Goal: Task Accomplishment & Management: Use online tool/utility

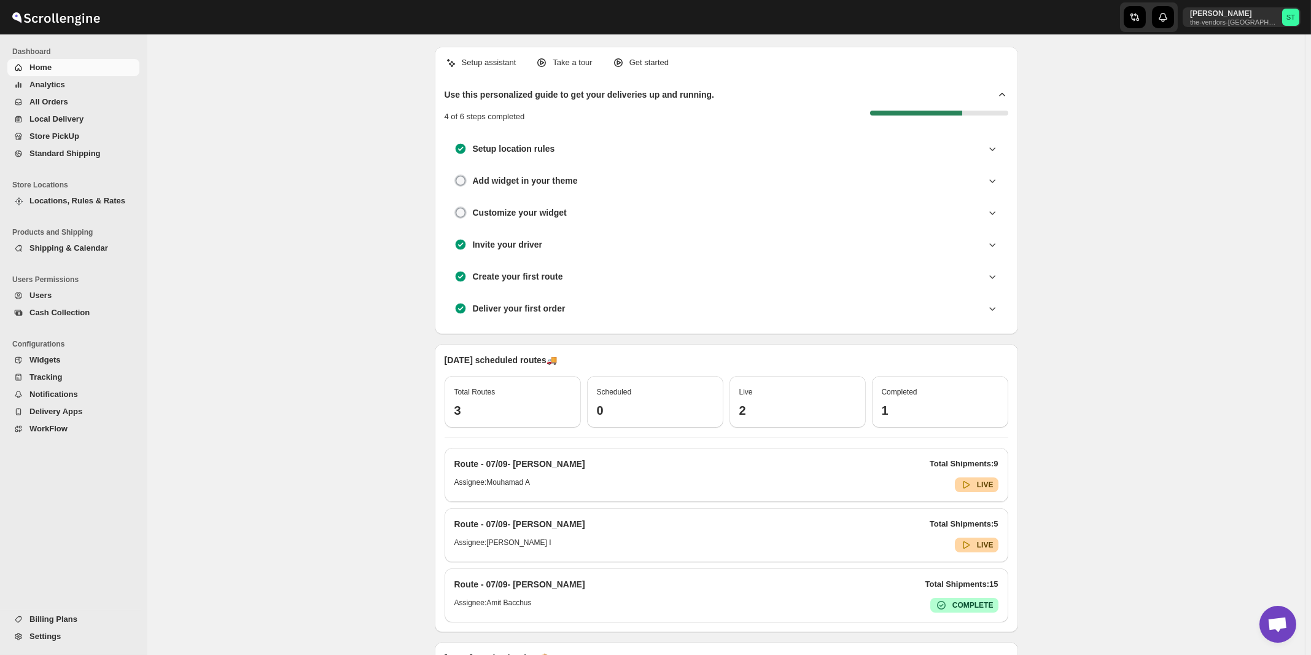
click at [50, 103] on span "All Orders" at bounding box center [48, 101] width 39 height 9
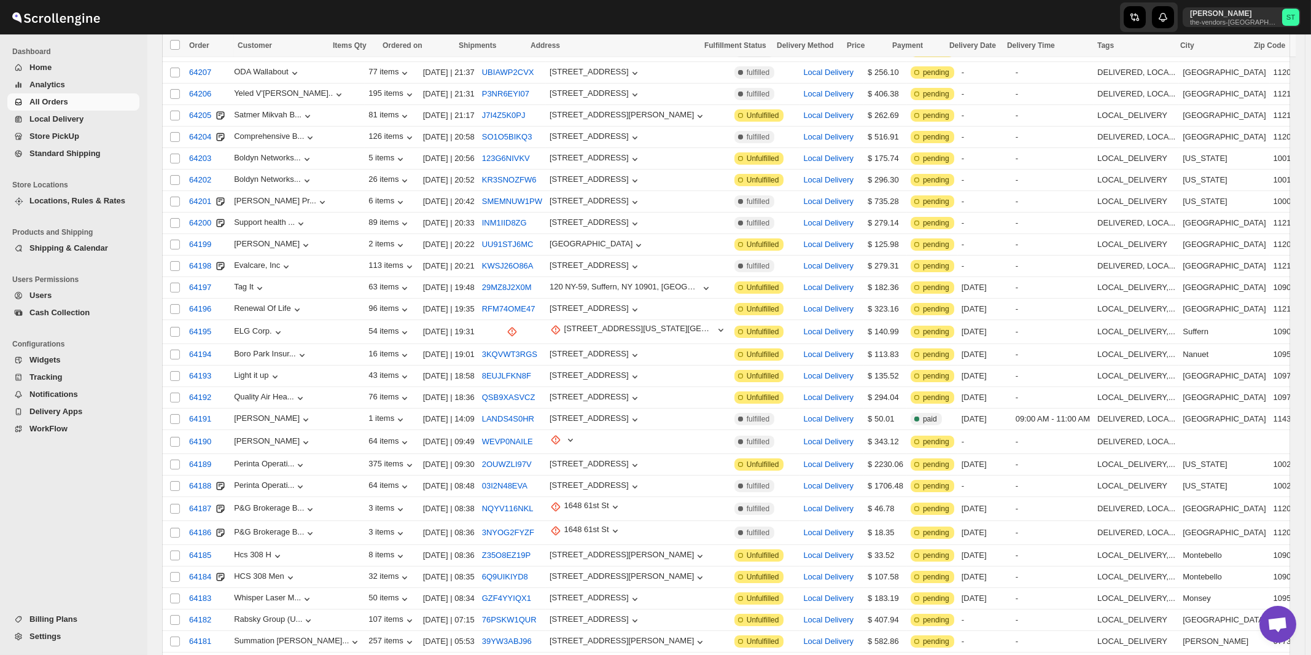
scroll to position [1235, 0]
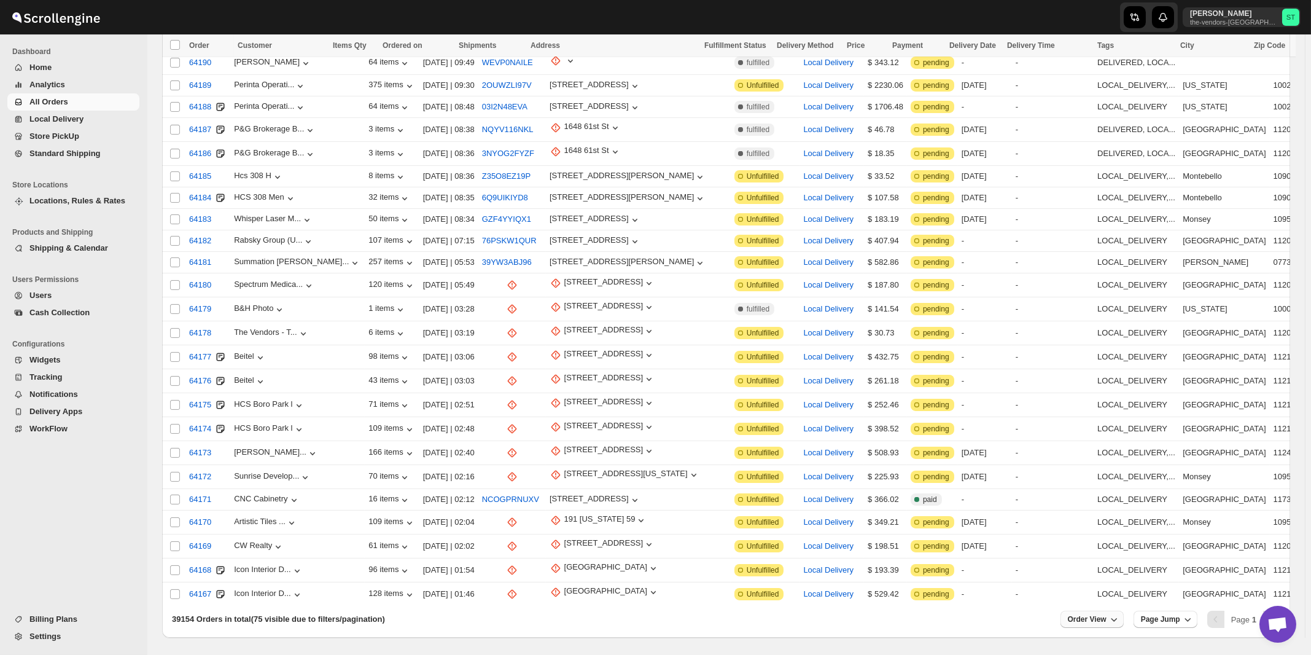
click at [1107, 614] on span "Order View" at bounding box center [1087, 619] width 39 height 10
click at [1098, 525] on input "75" at bounding box center [1093, 530] width 43 height 20
click at [1092, 550] on div "Set" at bounding box center [1102, 549] width 61 height 14
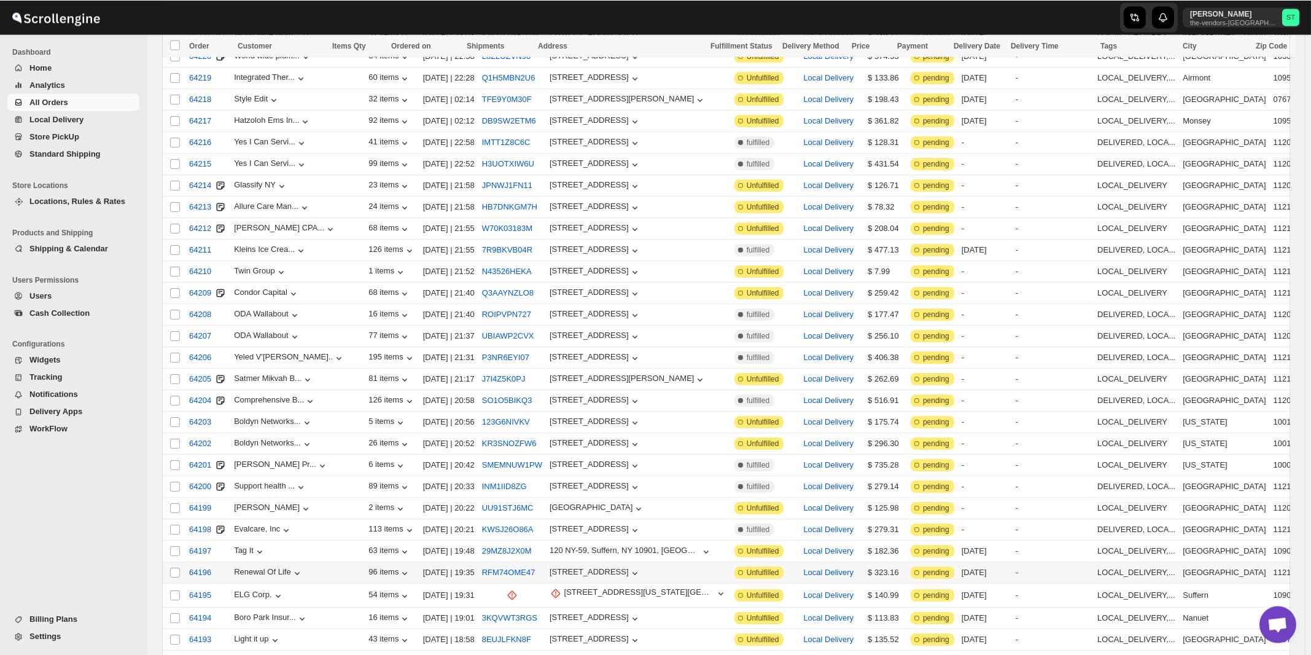
scroll to position [856, 0]
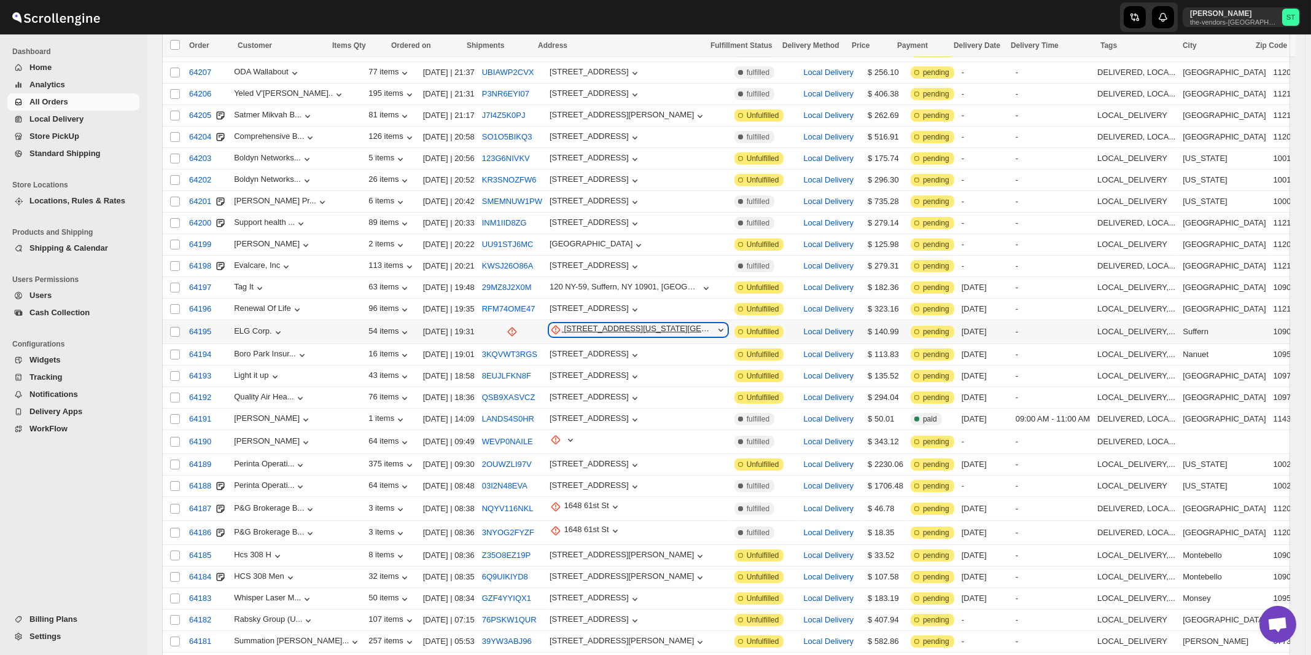
click at [576, 324] on div "201 New York 59 building e" at bounding box center [639, 330] width 150 height 12
click at [572, 372] on div "Update manually" at bounding box center [600, 373] width 81 height 12
select select "US"
select select "[US_STATE]"
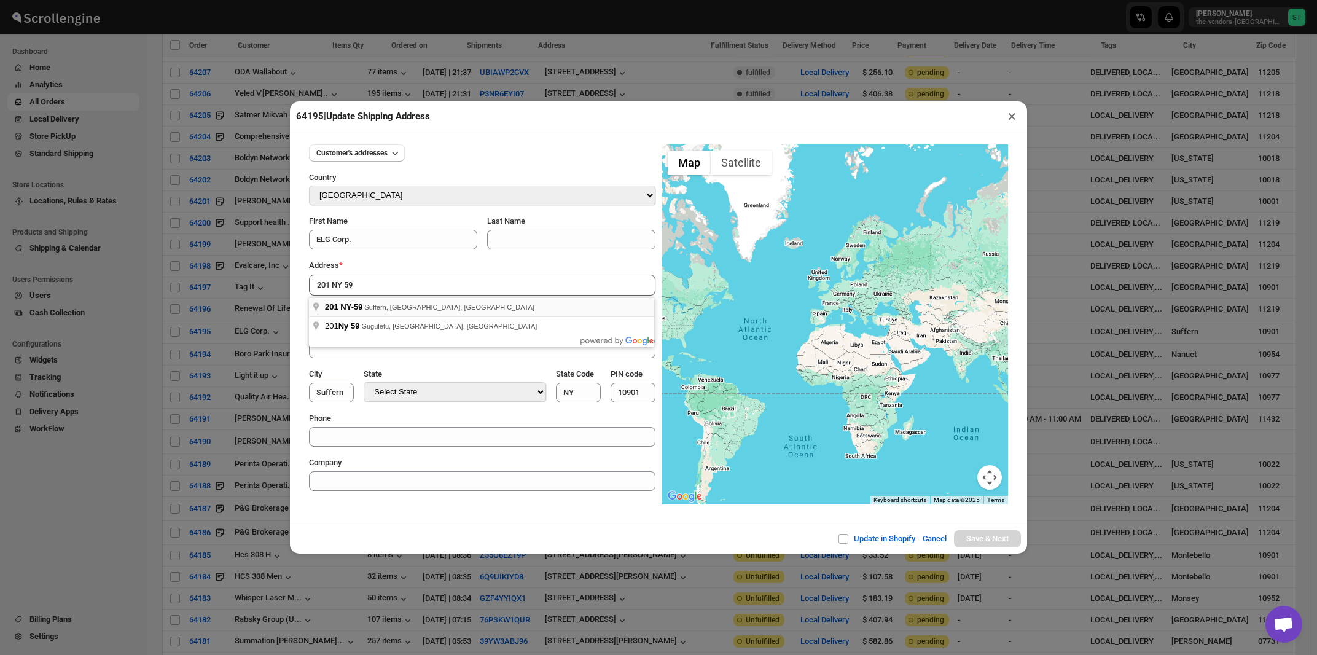
type input "201 NY-59, Suffern, NY, USA"
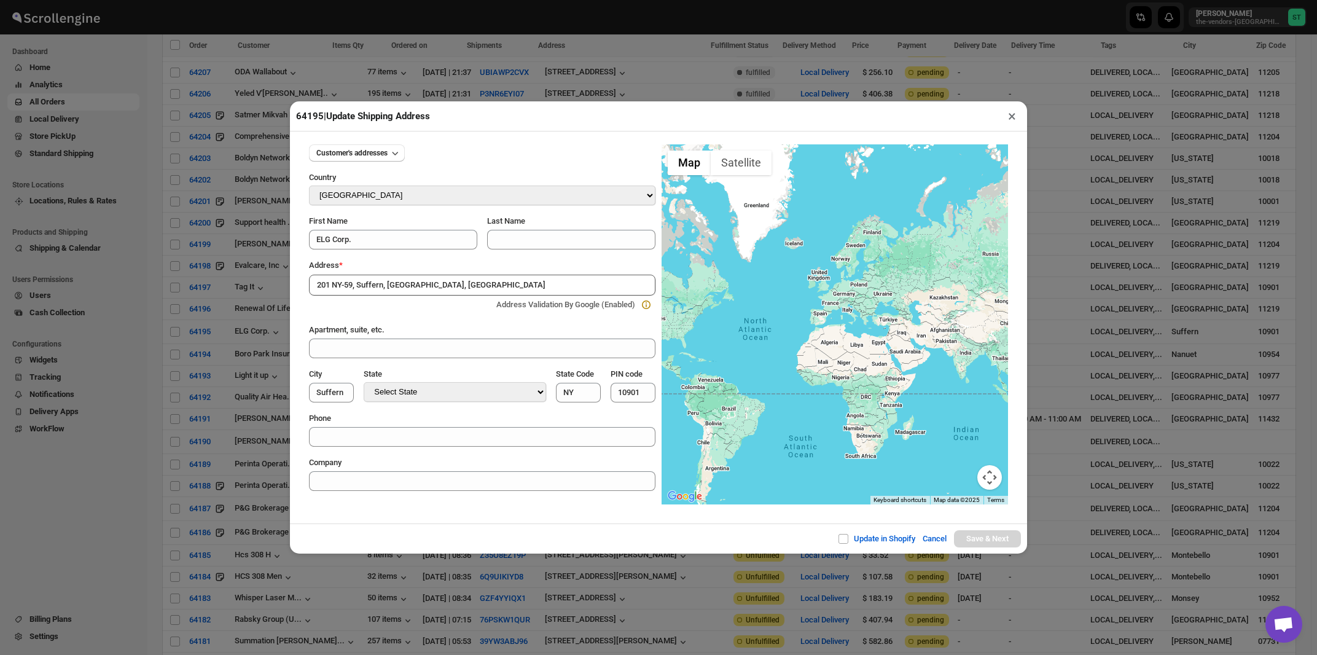
type input "Rockland County"
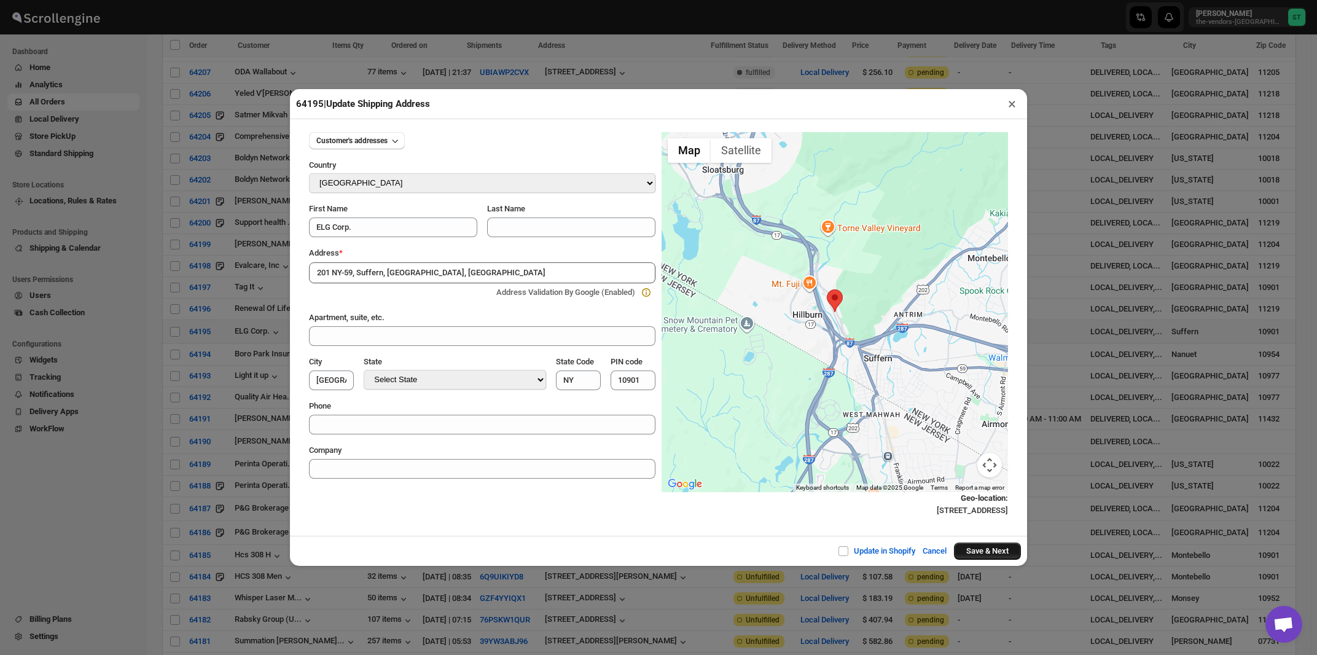
click at [986, 555] on button "Save & Next" at bounding box center [987, 550] width 67 height 17
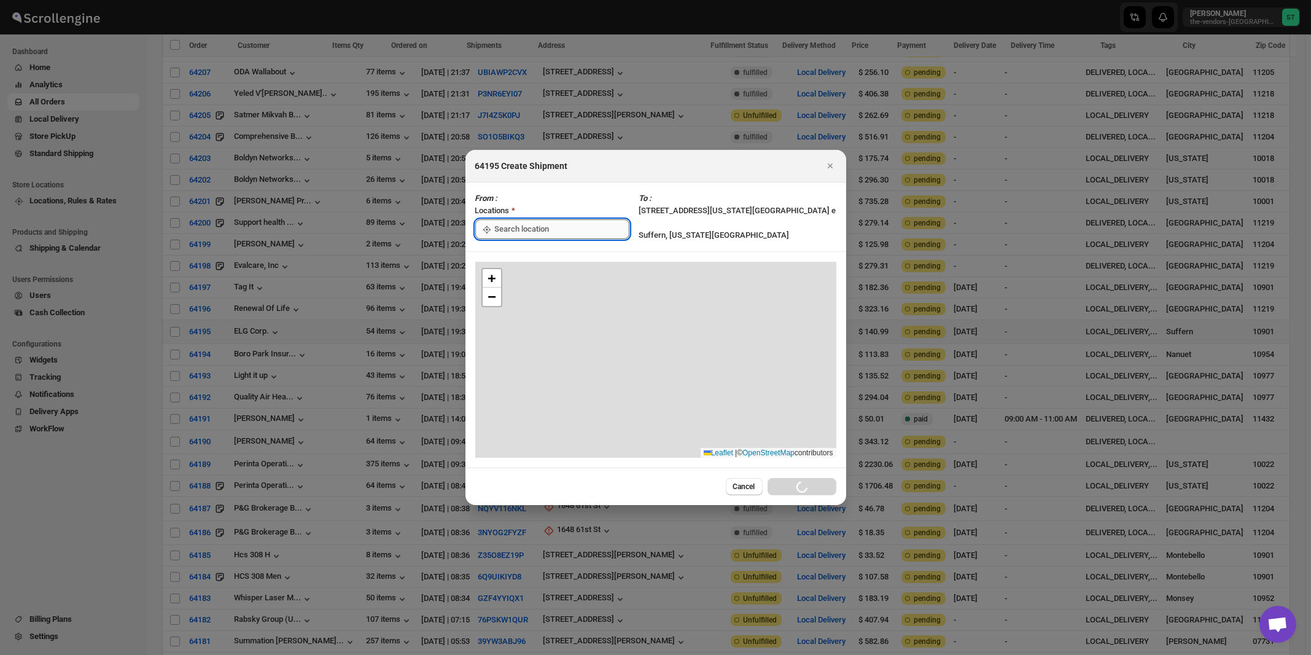
click at [534, 233] on input ":rkp:" at bounding box center [562, 229] width 135 height 20
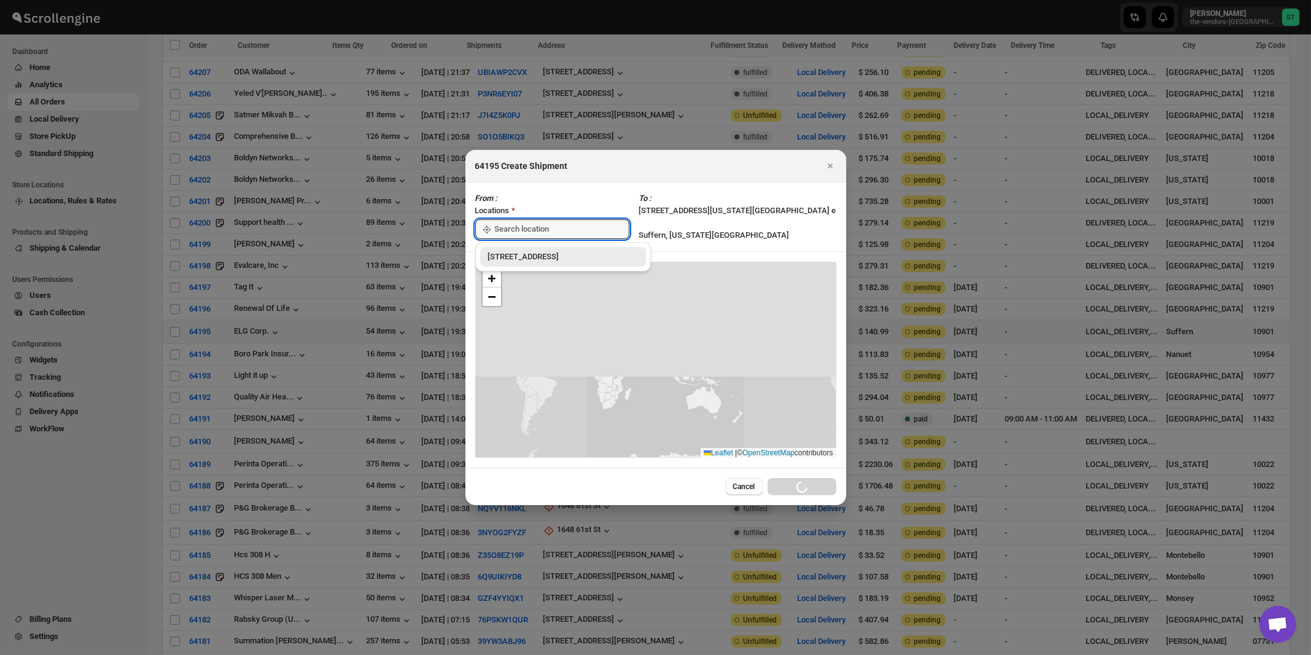
click at [523, 257] on div "[STREET_ADDRESS]" at bounding box center [563, 257] width 151 height 12
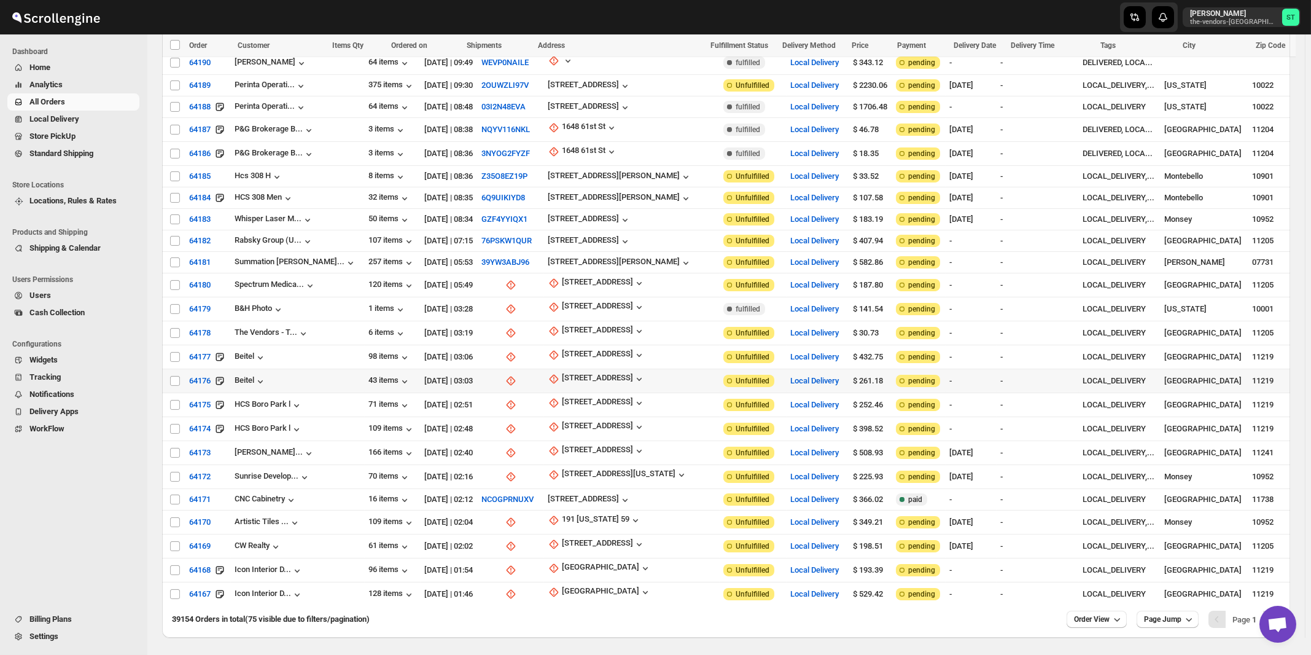
scroll to position [1166, 0]
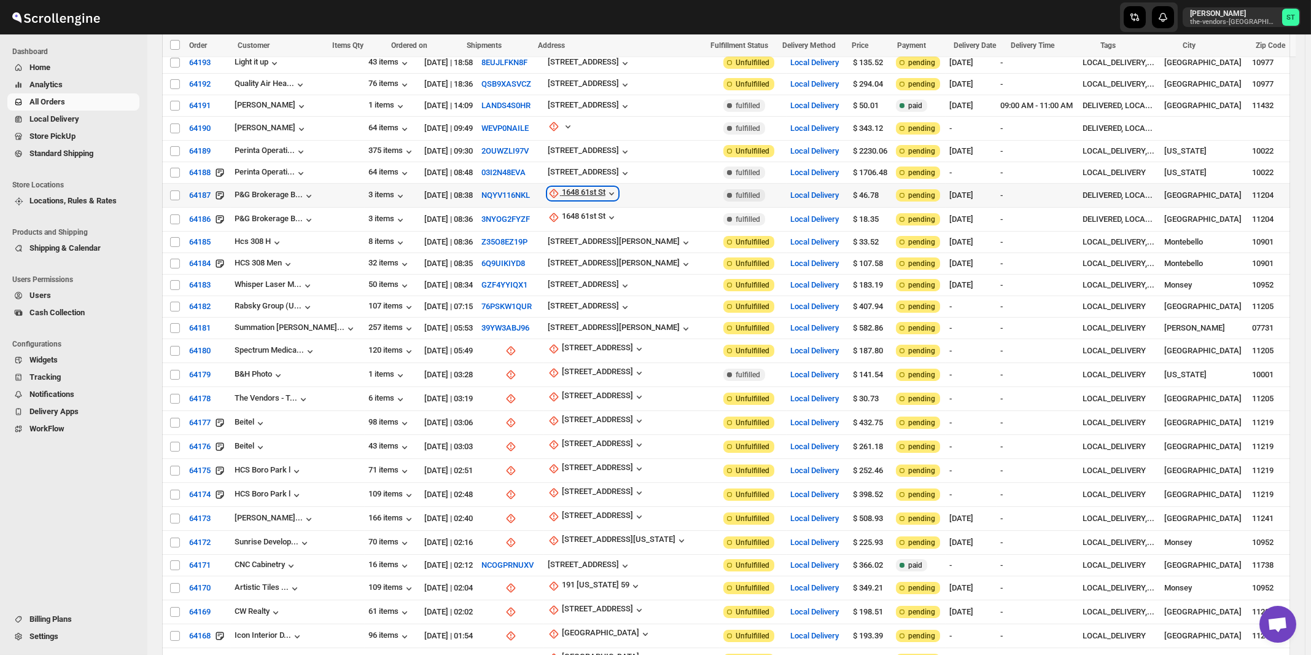
click at [577, 187] on div "1648 61st St" at bounding box center [584, 193] width 44 height 12
click at [574, 230] on span "Update manually" at bounding box center [578, 231] width 58 height 9
select select "US"
select select "[US_STATE]"
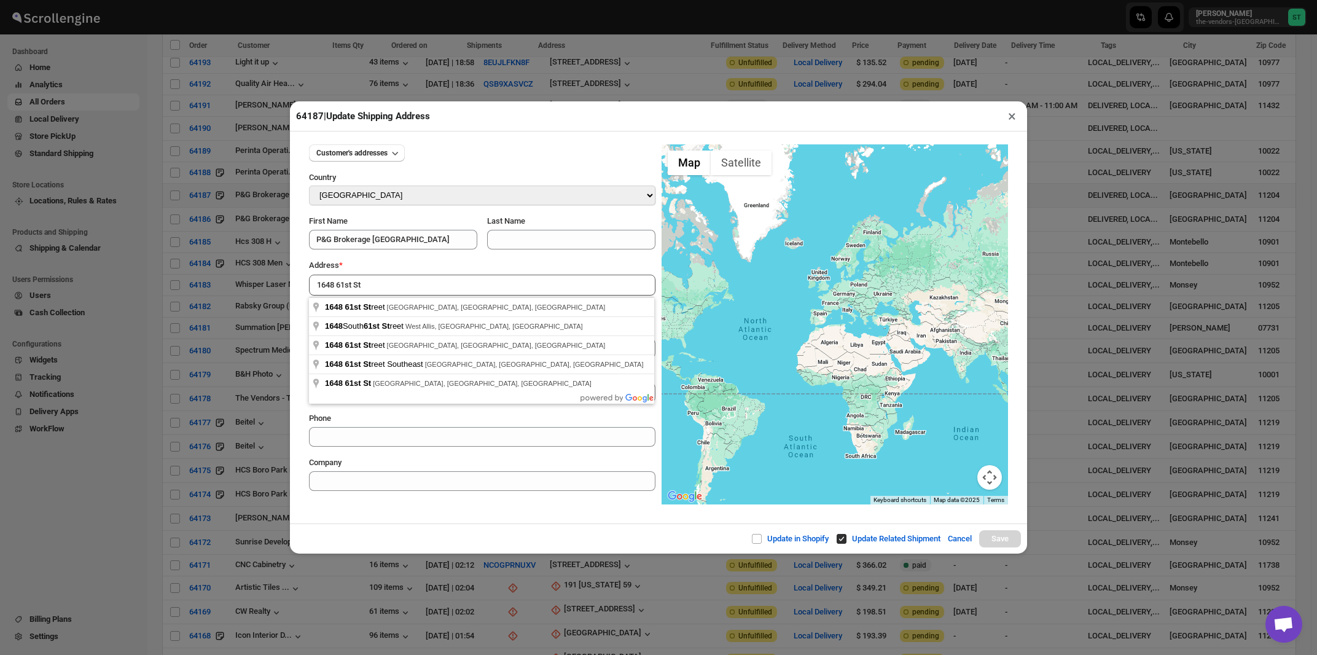
click at [471, 264] on div "Address *" at bounding box center [482, 265] width 346 height 12
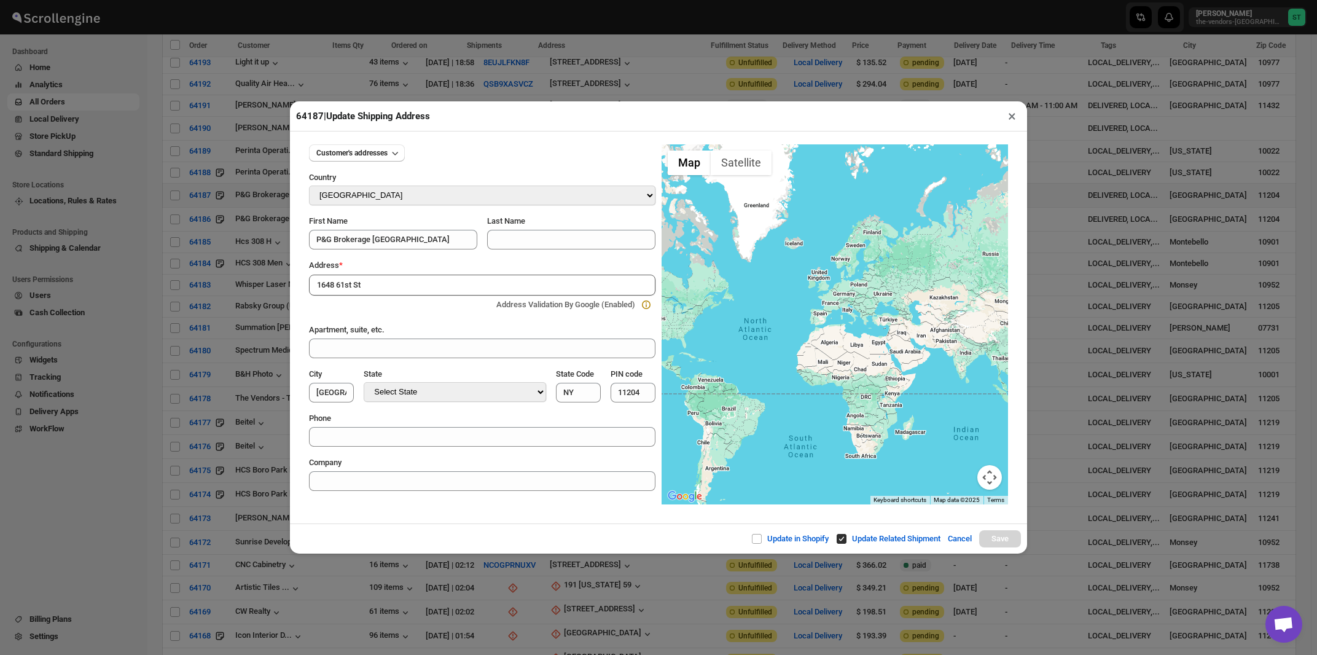
click at [1017, 119] on button "×" at bounding box center [1012, 115] width 18 height 17
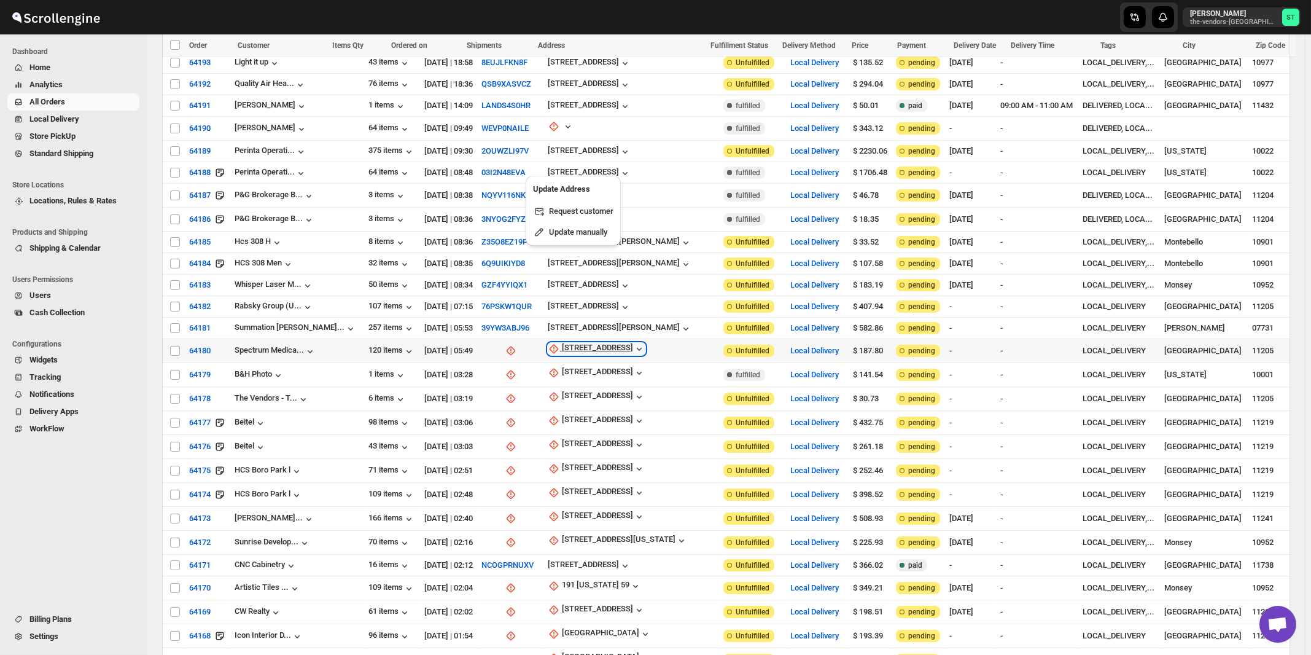
click at [592, 343] on div "[STREET_ADDRESS]" at bounding box center [597, 349] width 71 height 12
click at [592, 392] on button "Update manually" at bounding box center [575, 383] width 88 height 20
select select "US"
select select "[US_STATE]"
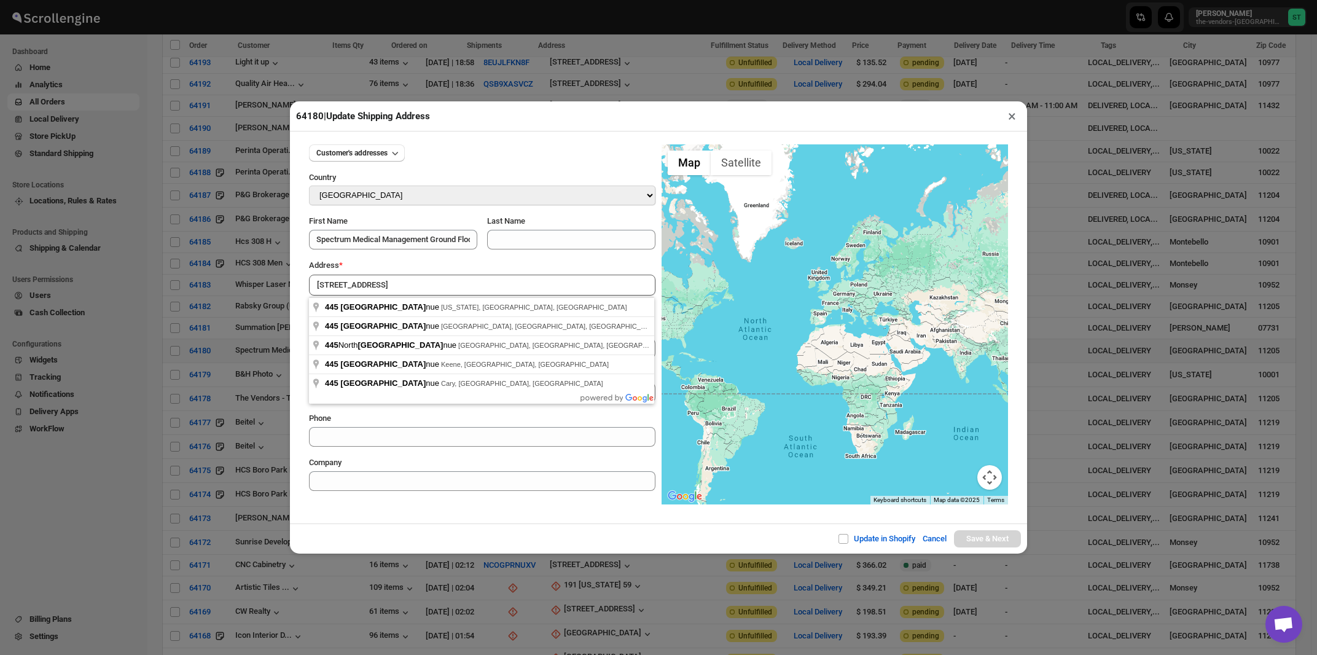
click at [419, 264] on div "Address *" at bounding box center [482, 265] width 346 height 12
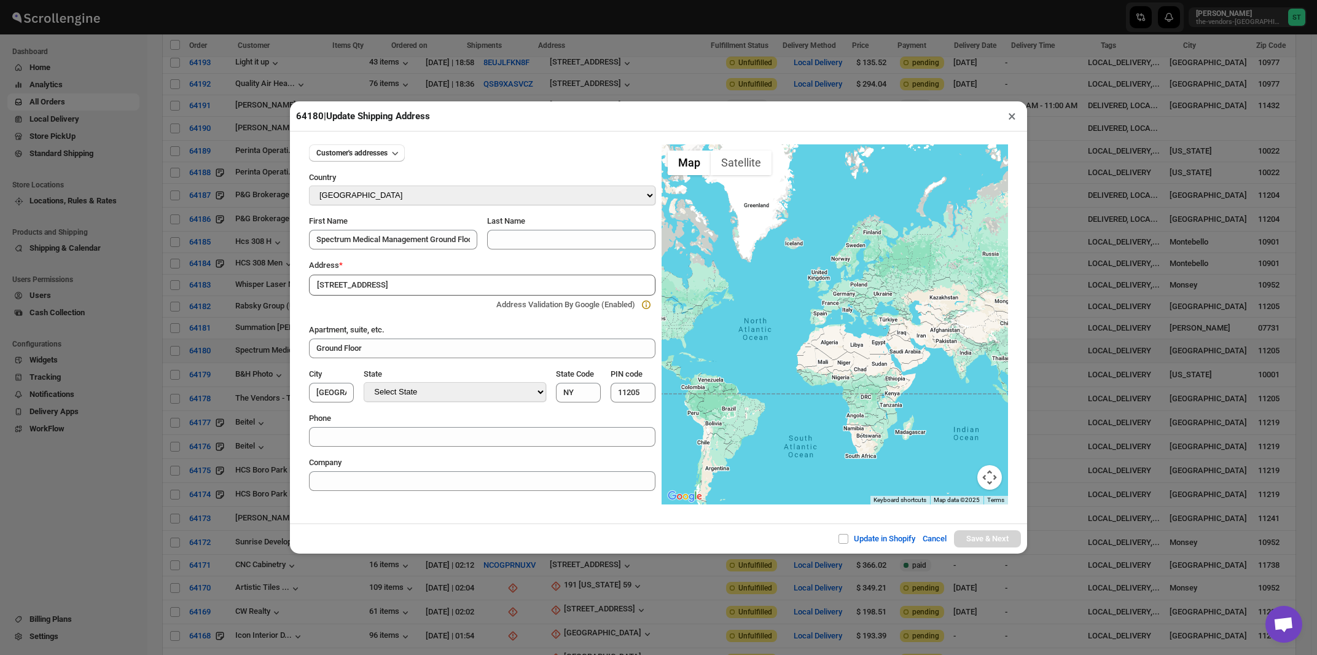
click at [413, 289] on input "[STREET_ADDRESS]" at bounding box center [482, 285] width 346 height 21
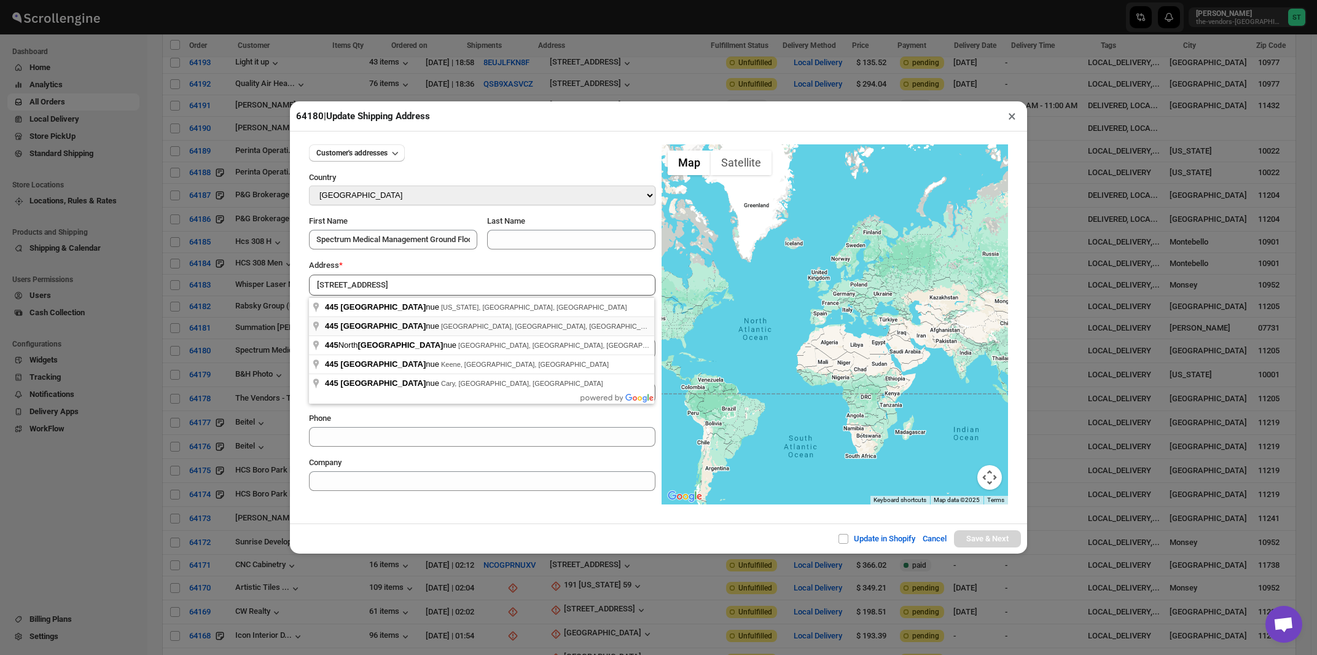
type input "445 Park Avenue, Brooklyn, NY, USA"
type input "[GEOGRAPHIC_DATA]"
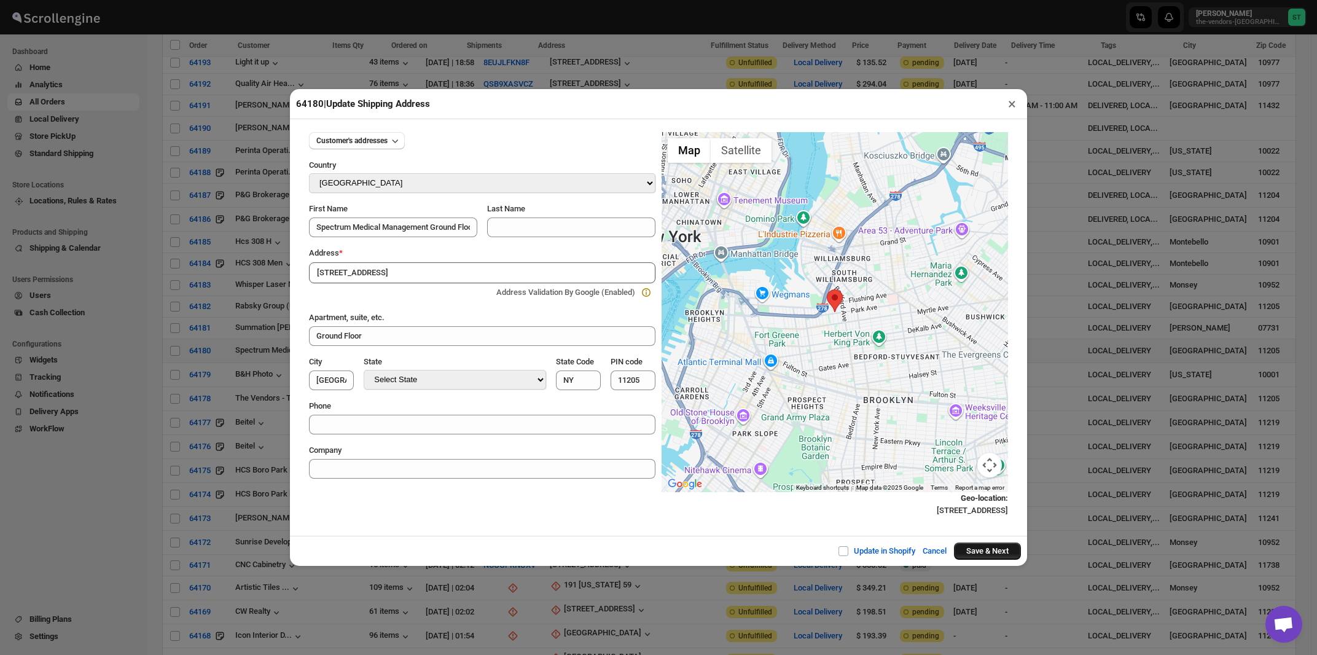
click at [966, 556] on button "Save & Next" at bounding box center [987, 550] width 67 height 17
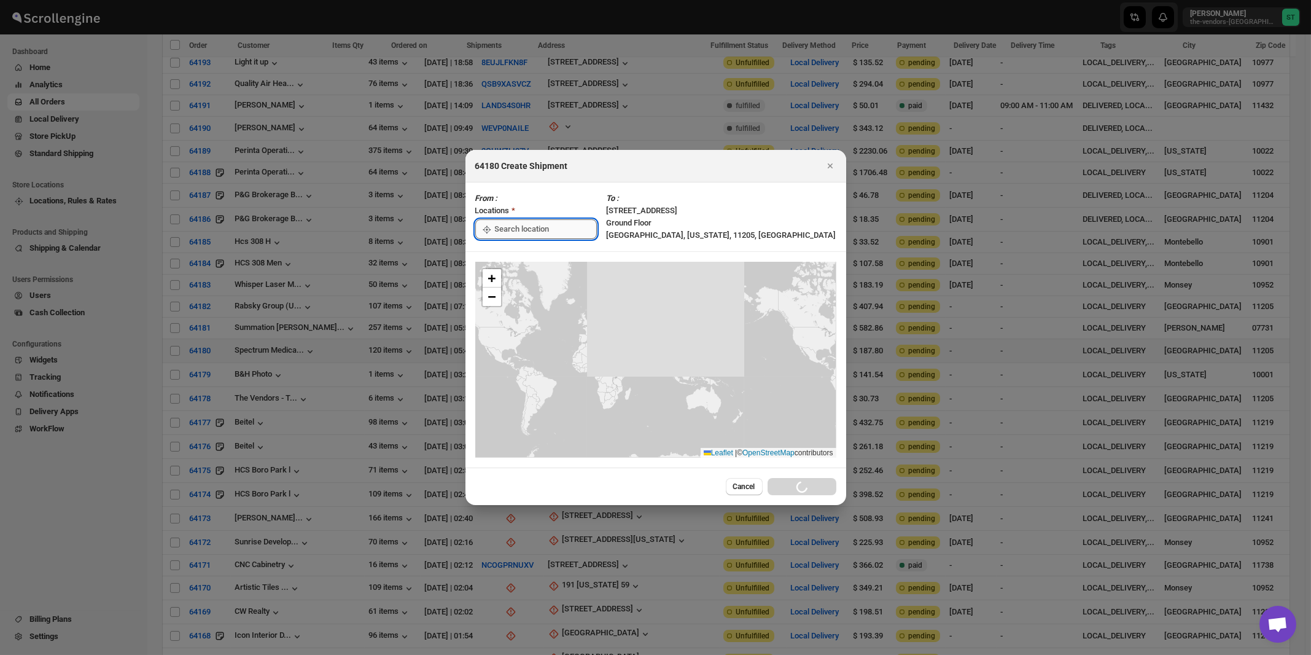
click at [521, 233] on input ":rq9:" at bounding box center [546, 229] width 102 height 20
click at [512, 258] on div "[STREET_ADDRESS]" at bounding box center [563, 257] width 151 height 12
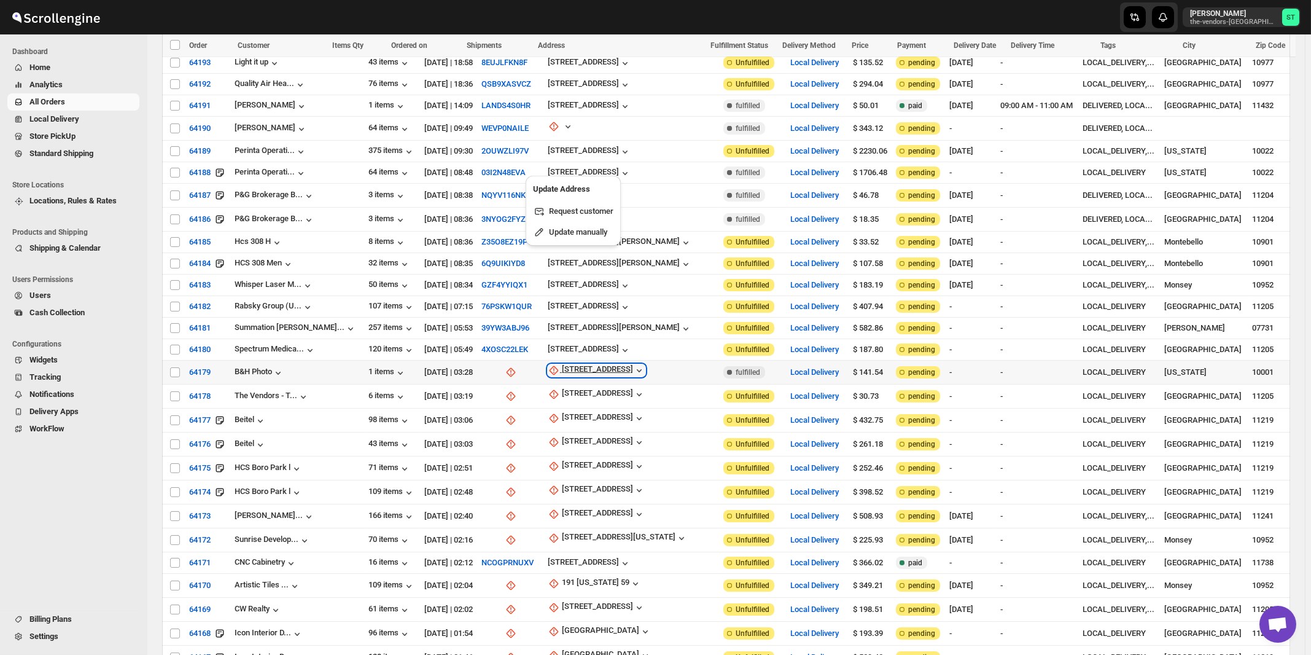
click at [587, 364] on div "440 9th Avenue" at bounding box center [597, 370] width 71 height 12
click at [586, 398] on button "Update manually" at bounding box center [580, 404] width 88 height 20
select select "US"
select select "[US_STATE]"
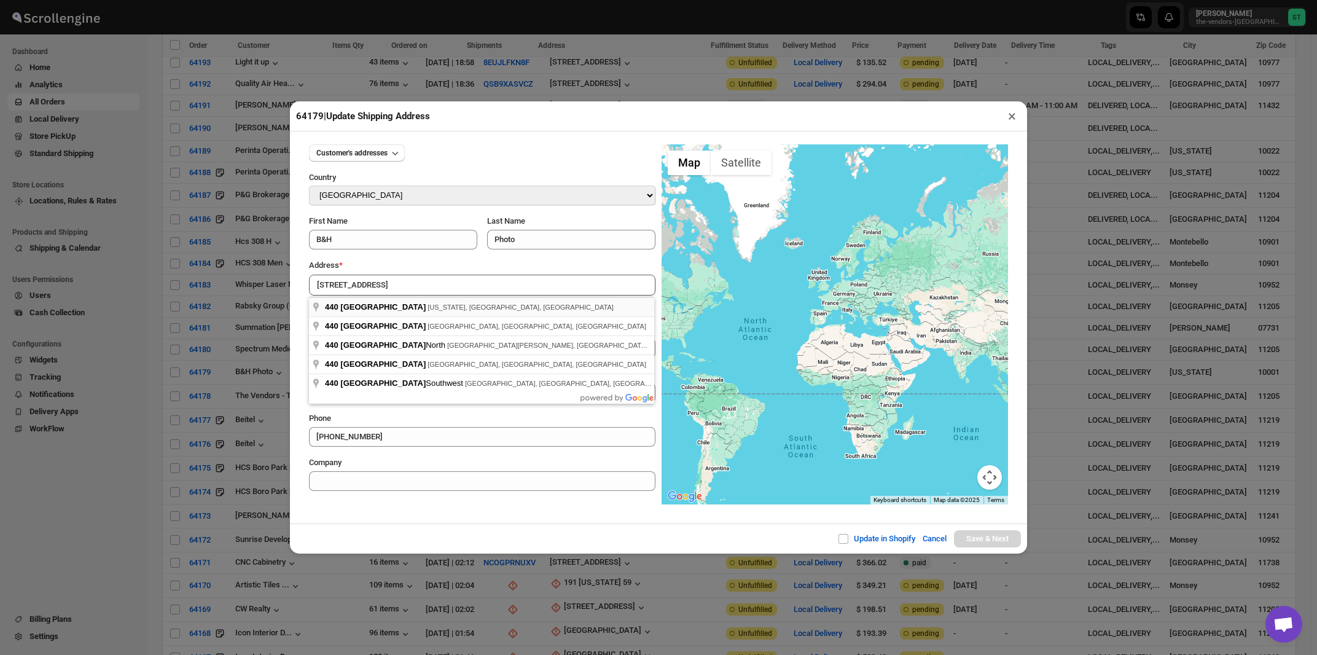
type input "440 9th Avenue, New York, NY, USA"
type input "New York County"
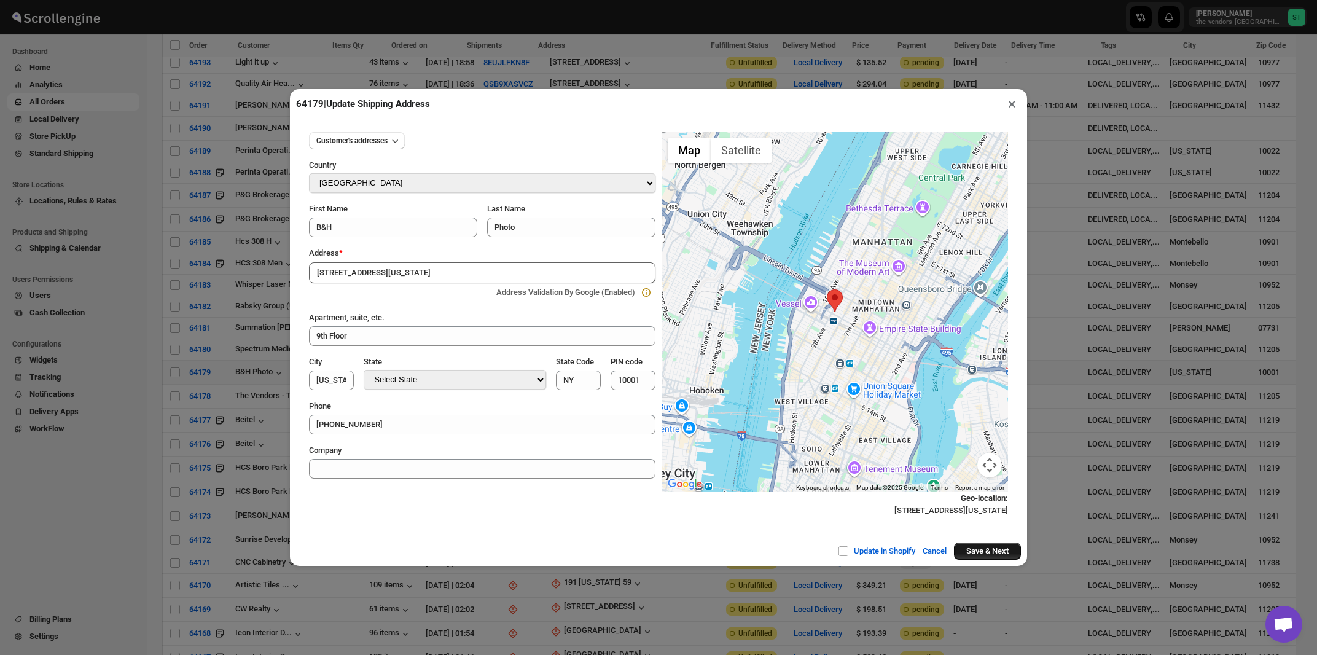
click at [969, 552] on button "Save & Next" at bounding box center [987, 550] width 67 height 17
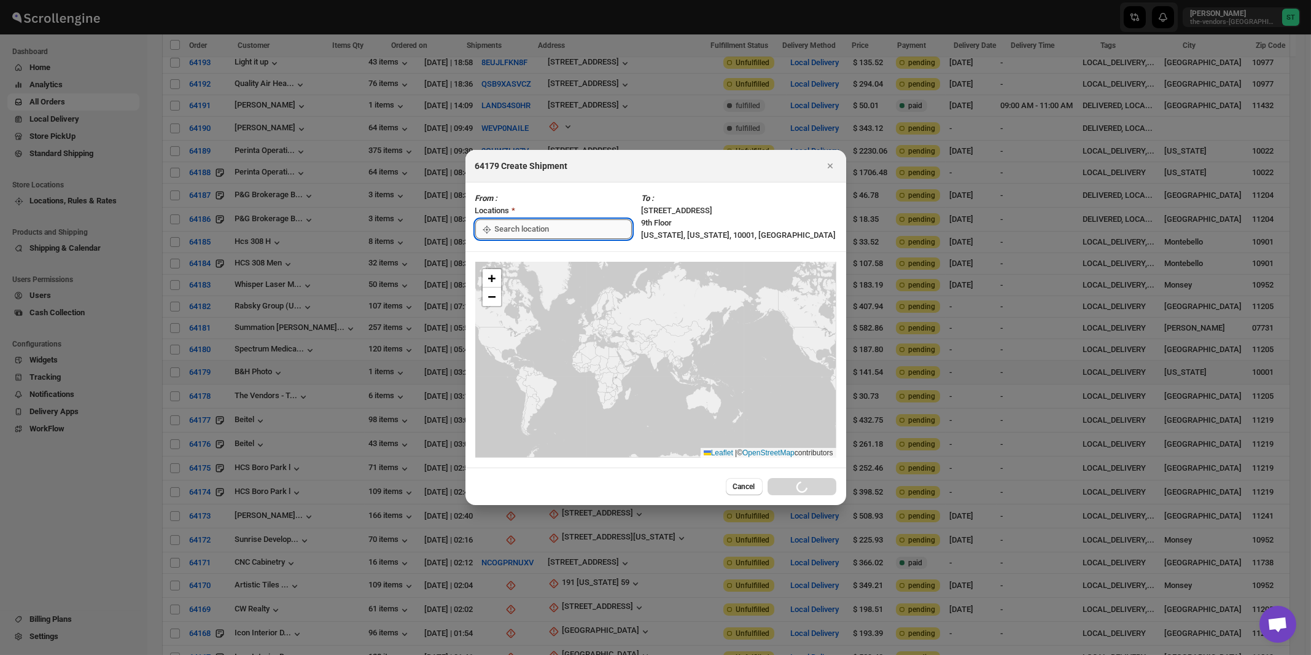
click at [529, 230] on input ":rqj:" at bounding box center [563, 229] width 137 height 20
click at [518, 253] on div "[STREET_ADDRESS]" at bounding box center [563, 257] width 151 height 12
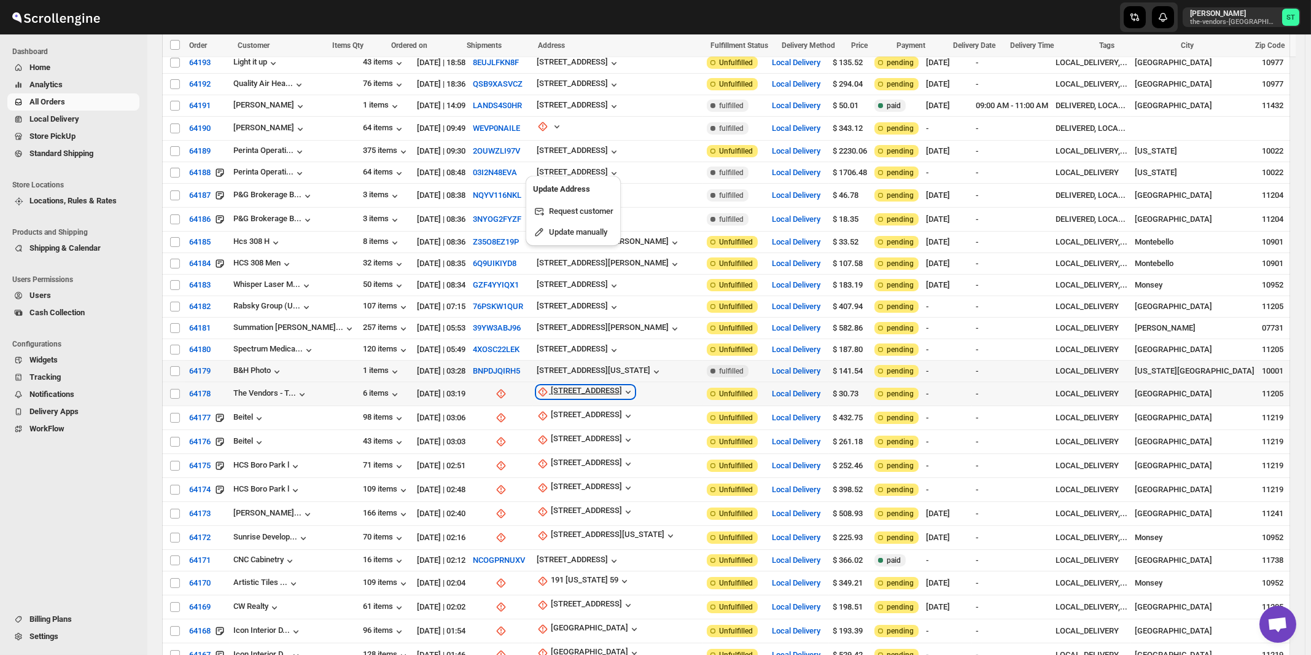
click at [588, 386] on div "[STREET_ADDRESS]" at bounding box center [586, 392] width 71 height 12
click at [582, 423] on span "Update manually" at bounding box center [585, 425] width 58 height 9
select select "US"
select select "[US_STATE]"
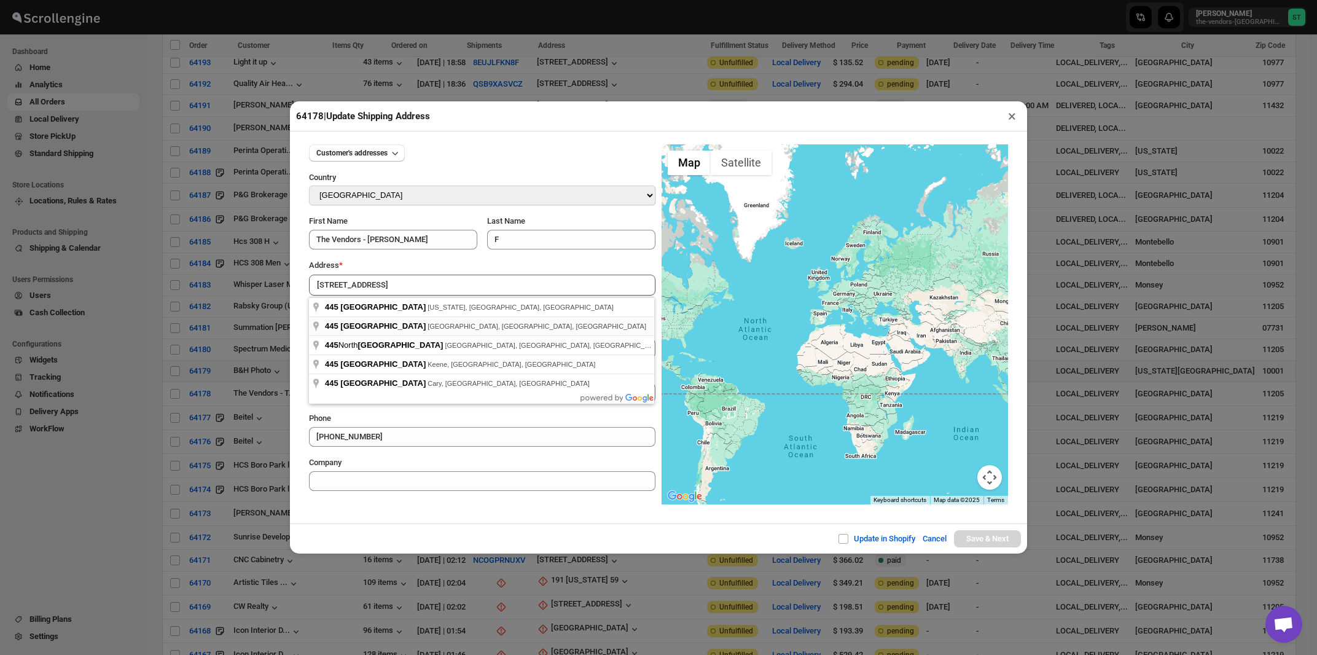
type input "445 Park Avenue, Brooklyn, NY, USA"
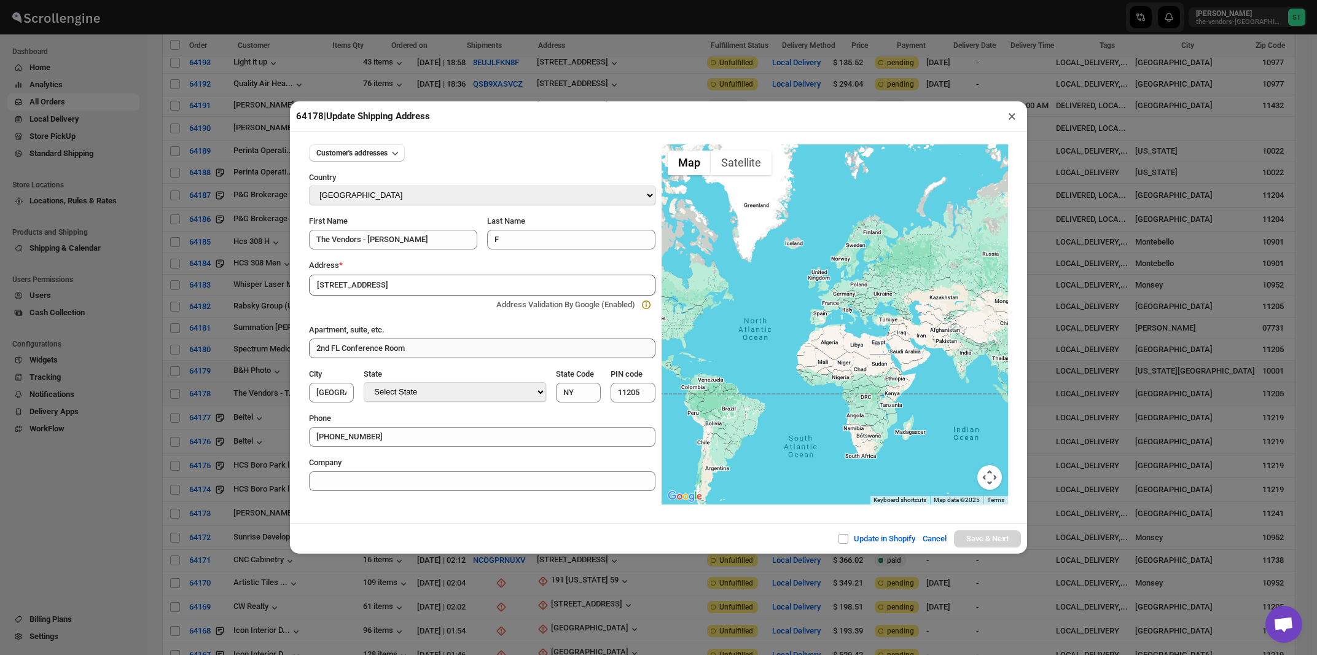
type input "[GEOGRAPHIC_DATA]"
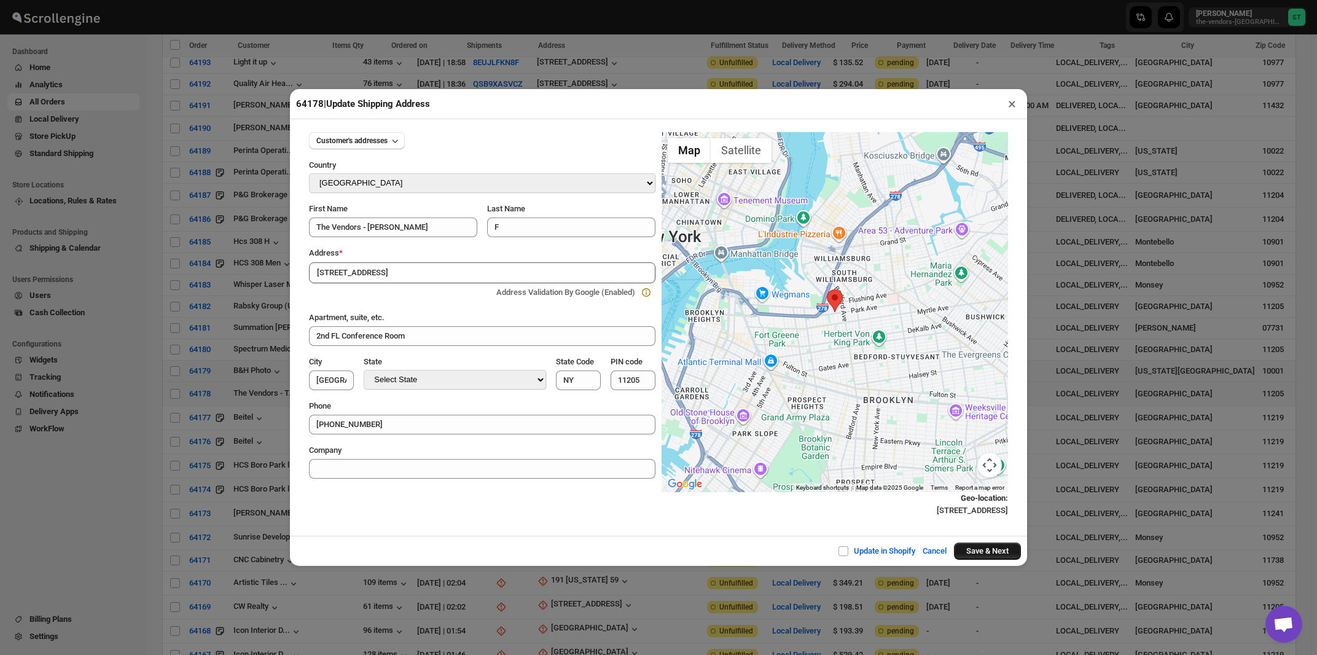
click at [993, 555] on button "Save & Next" at bounding box center [987, 550] width 67 height 17
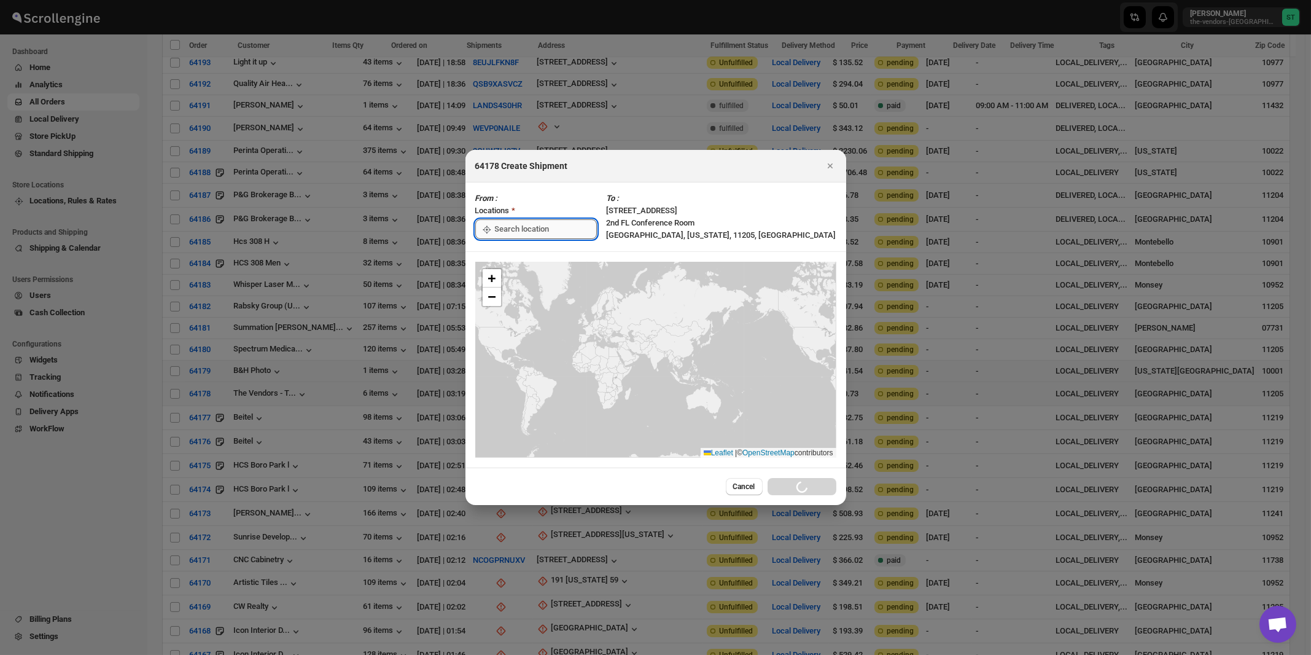
click at [533, 233] on input ":rqu:" at bounding box center [546, 229] width 102 height 20
click at [528, 254] on div "[STREET_ADDRESS]" at bounding box center [563, 257] width 151 height 12
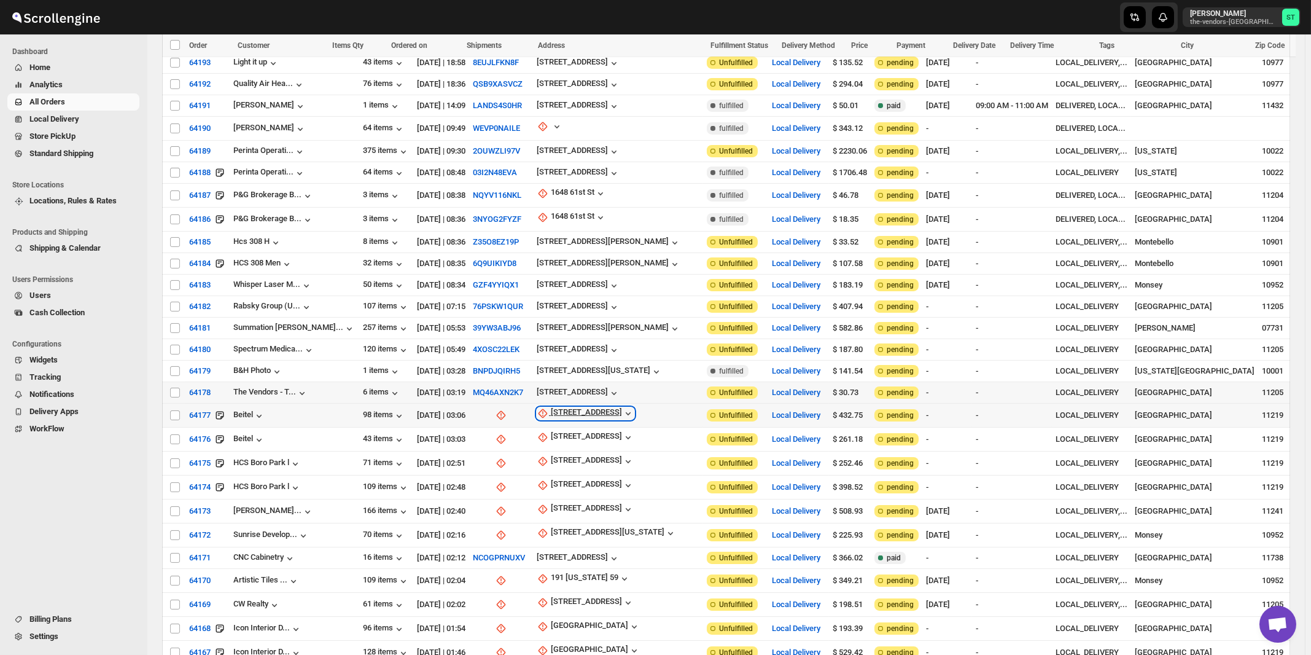
click at [575, 407] on div "1021 38th Street" at bounding box center [586, 413] width 71 height 12
click at [574, 443] on span "Update manually" at bounding box center [585, 446] width 58 height 9
select select "US"
select select "[US_STATE]"
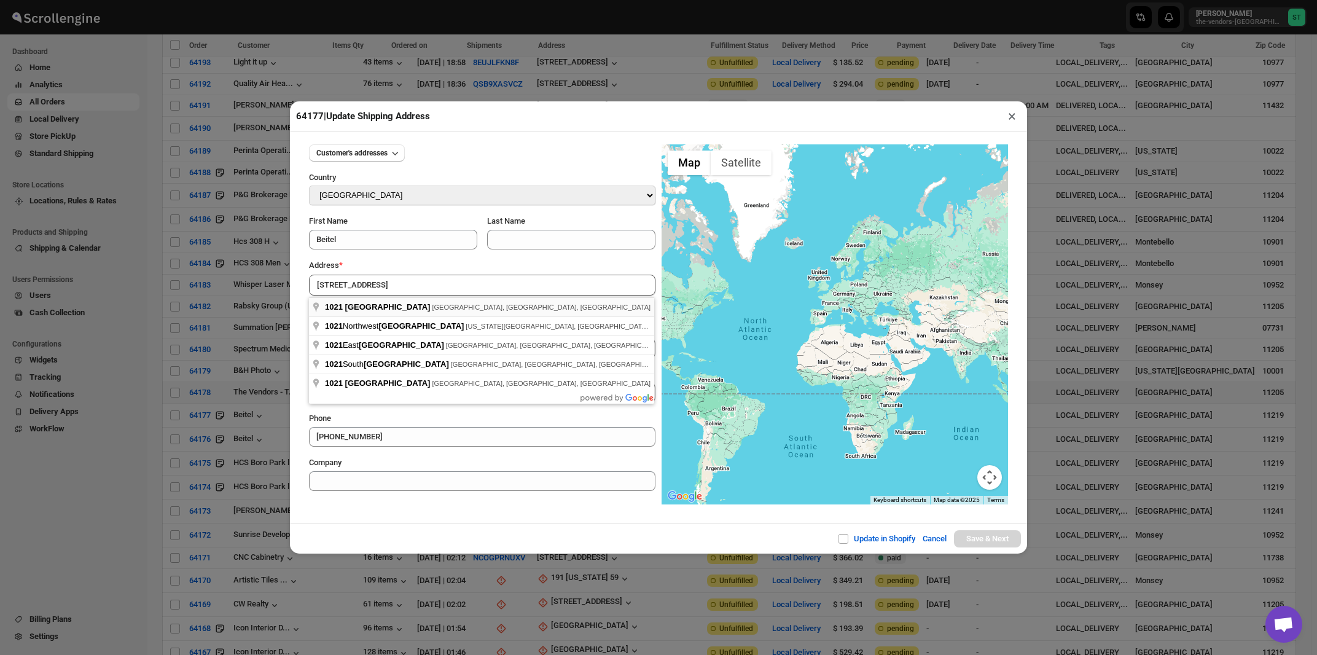
type input "1021 38th Street, Brooklyn, NY, USA"
type input "[GEOGRAPHIC_DATA]"
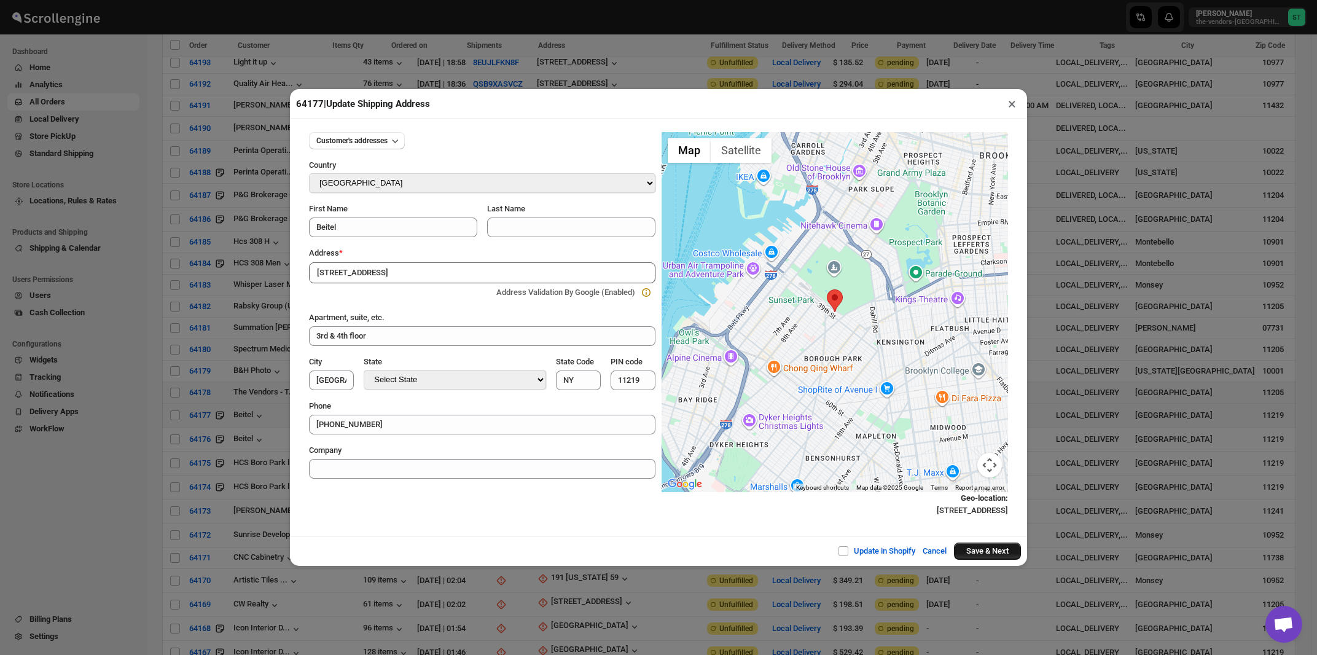
click at [971, 552] on button "Save & Next" at bounding box center [987, 550] width 67 height 17
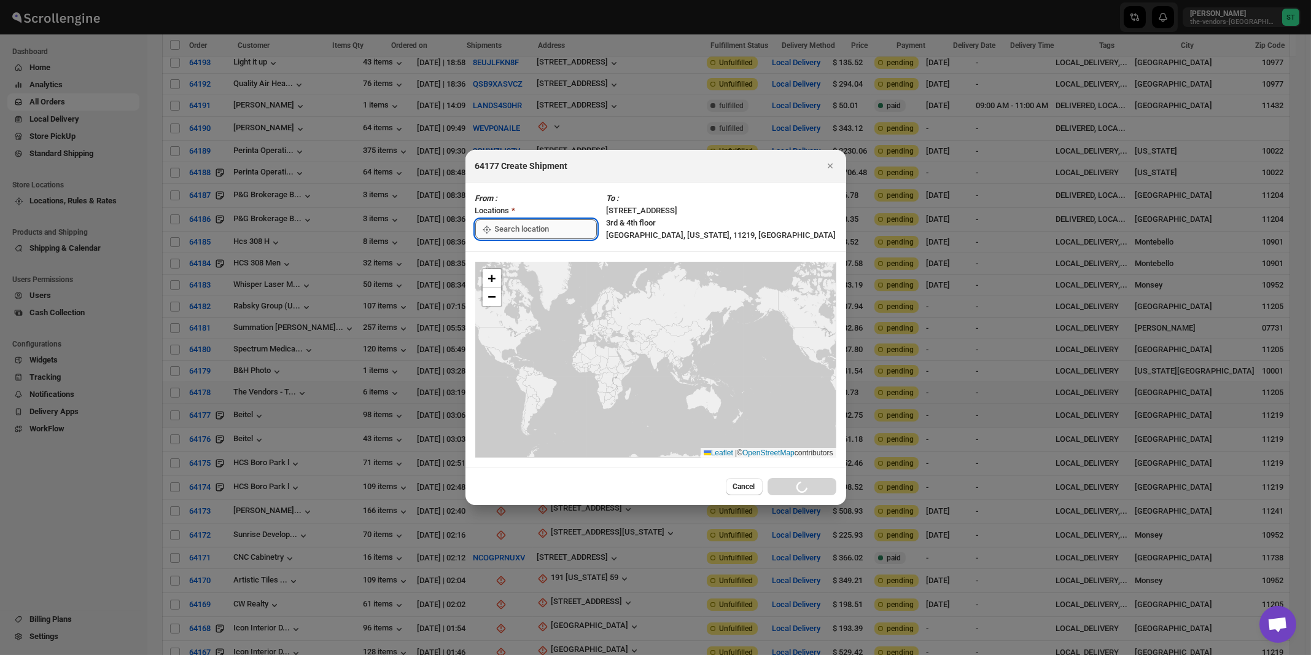
click at [525, 230] on input ":rr9:" at bounding box center [546, 229] width 102 height 20
click at [522, 259] on div "[STREET_ADDRESS]" at bounding box center [563, 257] width 151 height 12
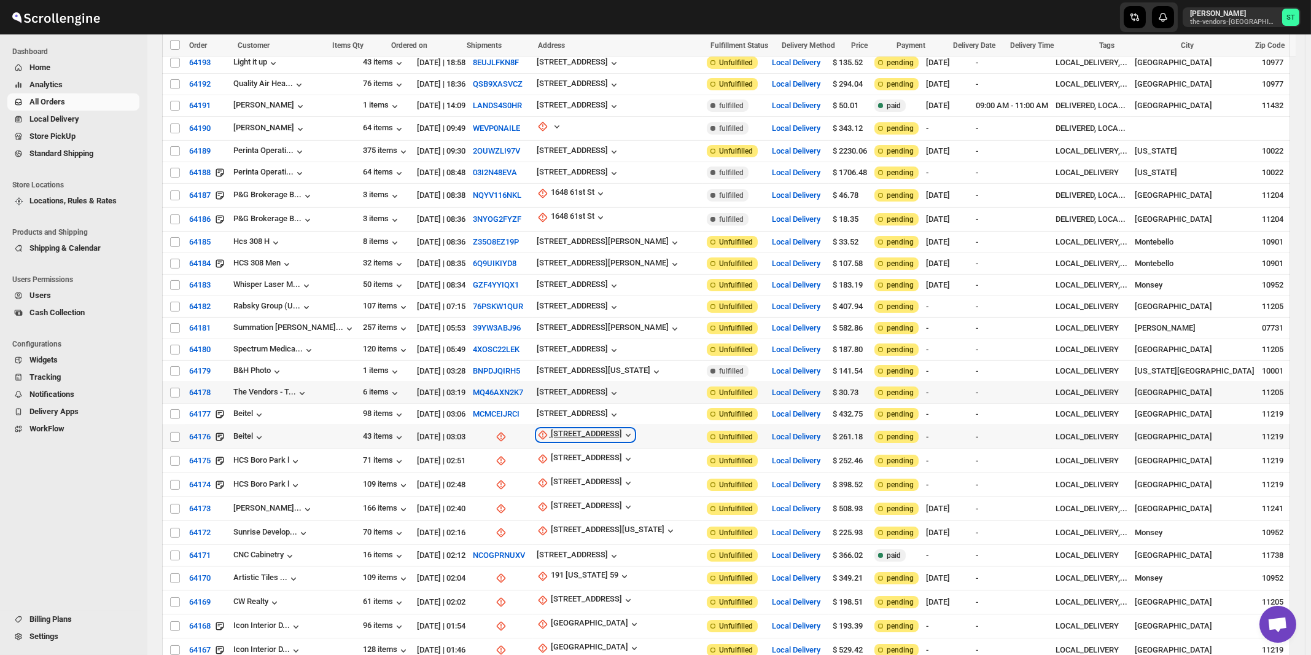
click at [583, 429] on div "1021 38th Street" at bounding box center [586, 435] width 71 height 12
click at [577, 459] on button "Update manually" at bounding box center [580, 468] width 88 height 20
select select "US"
select select "[US_STATE]"
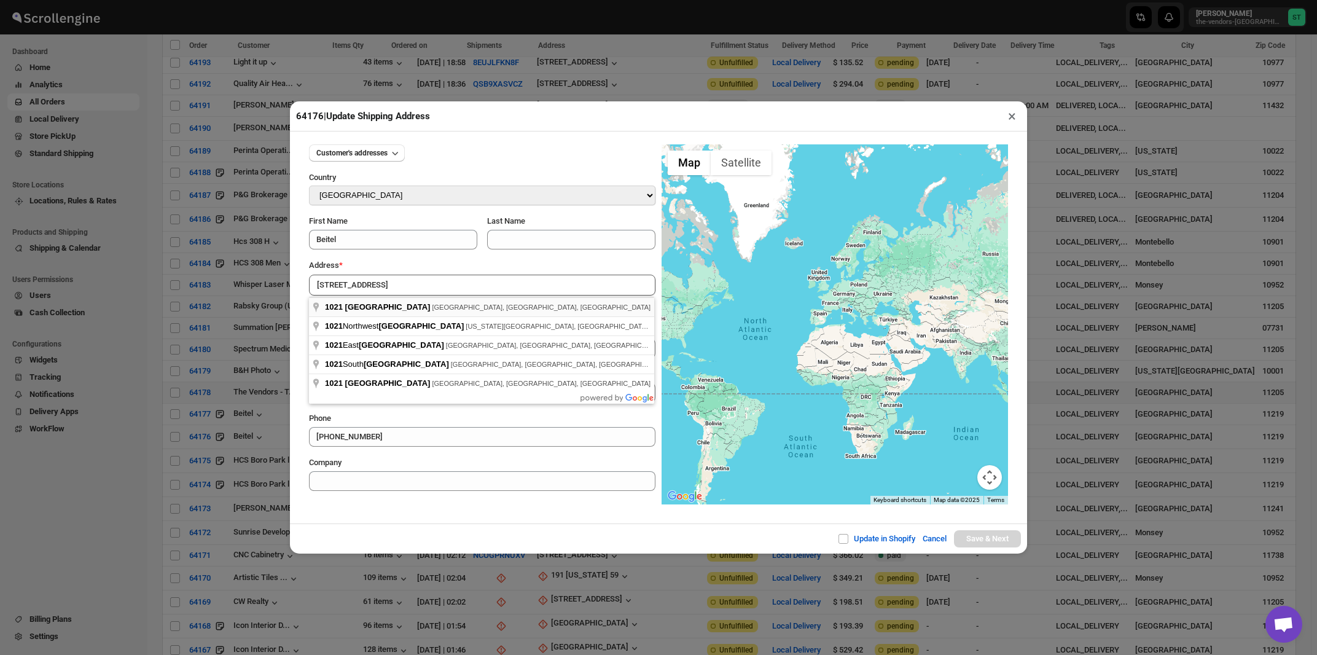
type input "1021 38th Street, Brooklyn, NY, USA"
type input "[GEOGRAPHIC_DATA]"
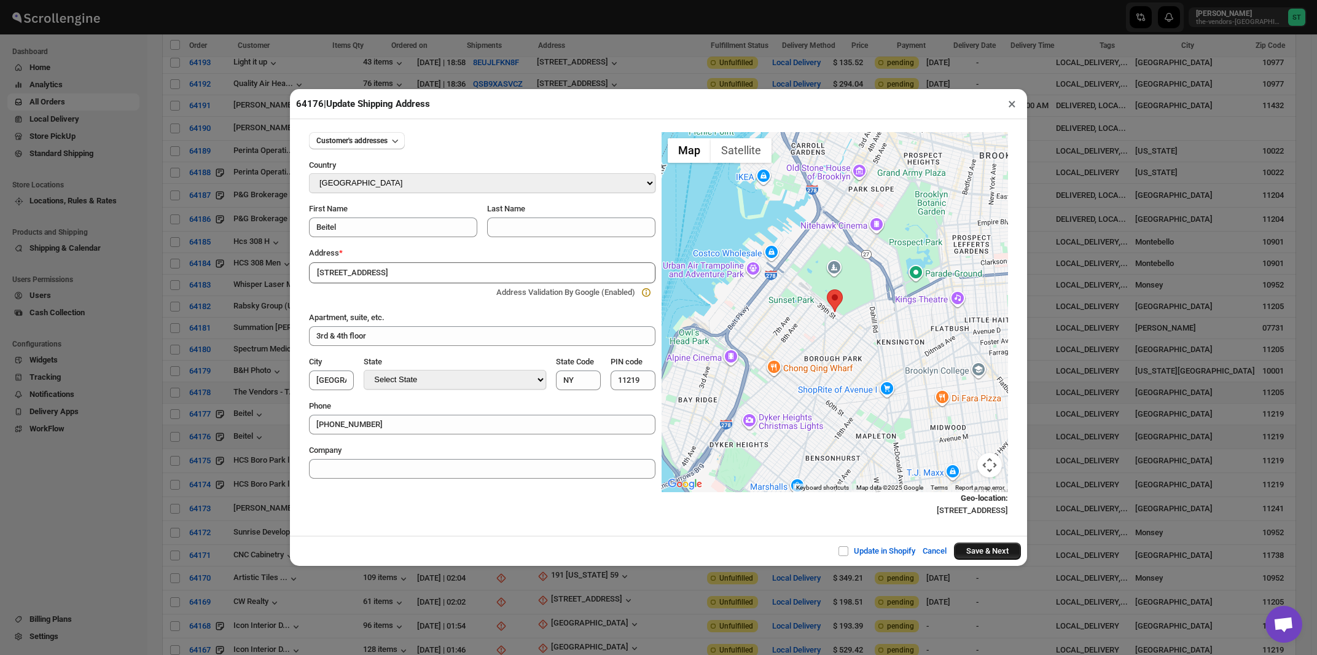
click at [959, 555] on button "Save & Next" at bounding box center [987, 550] width 67 height 17
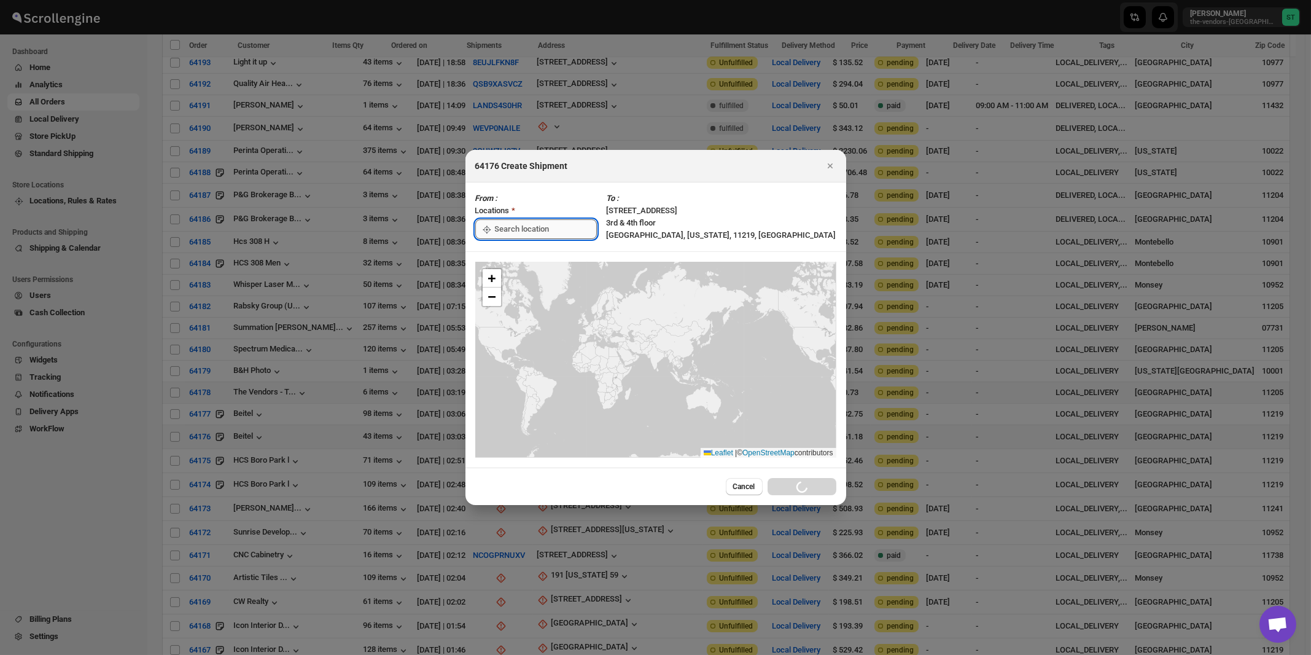
click at [528, 228] on input ":rrk:" at bounding box center [546, 229] width 102 height 20
click at [523, 256] on div "[STREET_ADDRESS]" at bounding box center [563, 257] width 151 height 12
type input "[STREET_ADDRESS]"
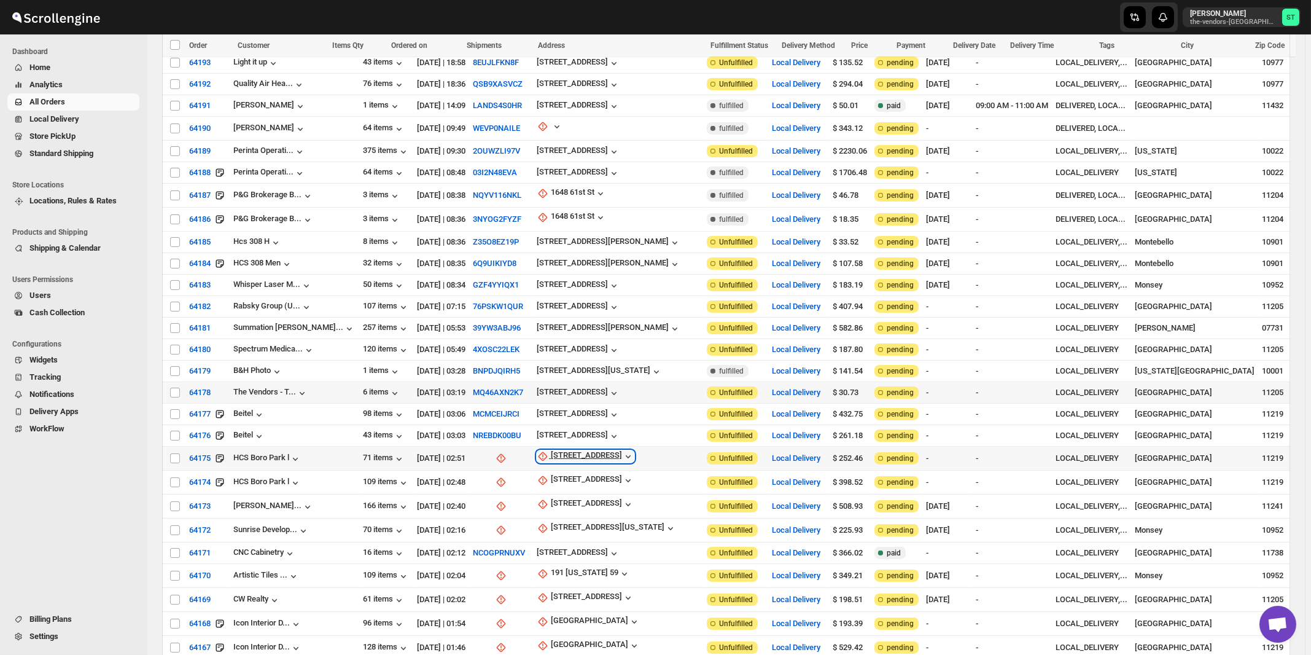
click at [570, 450] on div "1021 38th Street" at bounding box center [586, 456] width 71 height 12
click at [579, 491] on span "Update manually" at bounding box center [585, 487] width 58 height 9
select select "US"
select select "[US_STATE]"
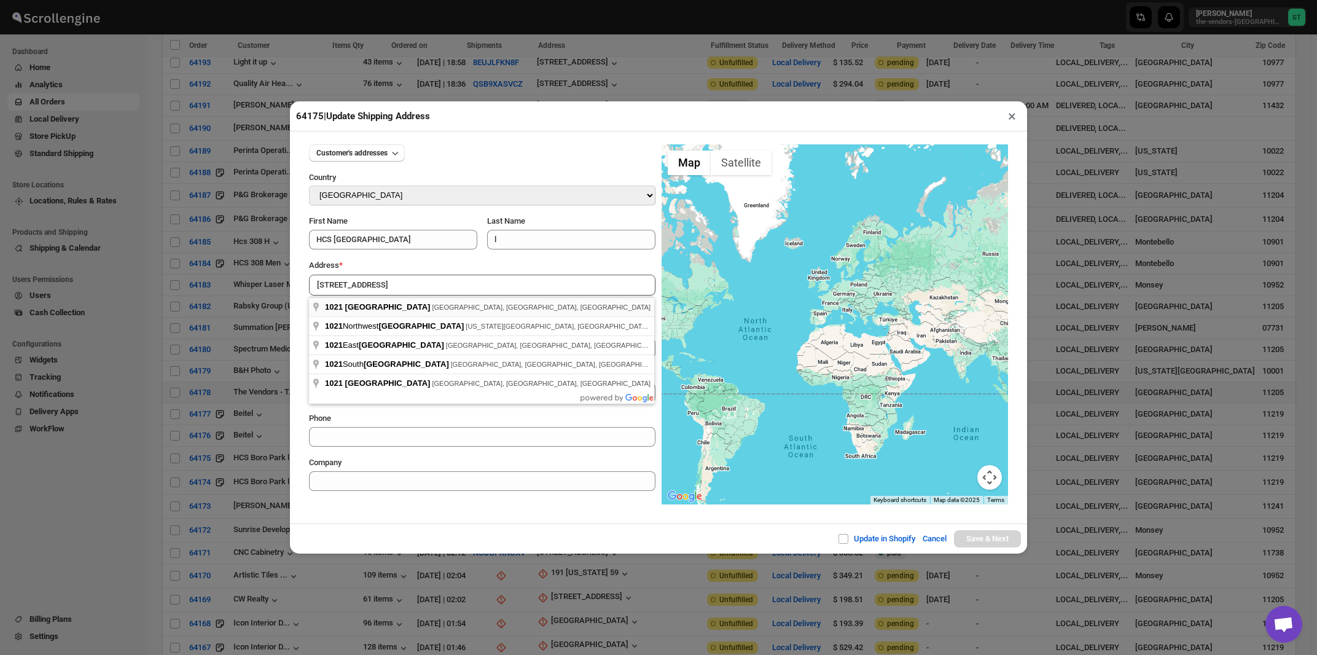
type input "1021 38th Street, Brooklyn, NY, USA"
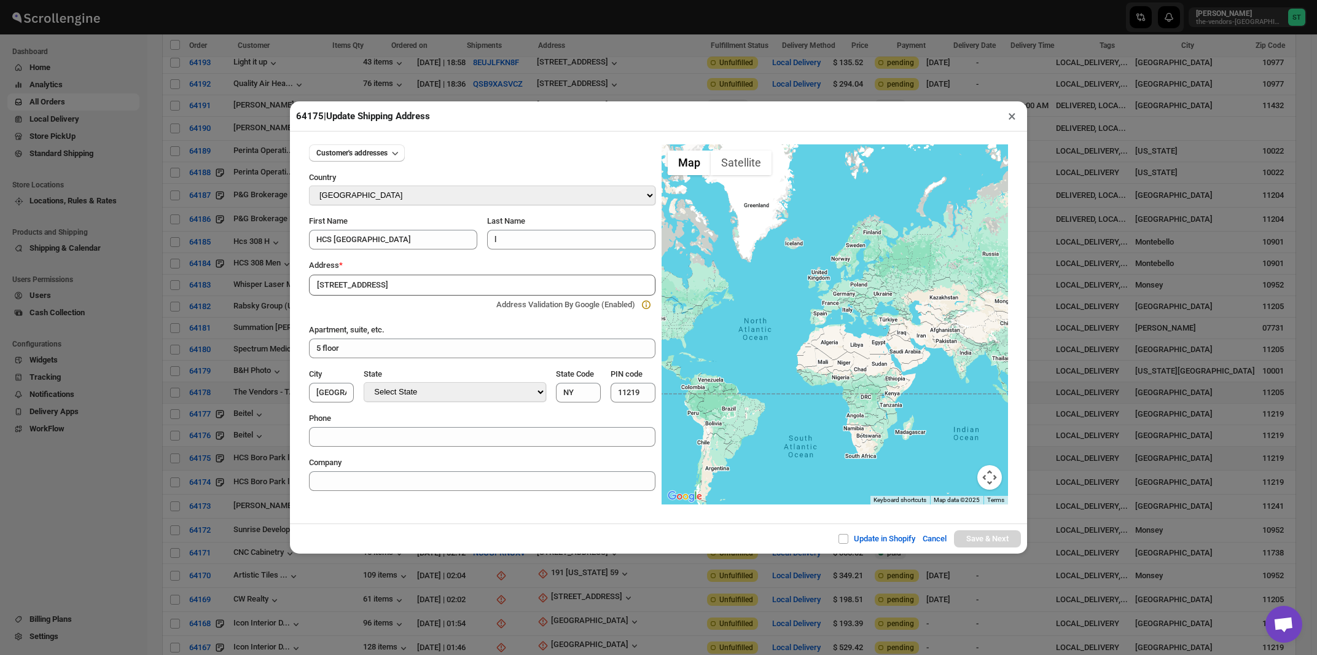
type input "[GEOGRAPHIC_DATA]"
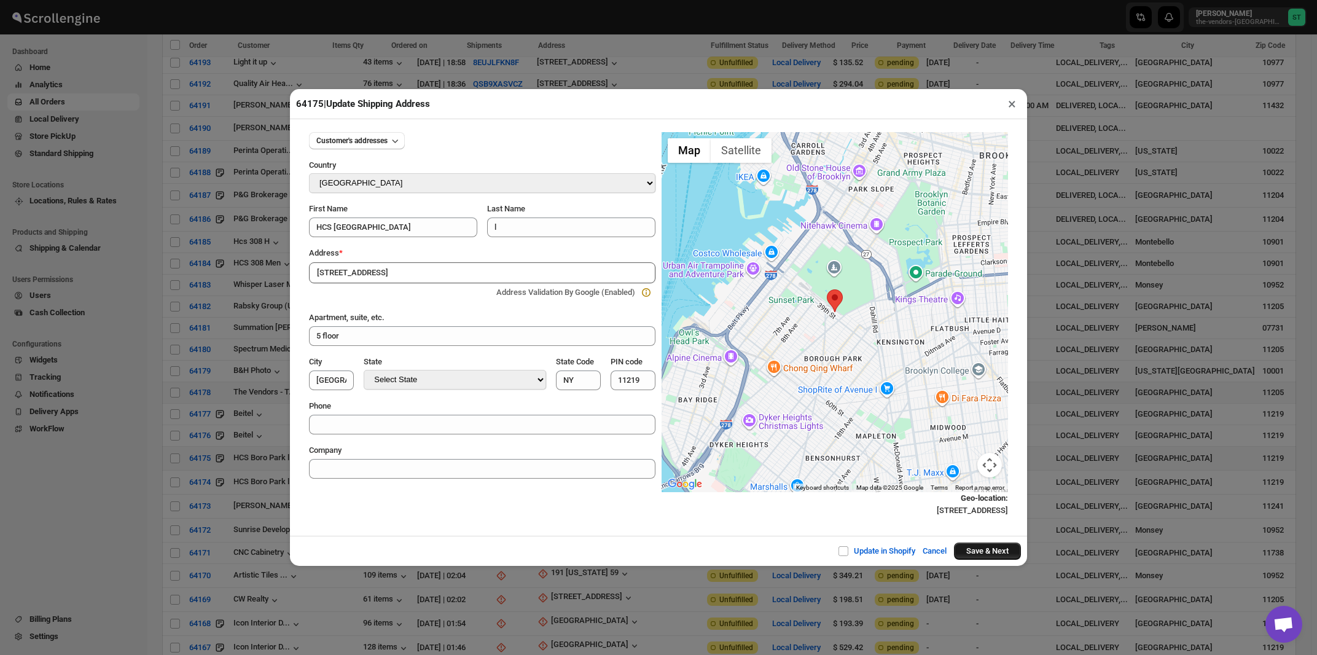
click at [962, 550] on button "Save & Next" at bounding box center [987, 550] width 67 height 17
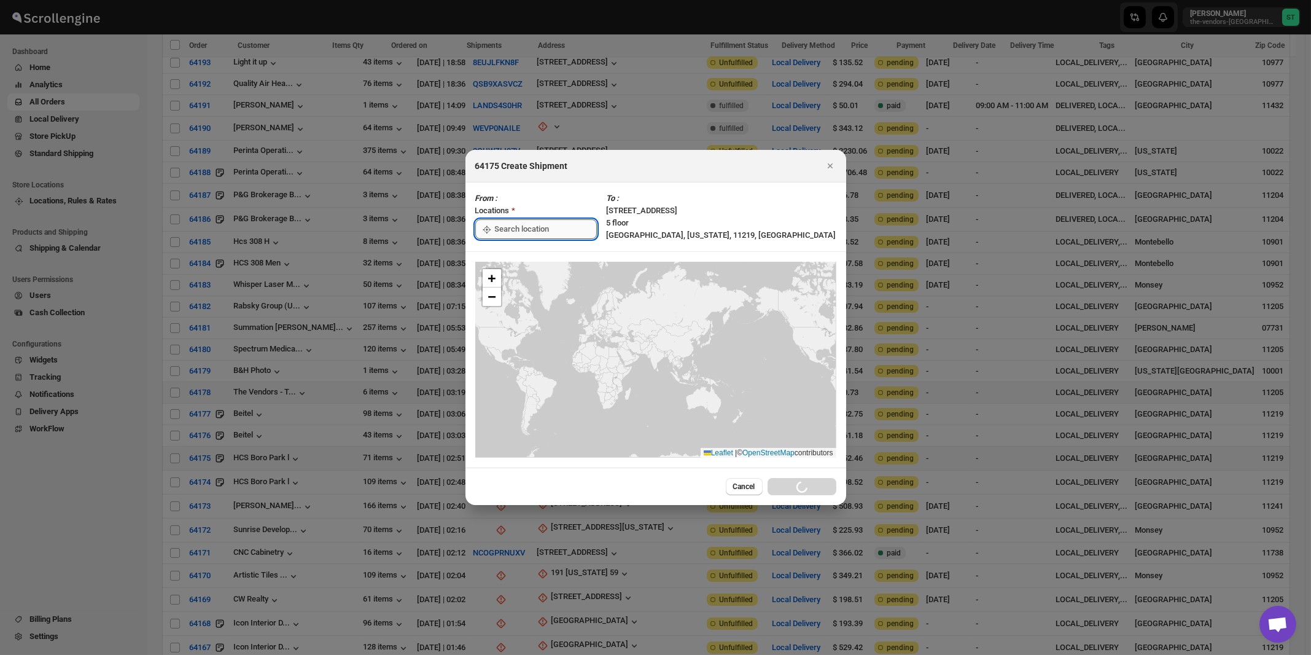
click at [505, 229] on input ":rrv:" at bounding box center [546, 229] width 102 height 20
click at [508, 252] on div "[STREET_ADDRESS]" at bounding box center [563, 257] width 151 height 12
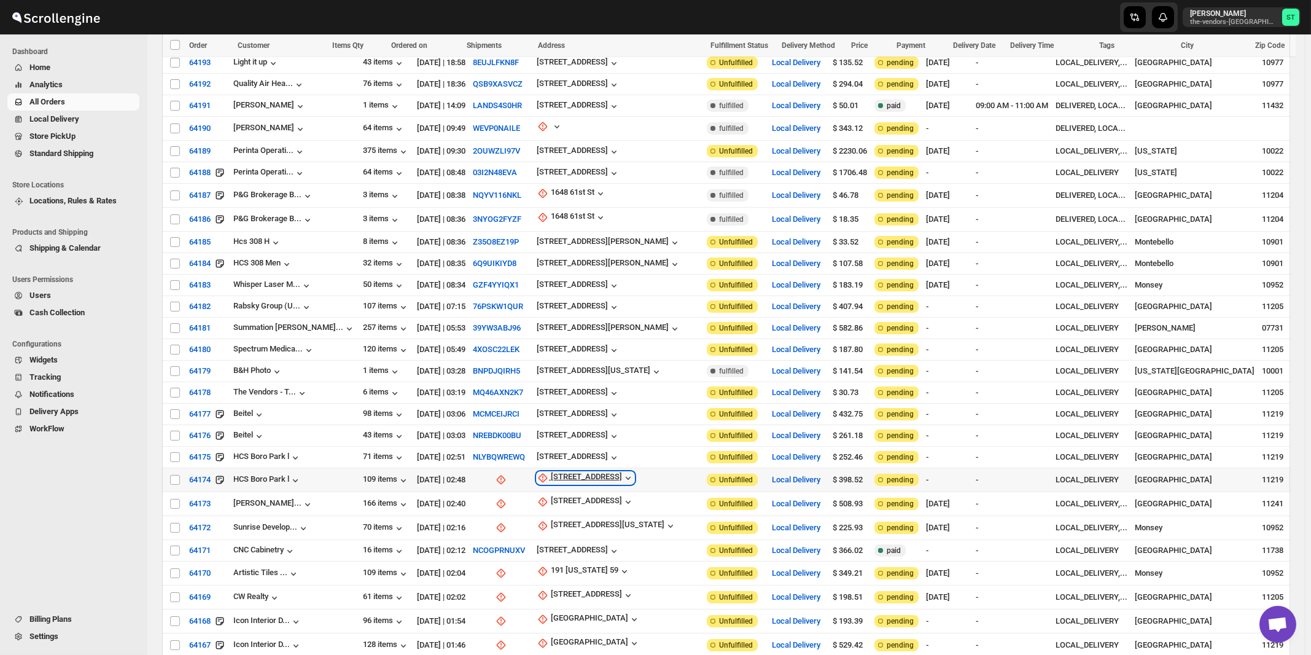
click at [588, 472] on div "1021 38th Street" at bounding box center [586, 478] width 71 height 12
click at [579, 511] on span "Update manually" at bounding box center [585, 509] width 58 height 9
select select "US"
select select "[US_STATE]"
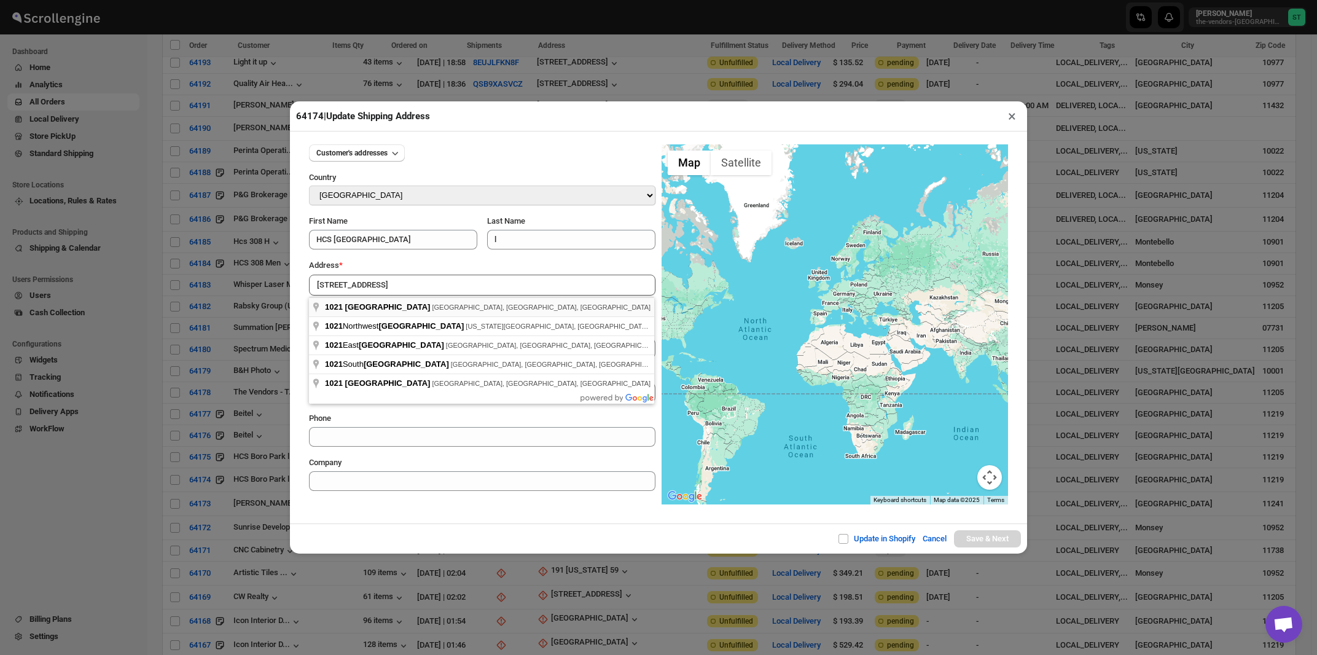
type input "1021 38th Street, Brooklyn, NY, USA"
type input "[GEOGRAPHIC_DATA]"
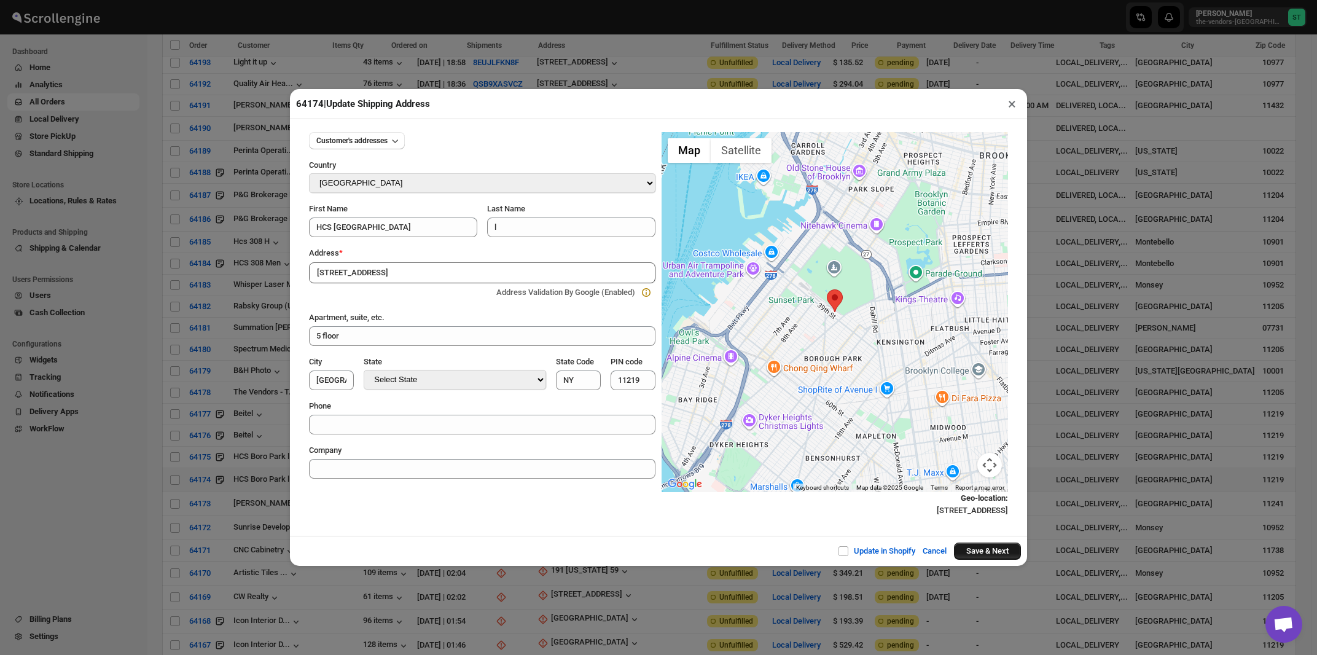
click at [967, 554] on button "Save & Next" at bounding box center [987, 550] width 67 height 17
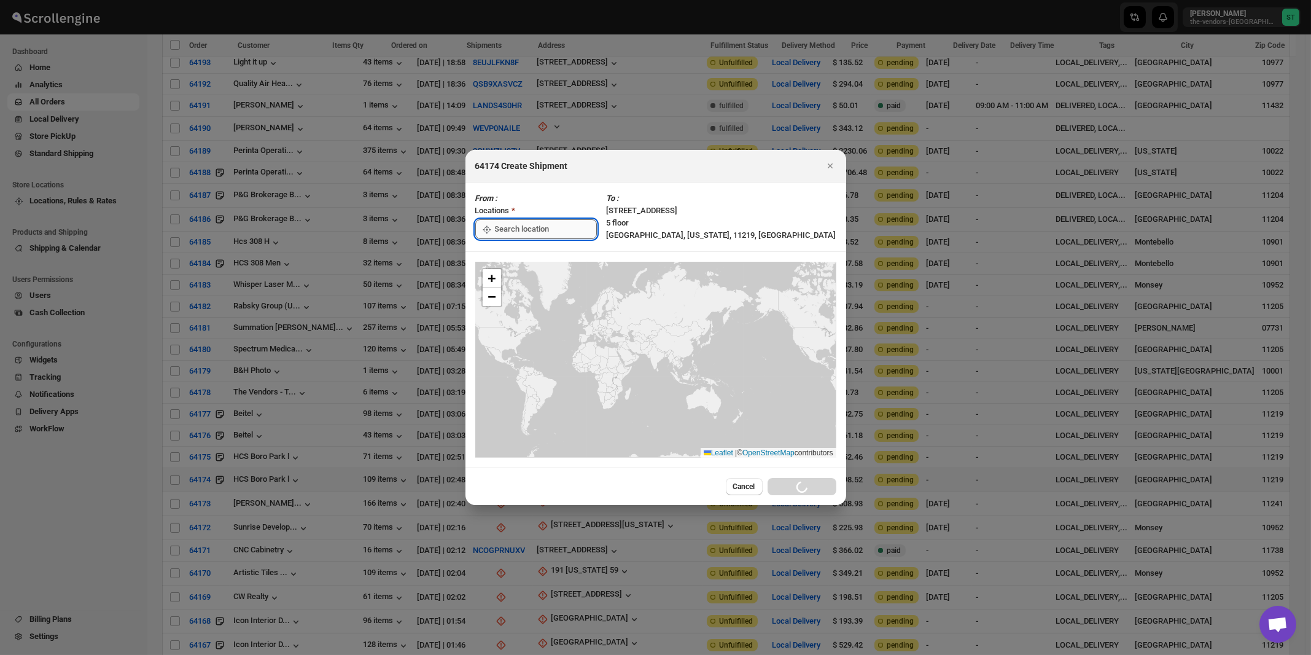
click at [541, 229] on input ":rsa:" at bounding box center [546, 229] width 102 height 20
click at [535, 264] on div "[STREET_ADDRESS]" at bounding box center [563, 257] width 166 height 20
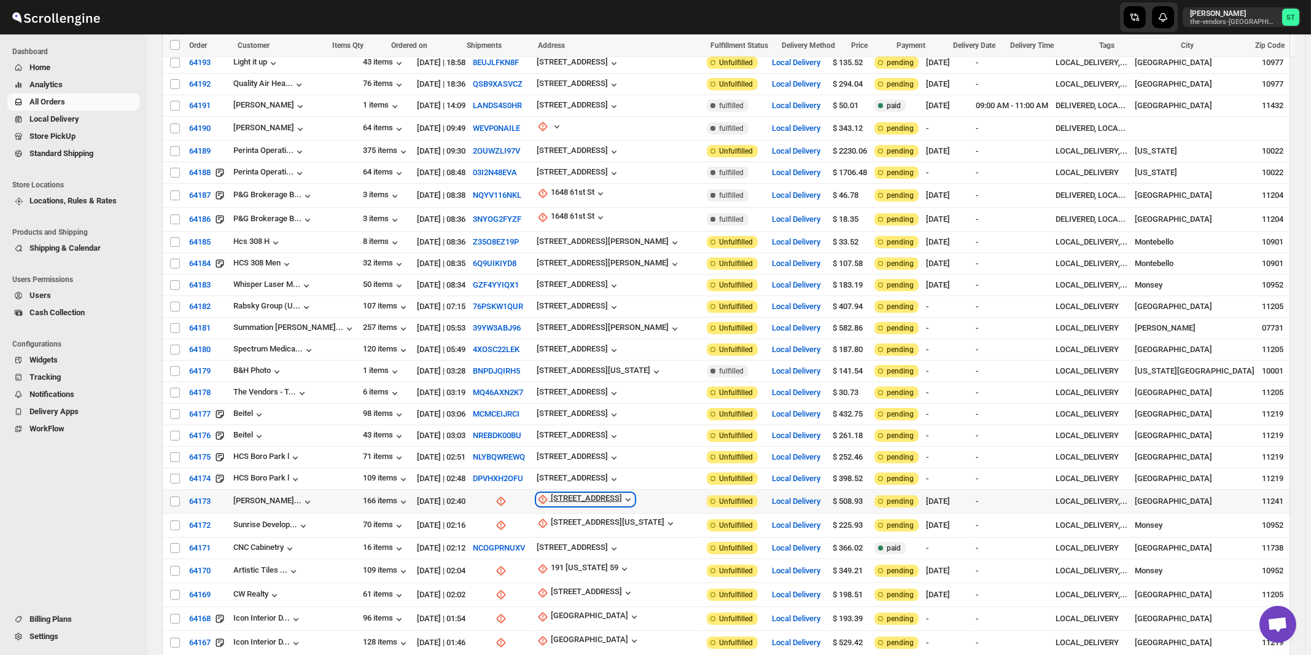
click at [572, 493] on div "16 Court Street" at bounding box center [586, 499] width 71 height 12
click at [571, 526] on span "Update manually" at bounding box center [583, 530] width 58 height 9
select select "US"
select select "[US_STATE]"
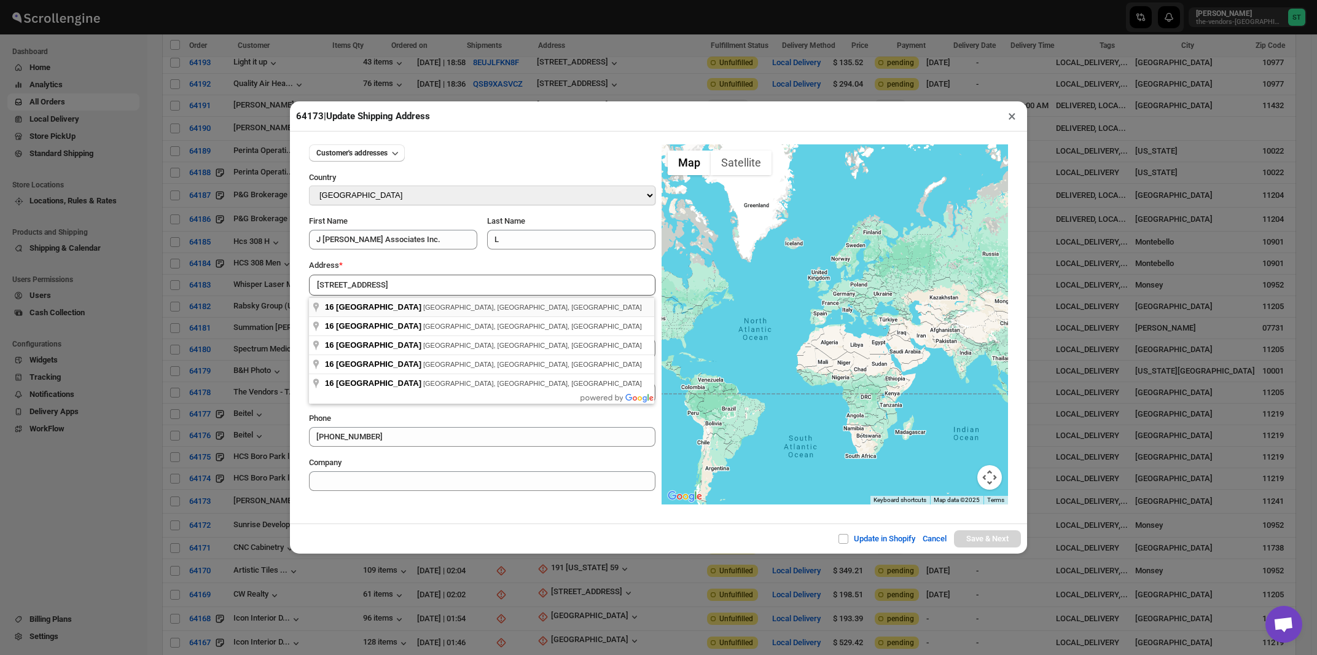
type input "16 Court Street, Brooklyn, NY, USA"
type input "[GEOGRAPHIC_DATA]"
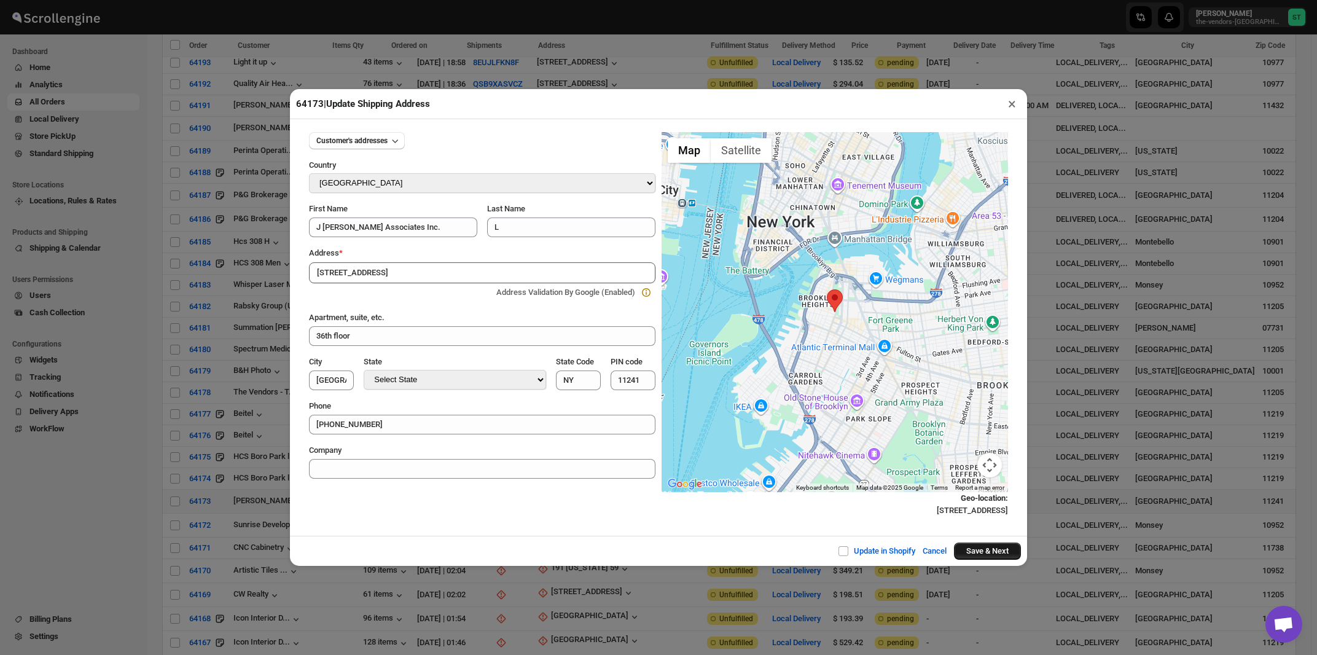
click at [975, 554] on button "Save & Next" at bounding box center [987, 550] width 67 height 17
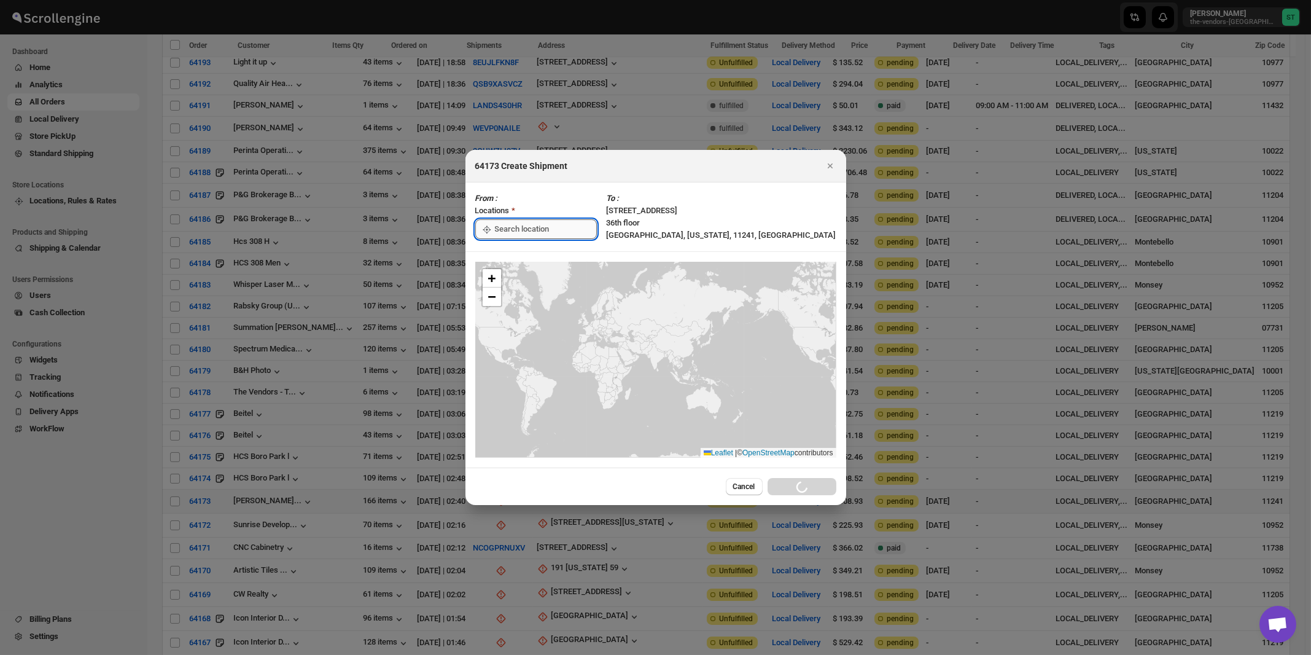
click at [529, 225] on input ":rsl:" at bounding box center [546, 229] width 102 height 20
click at [515, 254] on div "[STREET_ADDRESS]" at bounding box center [563, 257] width 151 height 12
type input "[STREET_ADDRESS]"
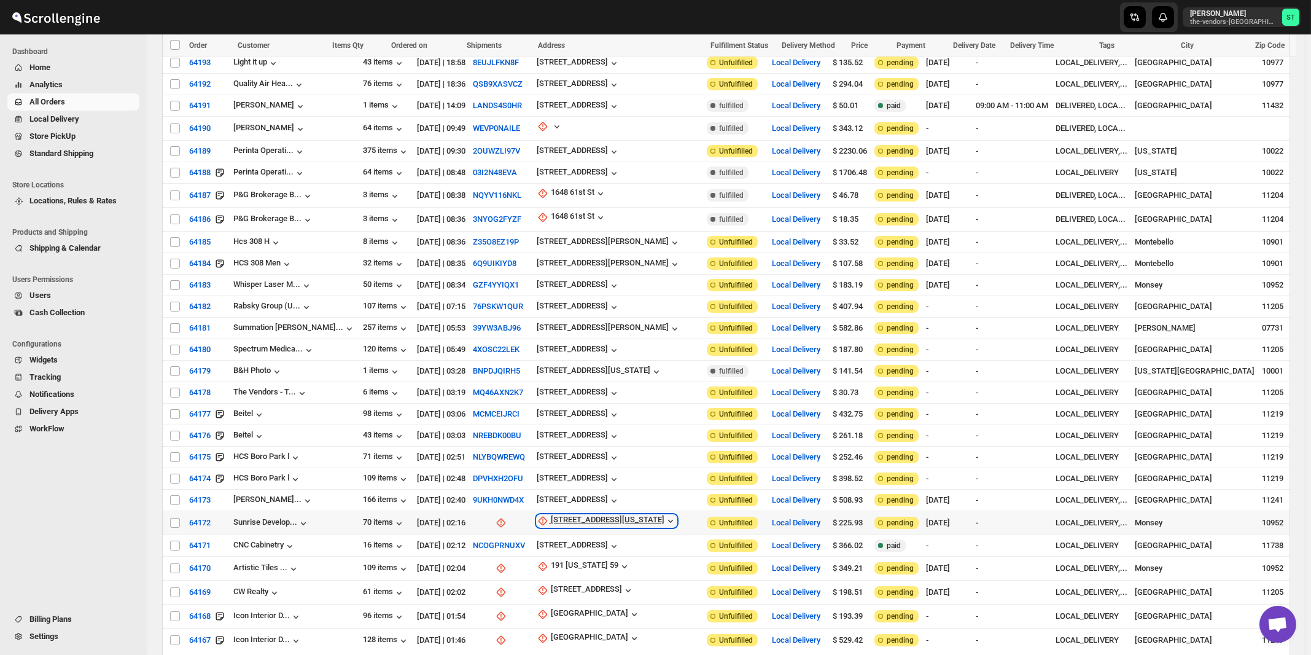
click at [591, 515] on div "161 New York 59 suite 101" at bounding box center [608, 521] width 114 height 12
click at [589, 547] on span "Update manually" at bounding box center [603, 551] width 58 height 9
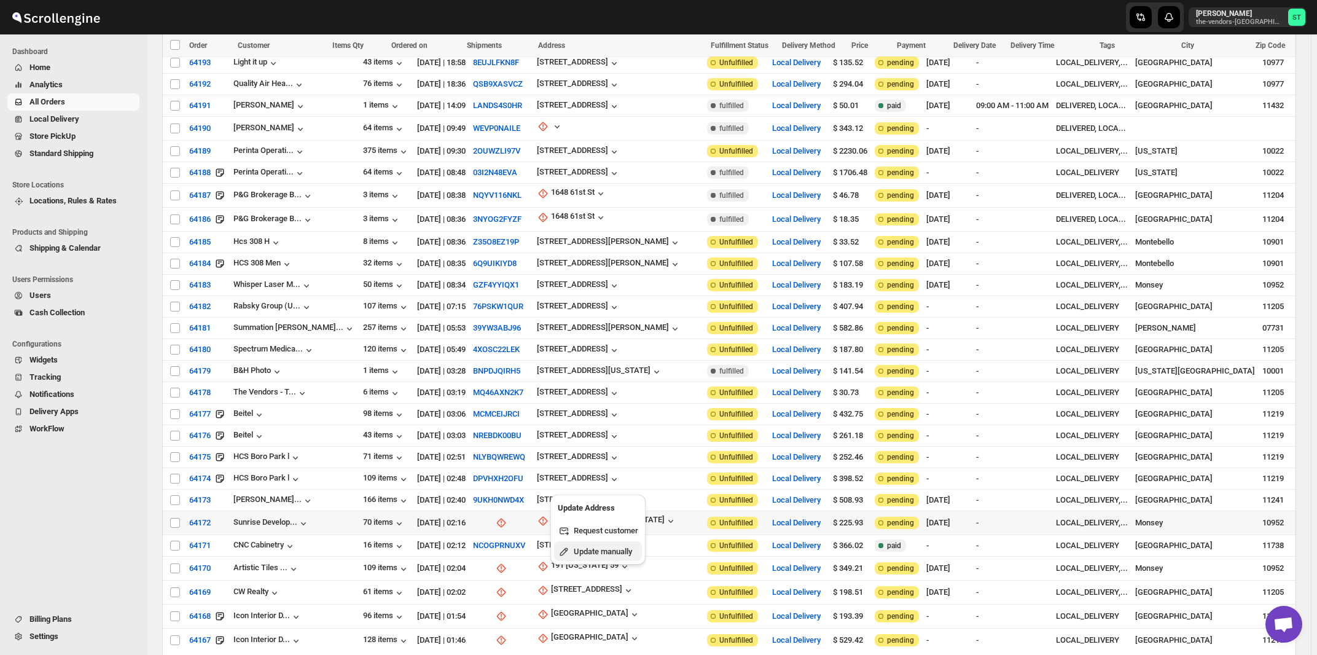
select select "US"
select select "[US_STATE]"
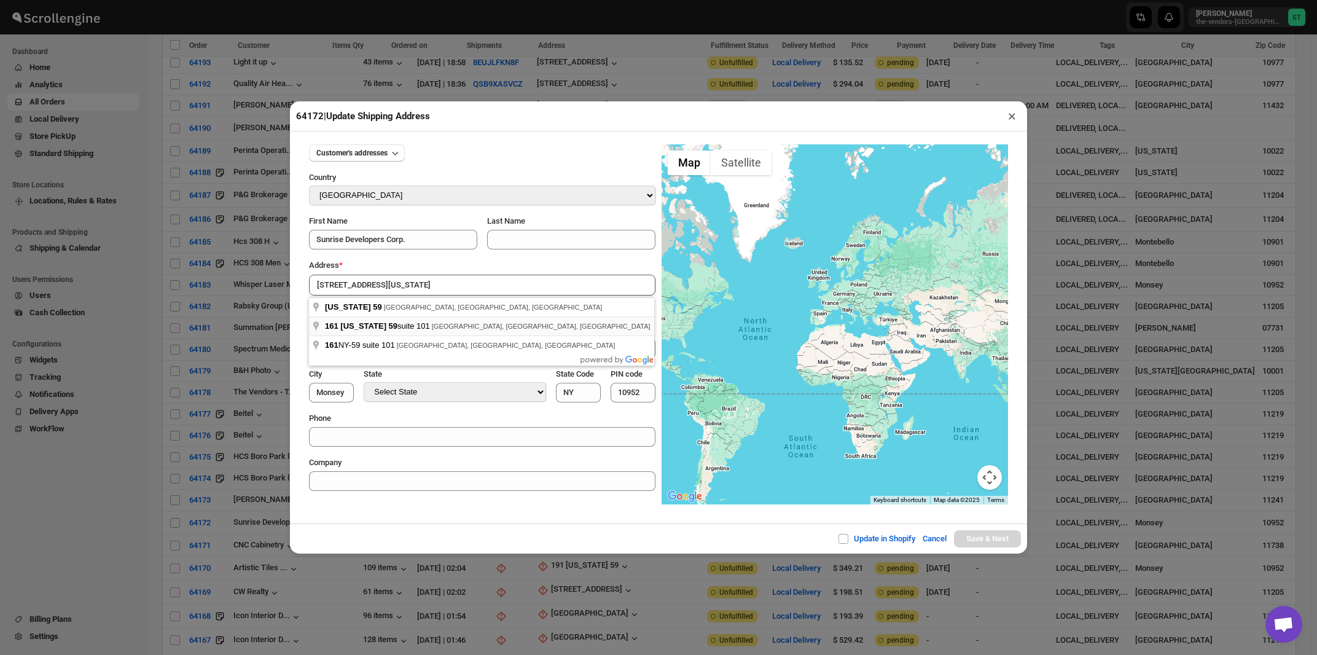
type input "161 New York 59 suite 101, Monsey, NY, USA"
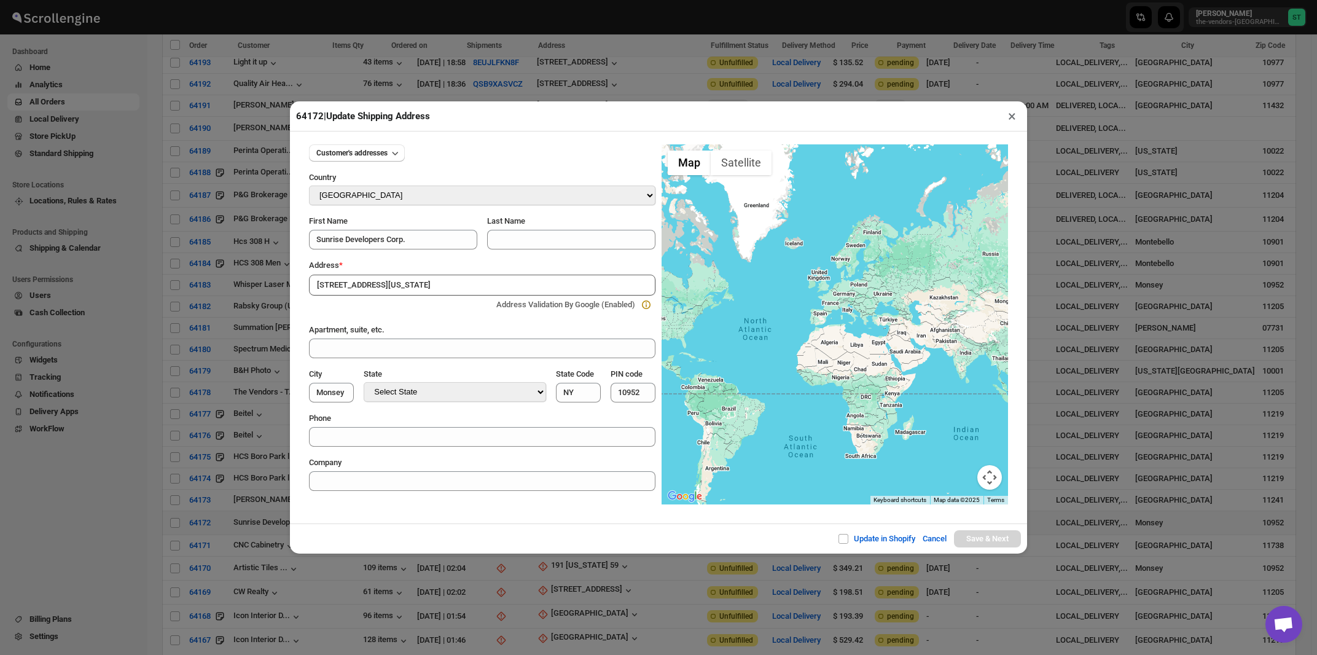
type input "Rockland County"
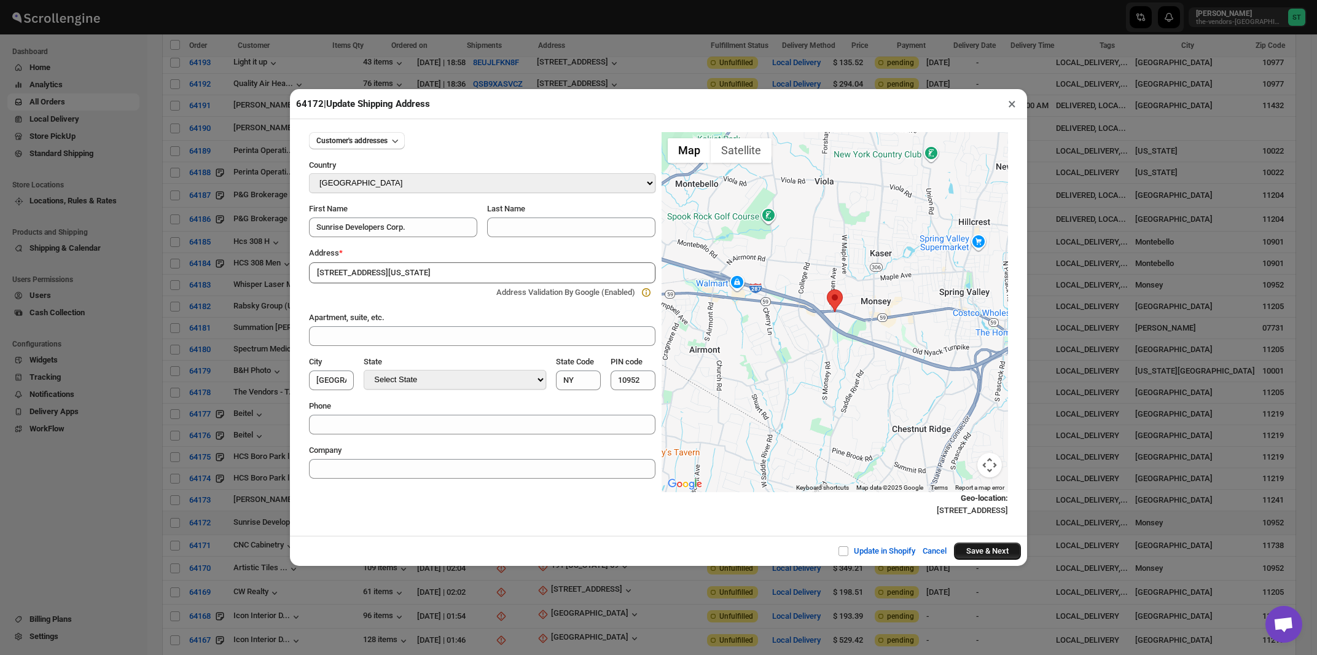
click at [992, 552] on button "Save & Next" at bounding box center [987, 550] width 67 height 17
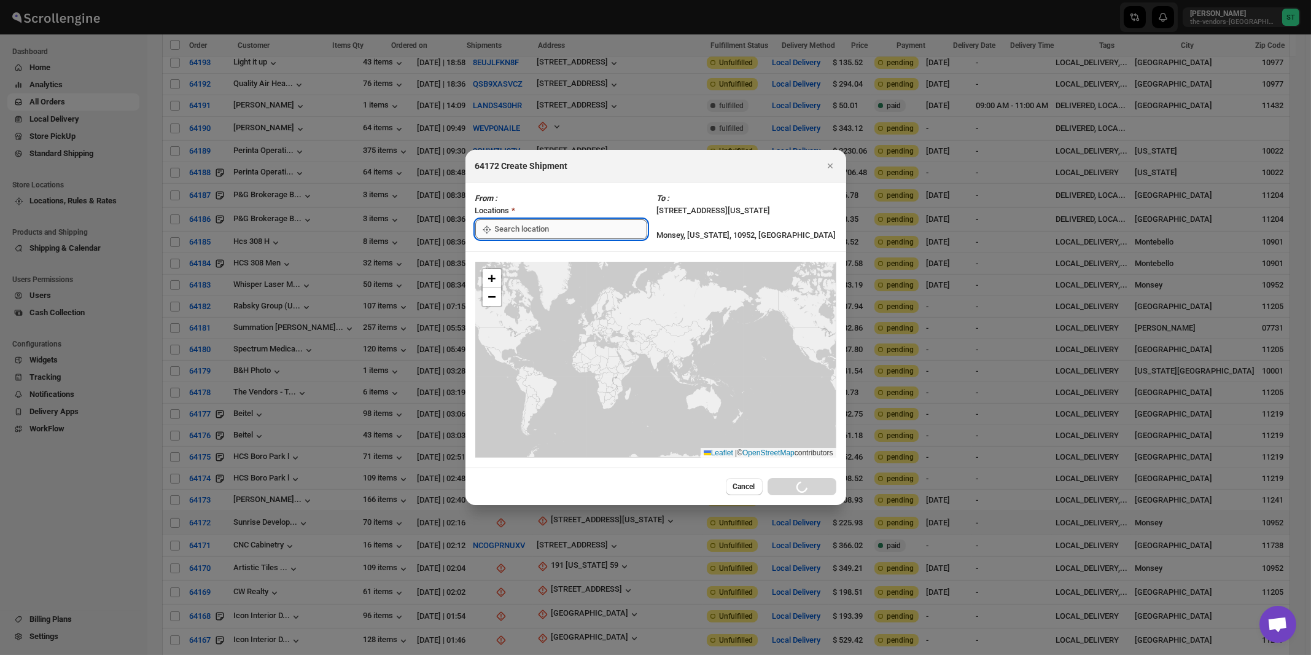
click at [555, 238] on input ":rt1:" at bounding box center [571, 229] width 152 height 20
click at [545, 260] on div "[STREET_ADDRESS]" at bounding box center [563, 257] width 151 height 12
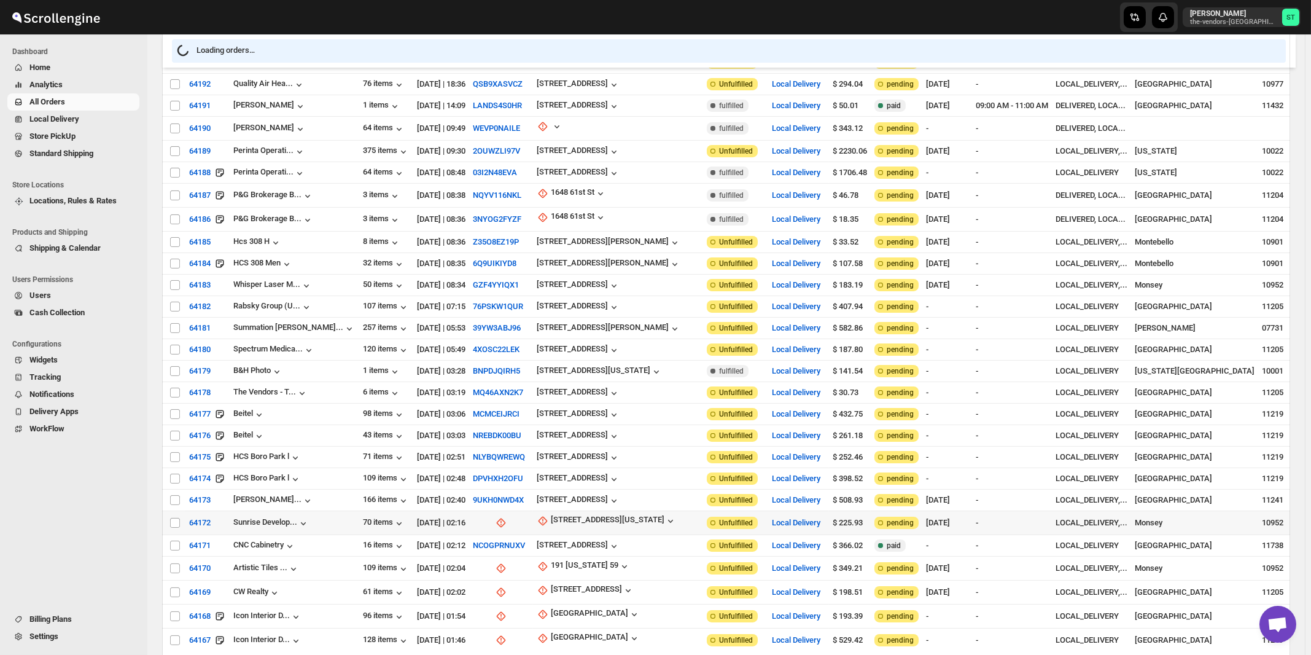
type input "[STREET_ADDRESS]"
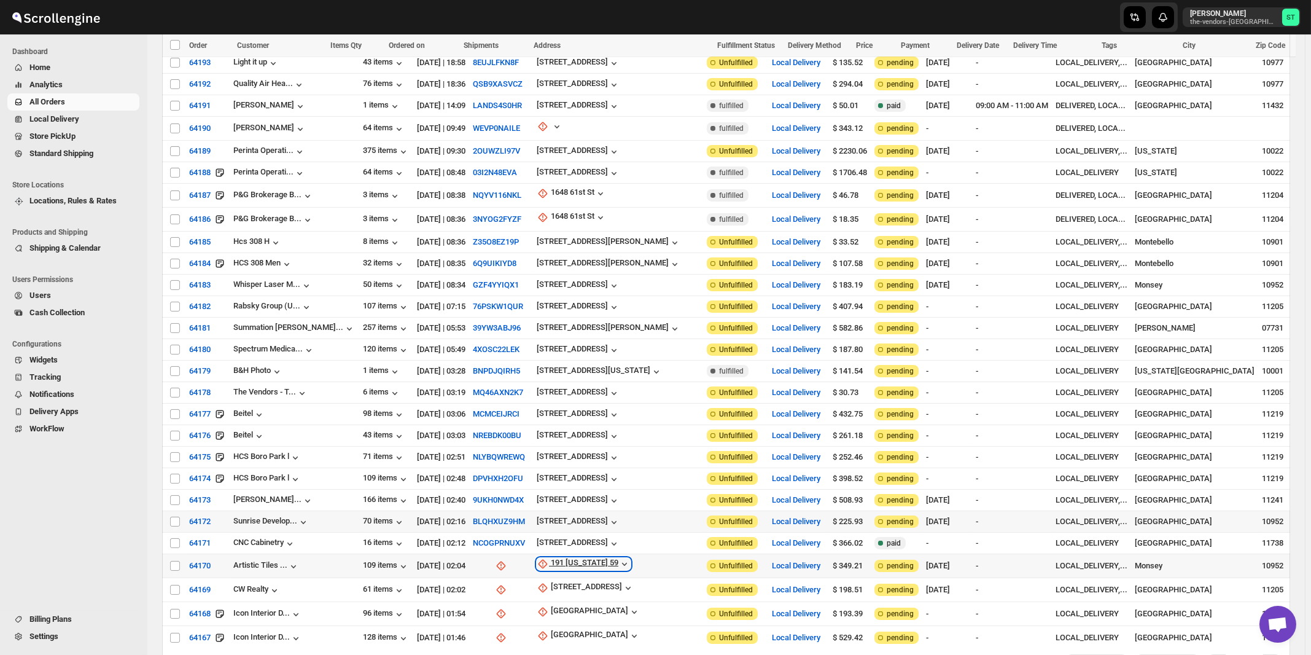
click at [588, 558] on div "191 New York 59" at bounding box center [585, 564] width 68 height 12
click at [592, 587] on button "Update manually" at bounding box center [577, 594] width 88 height 20
select select "US"
select select "[US_STATE]"
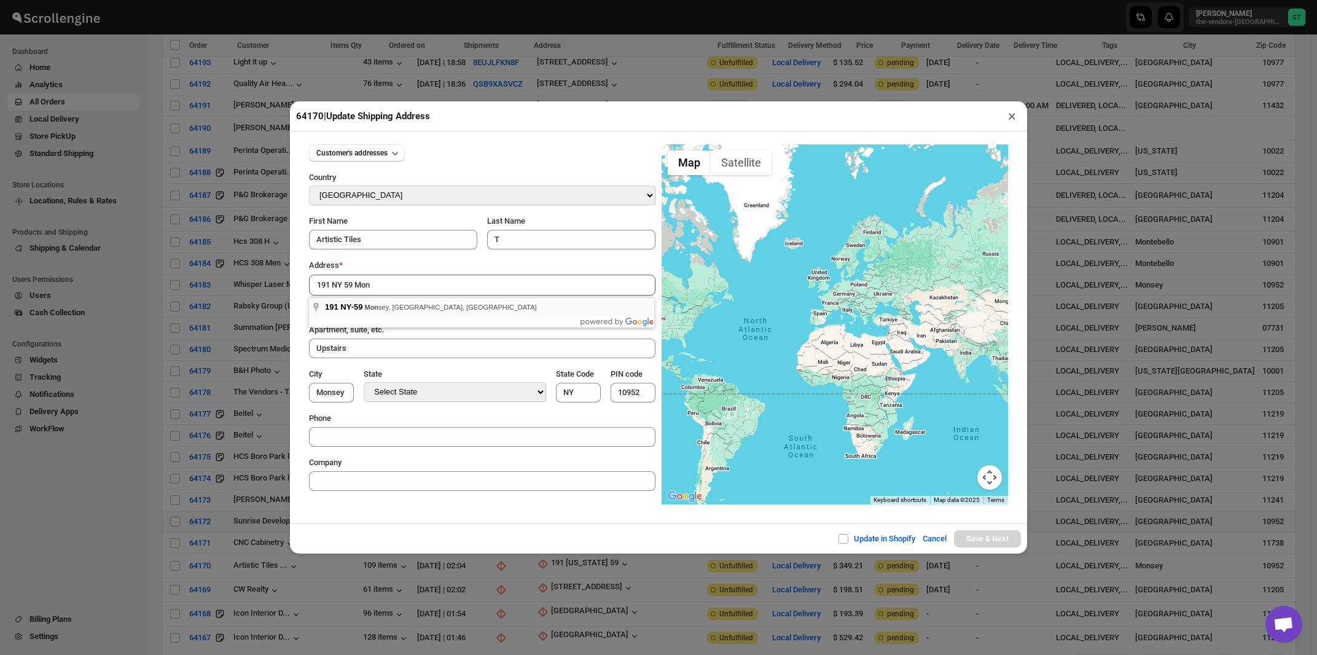
type input "191 NY-59, Monsey, NY, USA"
type input "Rockland County"
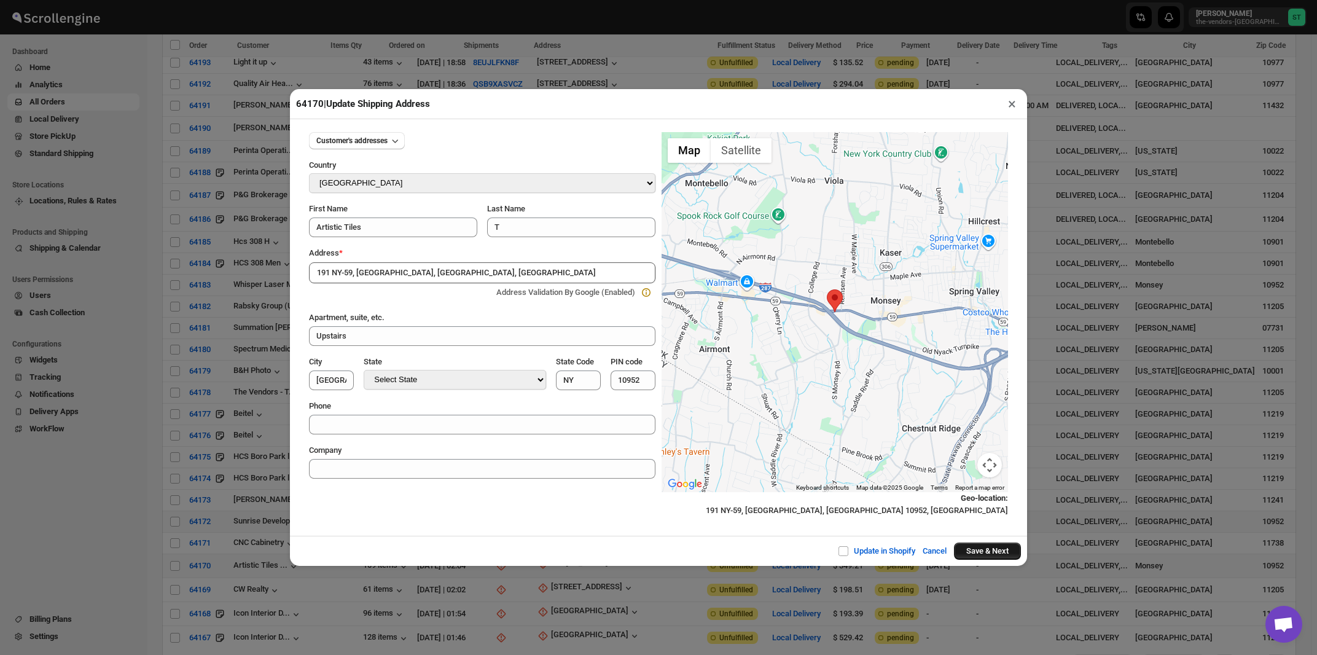
click at [987, 553] on button "Save & Next" at bounding box center [987, 550] width 67 height 17
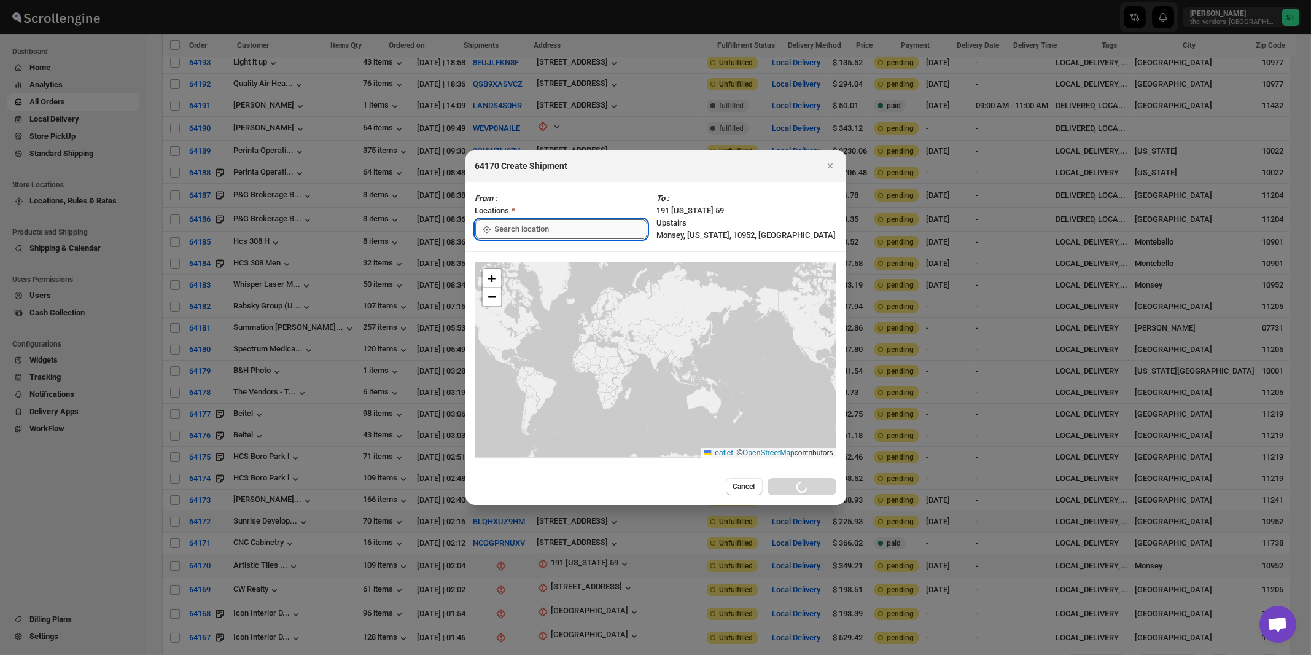
click at [528, 228] on input ":rtn:" at bounding box center [571, 229] width 152 height 20
click at [517, 254] on div "[STREET_ADDRESS]" at bounding box center [563, 257] width 151 height 12
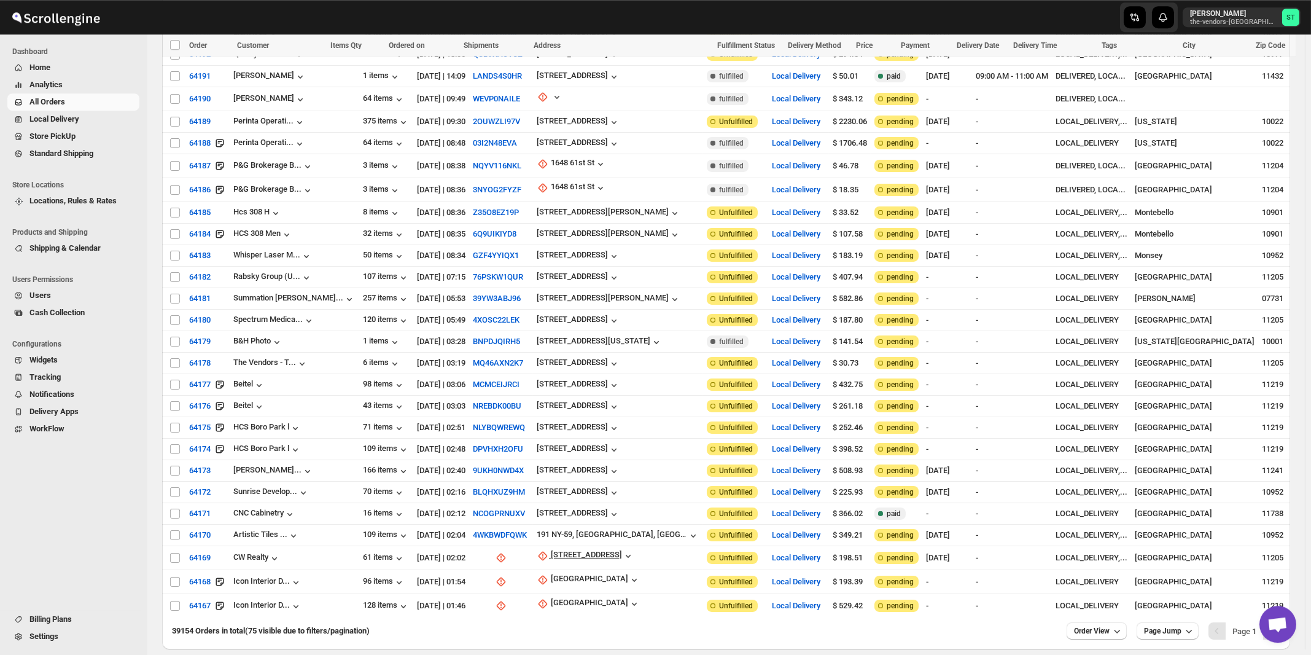
scroll to position [1212, 0]
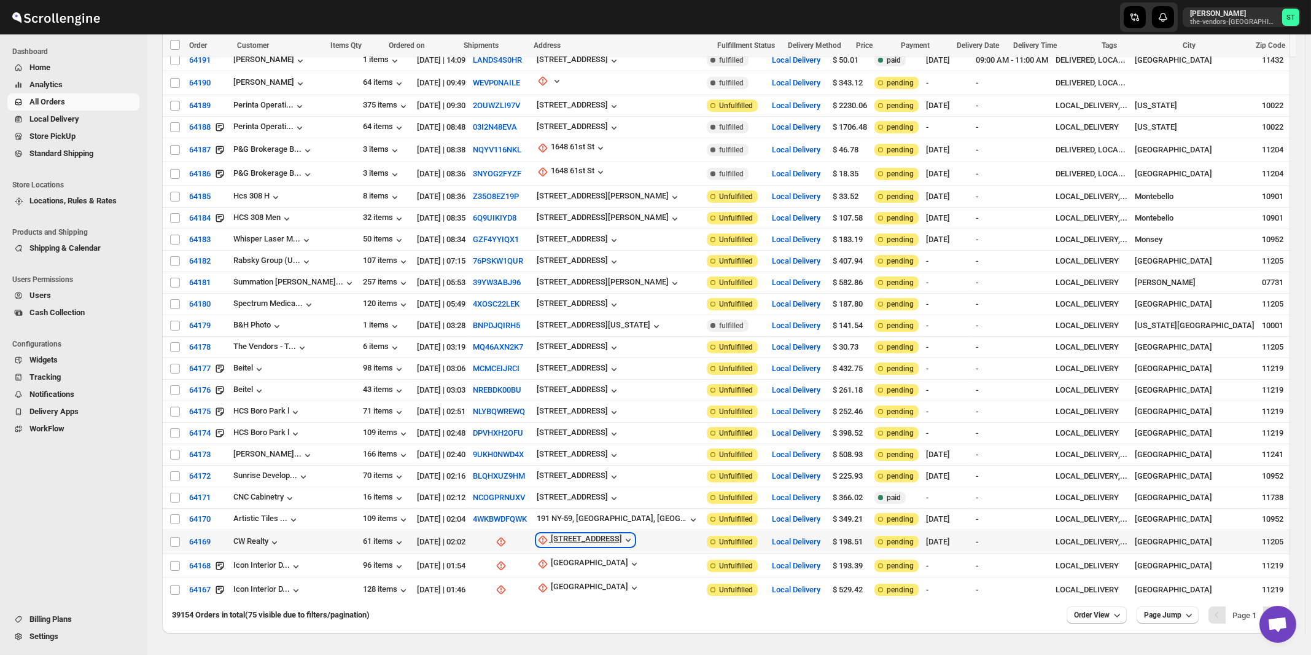
click at [583, 534] on div "[STREET_ADDRESS]" at bounding box center [586, 540] width 71 height 12
click at [581, 569] on span "Update manually" at bounding box center [596, 568] width 58 height 9
select select "US"
select select "[US_STATE]"
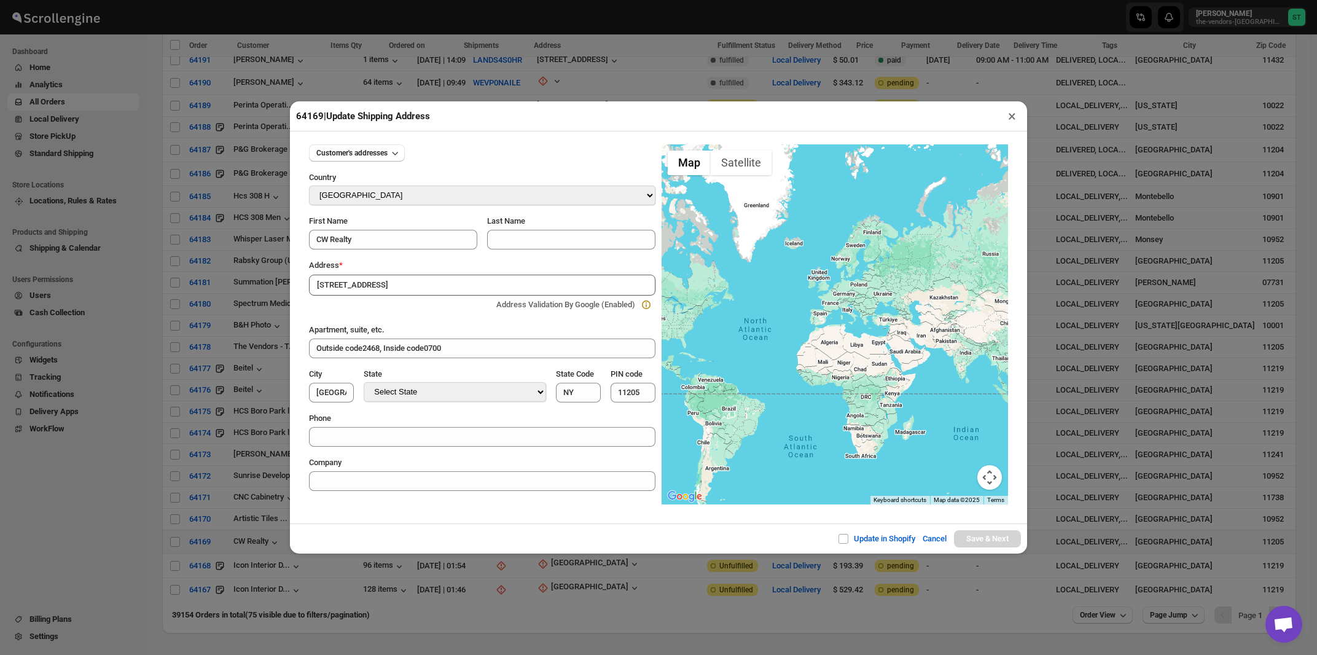
click at [437, 264] on div "Address *" at bounding box center [482, 265] width 346 height 12
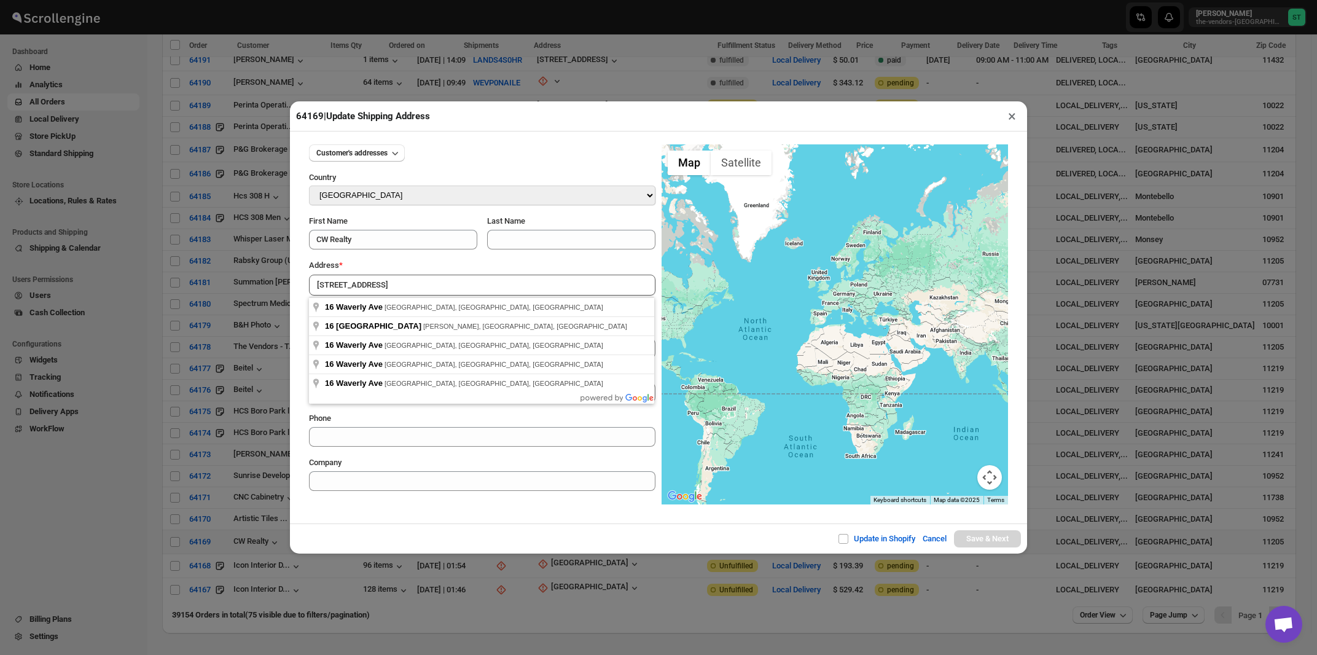
click at [427, 279] on input "[STREET_ADDRESS]" at bounding box center [482, 285] width 346 height 21
type input "16 Waverly Ave, Brooklyn, NY, USA"
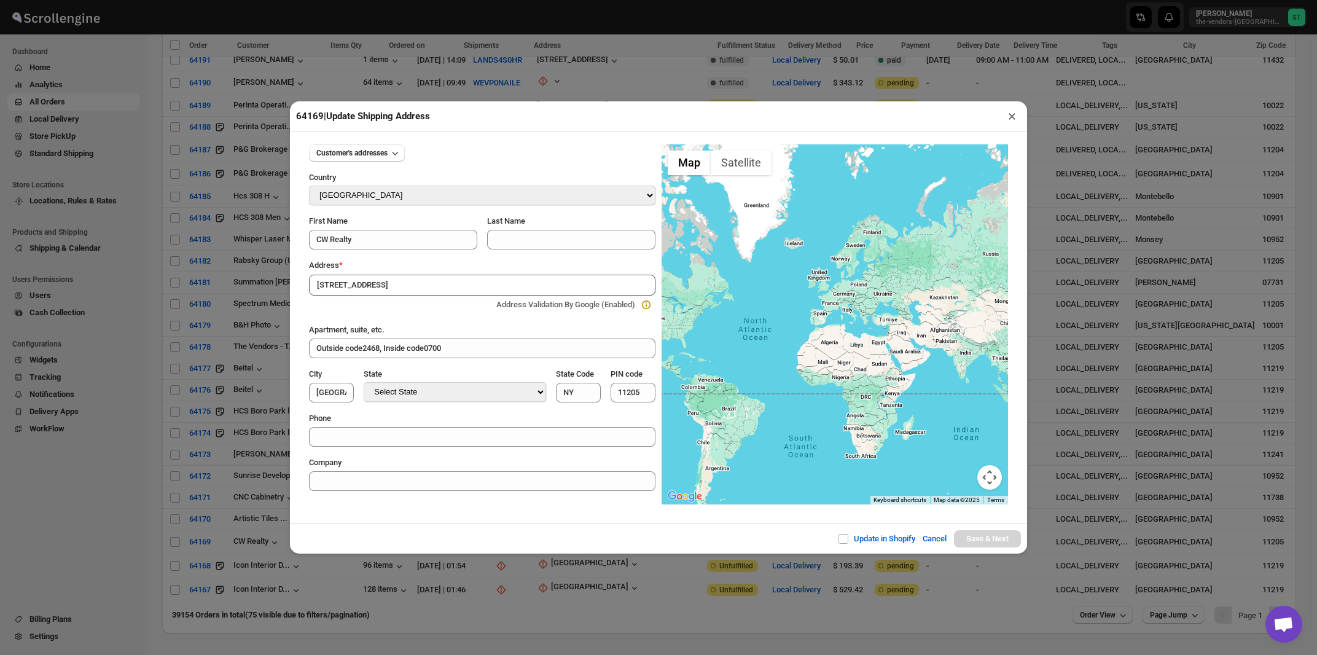
type input "[GEOGRAPHIC_DATA]"
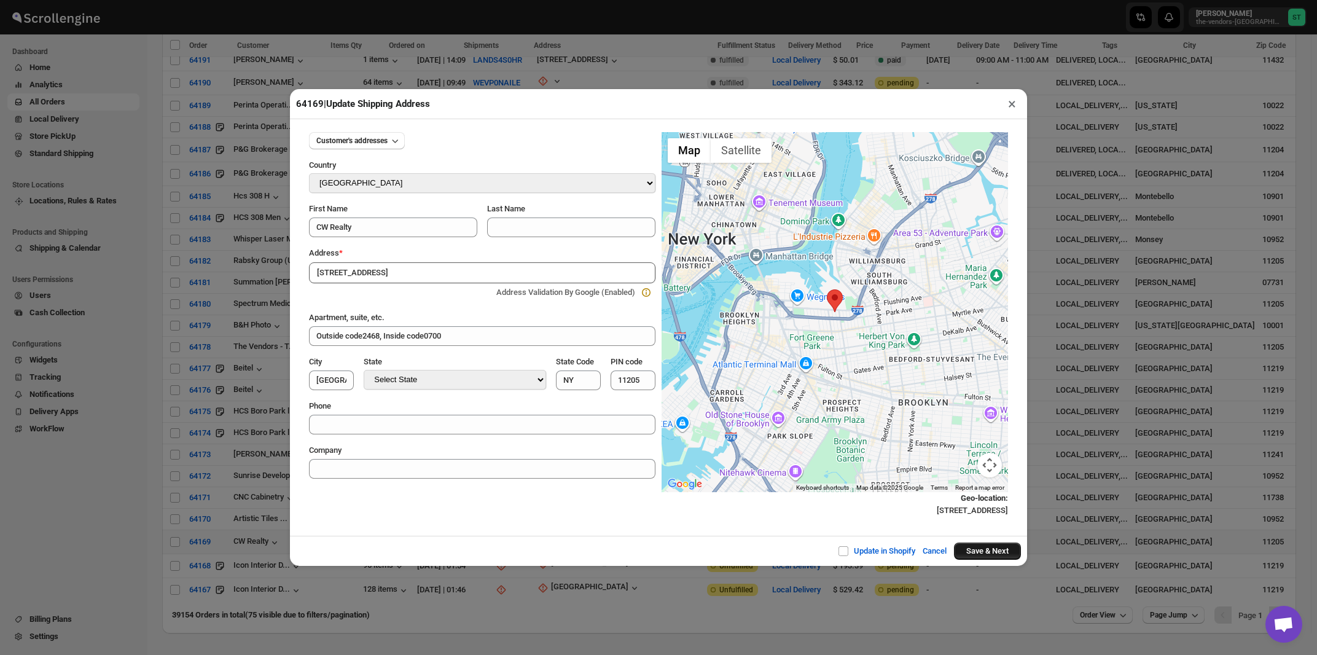
click at [982, 552] on button "Save & Next" at bounding box center [987, 550] width 67 height 17
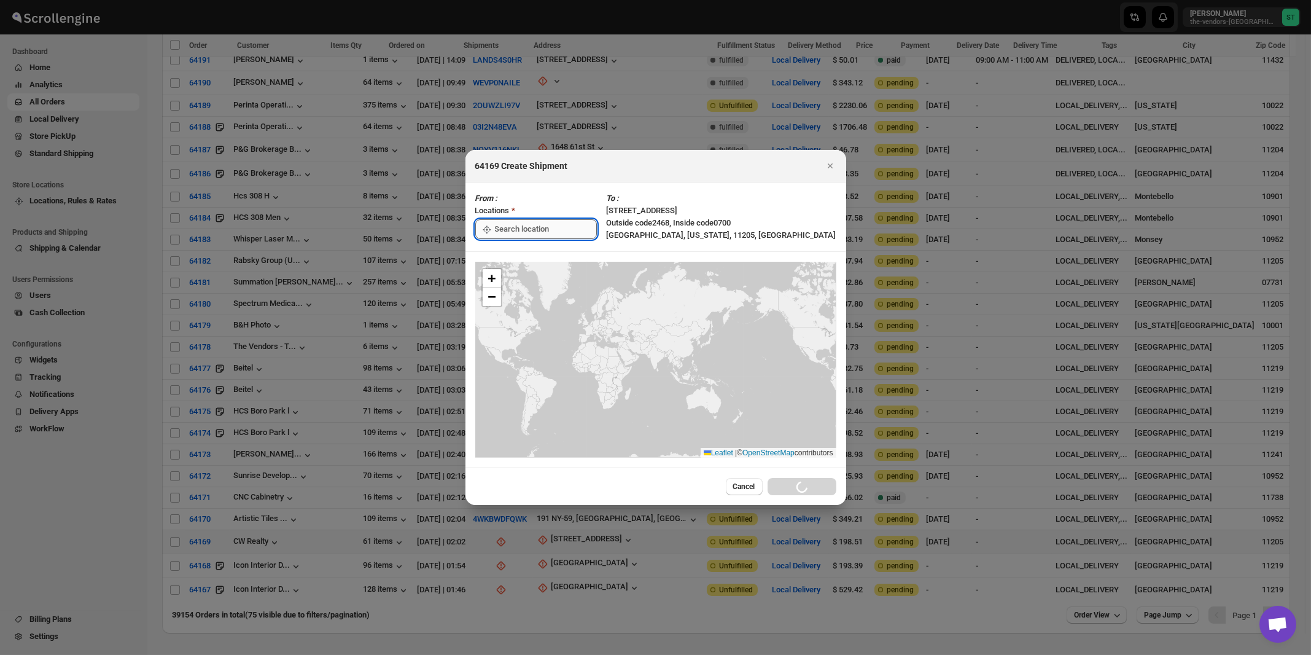
click at [518, 228] on input ":ru2:" at bounding box center [546, 229] width 102 height 20
click at [513, 260] on div "[STREET_ADDRESS]" at bounding box center [563, 257] width 151 height 12
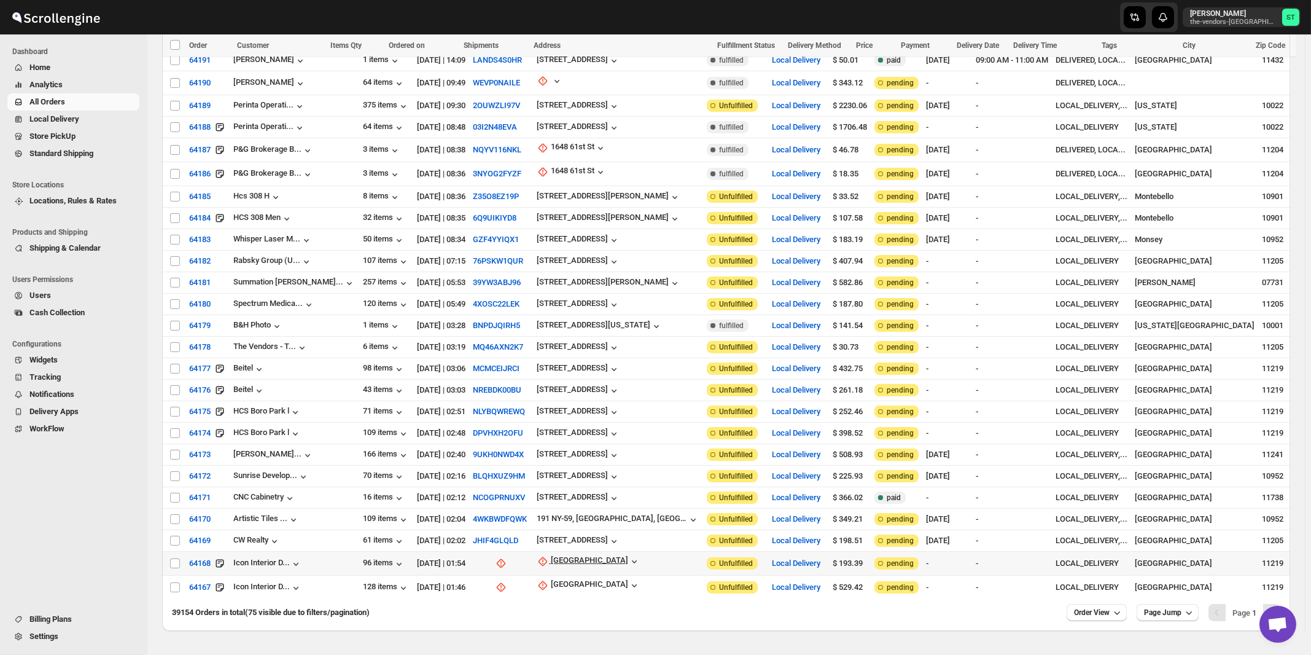
scroll to position [1209, 0]
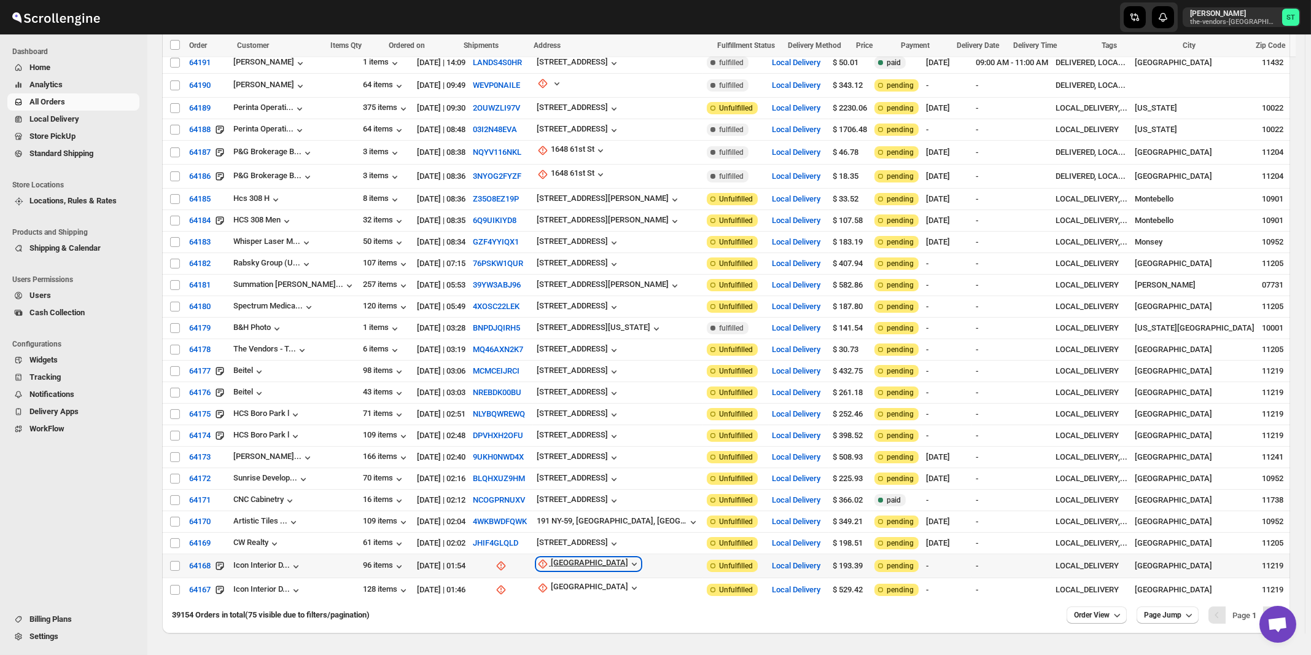
click at [585, 558] on div "1008 39th Street" at bounding box center [589, 564] width 77 height 12
click at [581, 596] on span "Update manually" at bounding box center [581, 592] width 58 height 9
select select "US"
select select "[US_STATE]"
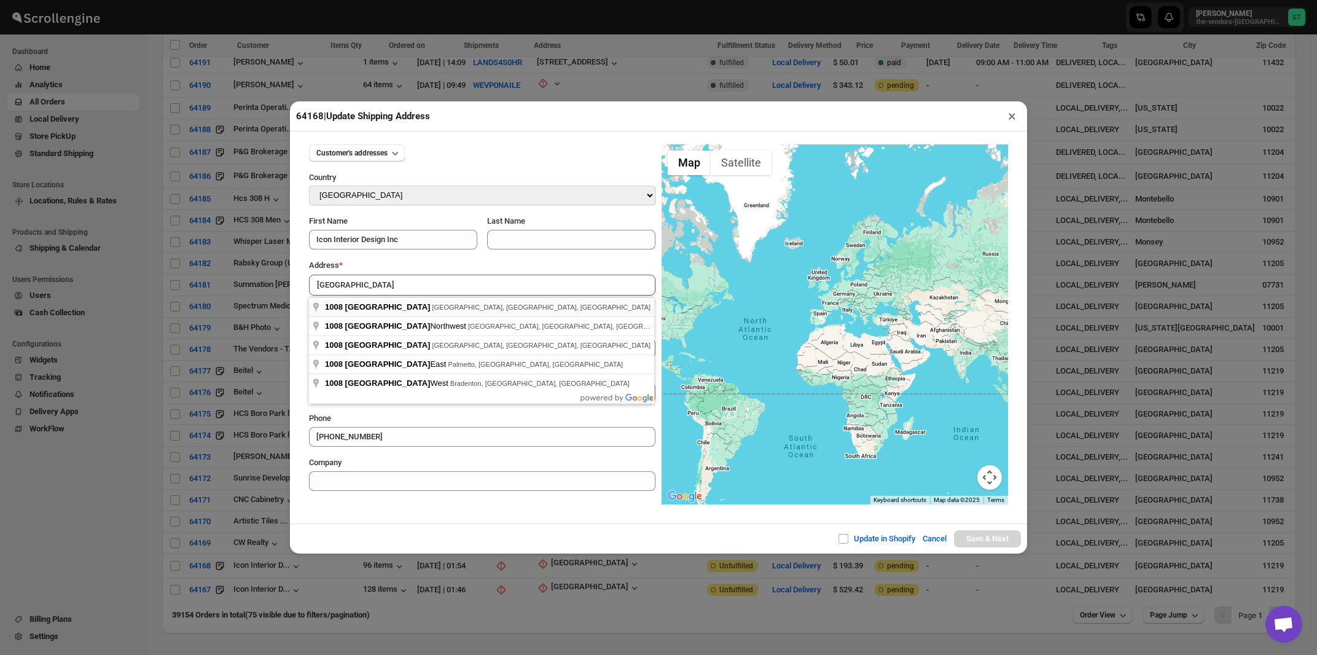
type input "1008 39th Street, Brooklyn, NY, USA"
type input "[GEOGRAPHIC_DATA]"
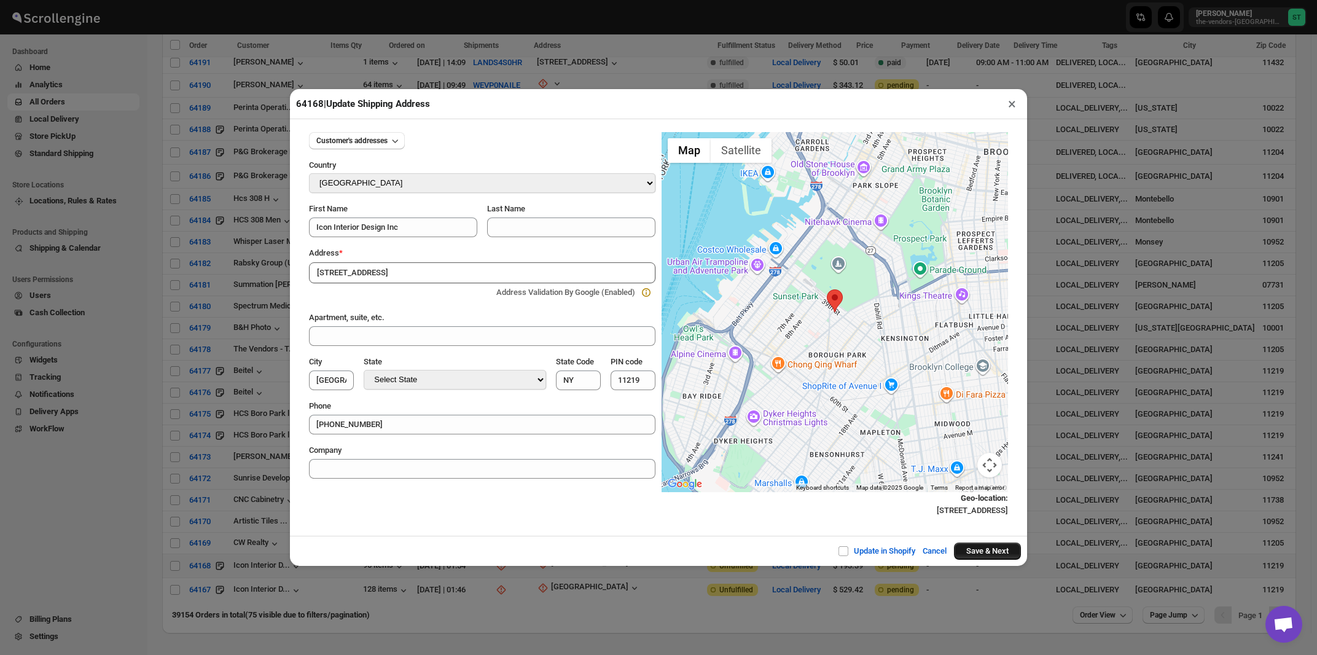
click at [975, 557] on button "Save & Next" at bounding box center [987, 550] width 67 height 17
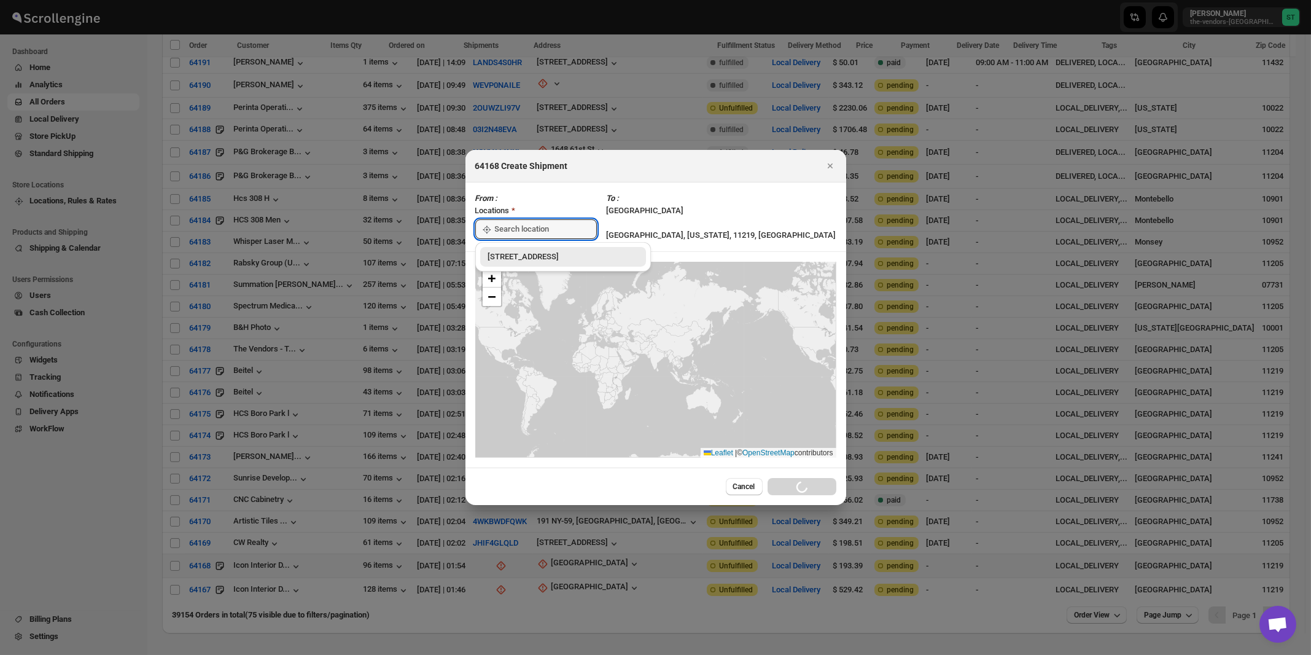
click at [510, 258] on div "[STREET_ADDRESS]" at bounding box center [563, 257] width 151 height 12
type input "[STREET_ADDRESS]"
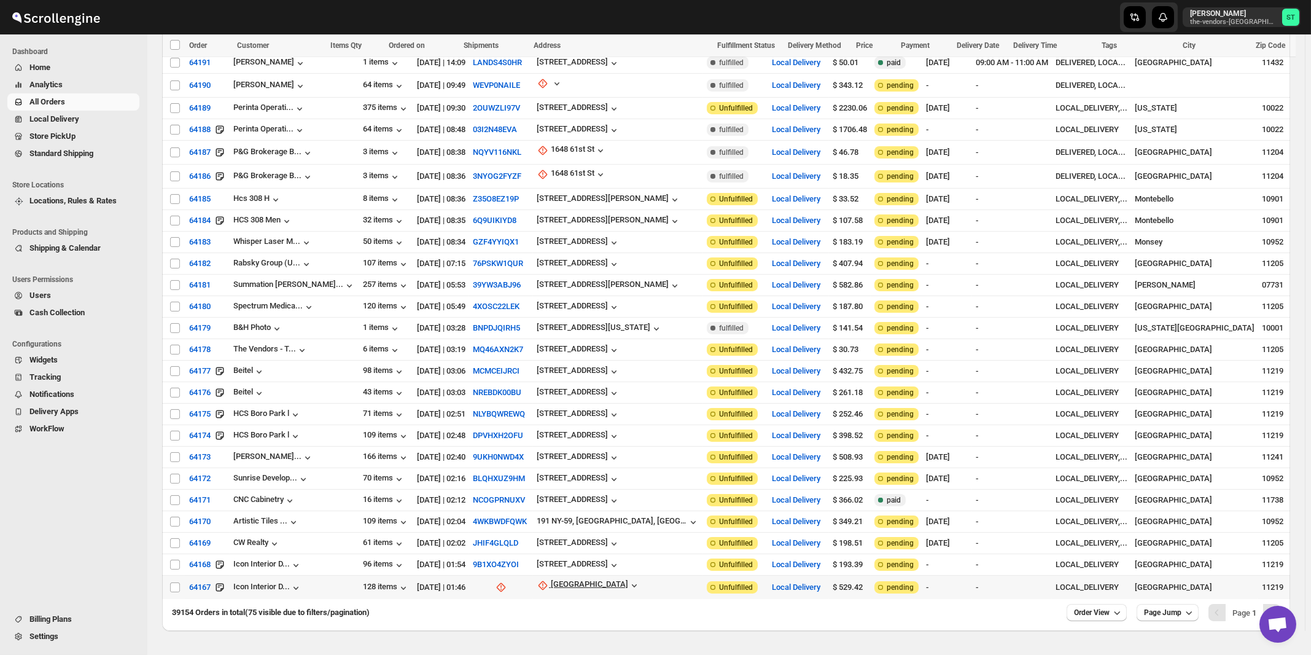
scroll to position [1208, 0]
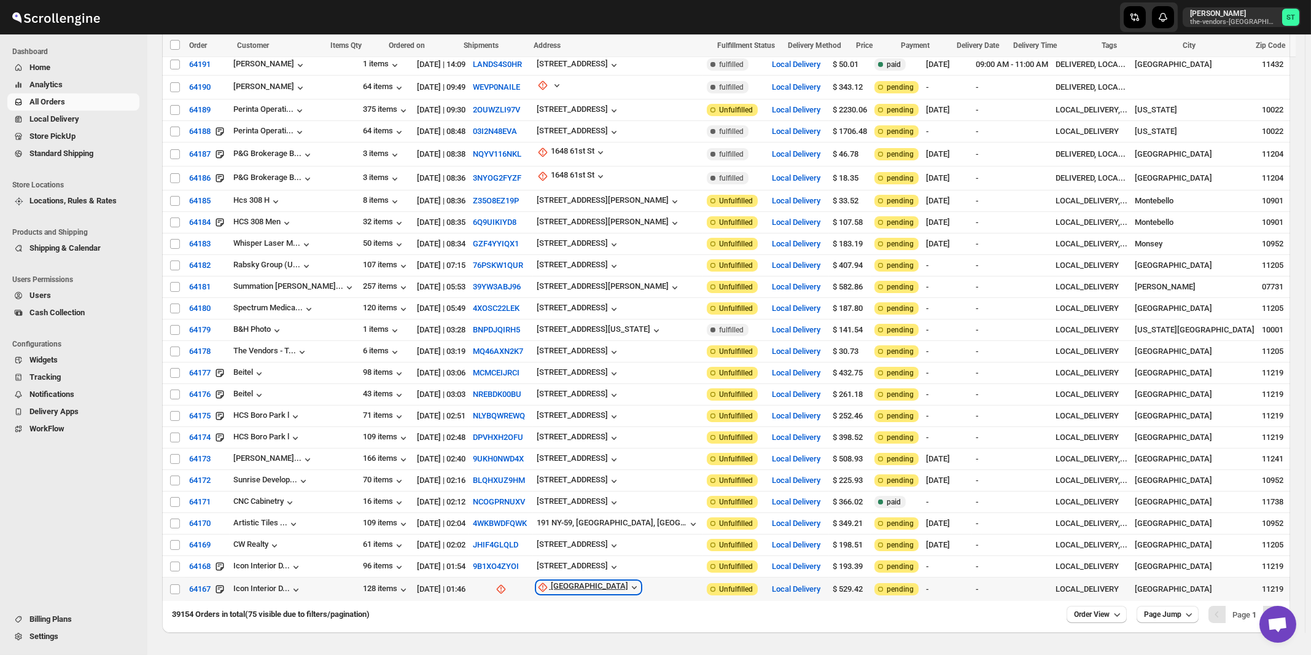
click at [576, 581] on div "1008 39th Street" at bounding box center [589, 587] width 77 height 12
click at [572, 611] on span "Update manually" at bounding box center [581, 615] width 58 height 9
select select "US"
select select "[US_STATE]"
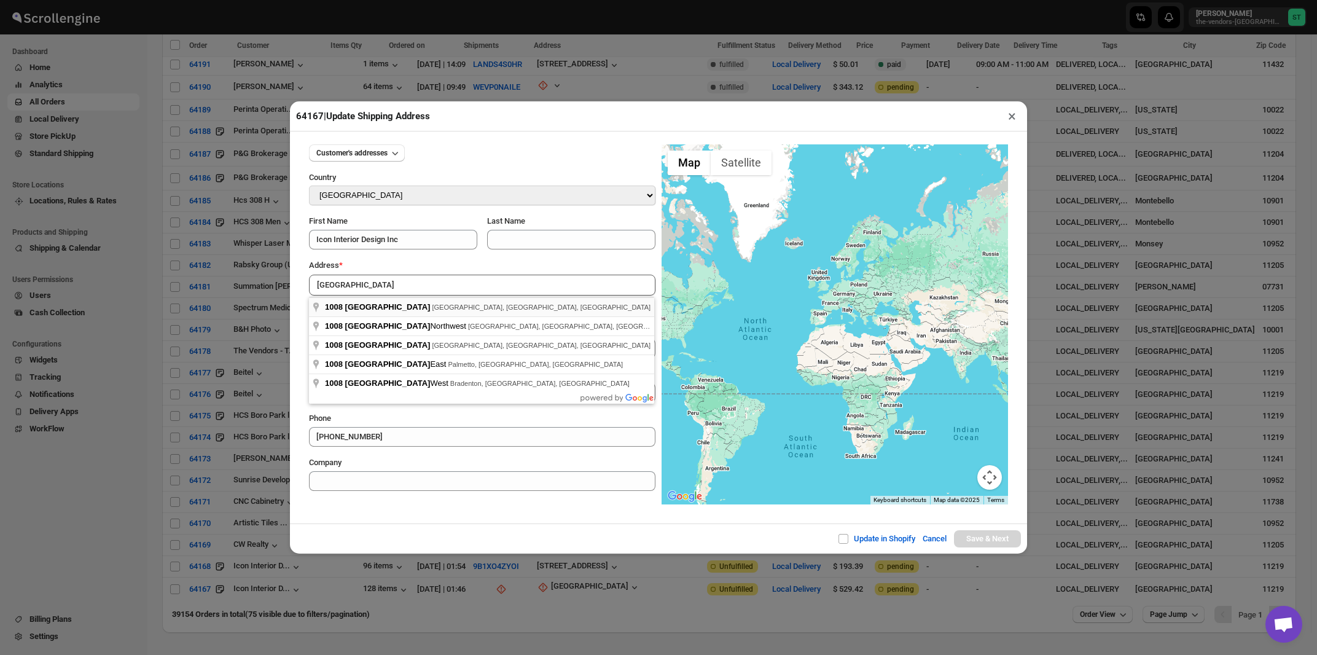
type input "1008 39th Street, Brooklyn, NY, USA"
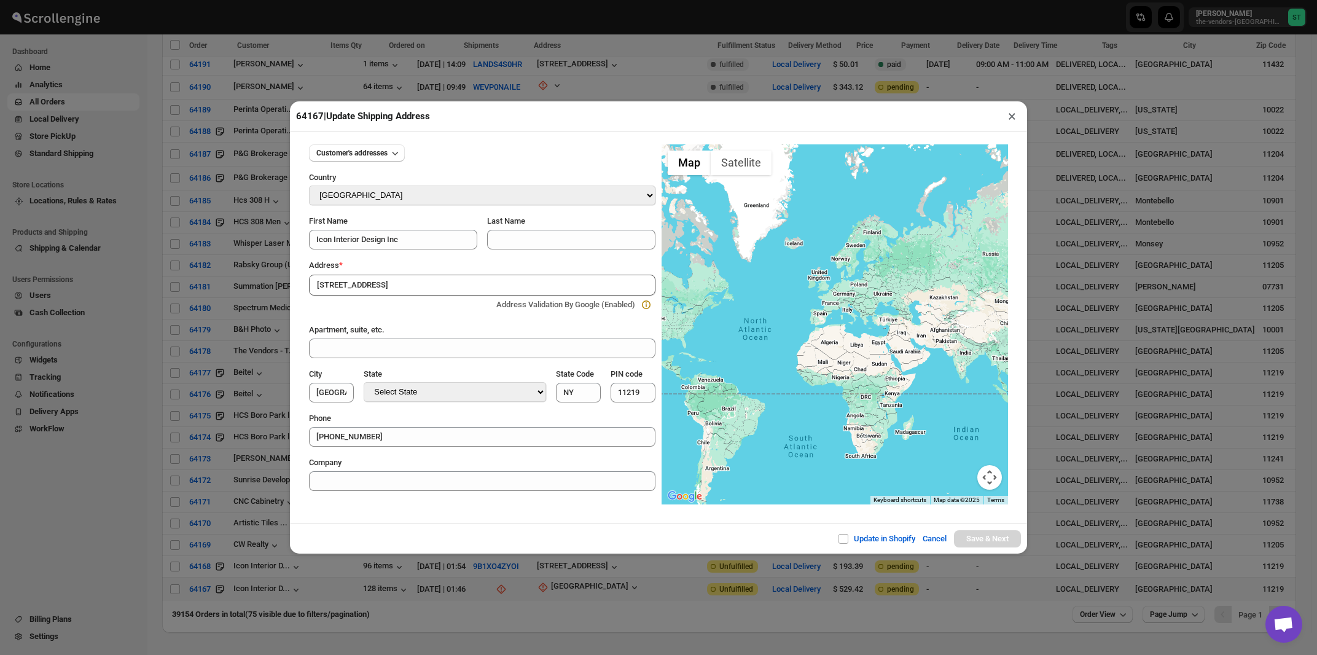
type input "[GEOGRAPHIC_DATA]"
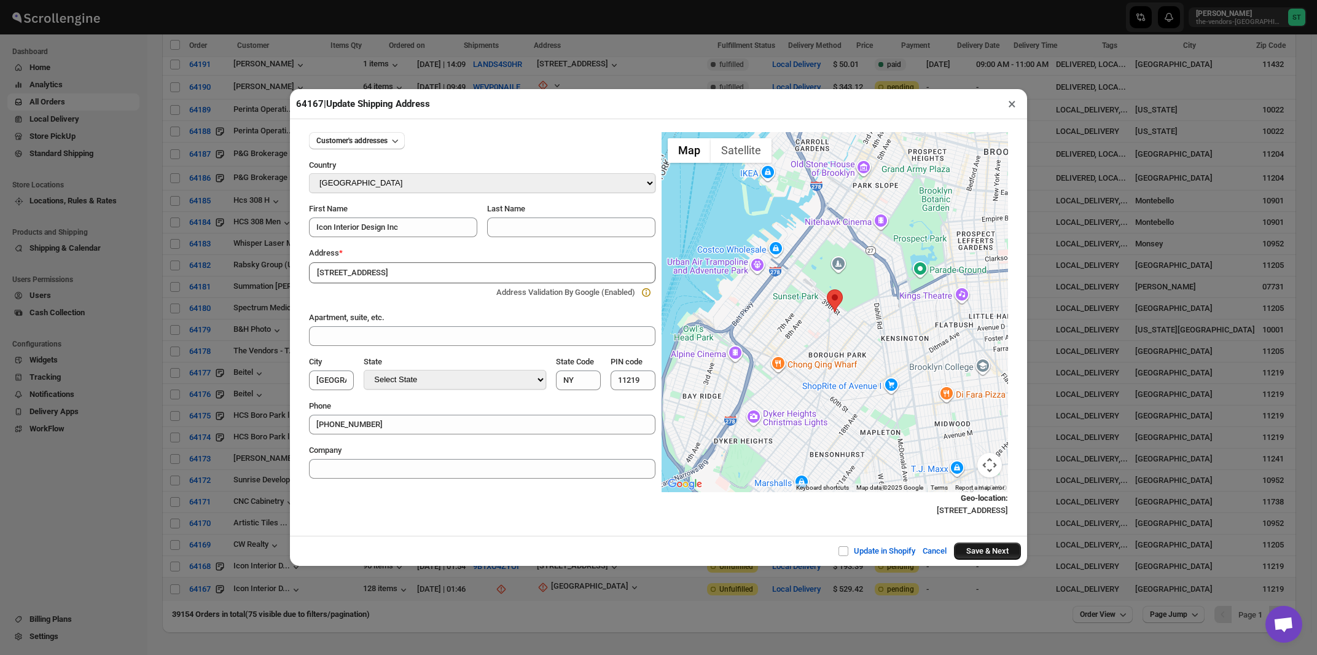
click at [984, 554] on button "Save & Next" at bounding box center [987, 550] width 67 height 17
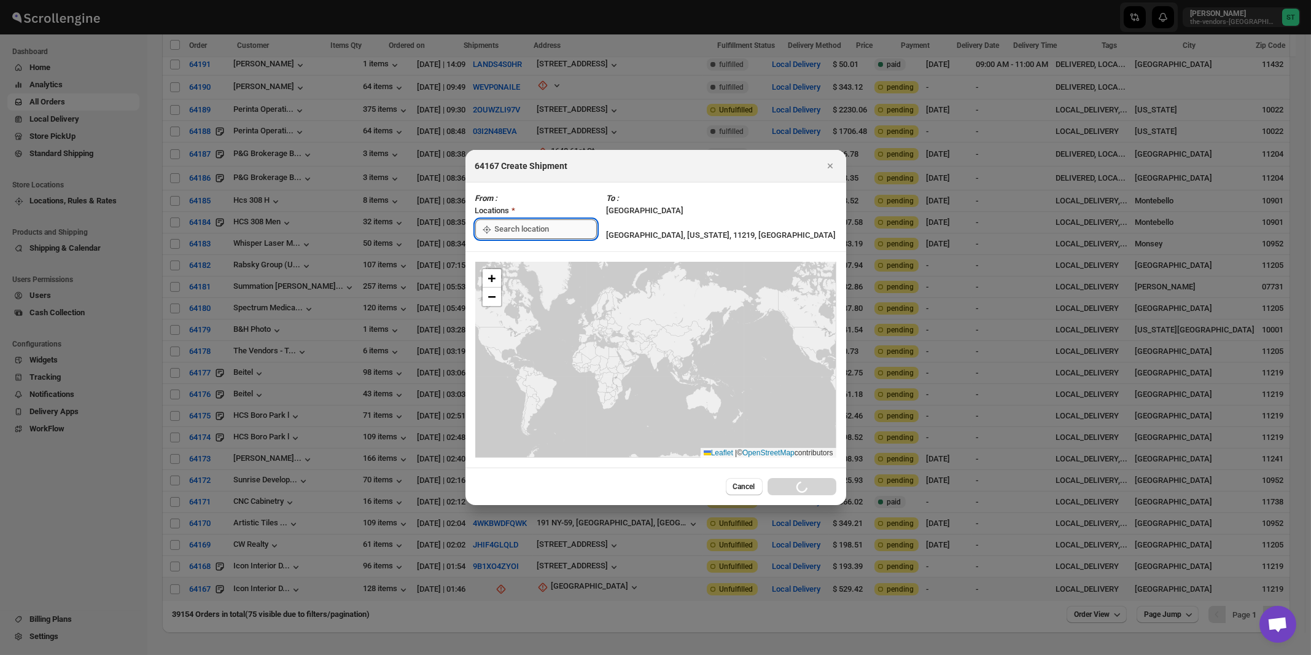
click at [537, 227] on input ":rur:" at bounding box center [546, 229] width 102 height 20
click at [529, 254] on div "[STREET_ADDRESS]" at bounding box center [563, 257] width 151 height 12
type input "[STREET_ADDRESS]"
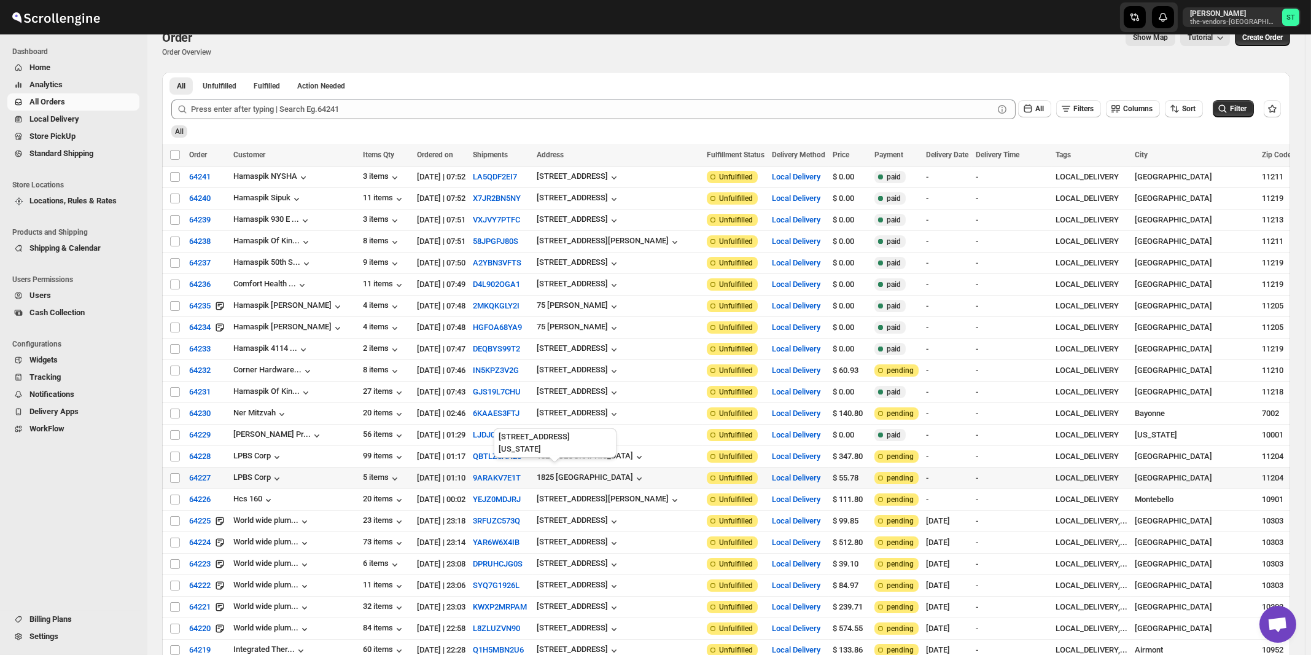
scroll to position [0, 0]
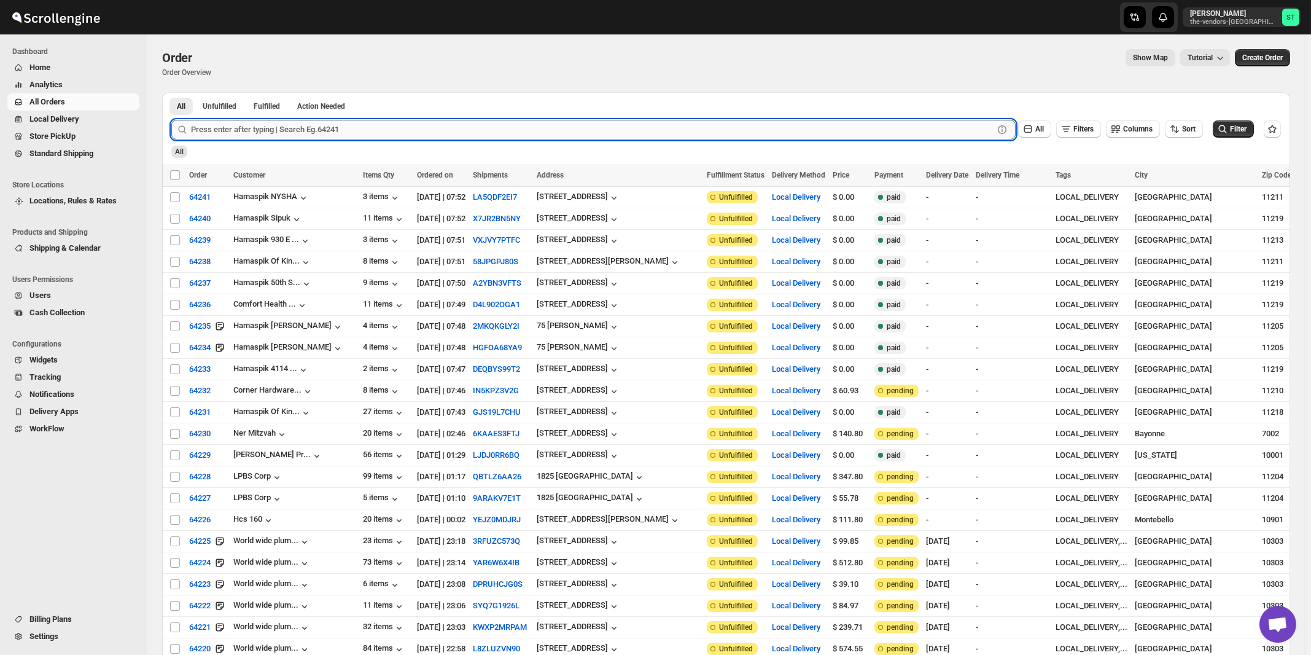
click at [246, 130] on input "text" at bounding box center [592, 130] width 803 height 20
type input "64166"
click at [171, 92] on button "Submit" at bounding box center [188, 98] width 35 height 13
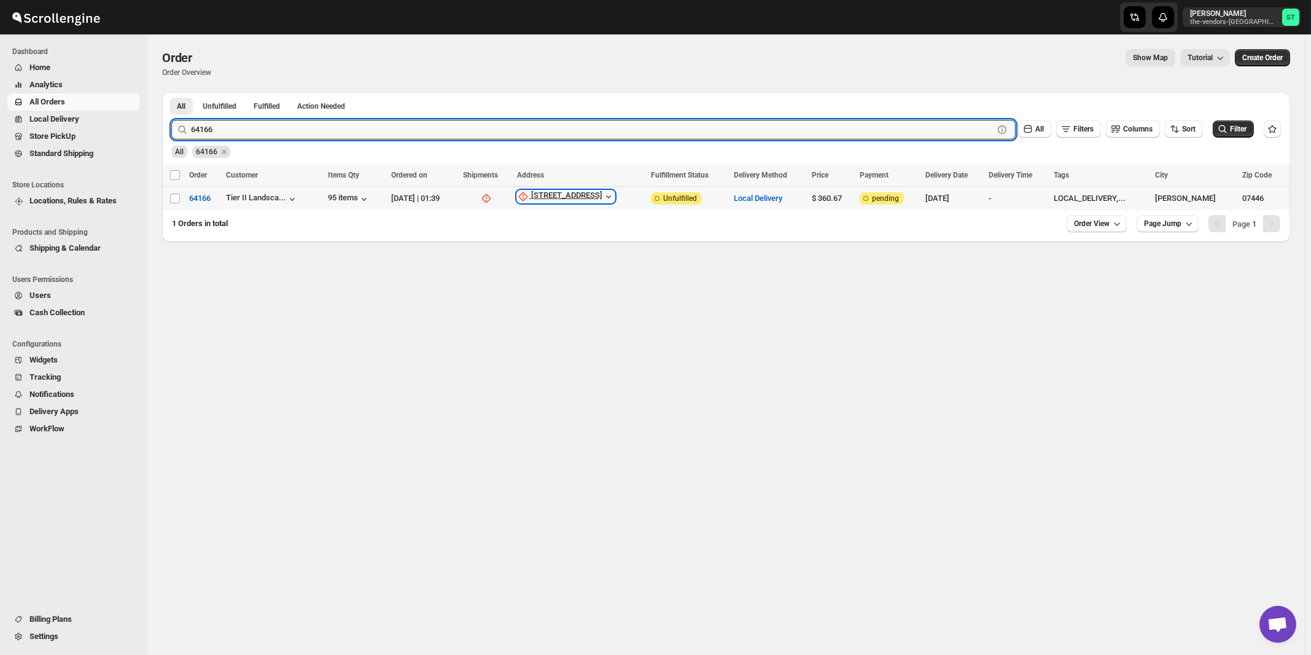
click at [588, 199] on div "19 Spear Road" at bounding box center [566, 196] width 71 height 12
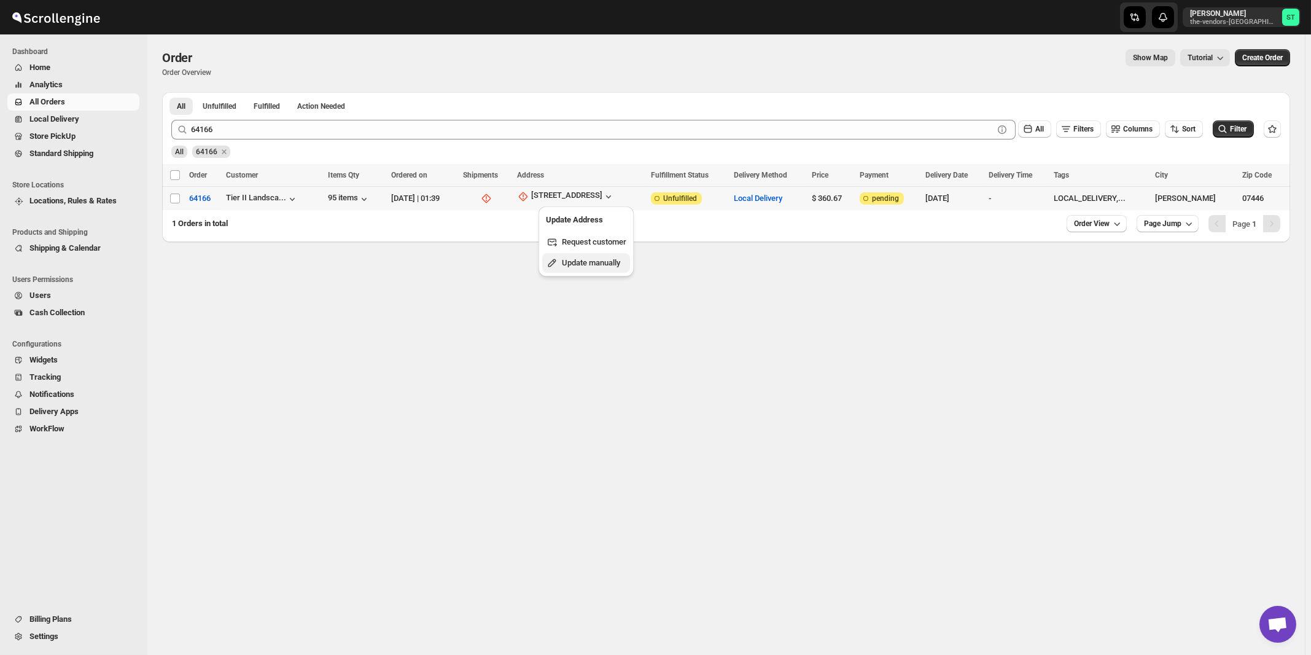
click at [572, 264] on span "Update manually" at bounding box center [591, 262] width 58 height 9
select select "US"
select select "New Jersey"
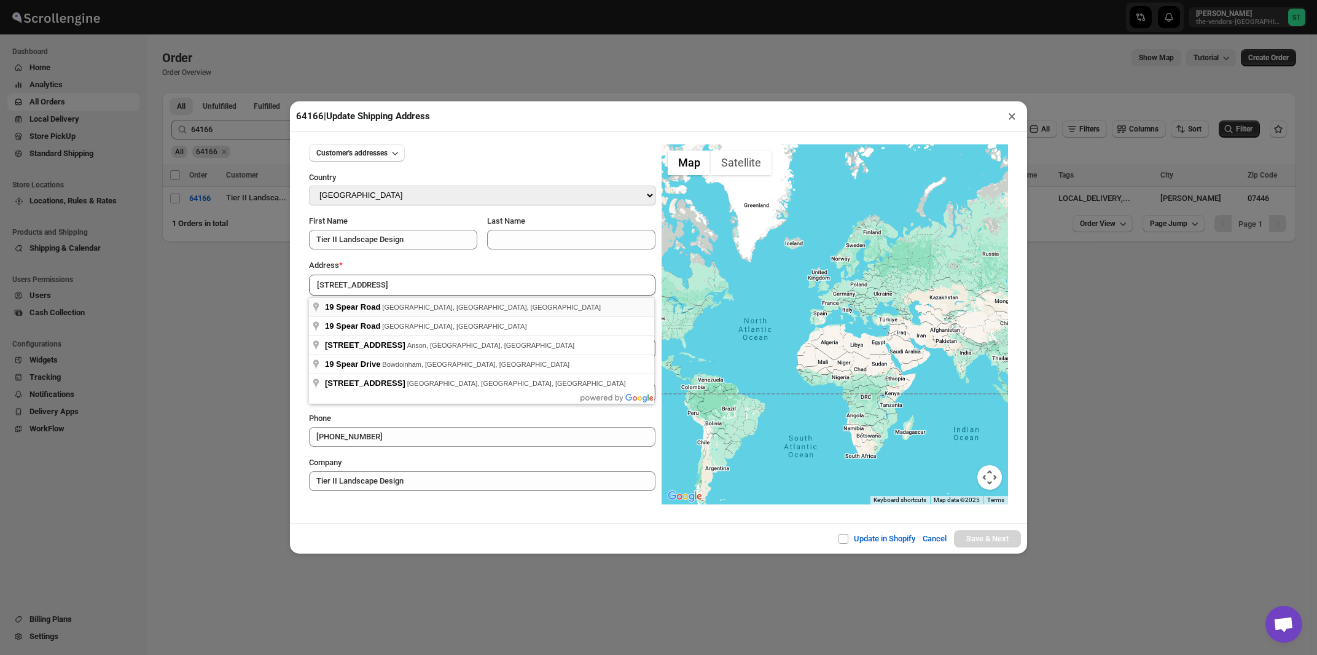
type input "19 Spear Road, Ramsey, NJ, USA"
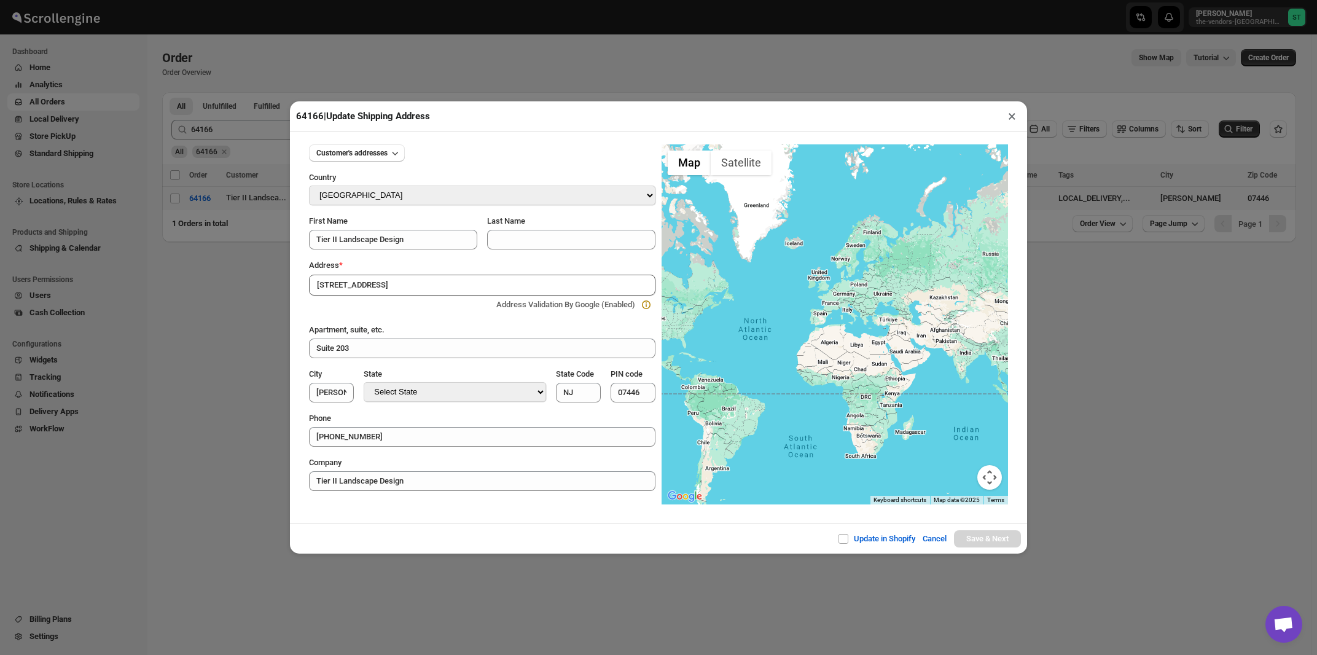
type input "Bergen County"
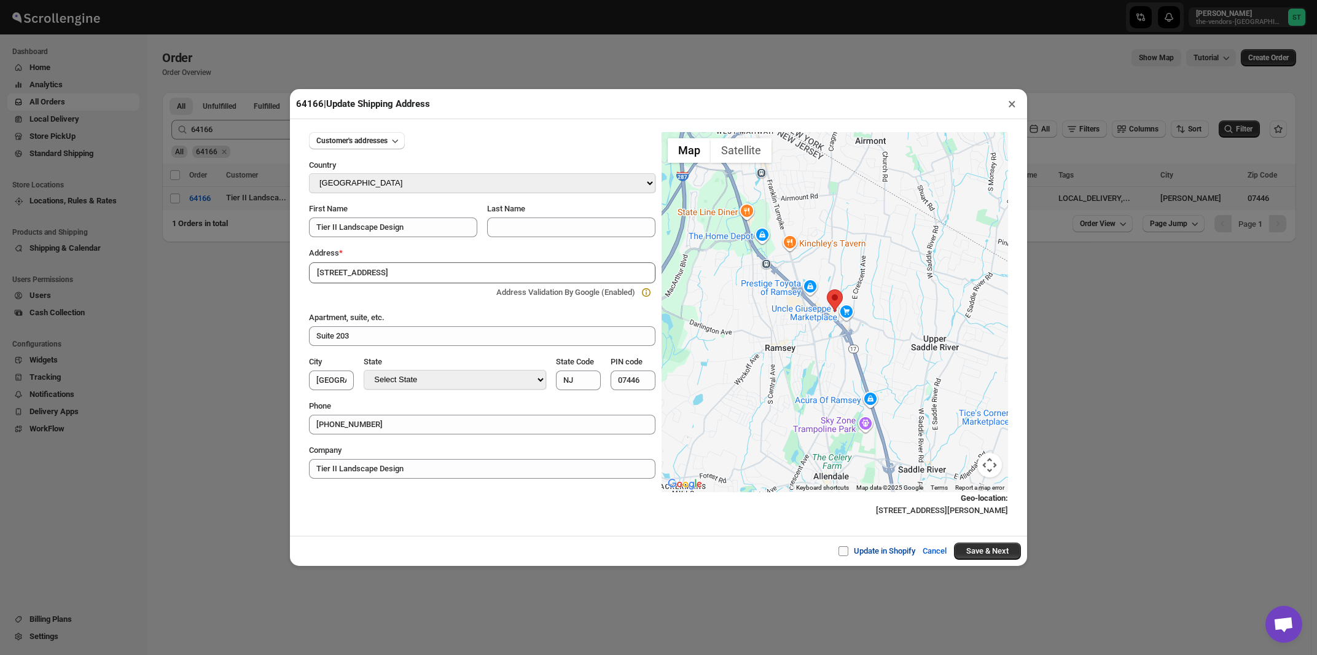
click at [839, 553] on span at bounding box center [843, 551] width 10 height 10
click at [843, 553] on input "Update in Shopify" at bounding box center [848, 551] width 10 height 10
checkbox input "true"
click at [968, 553] on button "Save & Next" at bounding box center [987, 550] width 67 height 17
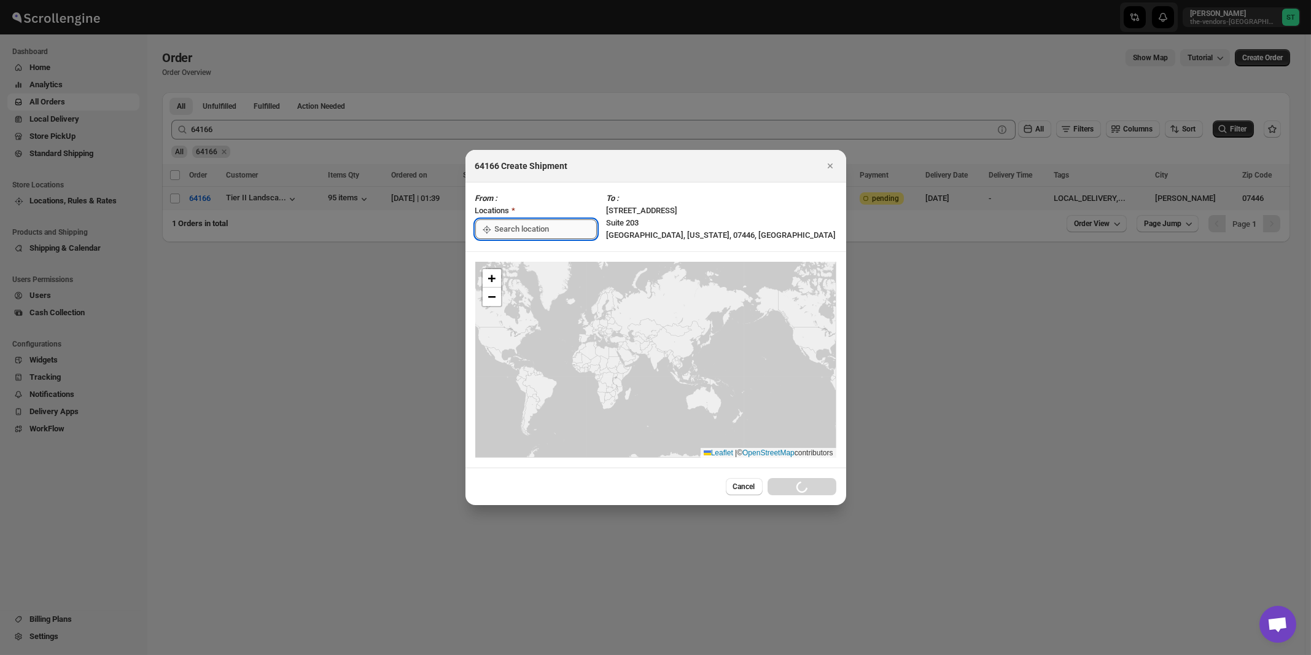
click at [525, 228] on input ":r1oe:" at bounding box center [546, 229] width 102 height 20
click at [517, 262] on div "[STREET_ADDRESS]" at bounding box center [563, 257] width 151 height 12
type input "[STREET_ADDRESS]"
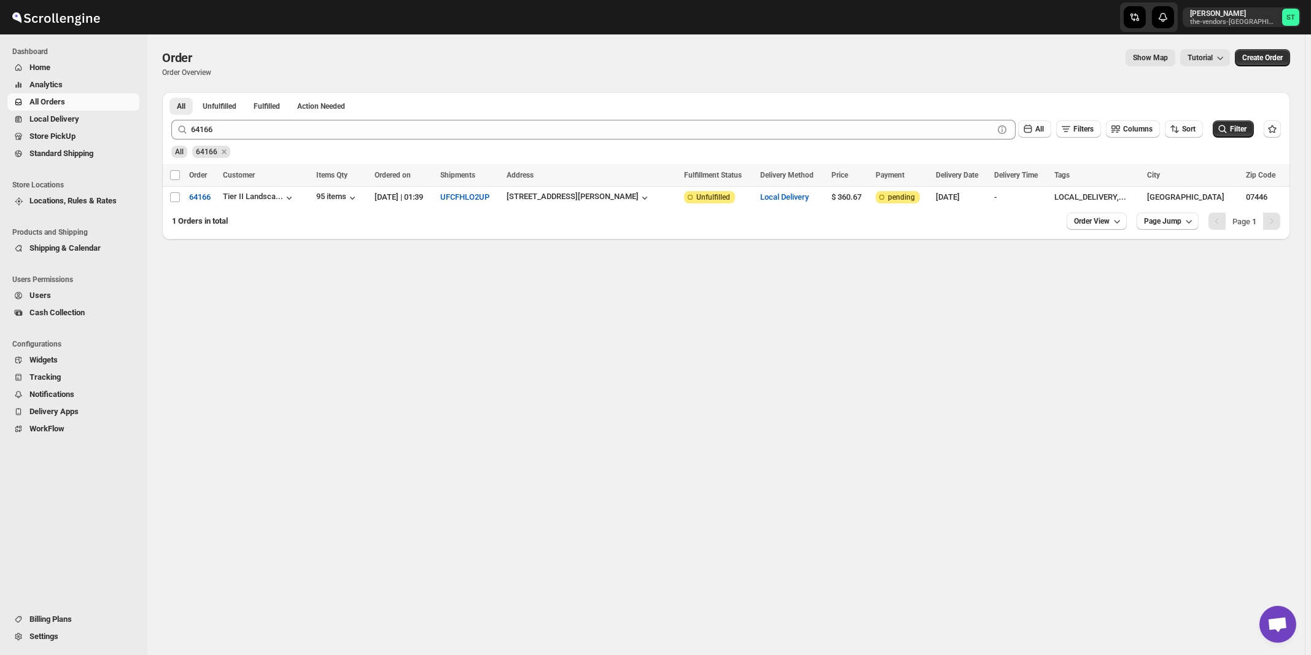
click at [247, 119] on div "64166 Clear All Filters Columns Sort Filter" at bounding box center [722, 124] width 1120 height 29
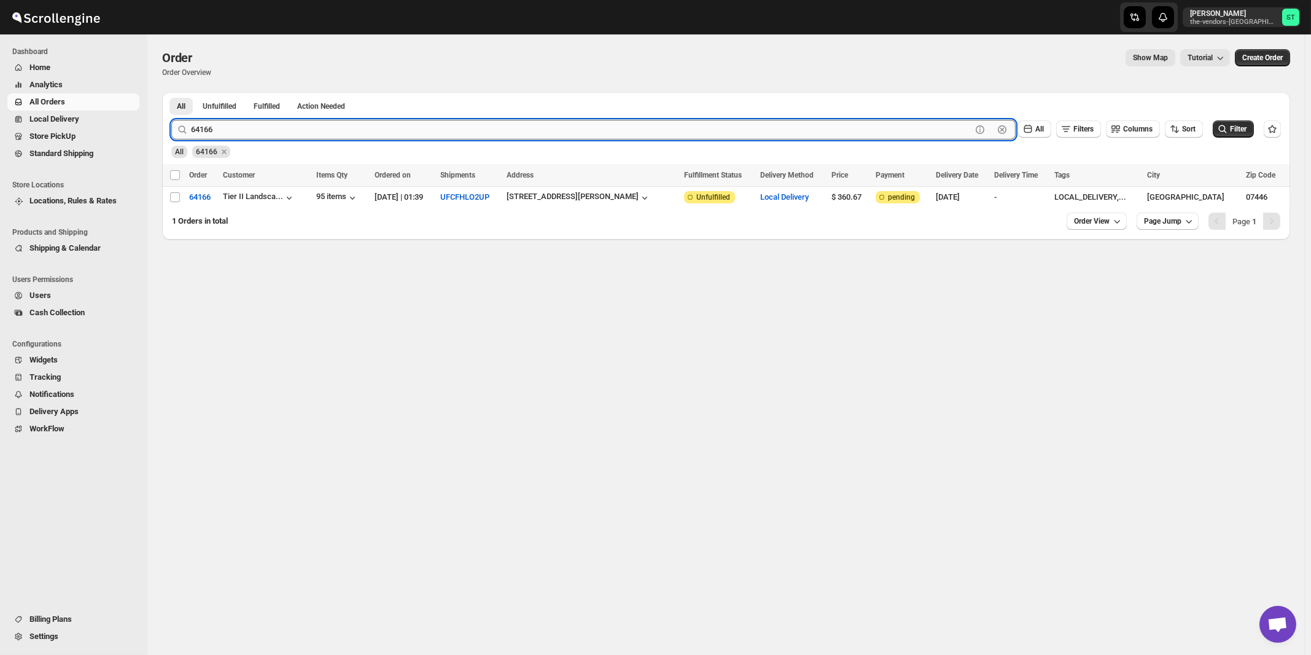
click at [247, 121] on input "64166" at bounding box center [581, 130] width 781 height 20
type input "64152"
click at [171, 92] on button "Submit" at bounding box center [188, 98] width 35 height 13
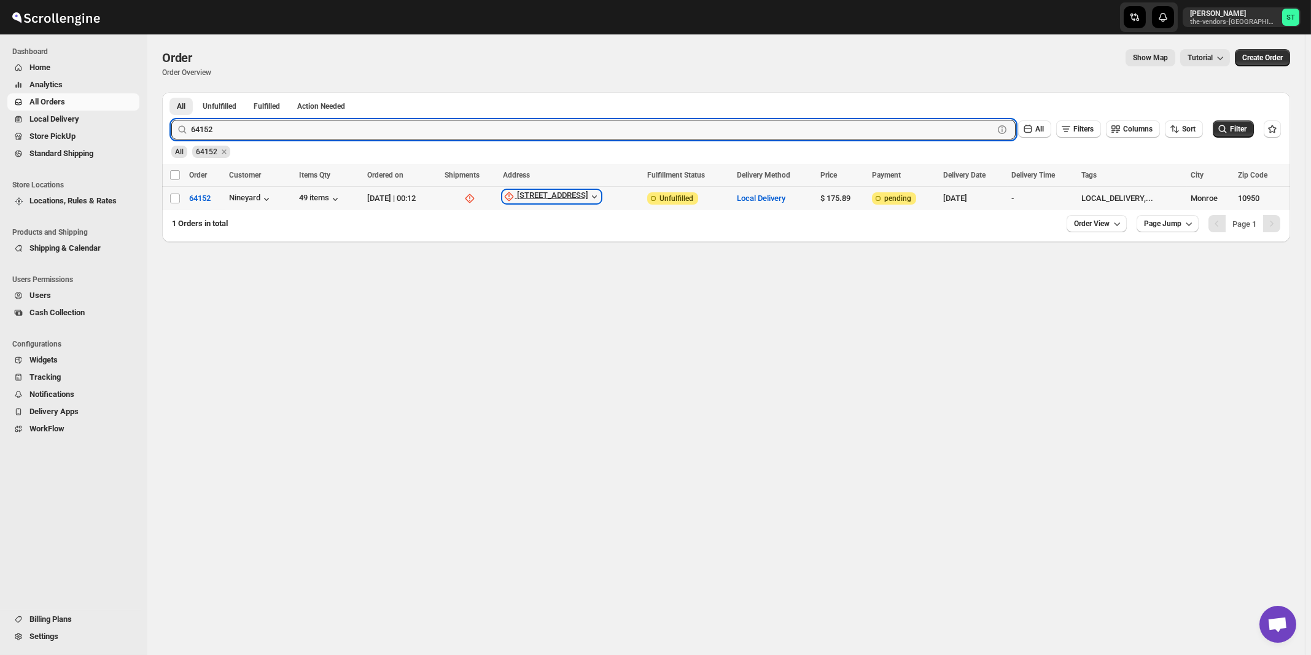
click at [575, 195] on div "101 Stage Road" at bounding box center [552, 196] width 71 height 12
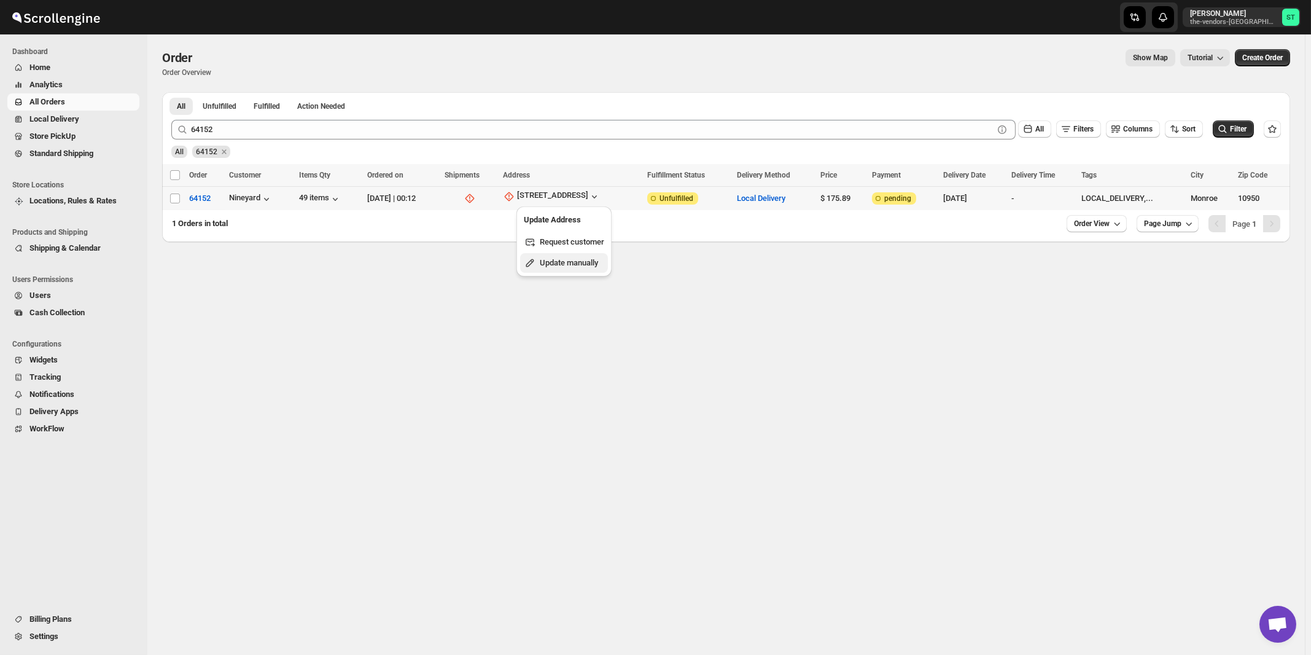
click at [565, 259] on span "Update manually" at bounding box center [569, 262] width 58 height 9
select select "US"
select select "[US_STATE]"
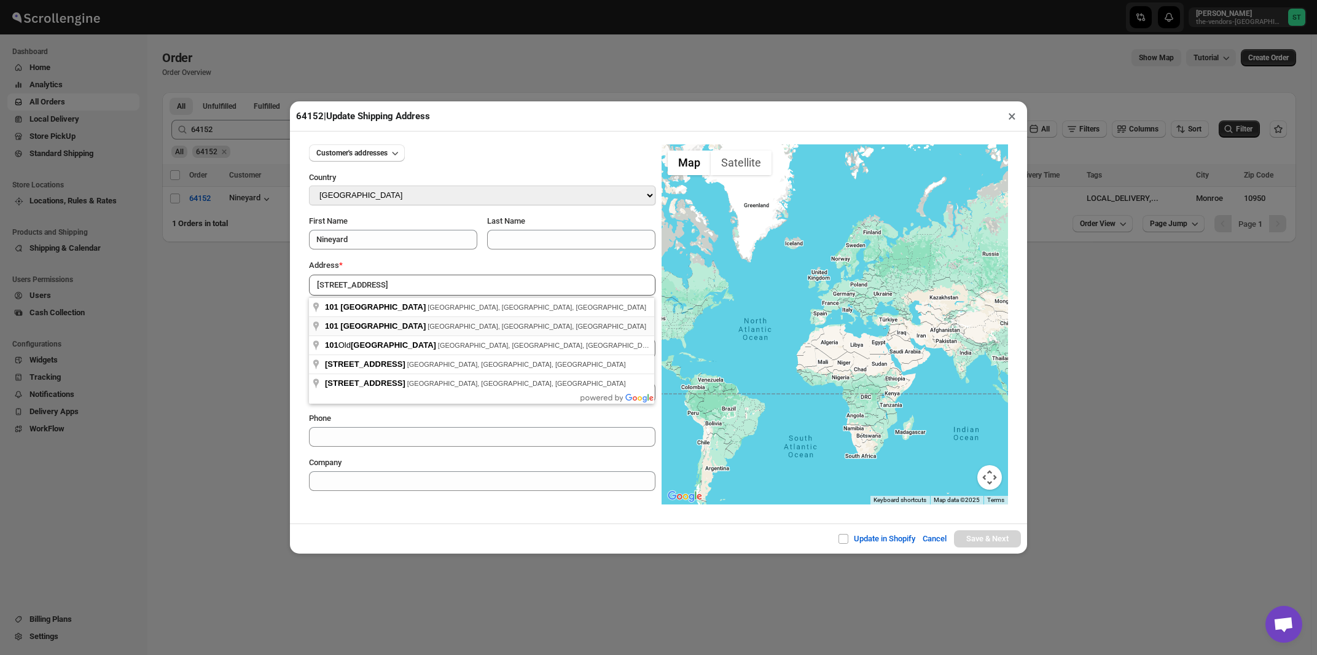
type input "101 Stage Road, Monroe, NY, USA"
type input "Orange County"
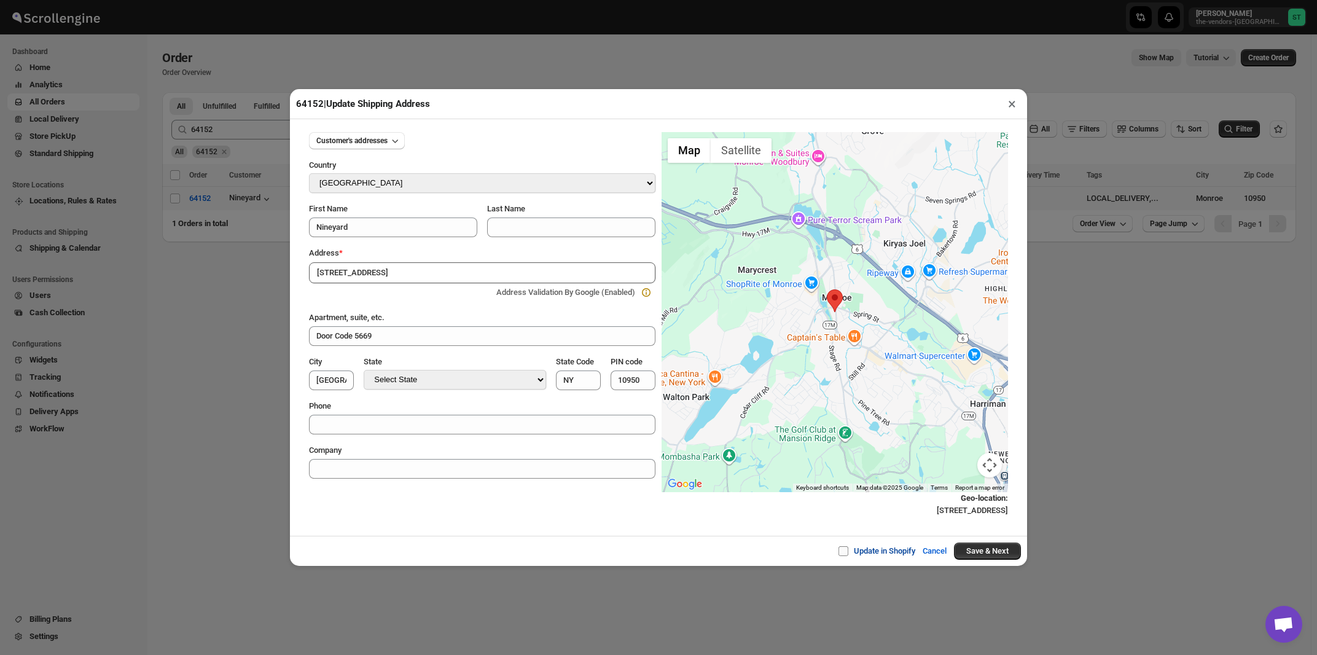
click at [840, 549] on span at bounding box center [843, 551] width 10 height 10
click at [843, 549] on input "Update in Shopify" at bounding box center [848, 551] width 10 height 10
checkbox input "true"
click at [966, 555] on button "Save & Next" at bounding box center [987, 550] width 67 height 17
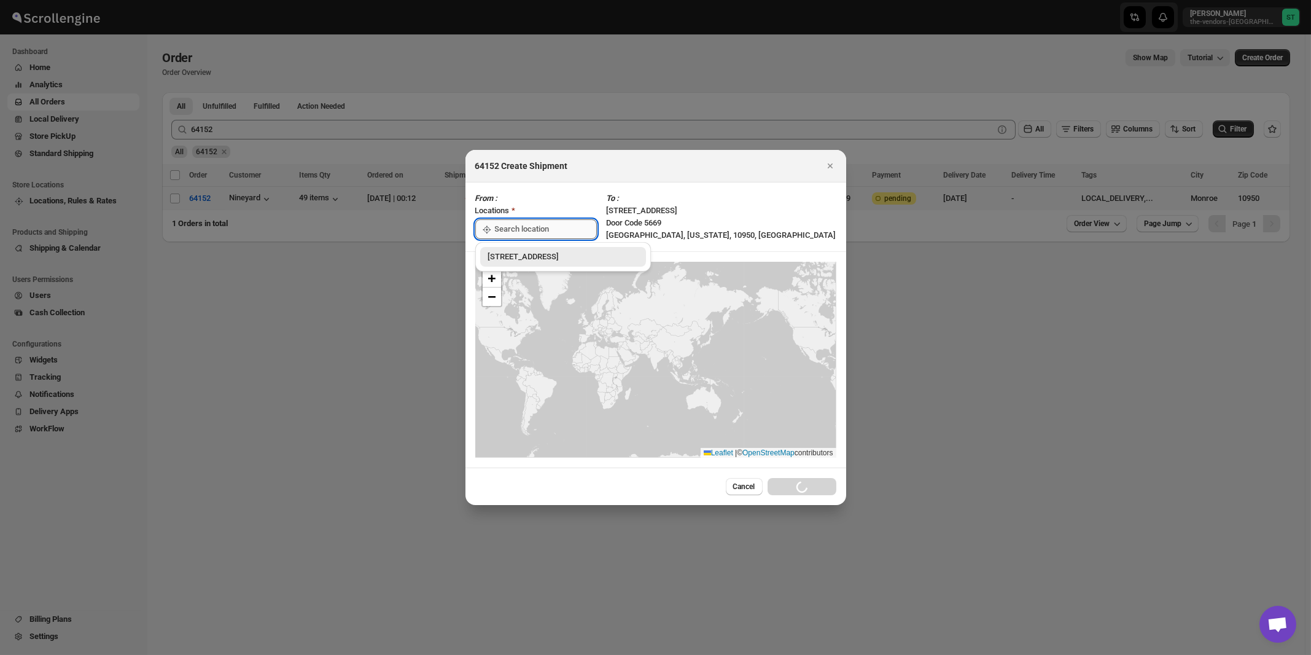
click at [513, 228] on input ":r1pm:" at bounding box center [546, 229] width 102 height 20
click at [515, 259] on div "[STREET_ADDRESS]" at bounding box center [563, 257] width 151 height 12
type input "[STREET_ADDRESS]"
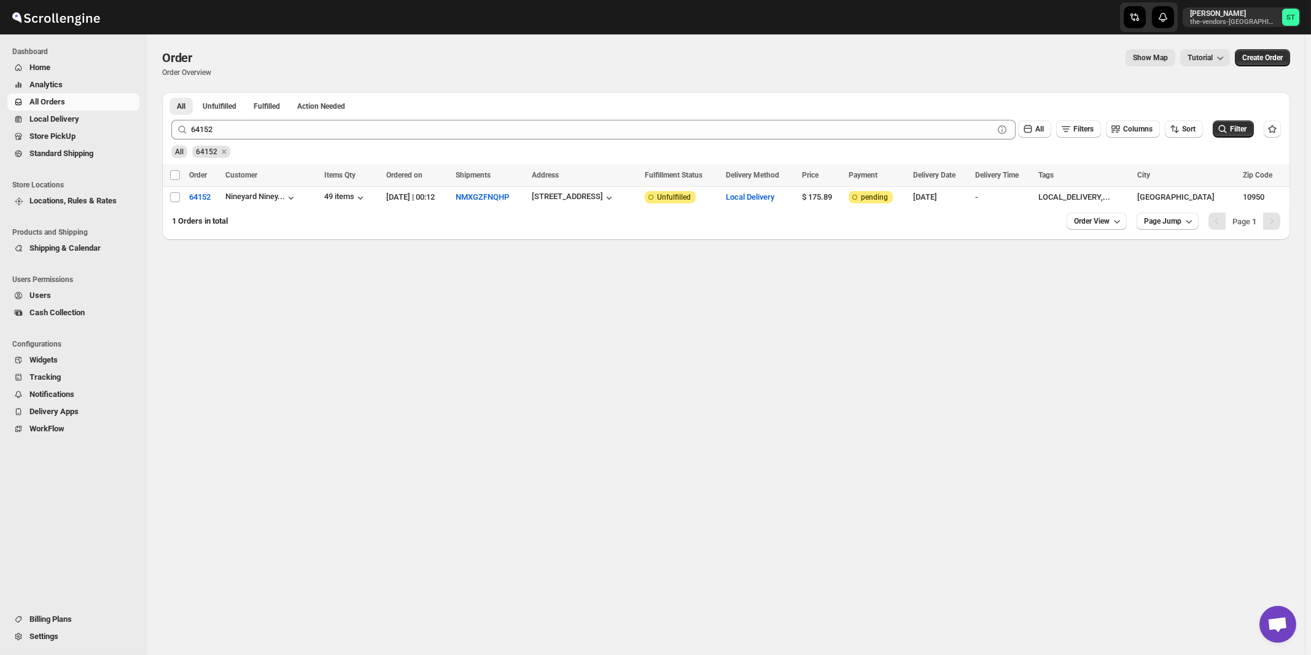
click at [492, 295] on div "Order. This page is ready Order Order Overview Show Map Tutorial More actions S…" at bounding box center [726, 344] width 1158 height 620
click at [560, 197] on div "101 Stage Rd, Monroe, NY 10950, USA" at bounding box center [567, 196] width 71 height 9
click at [600, 265] on span "Update manually" at bounding box center [608, 263] width 58 height 9
select select "US"
select select "[US_STATE]"
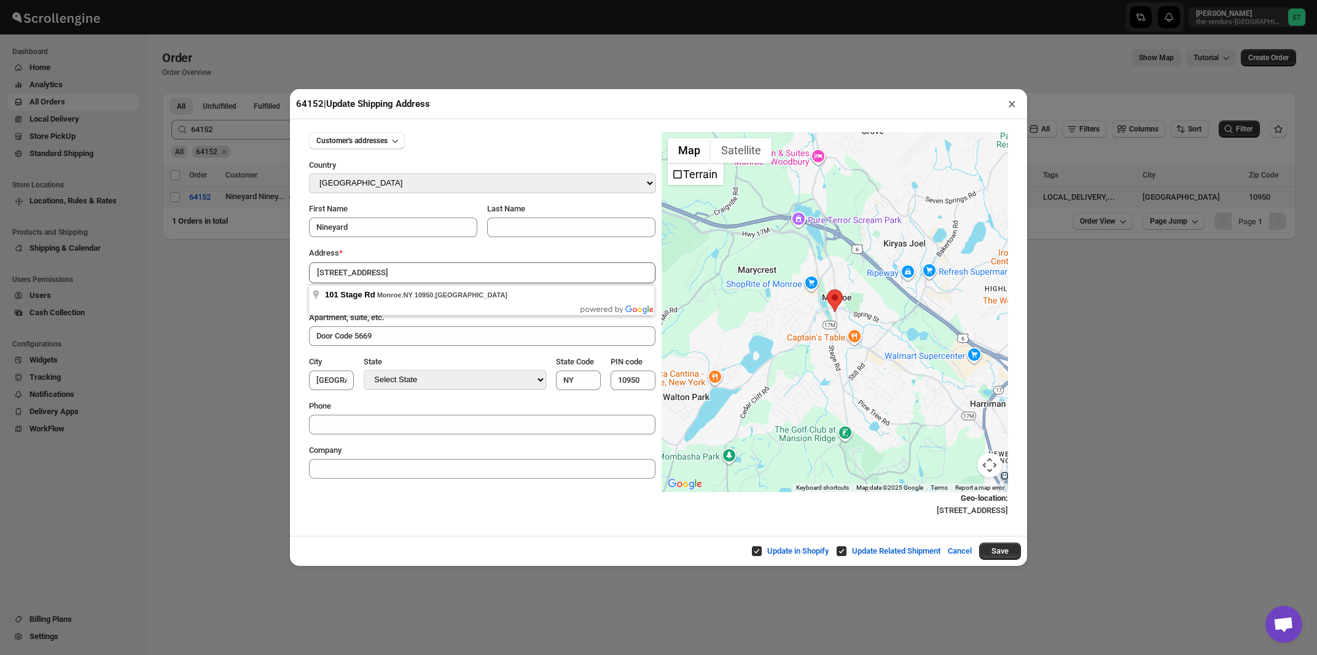
click at [1013, 103] on button "×" at bounding box center [1012, 103] width 18 height 17
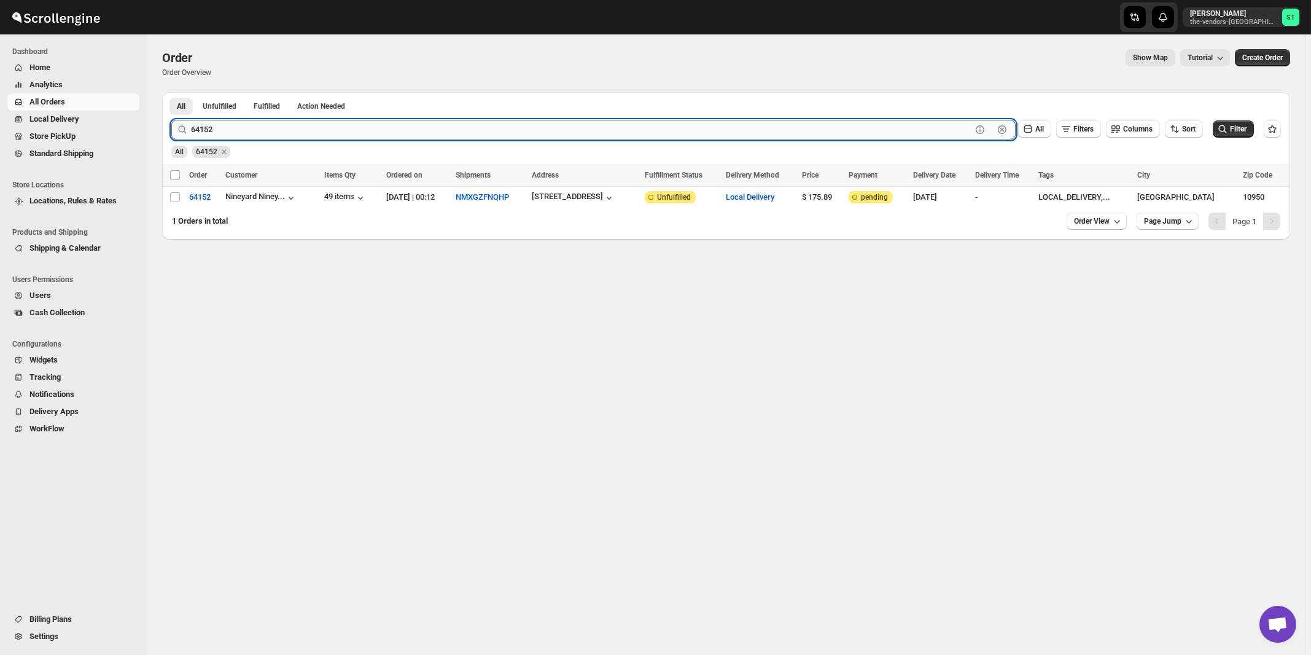
click at [230, 135] on input "64152" at bounding box center [581, 130] width 781 height 20
type input "64146"
click at [171, 92] on button "Submit" at bounding box center [188, 98] width 35 height 13
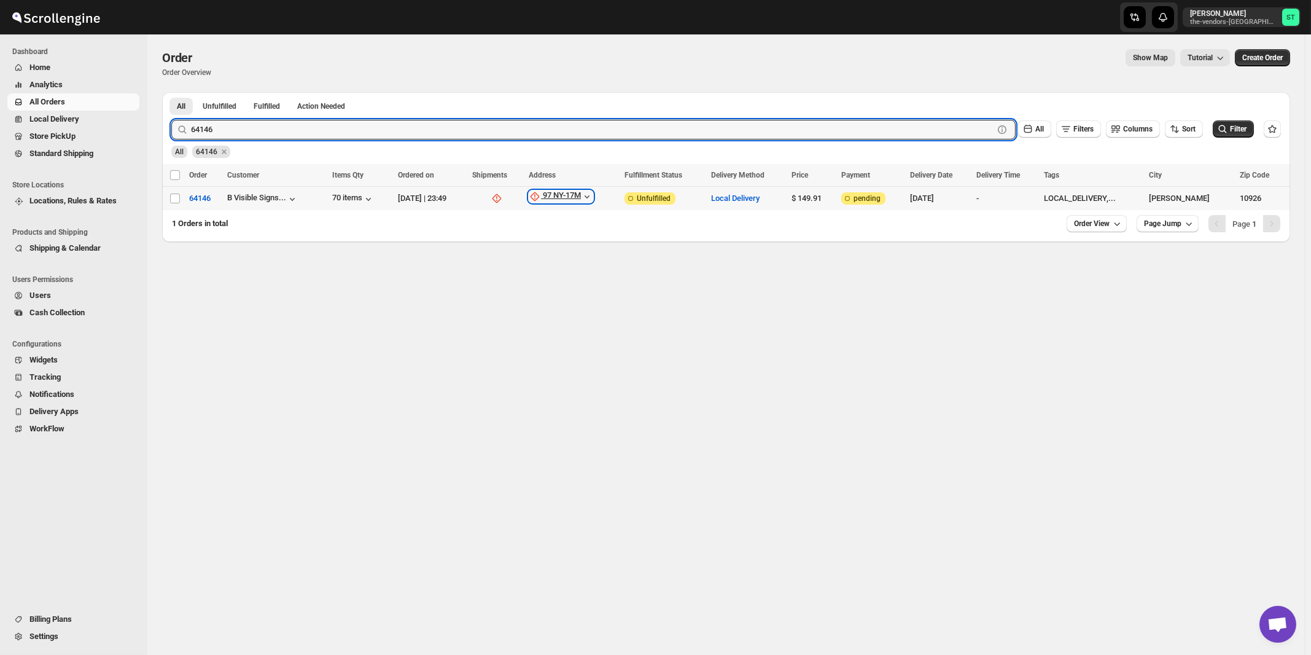
click at [581, 196] on div "97 NY-17M" at bounding box center [562, 196] width 38 height 12
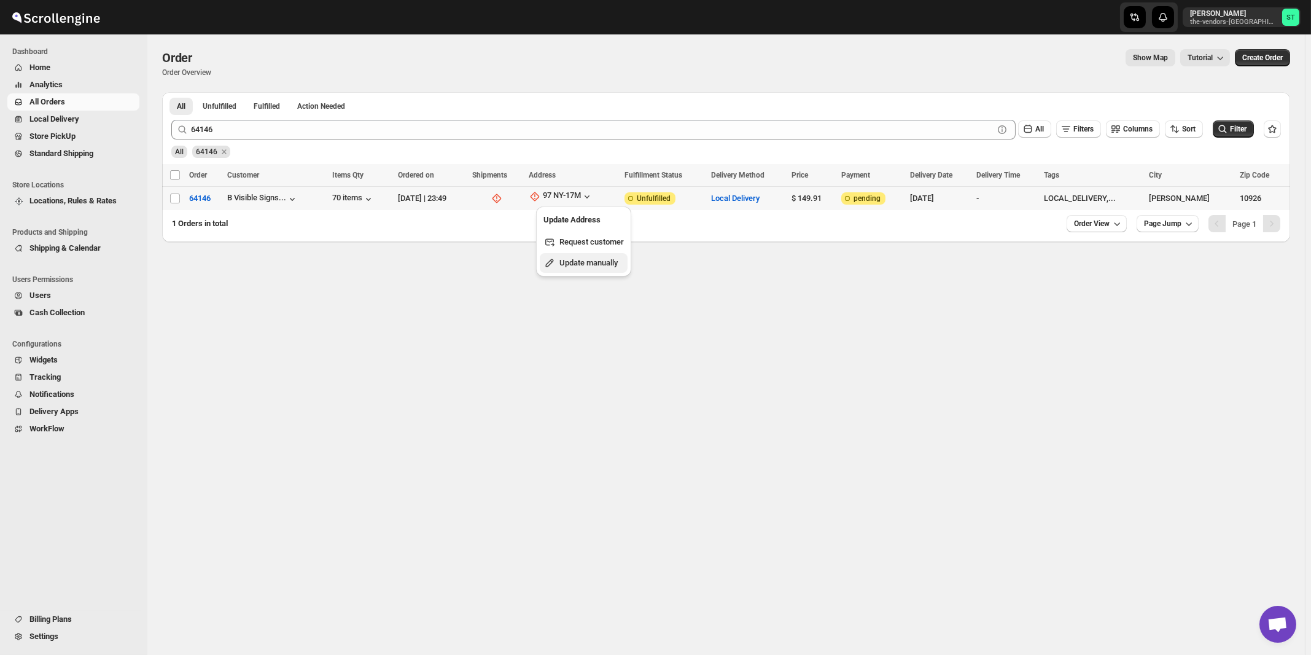
click at [578, 257] on button "Update manually" at bounding box center [584, 263] width 88 height 20
select select "US"
select select "[US_STATE]"
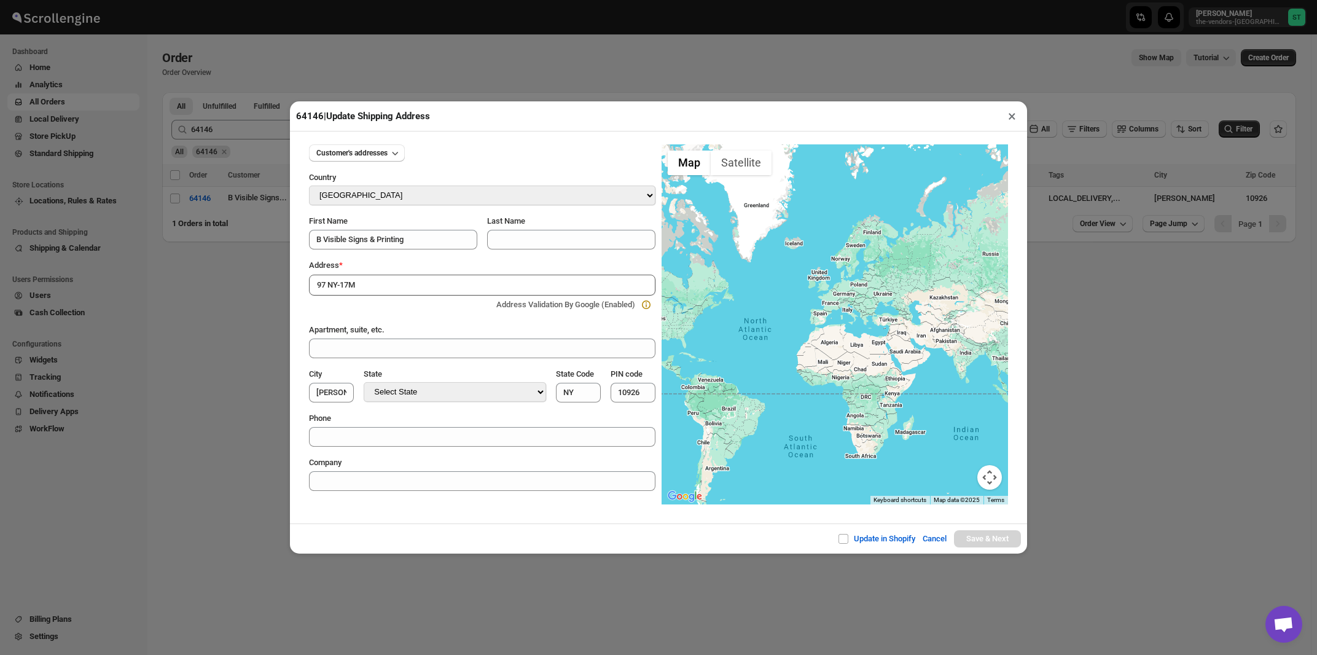
type input "97 NY-17M, Harriman, NY, USA"
type input "Orange County"
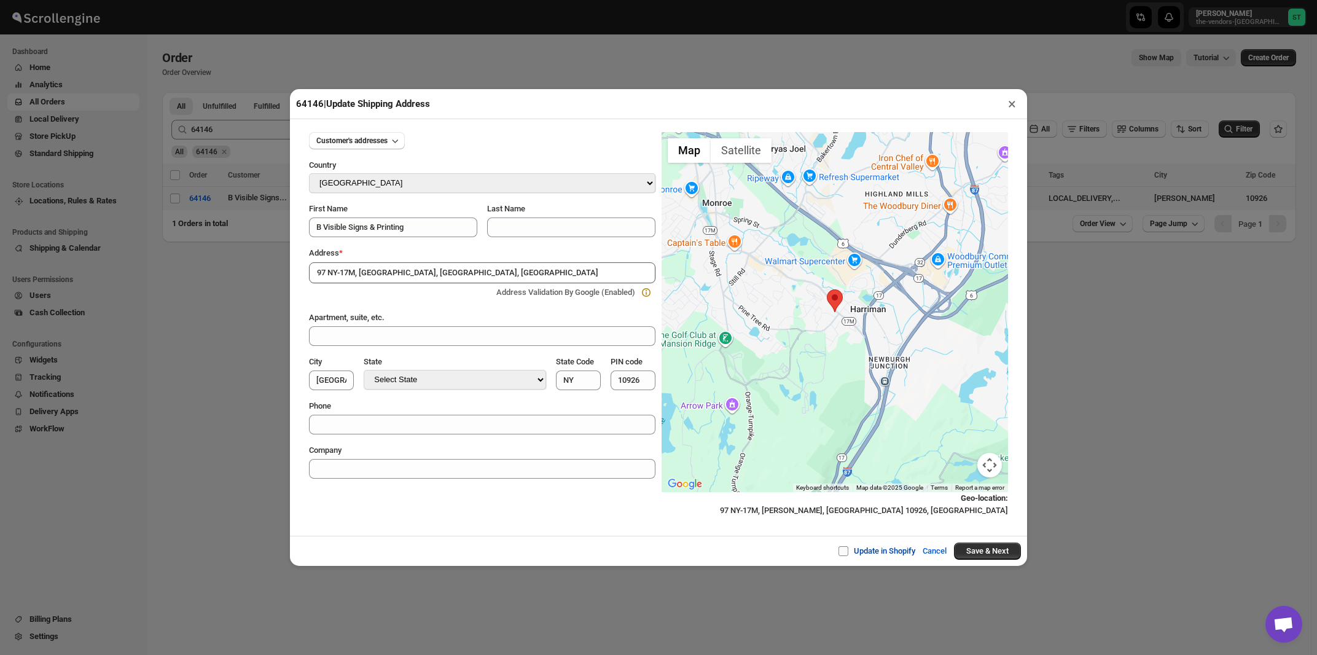
click at [840, 556] on span at bounding box center [843, 551] width 10 height 10
click at [843, 556] on input "Update in Shopify" at bounding box center [848, 551] width 10 height 10
checkbox input "true"
click at [970, 553] on button "Save & Next" at bounding box center [987, 550] width 67 height 17
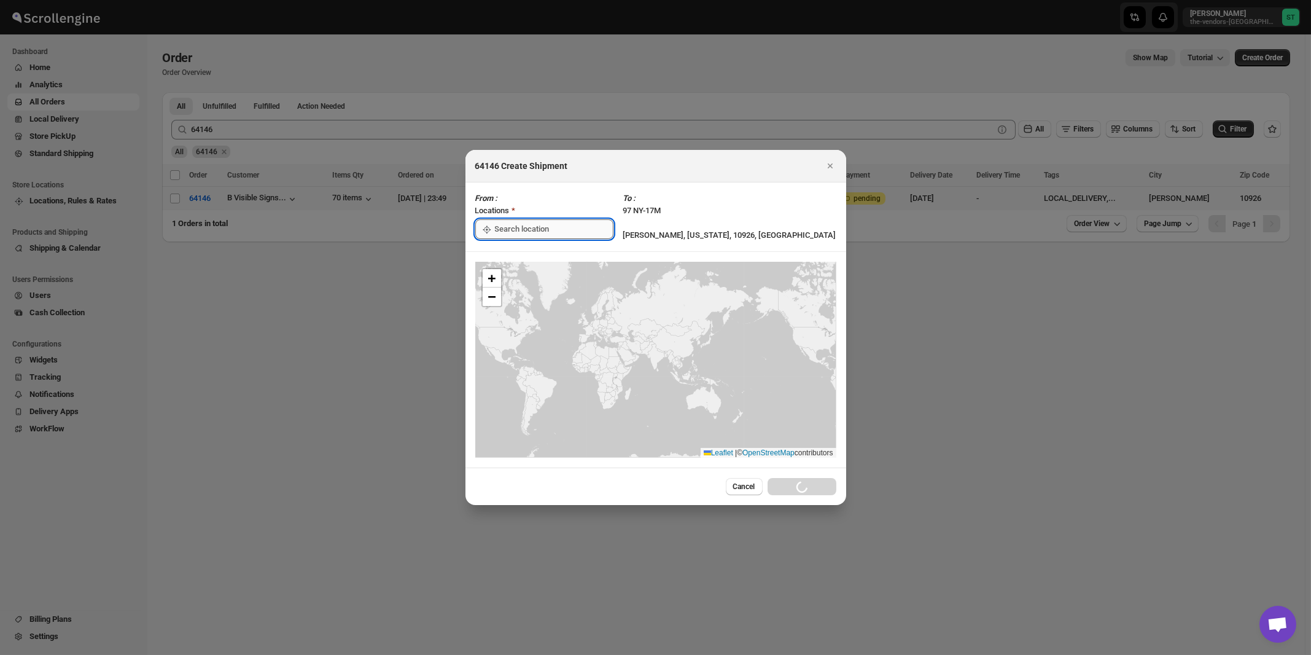
click at [521, 233] on input ":r1re:" at bounding box center [554, 229] width 119 height 20
click at [512, 258] on div "[STREET_ADDRESS]" at bounding box center [563, 257] width 151 height 12
type input "[STREET_ADDRESS]"
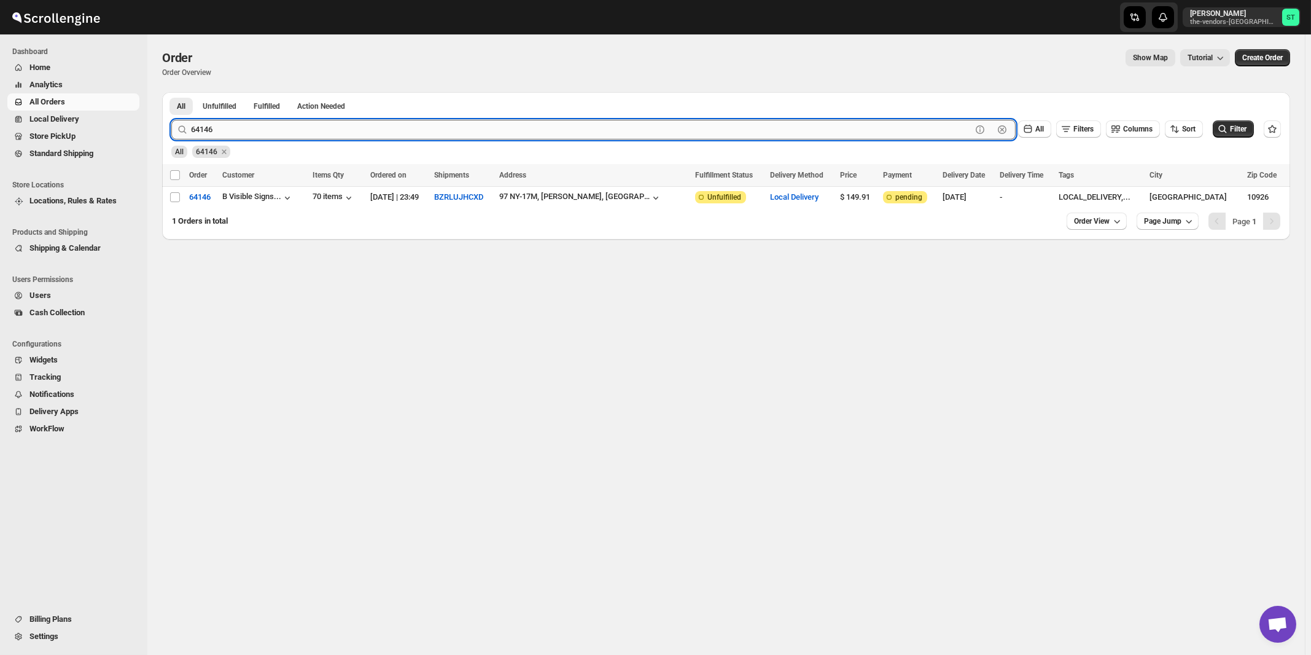
click at [243, 125] on input "64146" at bounding box center [581, 130] width 781 height 20
type input "64155"
click at [171, 92] on button "Submit" at bounding box center [188, 98] width 35 height 13
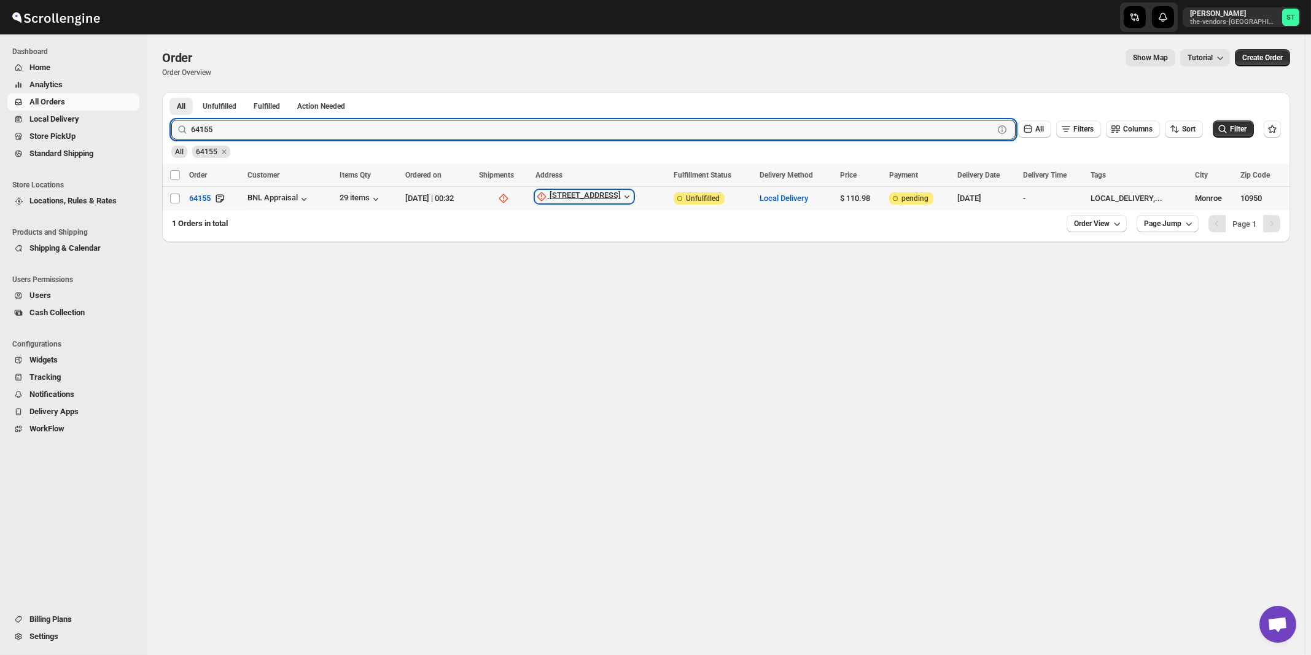
click at [590, 198] on div "2 Stonegate Drive" at bounding box center [585, 196] width 71 height 12
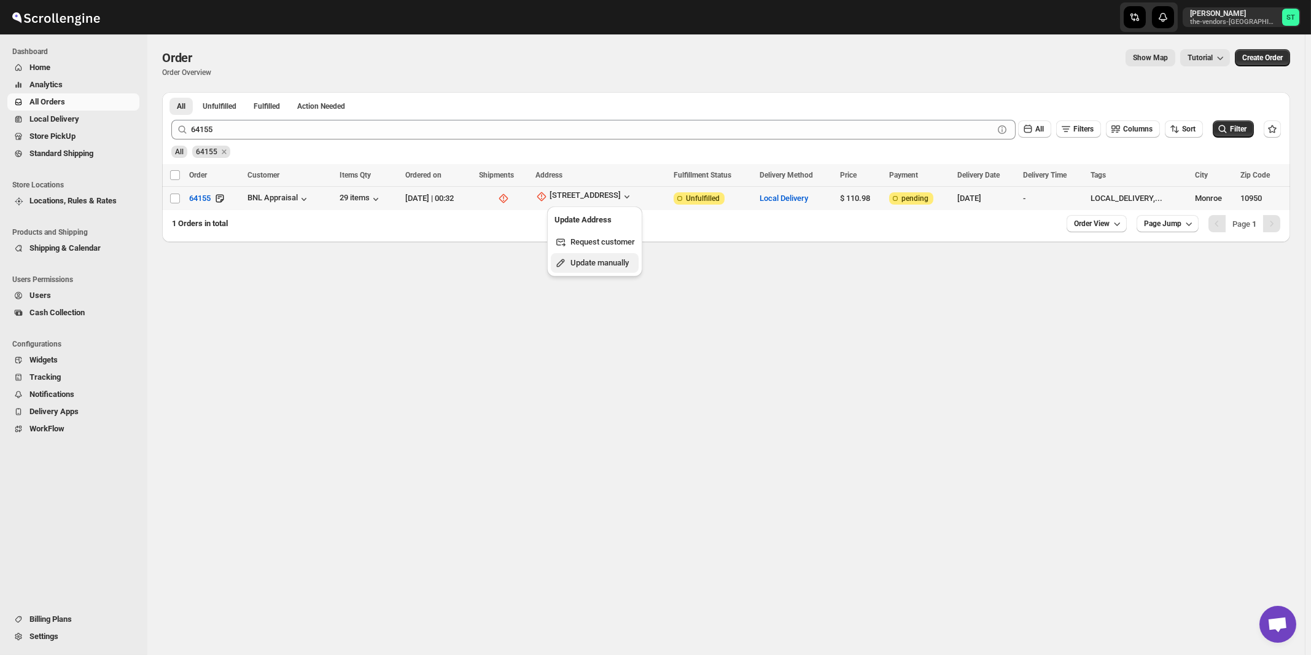
click at [588, 264] on span "Update manually" at bounding box center [600, 262] width 58 height 9
select select "US"
select select "[US_STATE]"
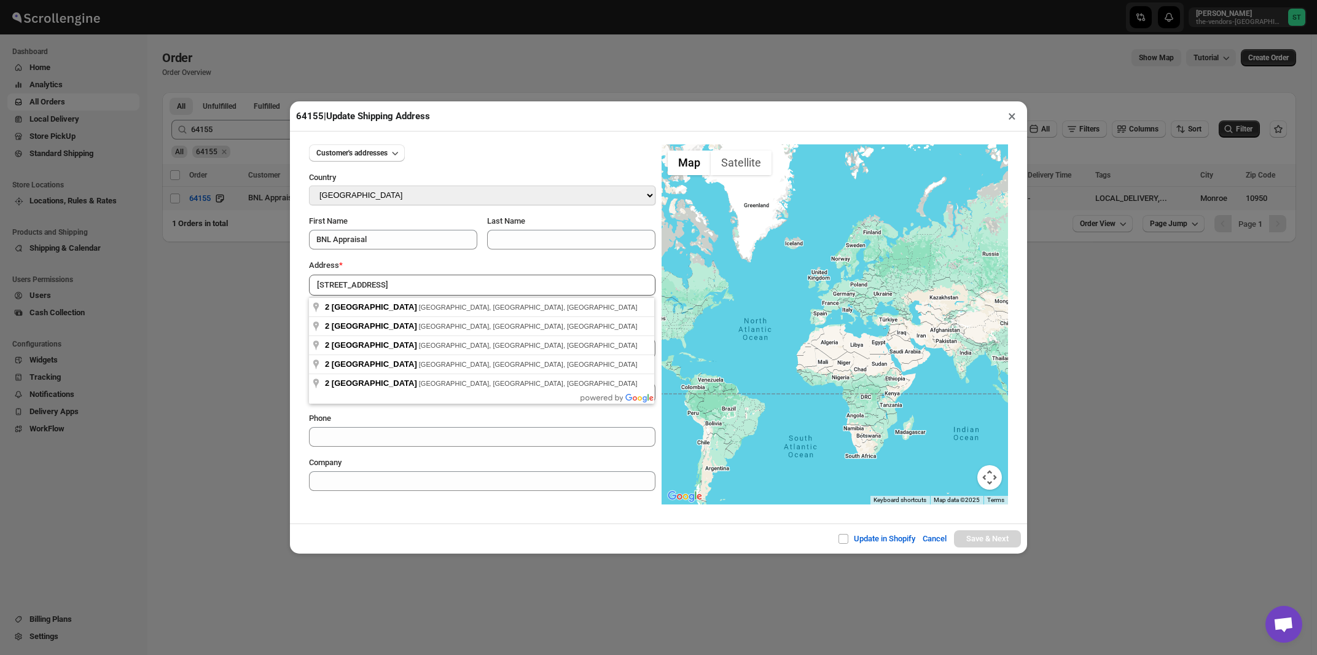
click at [417, 264] on div "Address *" at bounding box center [482, 265] width 346 height 12
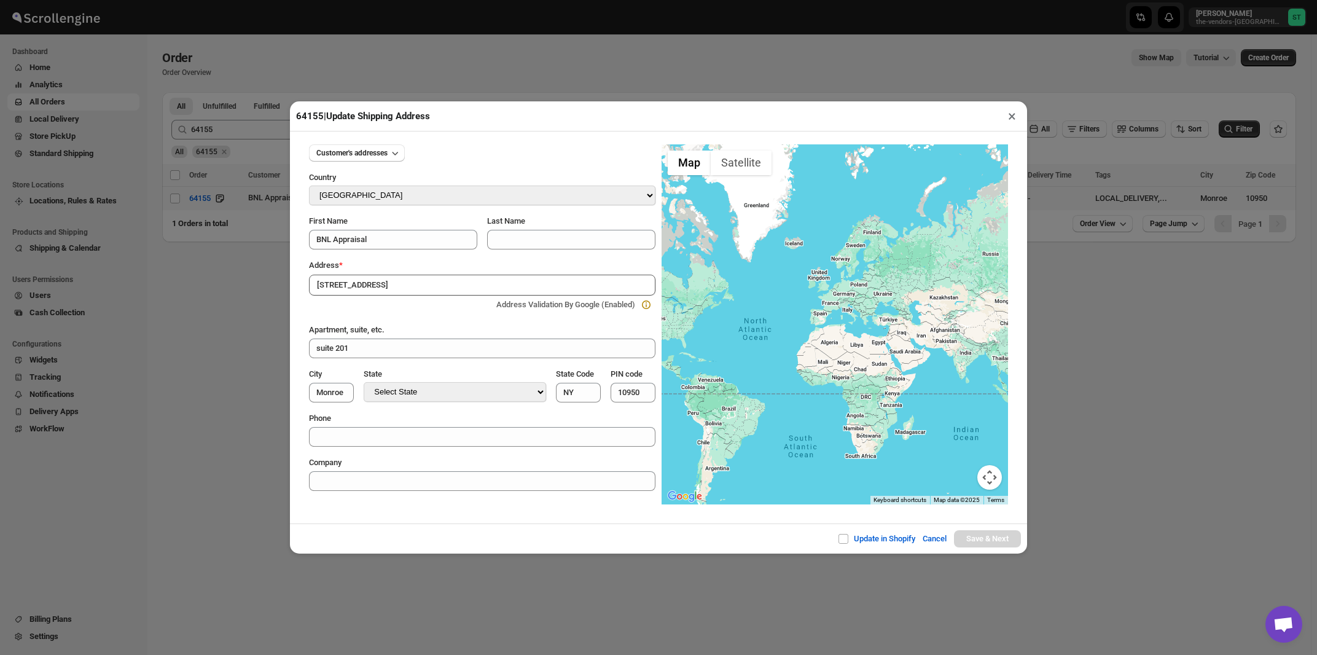
click at [409, 289] on input "2 Stonegate Drive" at bounding box center [482, 285] width 346 height 21
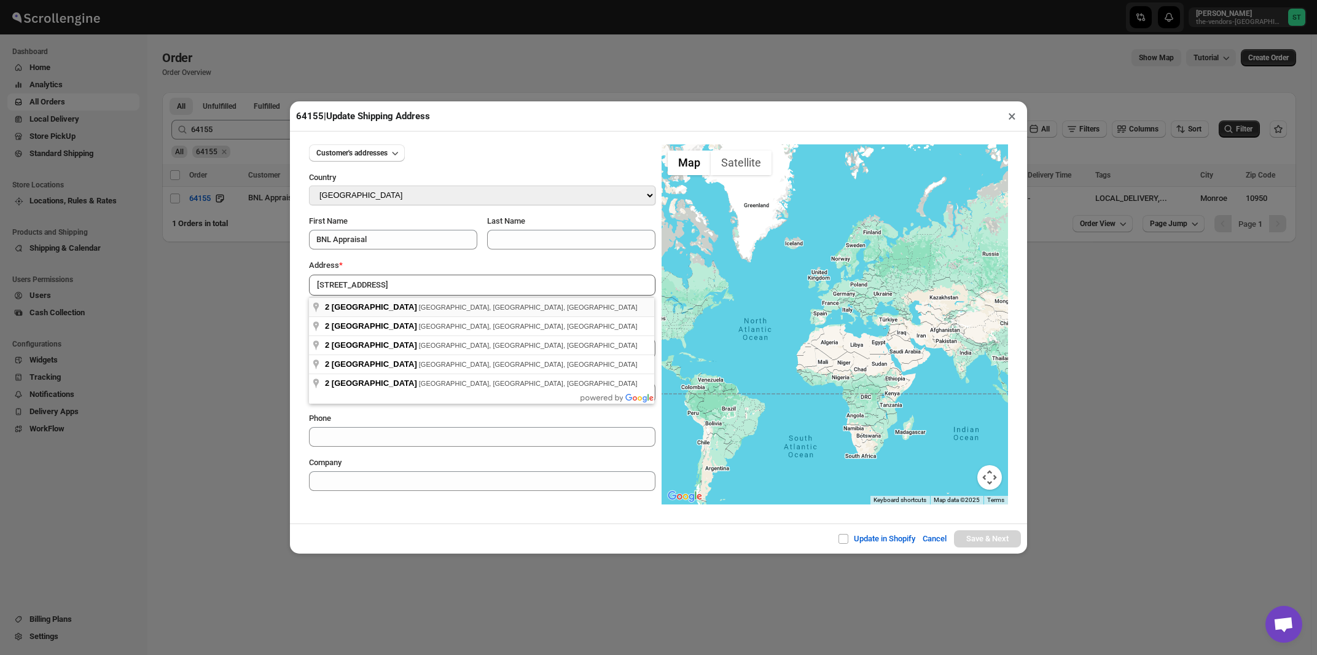
type input "2 Stonegate Drive, Monroe, NY, USA"
type input "Orange County"
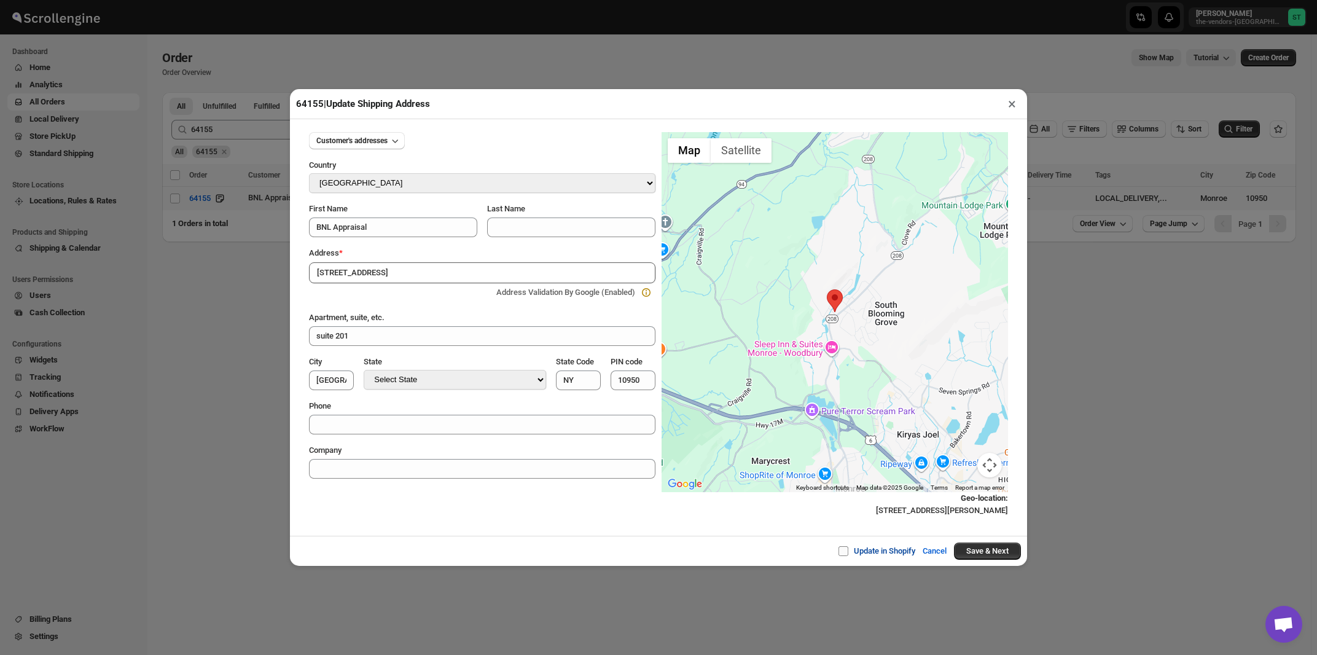
drag, startPoint x: 840, startPoint y: 548, endPoint x: 854, endPoint y: 550, distance: 14.9
click at [841, 548] on span at bounding box center [843, 551] width 10 height 10
click at [843, 548] on input "Update in Shopify" at bounding box center [848, 551] width 10 height 10
checkbox input "true"
click at [997, 555] on button "Save & Next" at bounding box center [987, 550] width 67 height 17
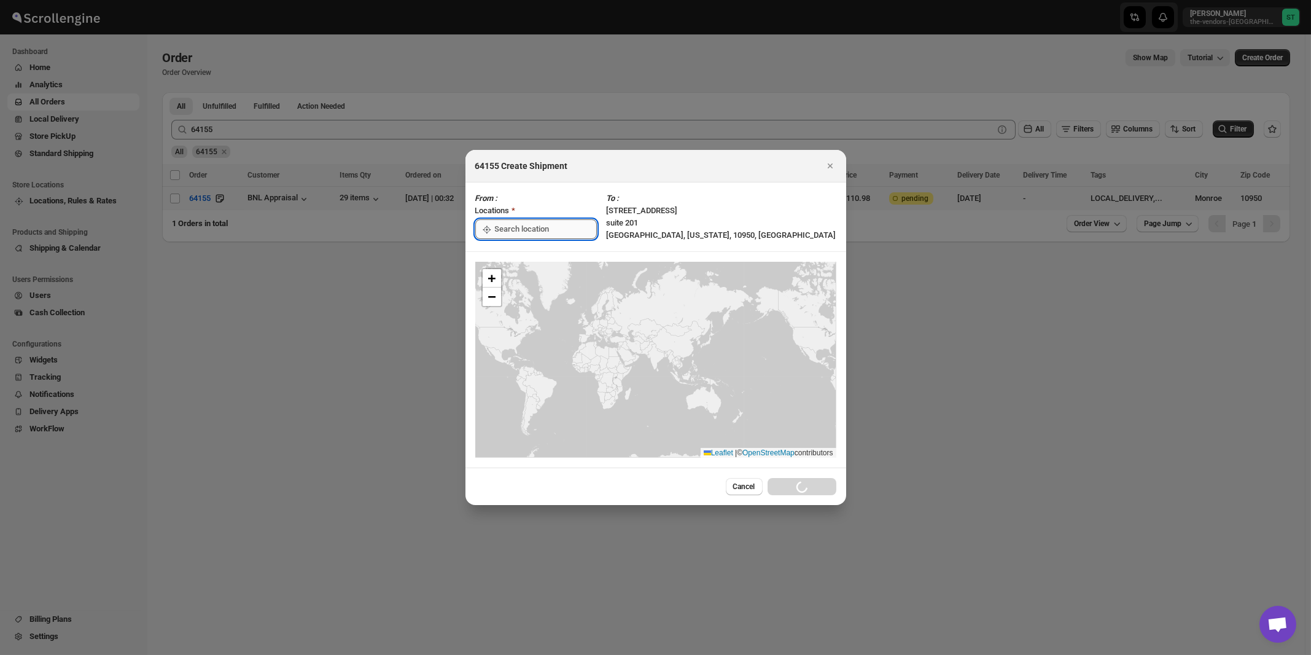
click at [498, 225] on input ":r1sn:" at bounding box center [546, 229] width 102 height 20
click at [501, 254] on div "[STREET_ADDRESS]" at bounding box center [563, 257] width 151 height 12
type input "[STREET_ADDRESS]"
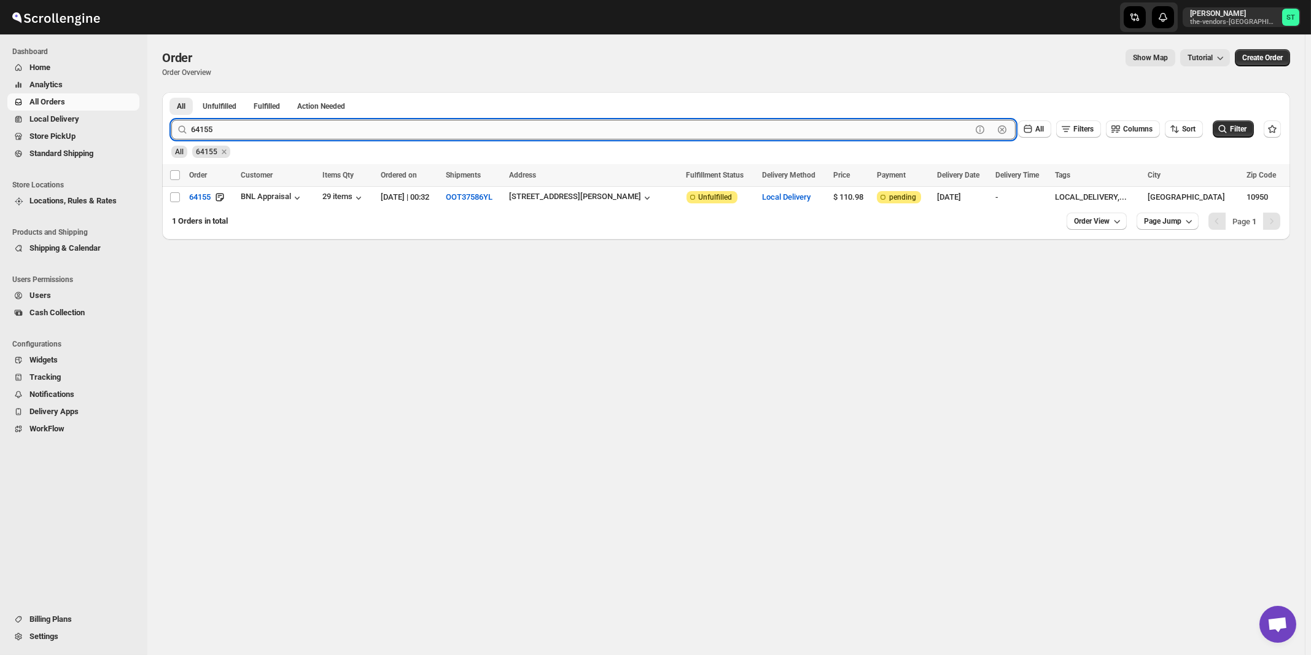
click at [413, 131] on input "64155" at bounding box center [581, 130] width 781 height 20
type input "64156"
click at [171, 92] on button "Submit" at bounding box center [188, 98] width 35 height 13
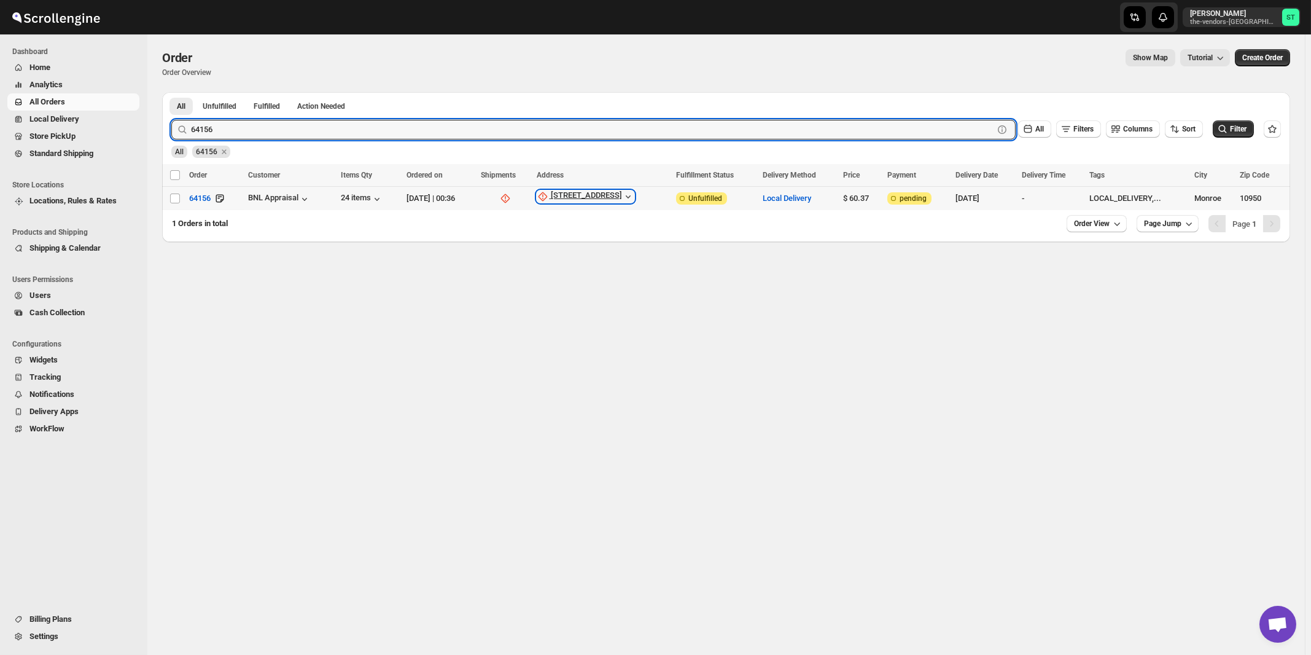
click at [597, 197] on div "2 Stonegate Drive" at bounding box center [586, 196] width 71 height 12
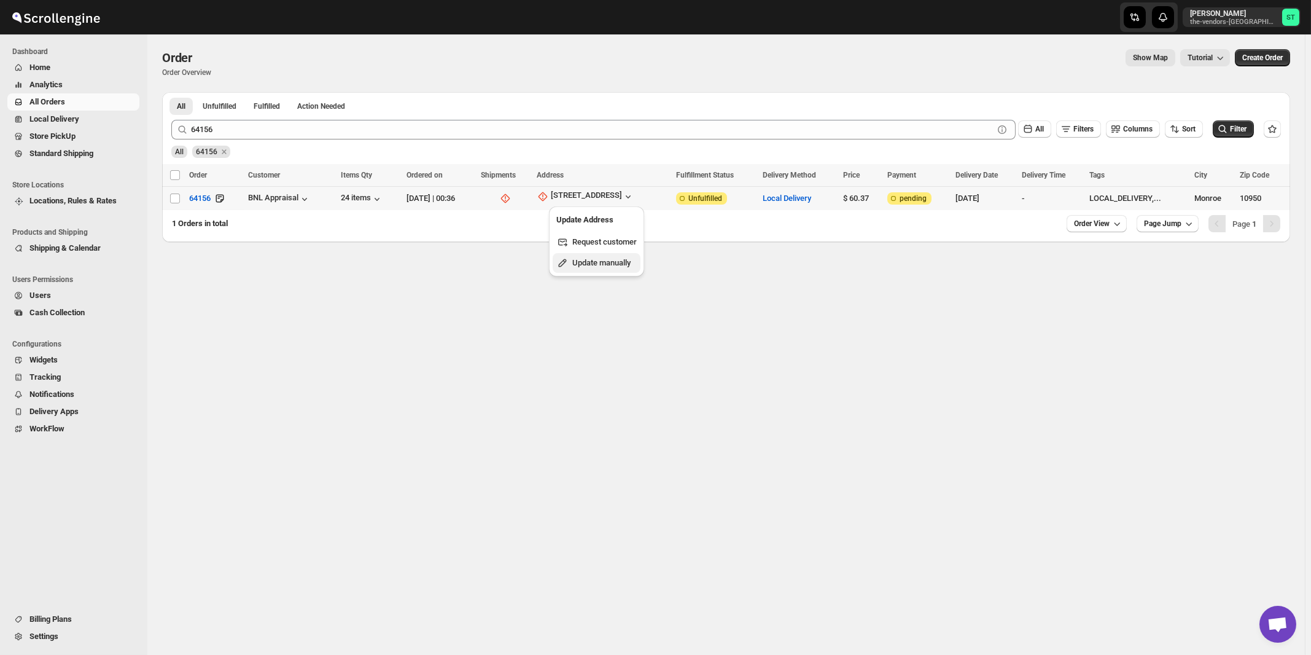
click at [590, 260] on span "Update manually" at bounding box center [601, 262] width 58 height 9
select select "US"
select select "[US_STATE]"
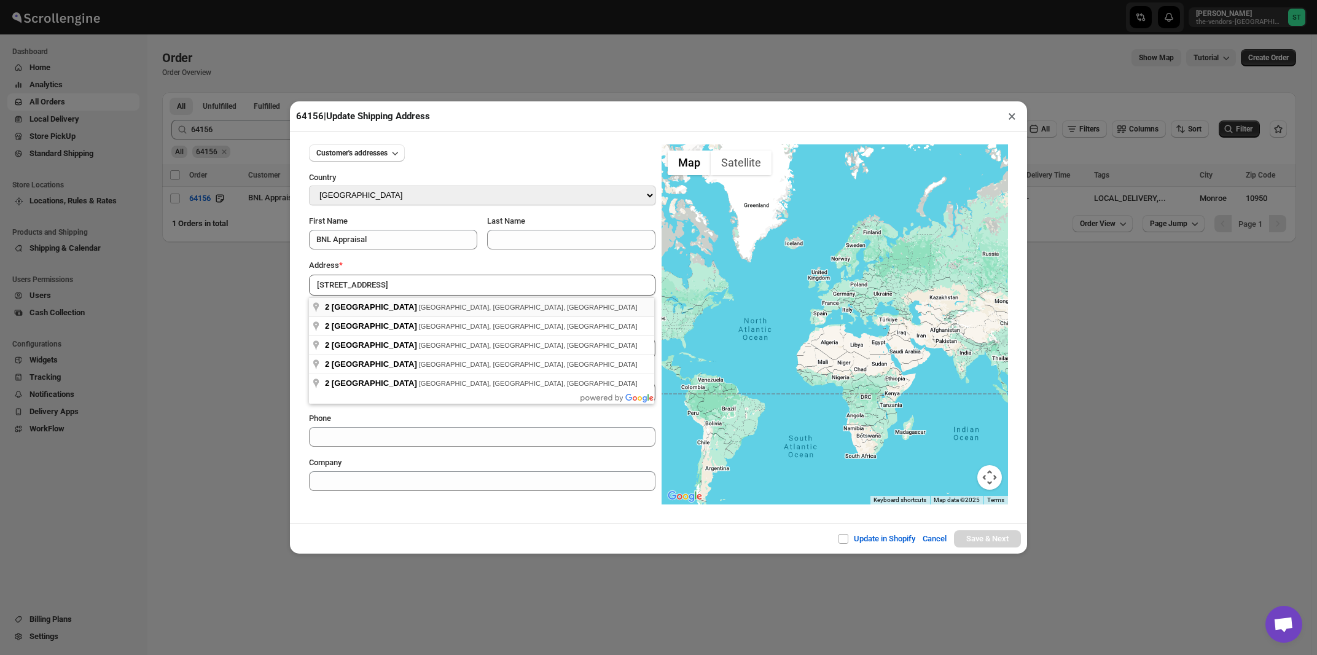
type input "2 Stonegate Drive, Monroe, NY, USA"
type input "Orange County"
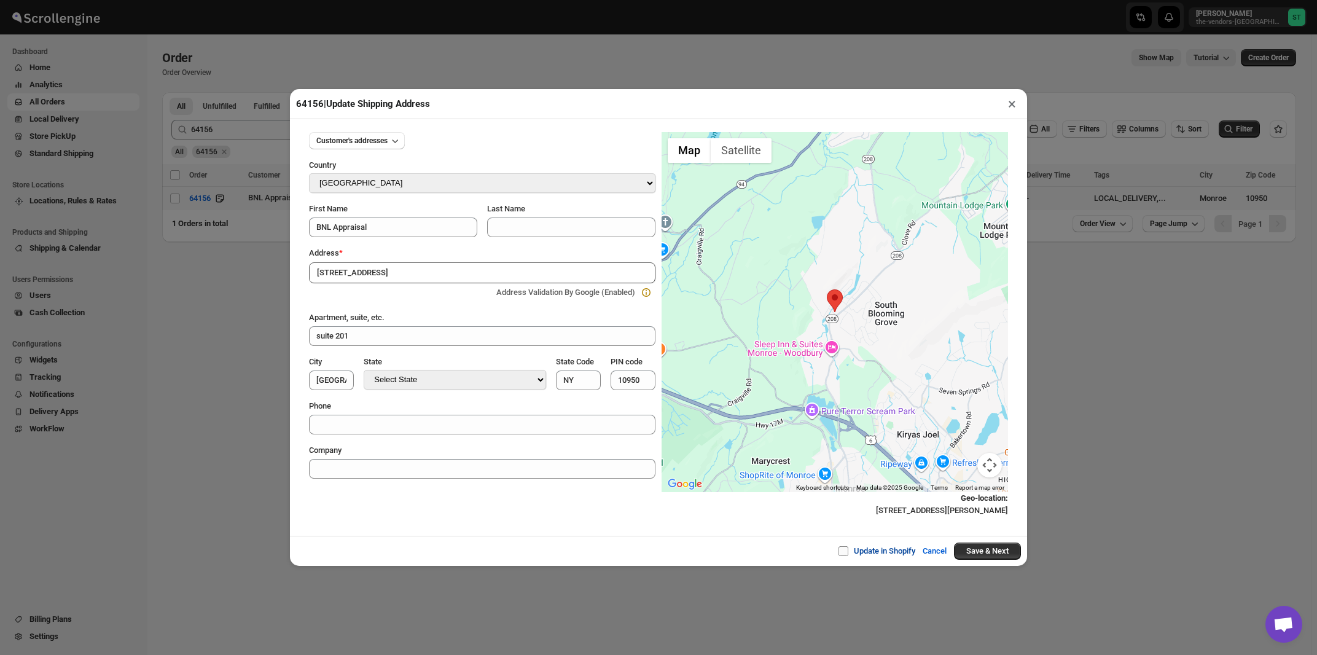
click at [841, 554] on span at bounding box center [843, 551] width 10 height 10
click at [843, 554] on input "Update in Shopify" at bounding box center [848, 551] width 10 height 10
checkbox input "true"
click at [980, 553] on button "Save & Next" at bounding box center [987, 550] width 67 height 17
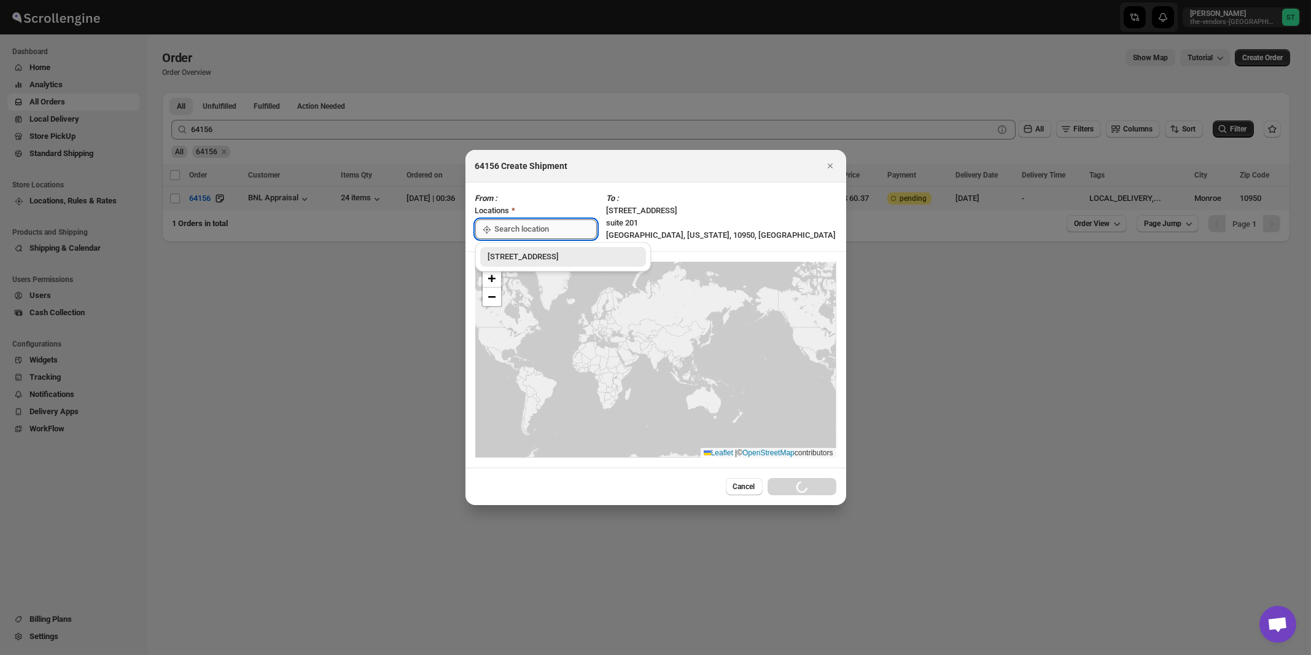
click at [517, 231] on input ":r1u0:" at bounding box center [546, 229] width 102 height 20
click at [518, 256] on div "[STREET_ADDRESS]" at bounding box center [563, 257] width 151 height 12
type input "[STREET_ADDRESS]"
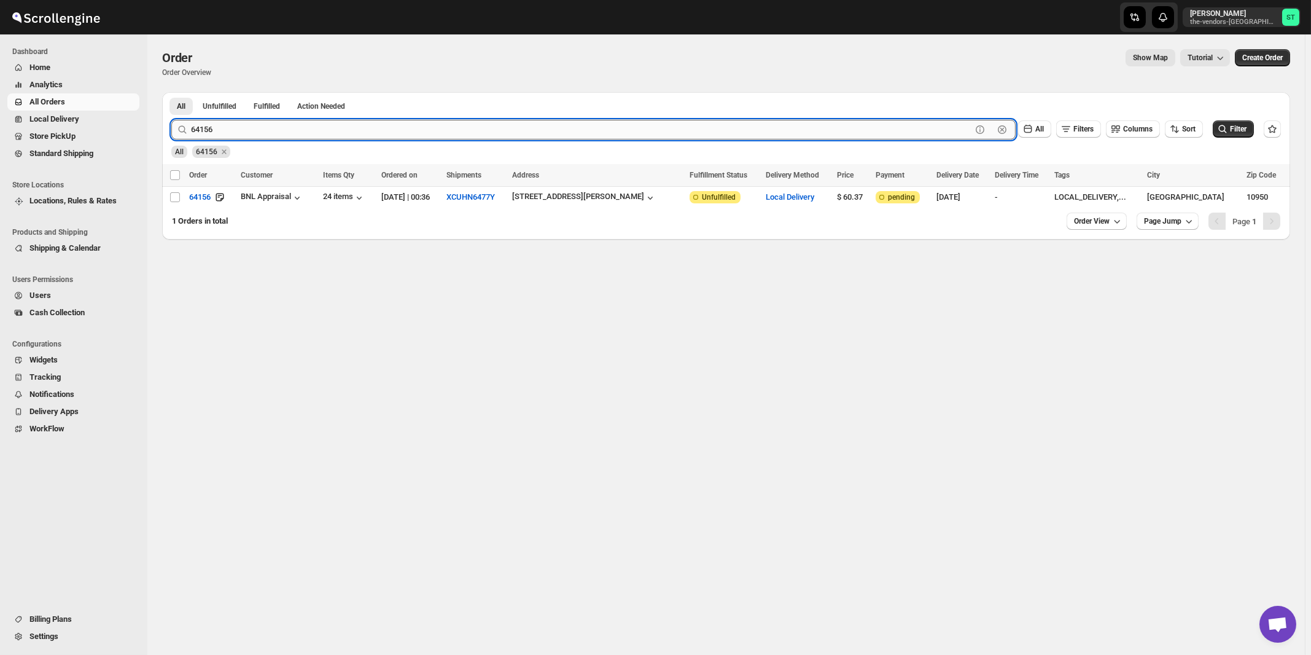
click at [222, 131] on input "64156" at bounding box center [581, 130] width 781 height 20
type input "64159"
click at [171, 92] on button "Submit" at bounding box center [188, 98] width 35 height 13
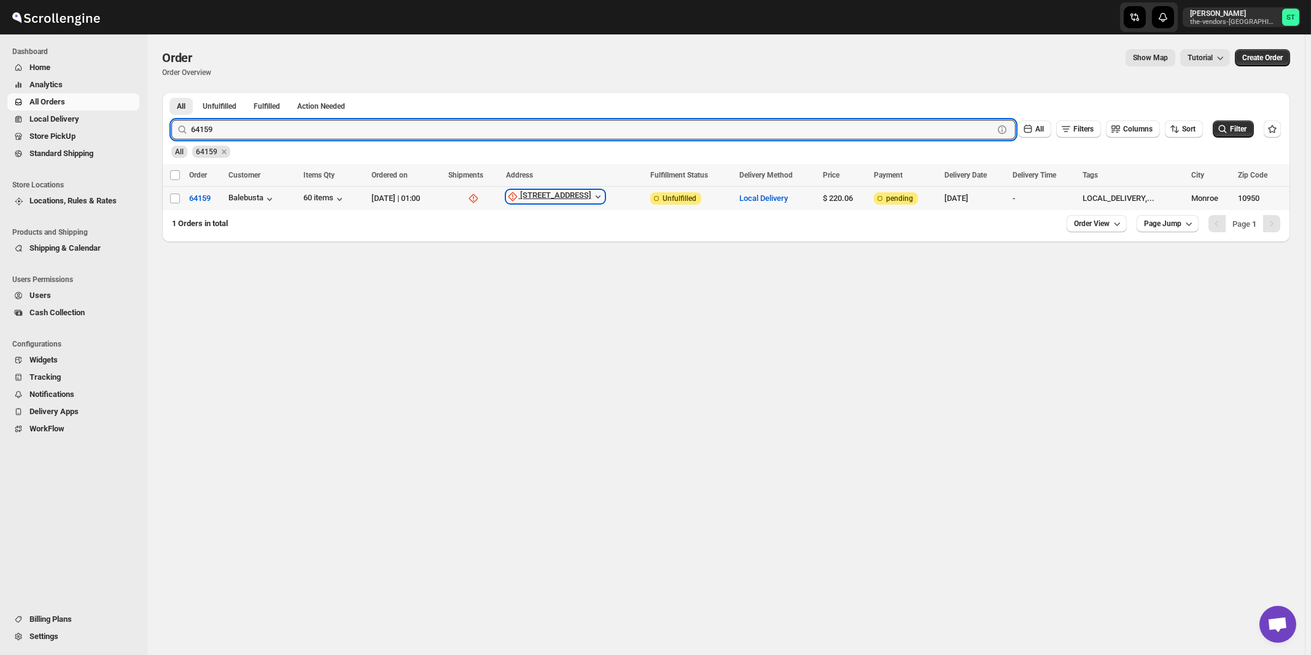
click at [574, 199] on div "4 Prag Boulevard" at bounding box center [556, 196] width 71 height 12
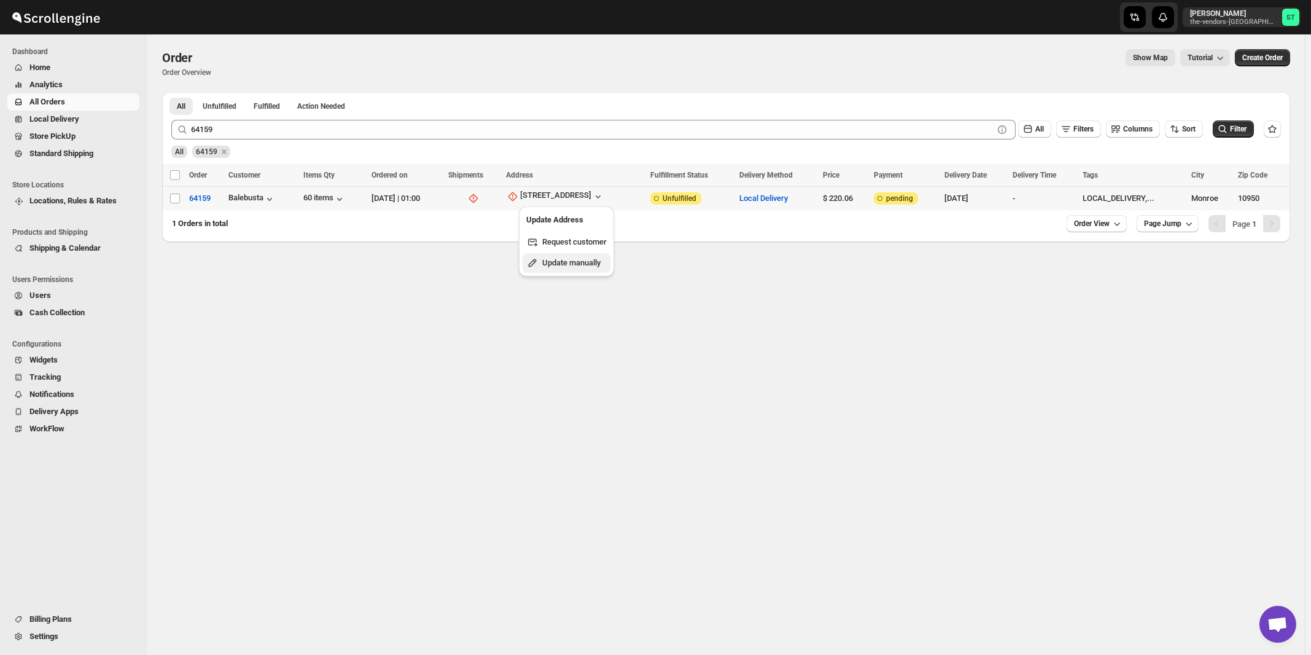
click at [567, 264] on span "Update manually" at bounding box center [571, 262] width 58 height 9
select select "US"
select select "[US_STATE]"
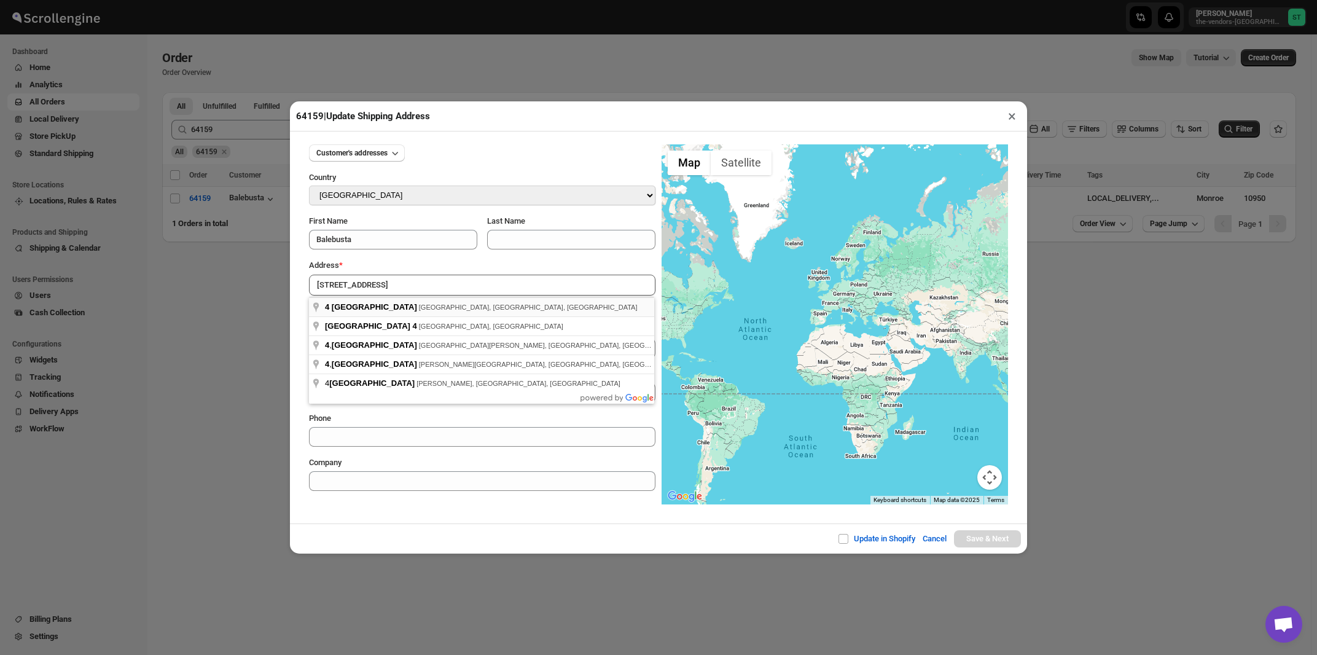
type input "4 Prag Boulevard, Monroe, NY, USA"
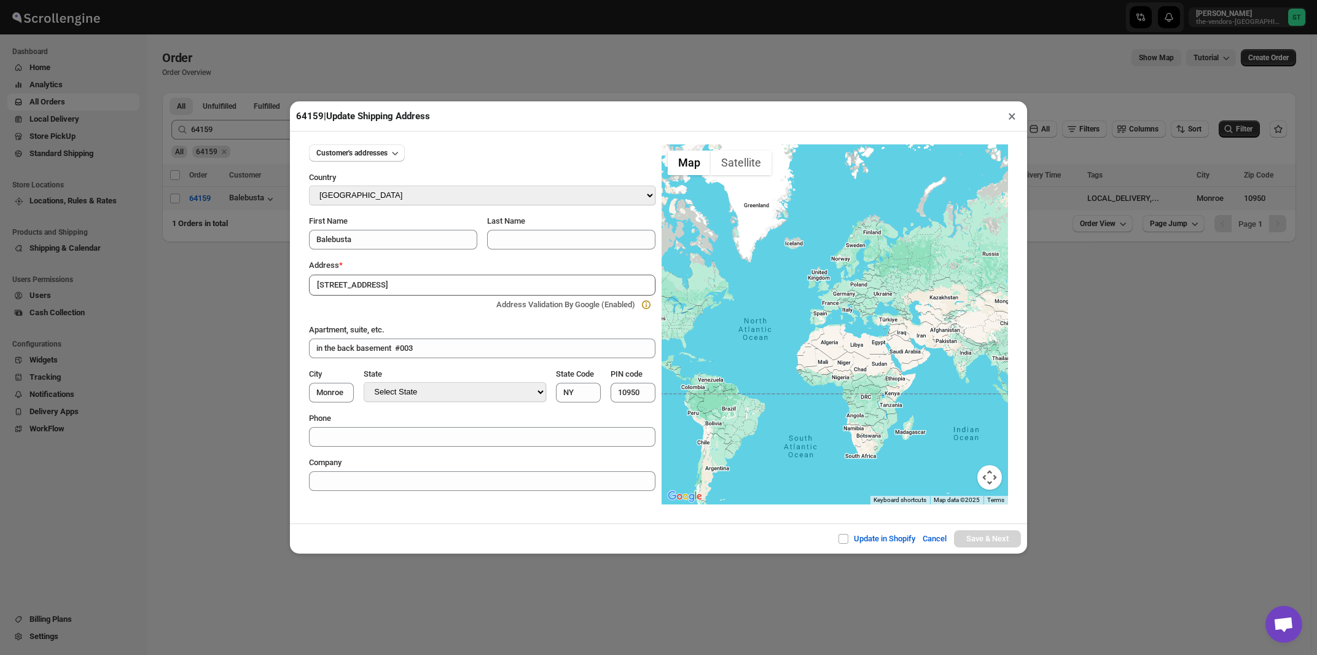
type input "Orange County"
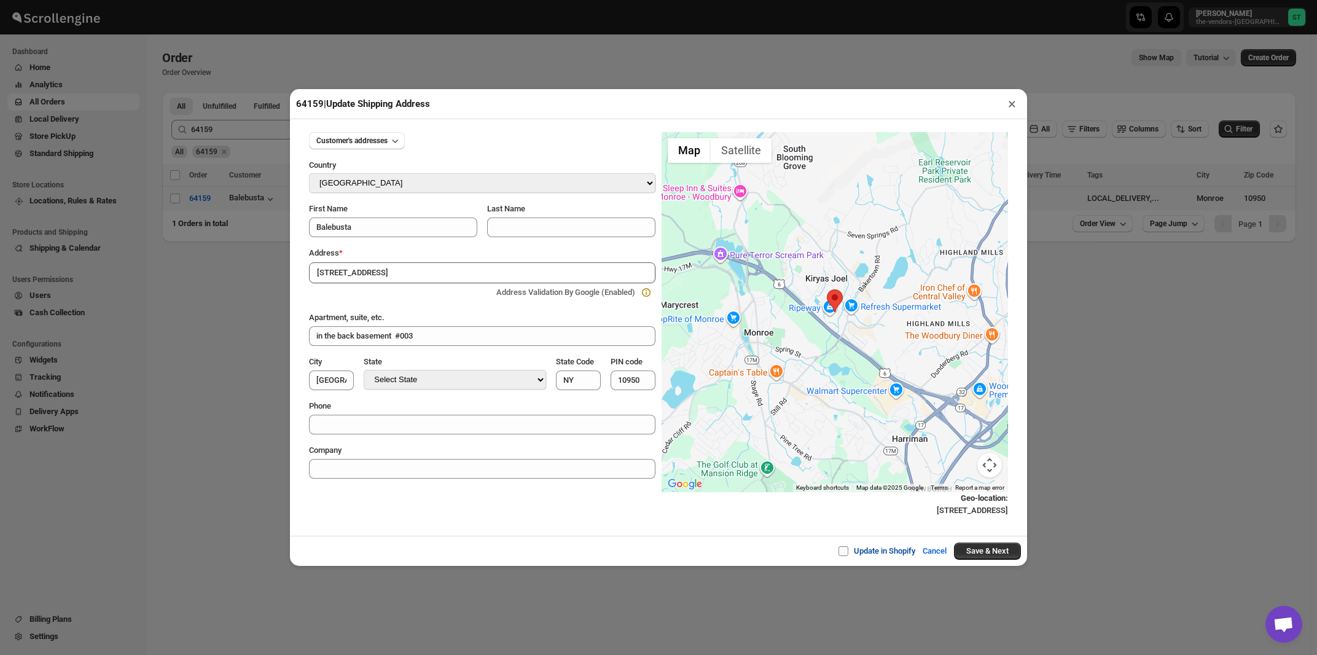
click at [840, 552] on span at bounding box center [843, 551] width 10 height 10
click at [843, 552] on input "Update in Shopify" at bounding box center [848, 551] width 10 height 10
checkbox input "true"
click at [975, 556] on button "Save & Next" at bounding box center [987, 550] width 67 height 17
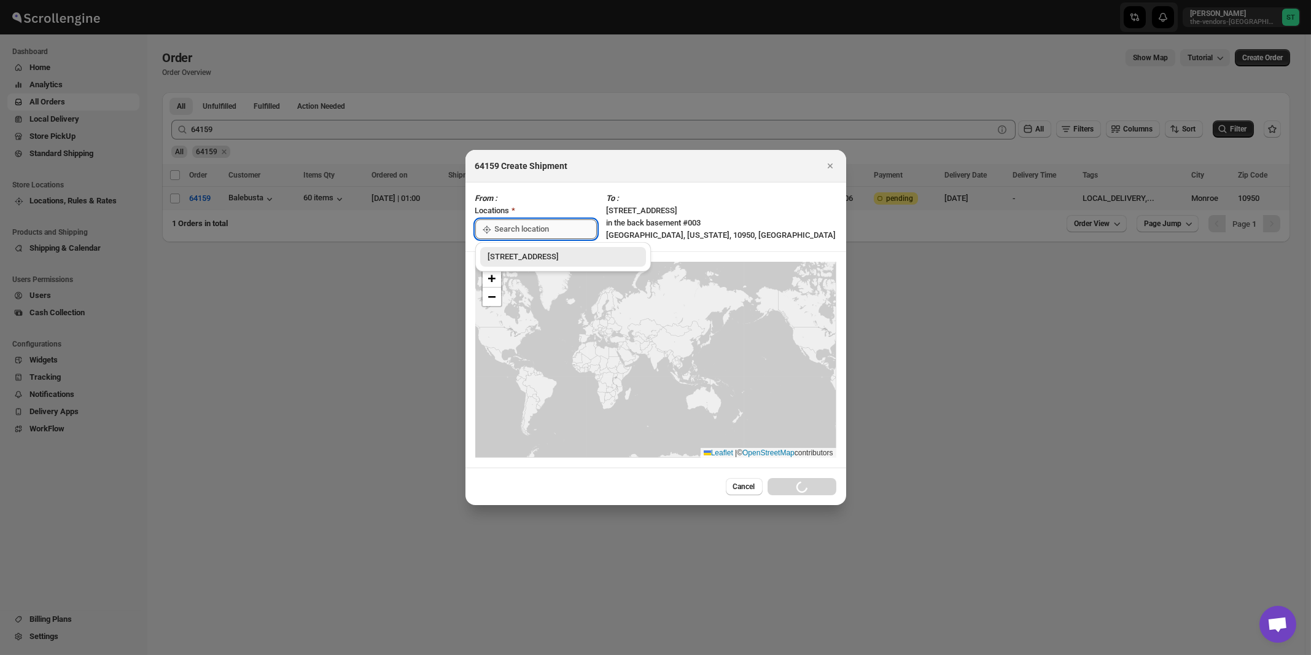
click at [521, 232] on input ":r1v8:" at bounding box center [546, 229] width 102 height 20
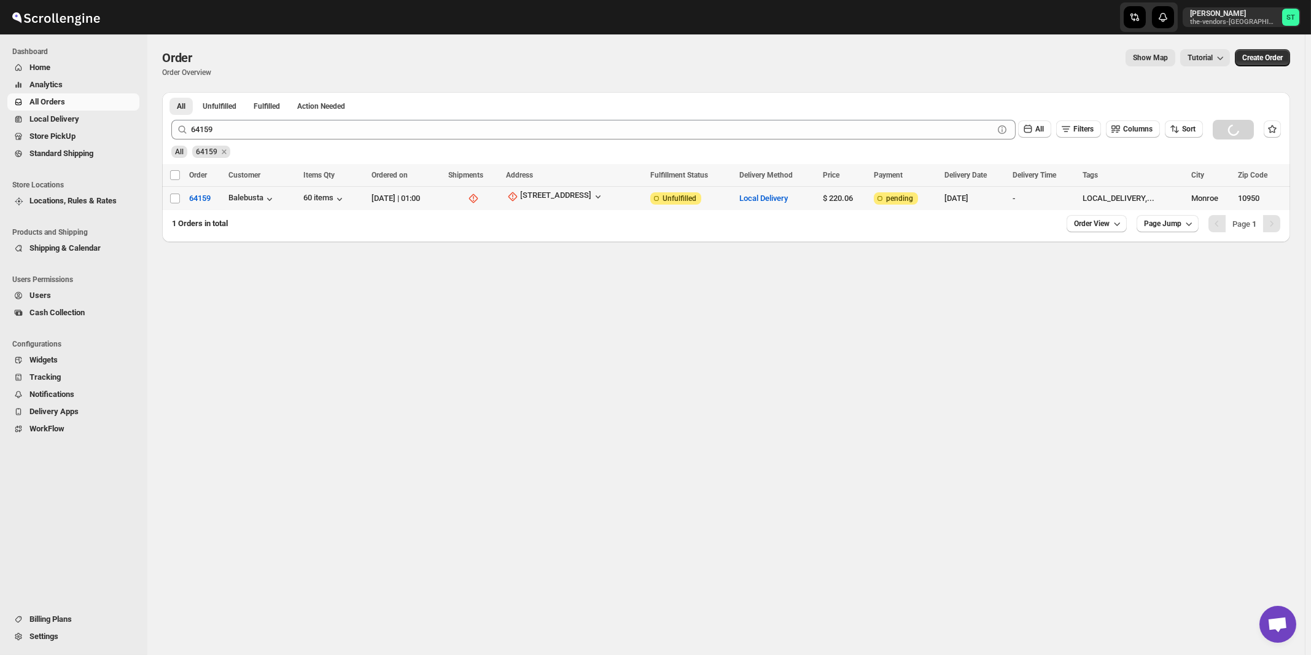
click at [521, 256] on div "Order. This page is ready Order Order Overview Show Map Tutorial More actions S…" at bounding box center [726, 344] width 1158 height 620
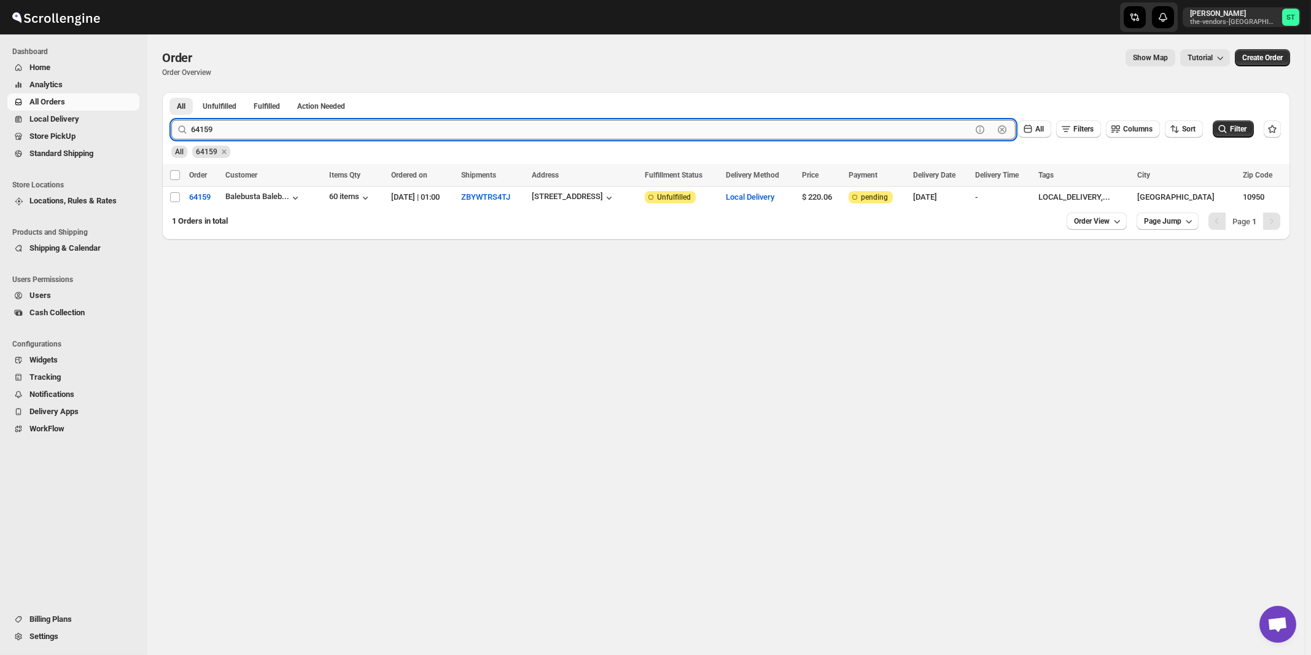
click at [277, 135] on input "64159" at bounding box center [581, 130] width 781 height 20
click at [171, 92] on button "Submit" at bounding box center [188, 98] width 35 height 13
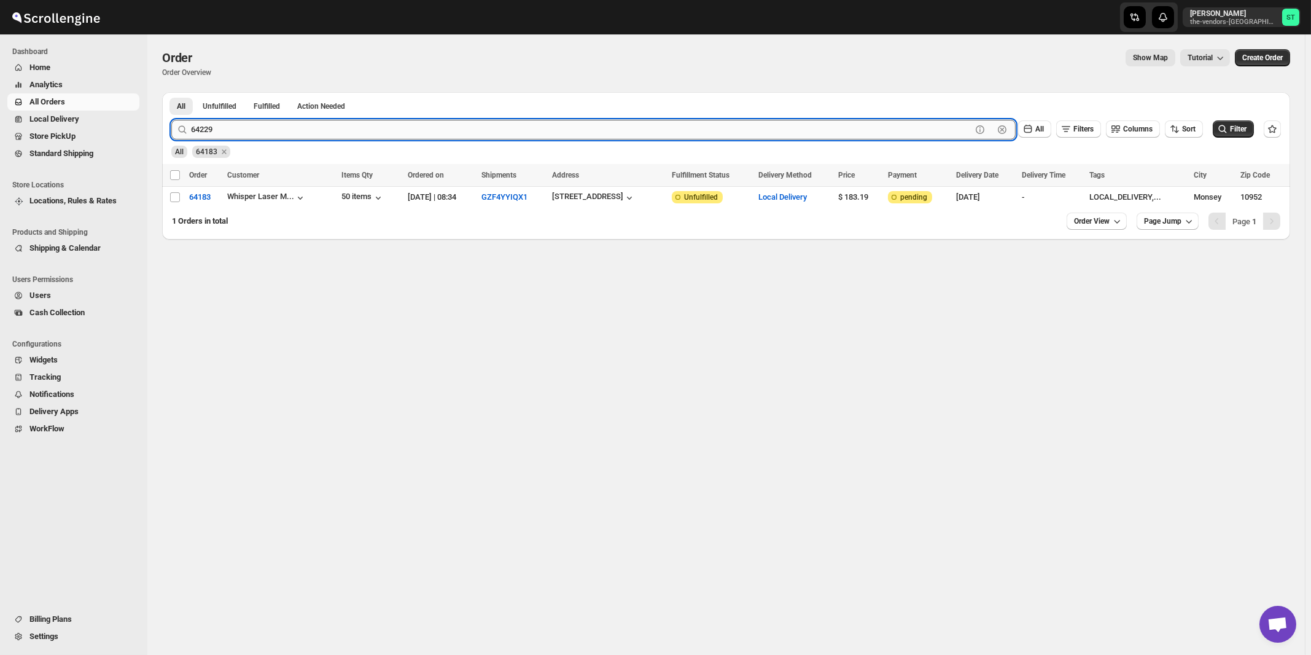
click at [171, 92] on button "Submit" at bounding box center [188, 98] width 35 height 13
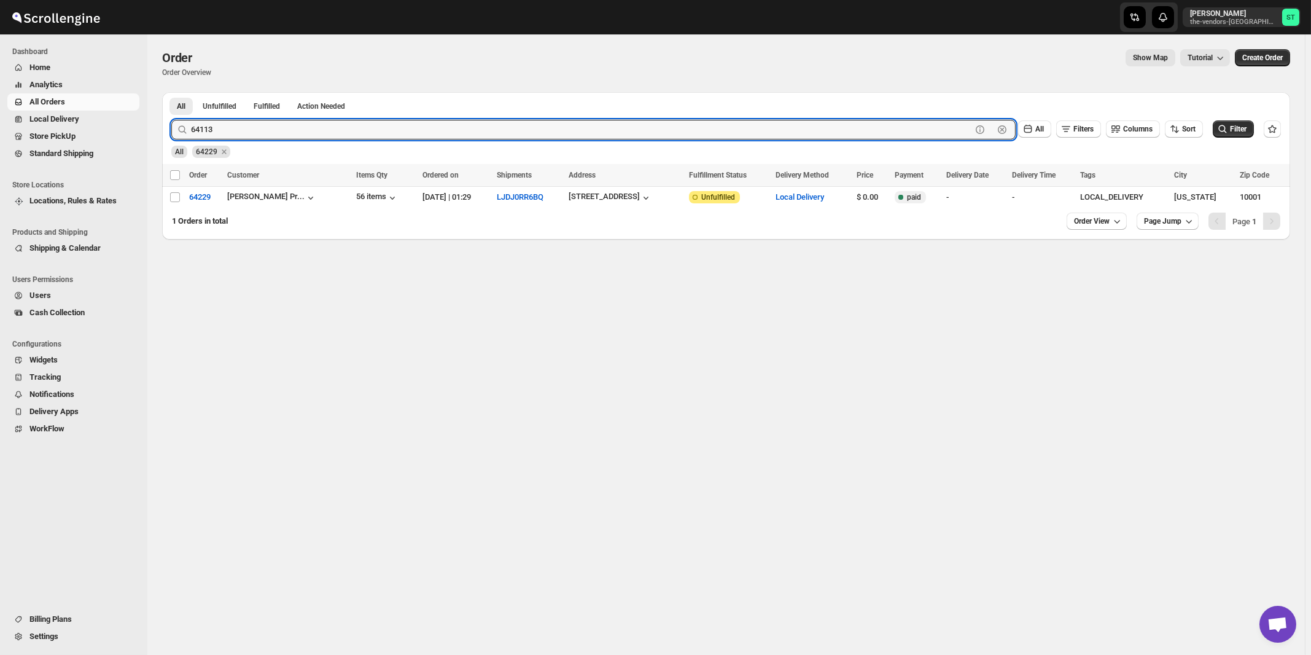
type input "64113"
click at [171, 92] on button "Submit" at bounding box center [188, 98] width 35 height 13
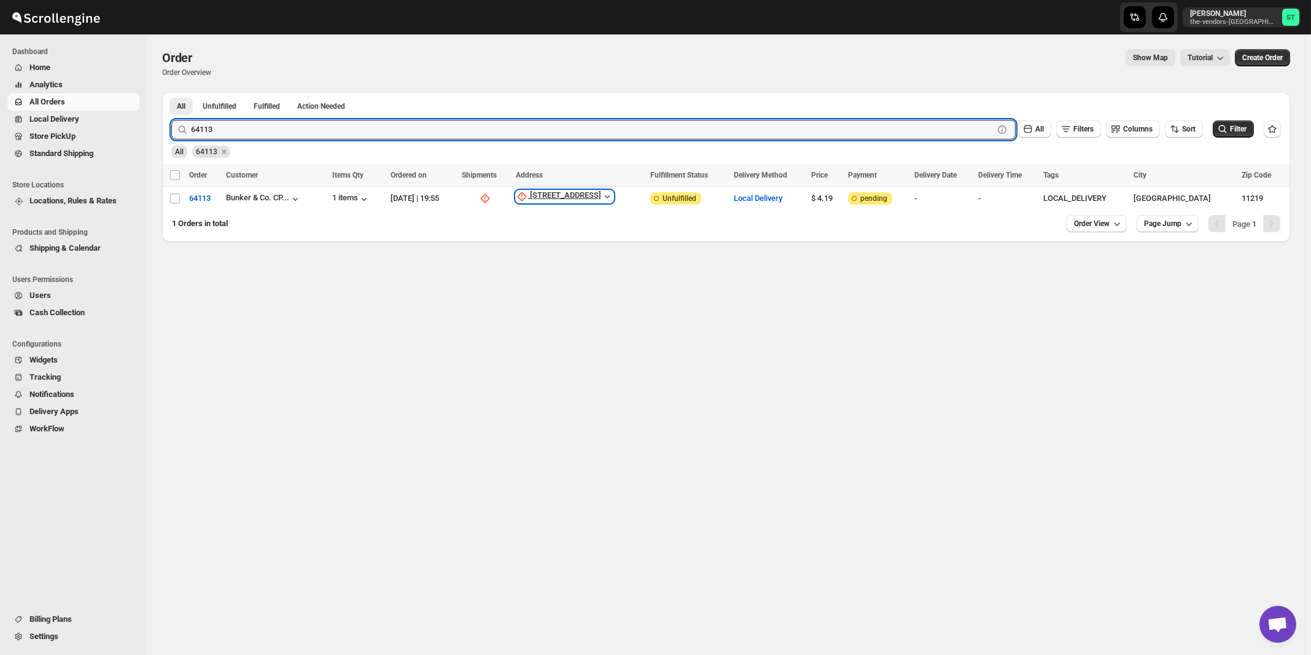
click at [601, 198] on div "1021 38th Street" at bounding box center [565, 196] width 71 height 12
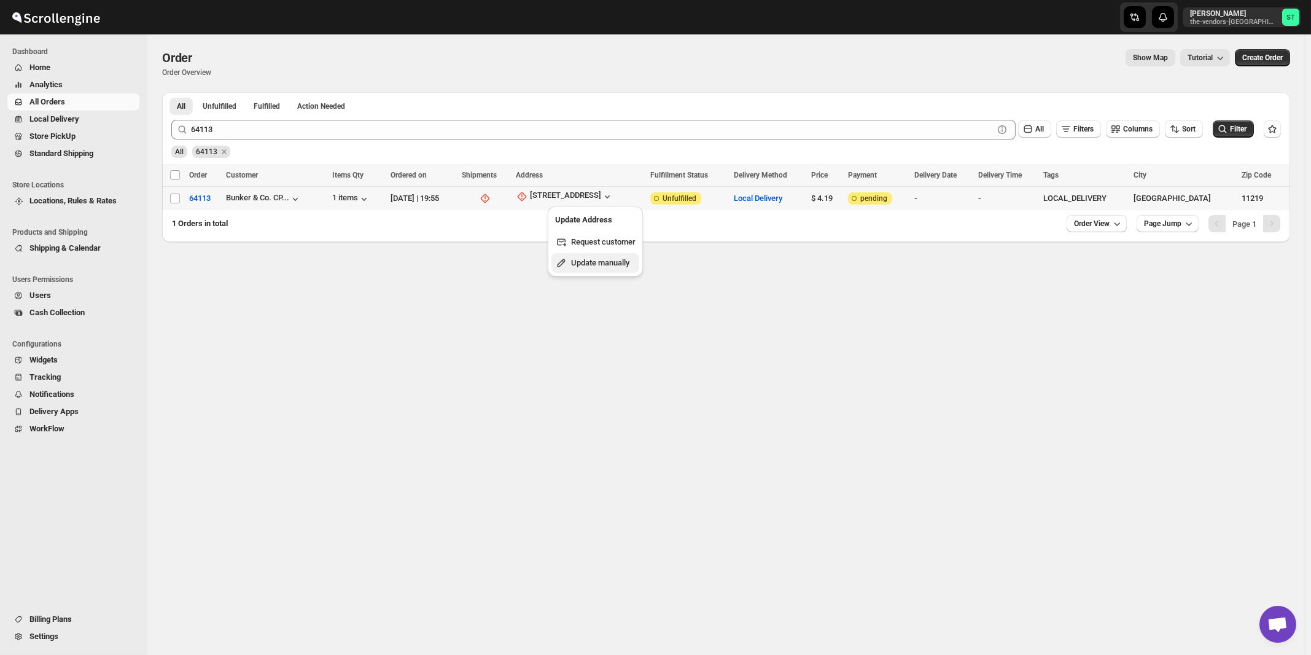
click at [597, 261] on span "Update manually" at bounding box center [600, 262] width 58 height 9
select select "US"
select select "[US_STATE]"
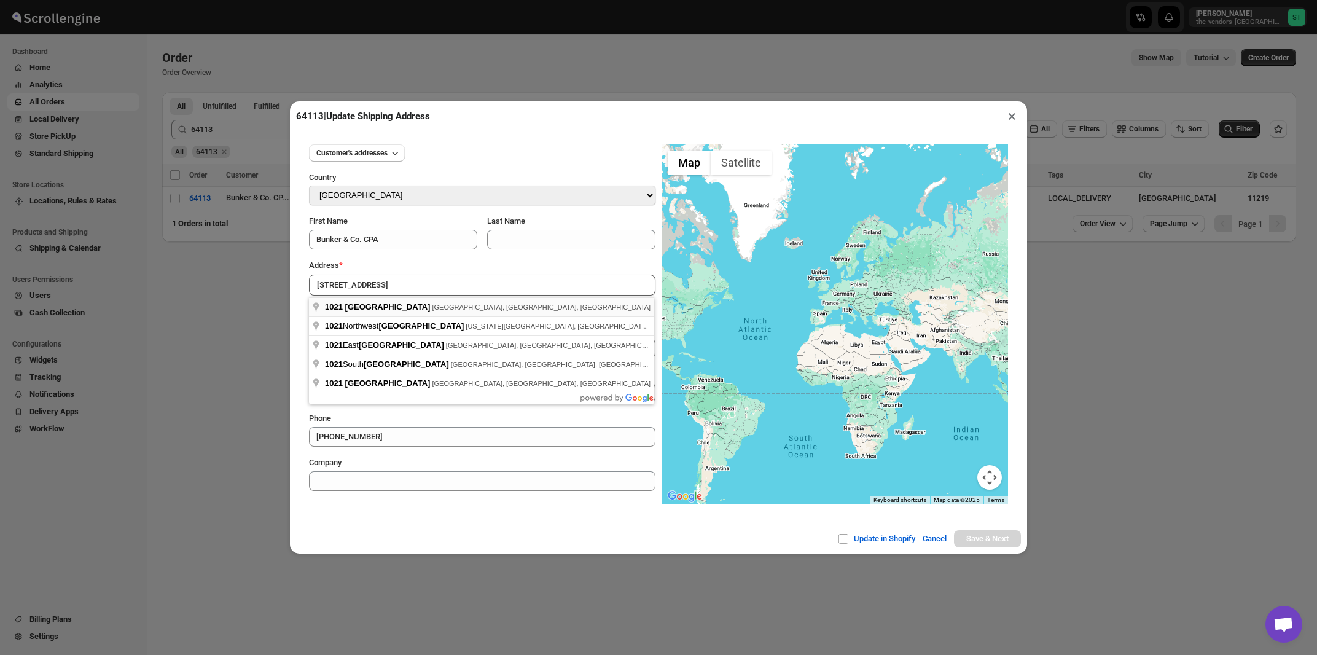
type input "1021 38th Street, Brooklyn, NY, USA"
type input "[GEOGRAPHIC_DATA]"
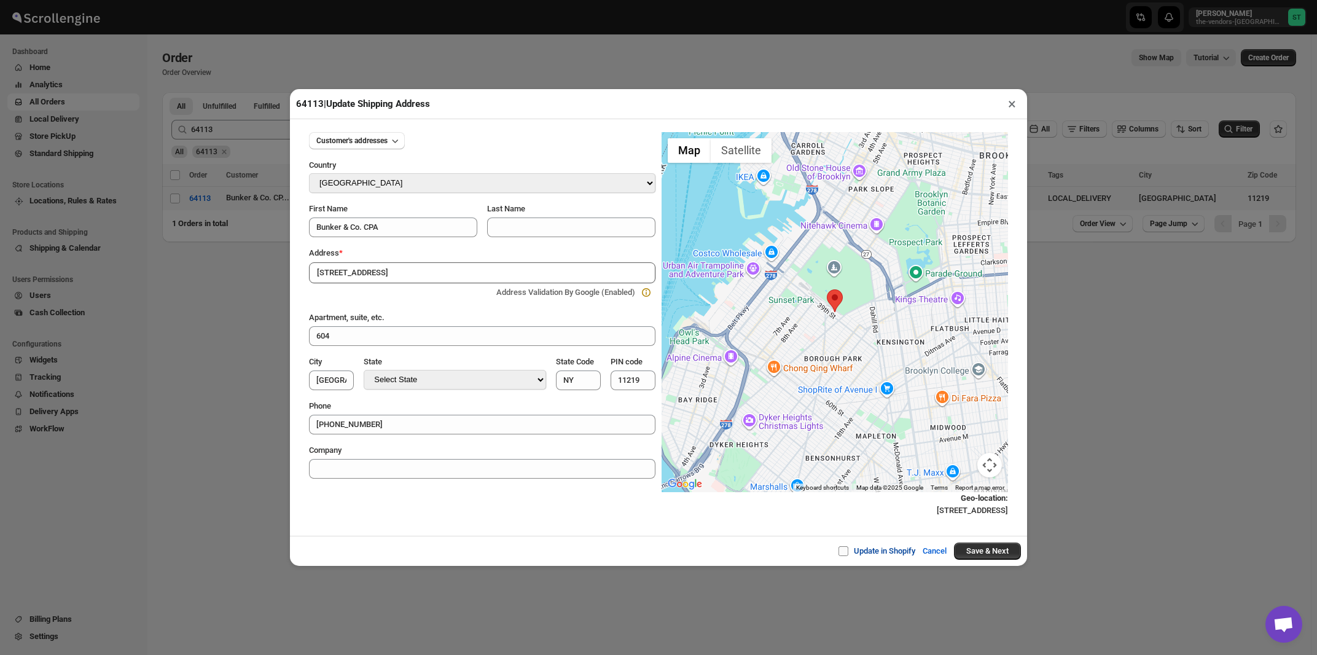
click at [840, 552] on span at bounding box center [843, 551] width 10 height 10
click at [843, 552] on input "Update in Shopify" at bounding box center [848, 551] width 10 height 10
checkbox input "true"
click at [963, 554] on button "Save & Next" at bounding box center [987, 550] width 67 height 17
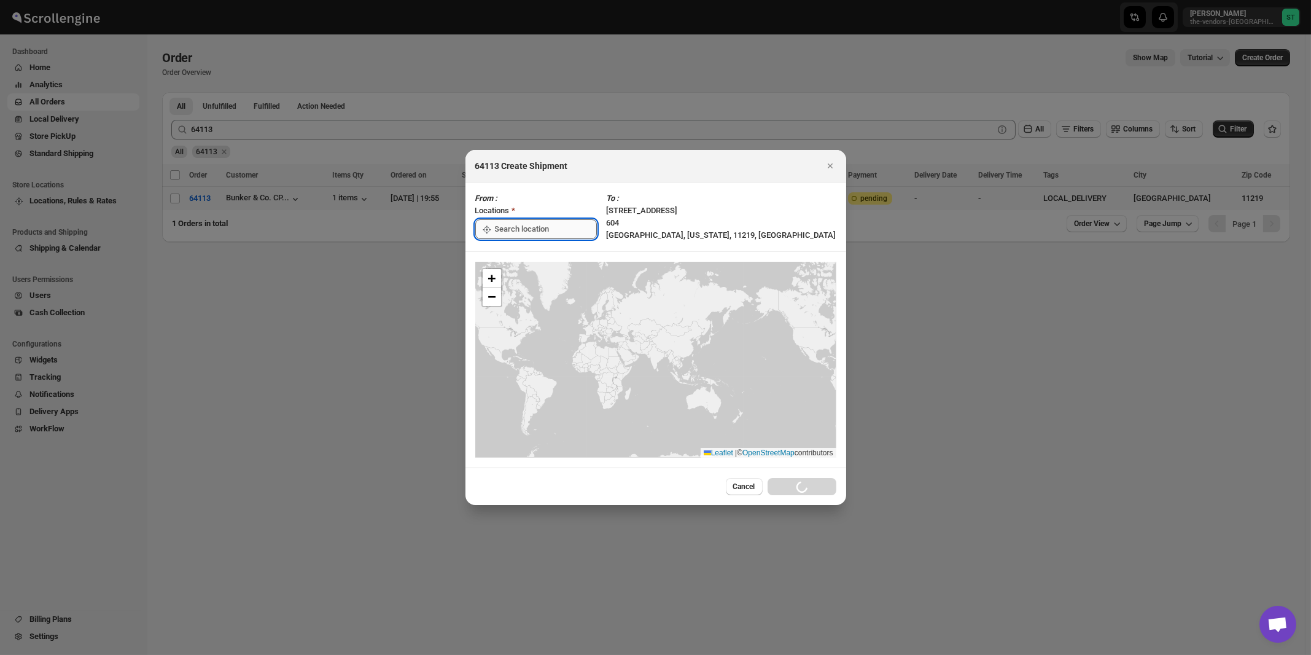
click at [520, 236] on input ":r21m:" at bounding box center [546, 229] width 102 height 20
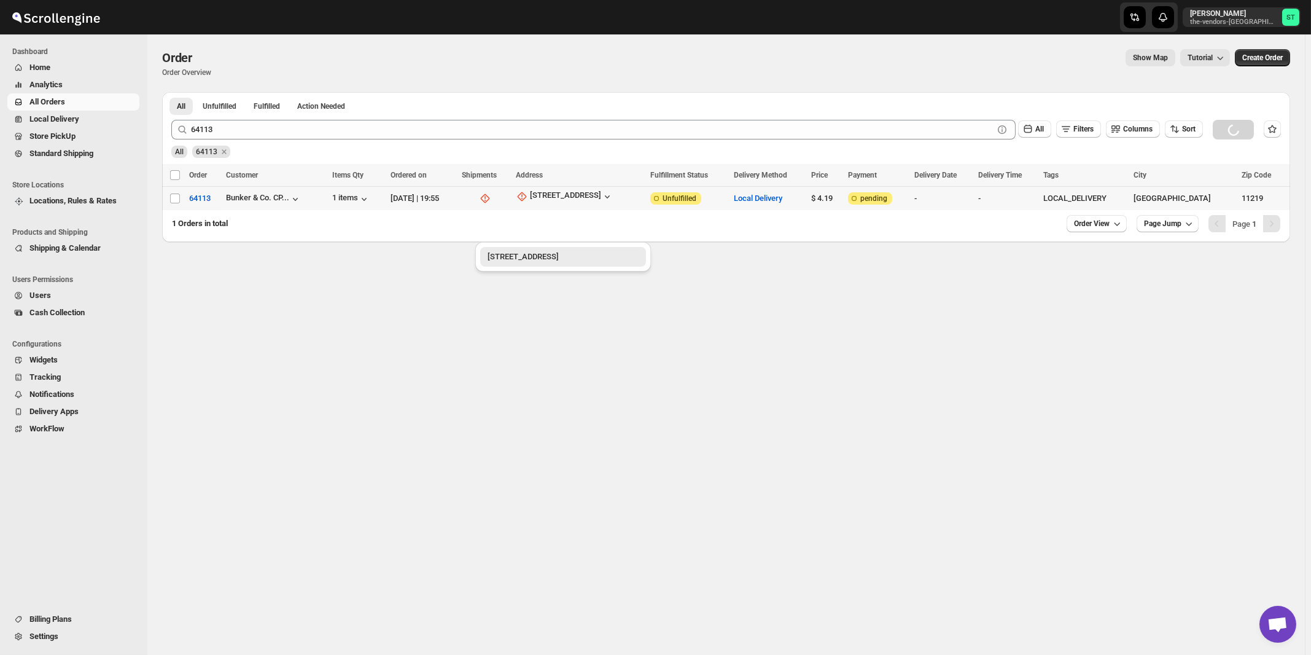
click at [520, 259] on div "[STREET_ADDRESS]" at bounding box center [563, 257] width 151 height 12
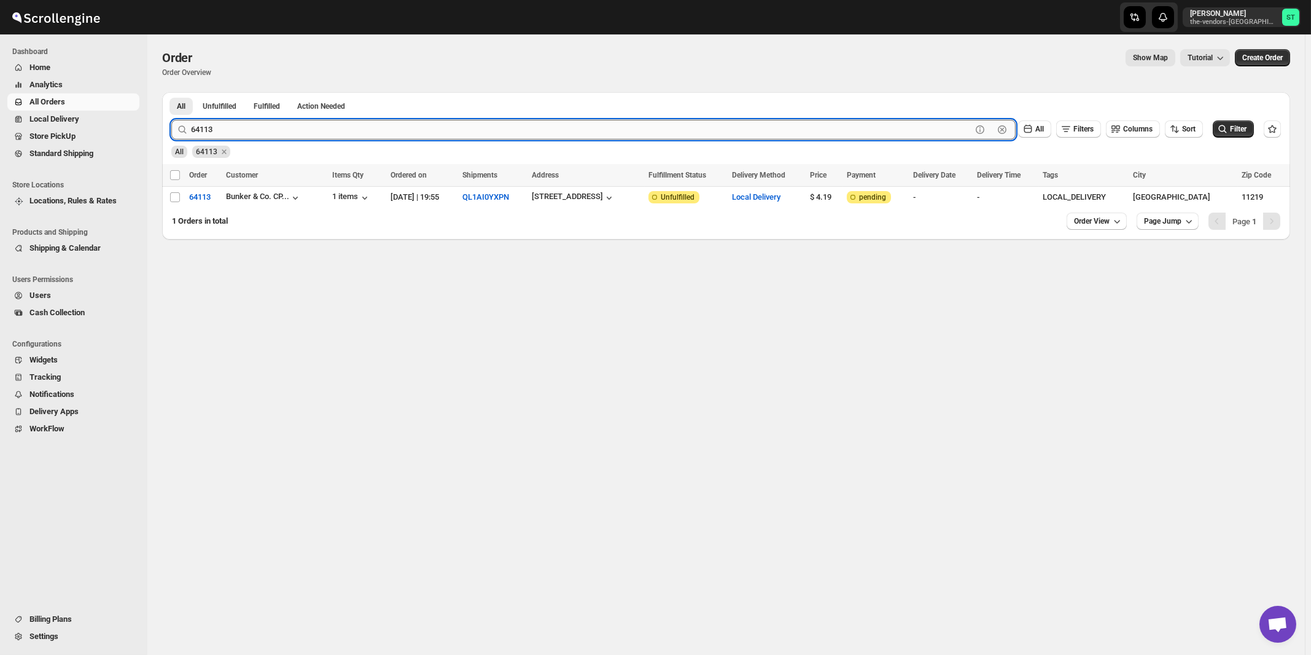
click at [254, 131] on input "64113" at bounding box center [581, 130] width 781 height 20
type input "64114"
click at [171, 92] on button "Submit" at bounding box center [188, 98] width 35 height 13
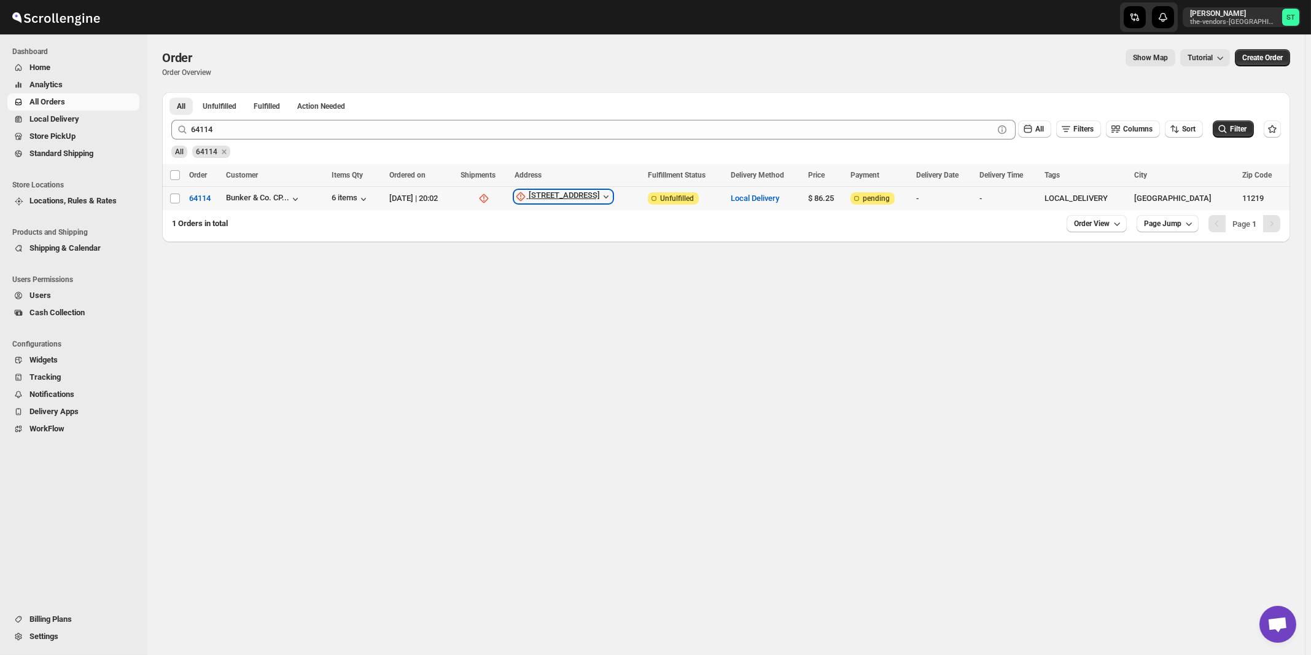
click at [592, 201] on div "1021 38th Street" at bounding box center [564, 196] width 71 height 12
click at [599, 264] on span "Update manually" at bounding box center [598, 262] width 58 height 9
select select "US"
select select "[US_STATE]"
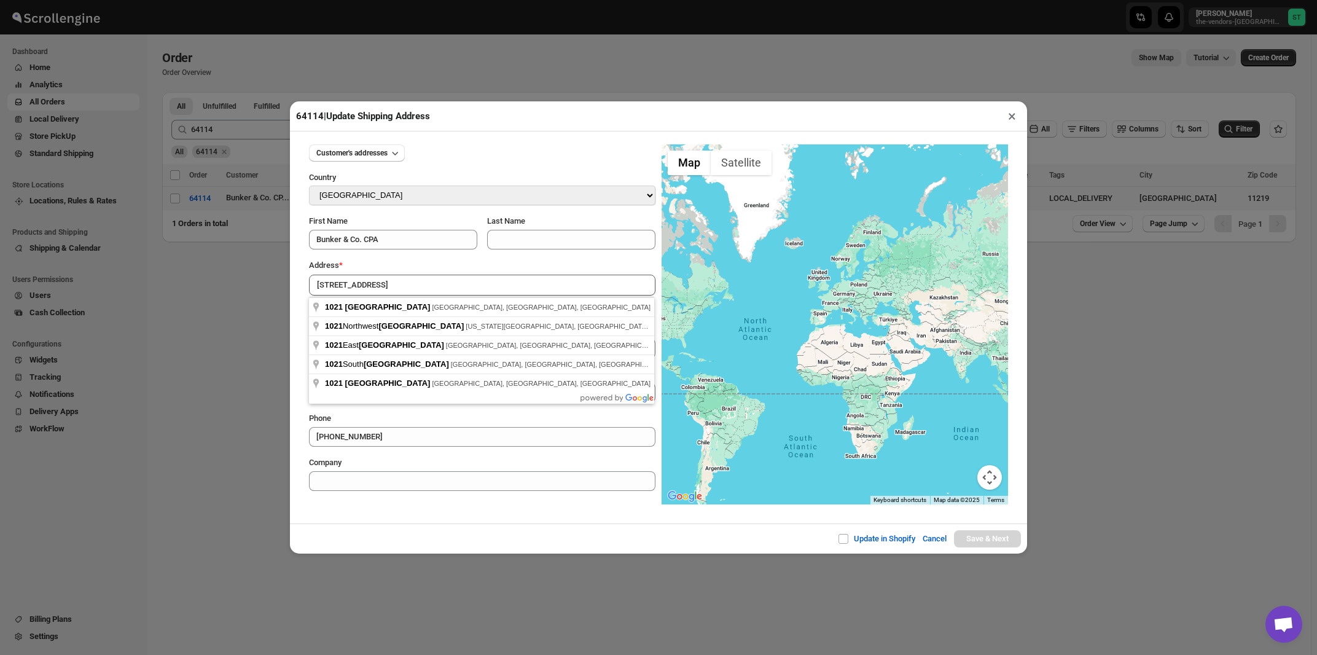
click at [392, 286] on input "1021 38th Street" at bounding box center [482, 285] width 346 height 21
click at [405, 265] on div "Address *" at bounding box center [482, 265] width 346 height 12
click at [404, 281] on input "1021 38th Street" at bounding box center [482, 285] width 346 height 21
type input "1021 38th Street, Brooklyn, NY, USA"
type input "[GEOGRAPHIC_DATA]"
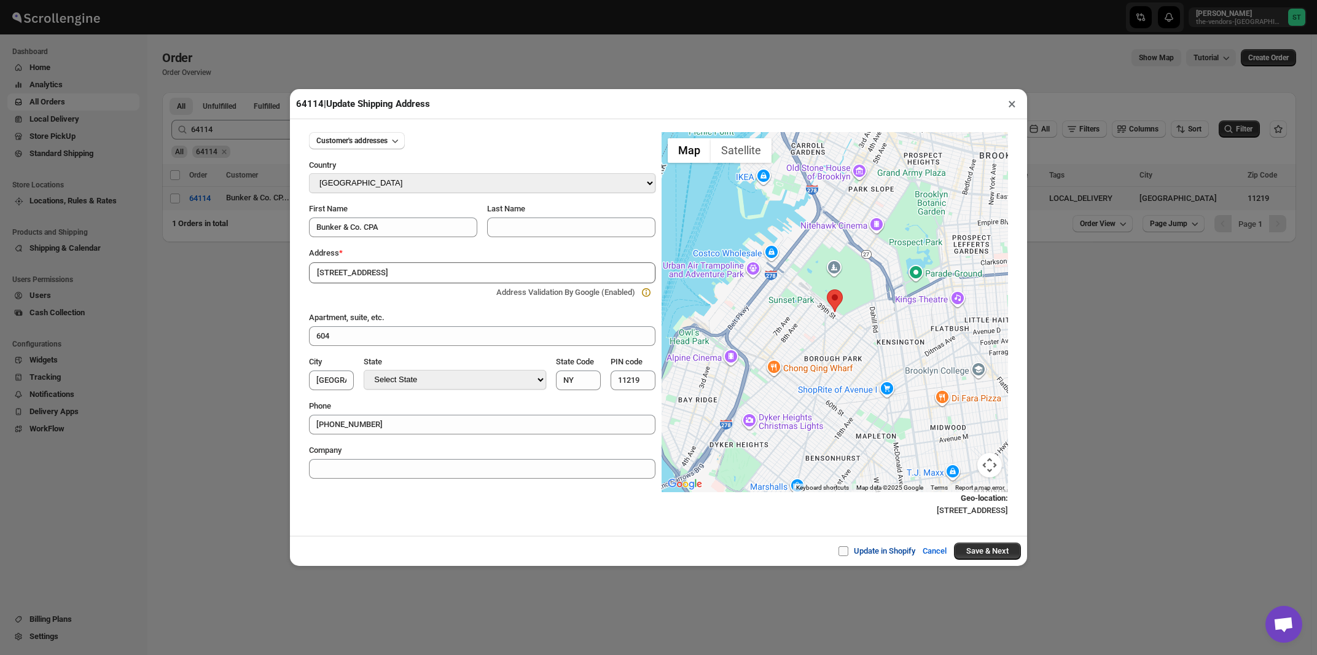
click at [840, 551] on span at bounding box center [843, 551] width 10 height 10
click at [843, 551] on input "Update in Shopify" at bounding box center [848, 551] width 10 height 10
checkbox input "true"
click at [960, 549] on button "Save & Next" at bounding box center [987, 550] width 67 height 17
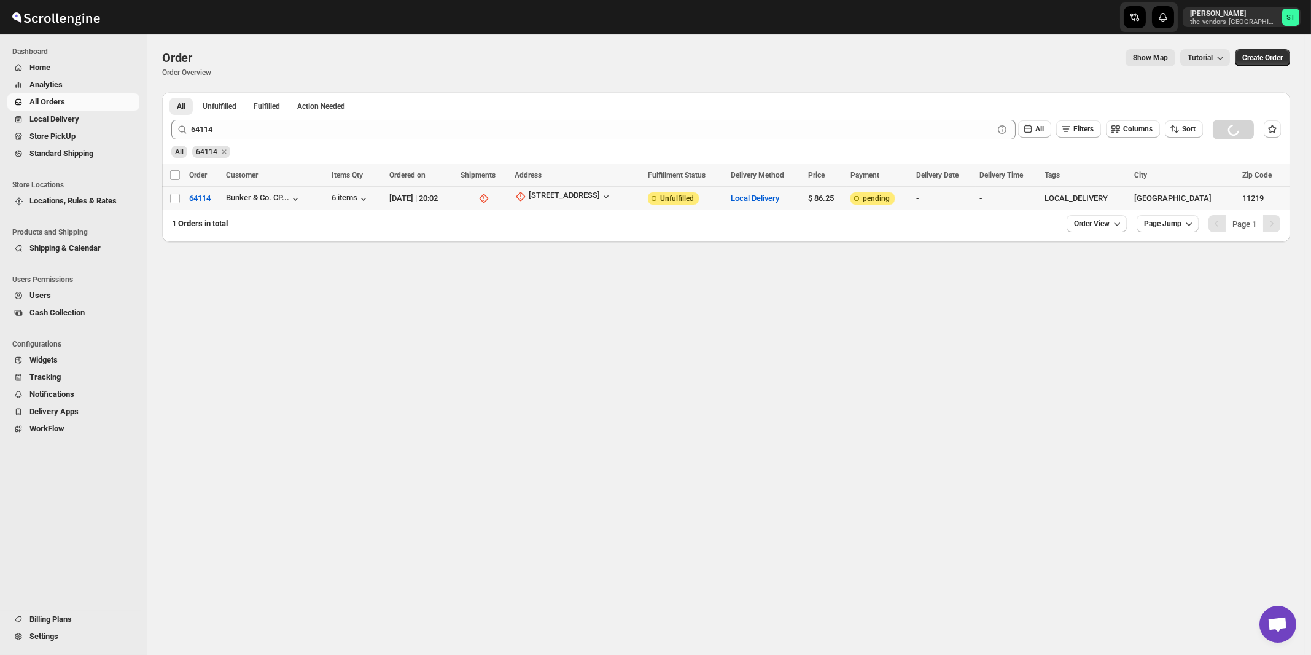
click at [560, 273] on div "64114 Create Shipment From : Locations To : 1021 38th Street 604 Brooklyn, New …" at bounding box center [656, 451] width 381 height 356
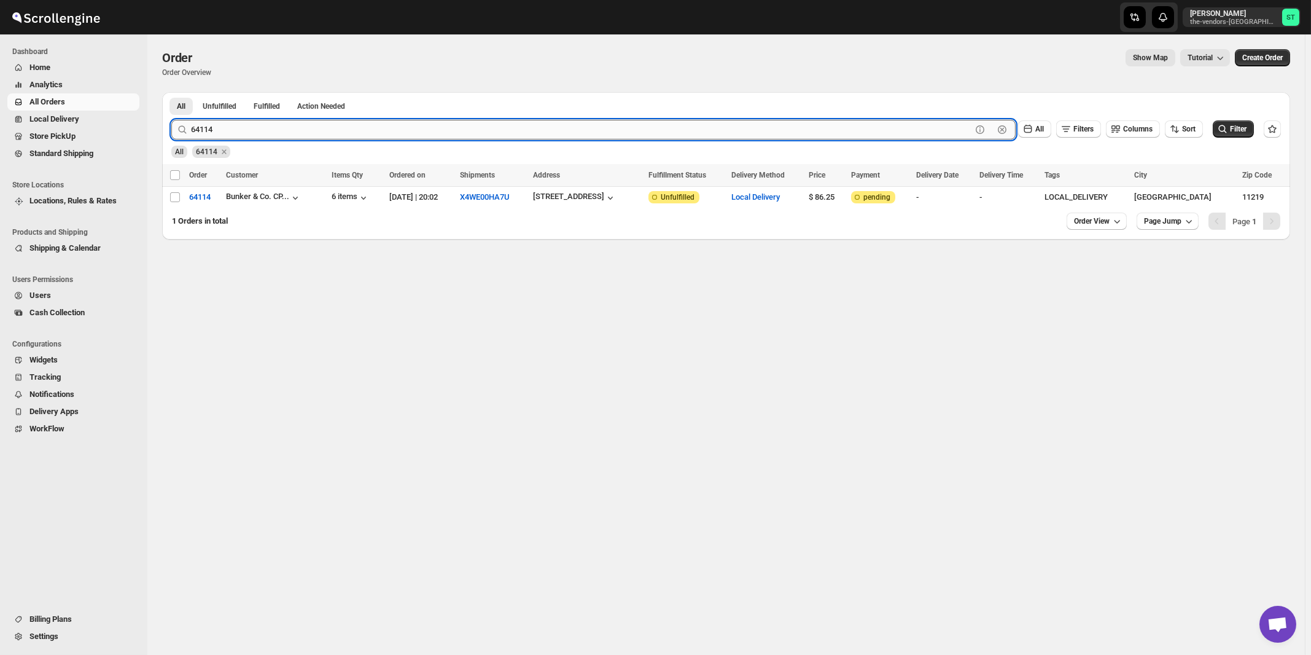
click at [349, 131] on input "64114" at bounding box center [581, 130] width 781 height 20
type input "64135"
click at [171, 92] on button "Submit" at bounding box center [188, 98] width 35 height 13
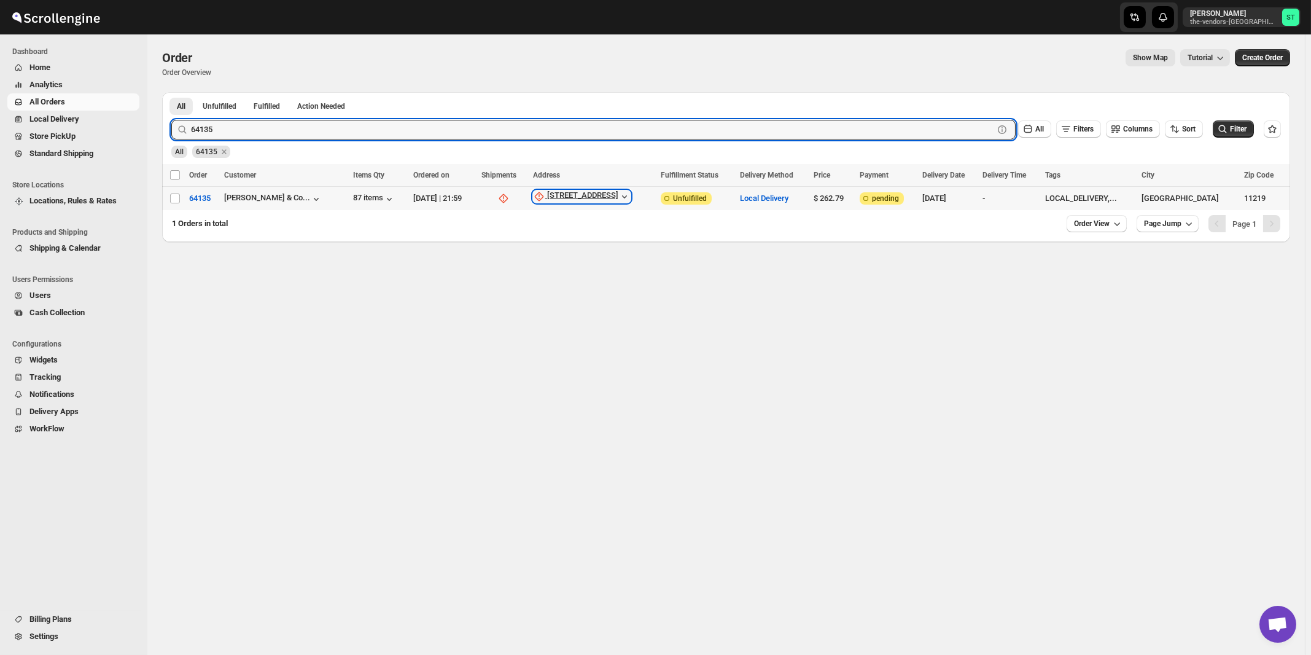
click at [611, 197] on div "4611 13th Ave" at bounding box center [582, 196] width 71 height 12
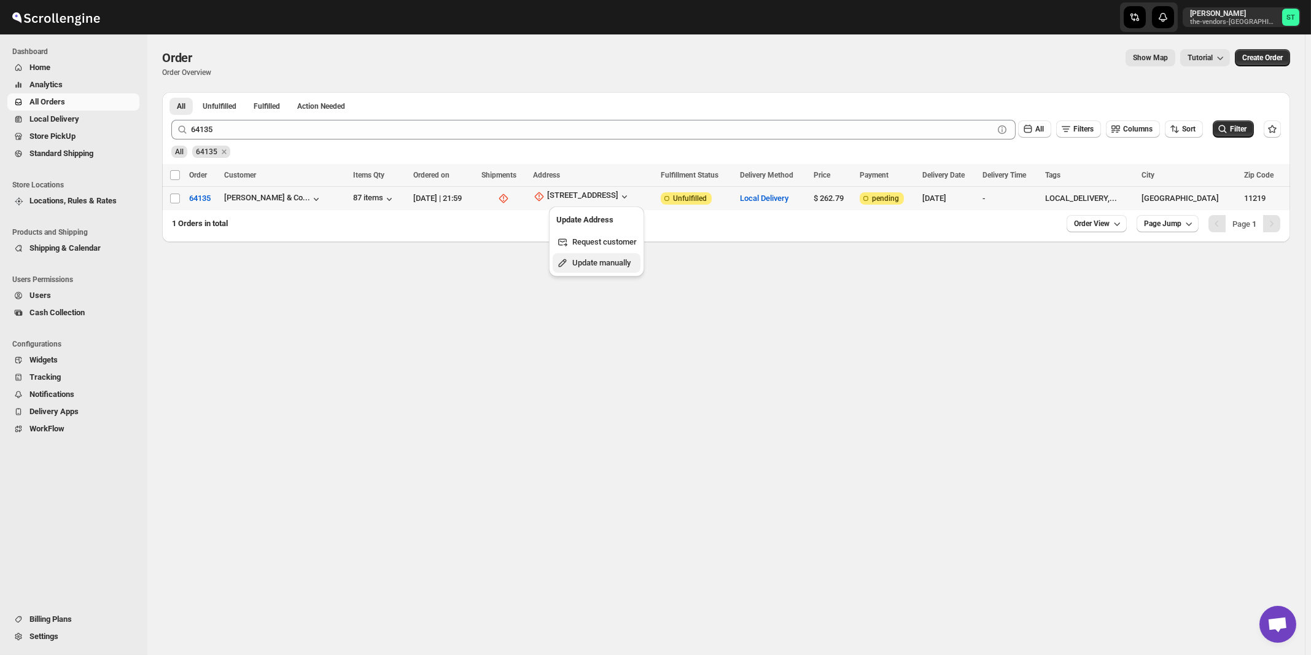
click at [605, 262] on span "Update manually" at bounding box center [601, 262] width 58 height 9
select select "US"
select select "[US_STATE]"
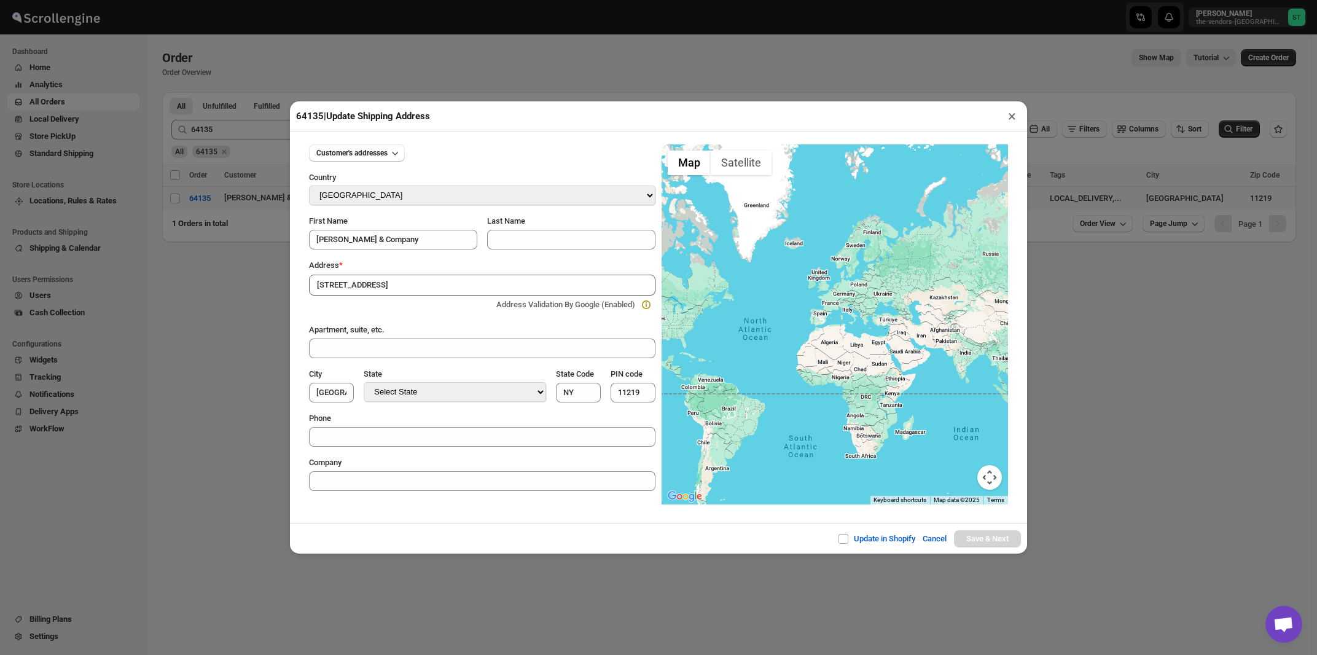
click at [414, 262] on div "Address *" at bounding box center [482, 265] width 346 height 12
click at [408, 283] on input "4611 13th Ave" at bounding box center [482, 285] width 346 height 21
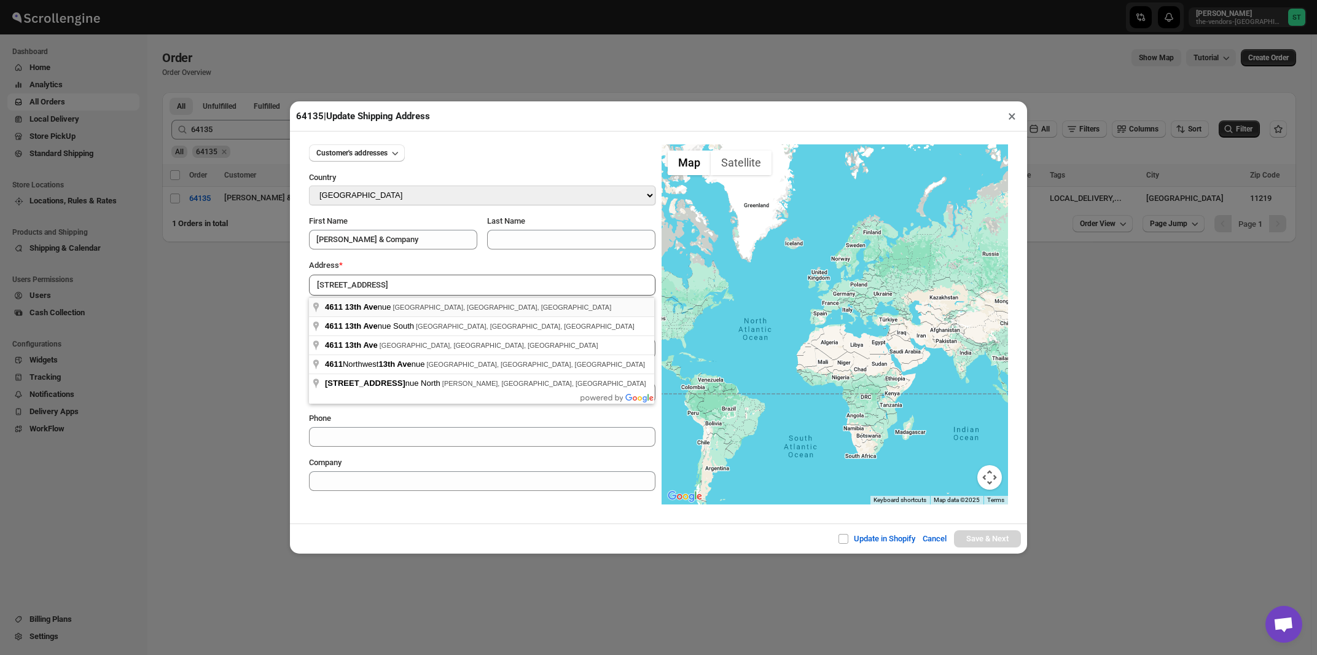
type input "4611 13th Avenue, Brooklyn, NY, USA"
type input "[GEOGRAPHIC_DATA]"
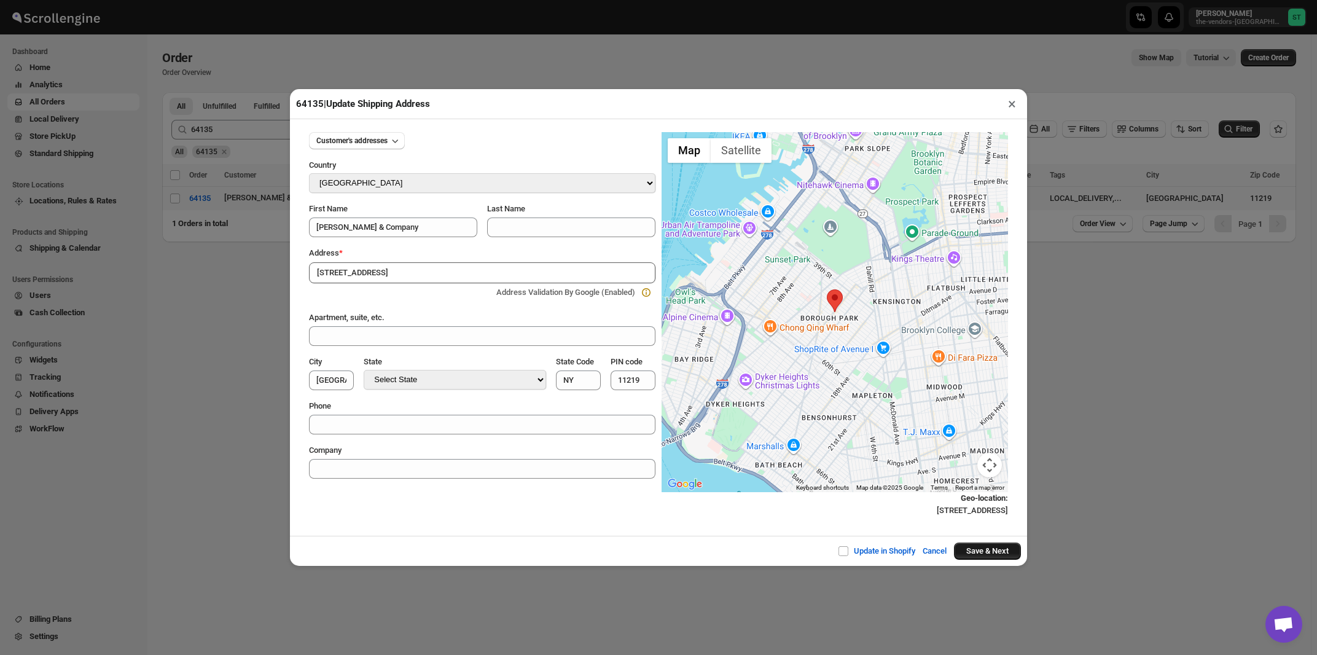
click at [978, 553] on button "Save & Next" at bounding box center [987, 550] width 67 height 17
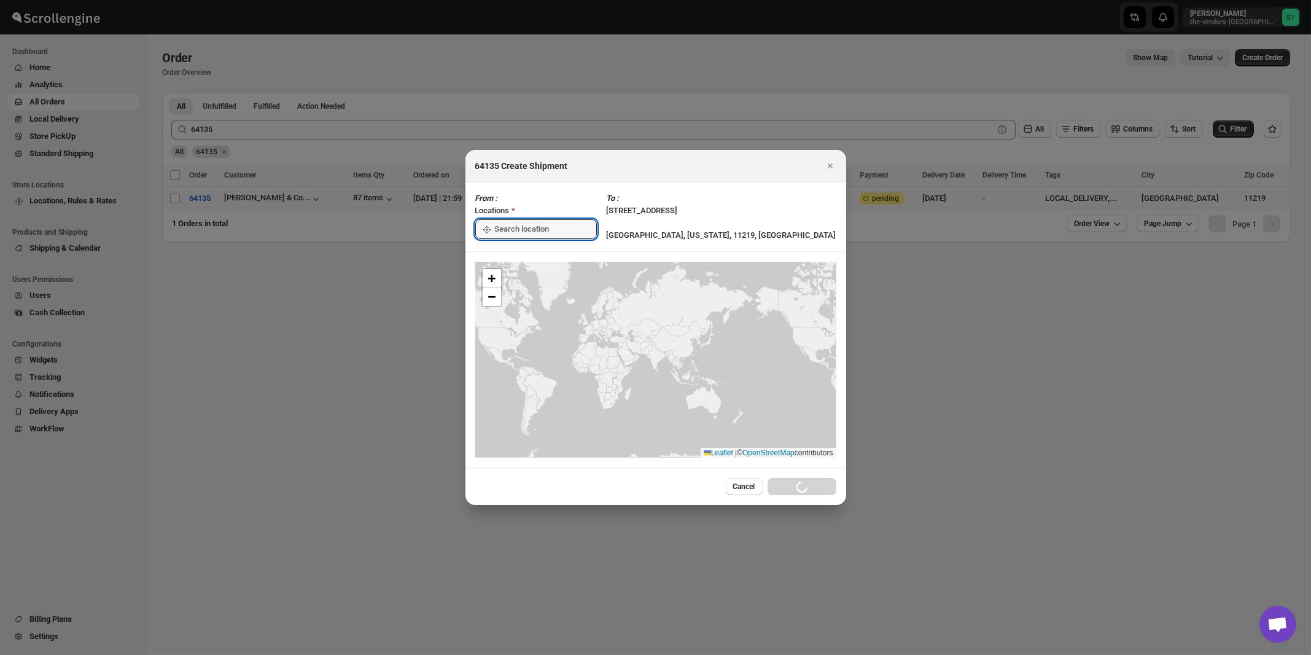
click at [541, 231] on input ":r242:" at bounding box center [546, 229] width 102 height 20
click at [531, 253] on div "[STREET_ADDRESS]" at bounding box center [563, 257] width 151 height 12
type input "[STREET_ADDRESS]"
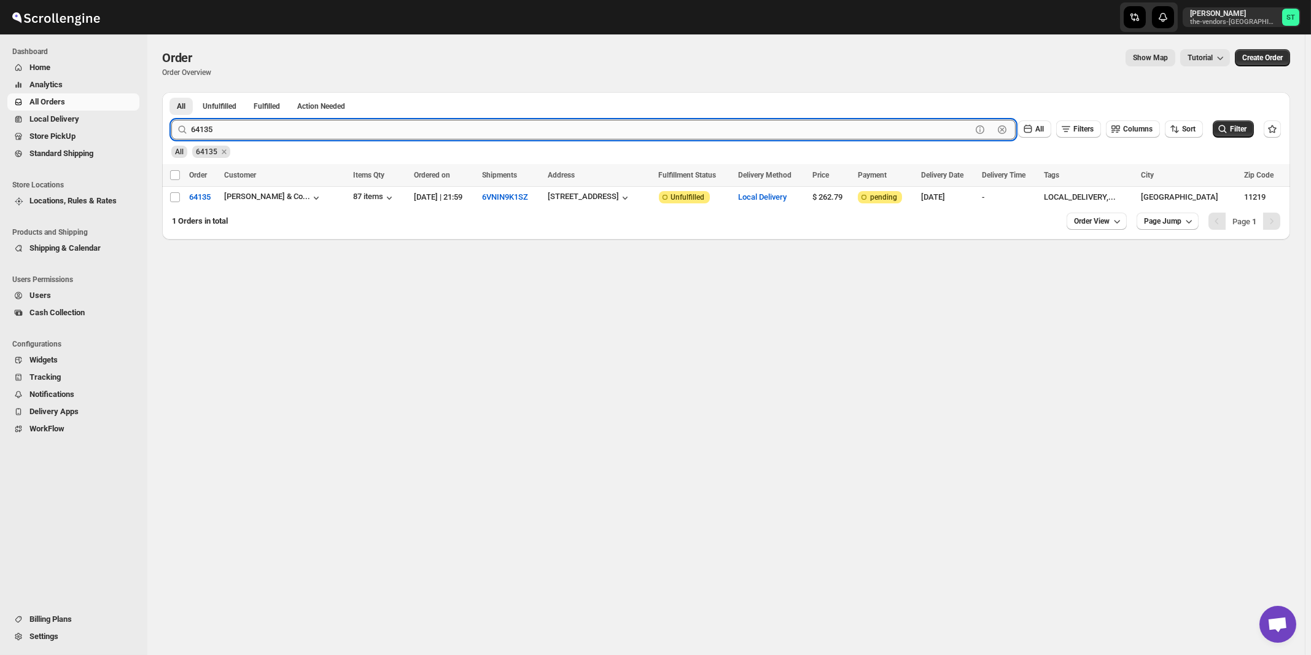
click at [296, 125] on input "64135" at bounding box center [581, 130] width 781 height 20
type input "64123"
click at [171, 92] on button "Submit" at bounding box center [188, 98] width 35 height 13
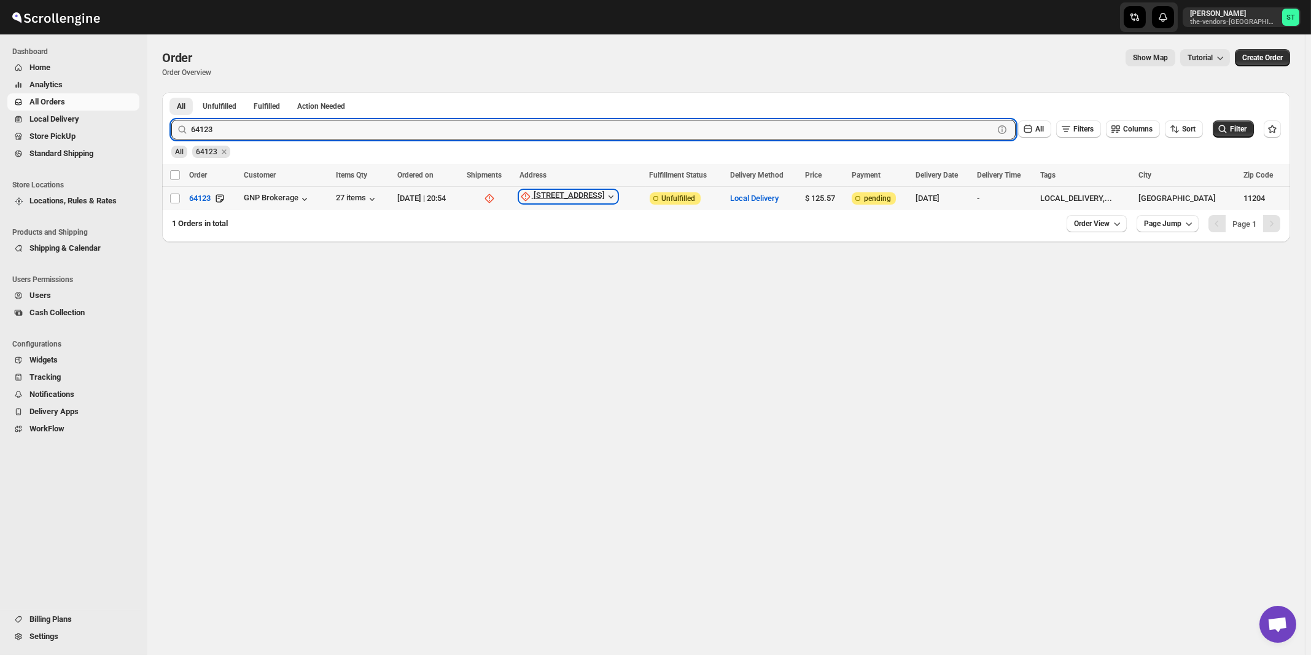
click at [604, 198] on div "[STREET_ADDRESS]" at bounding box center [569, 196] width 71 height 12
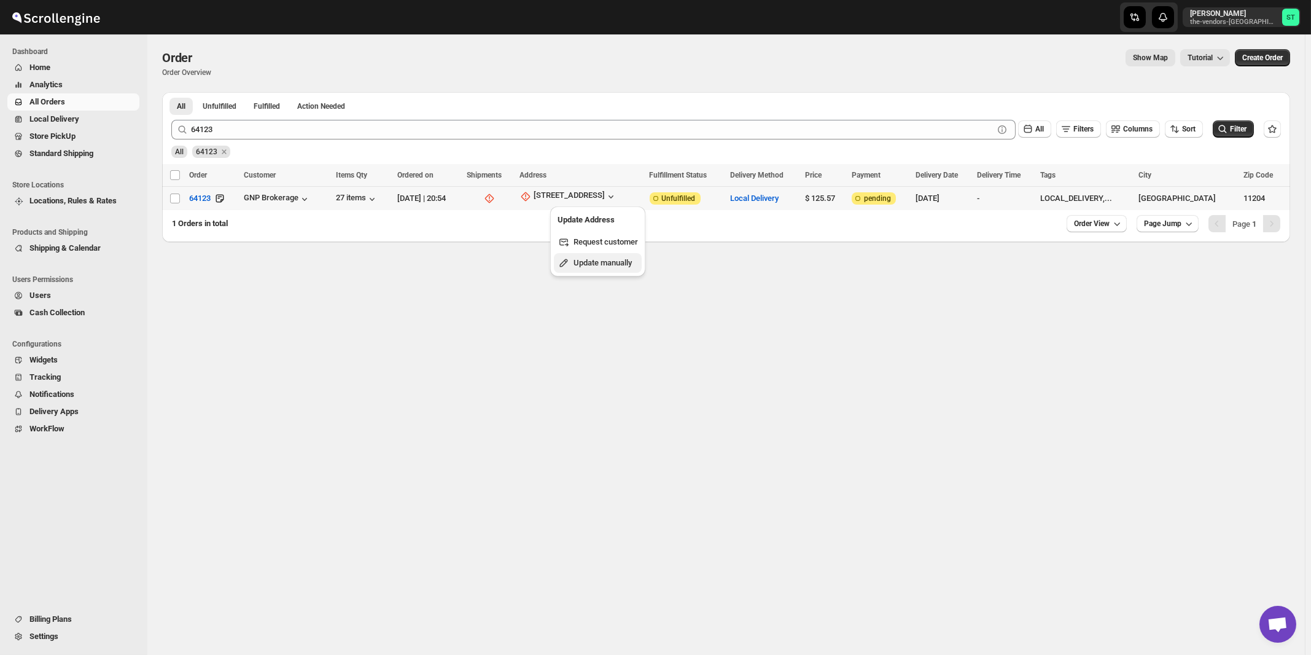
click at [604, 267] on span "Update manually" at bounding box center [603, 262] width 58 height 9
select select "US"
select select "[US_STATE]"
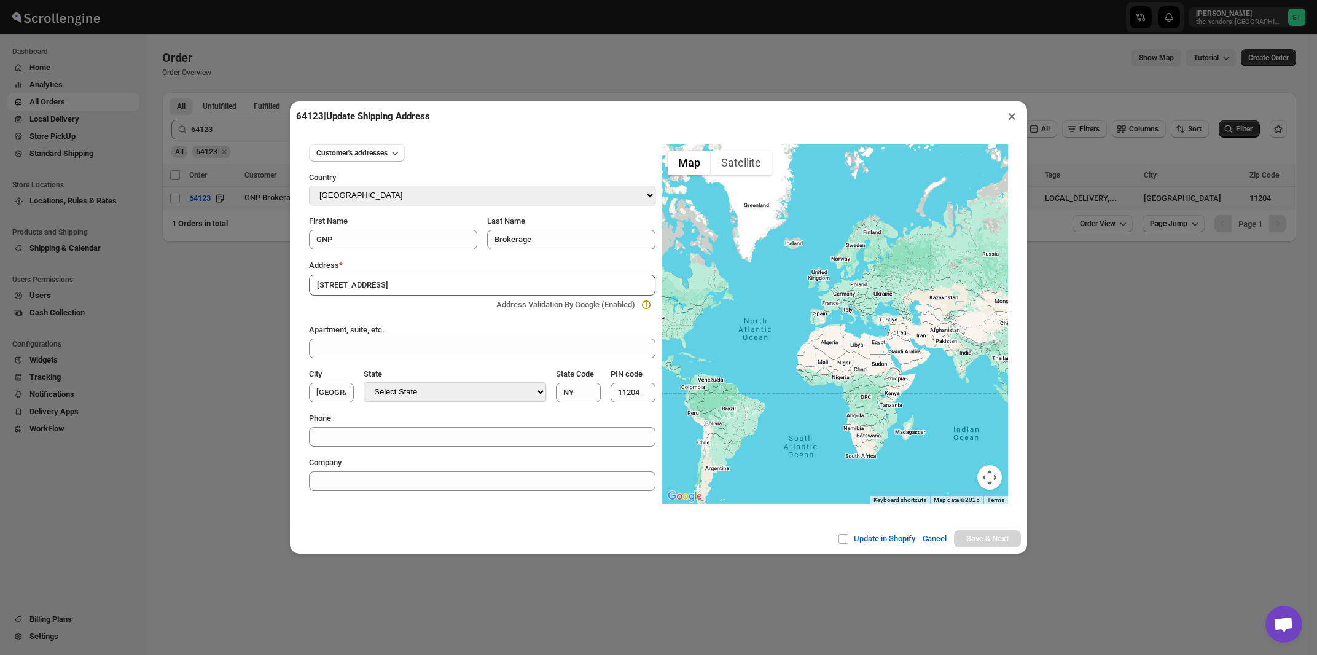
click at [402, 256] on div "Customer's addresses Country Select Country Afghanistan Åland Islands Albania A…" at bounding box center [482, 313] width 346 height 356
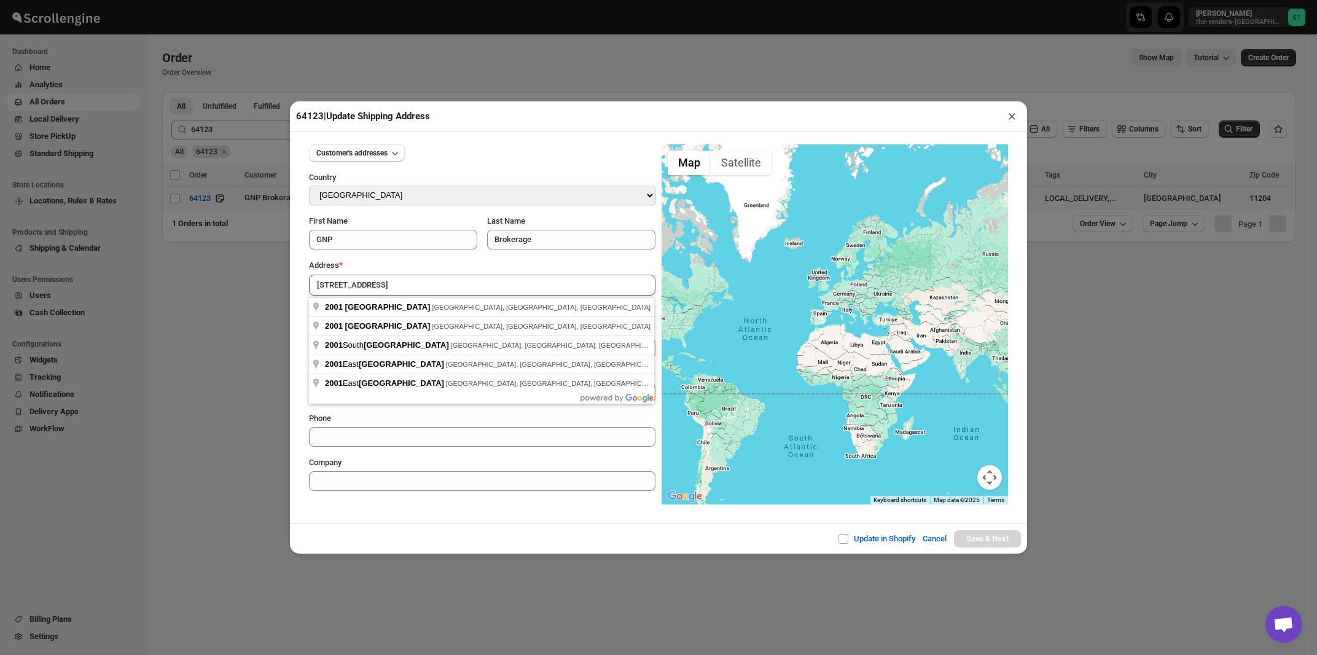
click at [409, 287] on input "[STREET_ADDRESS]" at bounding box center [482, 285] width 346 height 21
type input "2001 57th Street, Brooklyn, NY, USA"
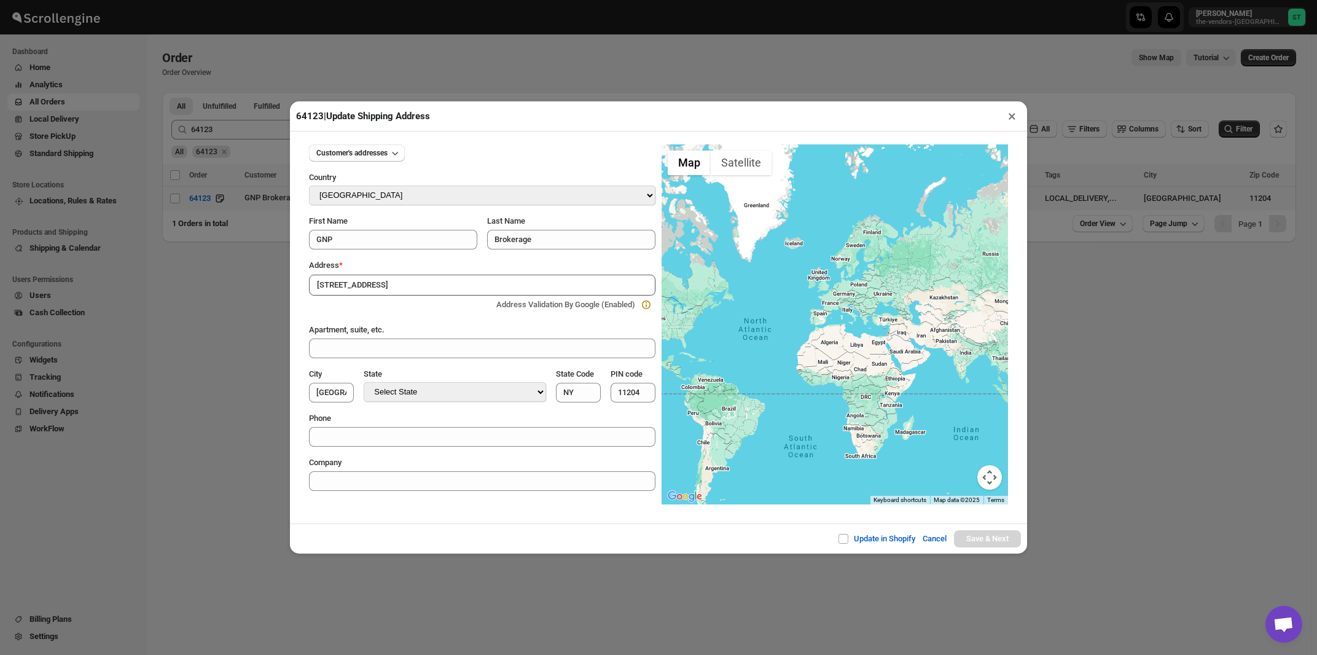
type input "[GEOGRAPHIC_DATA]"
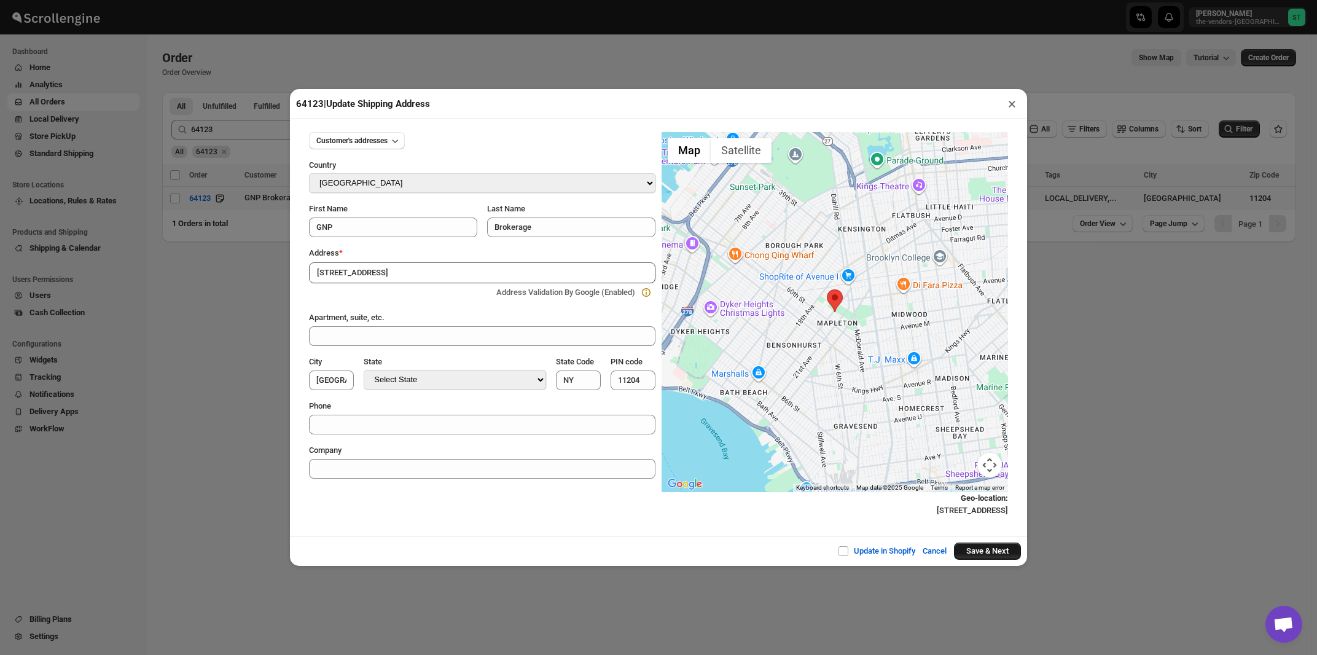
click at [970, 552] on button "Save & Next" at bounding box center [987, 550] width 67 height 17
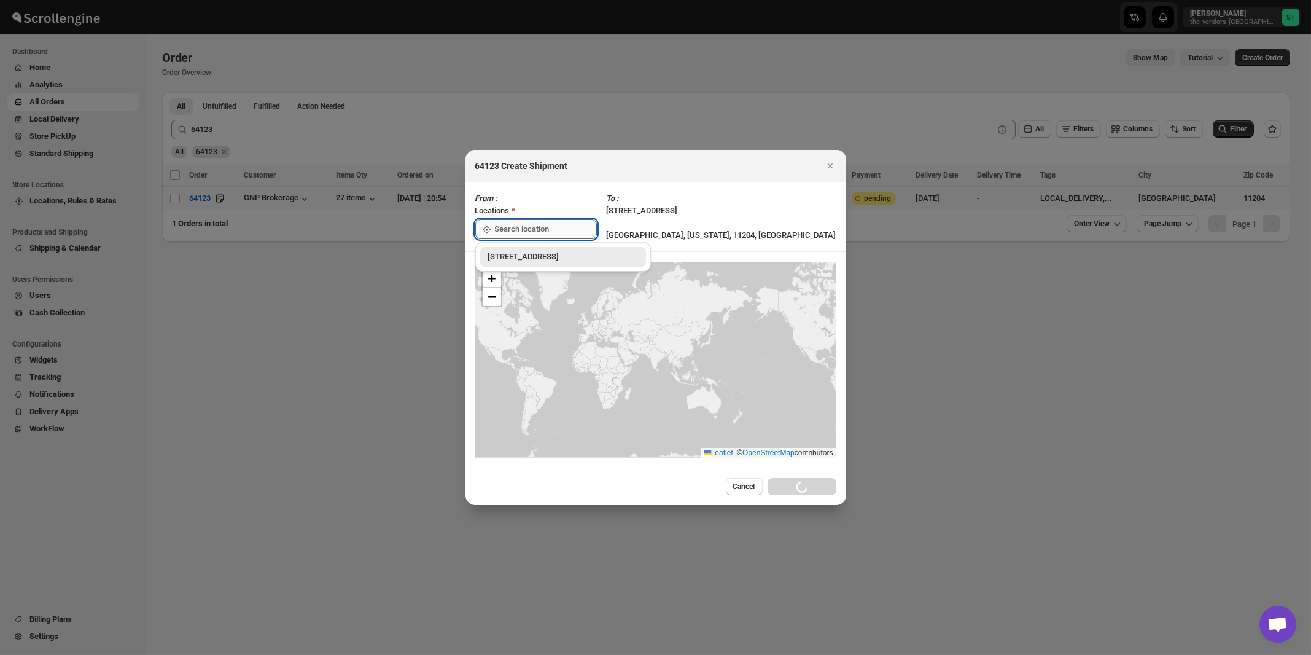
click at [528, 224] on input ":r25b:" at bounding box center [546, 229] width 102 height 20
click at [522, 257] on div "[STREET_ADDRESS]" at bounding box center [563, 257] width 151 height 12
type input "[STREET_ADDRESS]"
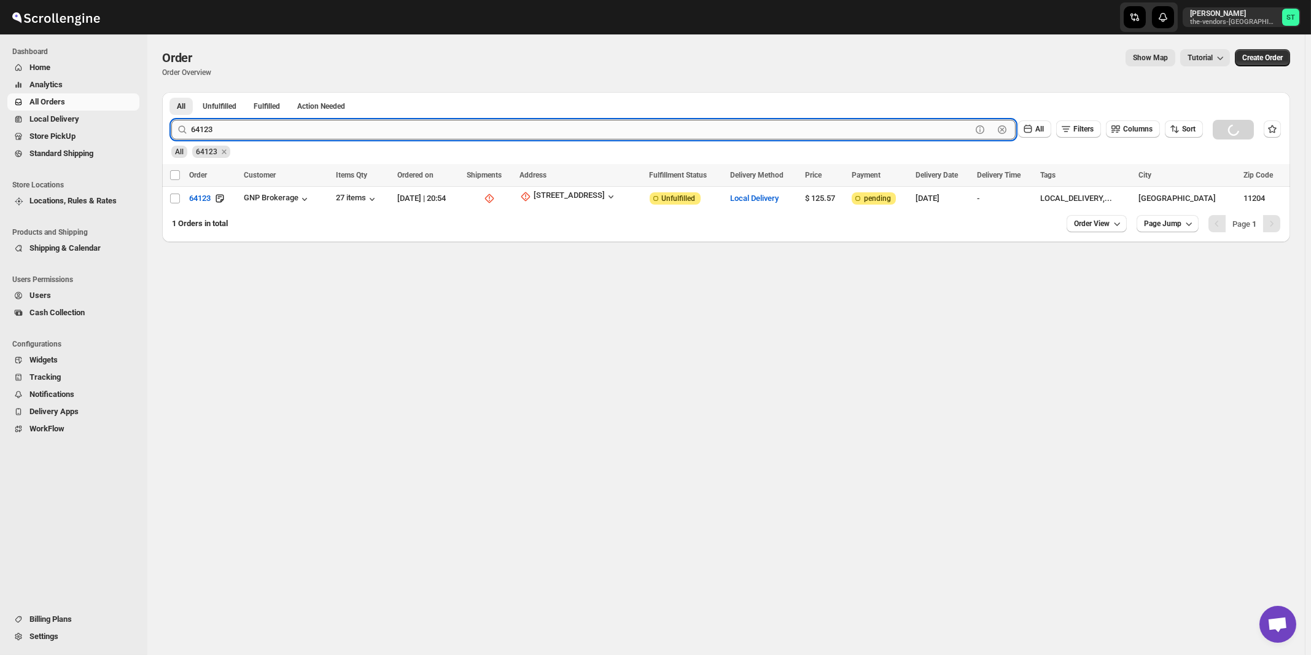
click at [273, 125] on input "64123" at bounding box center [581, 130] width 781 height 20
type input "64126"
click at [171, 92] on button "Submit" at bounding box center [188, 98] width 35 height 13
click at [598, 197] on div "[STREET_ADDRESS]" at bounding box center [569, 196] width 71 height 12
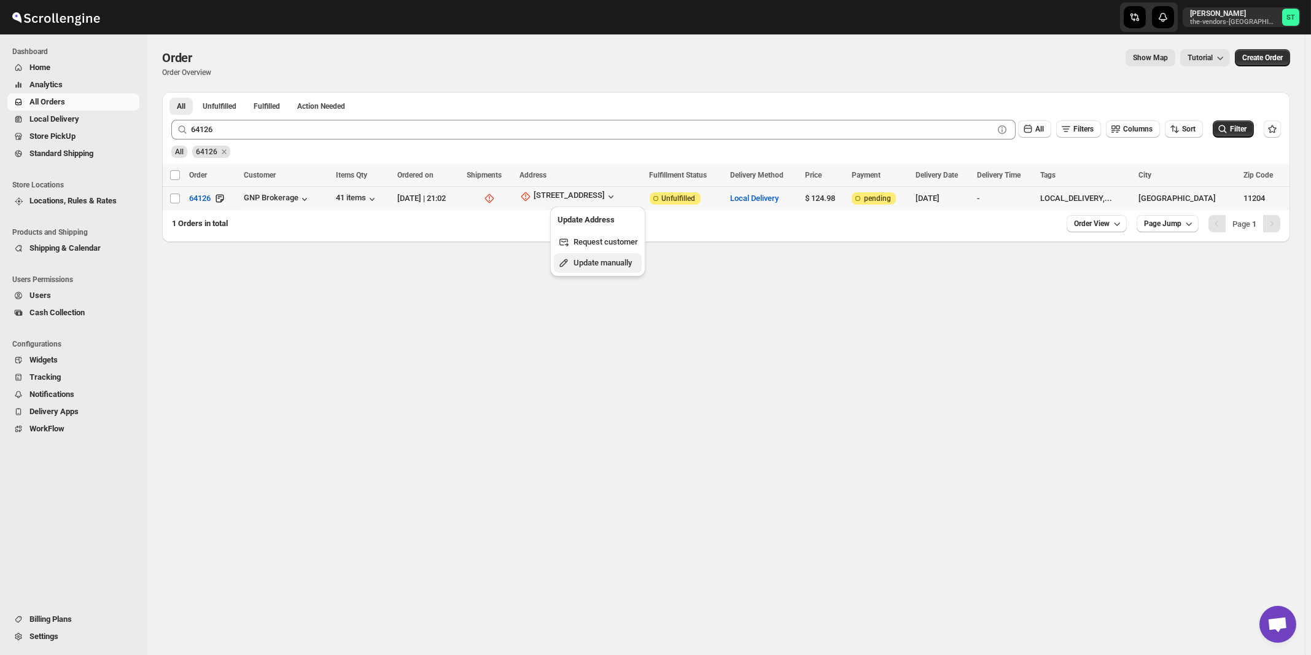
click at [593, 260] on span "Update manually" at bounding box center [603, 262] width 58 height 9
select select "US"
select select "[US_STATE]"
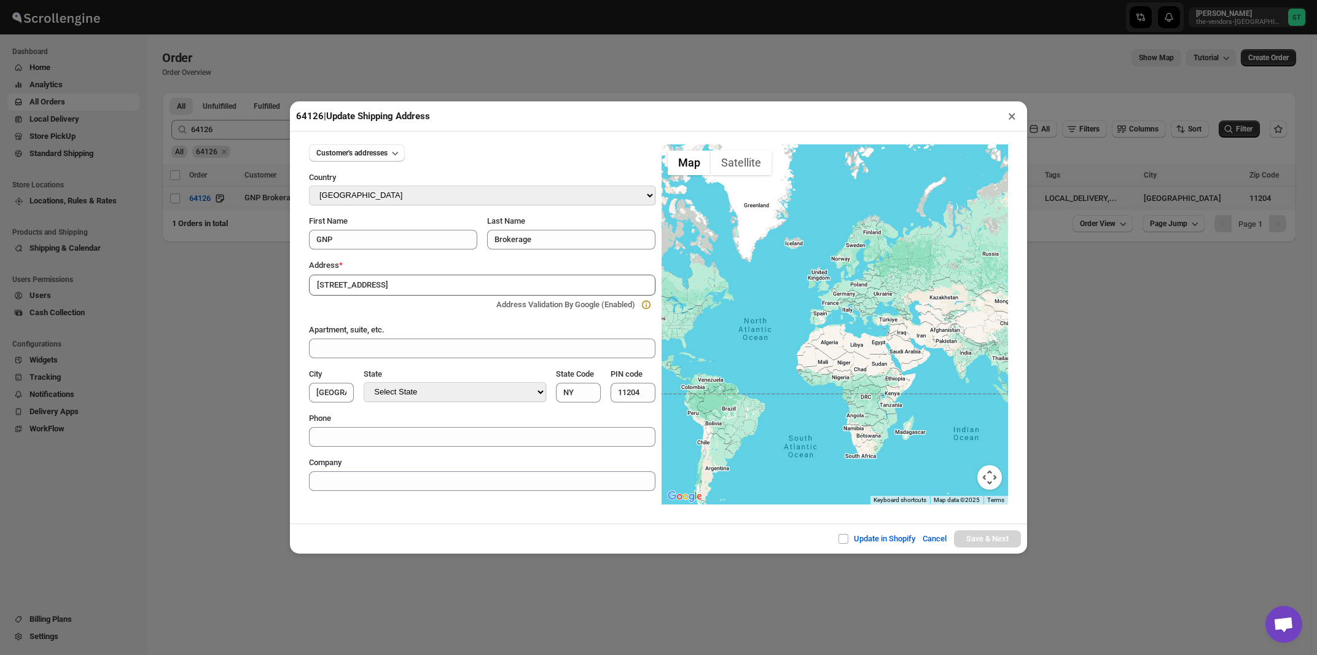
click at [425, 264] on div "Address *" at bounding box center [482, 265] width 346 height 12
click at [416, 286] on input "[STREET_ADDRESS]" at bounding box center [482, 285] width 346 height 21
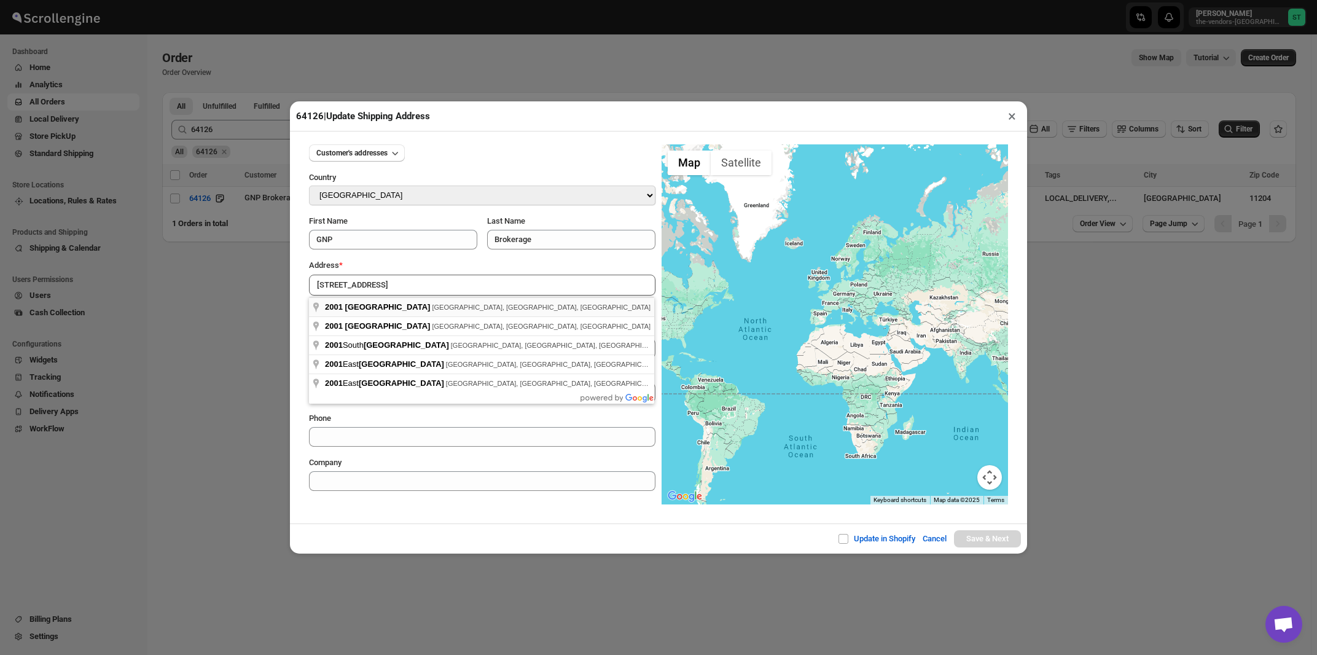
type input "2001 57th Street, Brooklyn, NY, USA"
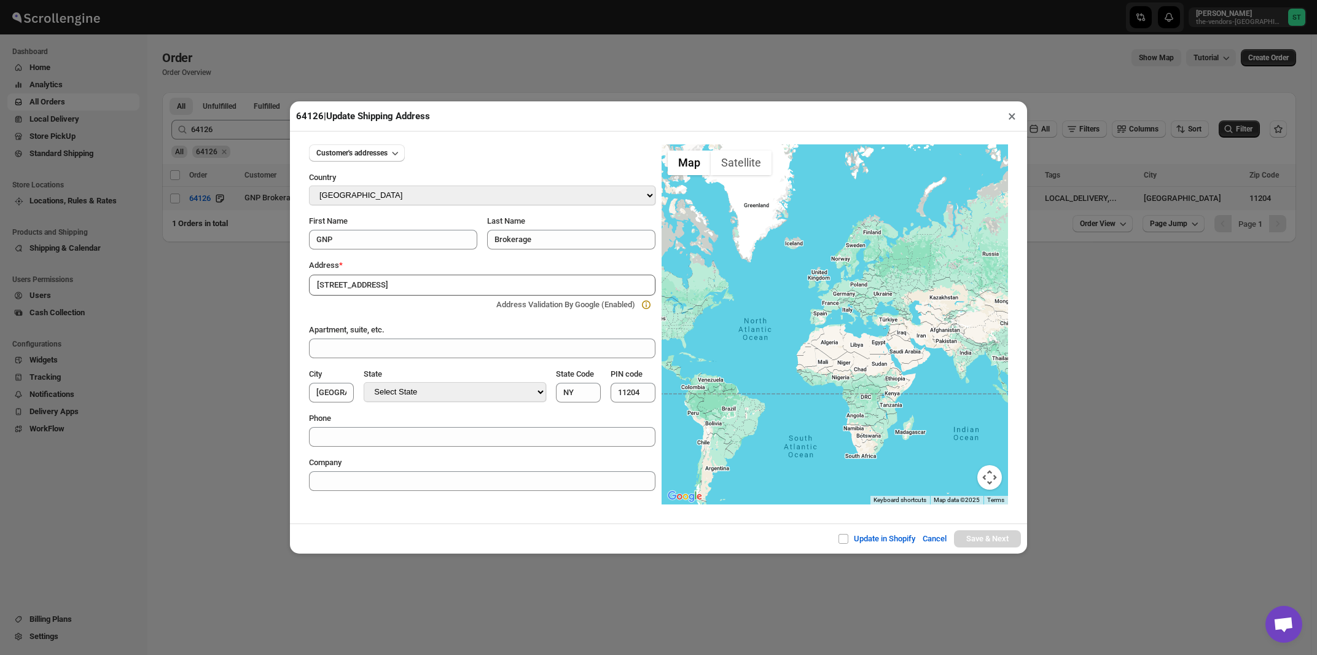
type input "[GEOGRAPHIC_DATA]"
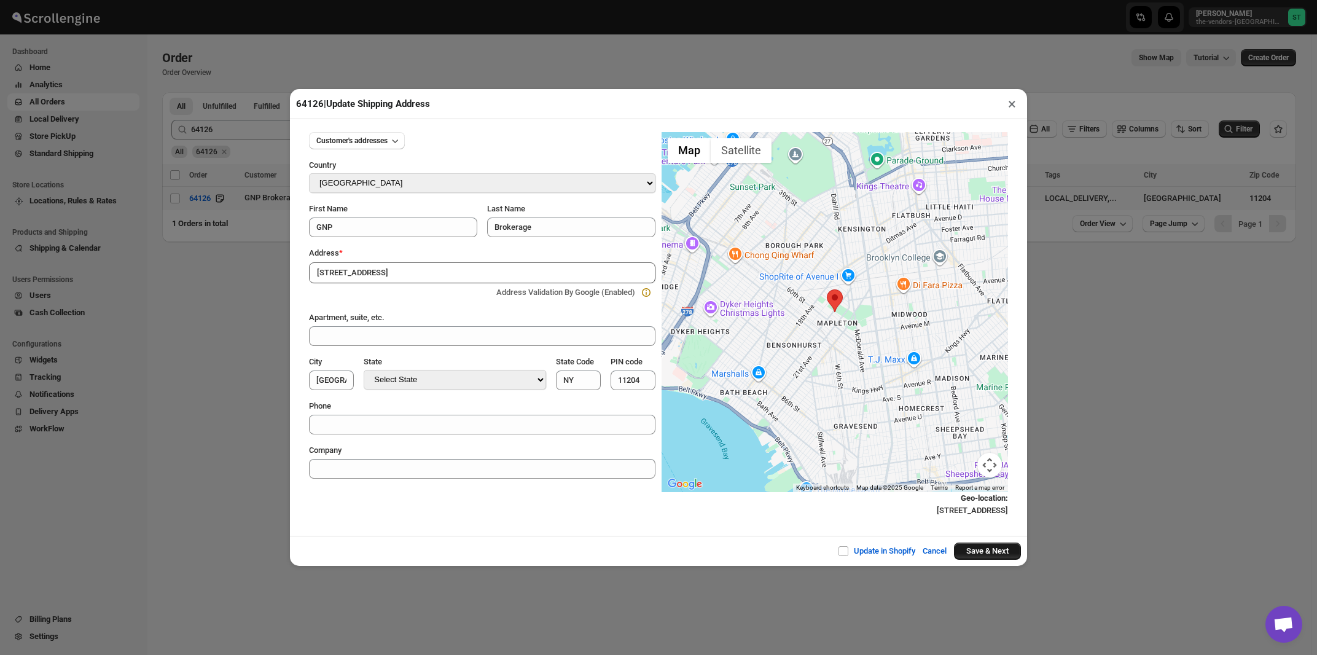
click at [971, 552] on button "Save & Next" at bounding box center [987, 550] width 67 height 17
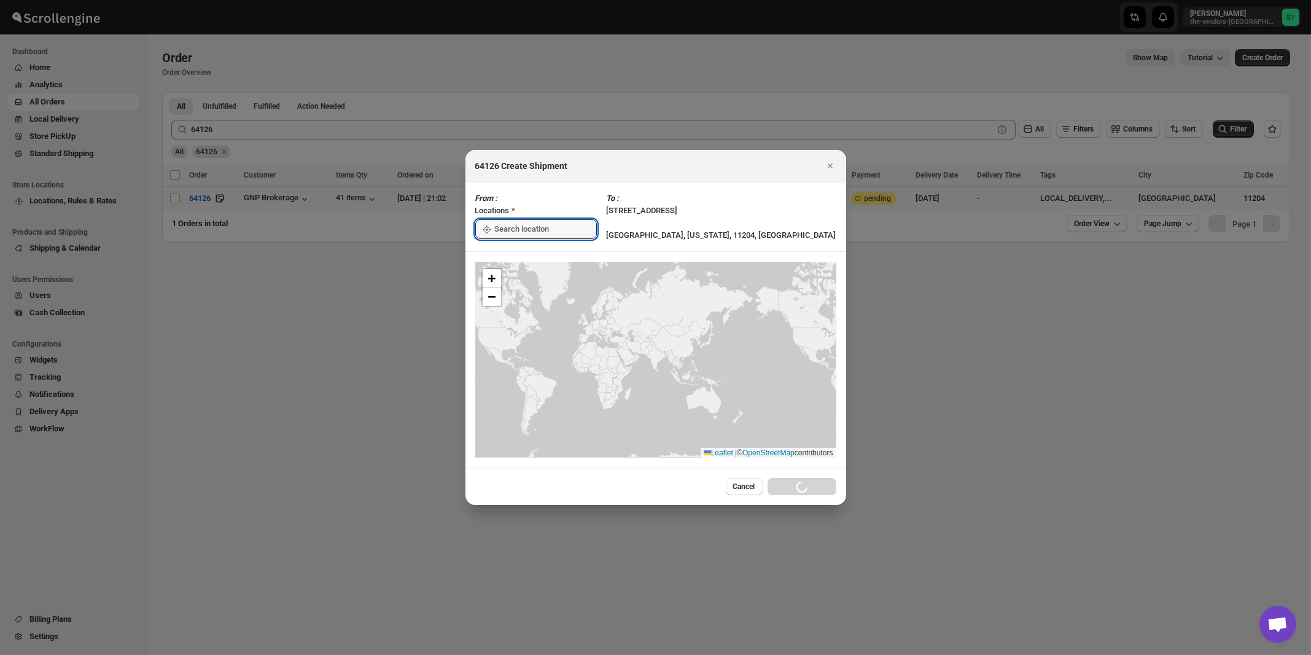
click at [533, 229] on input ":r26k:" at bounding box center [546, 229] width 102 height 20
click at [518, 257] on div "[STREET_ADDRESS]" at bounding box center [563, 257] width 151 height 12
type input "[STREET_ADDRESS]"
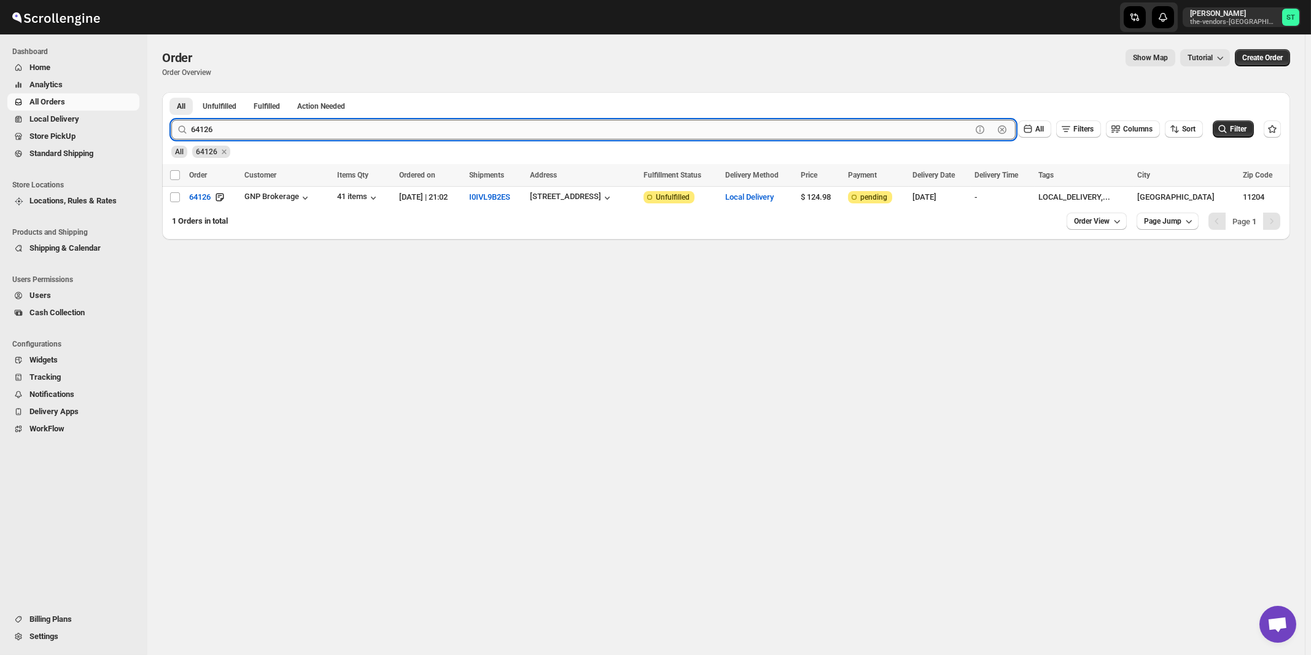
click at [278, 130] on input "64126" at bounding box center [581, 130] width 781 height 20
type input "64161"
click at [171, 92] on button "Submit" at bounding box center [188, 98] width 35 height 13
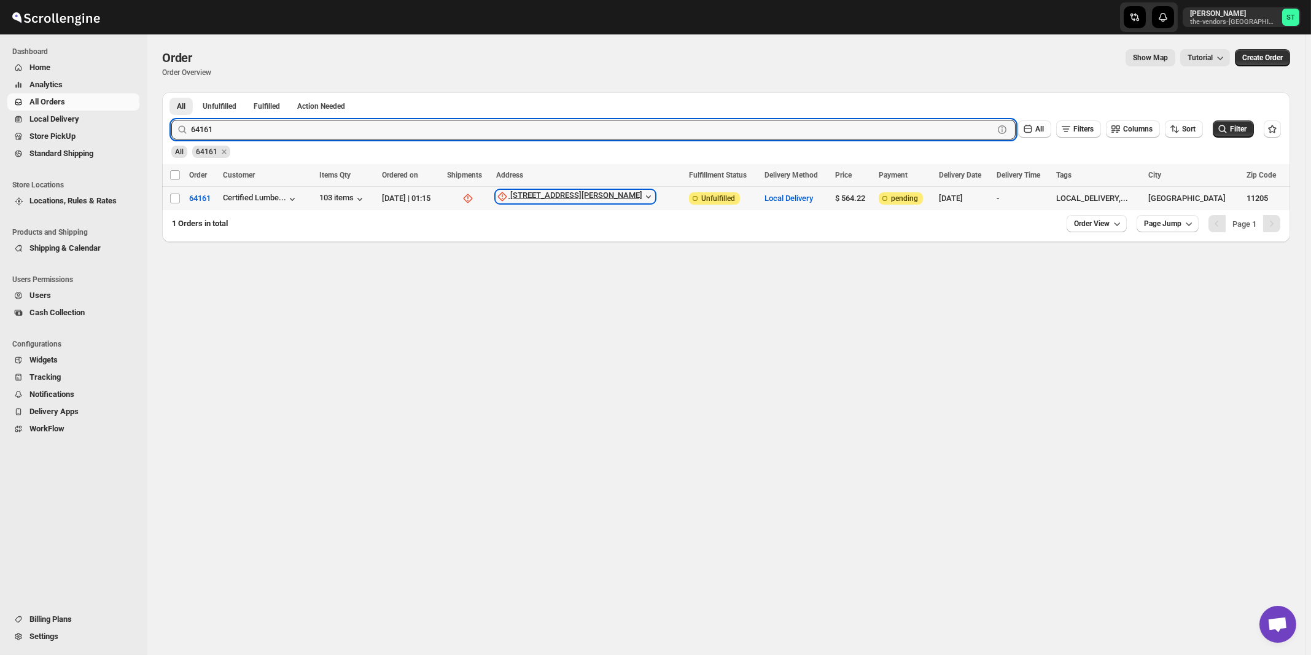
click at [576, 199] on div "[STREET_ADDRESS][PERSON_NAME]" at bounding box center [576, 196] width 132 height 12
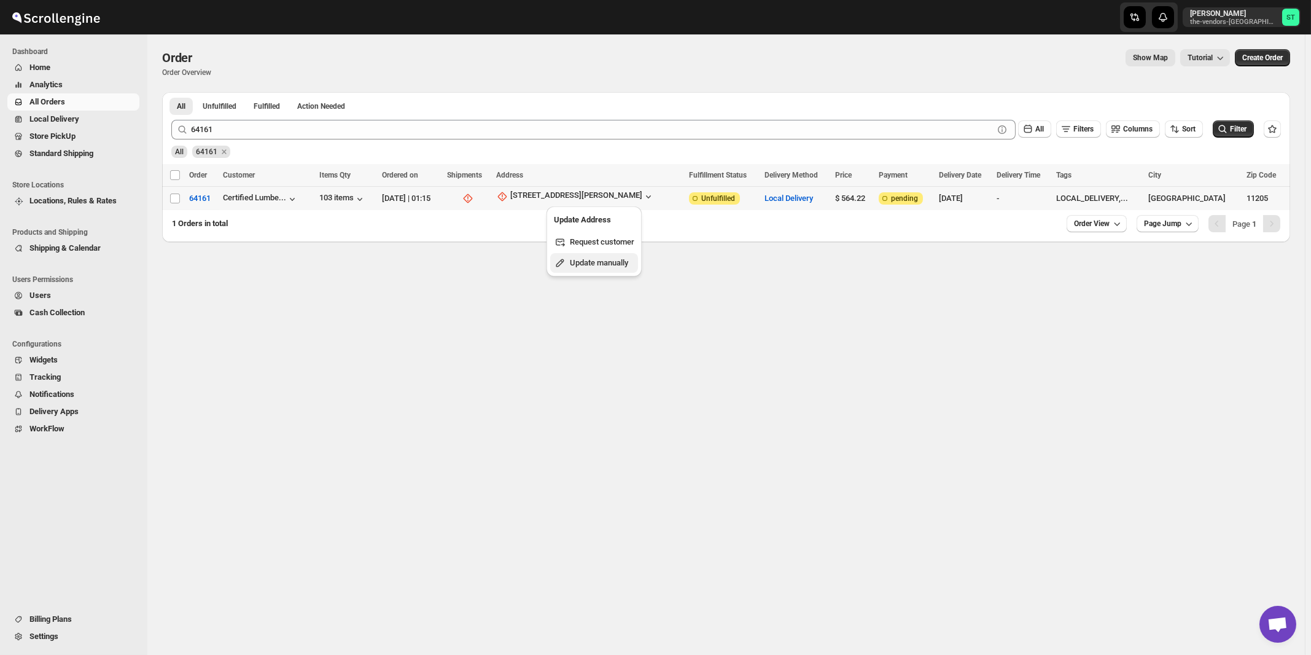
click at [572, 260] on span "Update manually" at bounding box center [599, 262] width 58 height 9
select select "US"
select select "[US_STATE]"
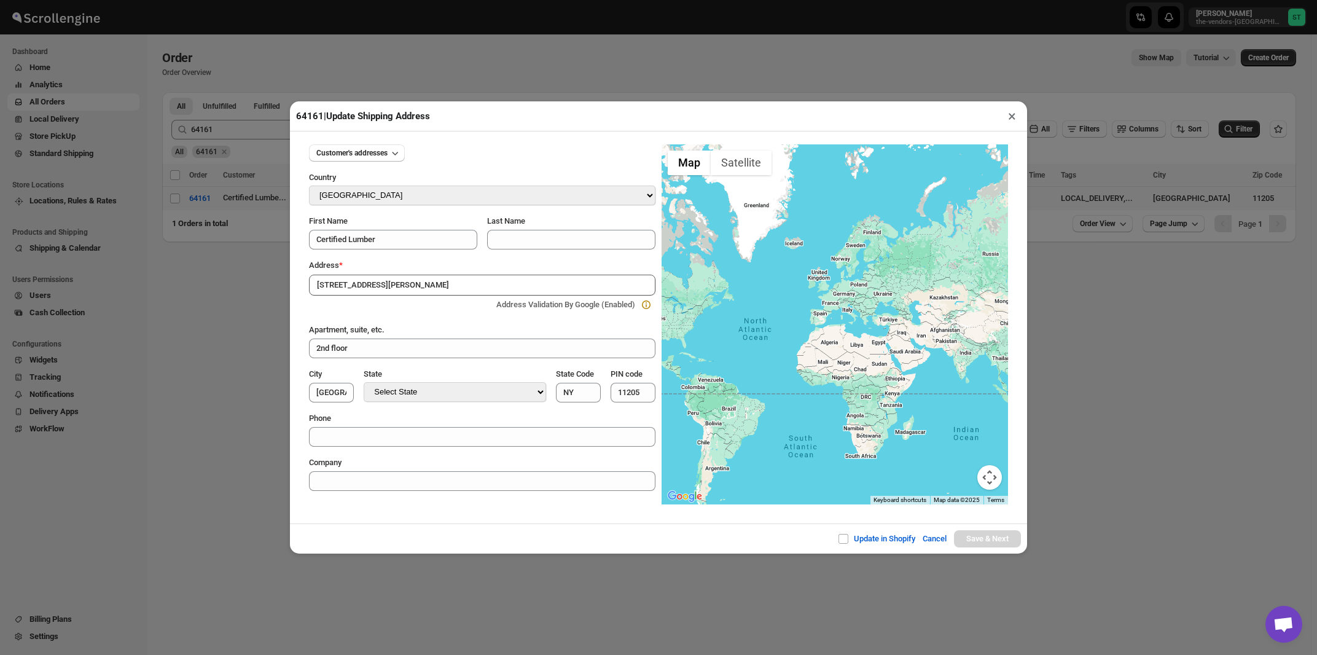
click at [423, 258] on div "Customer's addresses Country Select Country Afghanistan Åland Islands Albania A…" at bounding box center [482, 313] width 346 height 356
click at [416, 281] on input "[STREET_ADDRESS][PERSON_NAME]" at bounding box center [482, 285] width 346 height 21
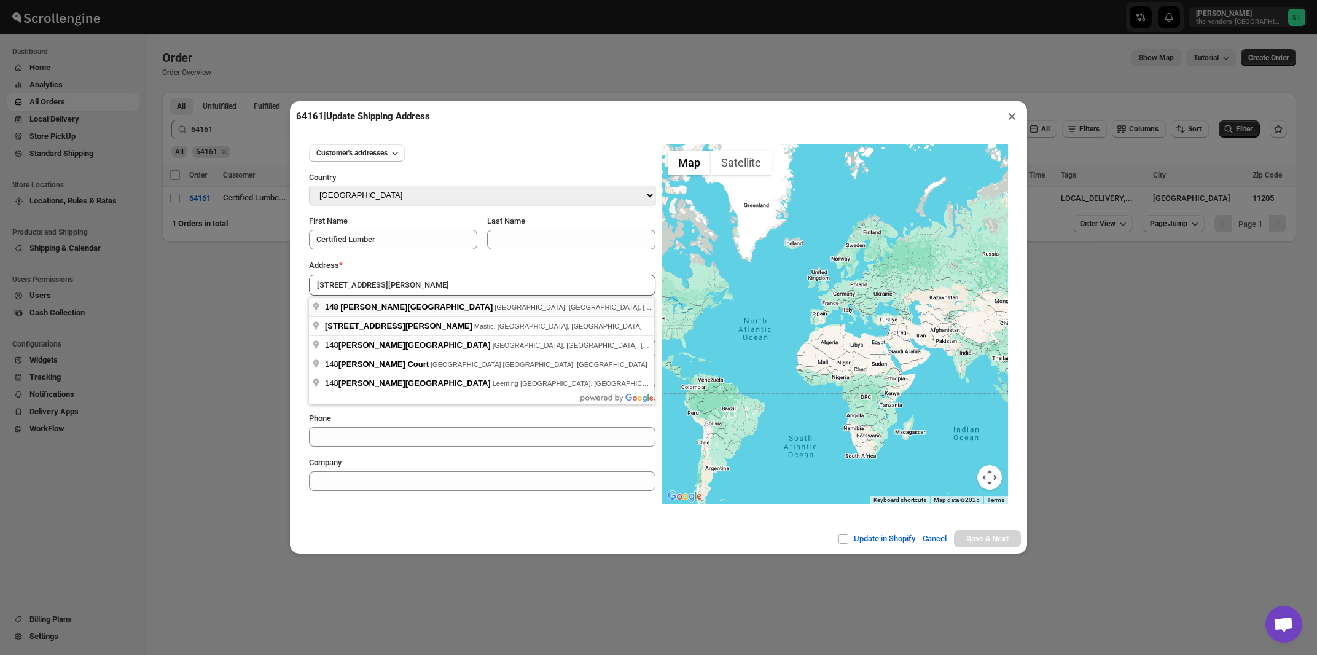
type input "148 Classon Ave, Brooklyn, NY, USA"
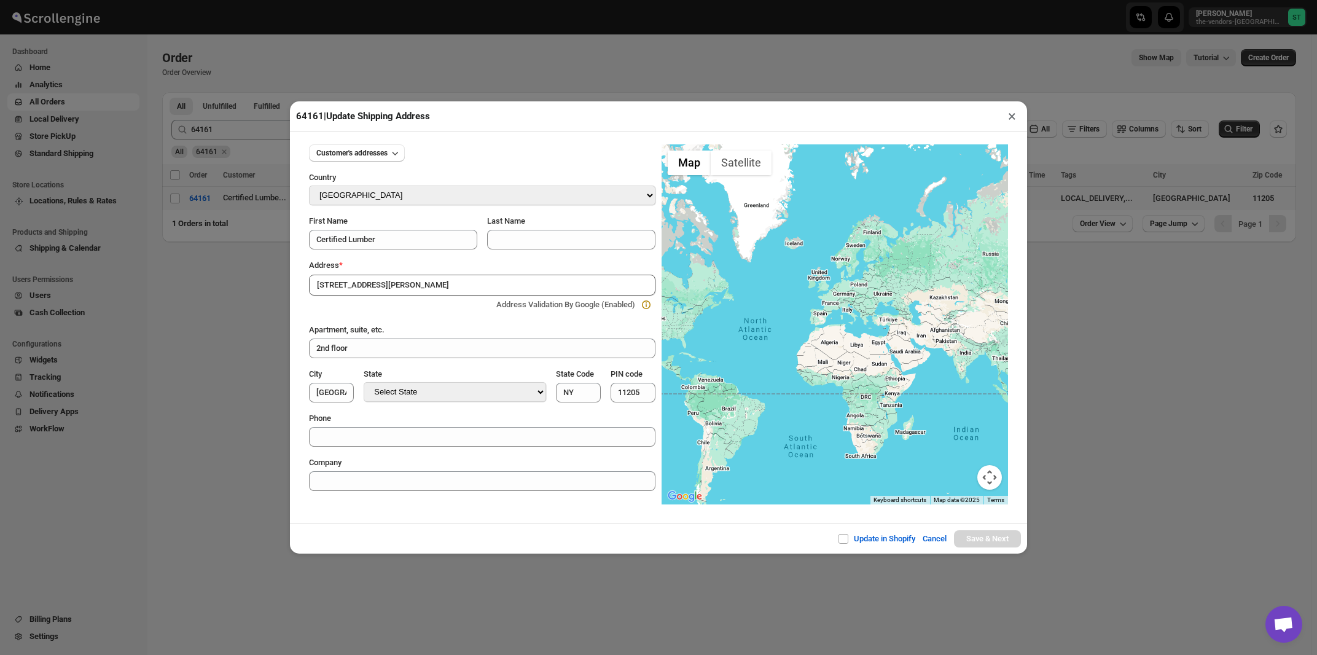
type input "[GEOGRAPHIC_DATA]"
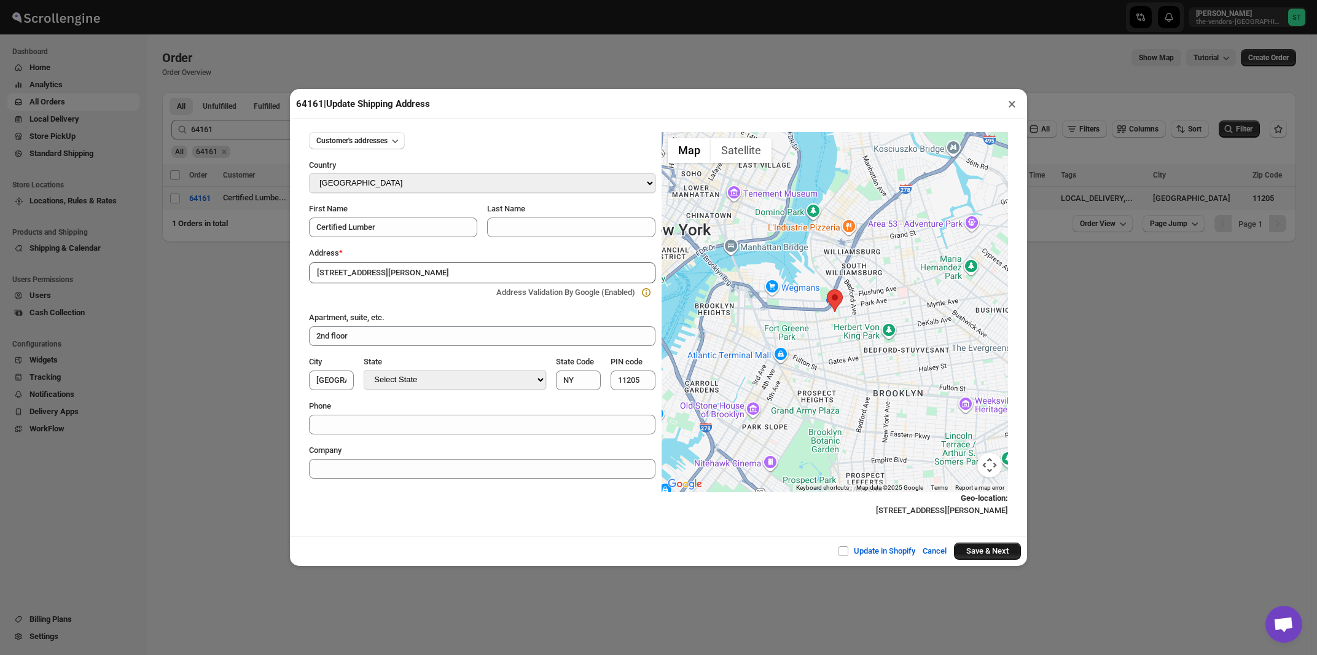
click at [972, 553] on button "Save & Next" at bounding box center [987, 550] width 67 height 17
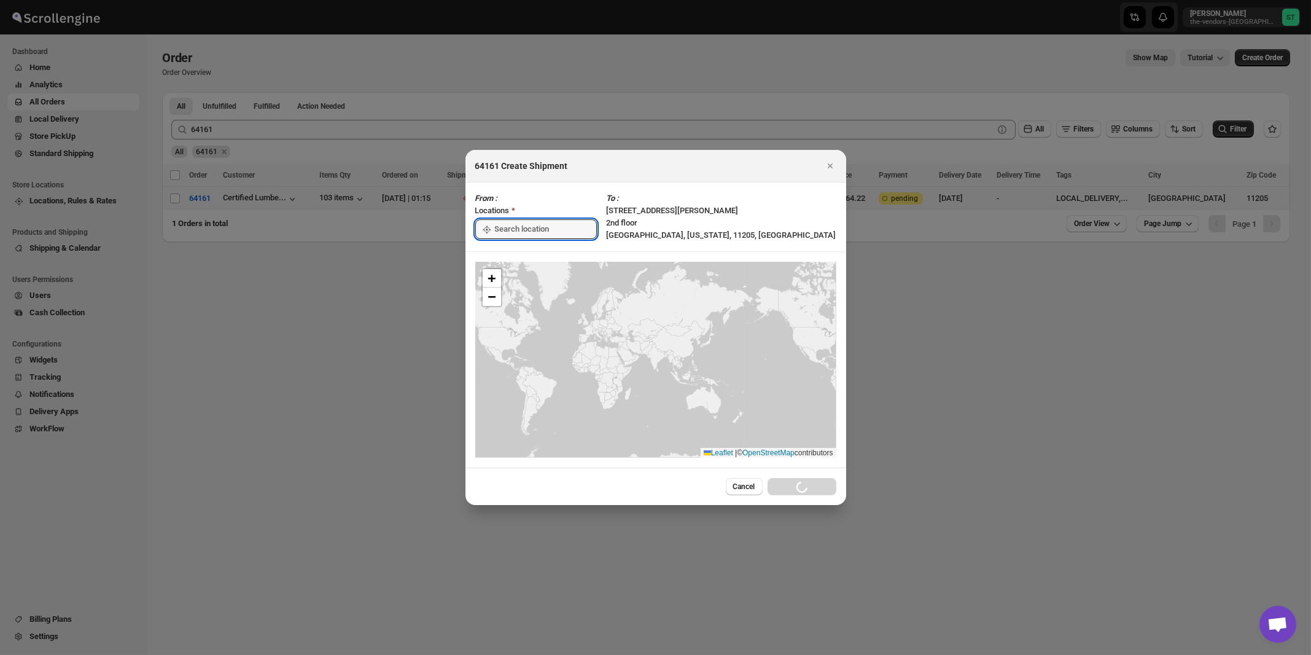
click at [536, 222] on input ":r27v:" at bounding box center [546, 229] width 102 height 20
click at [525, 252] on div "[STREET_ADDRESS]" at bounding box center [563, 257] width 151 height 12
type input "[STREET_ADDRESS]"
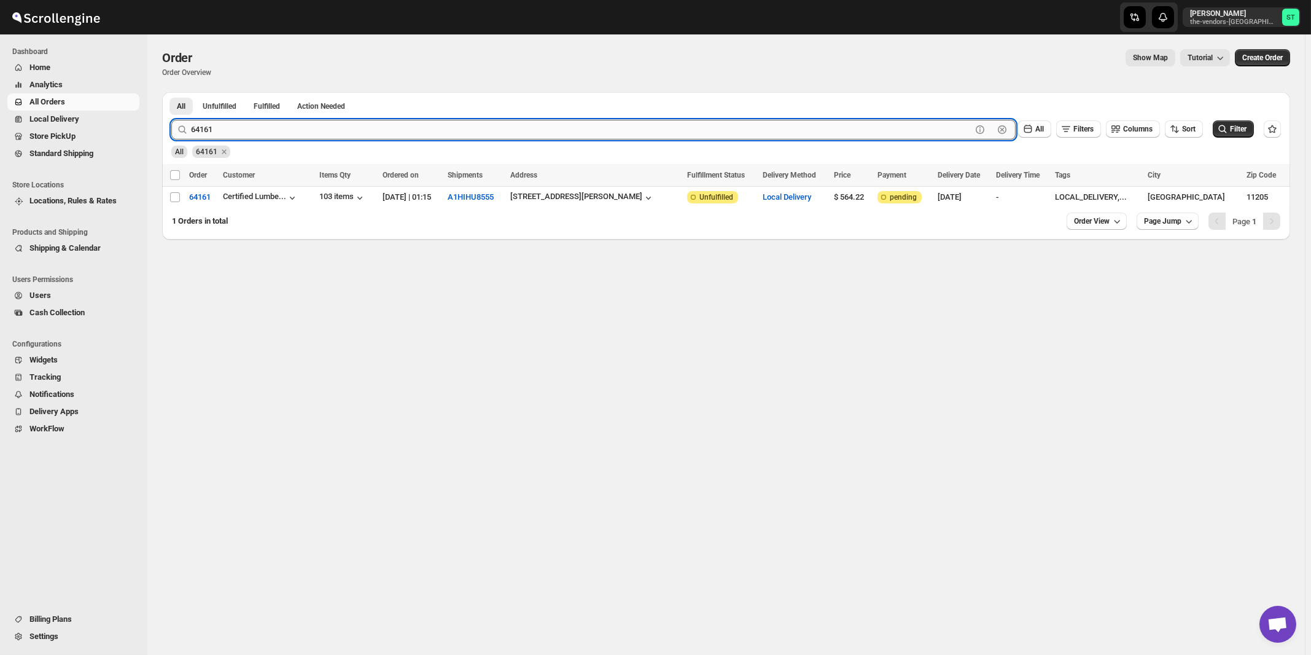
click at [243, 133] on input "64161" at bounding box center [581, 130] width 781 height 20
type input "64124"
click at [171, 92] on button "Submit" at bounding box center [188, 98] width 35 height 13
click at [579, 198] on div "[STREET_ADDRESS][PERSON_NAME]" at bounding box center [573, 196] width 132 height 12
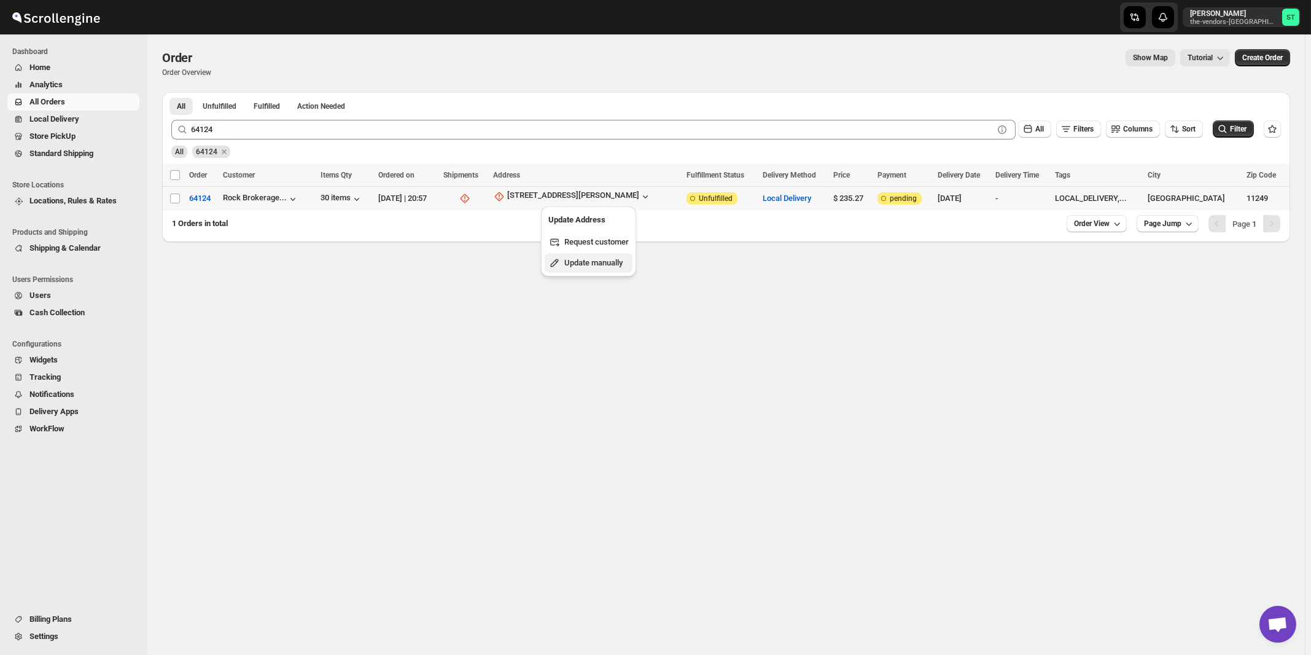
click at [584, 264] on span "Update manually" at bounding box center [593, 262] width 58 height 9
select select "US"
select select "[US_STATE]"
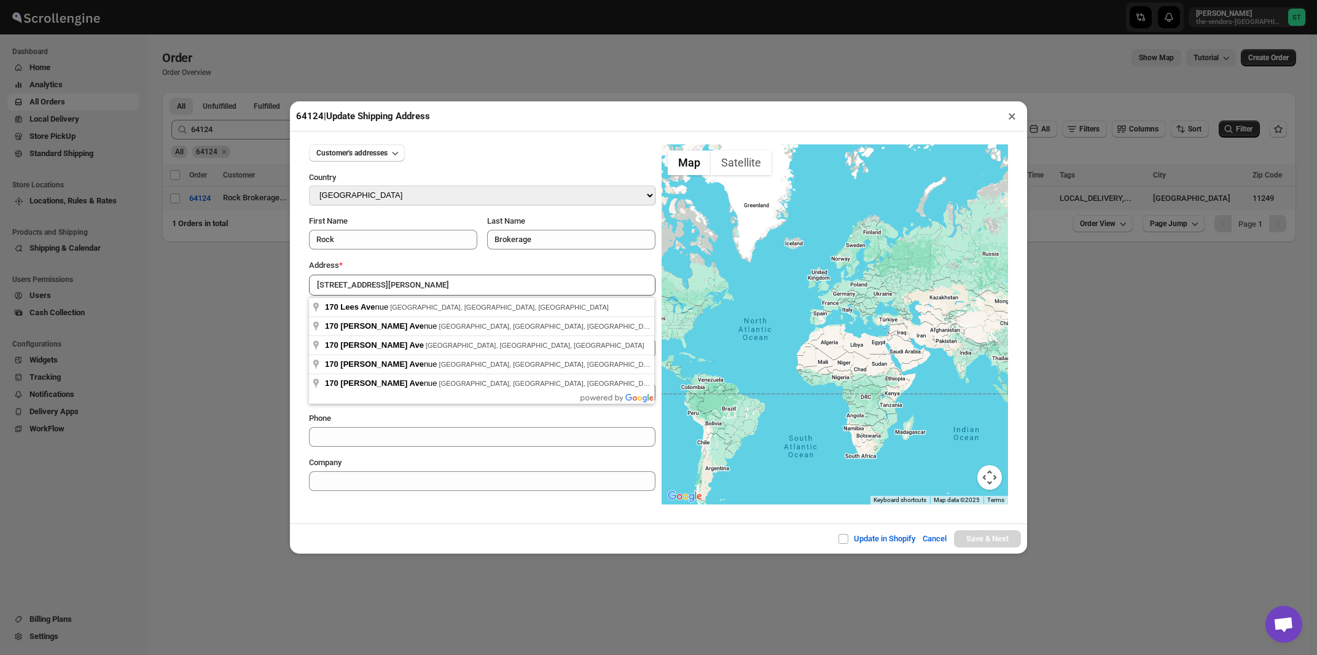
click at [405, 262] on div "Address *" at bounding box center [482, 265] width 346 height 12
click at [402, 291] on input "[STREET_ADDRESS][PERSON_NAME]" at bounding box center [482, 285] width 346 height 21
type input "170 Lee Avenue, Brooklyn, NY, USA"
type input "[GEOGRAPHIC_DATA]"
type input "11211"
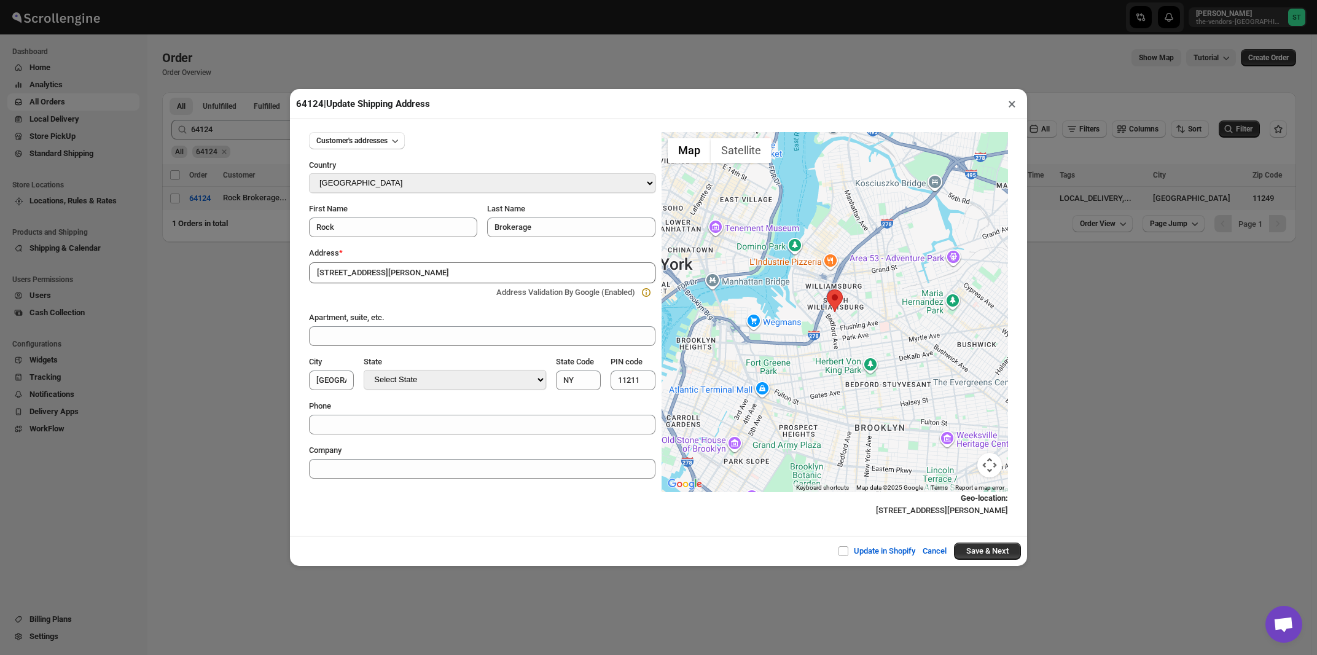
click at [1012, 106] on button "×" at bounding box center [1012, 103] width 18 height 17
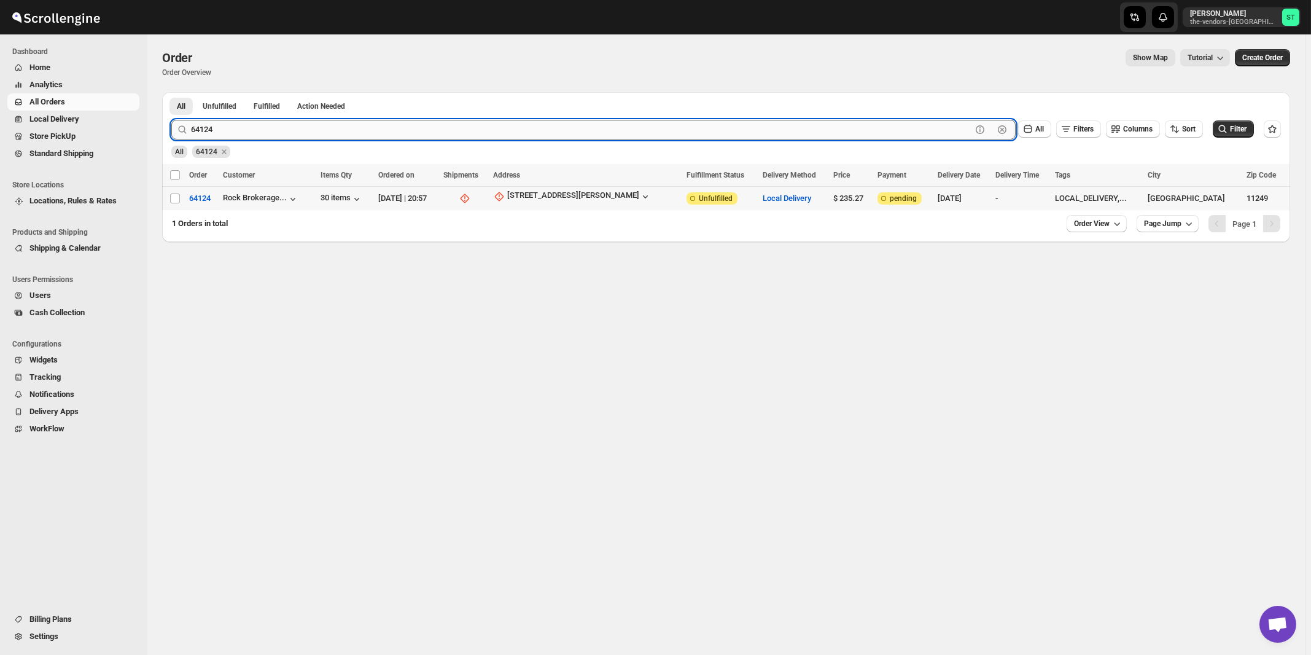
click at [265, 124] on input "64124" at bounding box center [581, 130] width 781 height 20
type input "64132"
click at [171, 92] on button "Submit" at bounding box center [188, 98] width 35 height 13
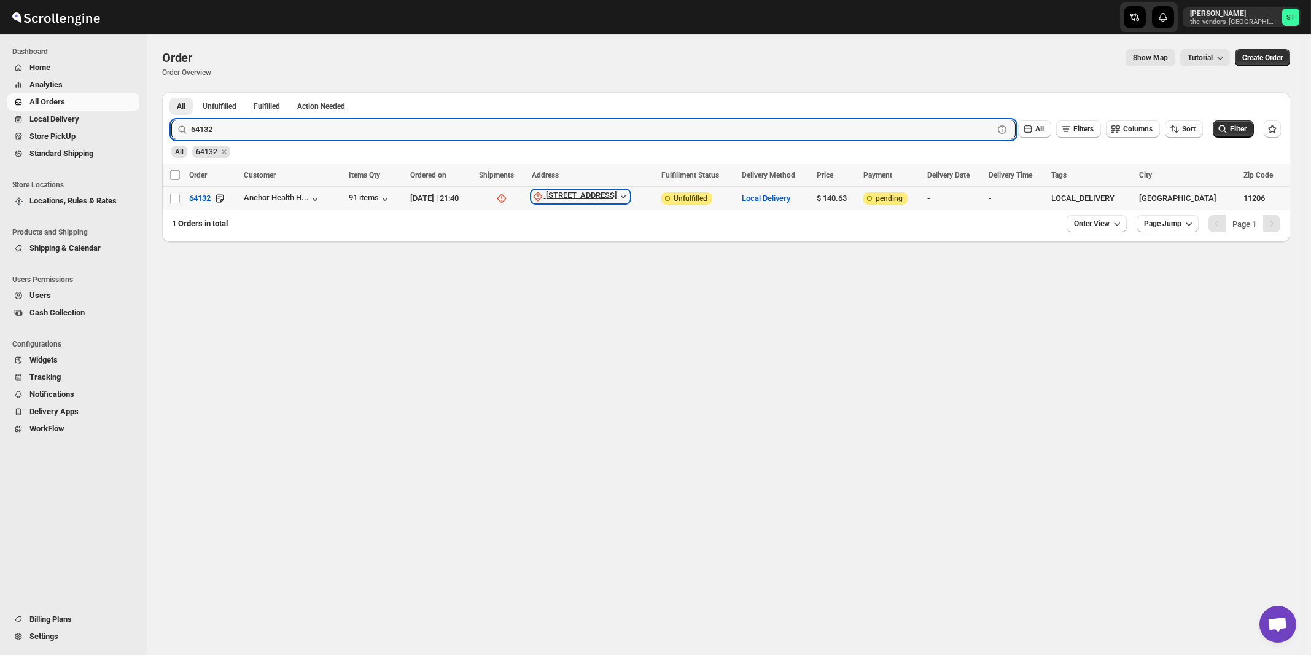
click at [611, 197] on div "[STREET_ADDRESS]" at bounding box center [581, 196] width 71 height 12
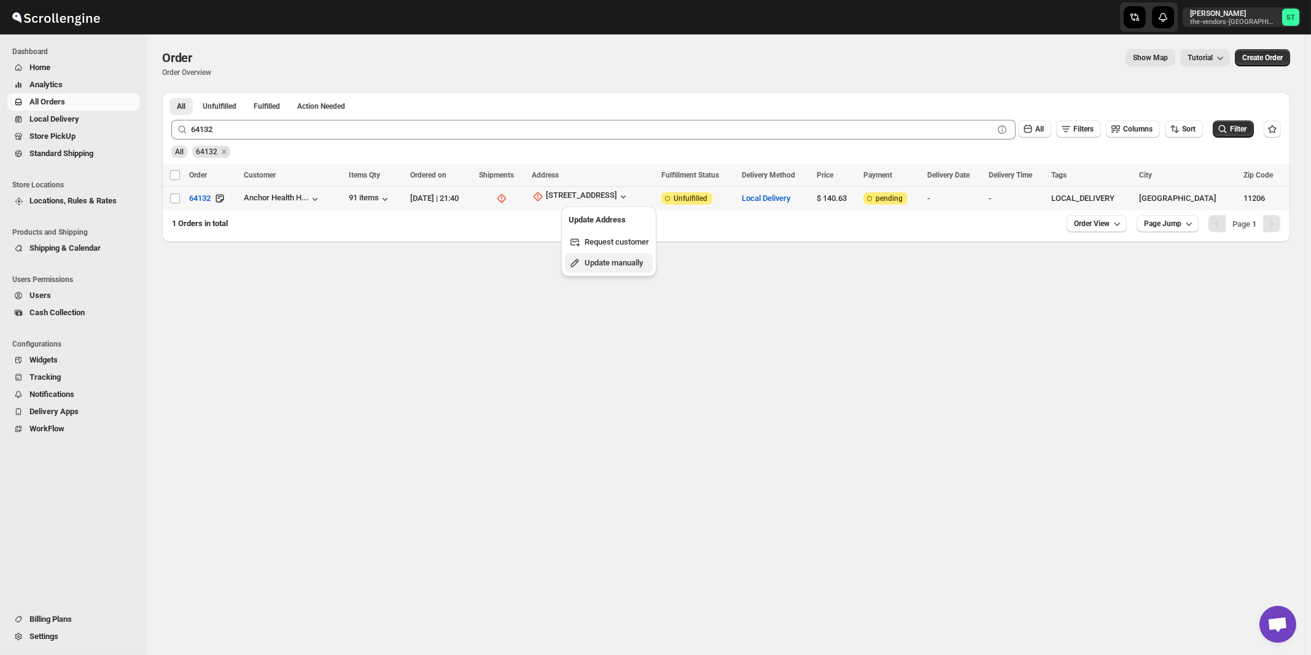
click at [607, 260] on span "Update manually" at bounding box center [614, 262] width 58 height 9
select select "US"
select select "[US_STATE]"
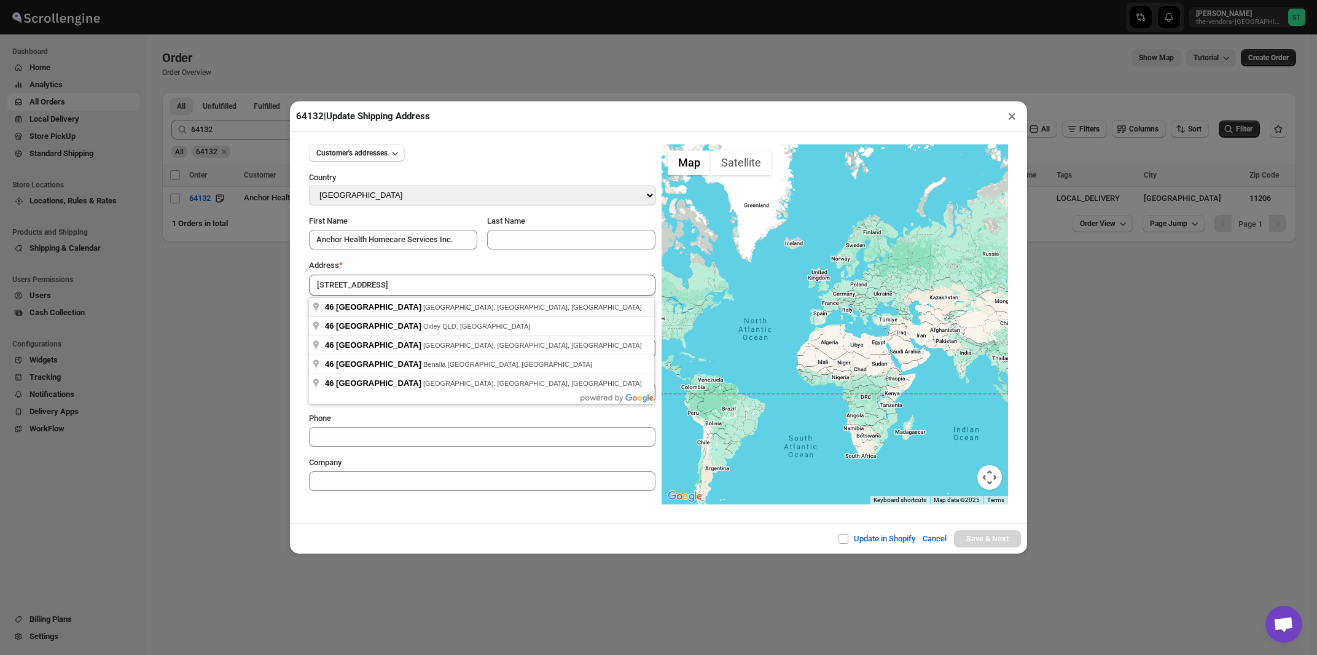
type input "46 Cook Street, Brooklyn, NY, USA"
type input "[GEOGRAPHIC_DATA]"
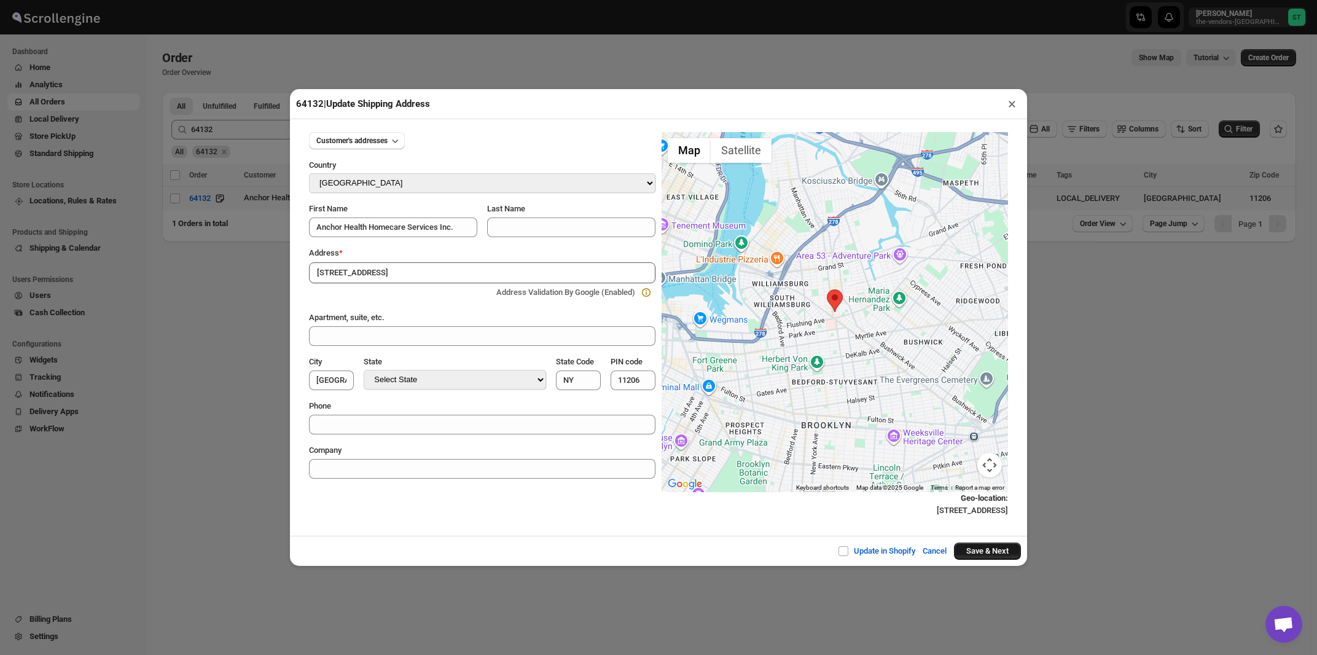
click at [970, 552] on button "Save & Next" at bounding box center [987, 550] width 67 height 17
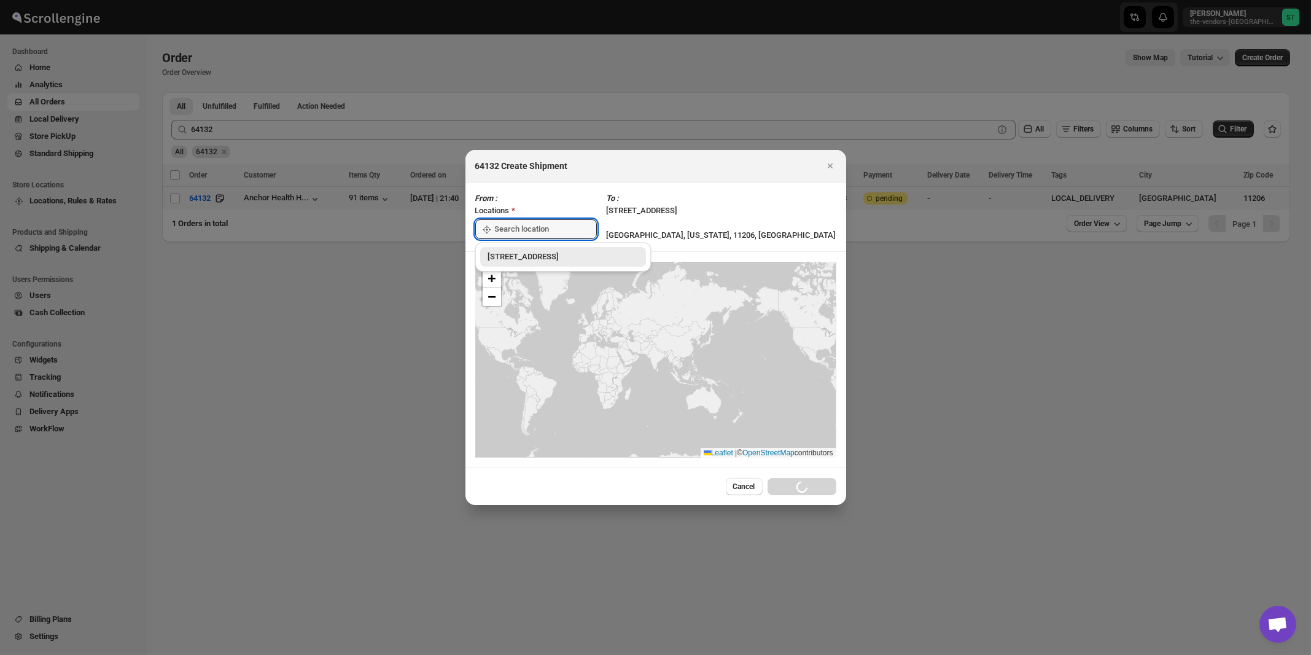
click at [529, 231] on input ":r2a9:" at bounding box center [546, 229] width 102 height 20
click at [521, 249] on div "[STREET_ADDRESS]" at bounding box center [563, 257] width 166 height 20
type input "[STREET_ADDRESS]"
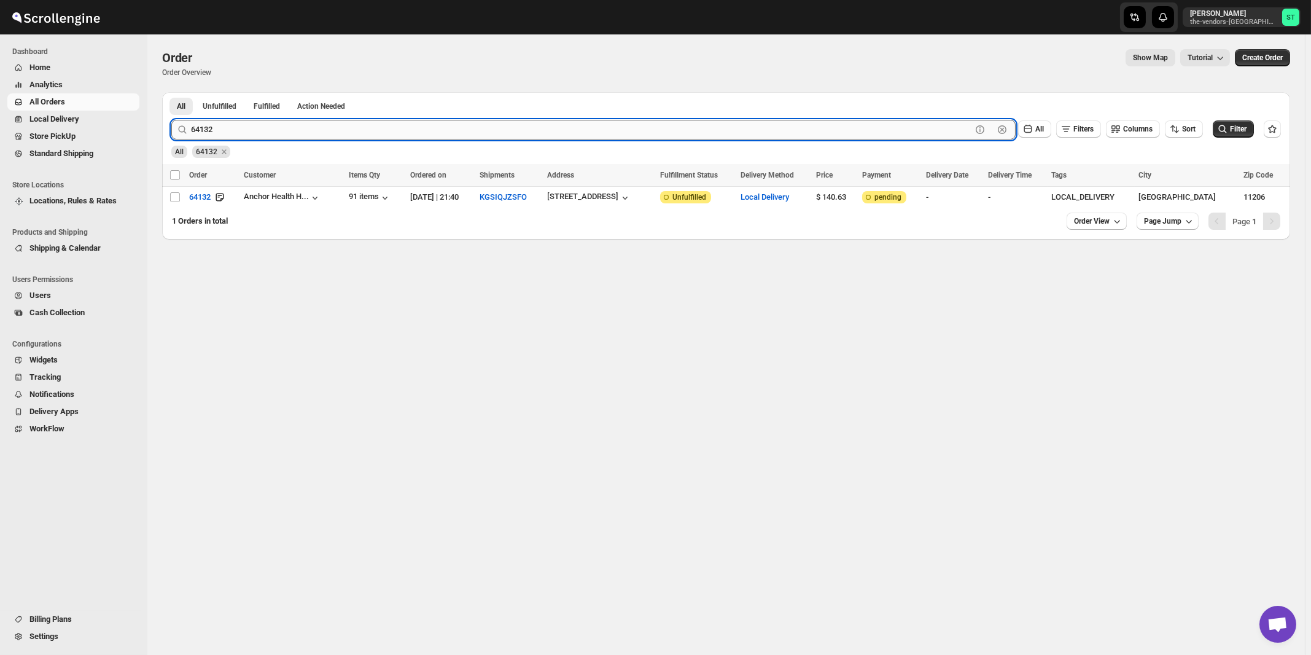
click at [281, 130] on input "64132" at bounding box center [581, 130] width 781 height 20
type input "64133"
click at [171, 92] on button "Submit" at bounding box center [188, 98] width 35 height 13
click at [614, 200] on div "[STREET_ADDRESS]" at bounding box center [585, 196] width 71 height 12
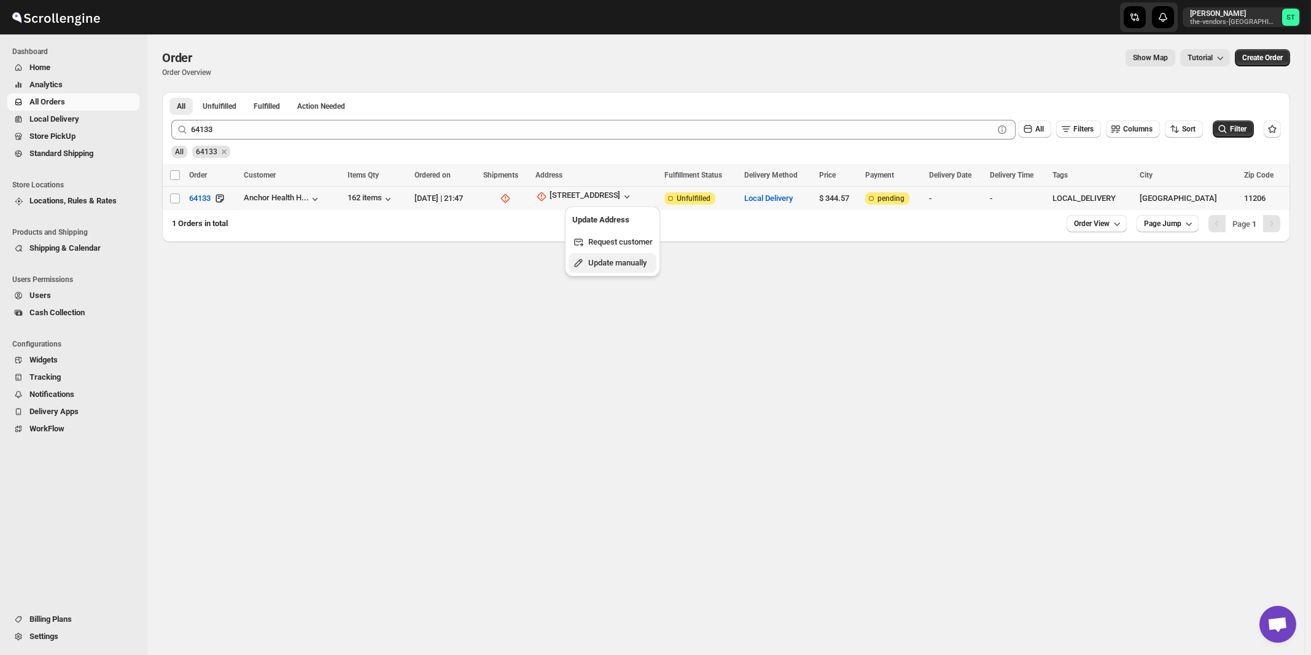
click at [615, 262] on span "Update manually" at bounding box center [617, 262] width 58 height 9
select select "US"
select select "[US_STATE]"
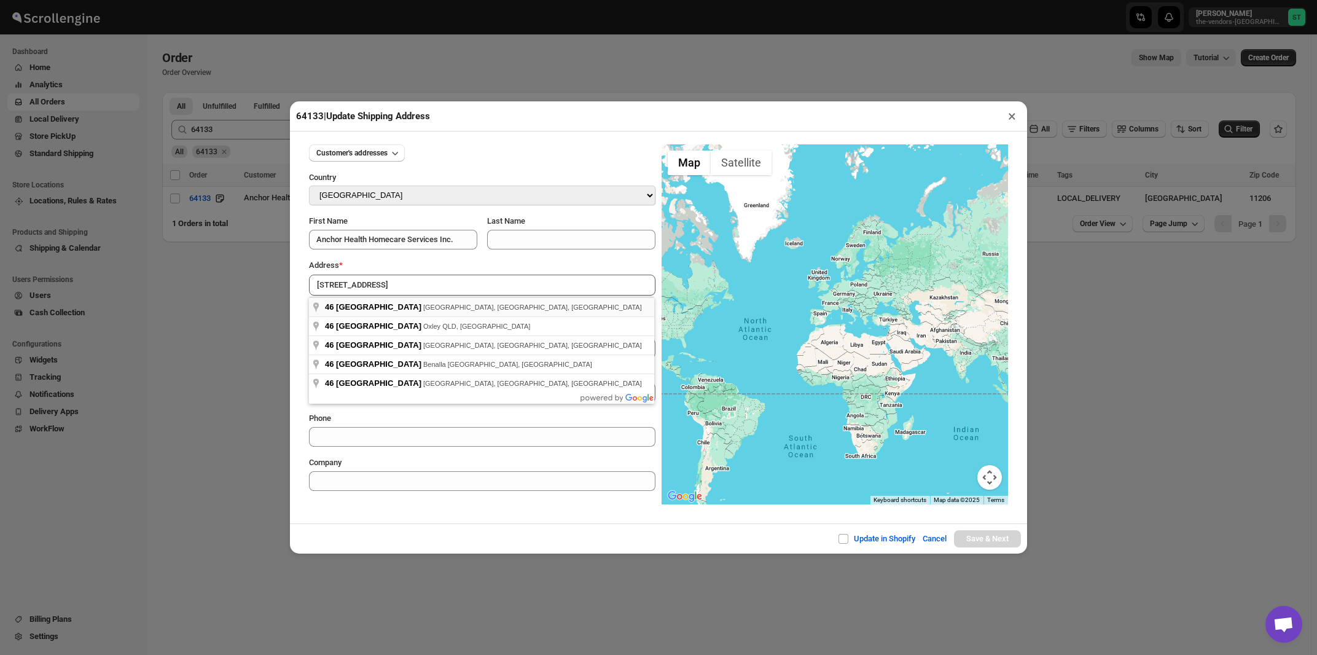
type input "46 Cook Street, Brooklyn, NY, USA"
type input "[GEOGRAPHIC_DATA]"
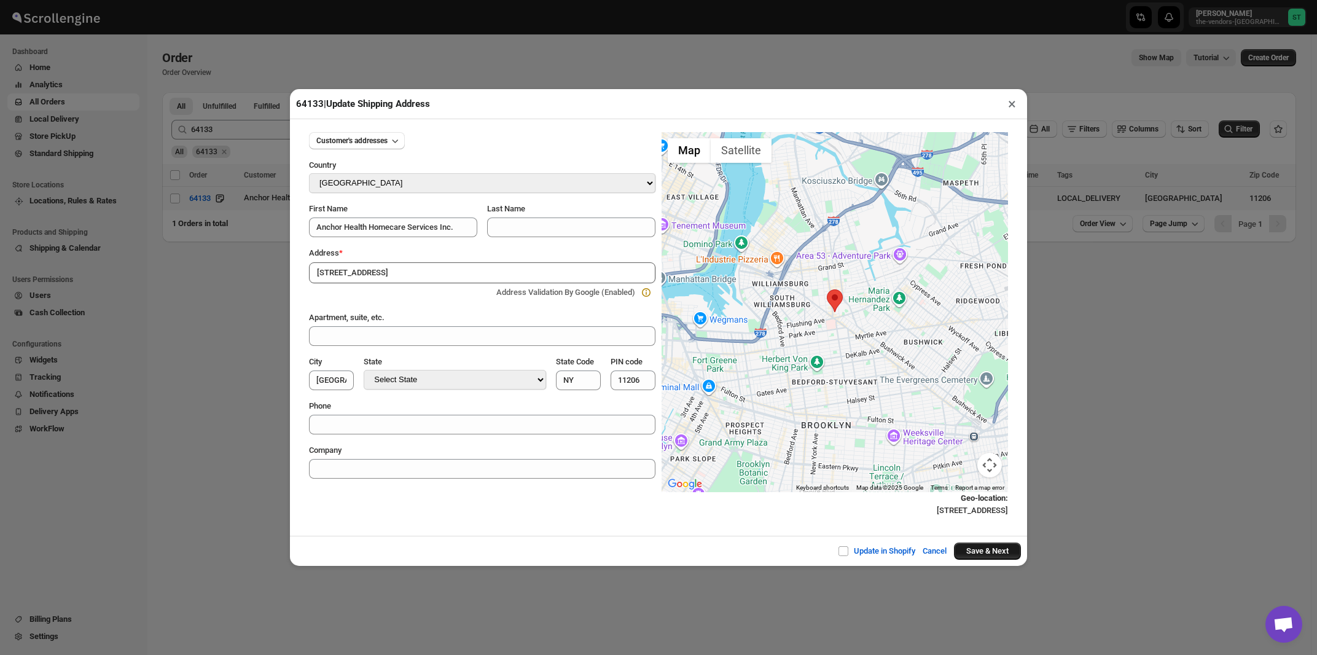
click at [965, 552] on button "Save & Next" at bounding box center [987, 550] width 67 height 17
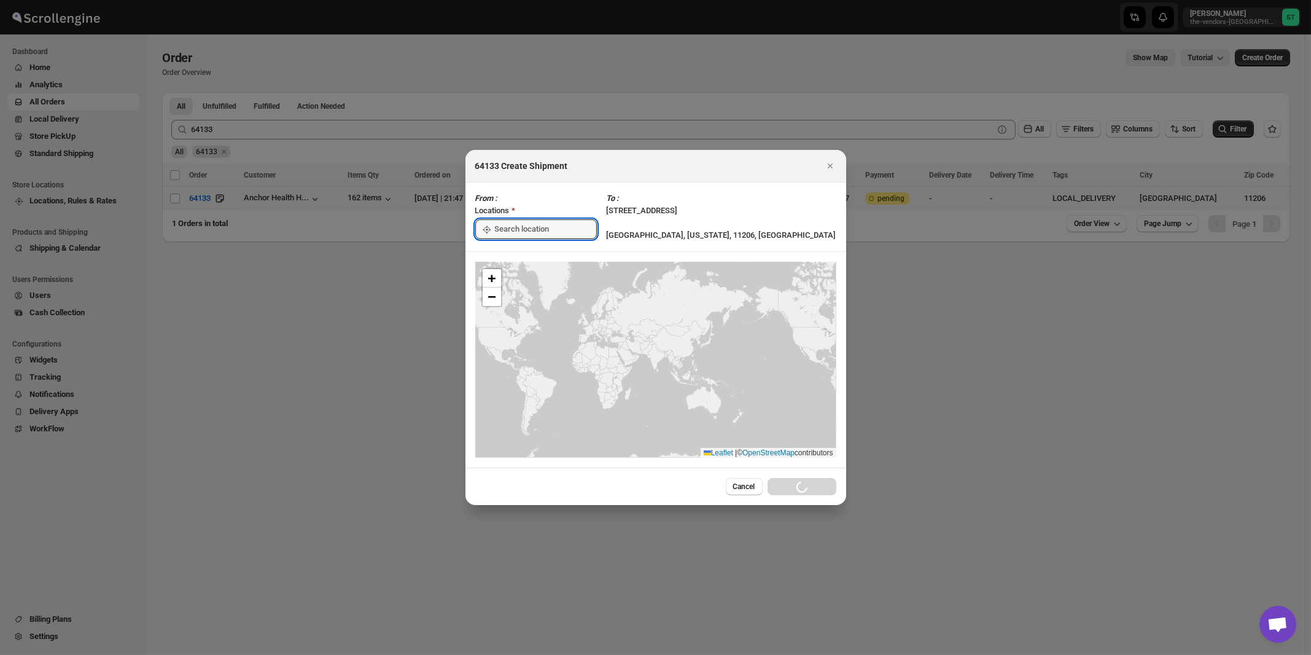
click at [537, 230] on input ":r2bi:" at bounding box center [546, 229] width 102 height 20
click at [533, 263] on div "[STREET_ADDRESS]" at bounding box center [563, 257] width 166 height 20
type input "[STREET_ADDRESS]"
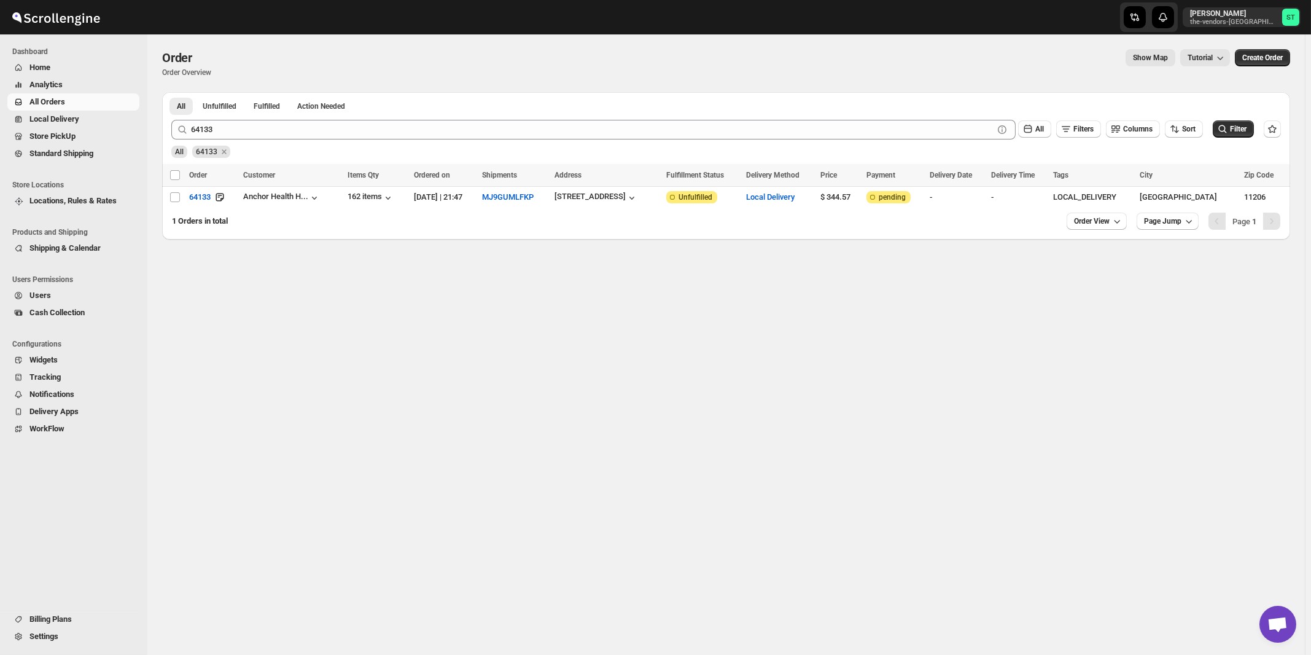
click at [59, 104] on span "All Orders" at bounding box center [47, 101] width 36 height 9
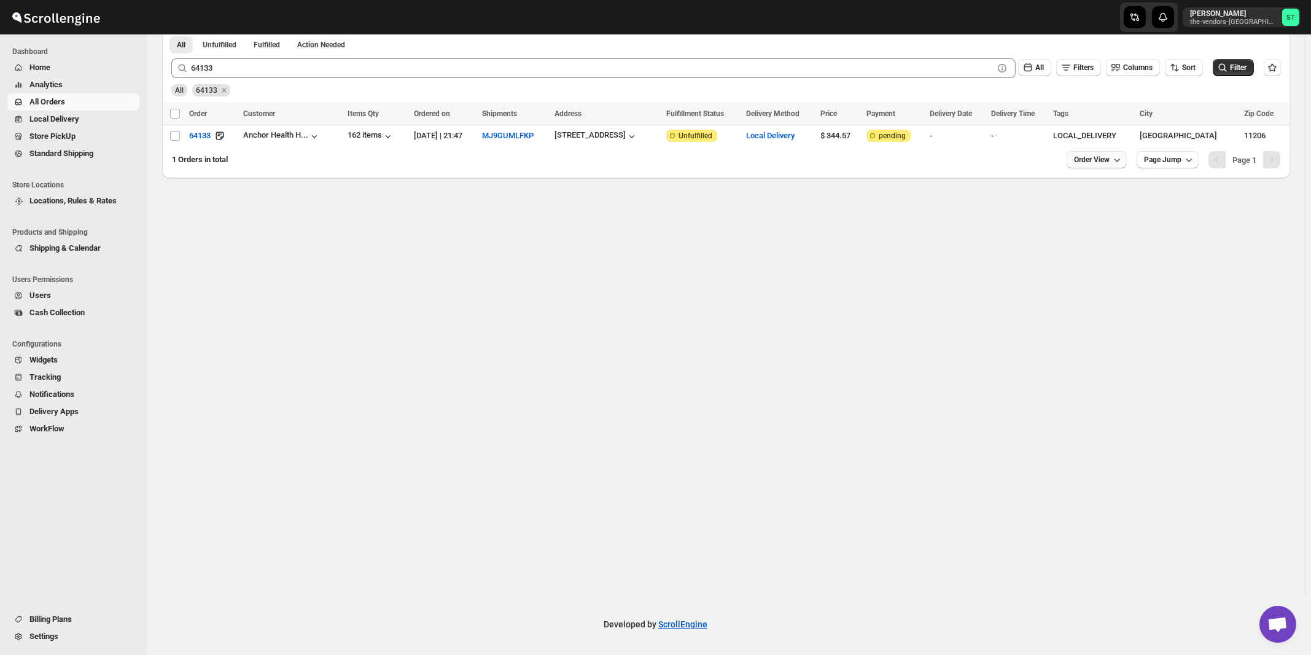
click at [1094, 159] on span "Order View" at bounding box center [1092, 160] width 36 height 10
click at [1090, 334] on input "75" at bounding box center [1084, 332] width 43 height 20
type input "150"
click at [1110, 357] on div "Set" at bounding box center [1093, 352] width 61 height 14
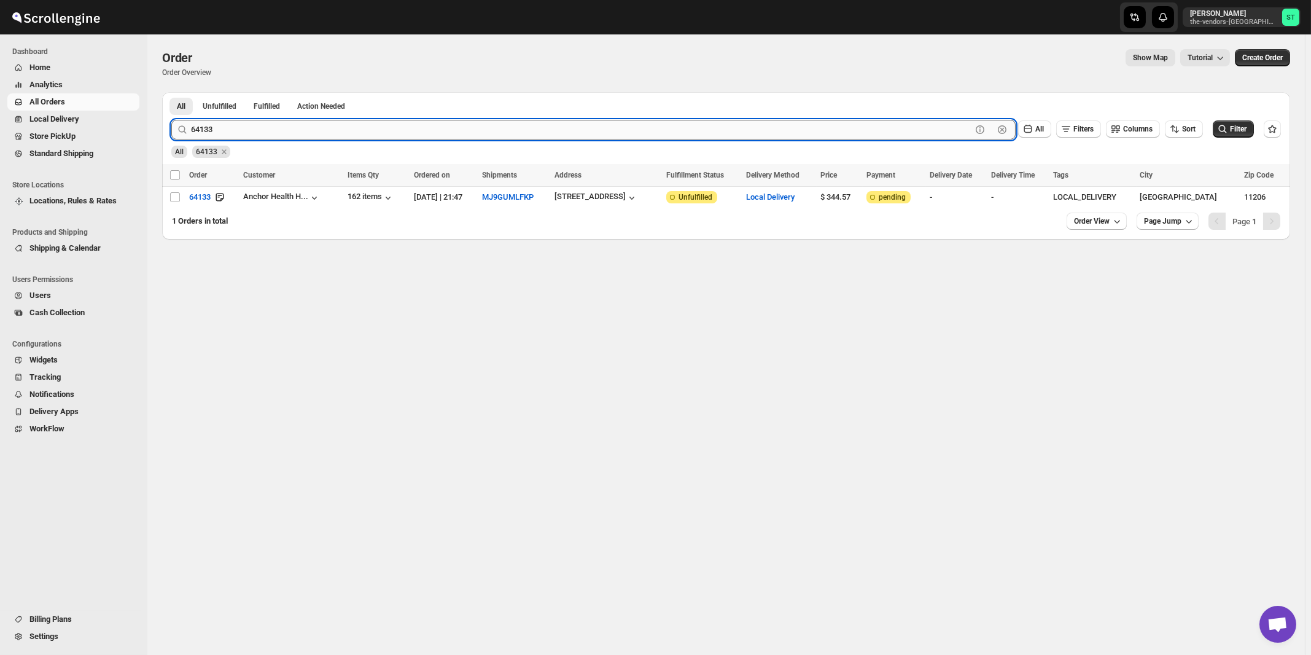
click at [449, 131] on input "64133" at bounding box center [581, 130] width 781 height 20
click at [171, 92] on button "Submit" at bounding box center [188, 98] width 35 height 13
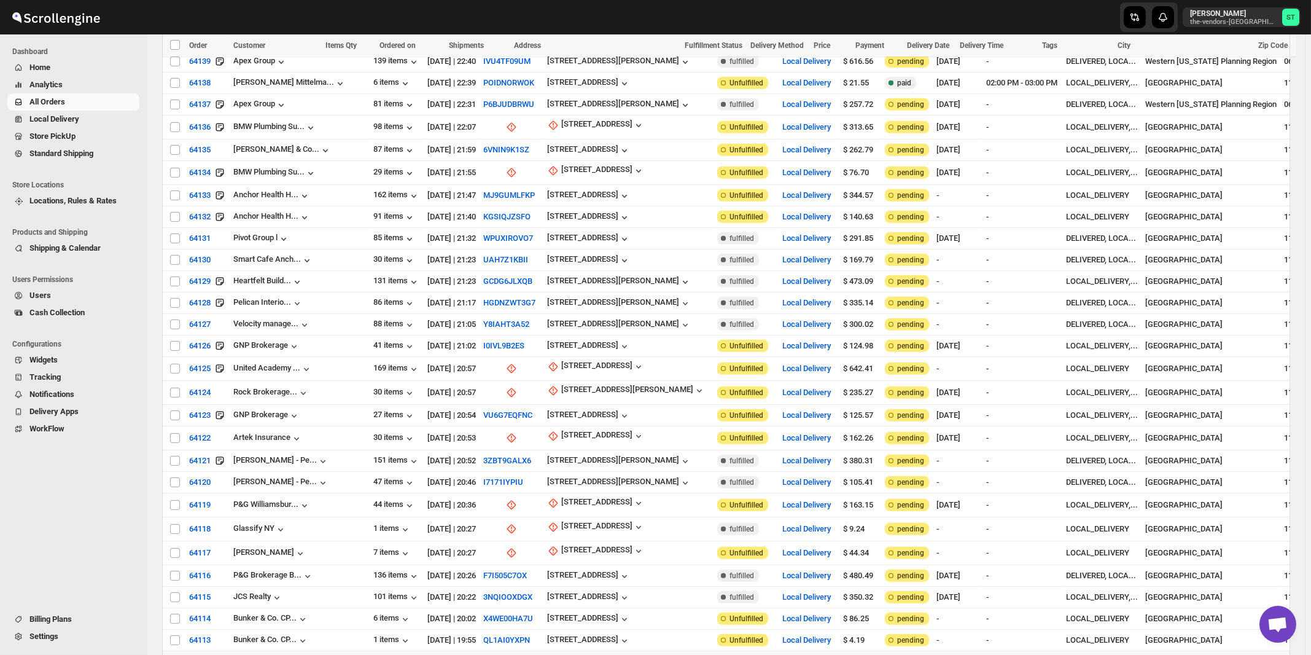
scroll to position [2832, 0]
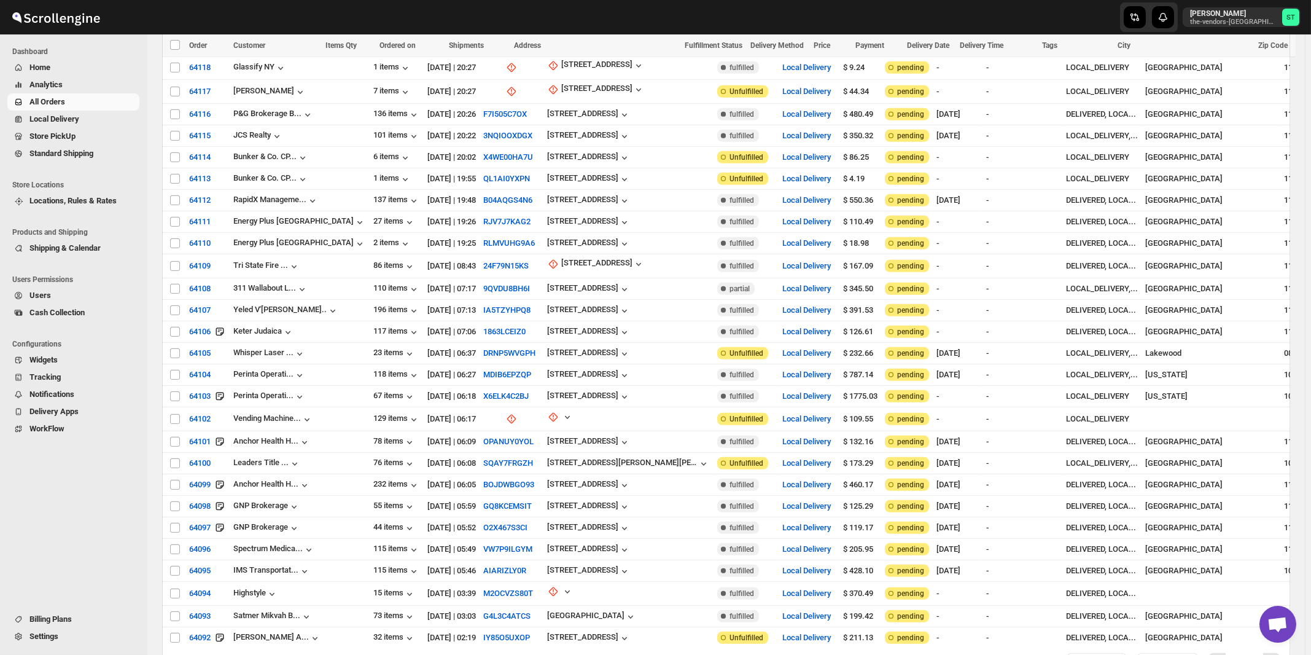
click at [1106, 654] on span "Order View" at bounding box center [1092, 662] width 36 height 10
click at [1098, 552] on div "Set" at bounding box center [1093, 550] width 61 height 14
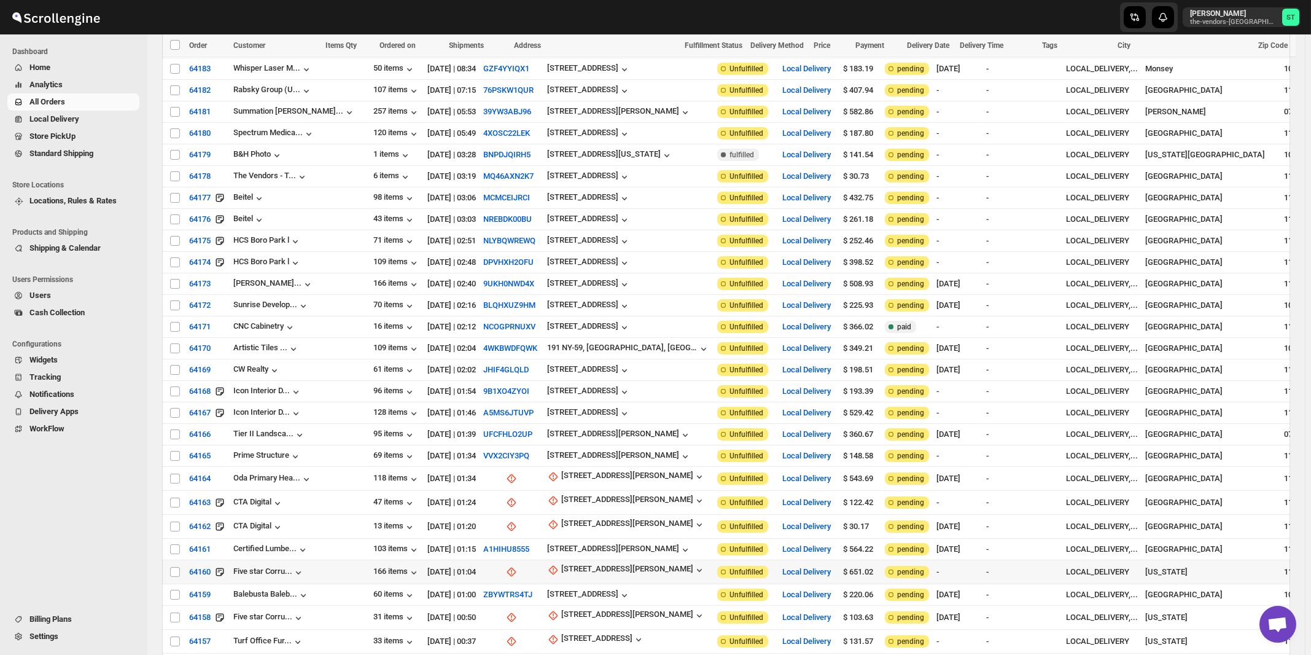
scroll to position [1580, 0]
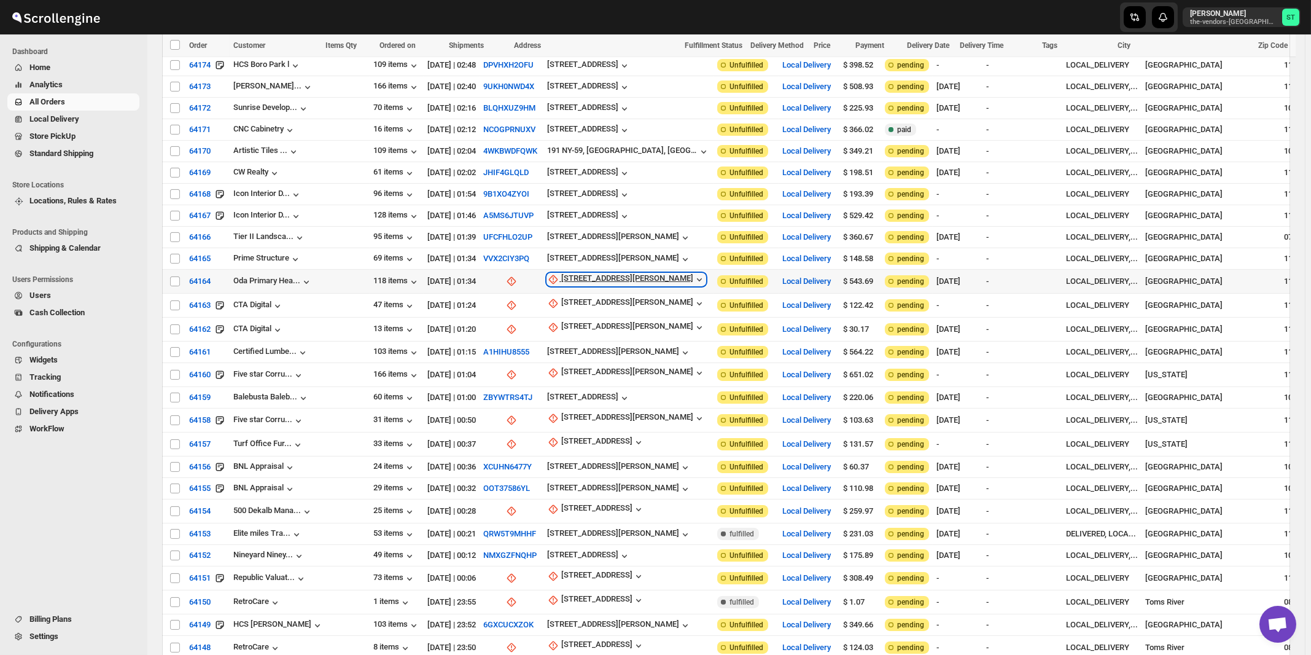
click at [561, 273] on div "[STREET_ADDRESS][PERSON_NAME]" at bounding box center [627, 279] width 132 height 12
click at [557, 309] on span "Update manually" at bounding box center [565, 305] width 58 height 9
select select "US"
select select "[US_STATE]"
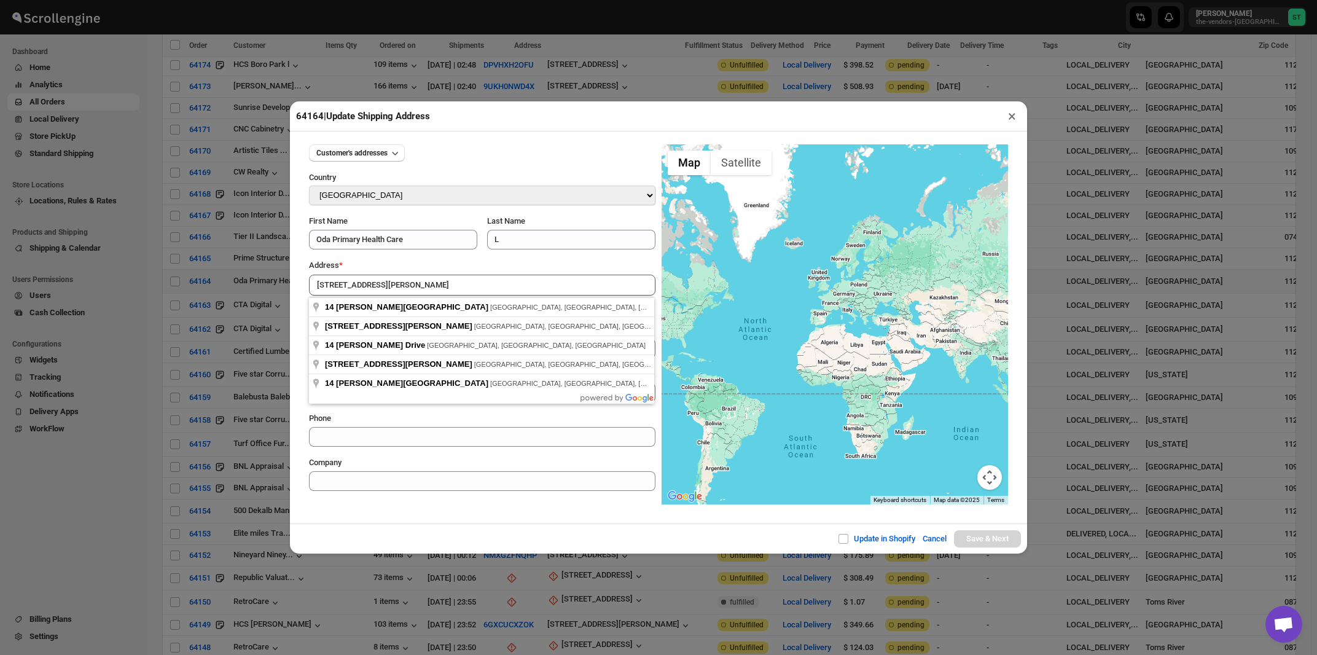
click at [428, 261] on div "Address *" at bounding box center [482, 265] width 346 height 12
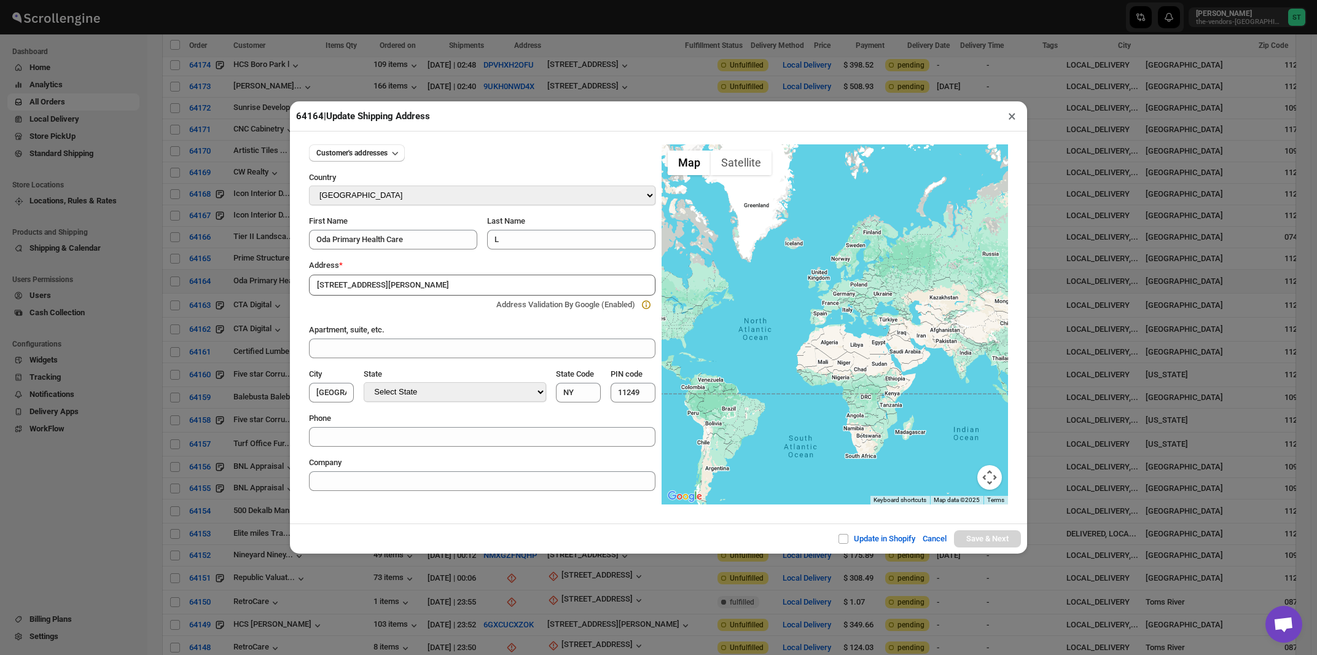
click at [434, 294] on input "[STREET_ADDRESS][PERSON_NAME]" at bounding box center [482, 285] width 346 height 21
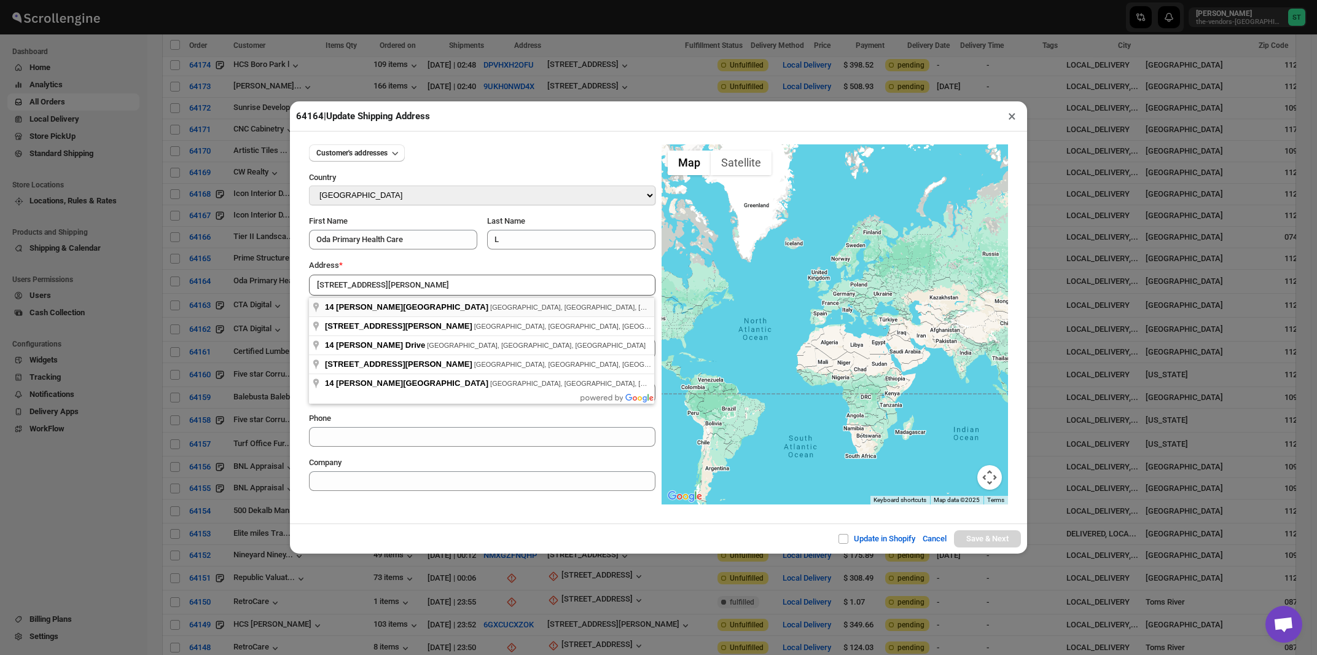
type input "14 Heyward Street, Brooklyn, NY, USA"
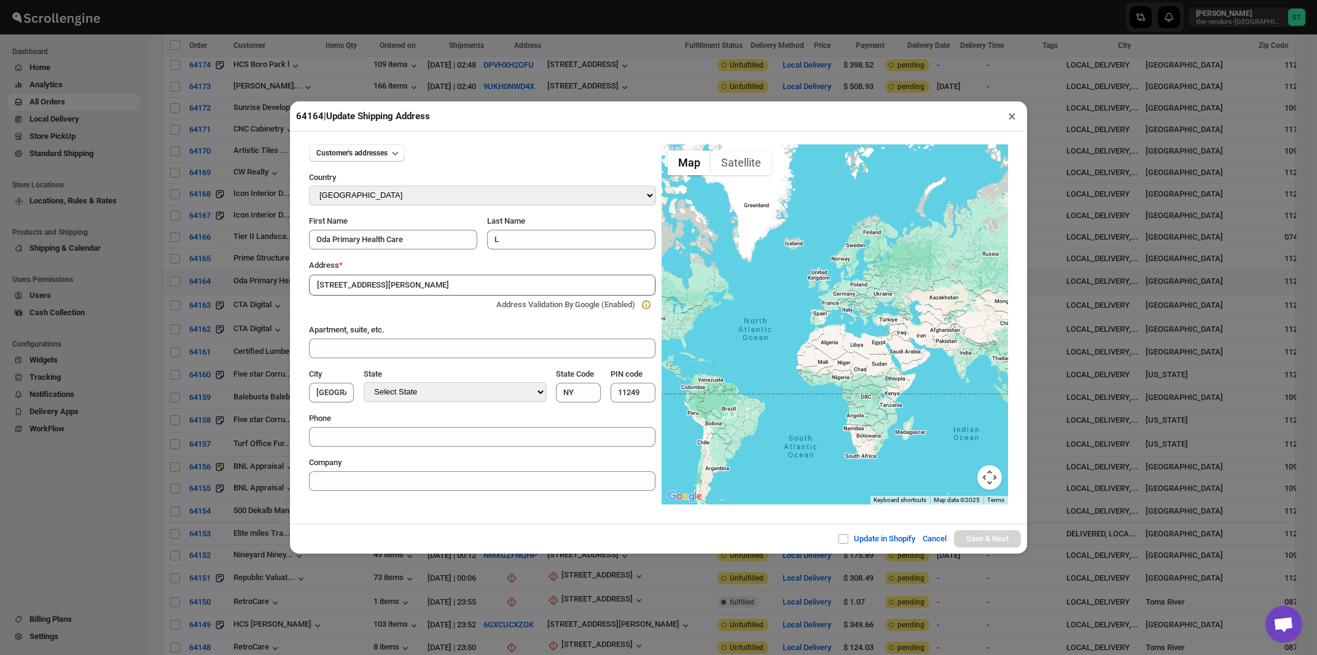
type input "[GEOGRAPHIC_DATA]"
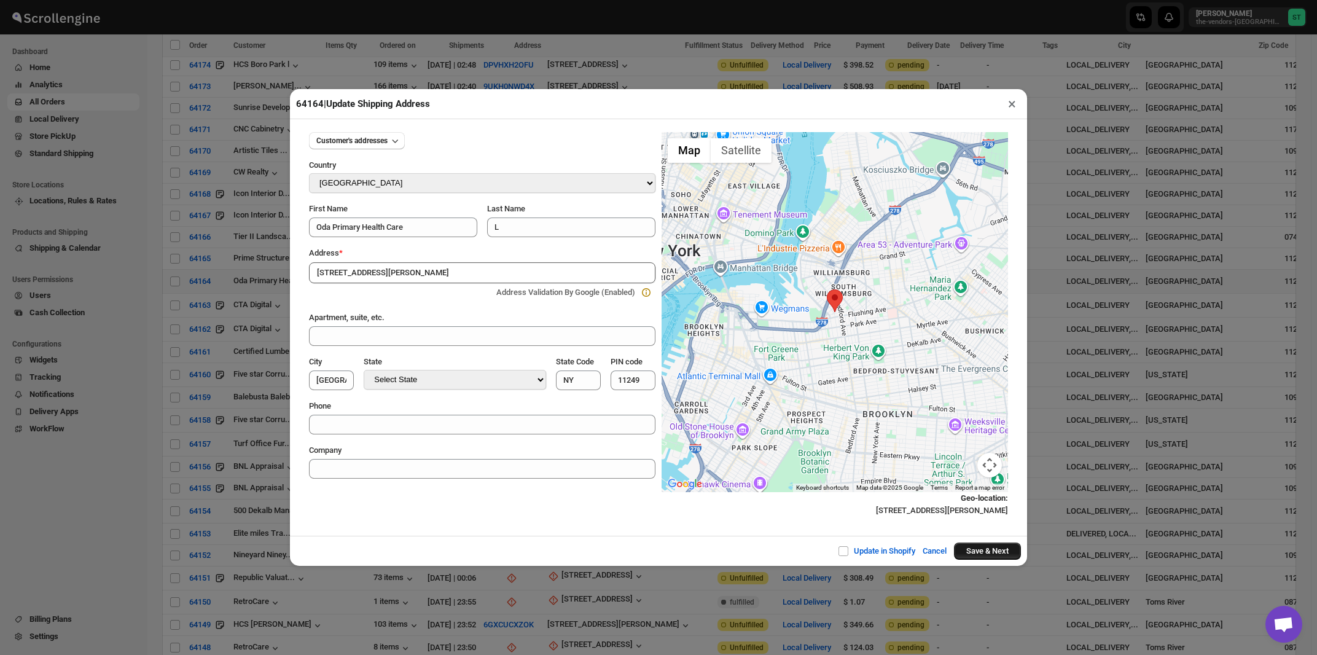
click at [986, 554] on button "Save & Next" at bounding box center [987, 550] width 67 height 17
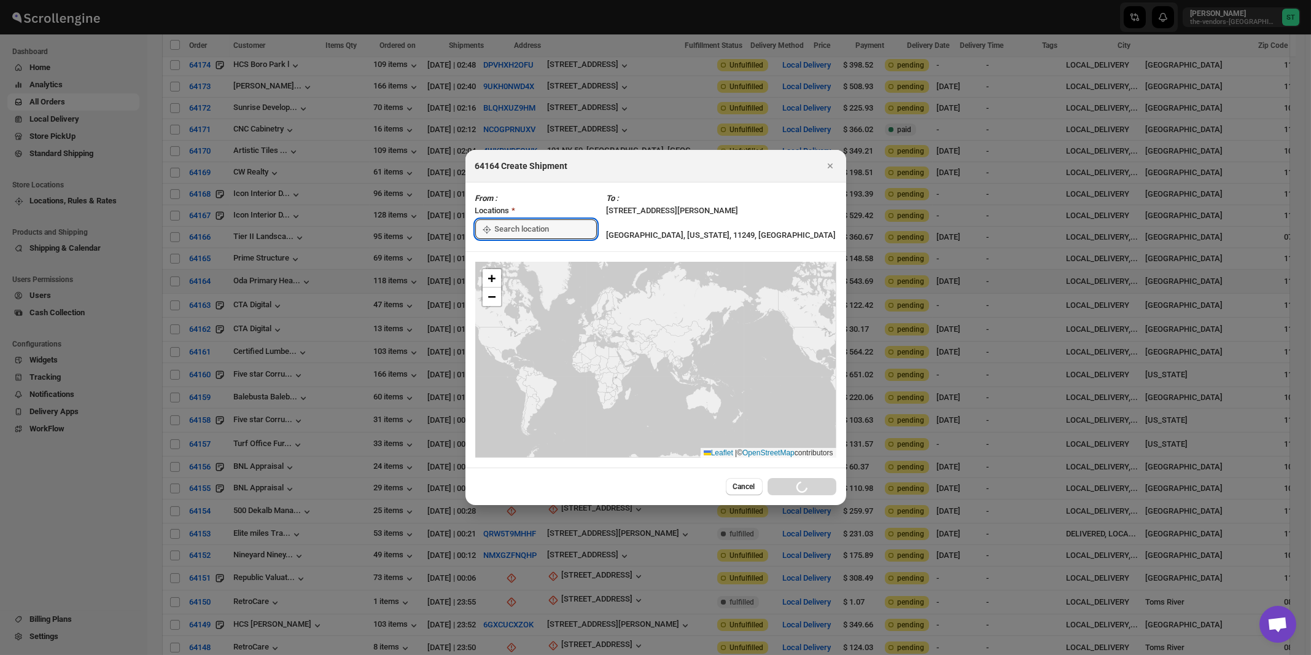
click at [540, 222] on input ":r38e:" at bounding box center [546, 229] width 102 height 20
click at [528, 254] on div "[STREET_ADDRESS]" at bounding box center [563, 257] width 151 height 12
type input "[STREET_ADDRESS]"
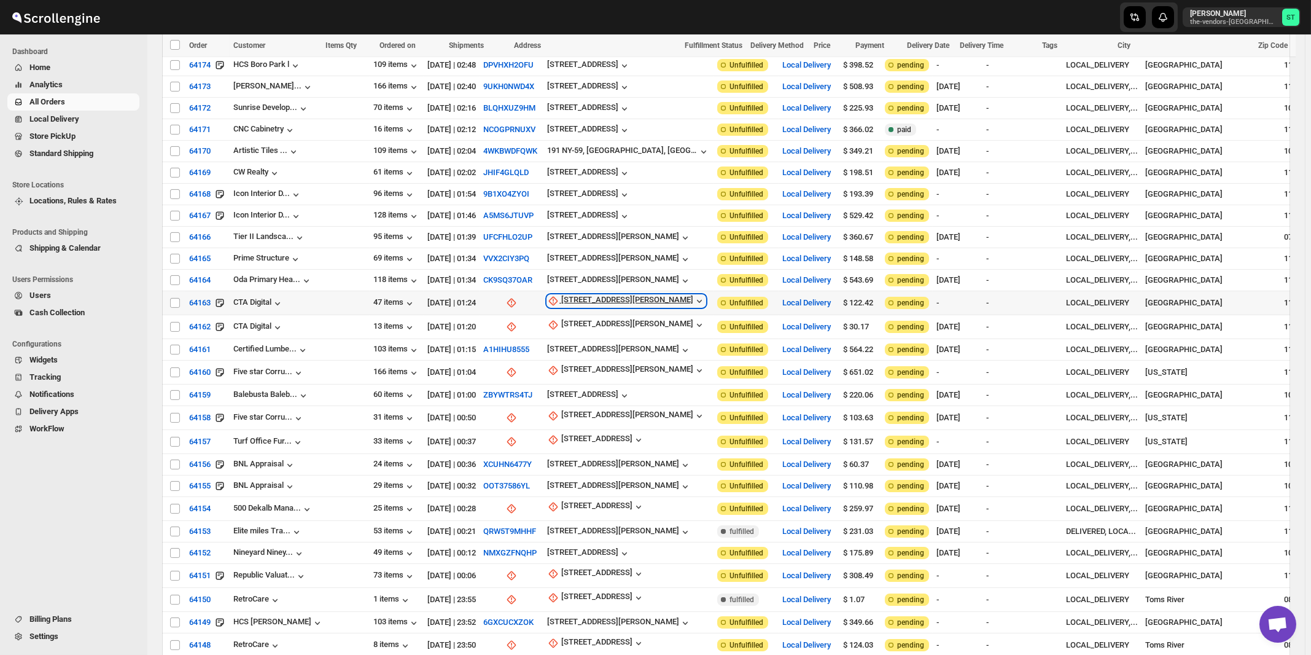
click at [563, 295] on div "[STREET_ADDRESS][PERSON_NAME]" at bounding box center [627, 301] width 132 height 12
click at [554, 322] on span "Update manually" at bounding box center [559, 326] width 58 height 9
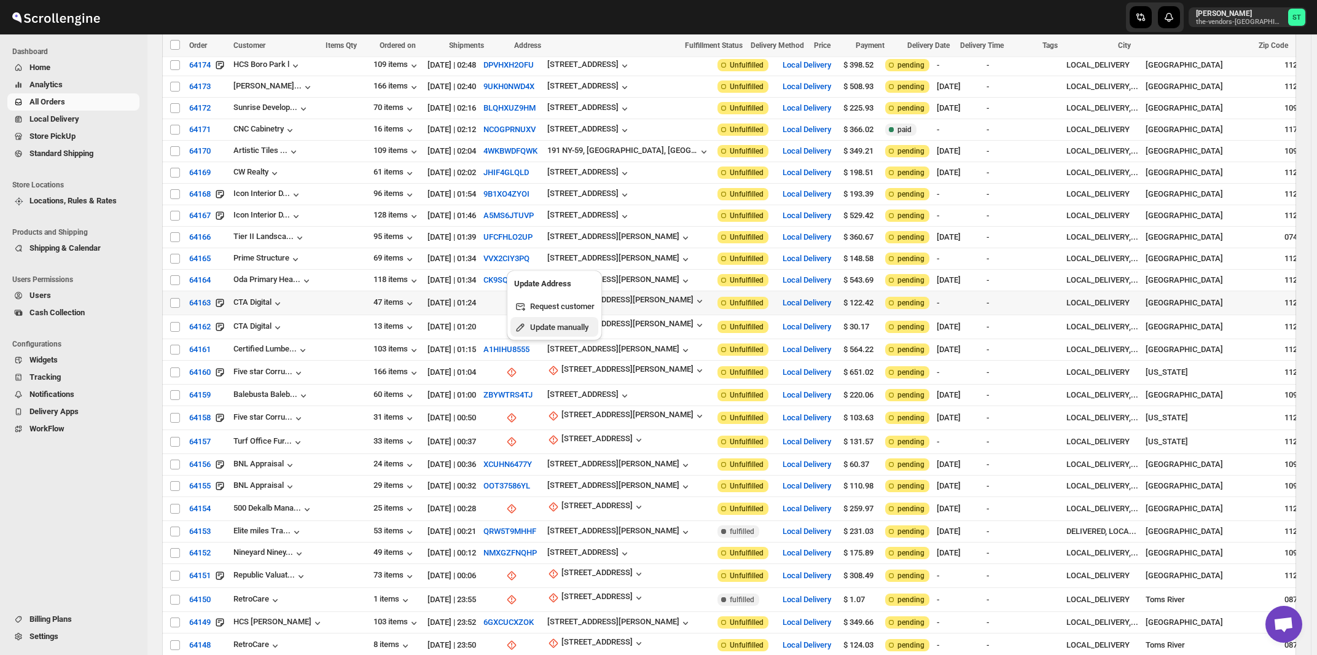
select select "US"
select select "[US_STATE]"
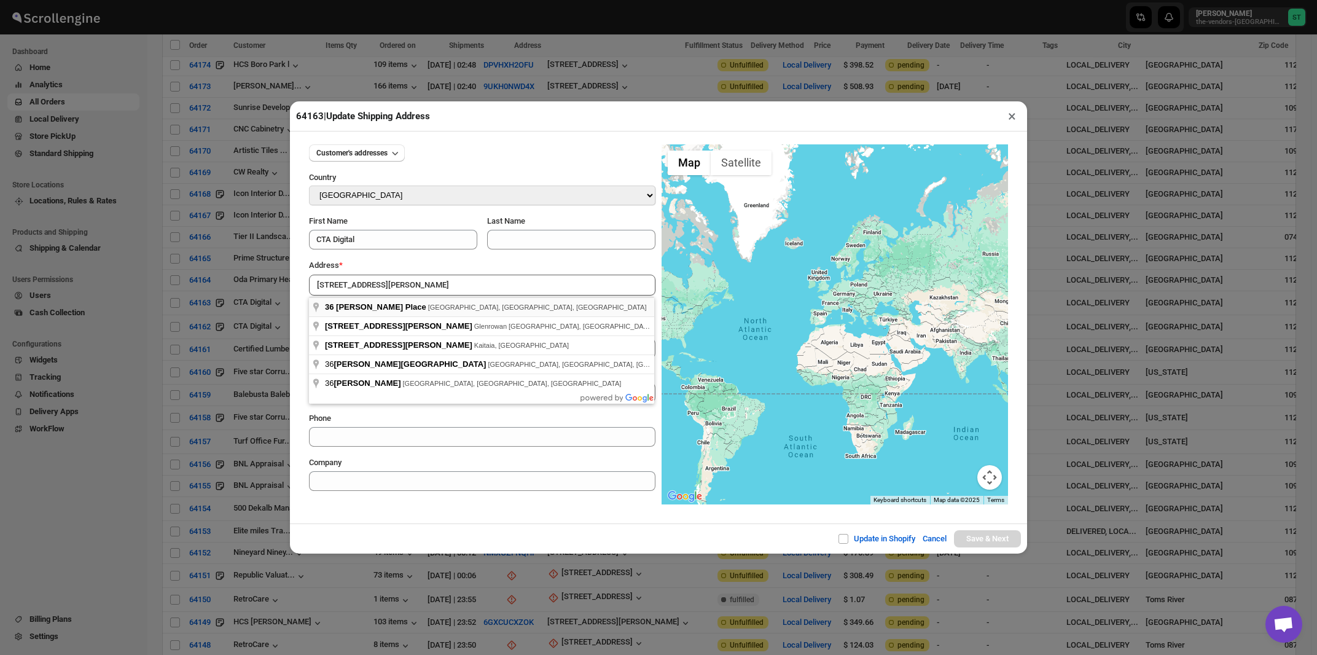
type input "36 Taaffe Place, Brooklyn, NY, USA"
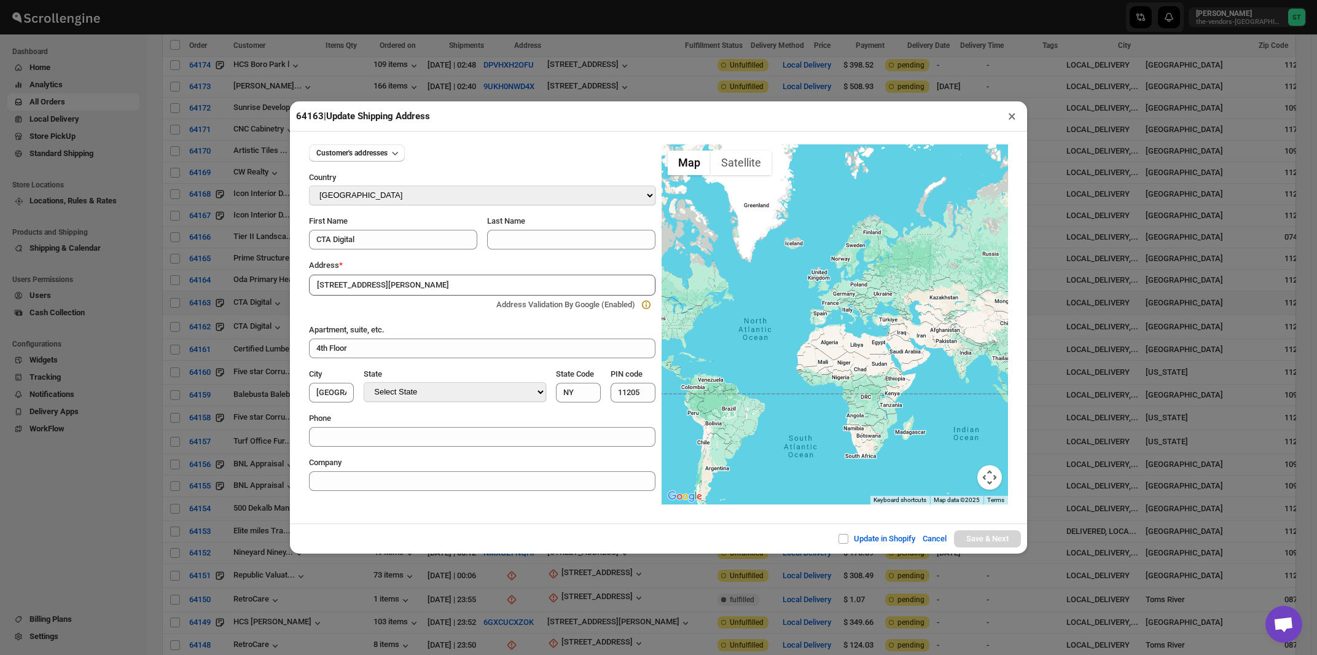
type input "[GEOGRAPHIC_DATA]"
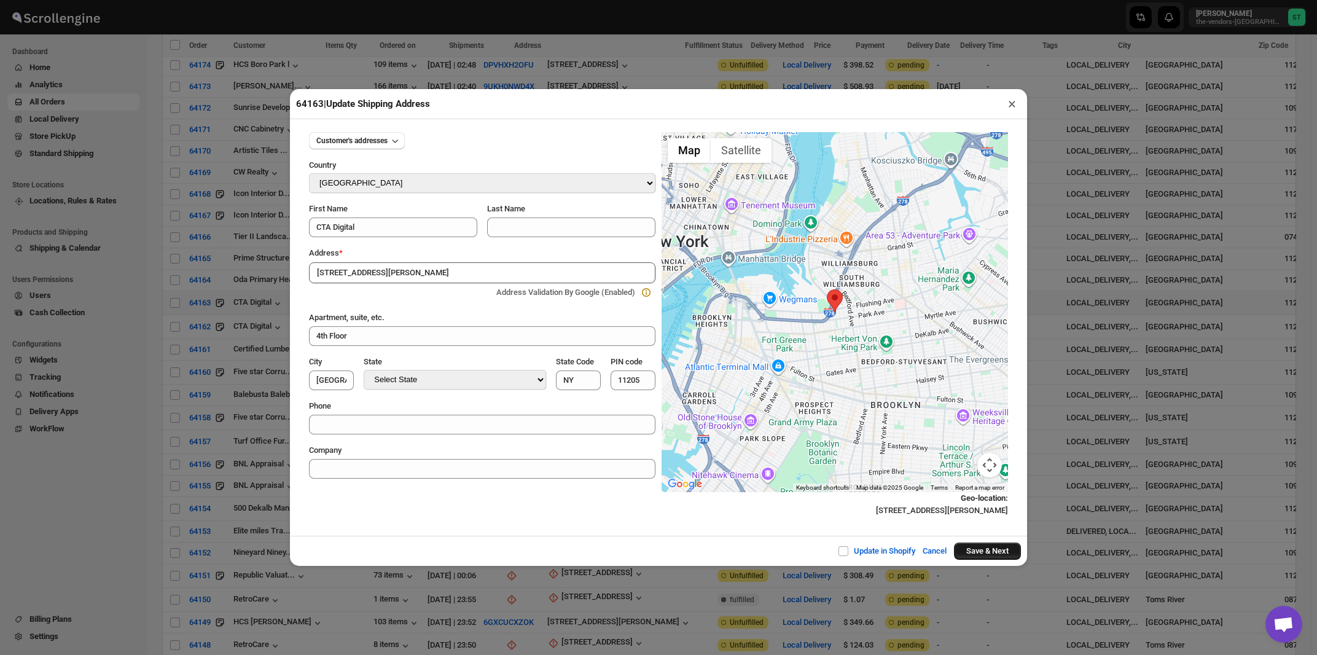
click at [977, 556] on button "Save & Next" at bounding box center [987, 550] width 67 height 17
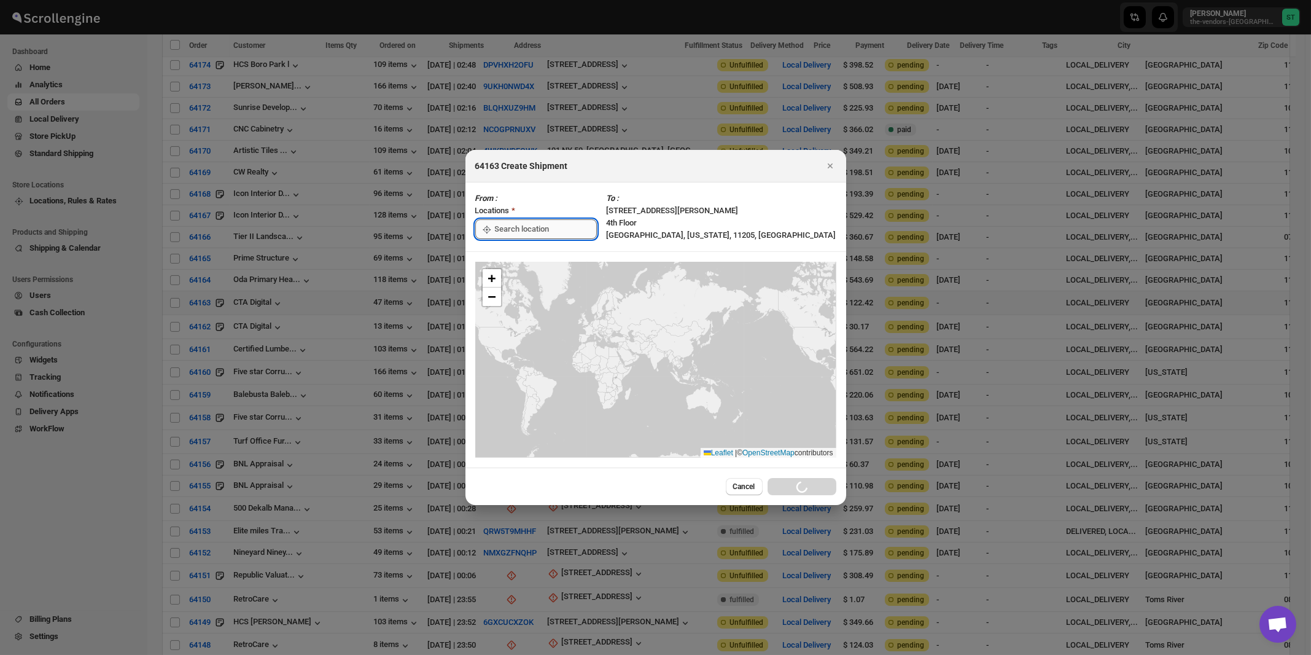
click at [519, 231] on input ":r38q:" at bounding box center [546, 229] width 102 height 20
click at [517, 256] on div "[STREET_ADDRESS]" at bounding box center [563, 257] width 151 height 12
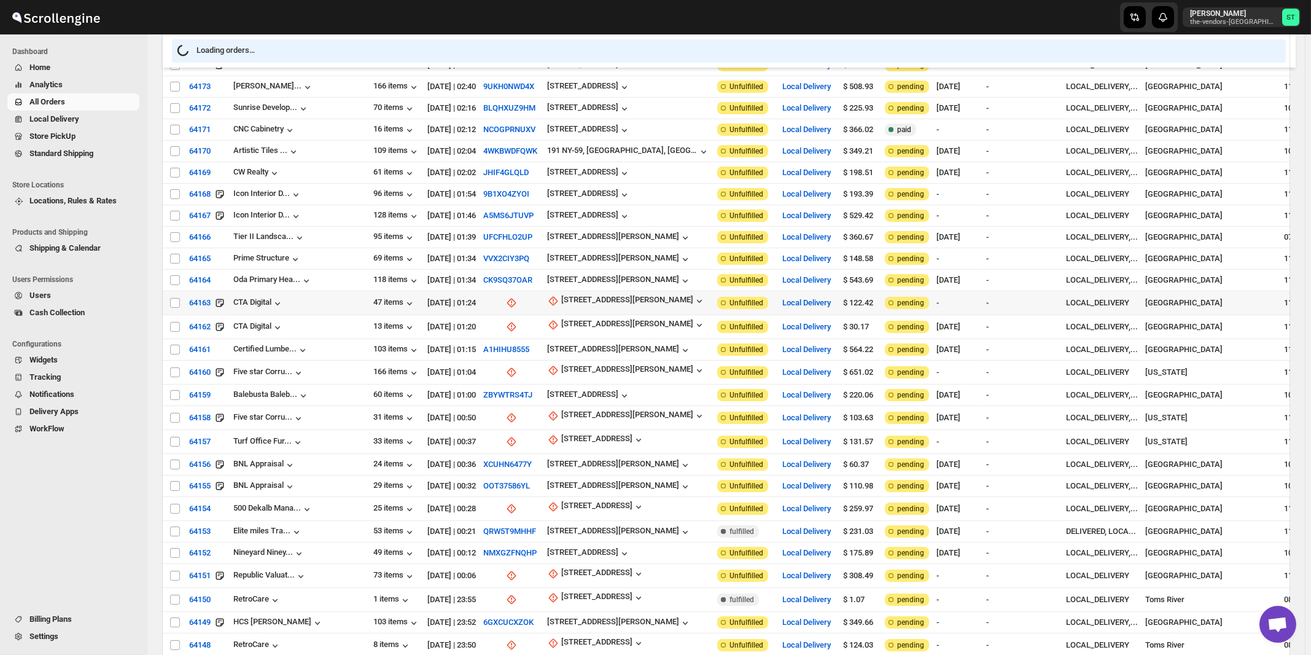
type input "[STREET_ADDRESS]"
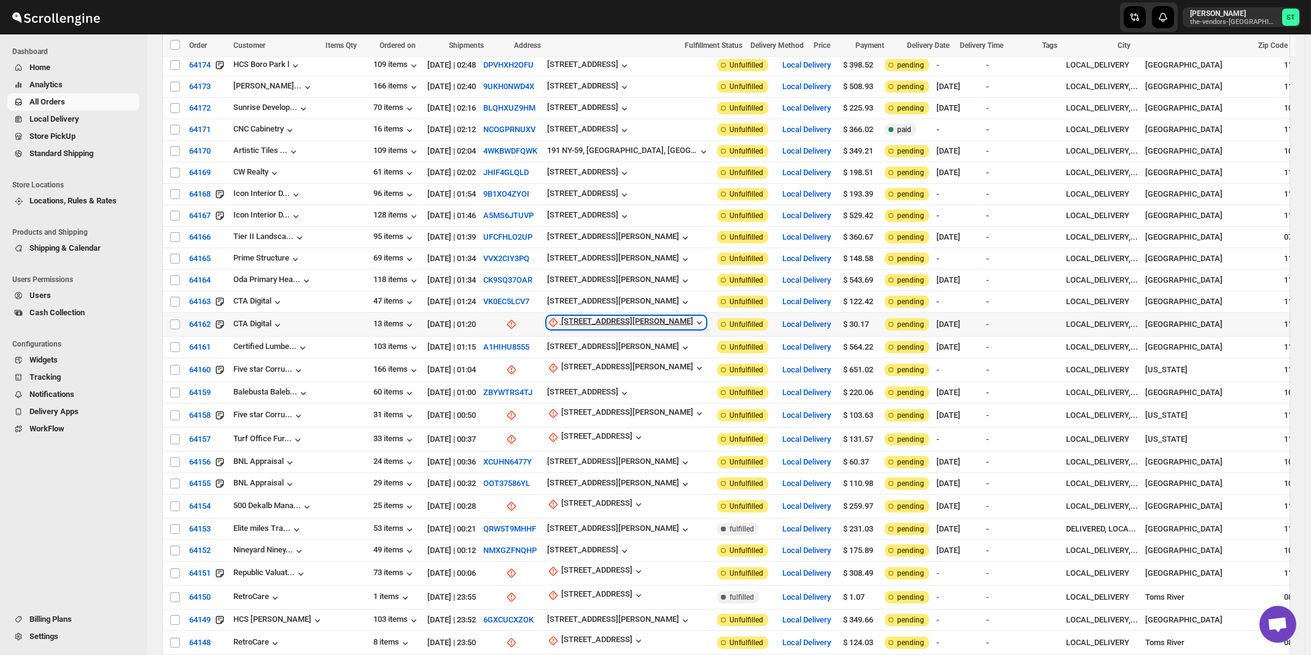
click at [561, 316] on div "[STREET_ADDRESS][PERSON_NAME]" at bounding box center [627, 322] width 132 height 12
click at [556, 345] on span "Update manually" at bounding box center [559, 347] width 58 height 9
select select "US"
select select "[US_STATE]"
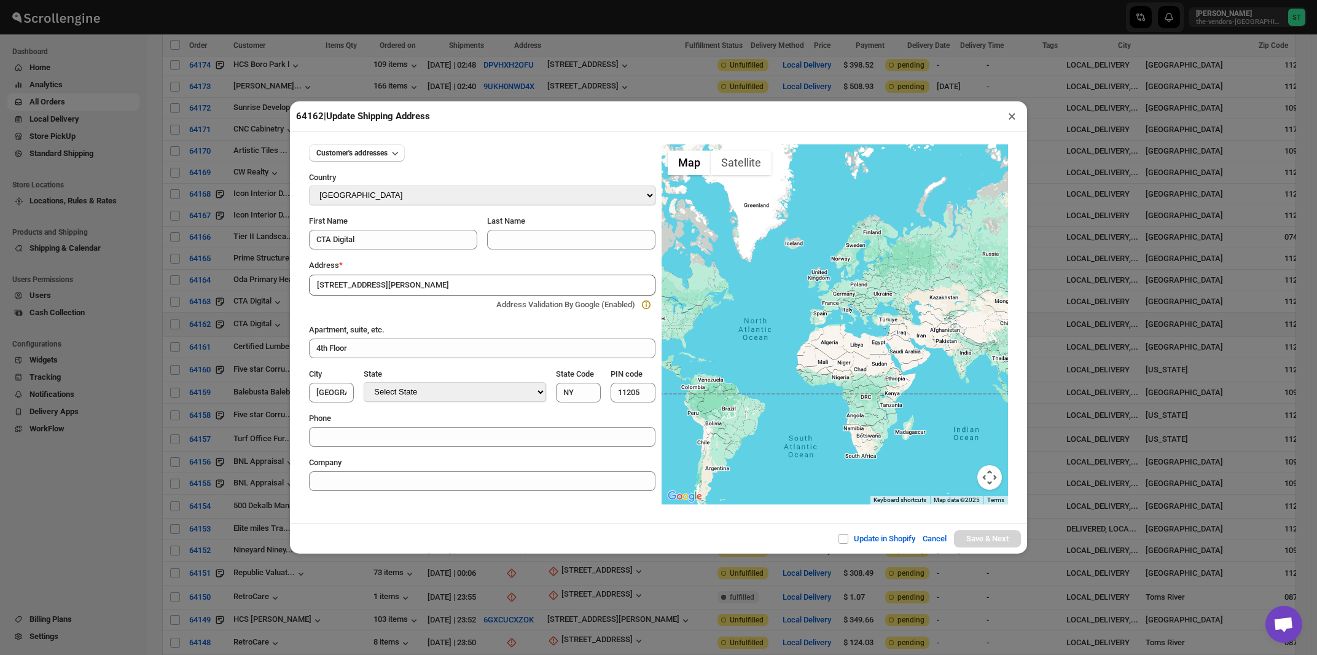
click at [415, 266] on div "Address *" at bounding box center [482, 265] width 346 height 12
click at [418, 290] on input "[STREET_ADDRESS][PERSON_NAME]" at bounding box center [482, 285] width 346 height 21
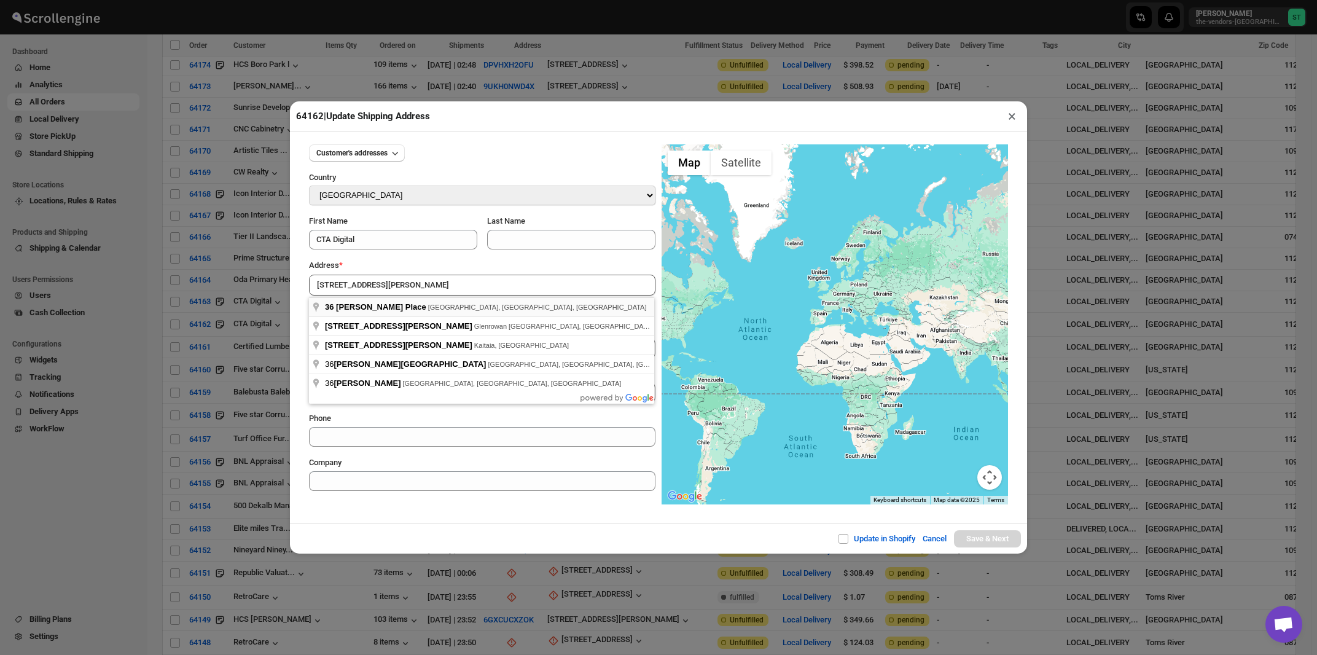
type input "36 Taaffe Place, Brooklyn, NY, USA"
type input "[GEOGRAPHIC_DATA]"
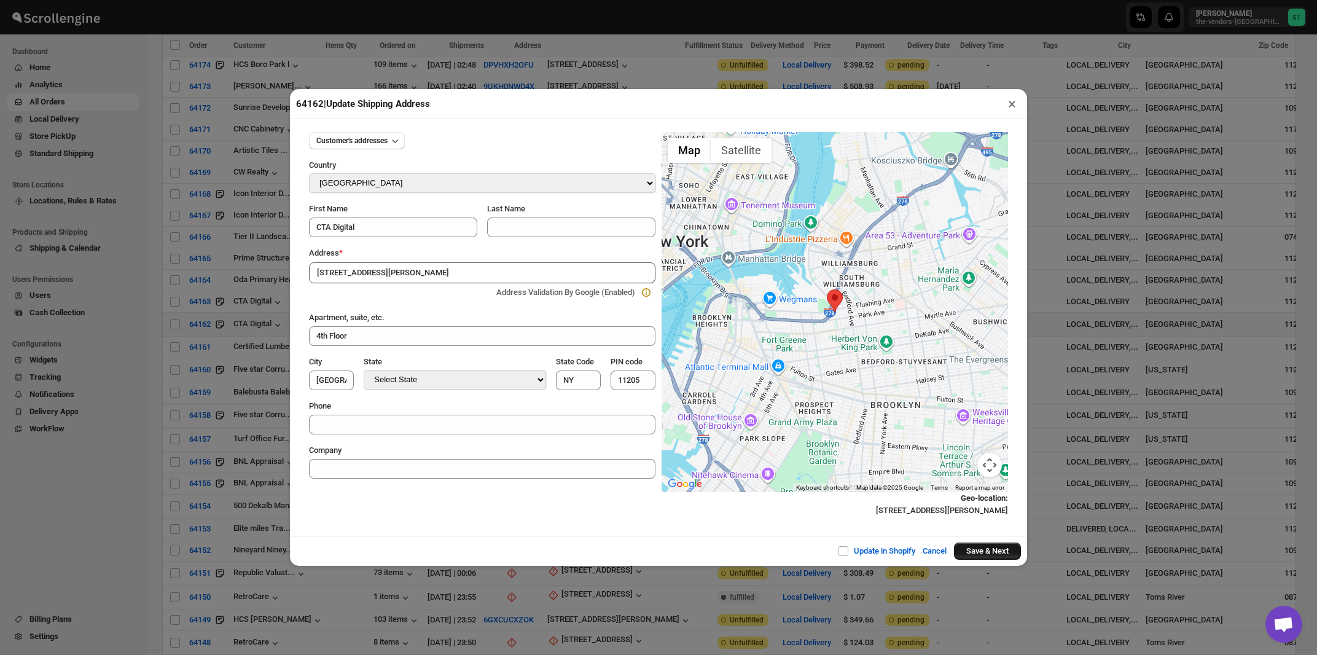
click at [968, 556] on button "Save & Next" at bounding box center [987, 550] width 67 height 17
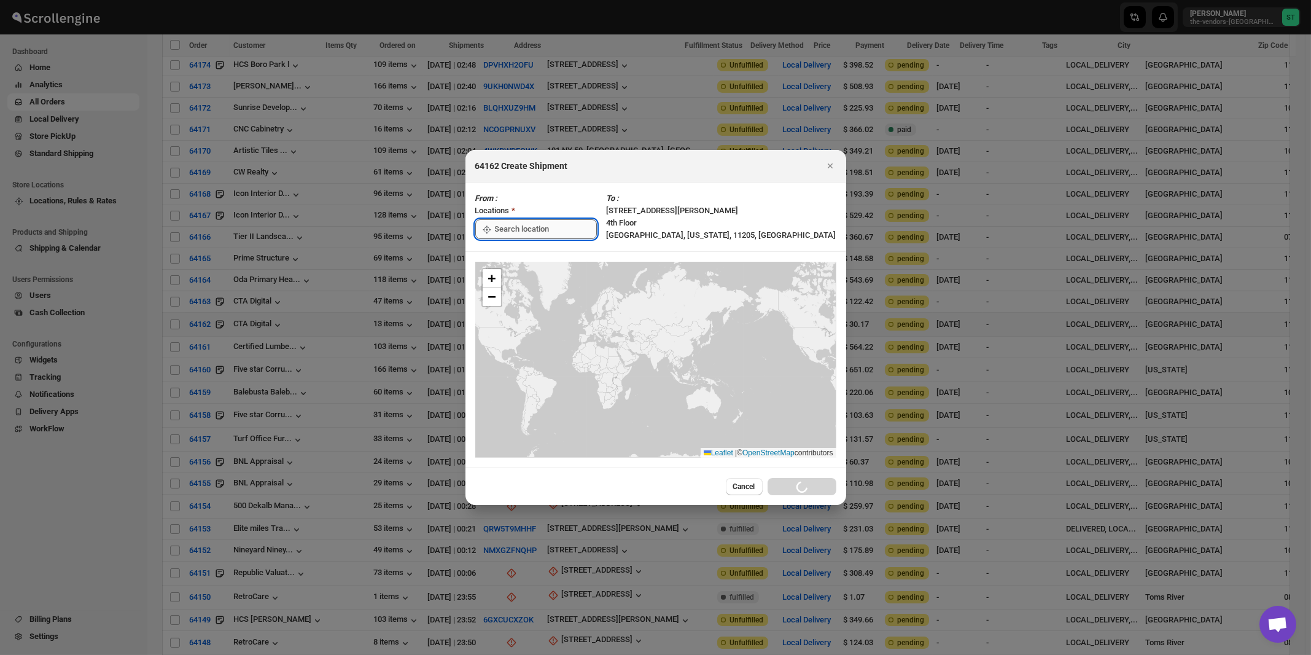
click at [518, 229] on input ":r395:" at bounding box center [546, 229] width 102 height 20
click at [518, 257] on div "[STREET_ADDRESS]" at bounding box center [563, 257] width 151 height 12
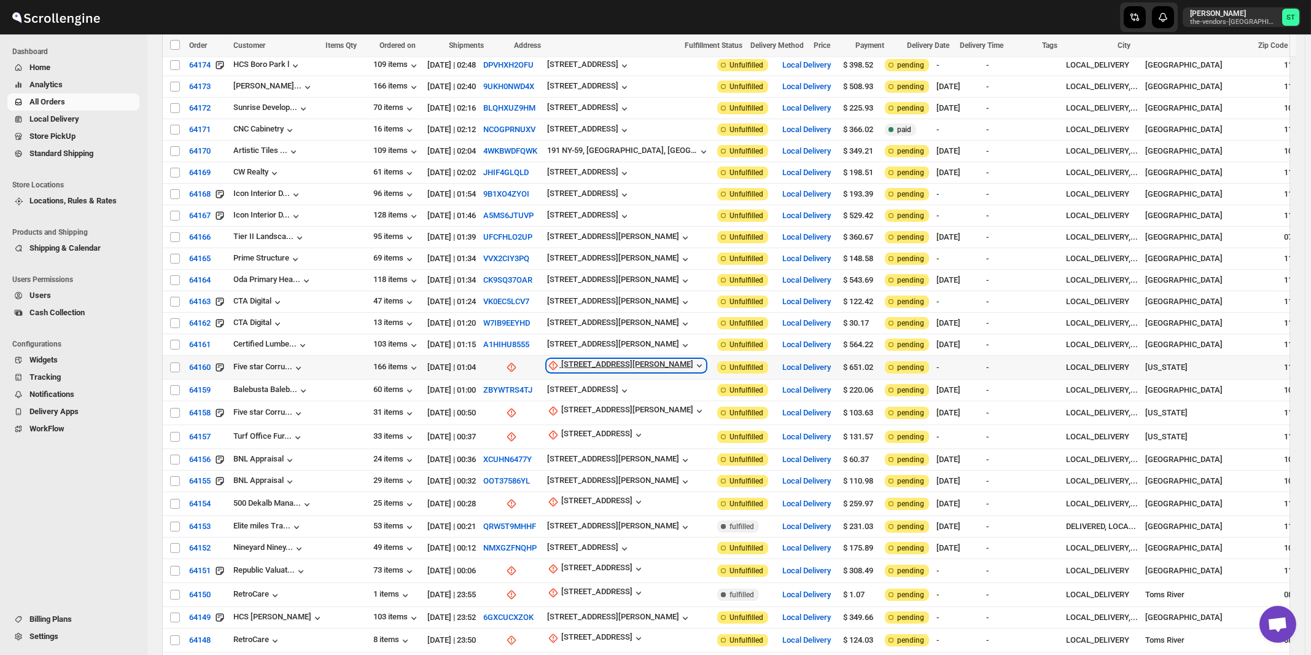
click at [562, 359] on div "[STREET_ADDRESS][PERSON_NAME]" at bounding box center [627, 365] width 132 height 12
click at [559, 386] on span "Update manually" at bounding box center [562, 389] width 58 height 9
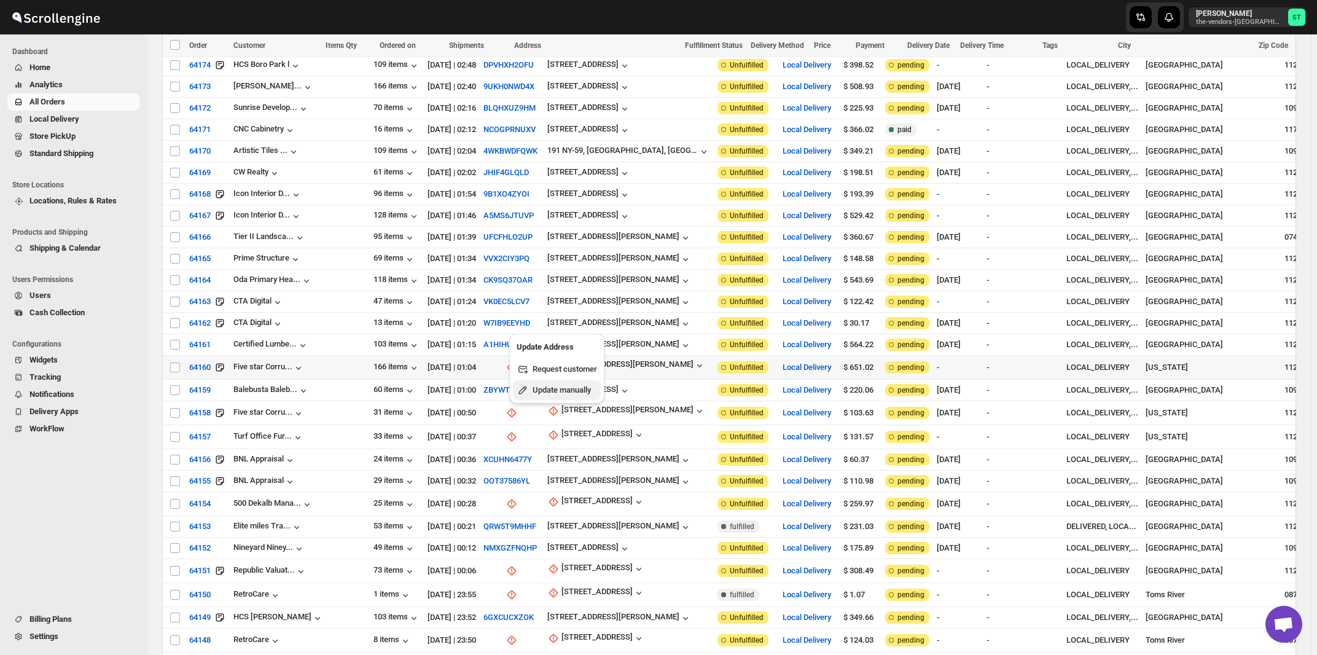
select select "US"
select select "[US_STATE]"
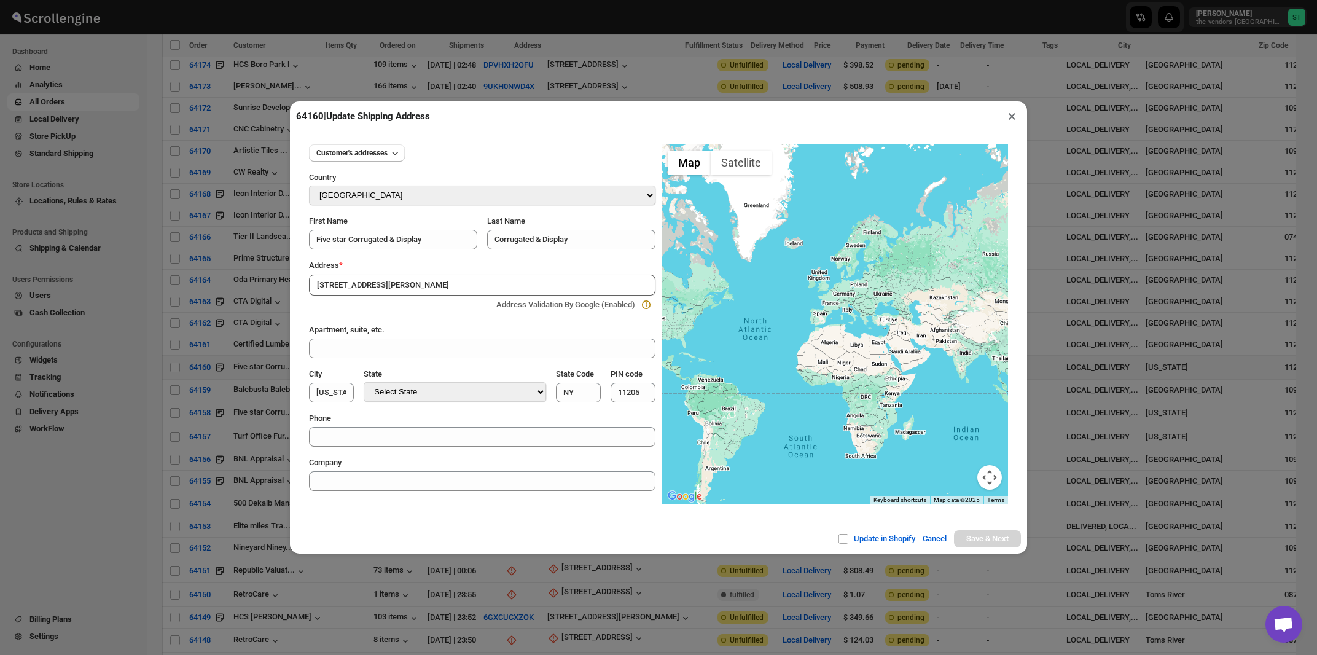
click at [425, 264] on div "Address *" at bounding box center [482, 265] width 346 height 12
click at [424, 283] on input "[STREET_ADDRESS][PERSON_NAME]" at bounding box center [482, 285] width 346 height 21
type input "175 Classon Ave, Brooklyn, New York 11205, USA"
type input "[GEOGRAPHIC_DATA]"
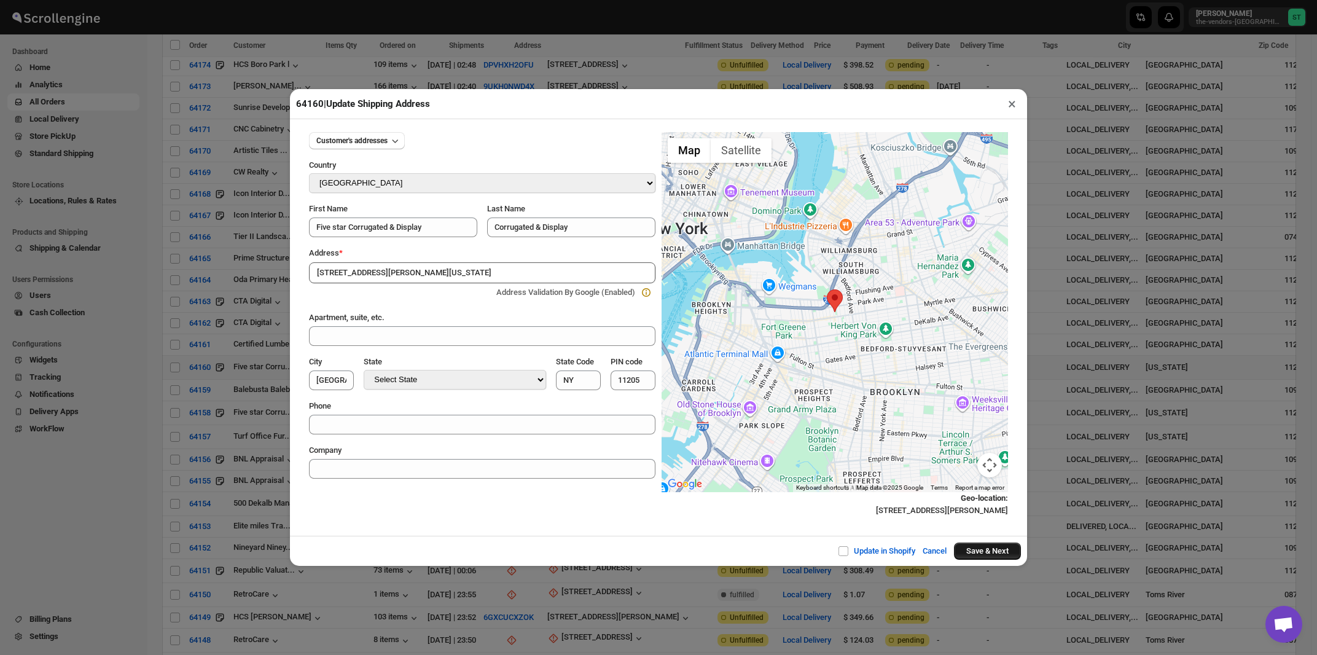
click at [970, 553] on button "Save & Next" at bounding box center [987, 550] width 67 height 17
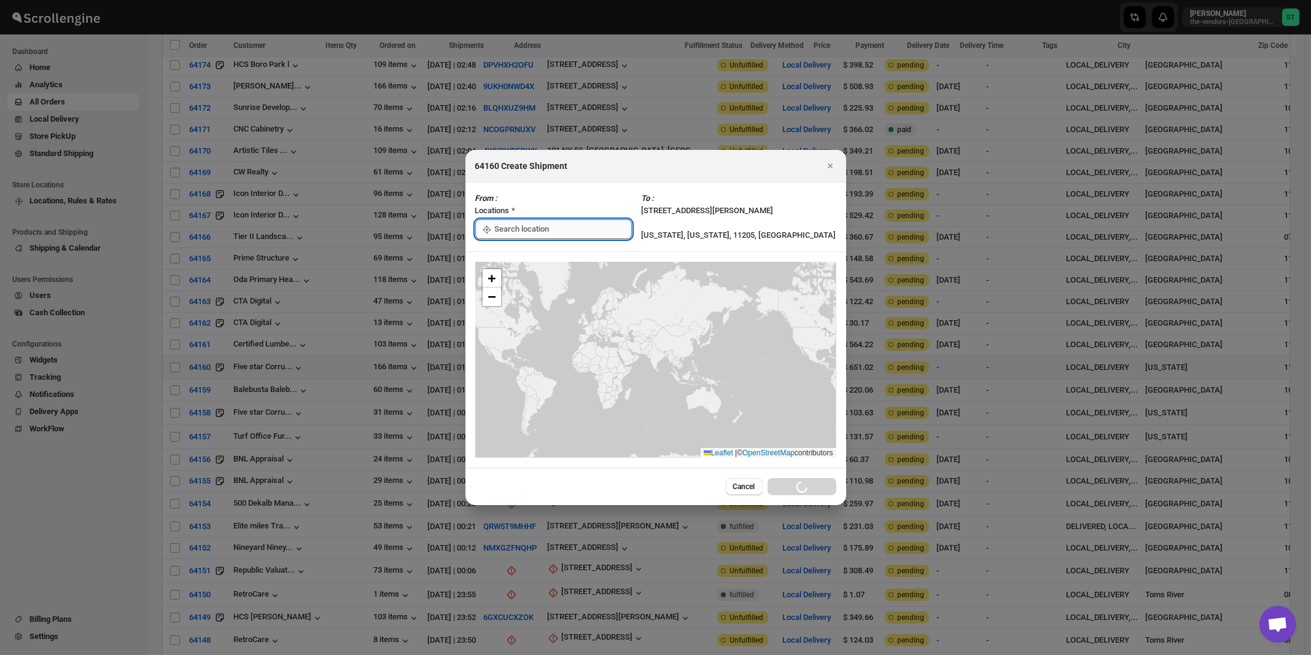
click at [531, 233] on input ":r39u:" at bounding box center [563, 229] width 137 height 20
click at [527, 260] on div "[STREET_ADDRESS]" at bounding box center [563, 257] width 151 height 12
type input "[STREET_ADDRESS]"
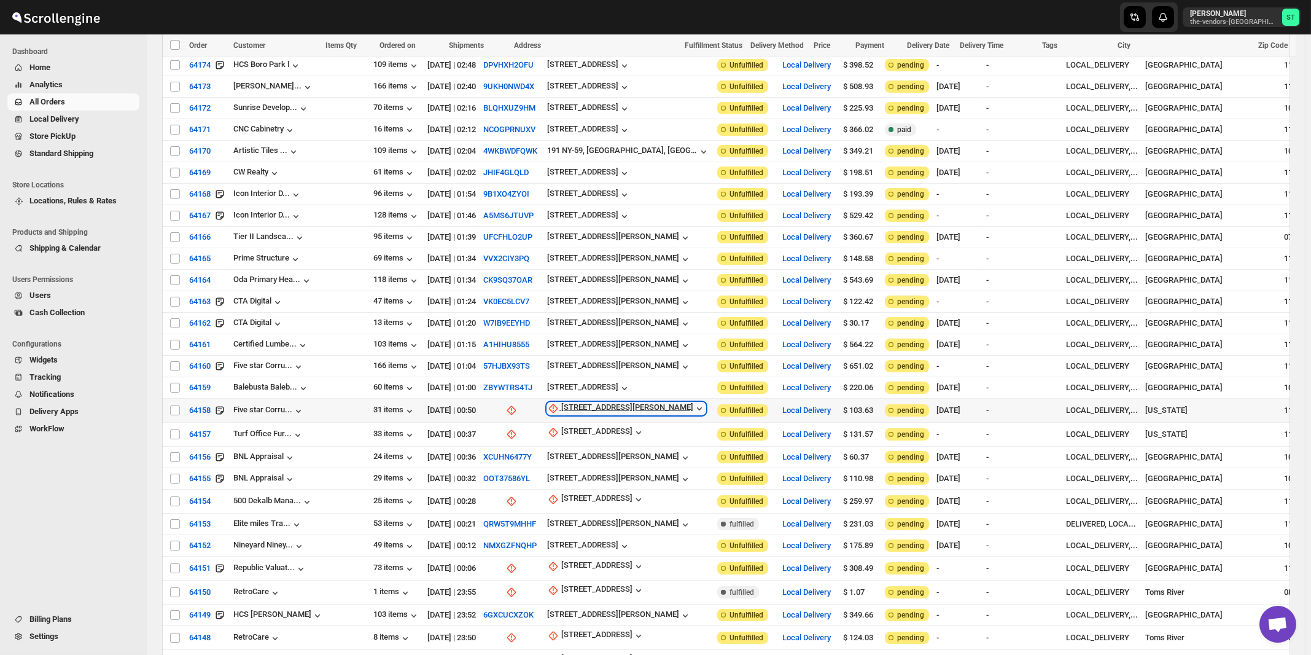
click at [561, 402] on div "[STREET_ADDRESS][PERSON_NAME]" at bounding box center [627, 408] width 132 height 12
click at [560, 429] on span "Update manually" at bounding box center [562, 431] width 58 height 9
select select "US"
select select "[US_STATE]"
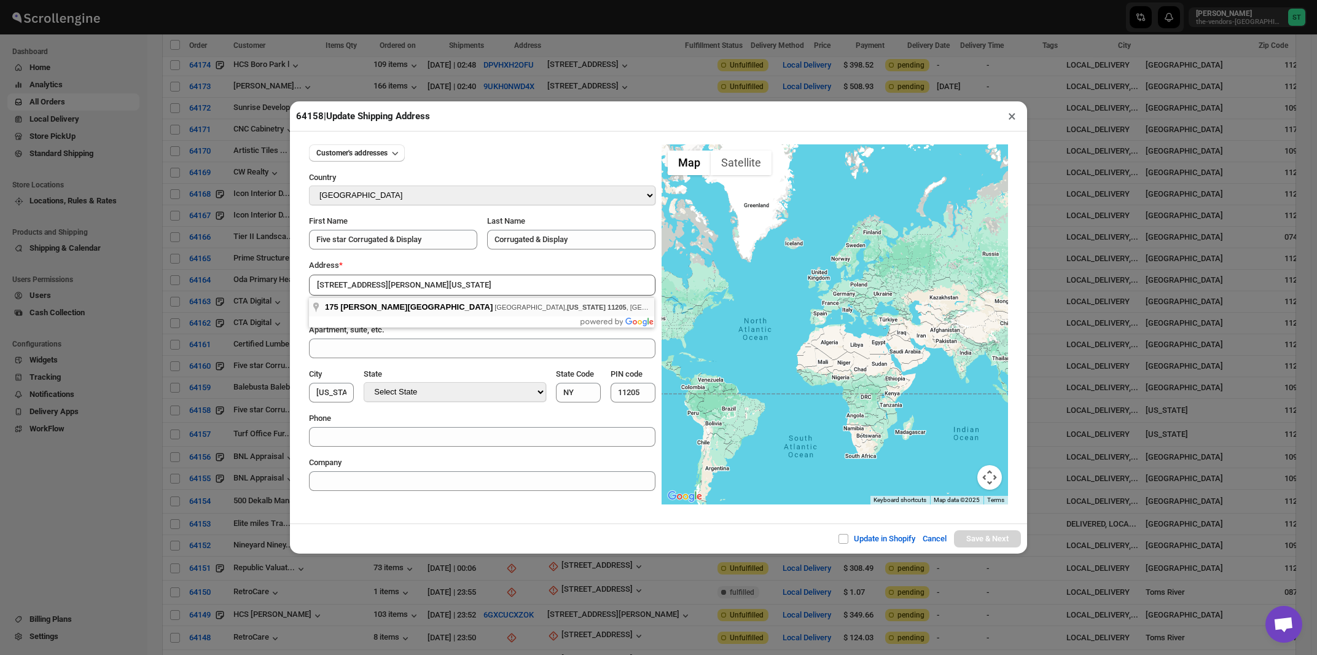
type input "175 Classon Ave, Brooklyn, New York 11205, USA"
type input "[GEOGRAPHIC_DATA]"
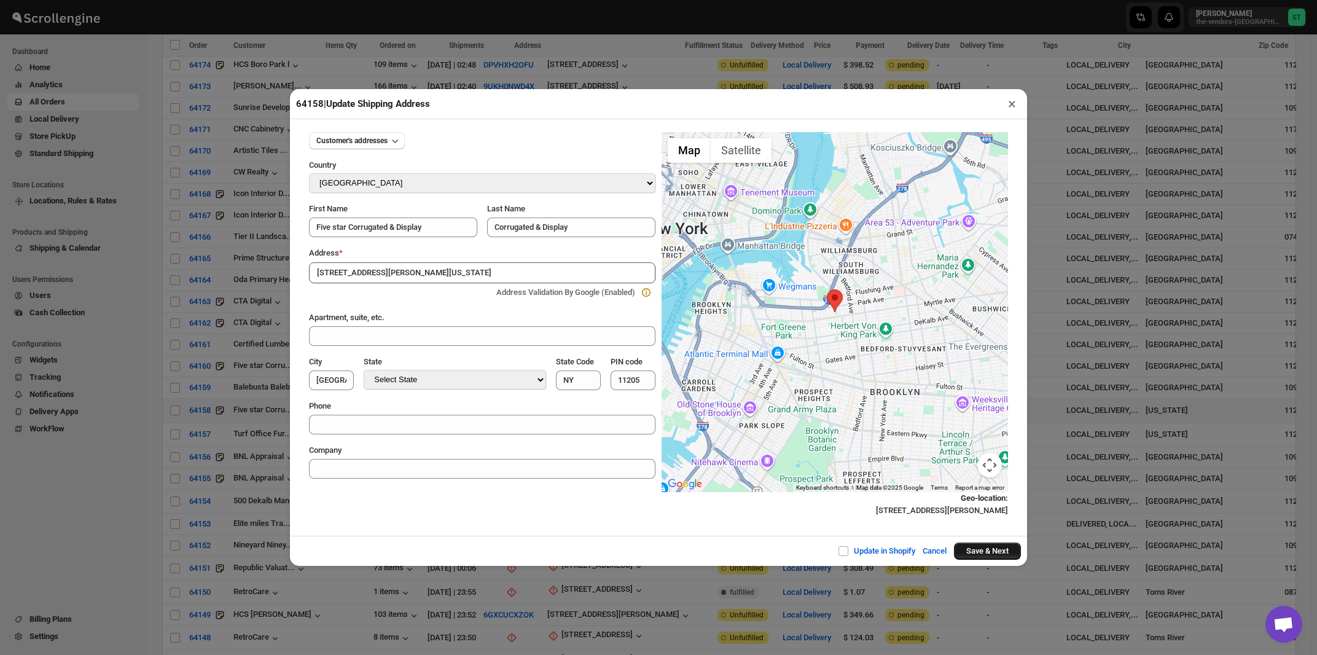
click at [977, 549] on button "Save & Next" at bounding box center [987, 550] width 67 height 17
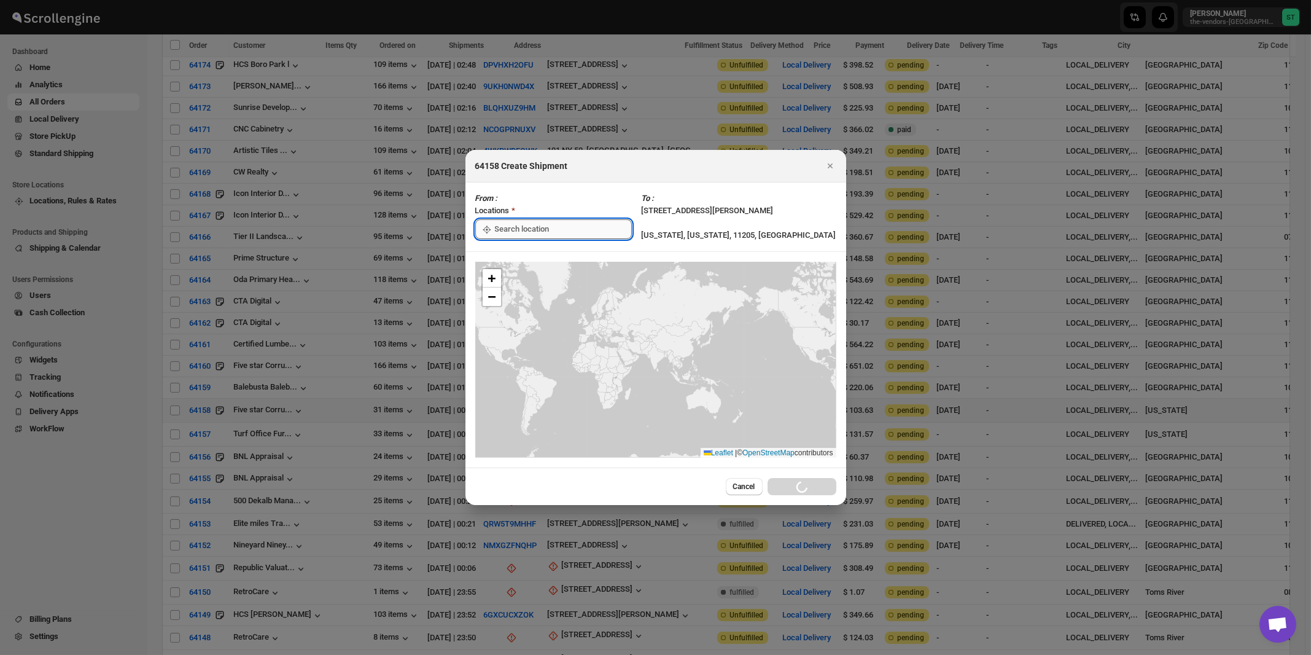
click at [517, 228] on input ":r3am:" at bounding box center [563, 229] width 137 height 20
click at [512, 252] on div "[STREET_ADDRESS]" at bounding box center [563, 257] width 151 height 12
type input "[STREET_ADDRESS]"
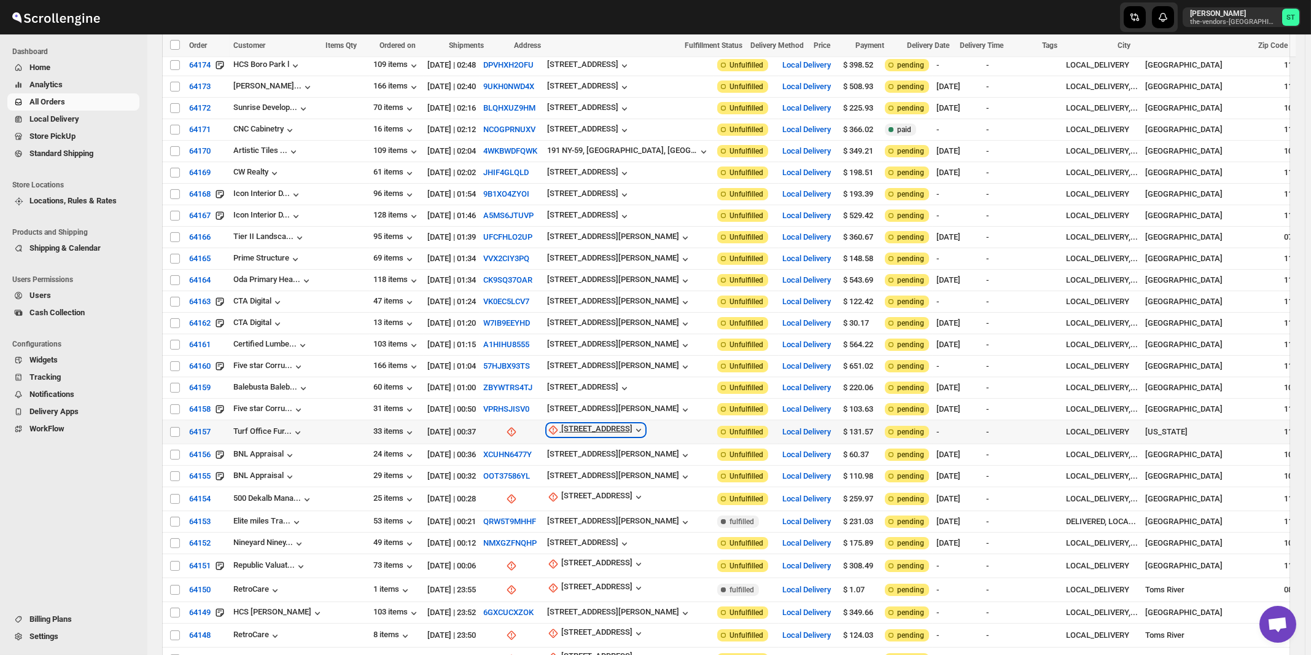
click at [561, 424] on div "500 Dekalb Ave" at bounding box center [596, 430] width 71 height 12
click at [552, 453] on span "Update manually" at bounding box center [560, 452] width 58 height 9
select select "US"
select select "[US_STATE]"
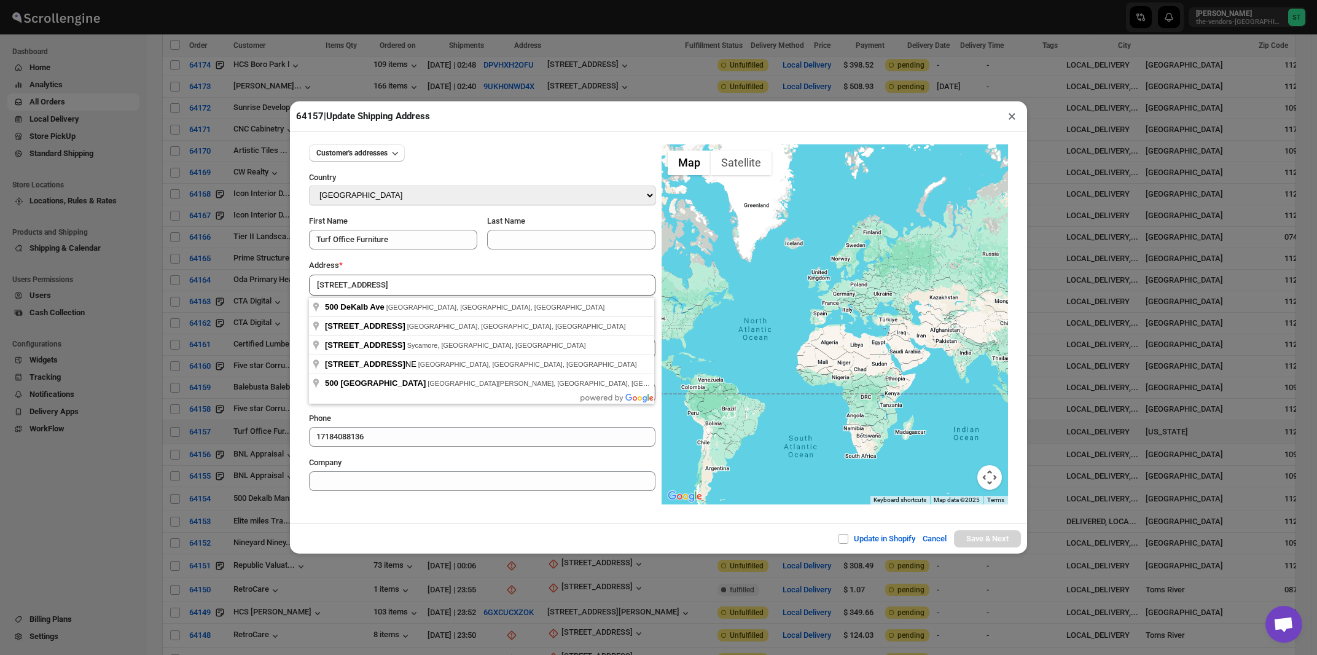
click at [417, 270] on div "Address *" at bounding box center [482, 265] width 346 height 12
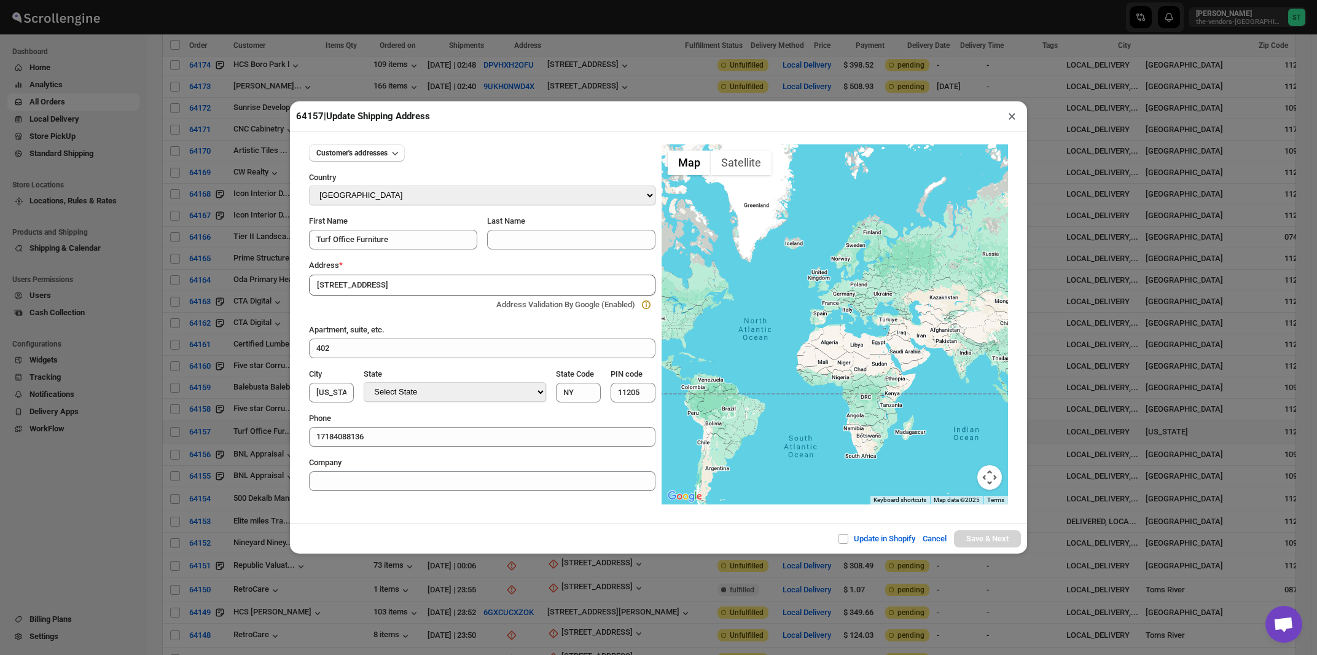
click at [404, 297] on div "Address Validation By Google (Enabled)" at bounding box center [479, 302] width 345 height 17
click at [412, 289] on input "500 Dekalb Ave" at bounding box center [482, 285] width 346 height 21
click at [456, 257] on div "Customer's addresses Country Select Country Afghanistan Åland Islands Albania A…" at bounding box center [482, 313] width 346 height 356
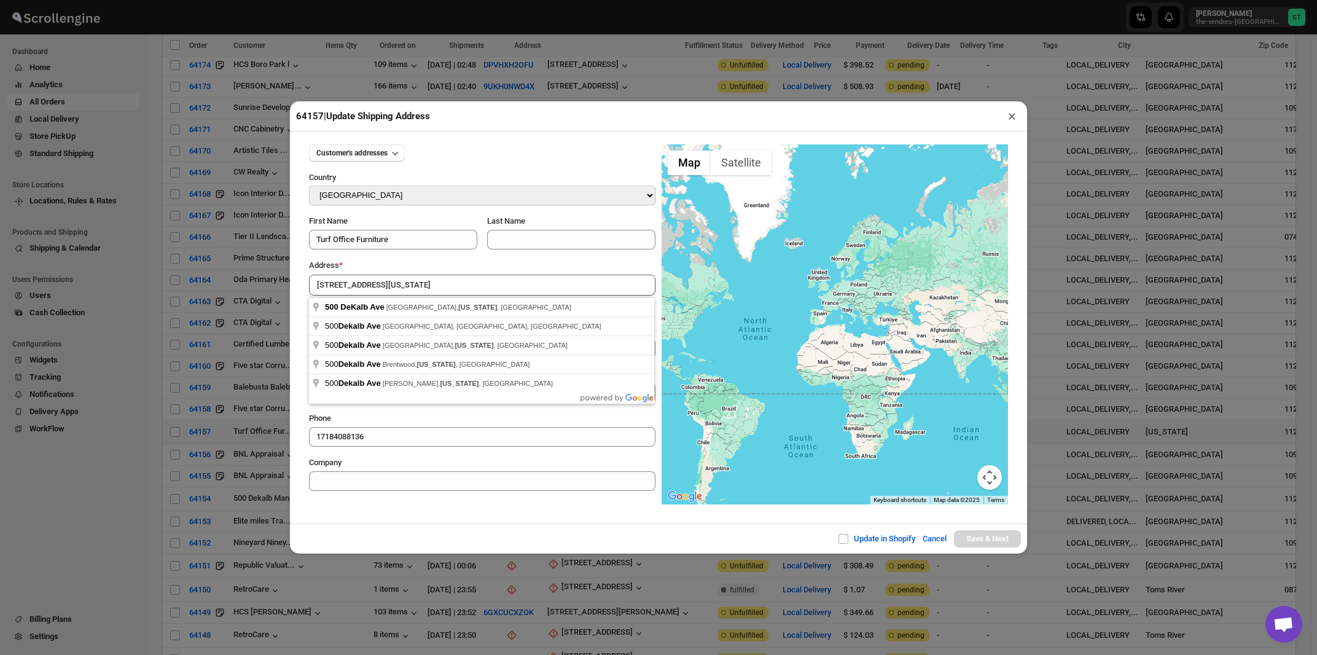
click at [441, 283] on input "500 Dekalb Ave New York" at bounding box center [482, 285] width 346 height 21
click at [447, 263] on div "Address *" at bounding box center [482, 265] width 346 height 12
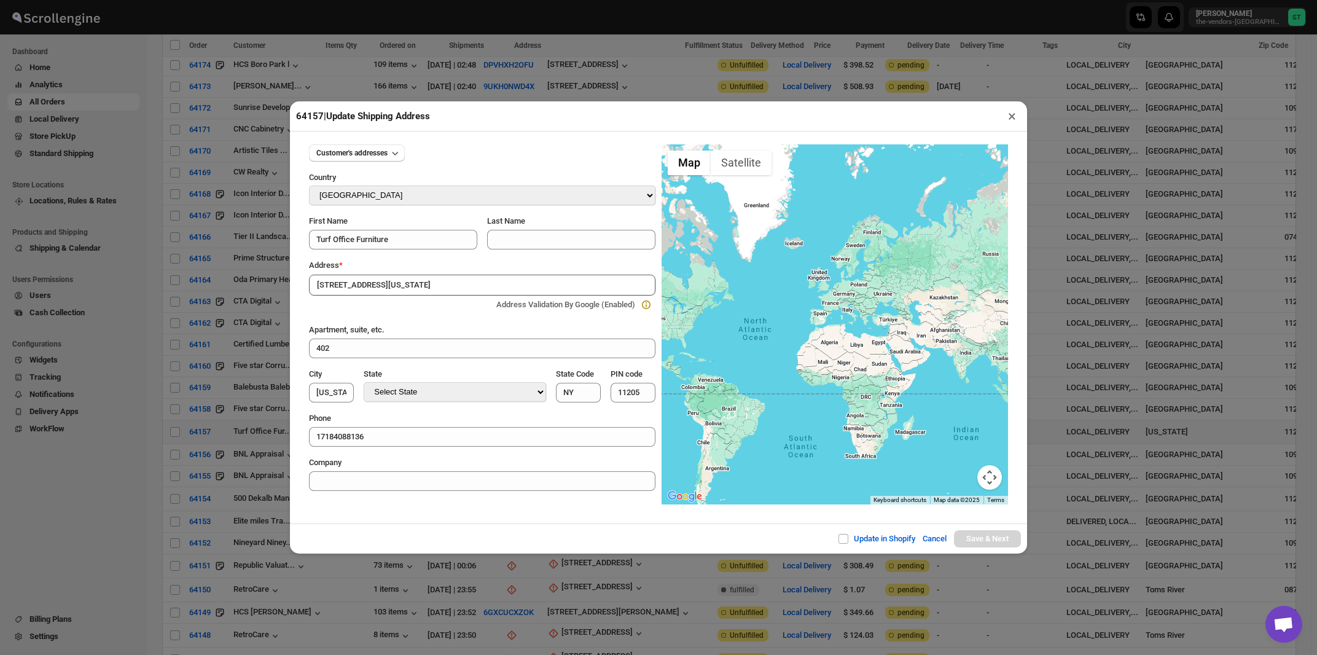
click at [449, 286] on input "500 Dekalb Ave New York" at bounding box center [482, 285] width 346 height 21
type input "500 DeKalb Ave, Brooklyn, New York 11205, USA"
type input "[GEOGRAPHIC_DATA]"
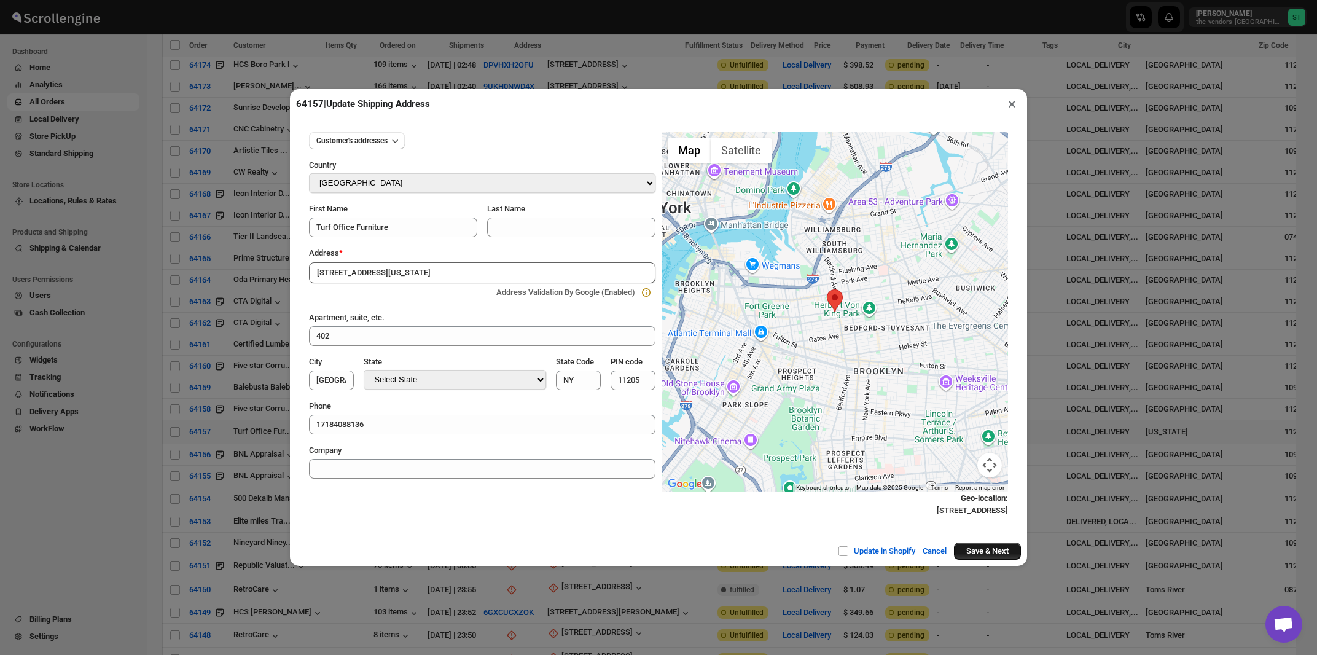
click at [984, 555] on button "Save & Next" at bounding box center [987, 550] width 67 height 17
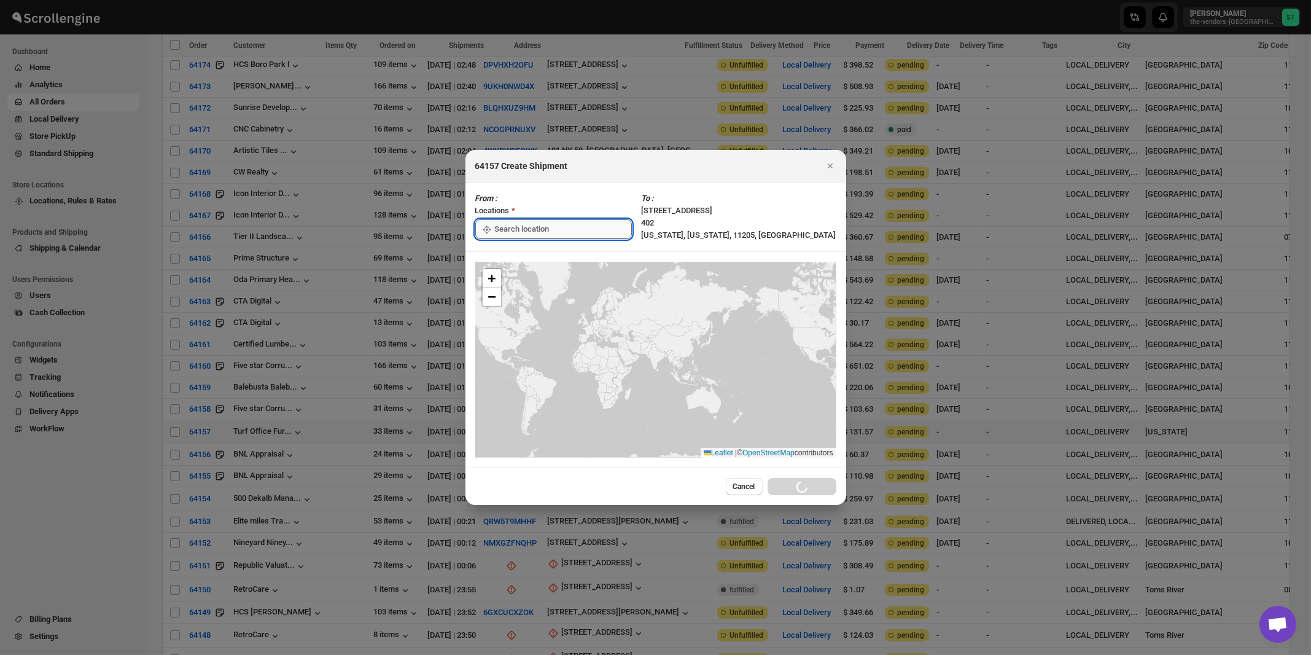
click at [523, 233] on input ":r3b2:" at bounding box center [563, 229] width 137 height 20
click at [521, 265] on div "[STREET_ADDRESS]" at bounding box center [563, 257] width 166 height 20
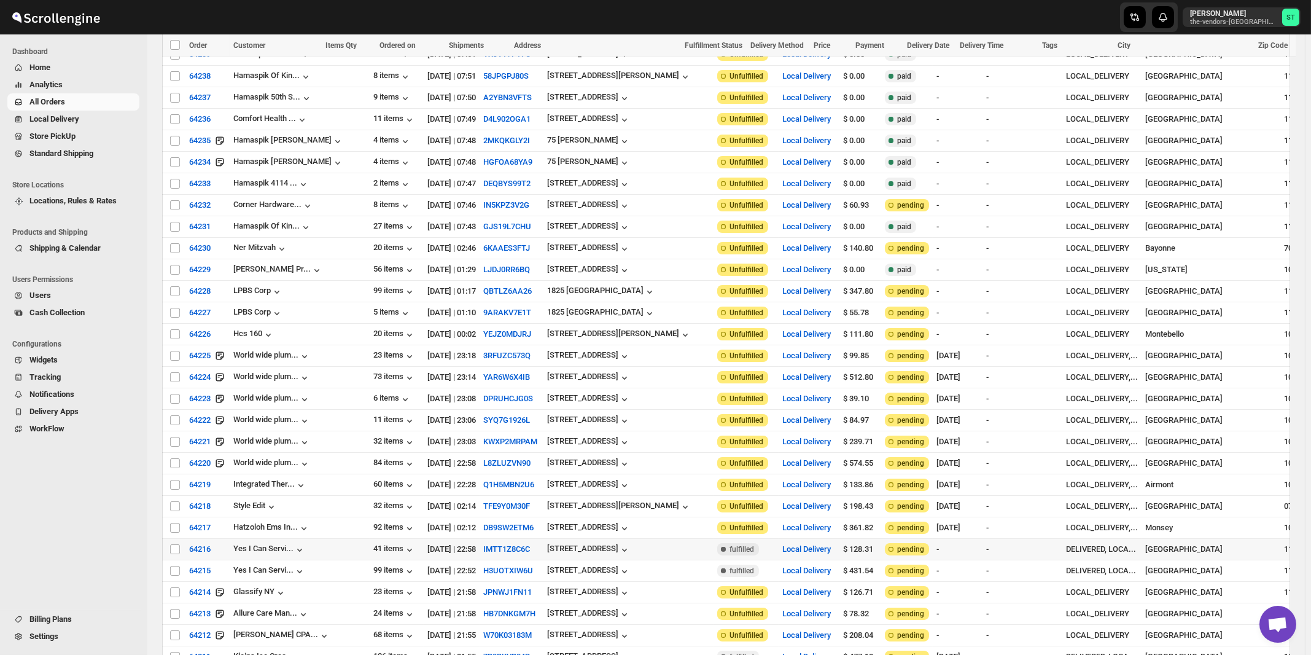
scroll to position [0, 0]
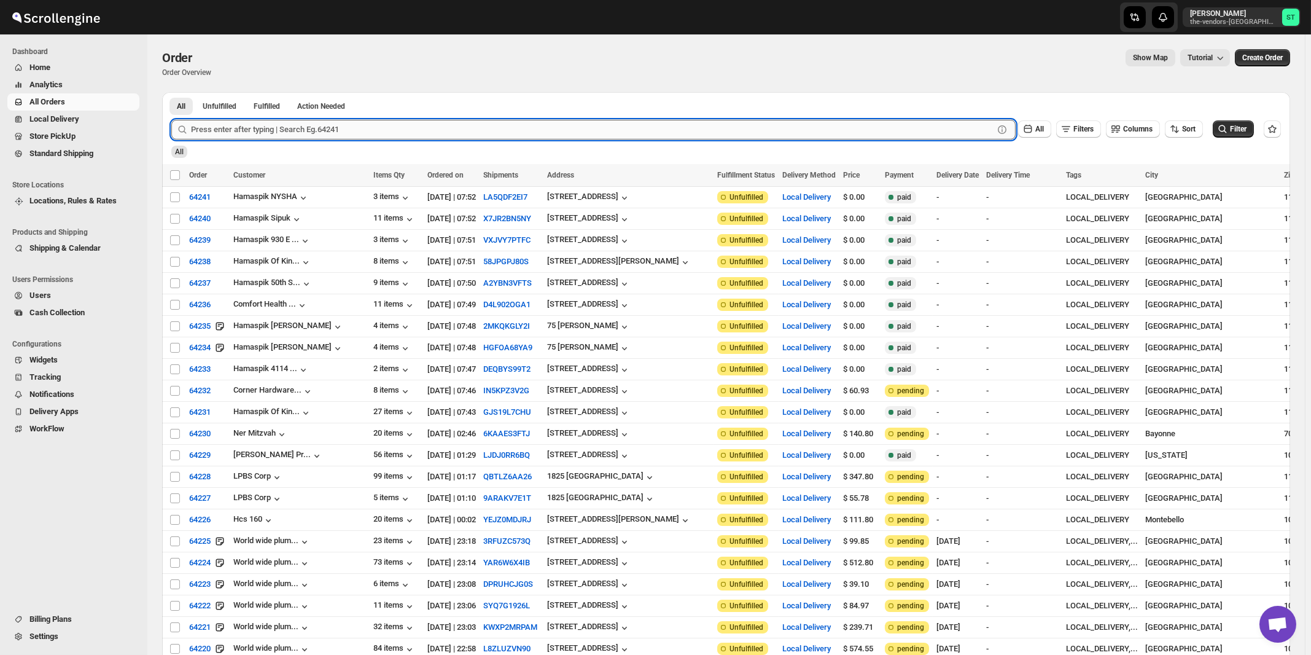
click at [248, 128] on input "text" at bounding box center [592, 130] width 803 height 20
click at [171, 92] on button "Submit" at bounding box center [188, 98] width 35 height 13
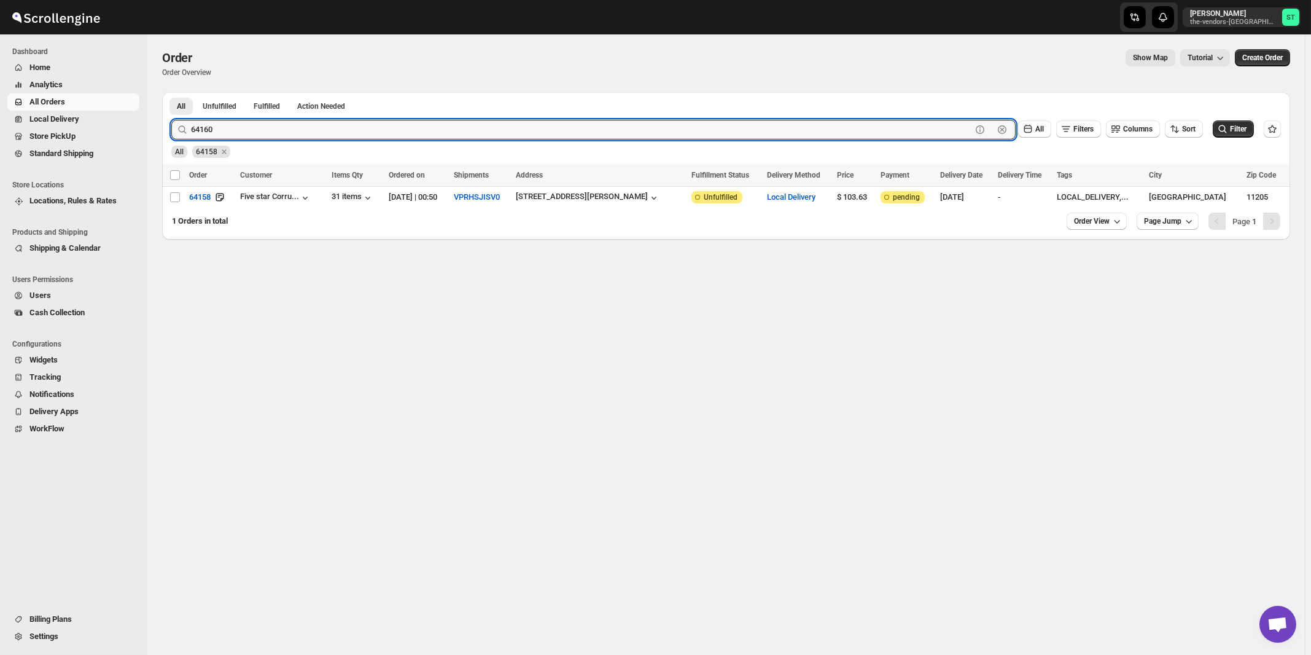
click at [171, 92] on button "Submit" at bounding box center [188, 98] width 35 height 13
type input "64142"
click at [171, 92] on button "Submit" at bounding box center [188, 98] width 35 height 13
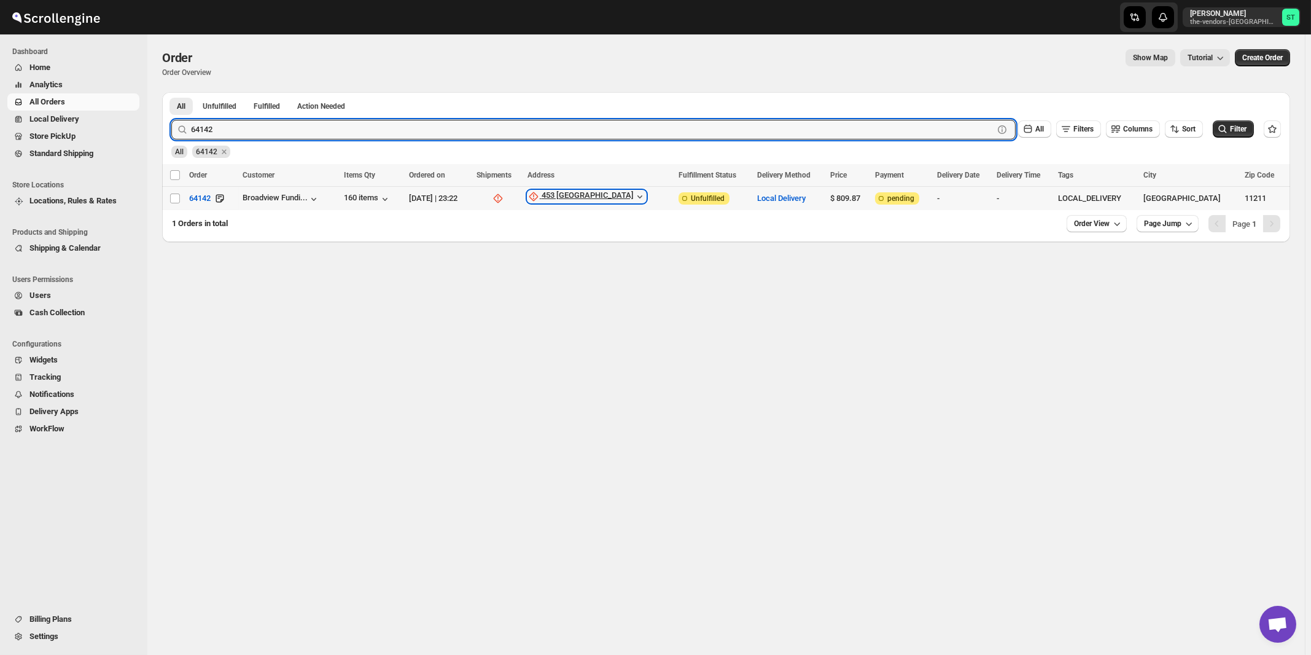
click at [619, 195] on div "453 [GEOGRAPHIC_DATA]" at bounding box center [588, 196] width 92 height 12
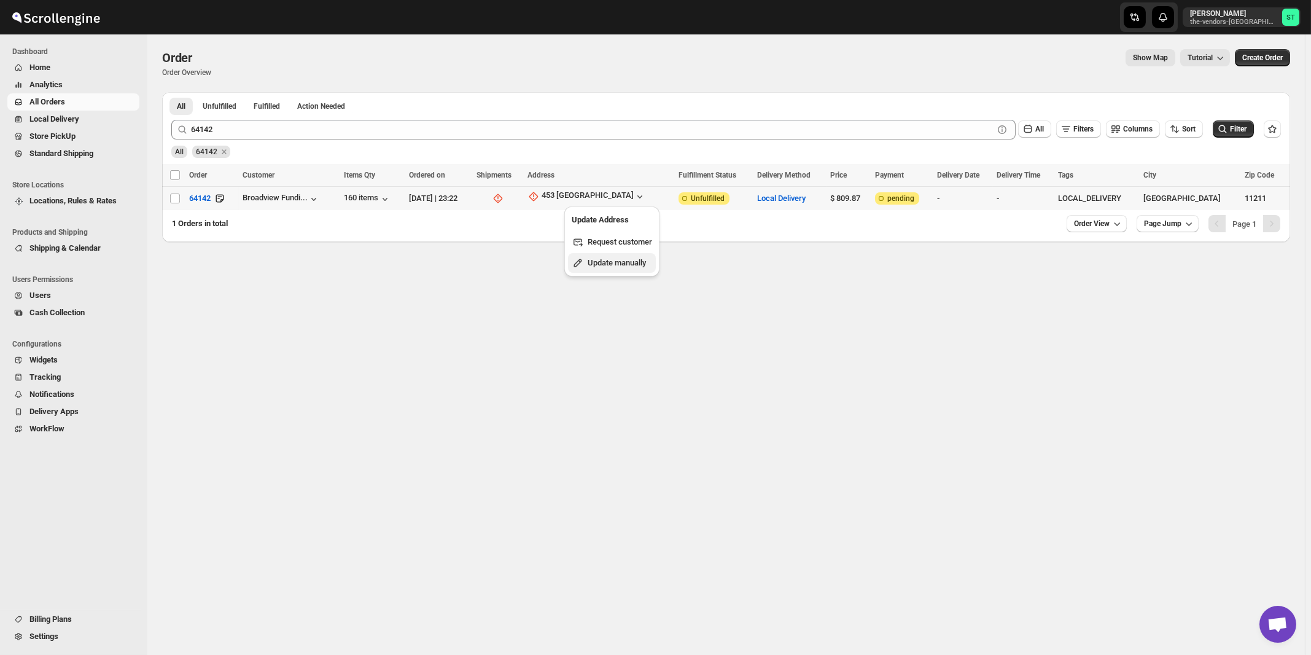
click at [608, 260] on span "Update manually" at bounding box center [617, 262] width 58 height 9
select select "US"
select select "[US_STATE]"
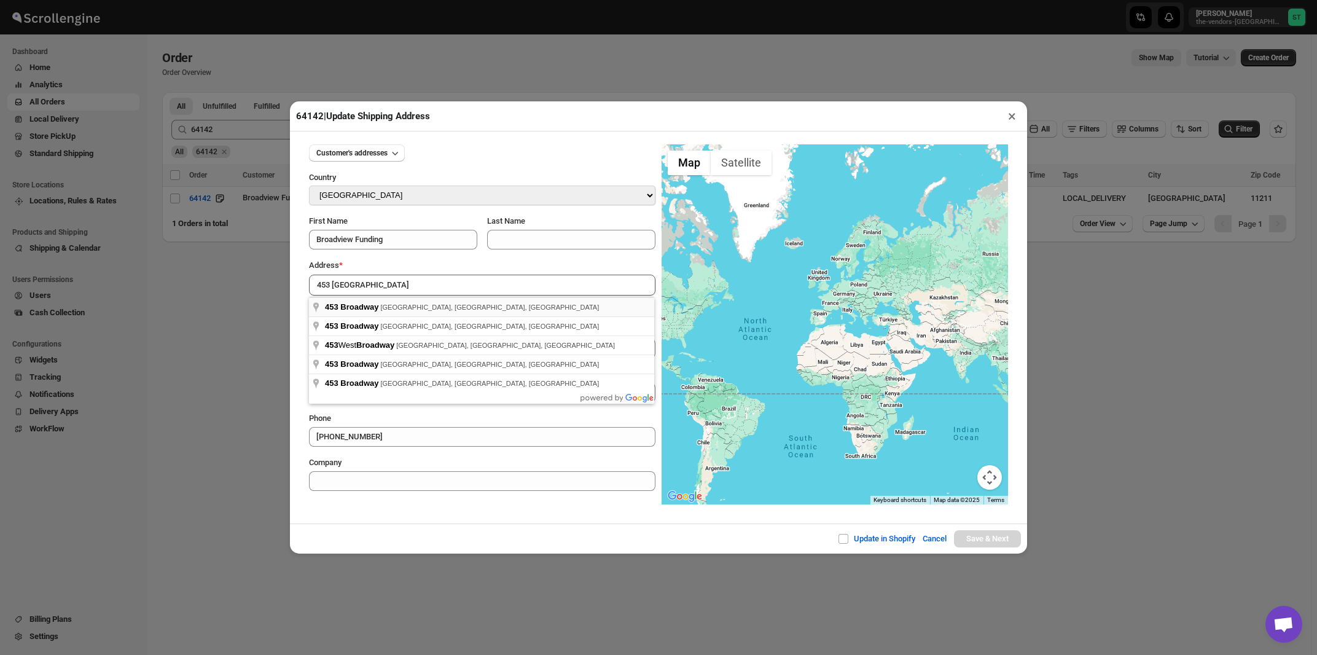
type input "453 Broadway, Brooklyn, NY, USA"
type input "[GEOGRAPHIC_DATA]"
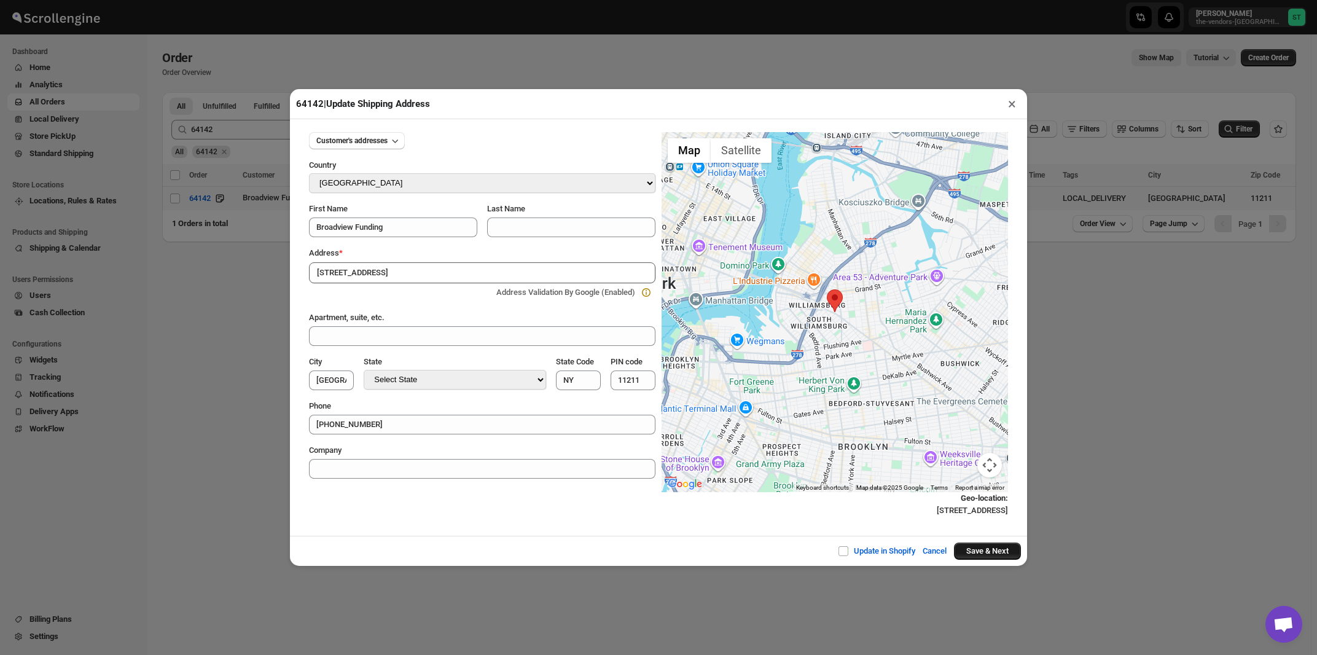
click at [985, 552] on button "Save & Next" at bounding box center [987, 550] width 67 height 17
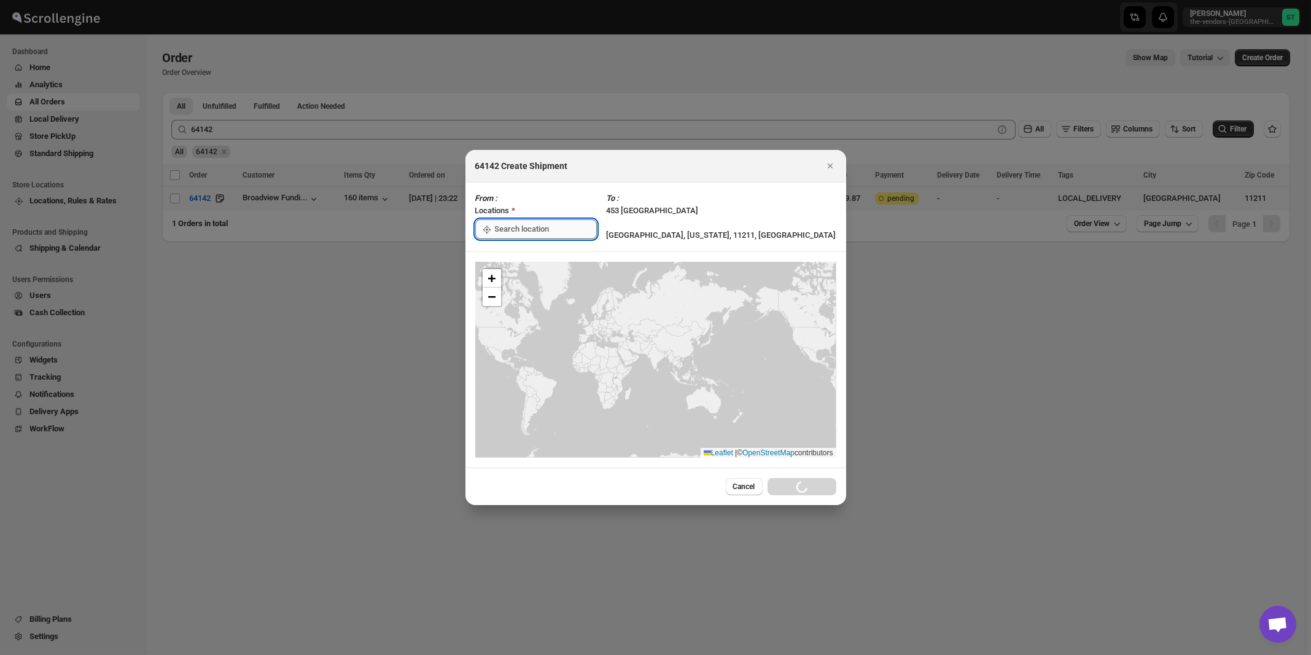
click at [535, 230] on input ":r57v:" at bounding box center [546, 229] width 102 height 20
click at [525, 256] on div "[STREET_ADDRESS]" at bounding box center [563, 257] width 151 height 12
type input "[STREET_ADDRESS]"
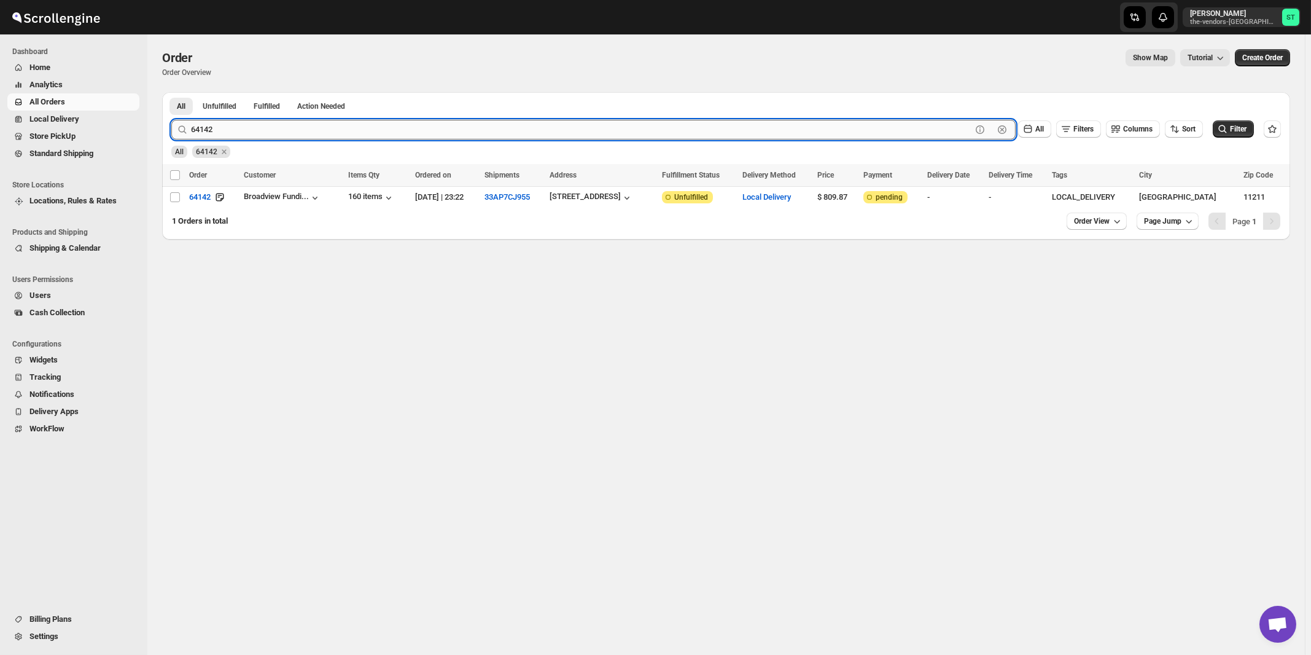
click at [241, 130] on input "64142" at bounding box center [581, 130] width 781 height 20
type input "64134"
click at [171, 92] on button "Submit" at bounding box center [188, 98] width 35 height 13
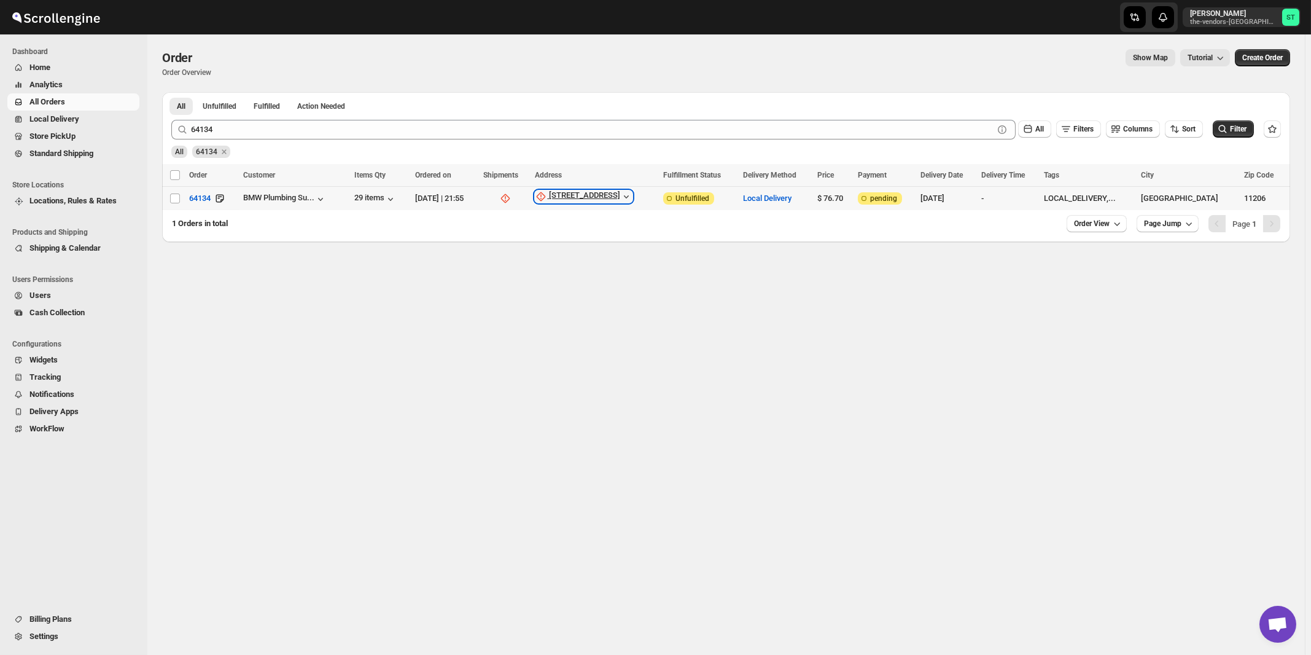
click at [619, 196] on div "[STREET_ADDRESS]" at bounding box center [584, 196] width 71 height 12
click at [617, 263] on span "Update manually" at bounding box center [619, 262] width 58 height 9
select select "US"
select select "[US_STATE]"
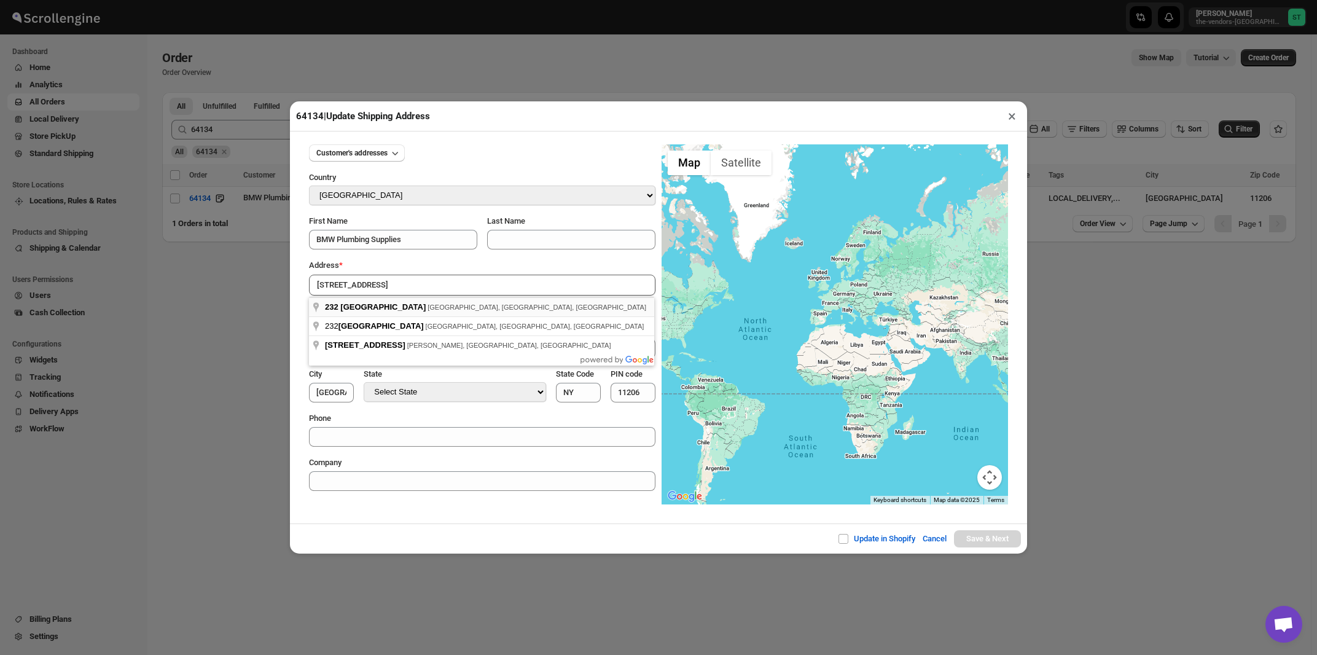
type input "232 Varet Street, Brooklyn, NY, USA"
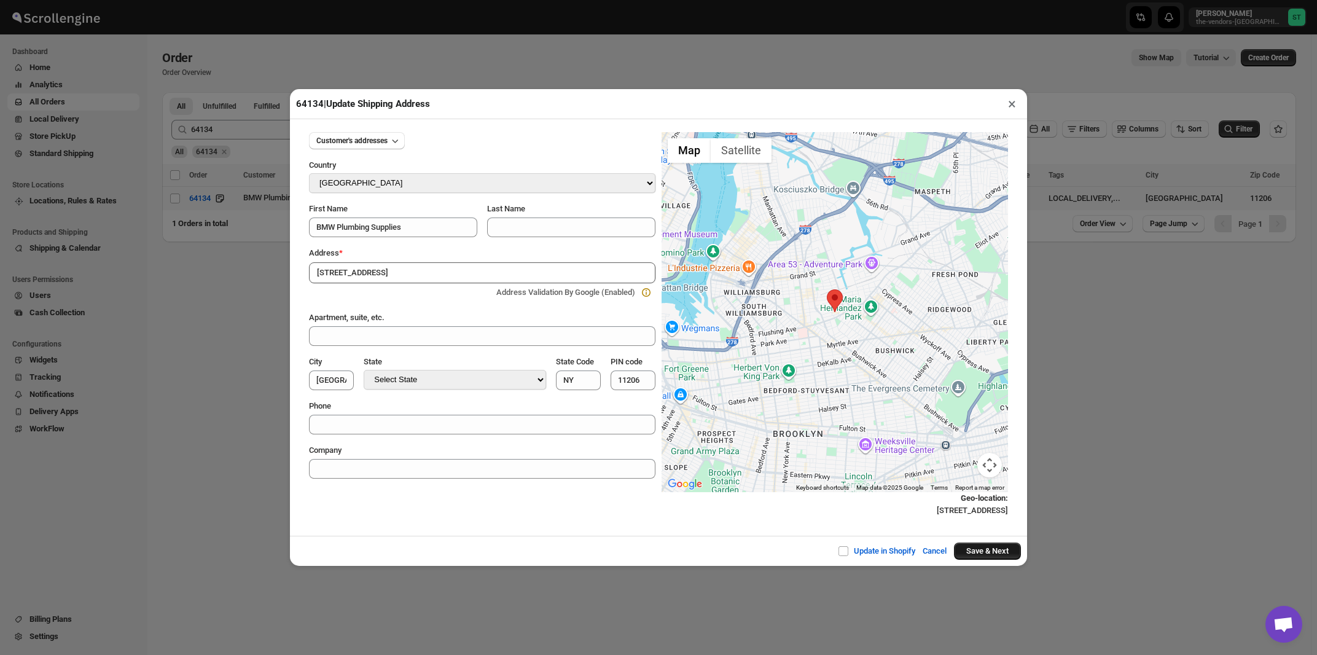
click at [977, 554] on button "Save & Next" at bounding box center [987, 550] width 67 height 17
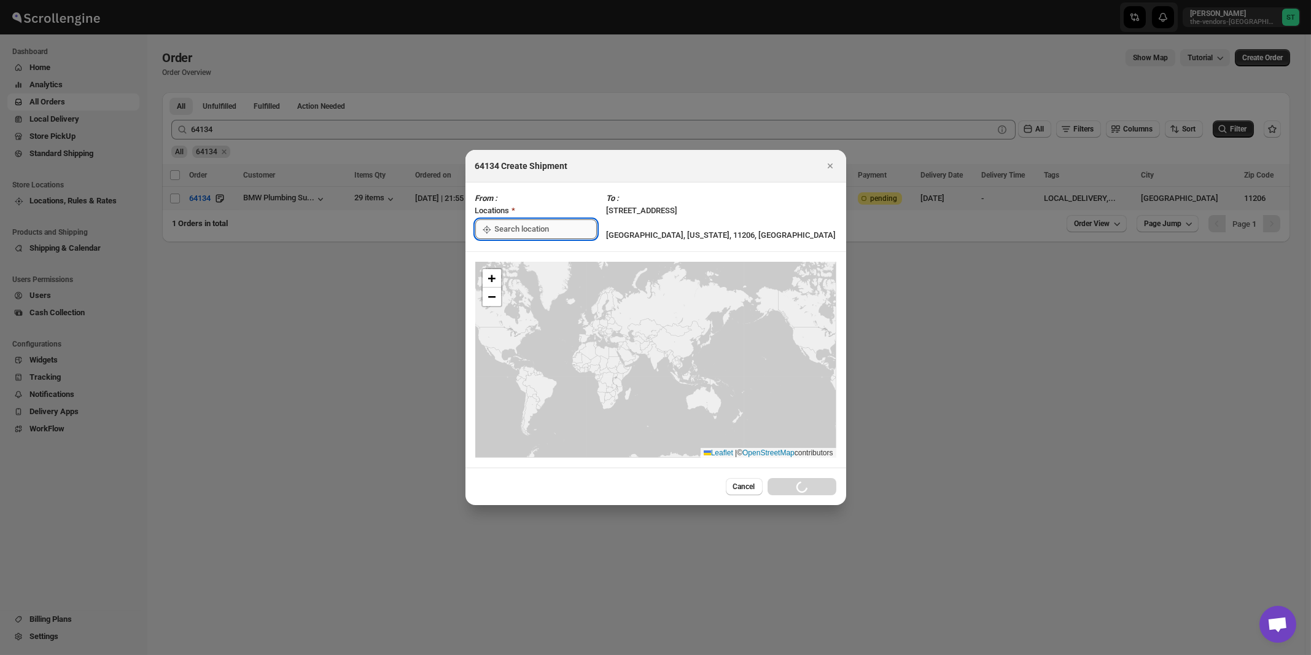
click at [529, 230] on input ":r598:" at bounding box center [546, 229] width 102 height 20
click at [521, 255] on div "[STREET_ADDRESS]" at bounding box center [563, 257] width 151 height 12
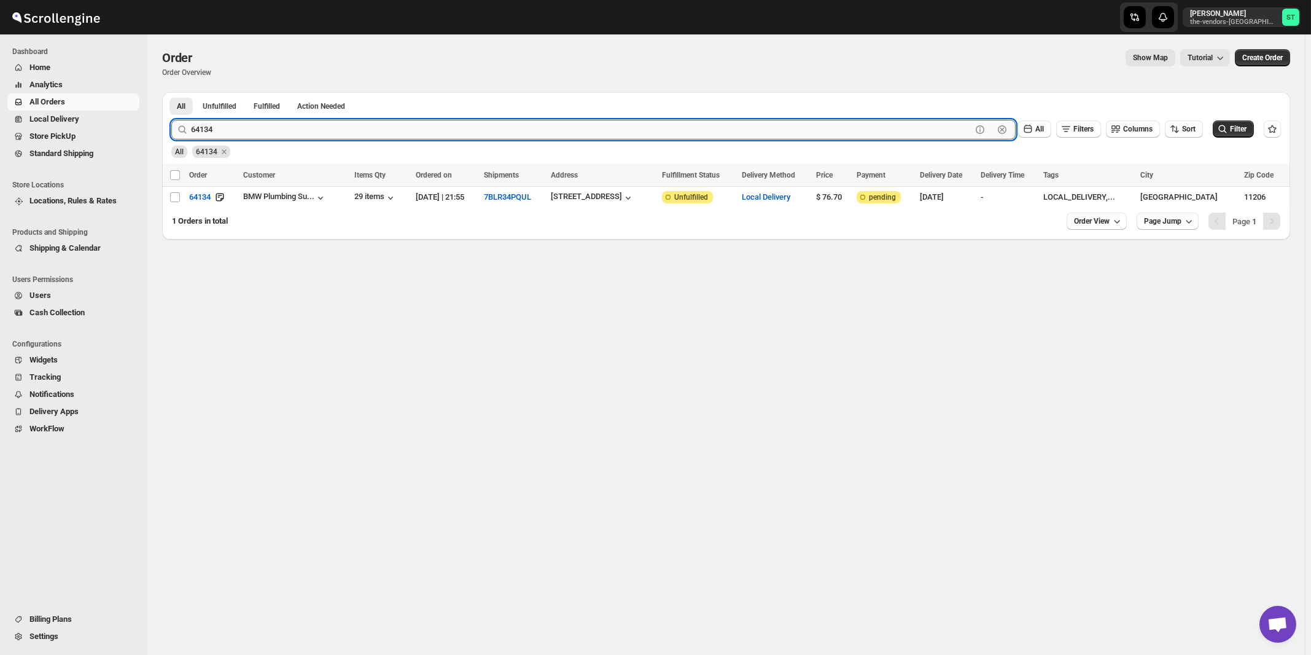
click at [411, 127] on input "64134" at bounding box center [581, 130] width 781 height 20
click at [171, 92] on button "Submit" at bounding box center [188, 98] width 35 height 13
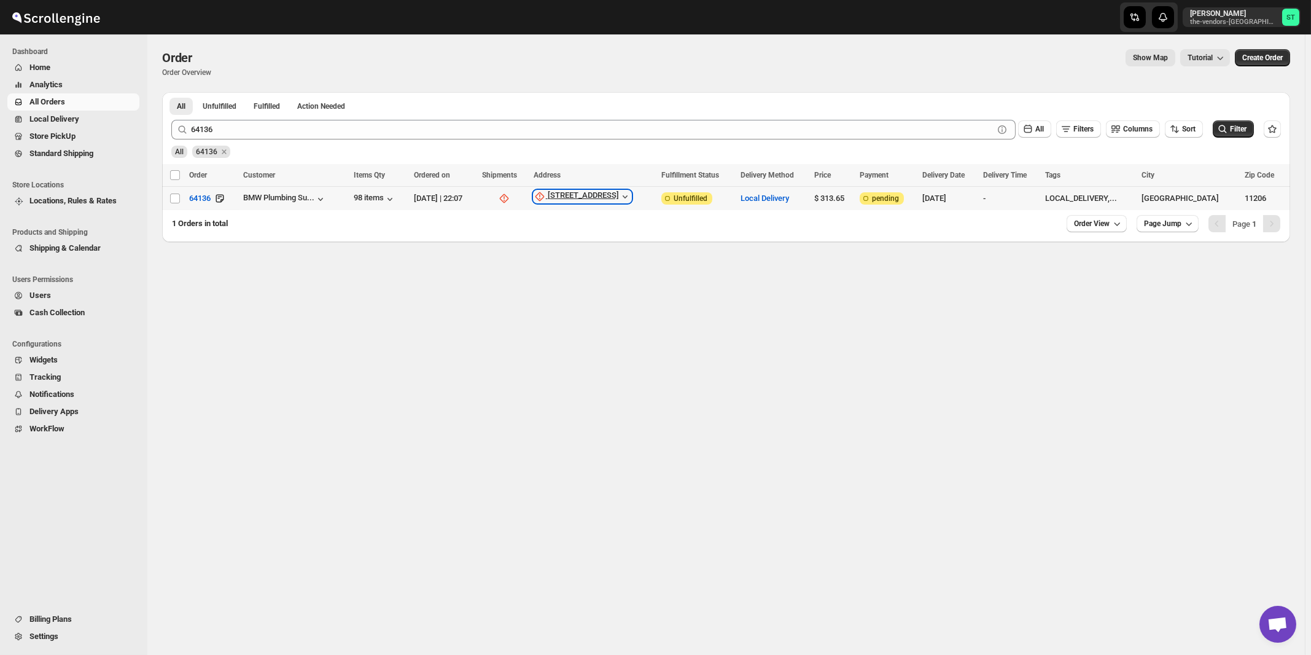
click at [612, 196] on div "[STREET_ADDRESS]" at bounding box center [583, 196] width 71 height 12
click at [604, 266] on span "Update manually" at bounding box center [617, 262] width 58 height 9
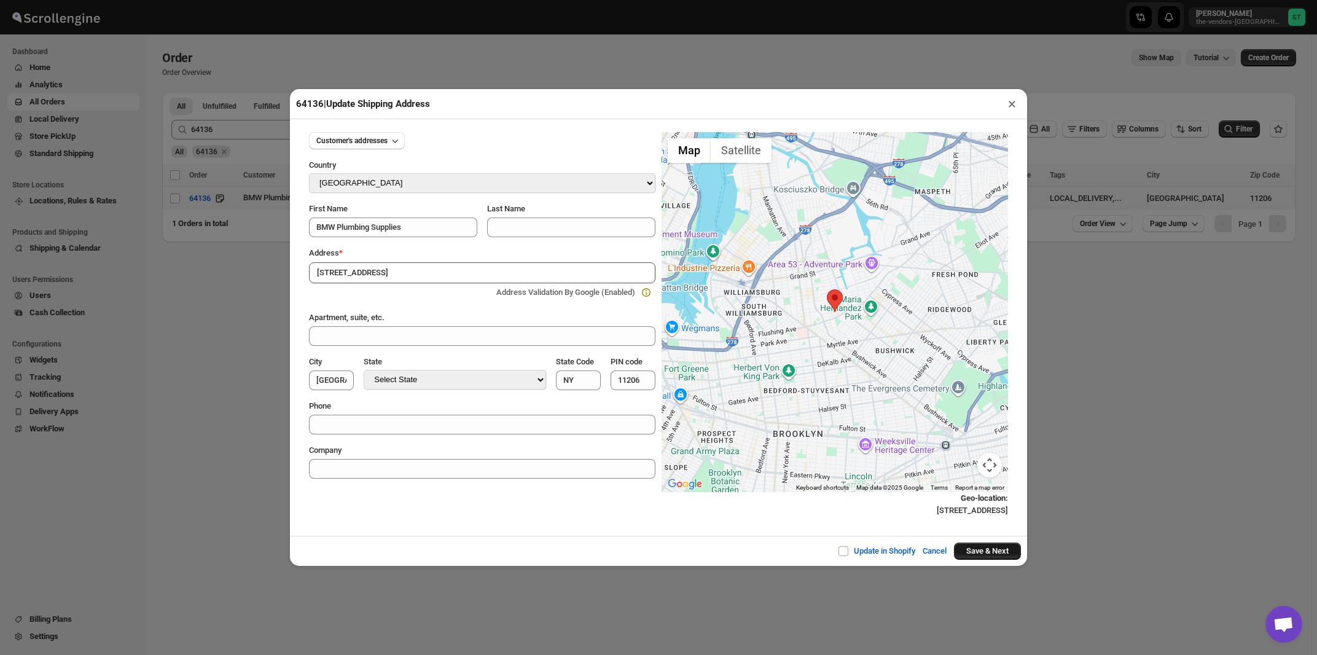
click at [974, 554] on button "Save & Next" at bounding box center [987, 550] width 67 height 17
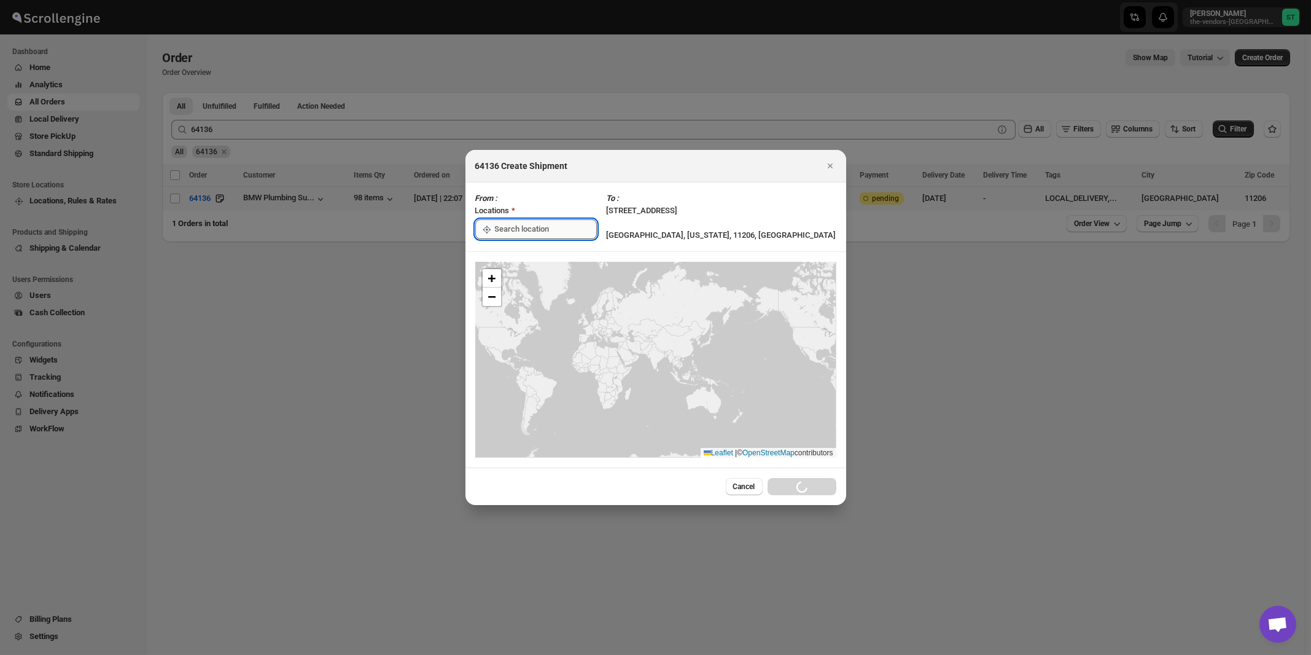
click at [541, 233] on input ":r5aj:" at bounding box center [546, 229] width 102 height 20
click at [530, 256] on div "[STREET_ADDRESS]" at bounding box center [563, 257] width 151 height 12
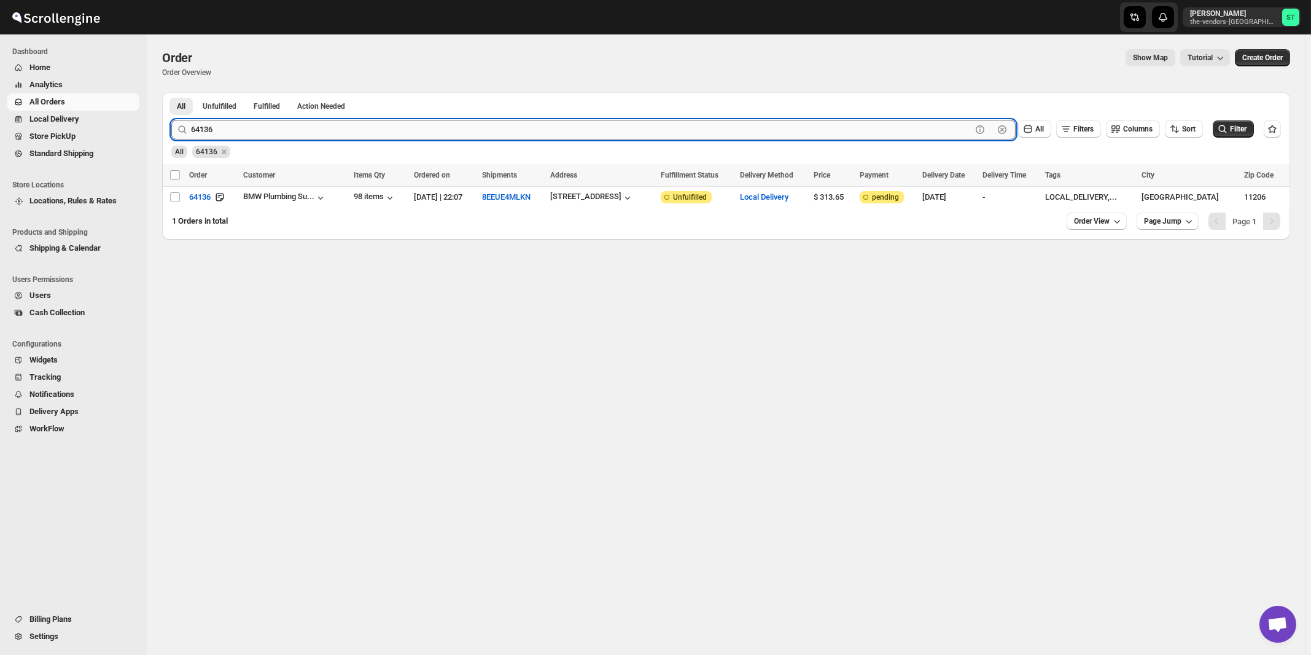
click at [248, 130] on input "64136" at bounding box center [581, 130] width 781 height 20
click at [171, 92] on button "Submit" at bounding box center [188, 98] width 35 height 13
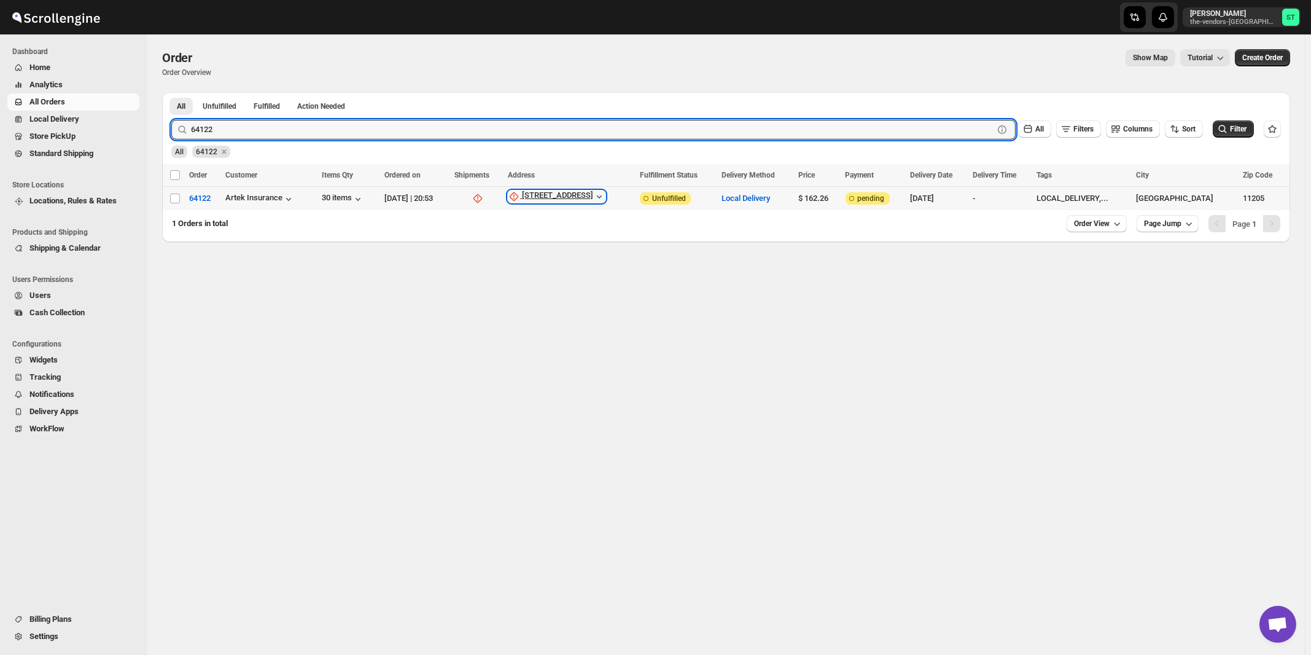
click at [571, 195] on div "[STREET_ADDRESS]" at bounding box center [557, 196] width 71 height 12
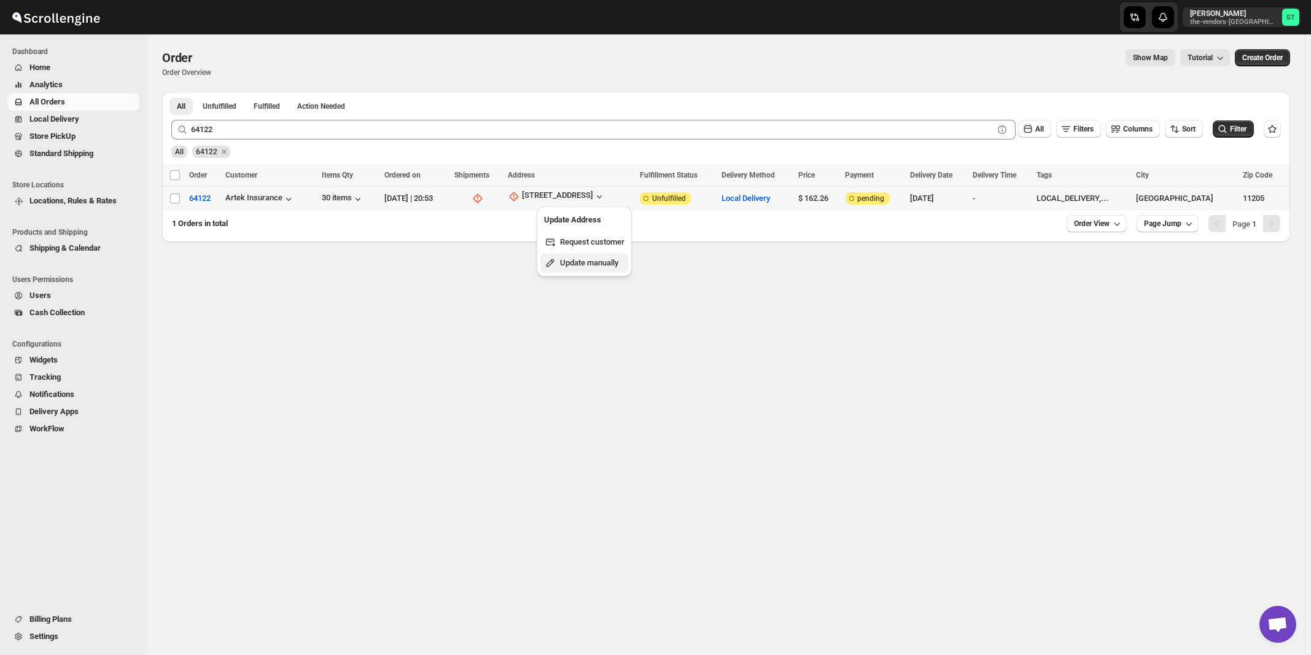
click at [580, 263] on span "Update manually" at bounding box center [589, 262] width 58 height 9
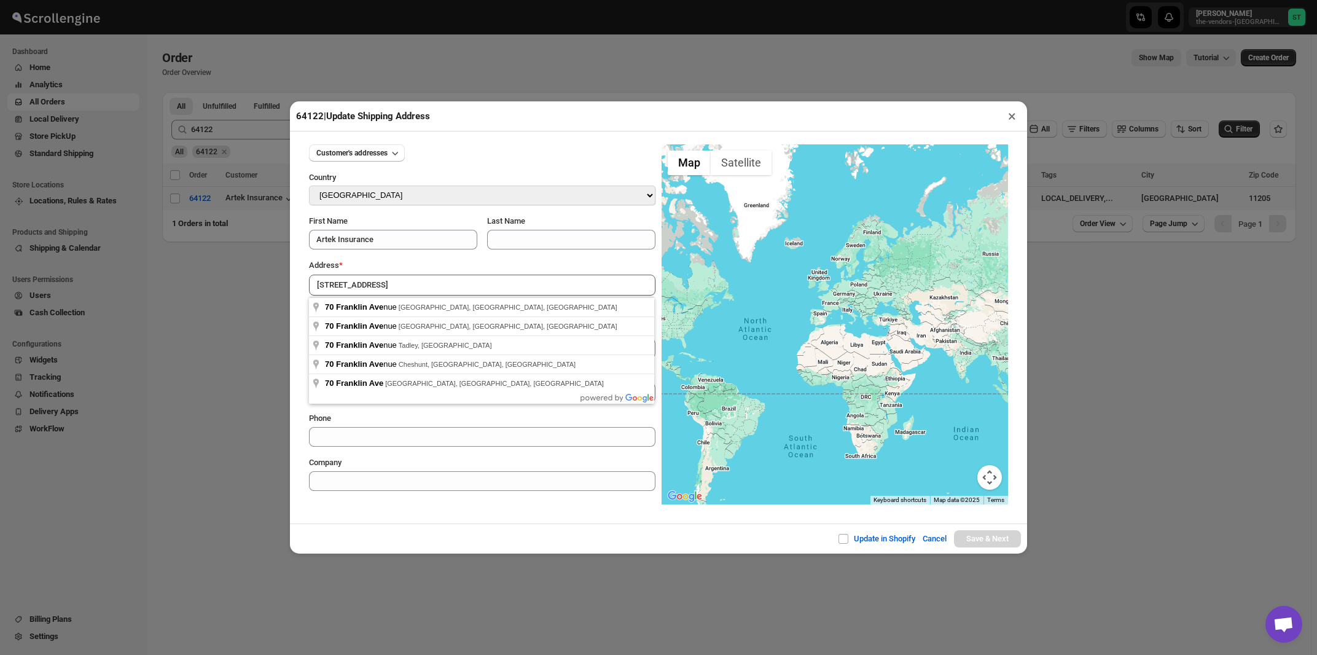
click at [415, 270] on div "Address *" at bounding box center [482, 265] width 346 height 12
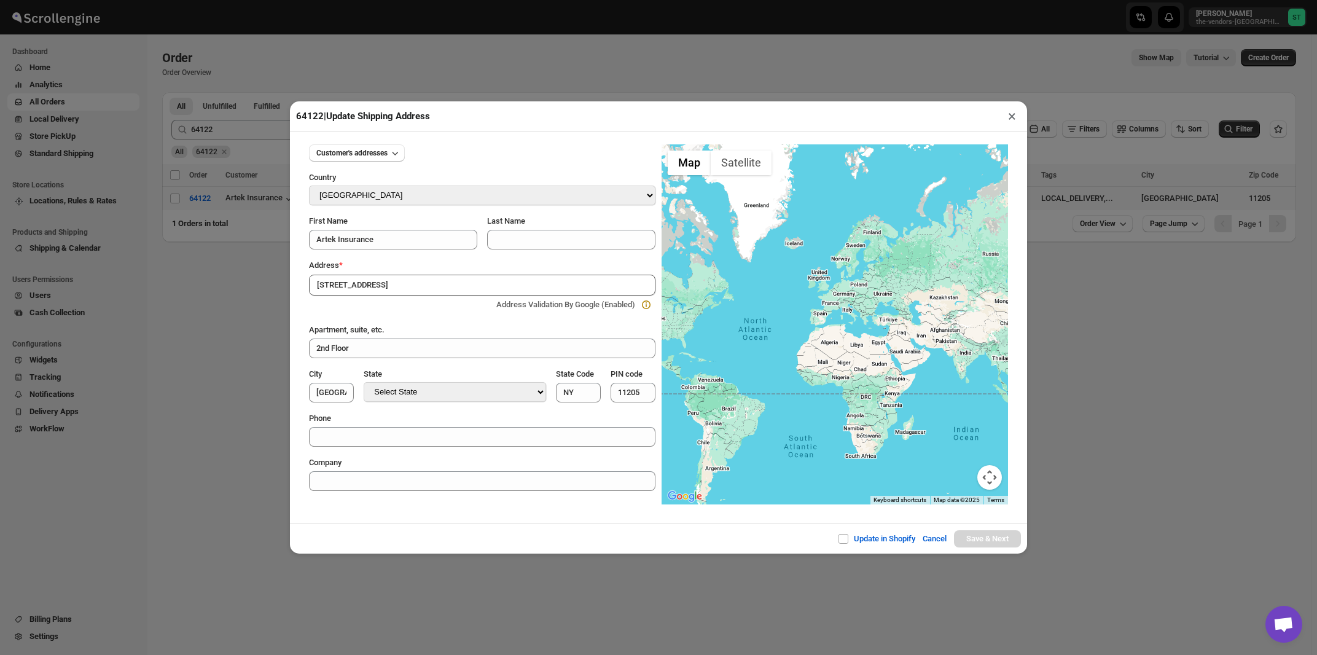
click at [413, 287] on input "[STREET_ADDRESS]" at bounding box center [482, 285] width 346 height 21
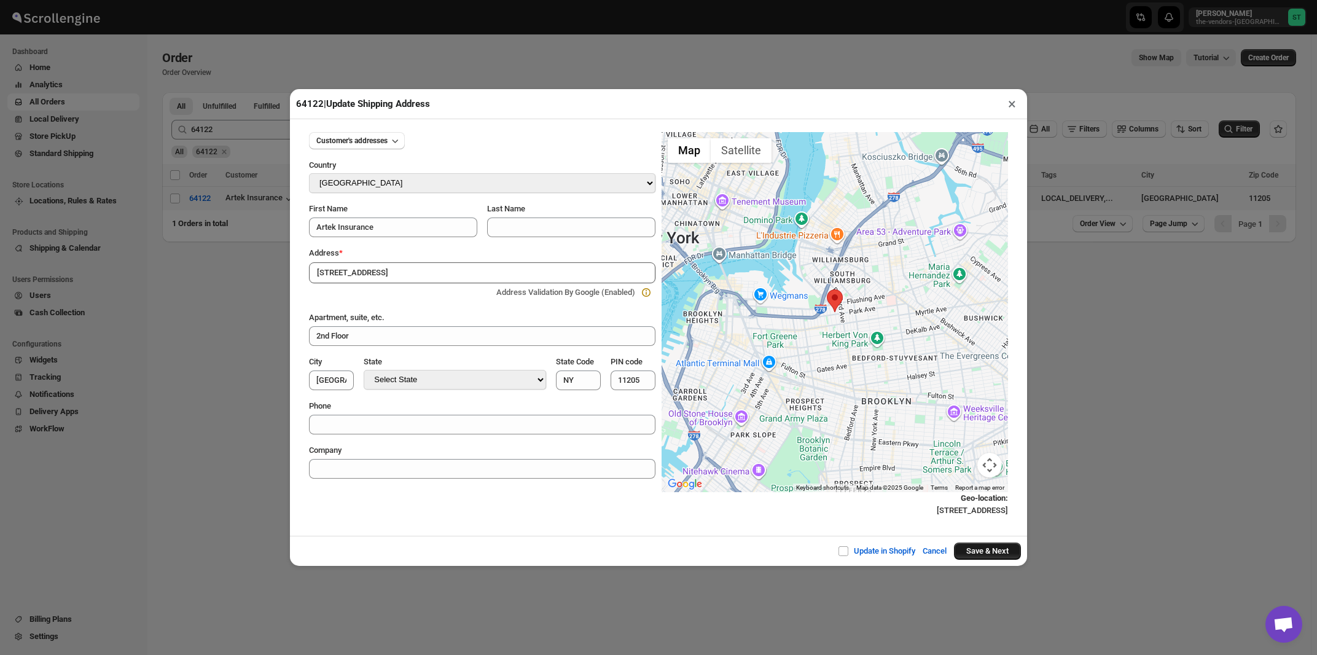
click at [986, 550] on button "Save & Next" at bounding box center [987, 550] width 67 height 17
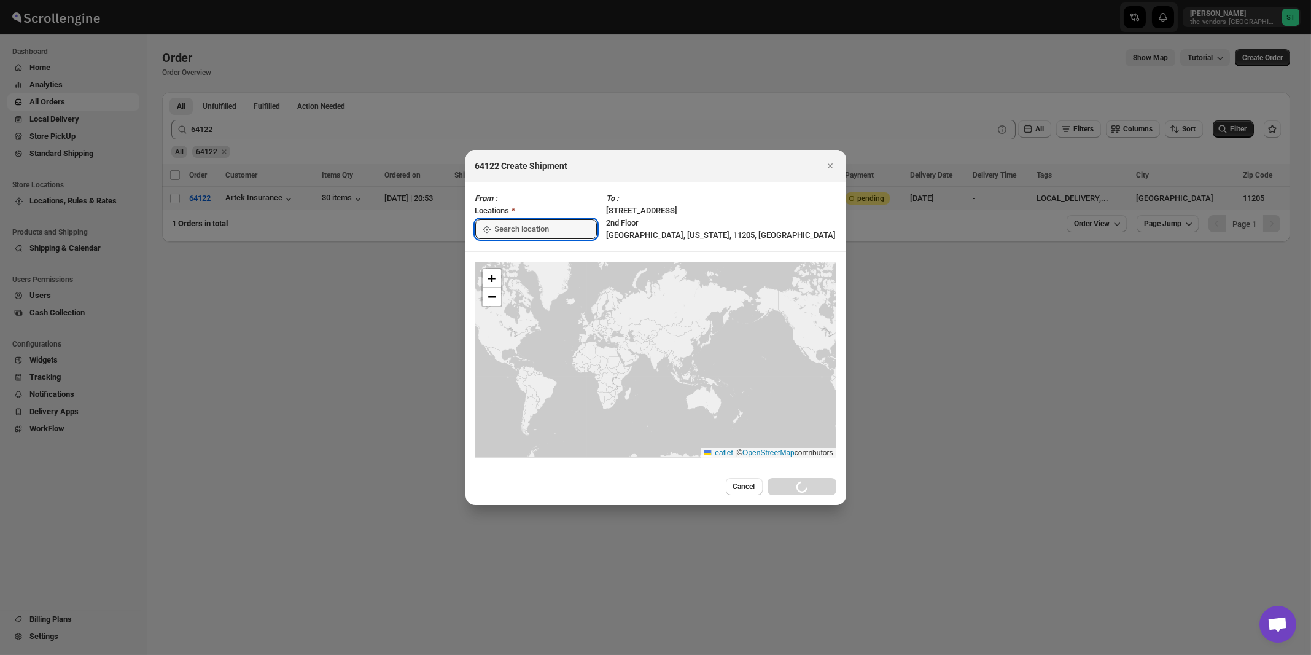
click at [546, 232] on input ":r5bs:" at bounding box center [546, 229] width 102 height 20
click at [537, 259] on div "[STREET_ADDRESS]" at bounding box center [563, 257] width 151 height 12
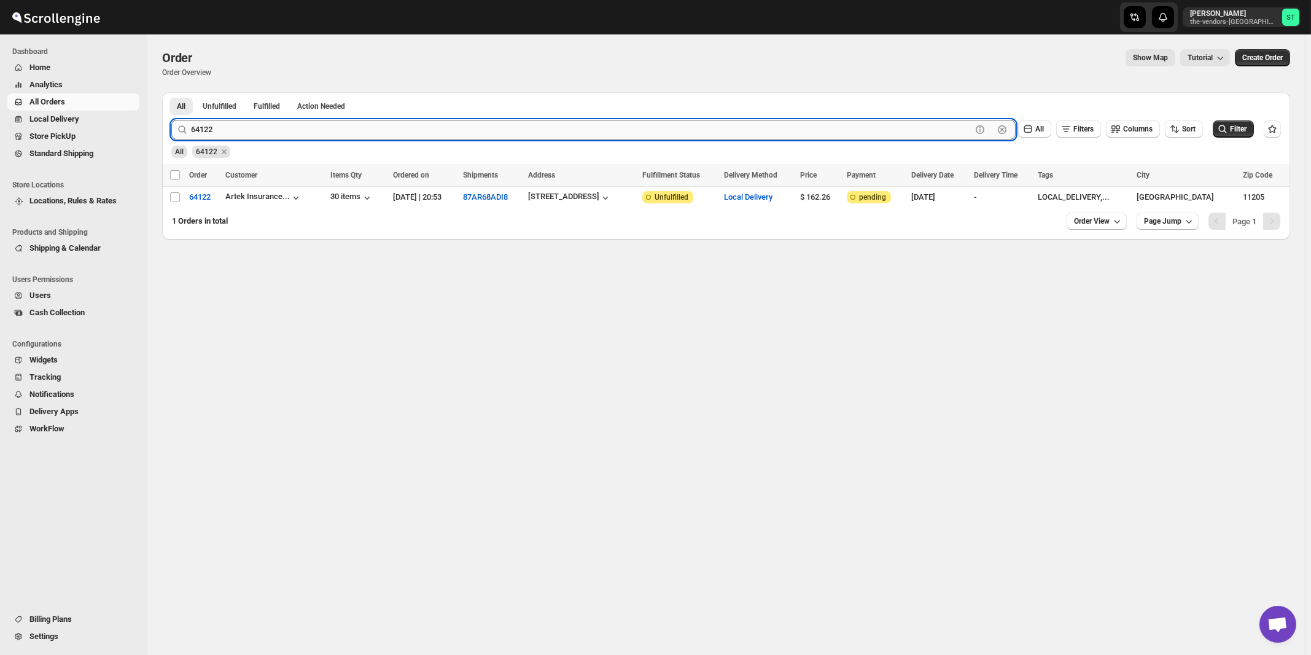
click at [218, 130] on input "64122" at bounding box center [581, 130] width 781 height 20
click at [171, 92] on button "Submit" at bounding box center [188, 98] width 35 height 13
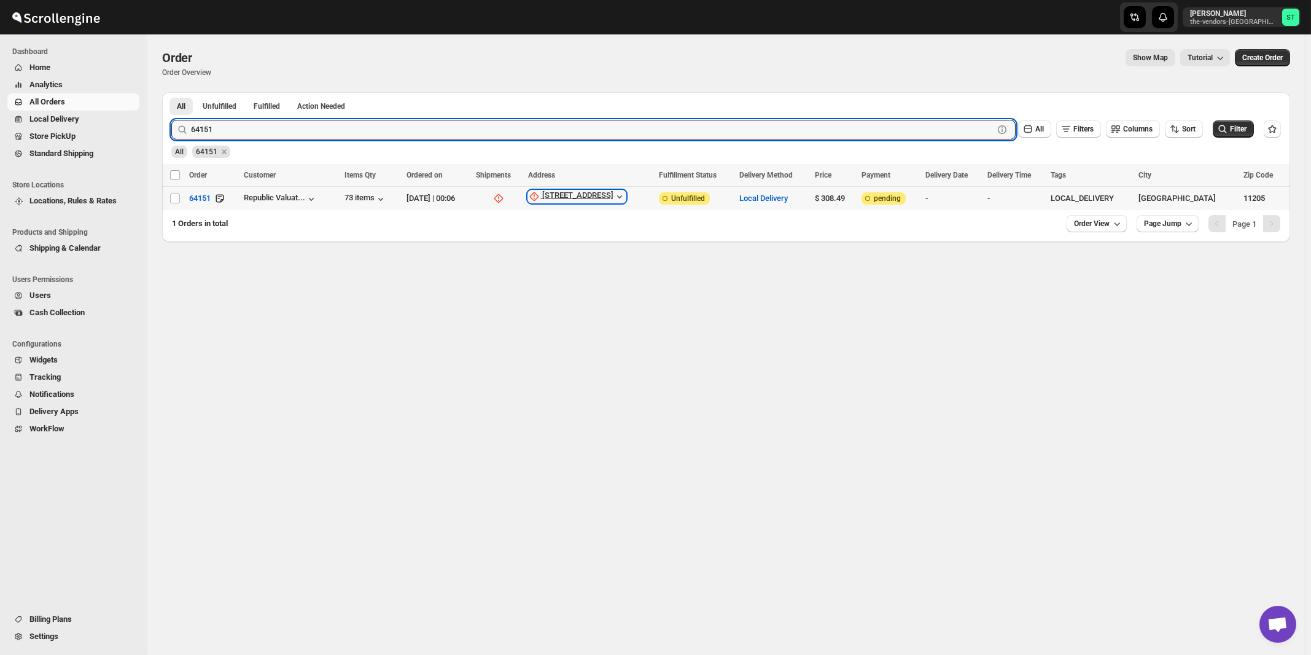
click at [592, 198] on div "[STREET_ADDRESS]" at bounding box center [577, 196] width 71 height 12
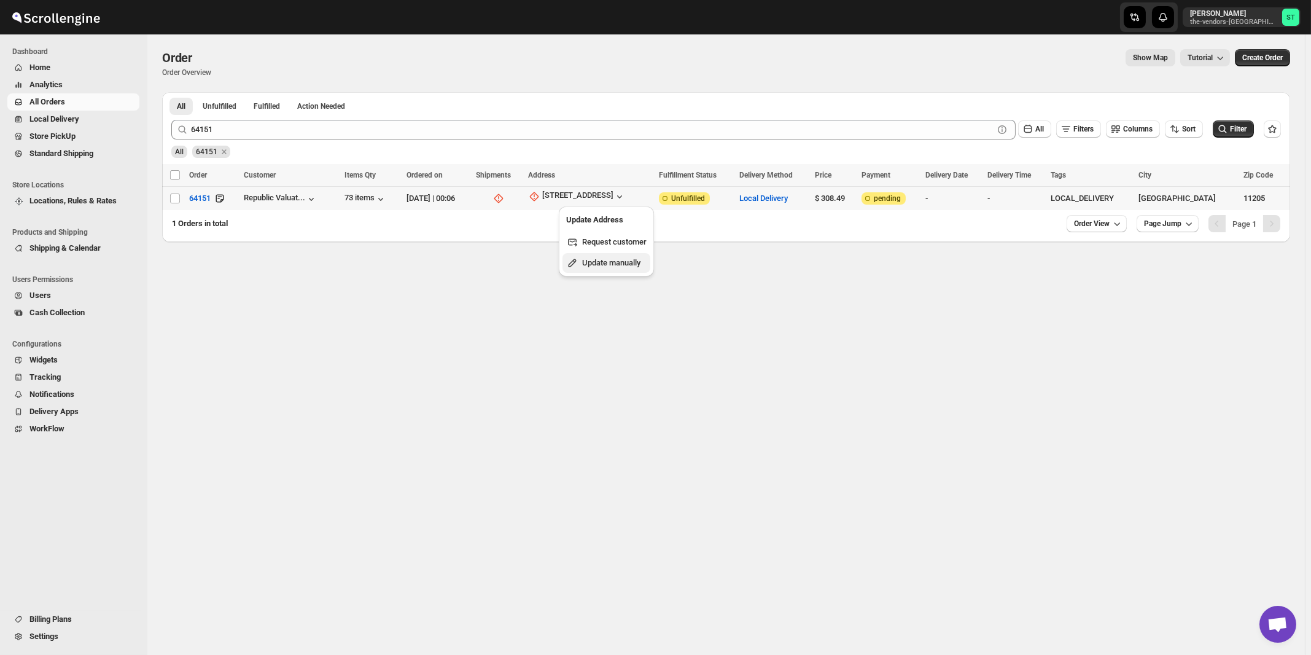
click at [598, 259] on span "Update manually" at bounding box center [611, 262] width 58 height 9
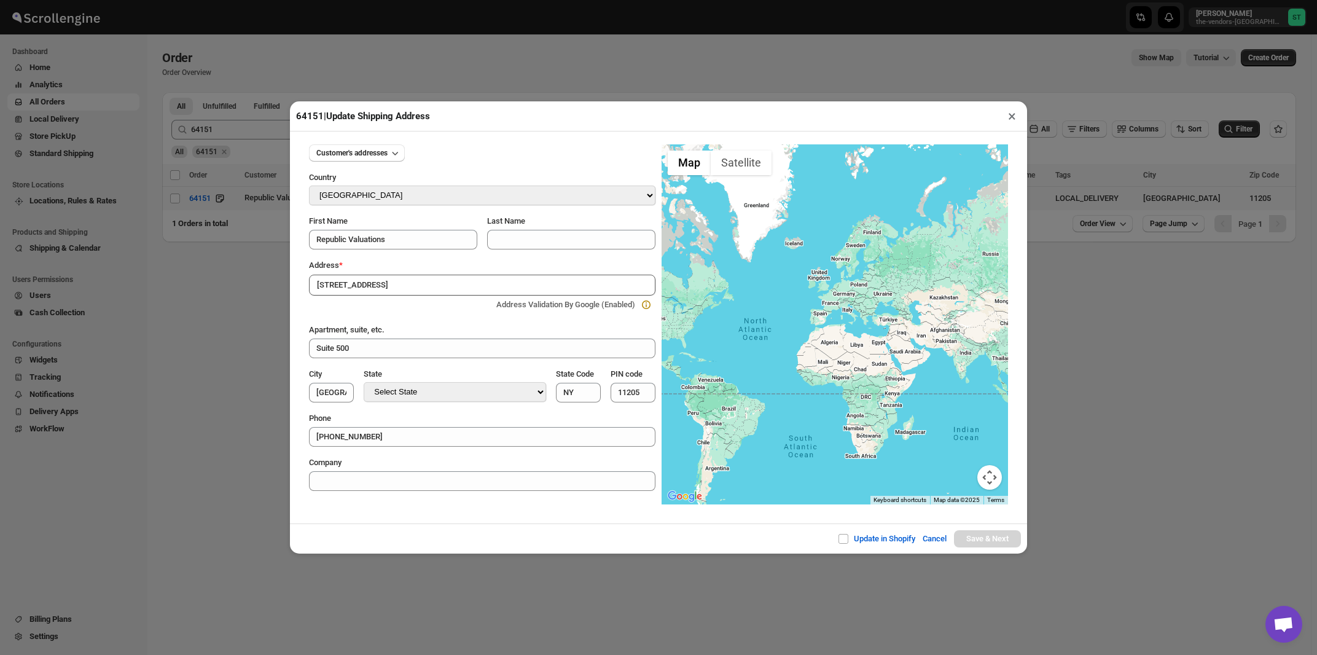
click at [430, 270] on div "Address *" at bounding box center [482, 265] width 346 height 12
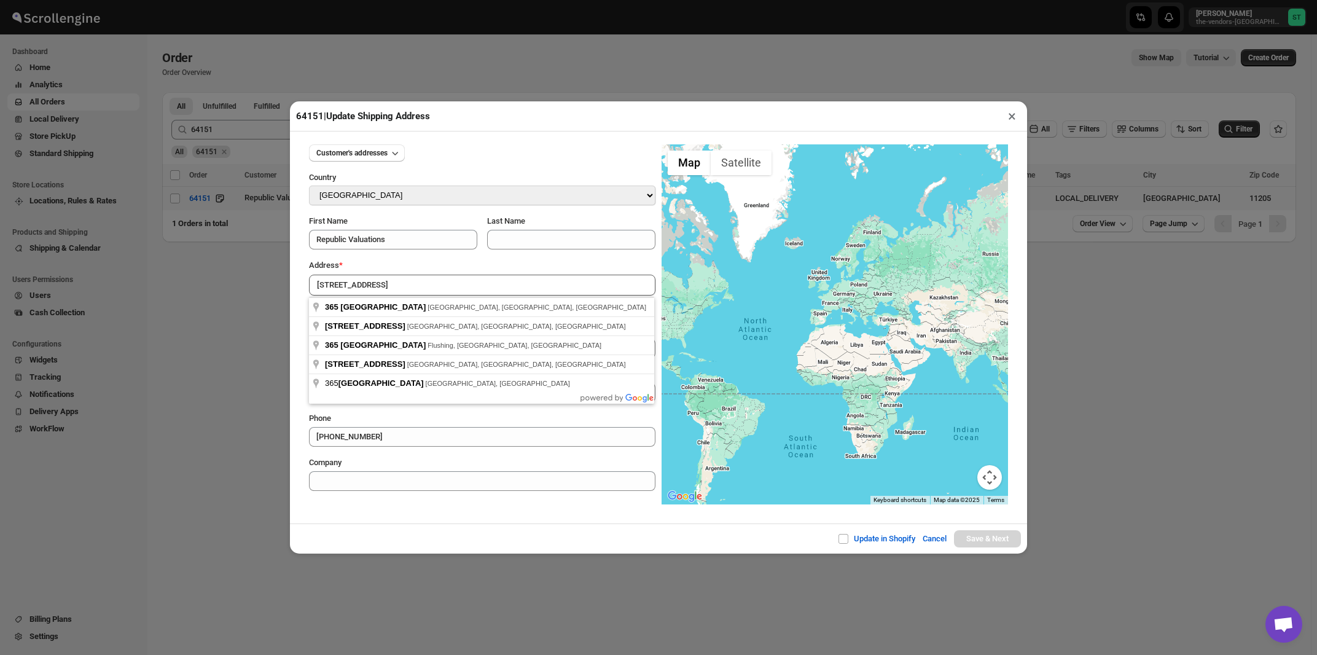
click at [424, 283] on input "[STREET_ADDRESS]" at bounding box center [482, 285] width 346 height 21
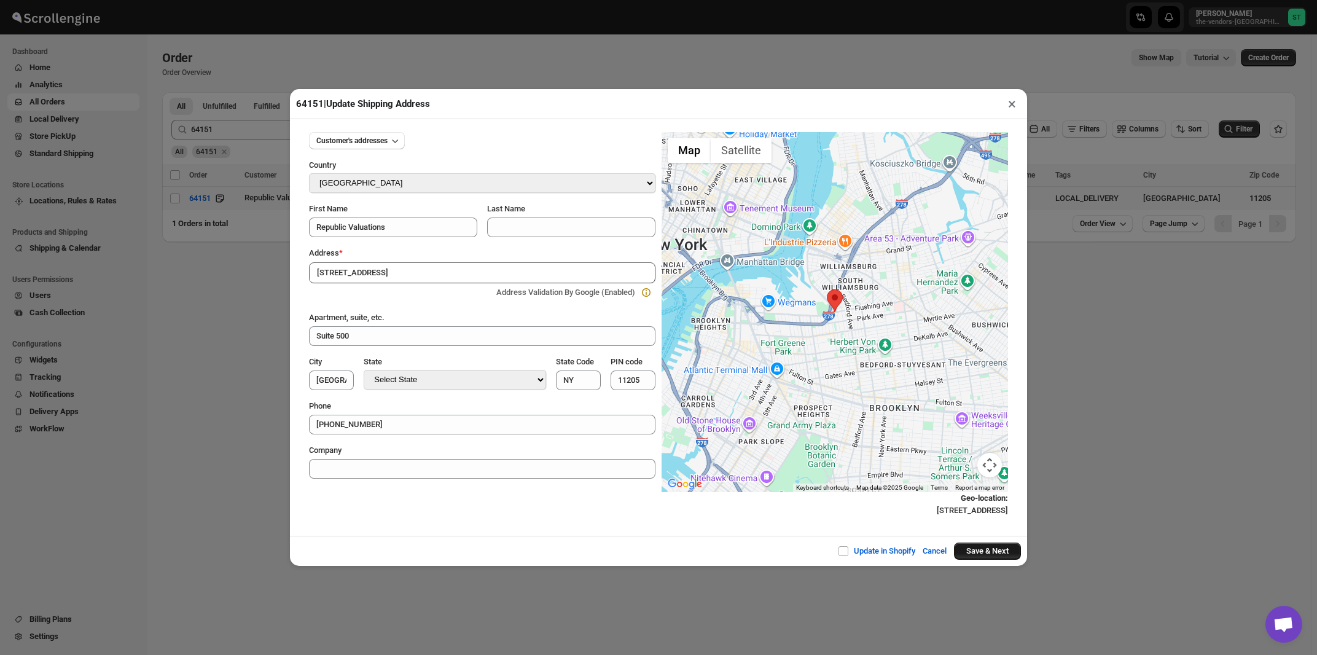
click at [966, 550] on button "Save & Next" at bounding box center [987, 550] width 67 height 17
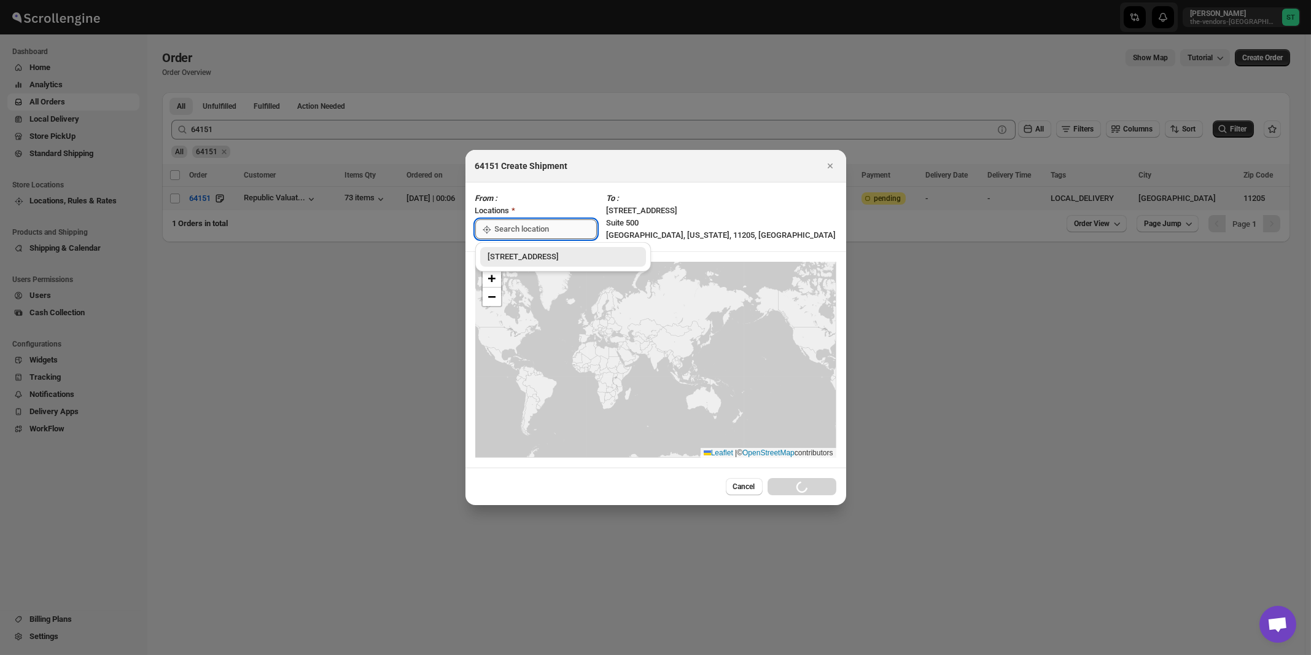
click at [525, 230] on input ":r5d7:" at bounding box center [546, 229] width 102 height 20
click at [517, 256] on div "[STREET_ADDRESS]" at bounding box center [563, 257] width 151 height 12
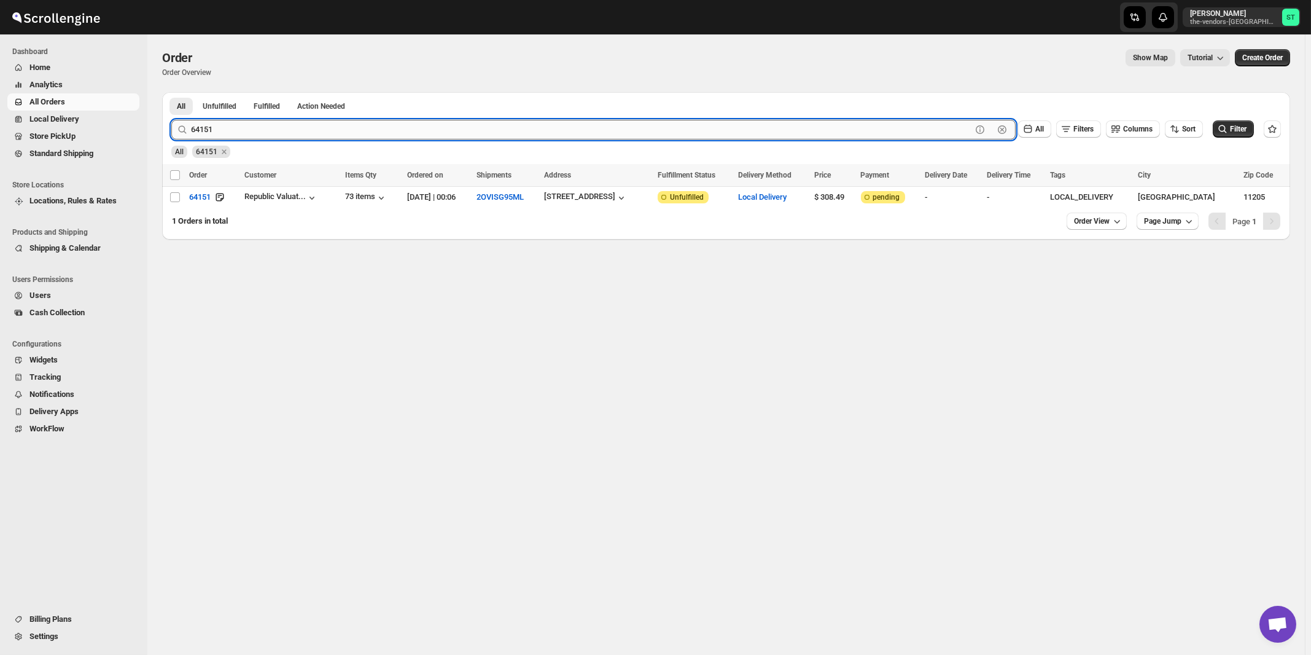
click at [253, 123] on input "64151" at bounding box center [581, 130] width 781 height 20
click at [171, 92] on button "Submit" at bounding box center [188, 98] width 35 height 13
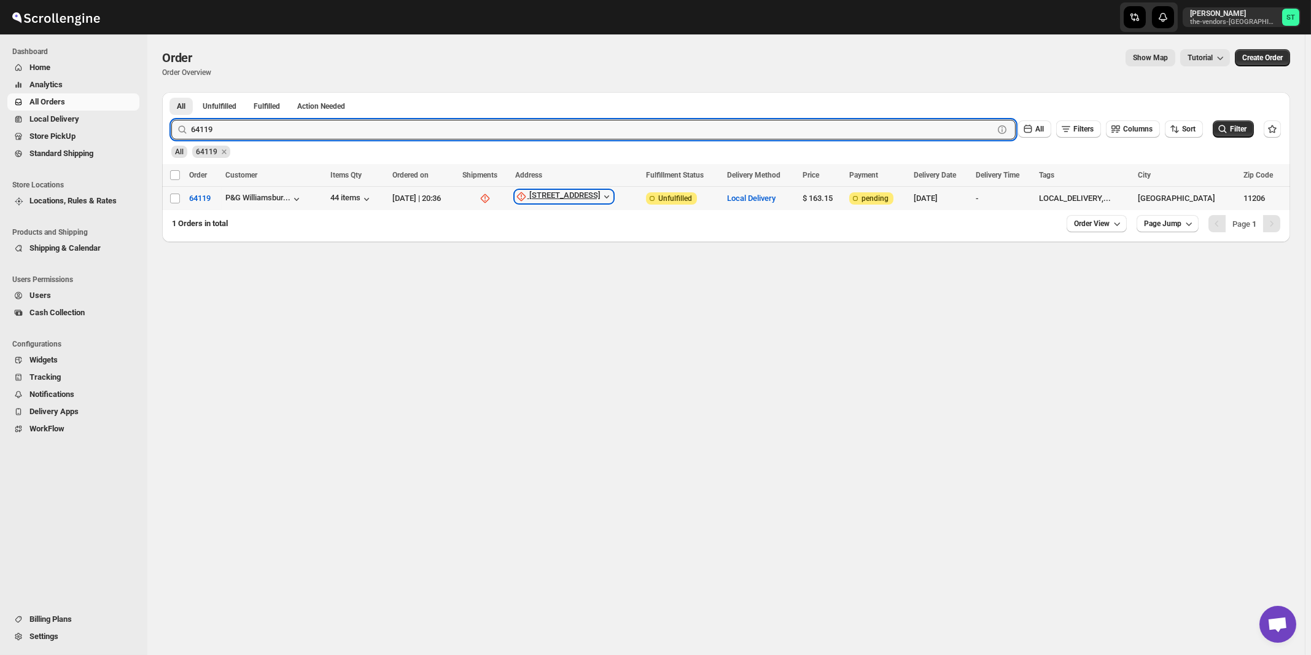
click at [590, 193] on div "[STREET_ADDRESS]" at bounding box center [564, 196] width 71 height 12
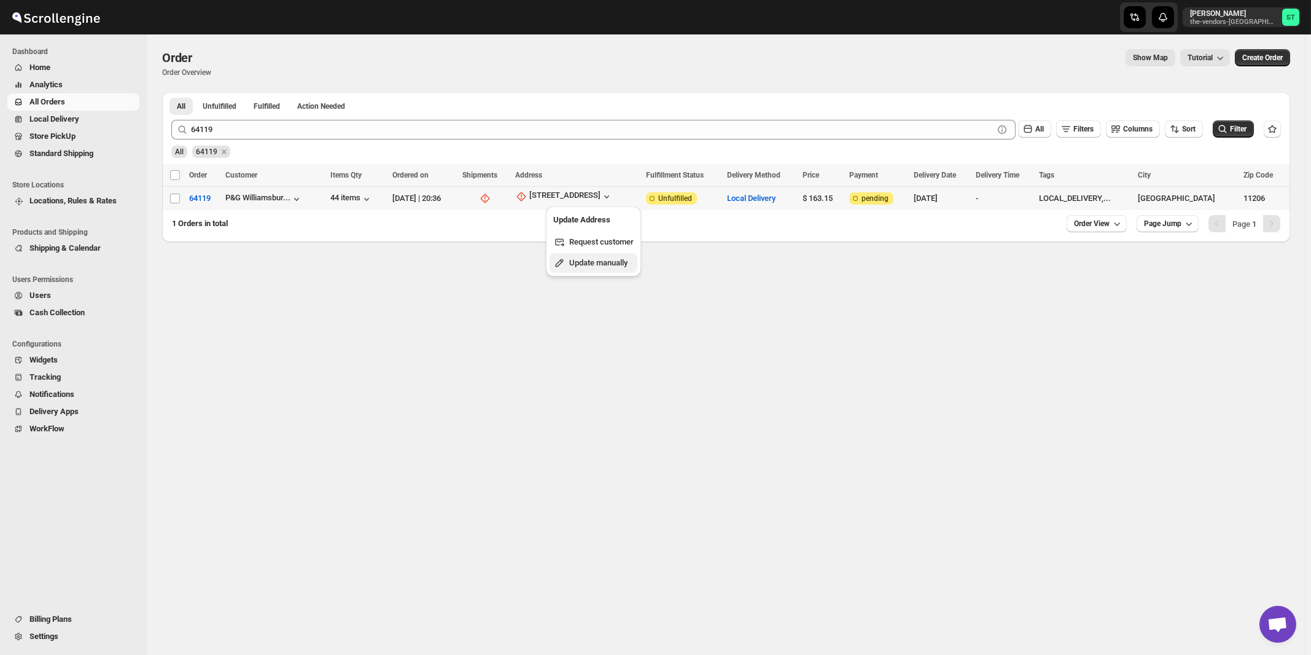
click at [592, 256] on button "Update manually" at bounding box center [594, 263] width 88 height 20
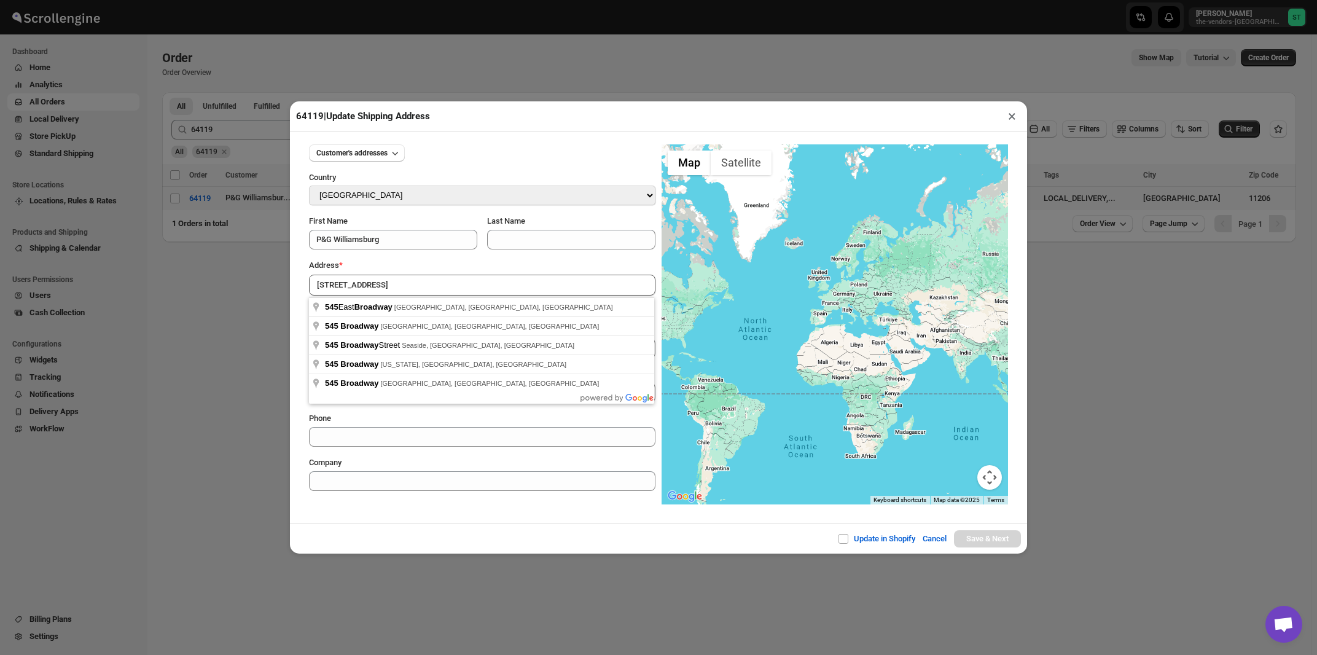
click at [409, 268] on div "Address *" at bounding box center [482, 265] width 346 height 12
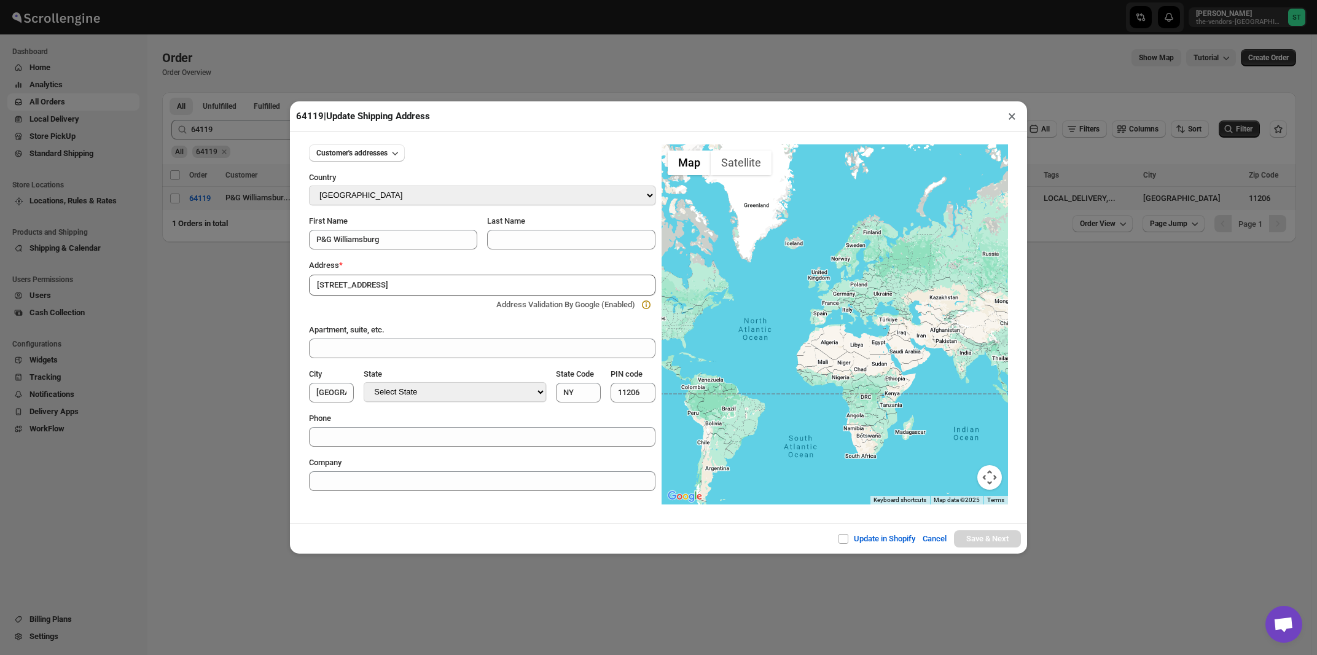
click at [407, 286] on input "[STREET_ADDRESS]" at bounding box center [482, 285] width 346 height 21
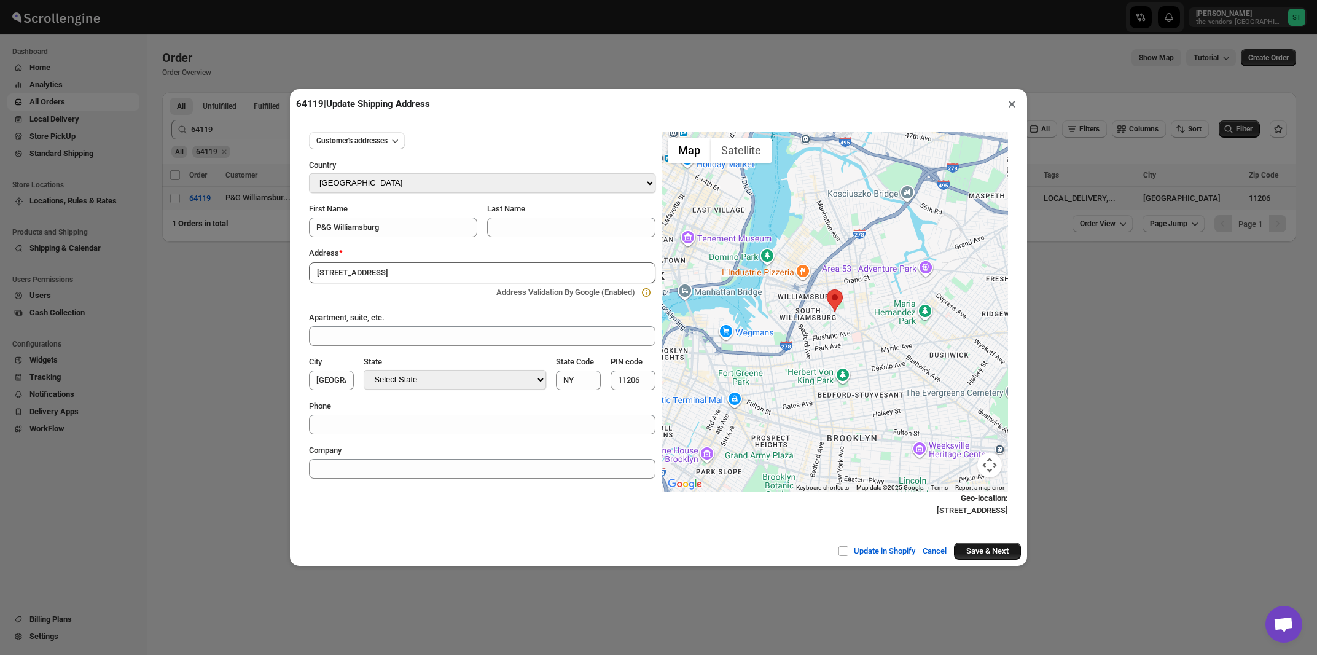
click at [964, 558] on button "Save & Next" at bounding box center [987, 550] width 67 height 17
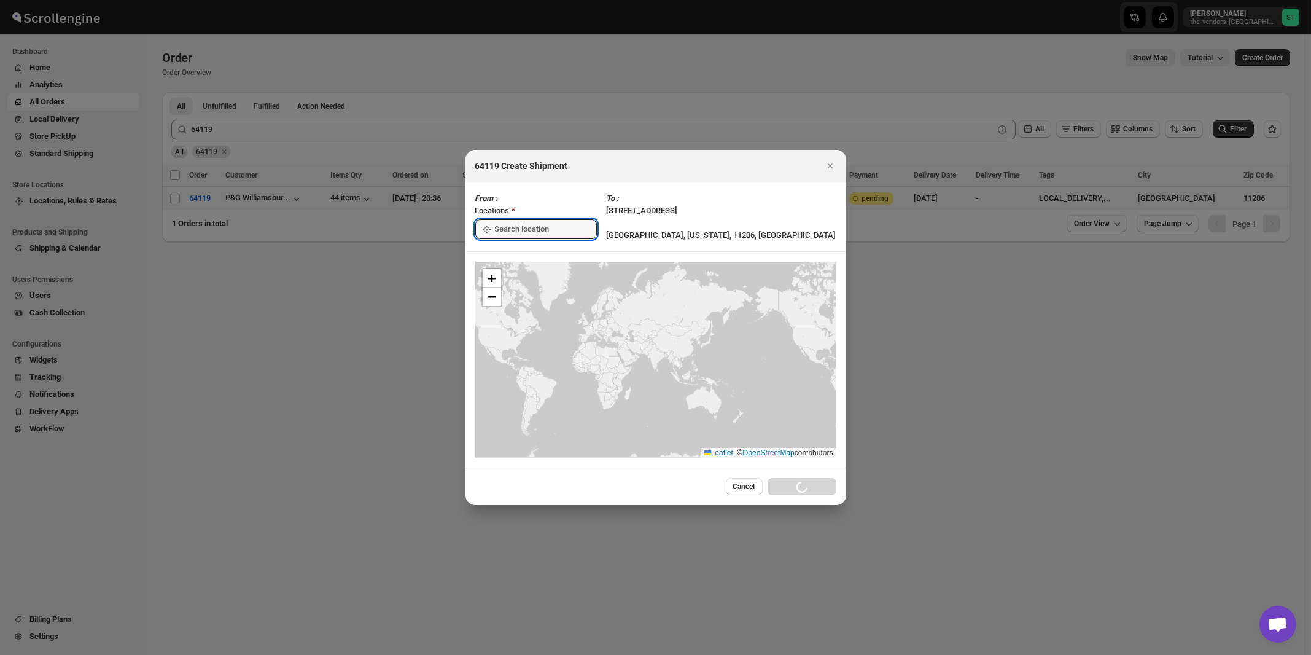
click at [547, 232] on input ":r5ef:" at bounding box center [546, 229] width 102 height 20
click at [535, 259] on div "[STREET_ADDRESS]" at bounding box center [563, 257] width 151 height 12
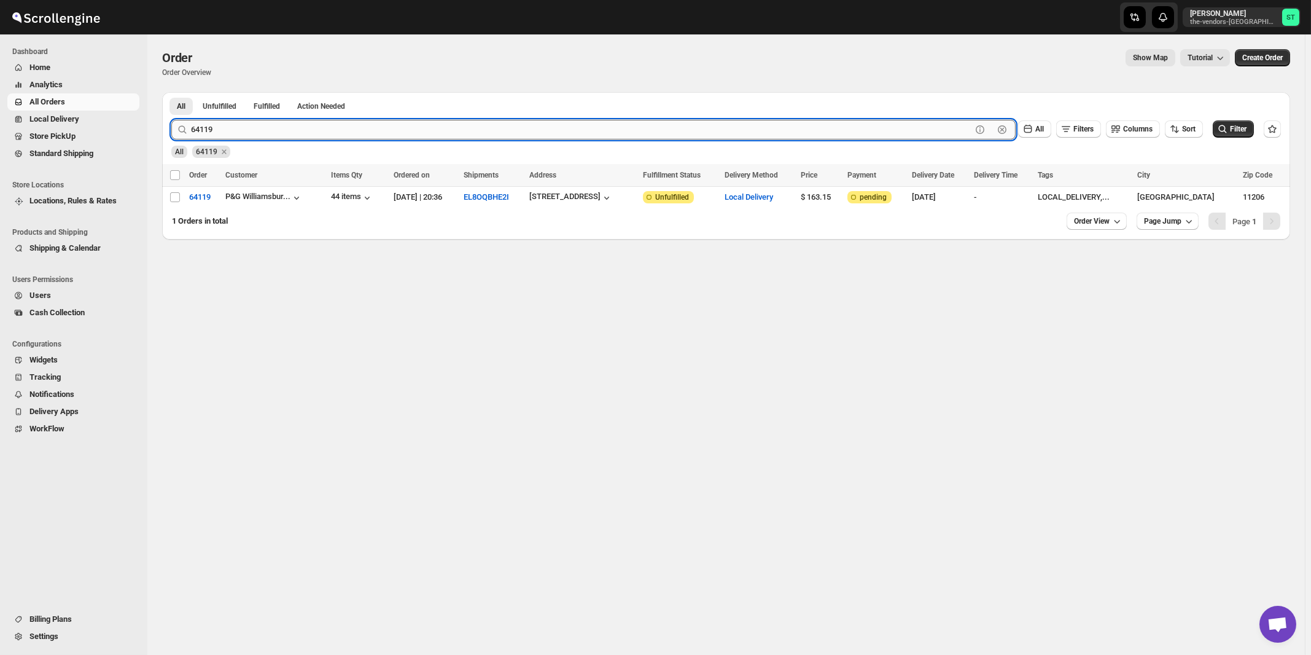
click at [269, 122] on input "64119" at bounding box center [581, 130] width 781 height 20
click at [171, 92] on button "Submit" at bounding box center [188, 98] width 35 height 13
click at [592, 196] on div "[STREET_ADDRESS]" at bounding box center [569, 196] width 71 height 12
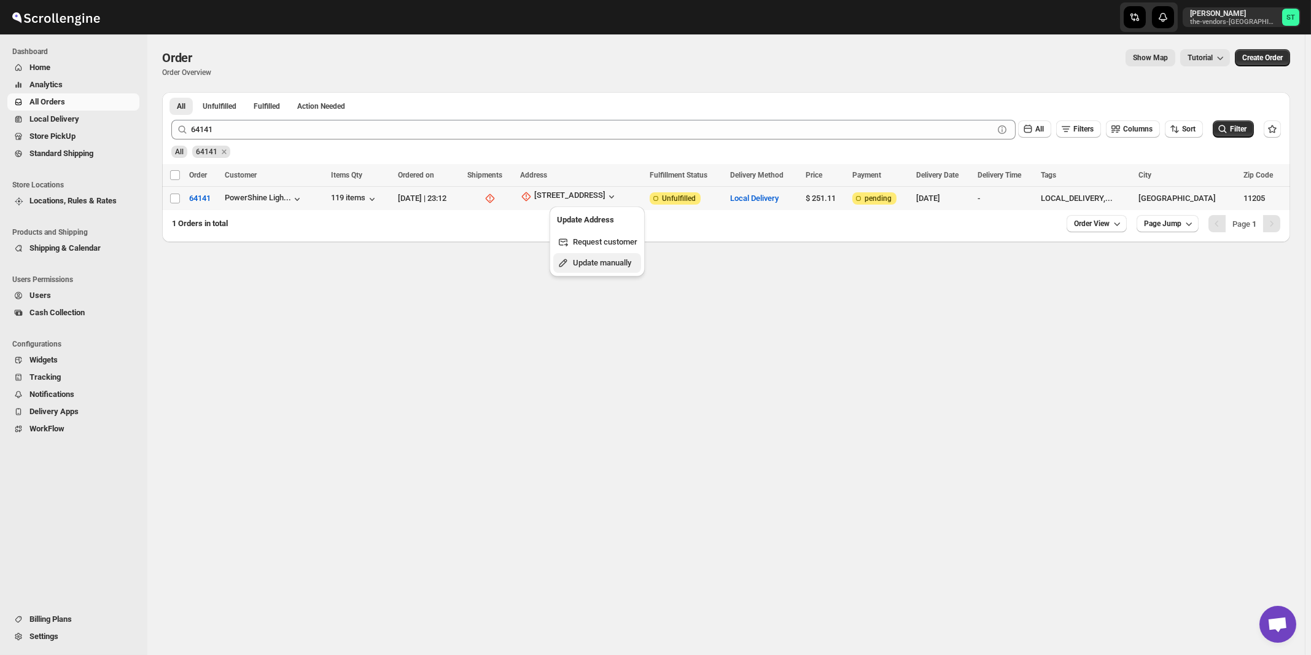
click at [594, 259] on span "Update manually" at bounding box center [602, 262] width 58 height 9
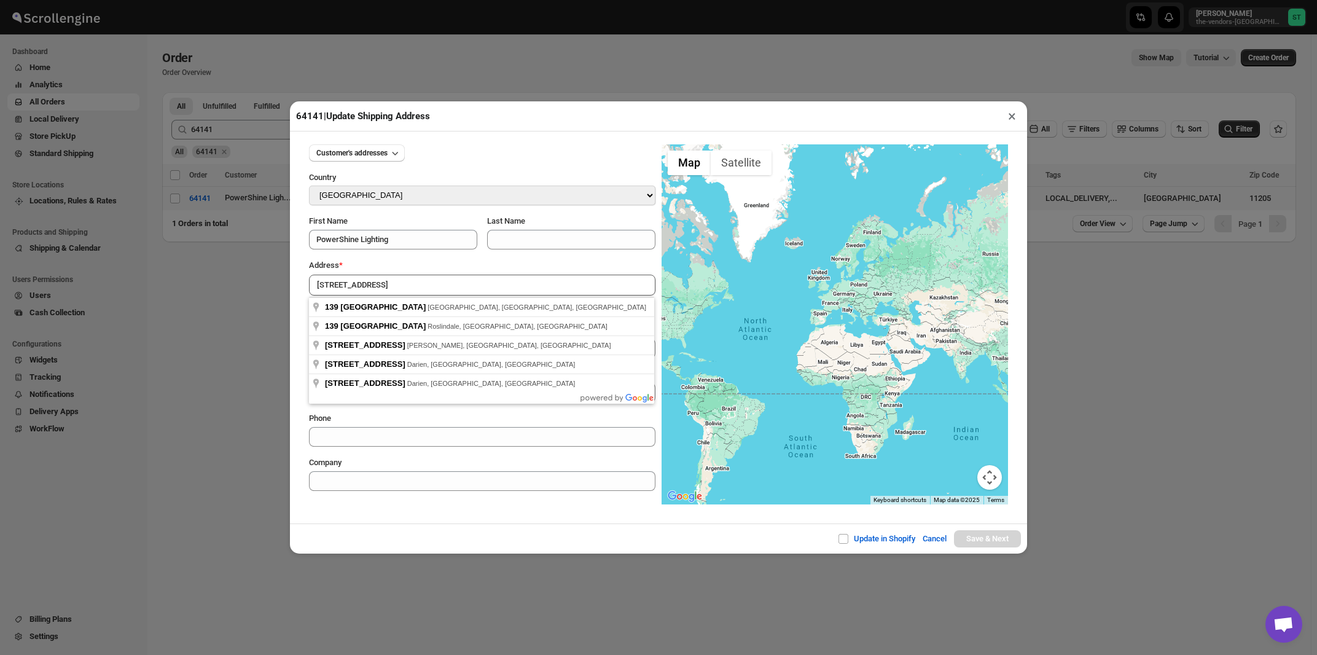
click at [412, 267] on div "Address *" at bounding box center [482, 265] width 346 height 12
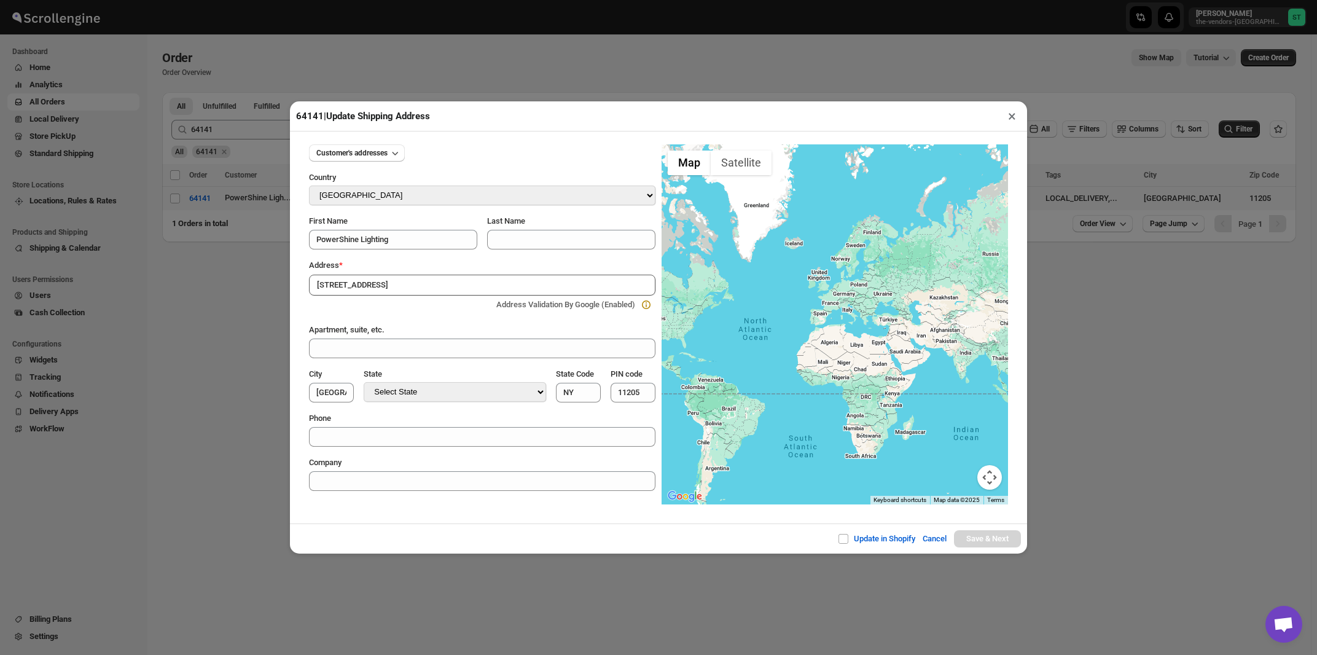
click at [416, 283] on input "[STREET_ADDRESS]" at bounding box center [482, 285] width 346 height 21
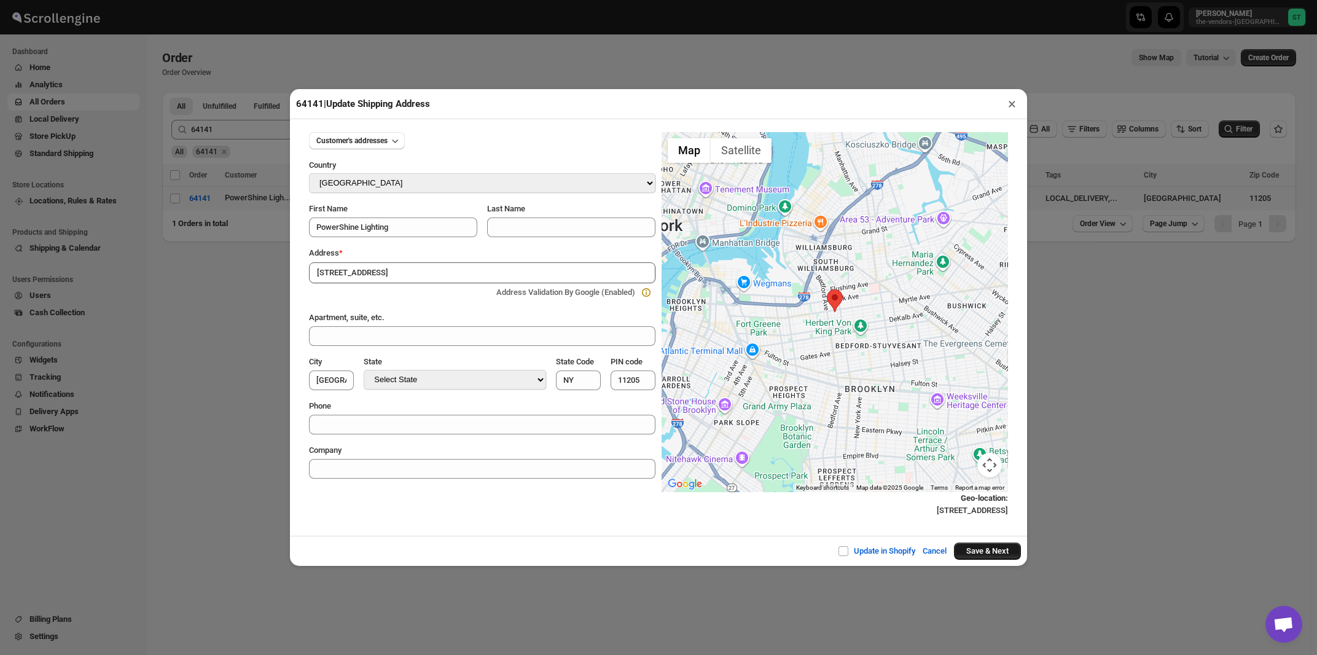
click at [972, 560] on button "Save & Next" at bounding box center [987, 550] width 67 height 17
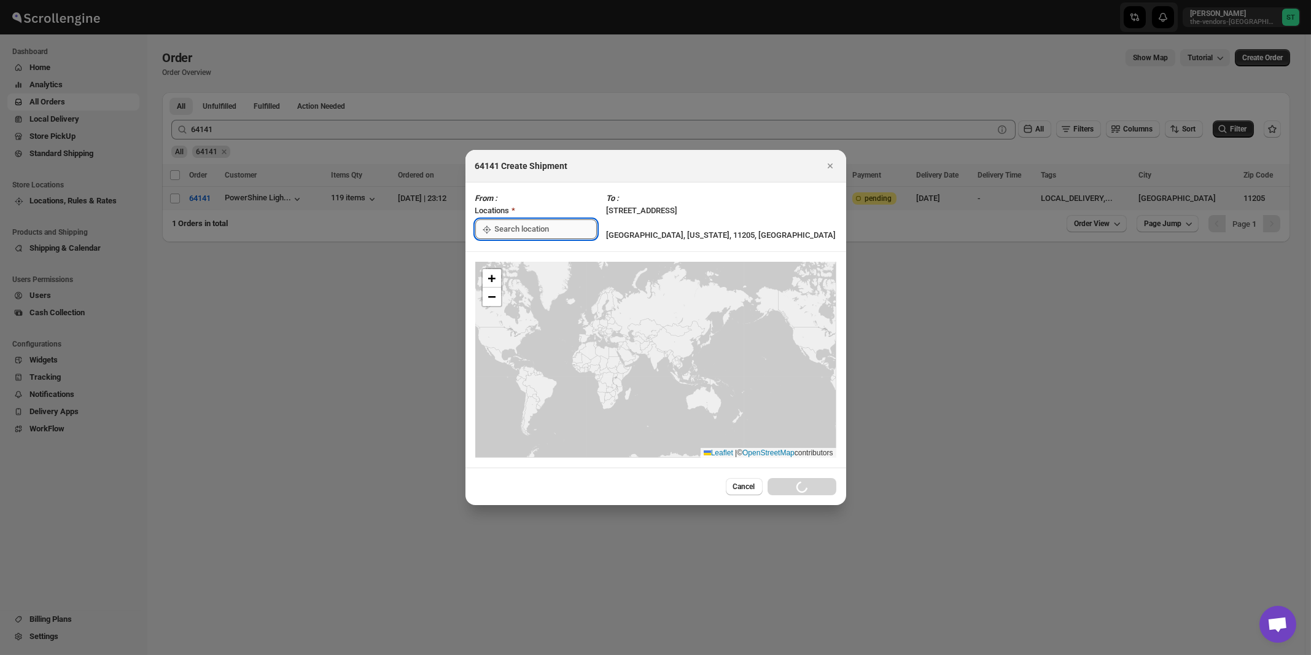
click at [546, 232] on input ":r5fo:" at bounding box center [546, 229] width 102 height 20
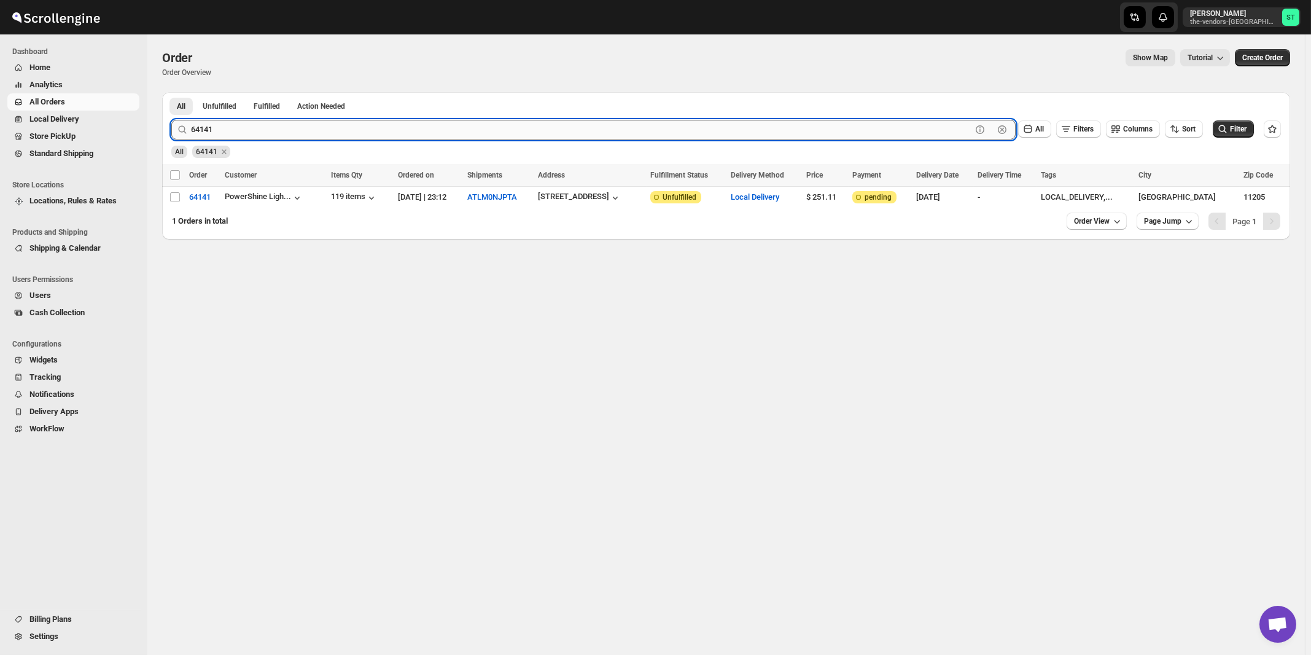
click at [282, 131] on input "64141" at bounding box center [581, 130] width 781 height 20
click at [171, 92] on button "Submit" at bounding box center [188, 98] width 35 height 13
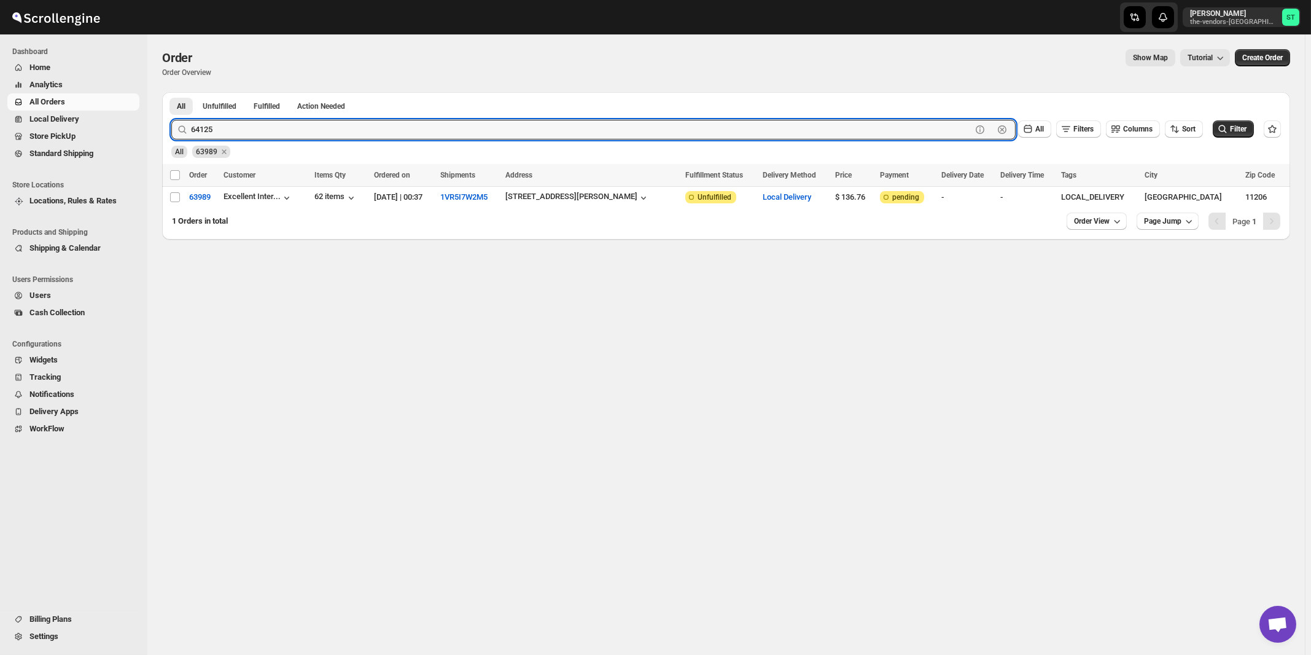
click at [171, 92] on button "Submit" at bounding box center [188, 98] width 35 height 13
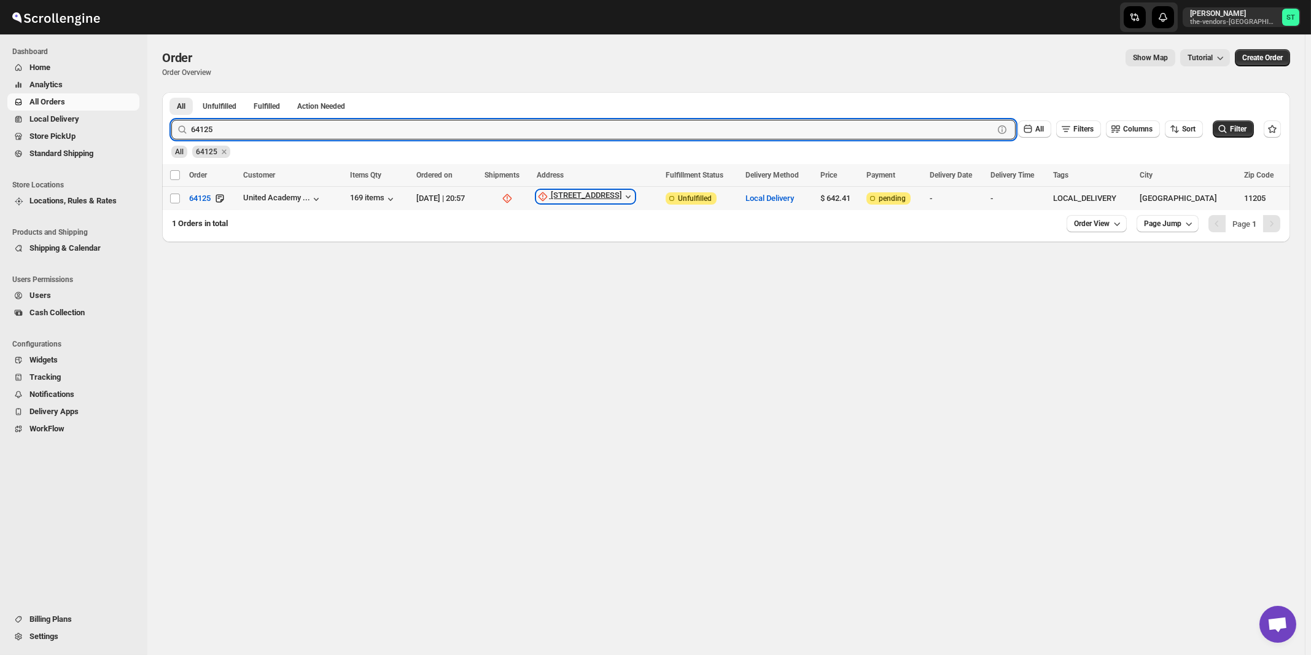
click at [607, 197] on div "[STREET_ADDRESS]" at bounding box center [586, 196] width 71 height 12
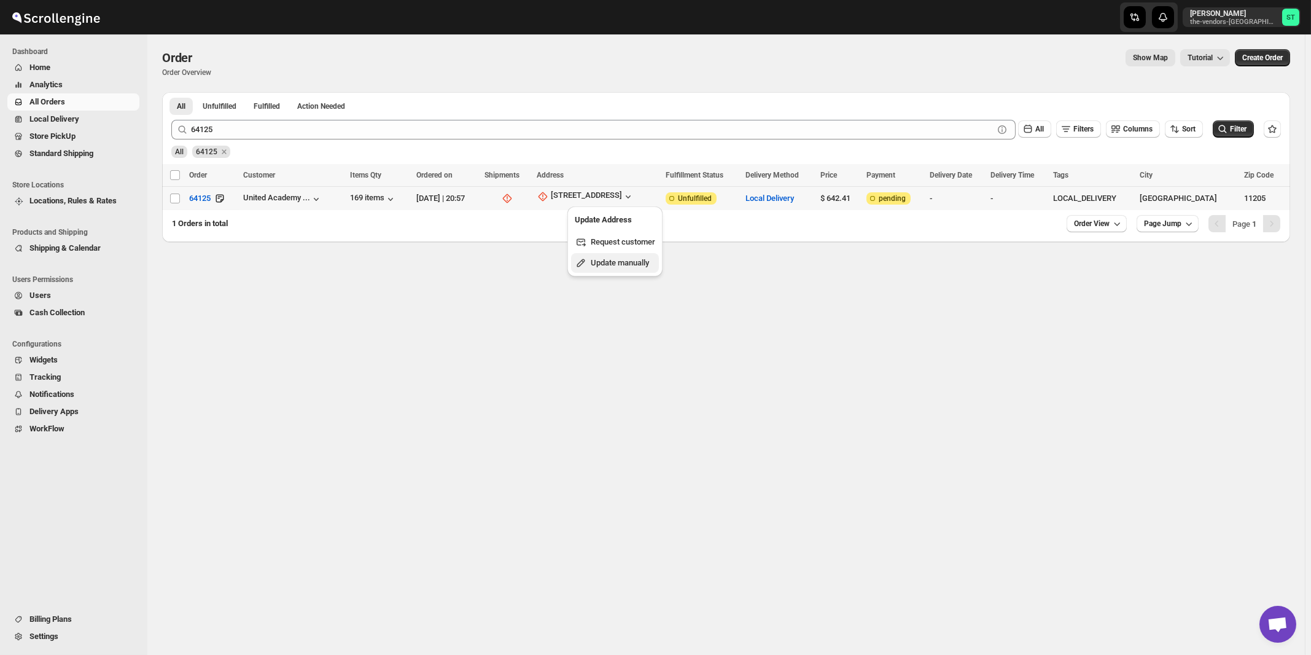
click at [607, 259] on span "Update manually" at bounding box center [620, 262] width 58 height 9
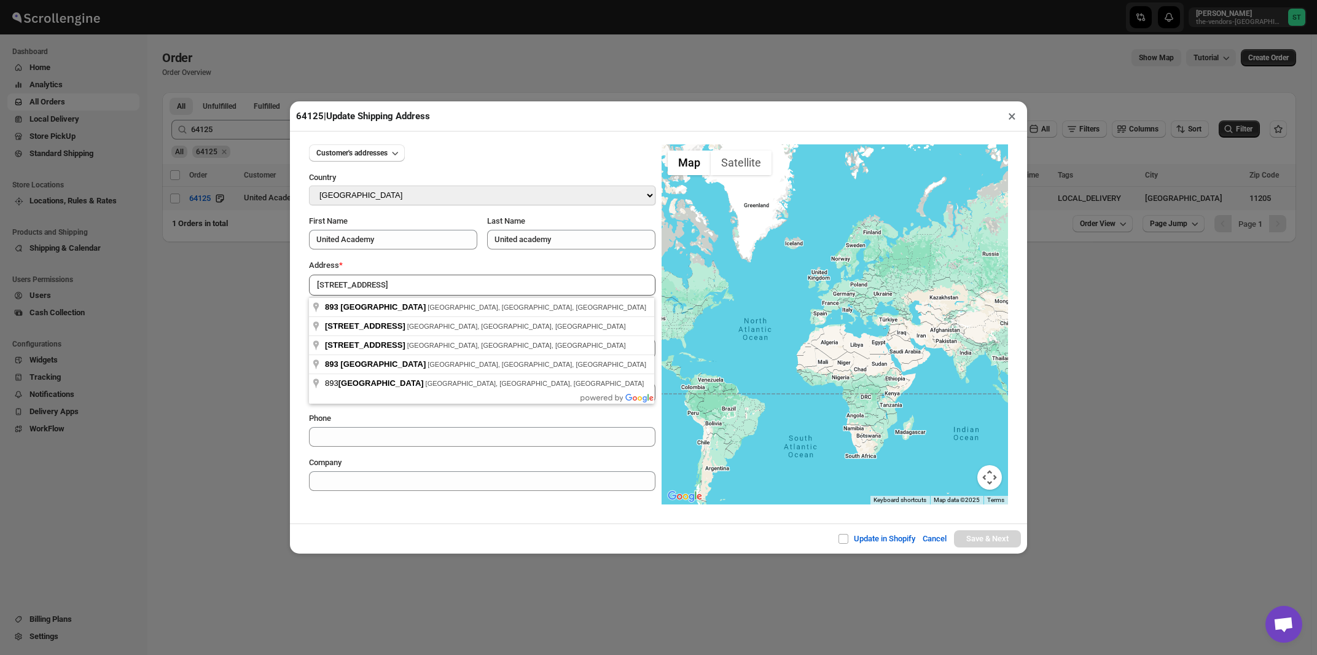
click at [440, 263] on div "Address *" at bounding box center [482, 265] width 346 height 12
click at [431, 289] on input "[STREET_ADDRESS]" at bounding box center [482, 285] width 346 height 21
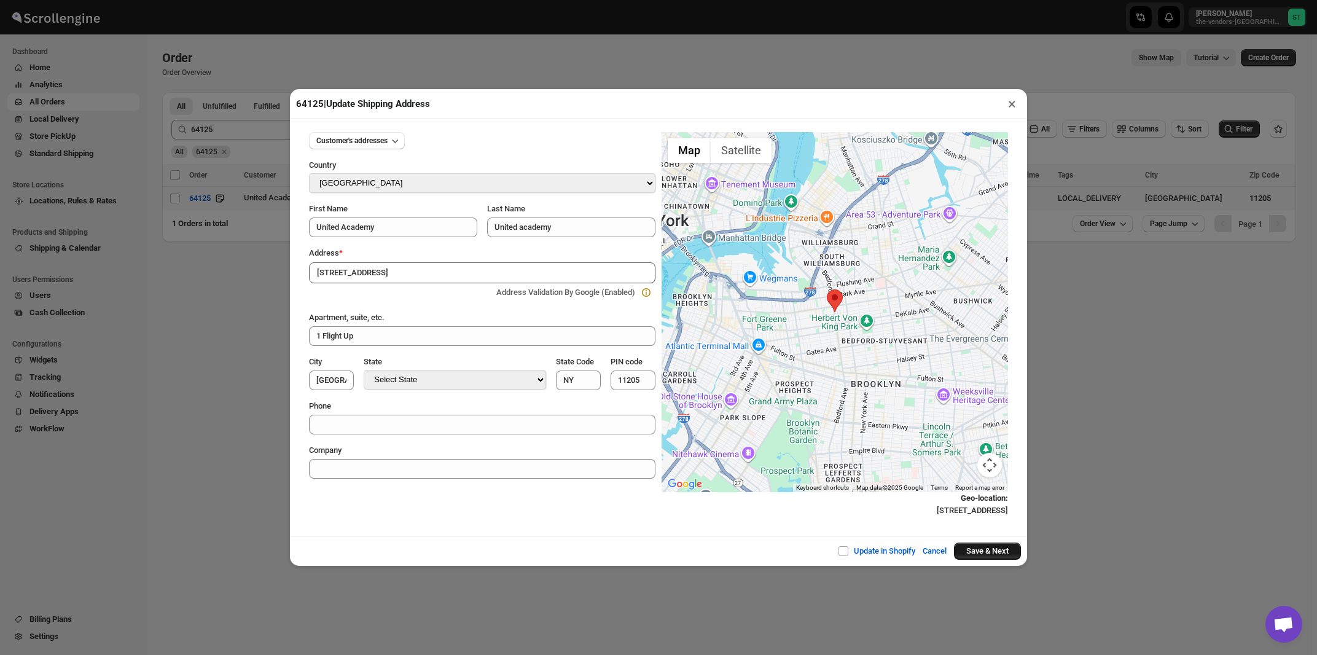
click at [972, 553] on button "Save & Next" at bounding box center [987, 550] width 67 height 17
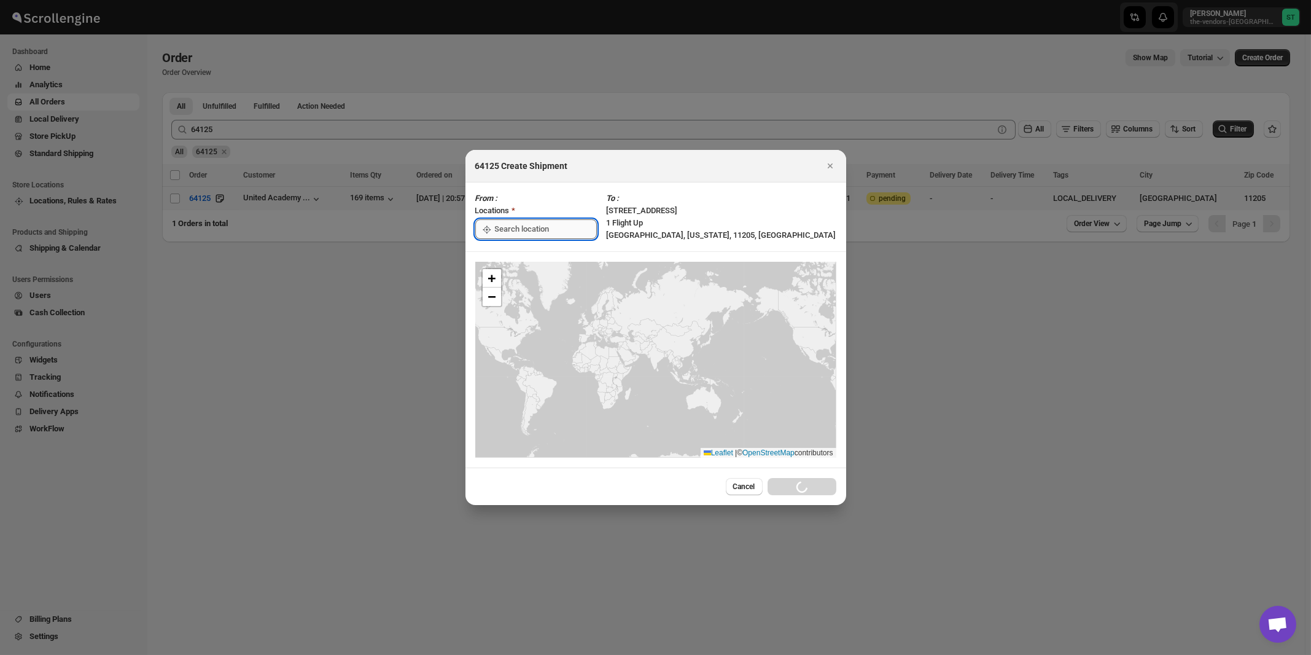
click at [518, 225] on input ":r5hj:" at bounding box center [546, 229] width 102 height 20
click at [508, 256] on div "[STREET_ADDRESS]" at bounding box center [563, 257] width 151 height 12
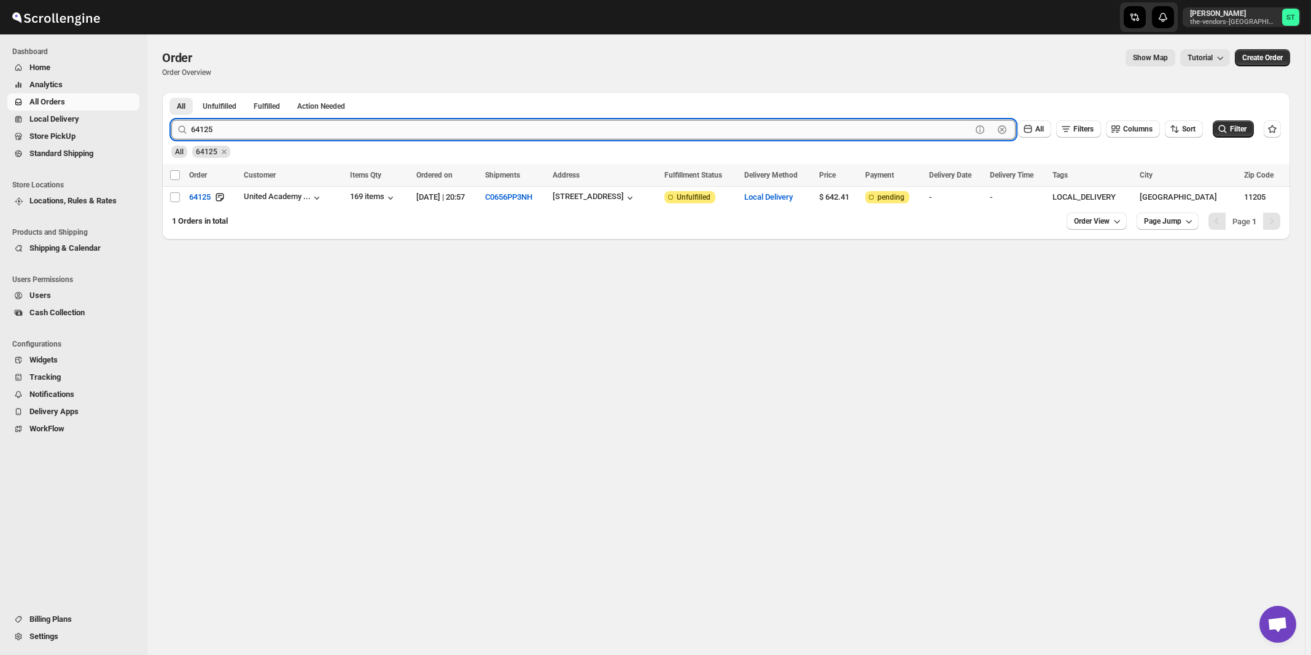
click at [287, 125] on input "64125" at bounding box center [581, 130] width 781 height 20
click at [171, 92] on button "Submit" at bounding box center [188, 98] width 35 height 13
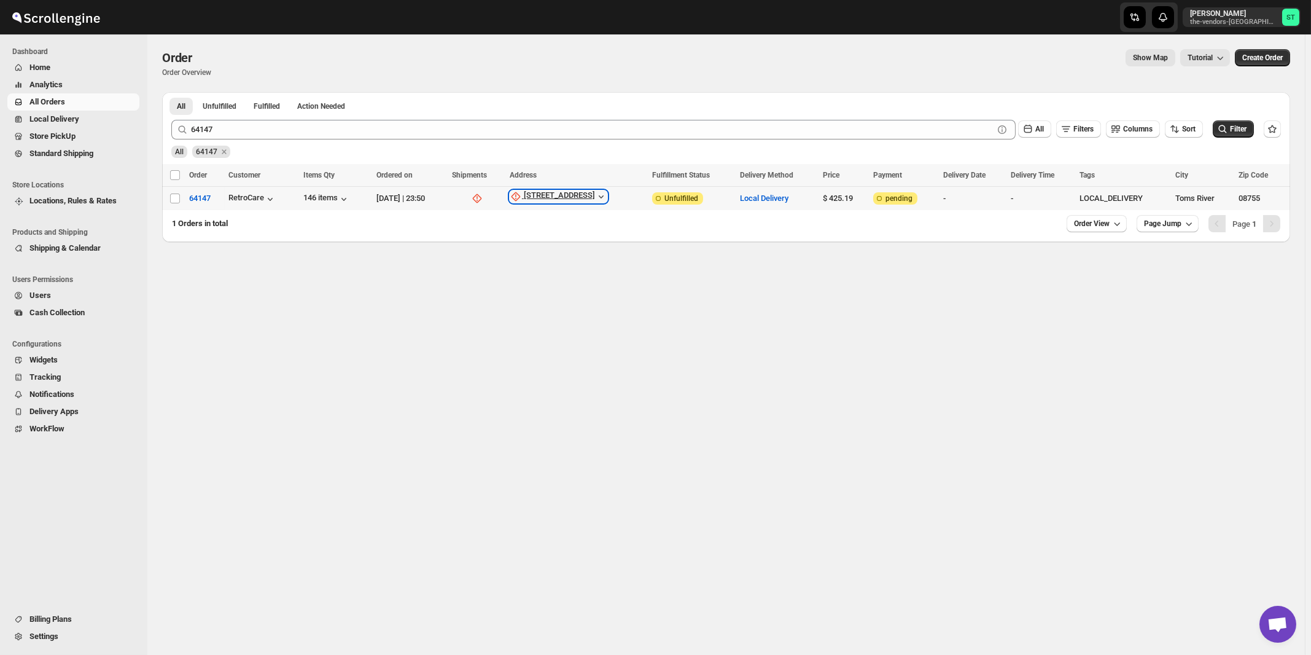
click at [568, 195] on div "185 Rte 70" at bounding box center [559, 196] width 71 height 12
click at [570, 266] on span "Update manually" at bounding box center [573, 262] width 58 height 9
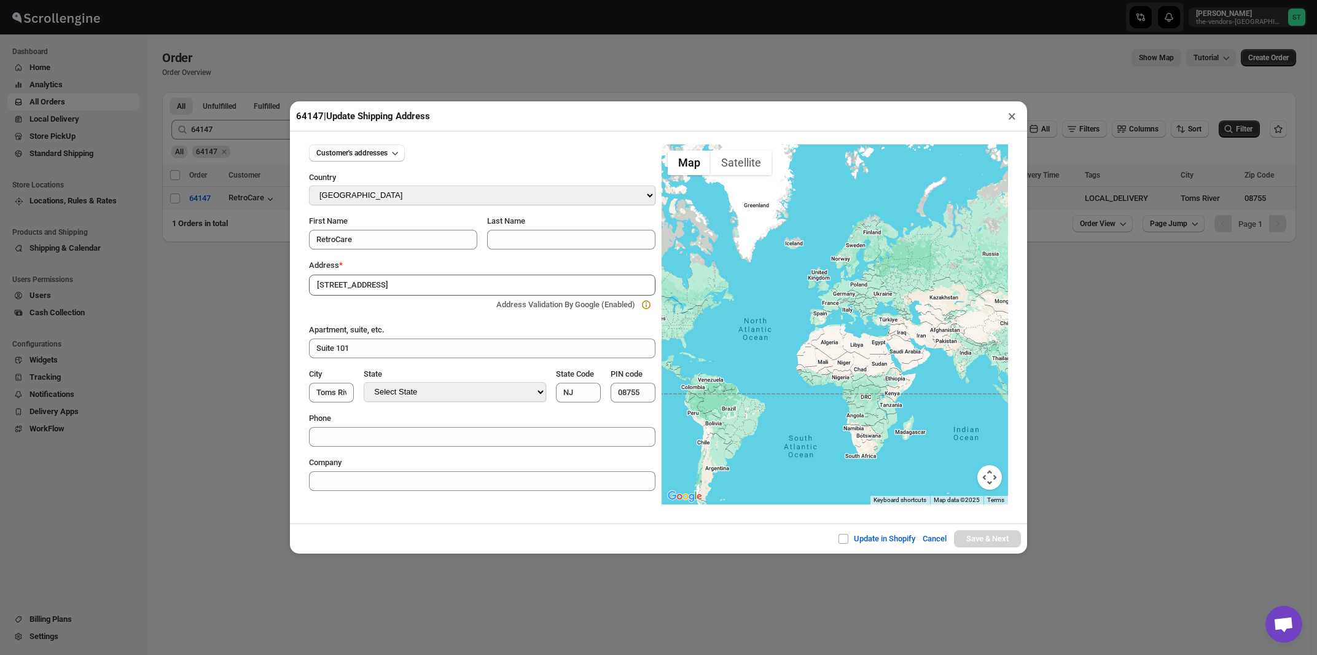
click at [419, 270] on div "Address *" at bounding box center [482, 265] width 346 height 12
click at [429, 288] on input "185 Rte 70" at bounding box center [482, 285] width 346 height 21
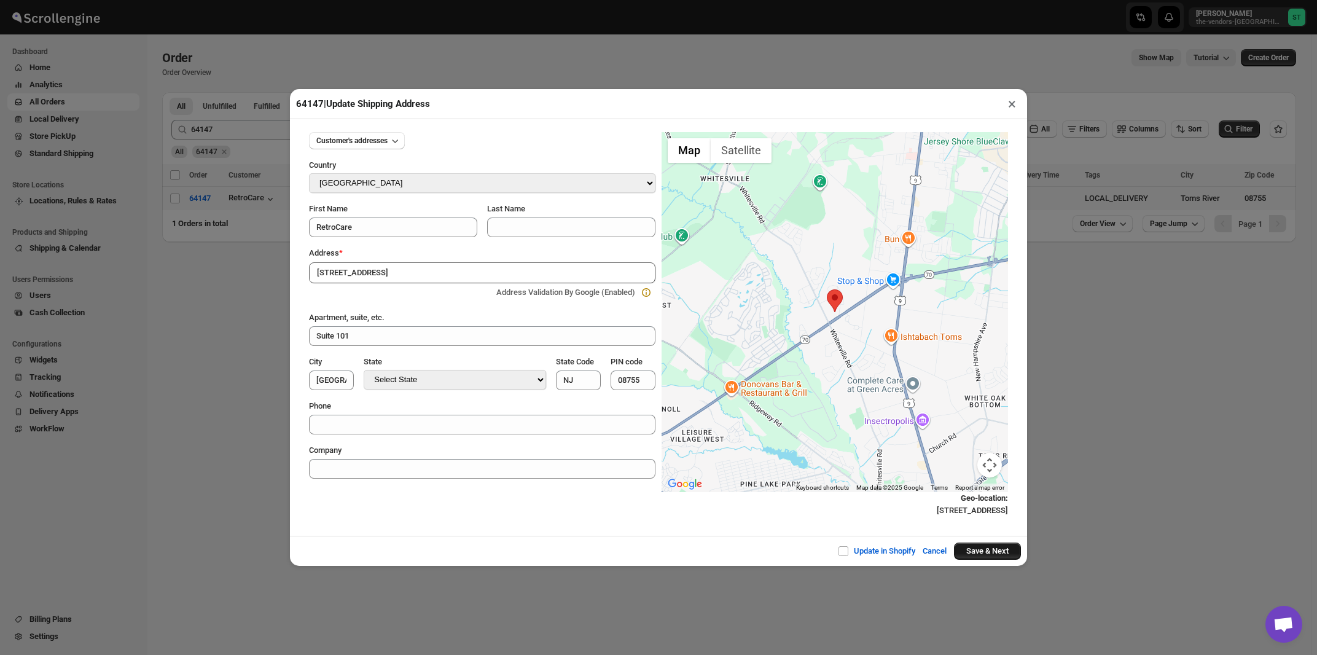
click at [972, 552] on button "Save & Next" at bounding box center [987, 550] width 67 height 17
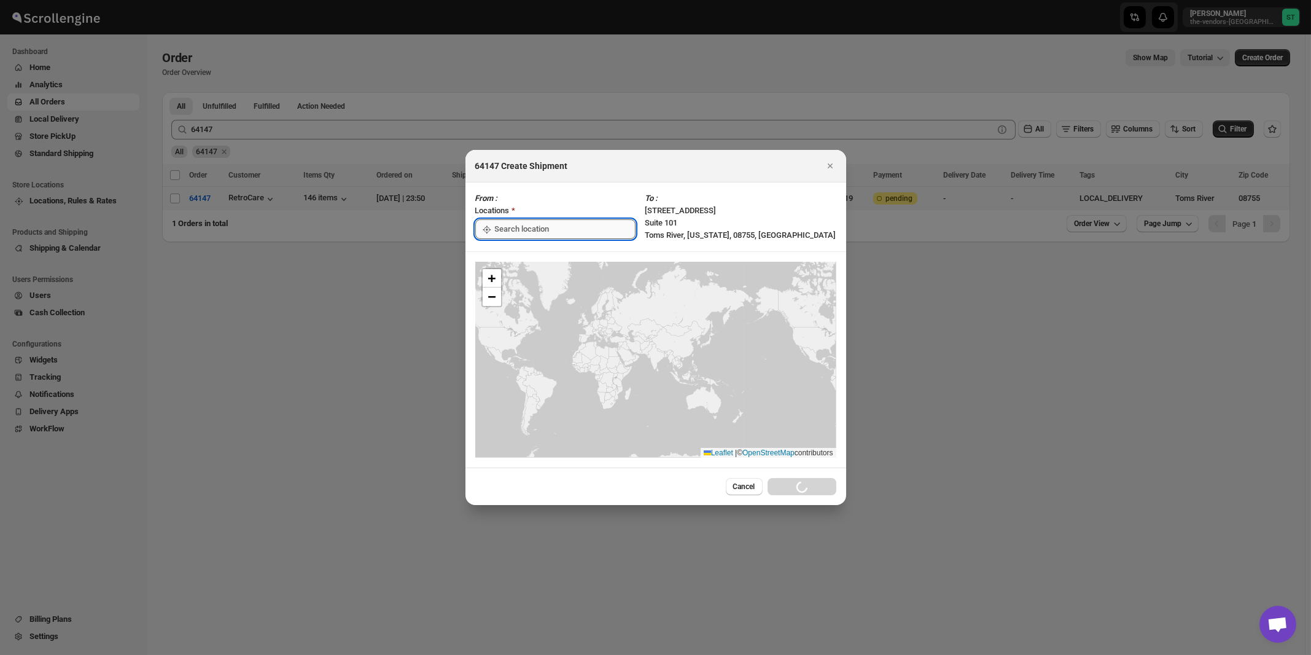
click at [541, 233] on input ":r5iq:" at bounding box center [565, 229] width 141 height 20
click at [531, 254] on div "[STREET_ADDRESS]" at bounding box center [563, 257] width 151 height 12
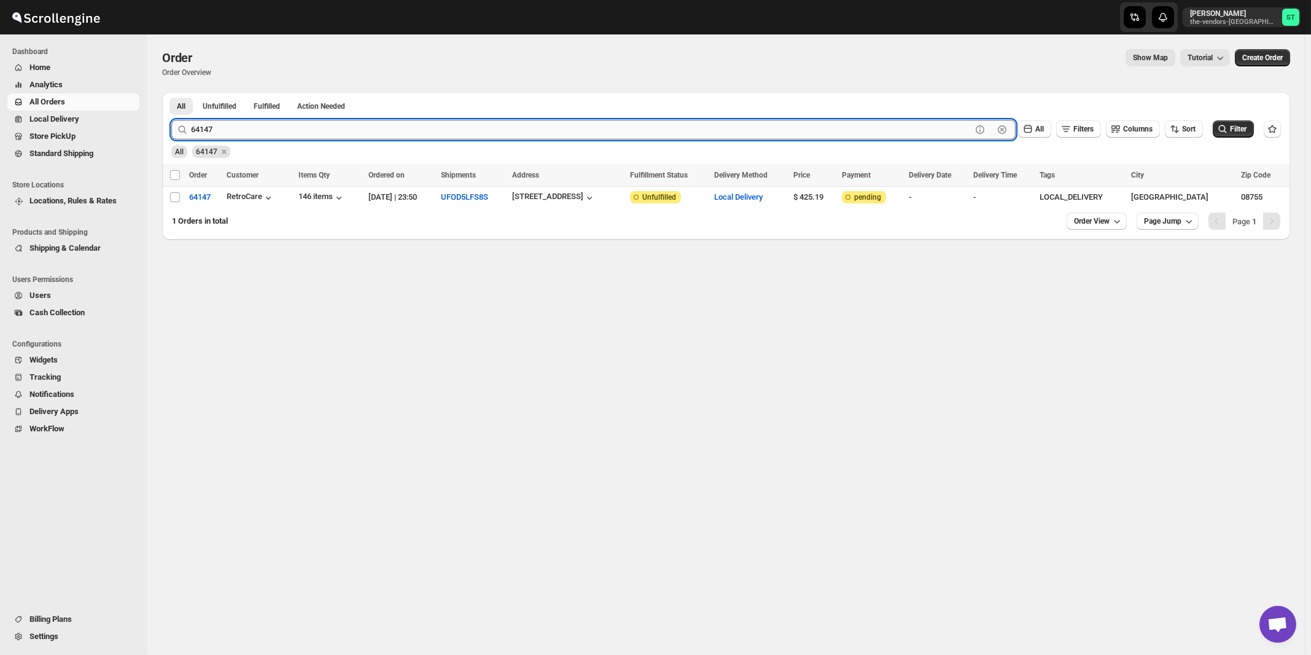
click at [299, 129] on input "64147" at bounding box center [581, 130] width 781 height 20
click at [171, 92] on button "Submit" at bounding box center [188, 98] width 35 height 13
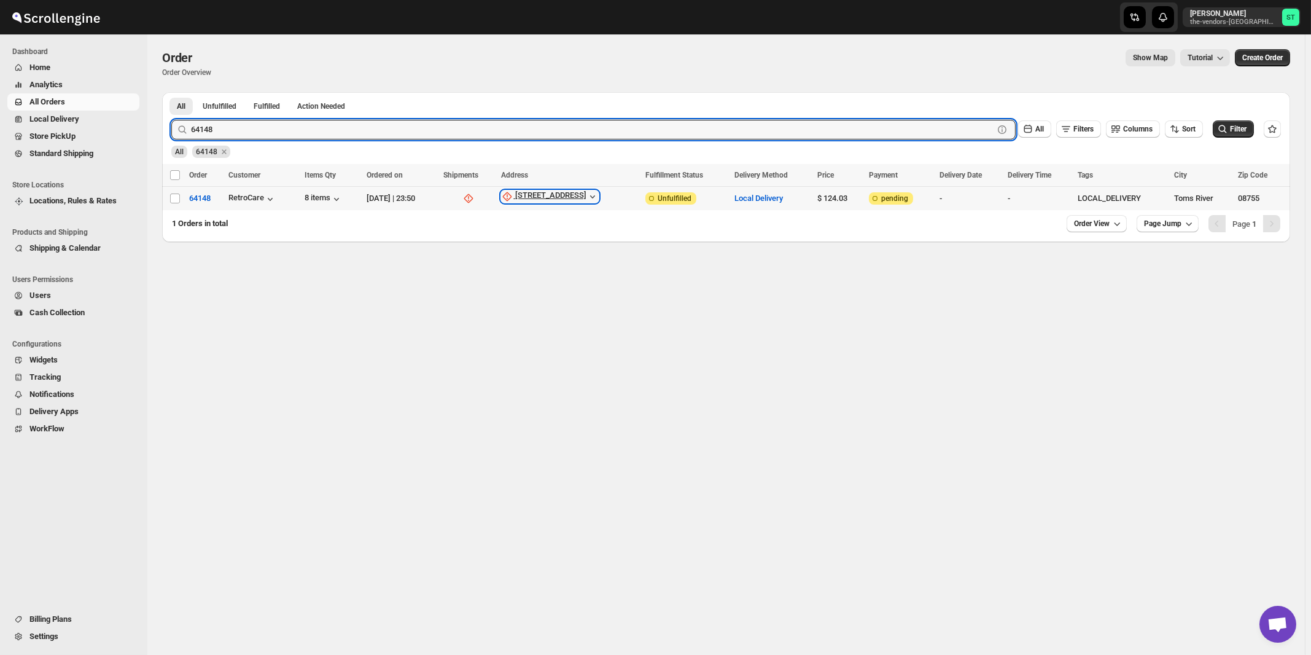
click at [556, 198] on div "185 Rte 70" at bounding box center [550, 196] width 71 height 12
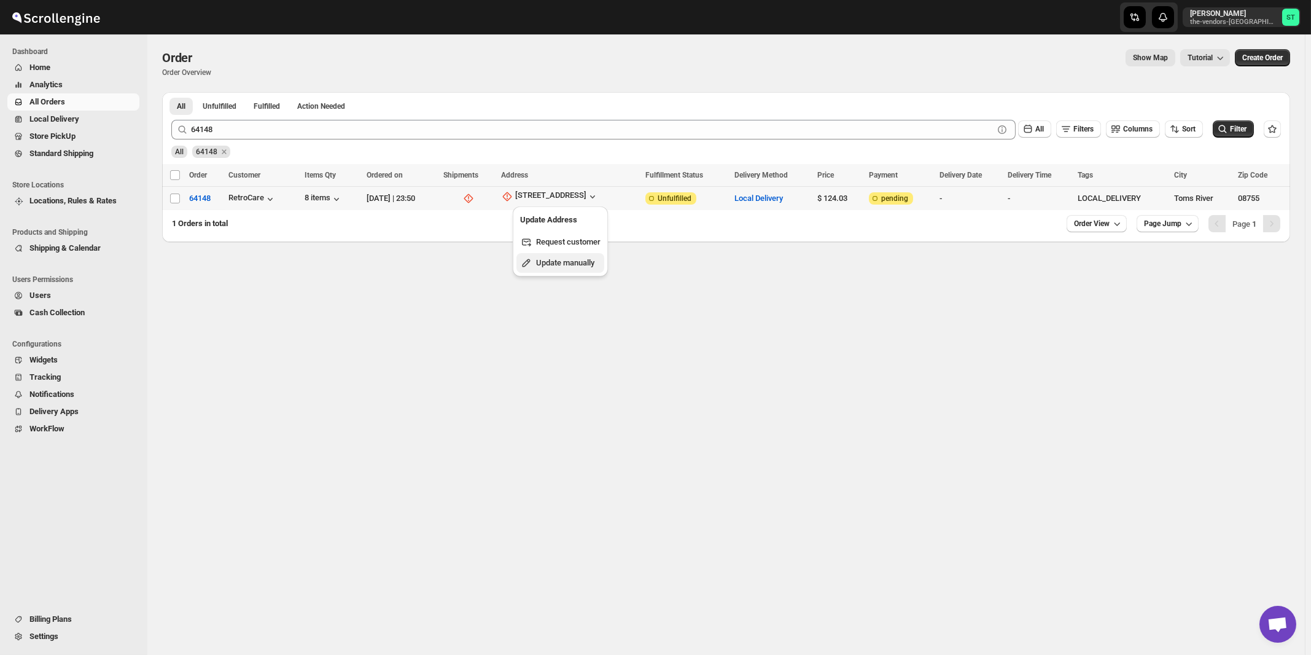
click at [556, 256] on button "Update manually" at bounding box center [561, 263] width 88 height 20
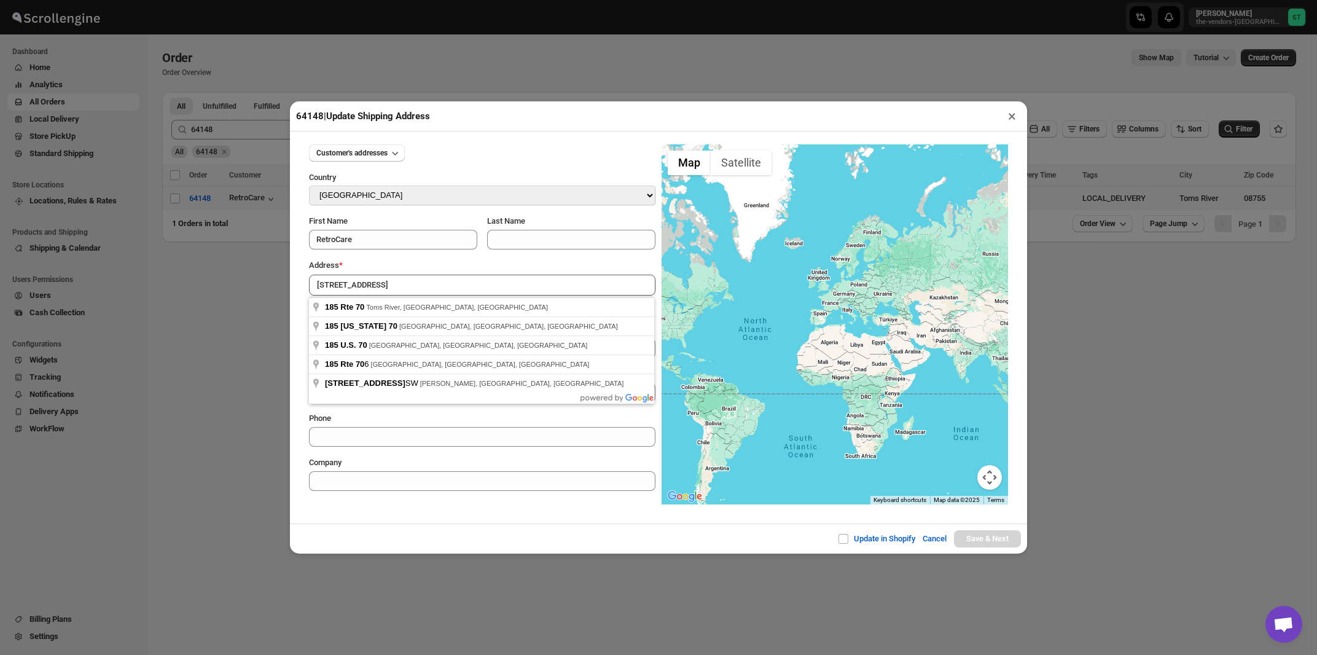
click at [389, 257] on div "Customer's addresses Country Select Country Afghanistan Åland Islands Albania A…" at bounding box center [482, 313] width 346 height 356
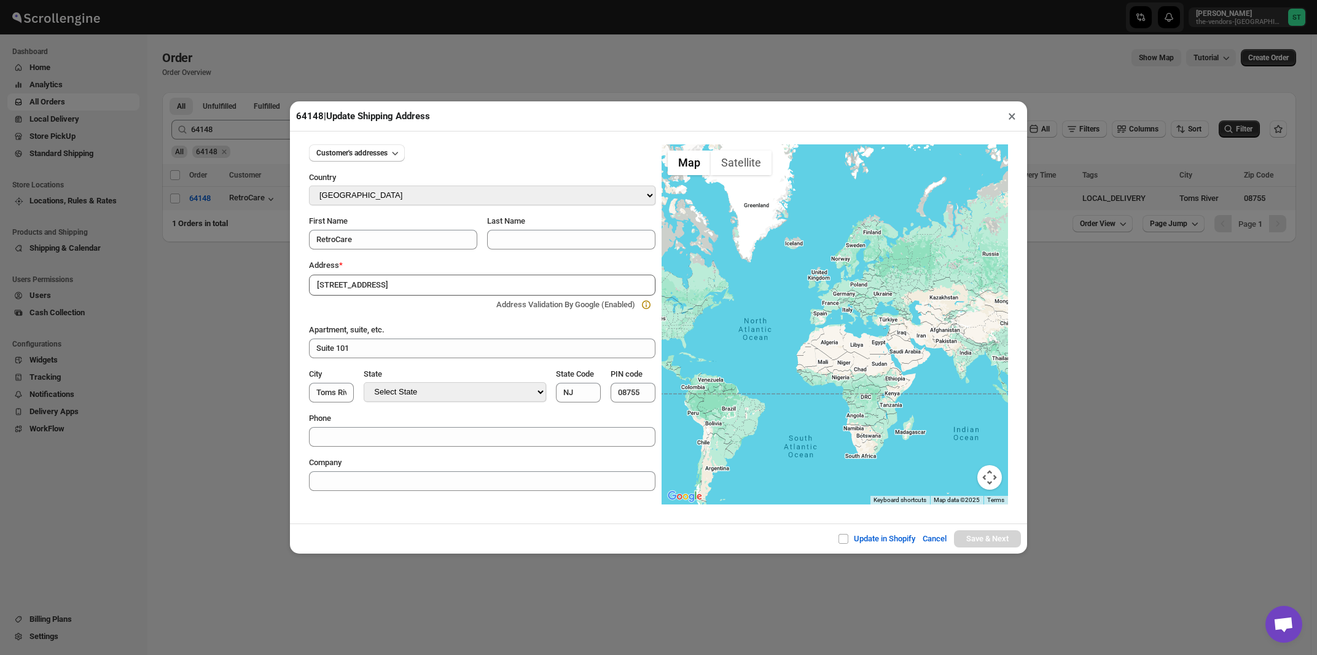
click at [401, 294] on input "185 Rte 70" at bounding box center [482, 285] width 346 height 21
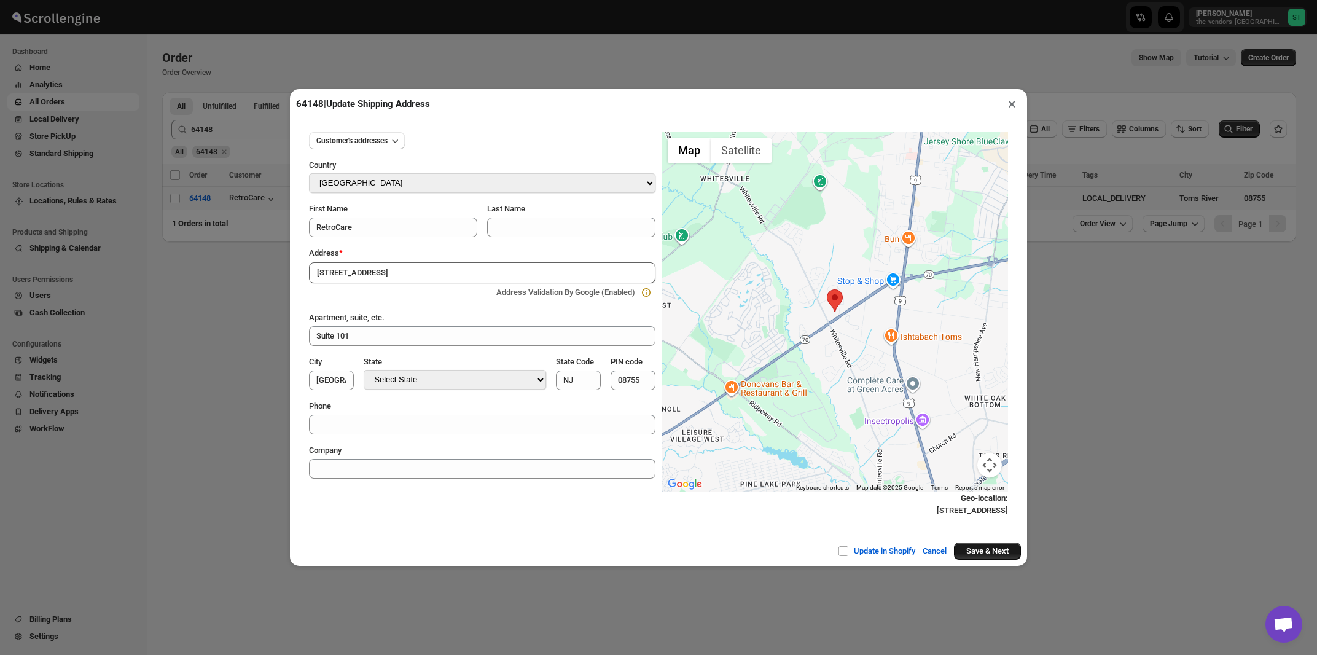
click at [962, 553] on button "Save & Next" at bounding box center [987, 550] width 67 height 17
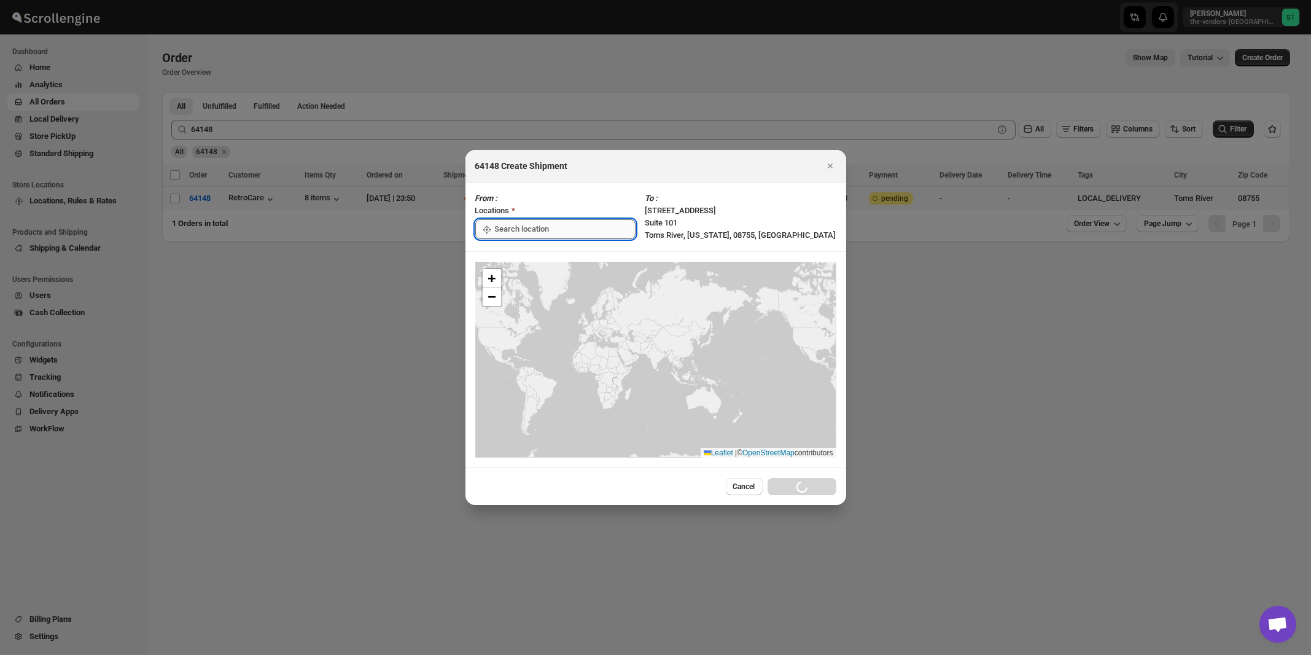
click at [528, 233] on input ":r5jv:" at bounding box center [565, 229] width 141 height 20
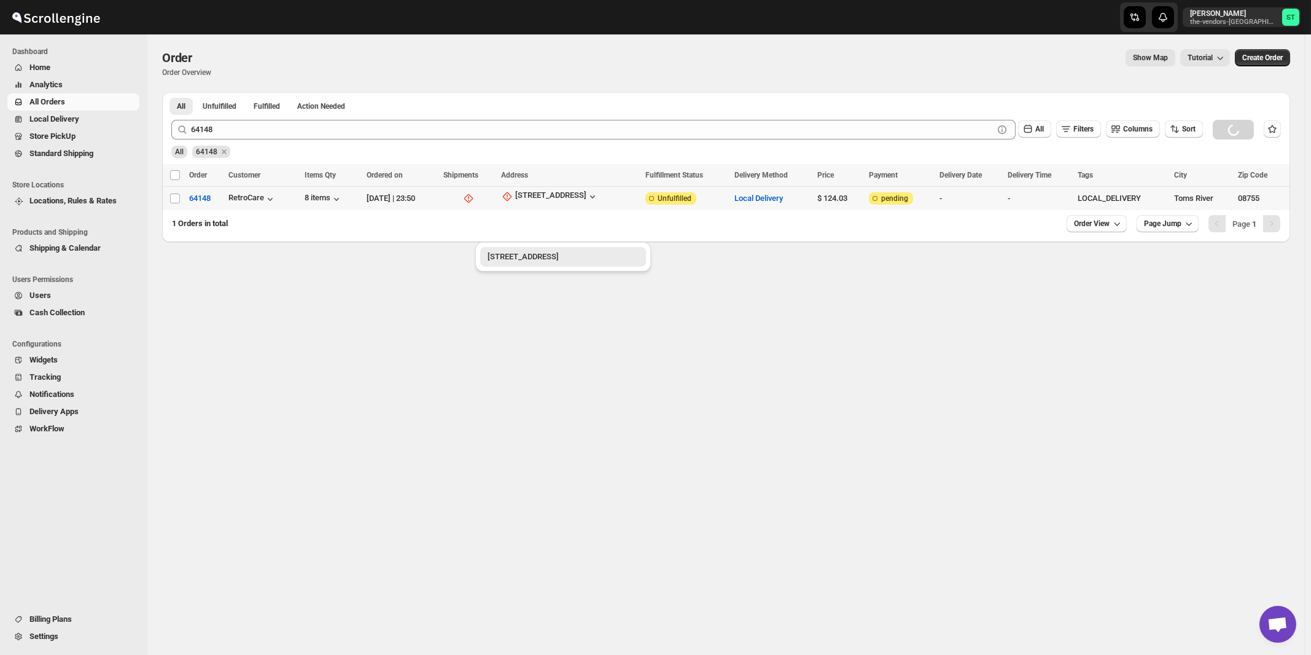
click at [521, 260] on div "[STREET_ADDRESS]" at bounding box center [563, 257] width 151 height 12
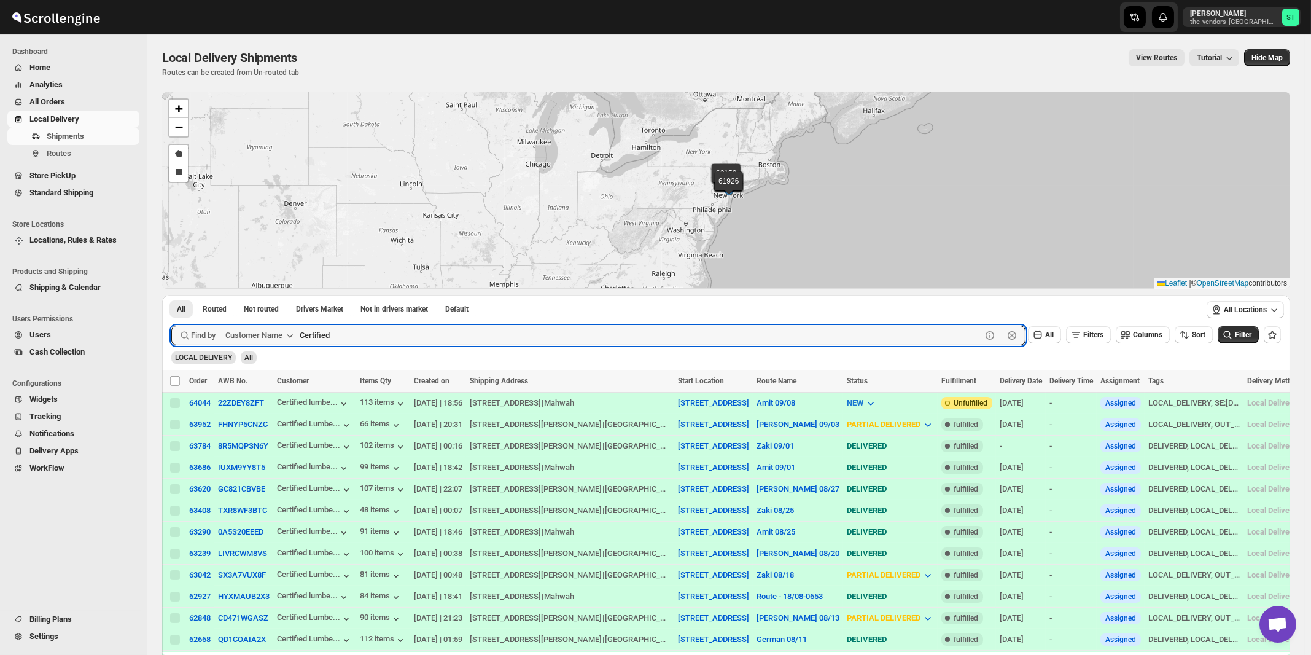
type input "Certified"
click at [171, 295] on button "Submit" at bounding box center [188, 301] width 35 height 13
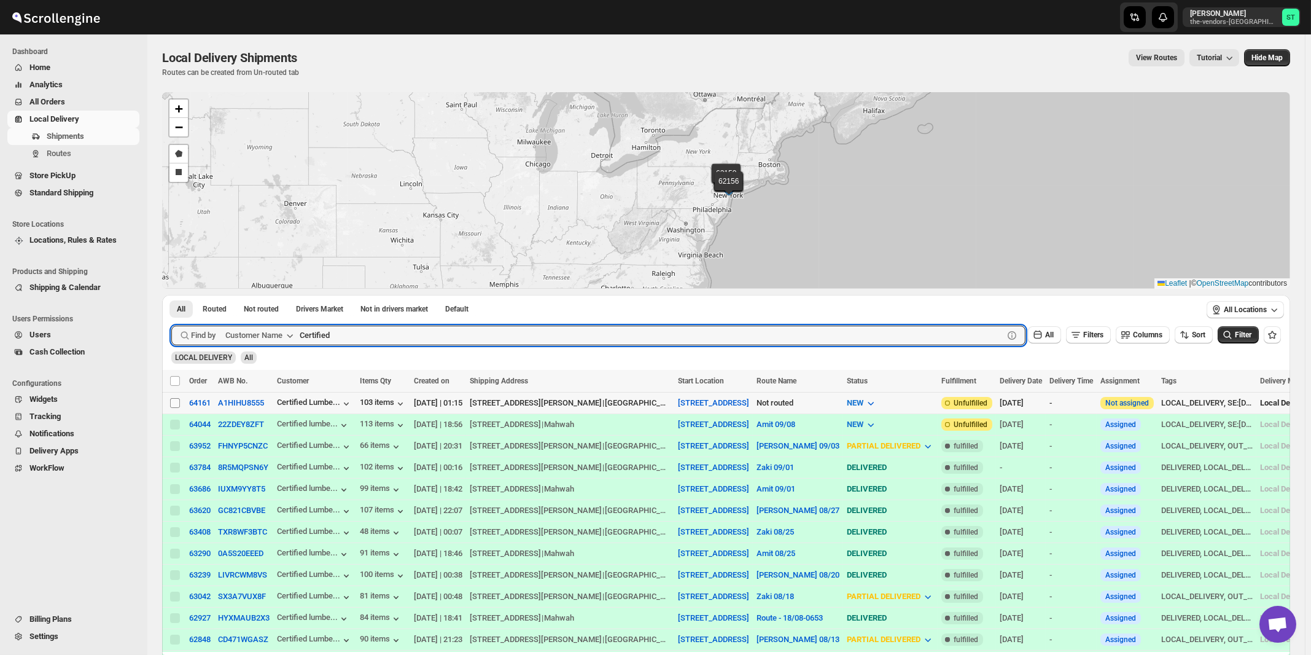
click at [175, 402] on input "Select shipment" at bounding box center [175, 403] width 10 height 10
checkbox input "true"
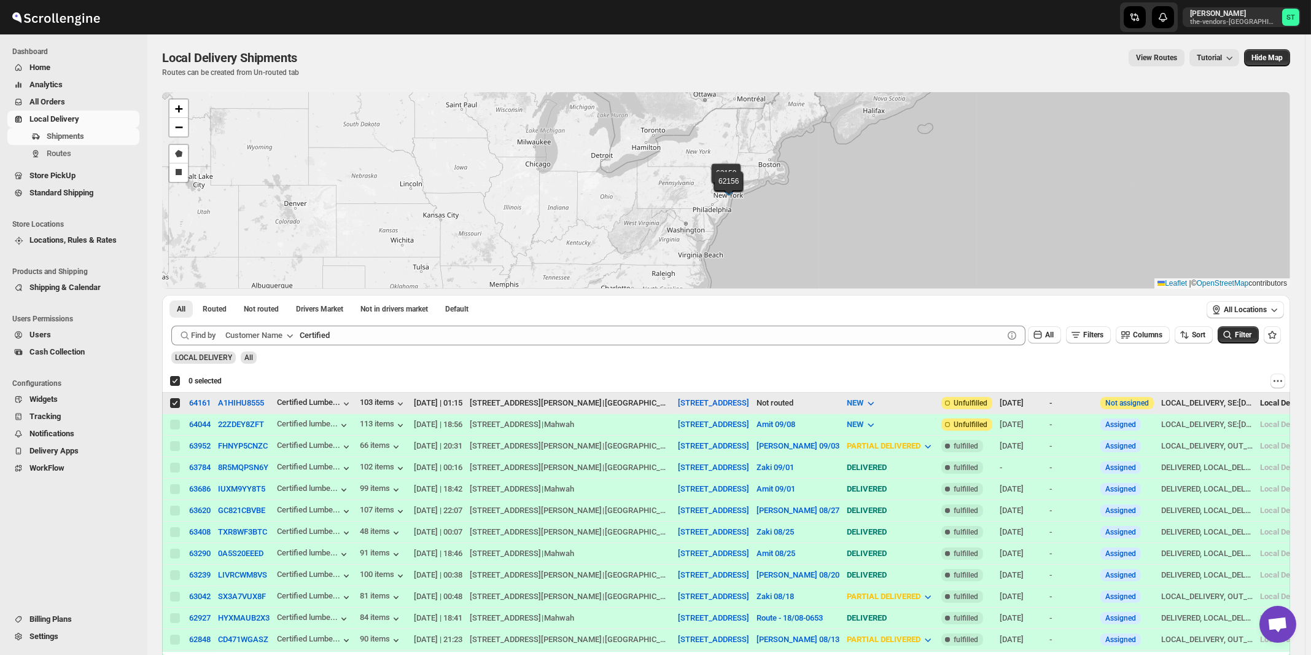
checkbox input "true"
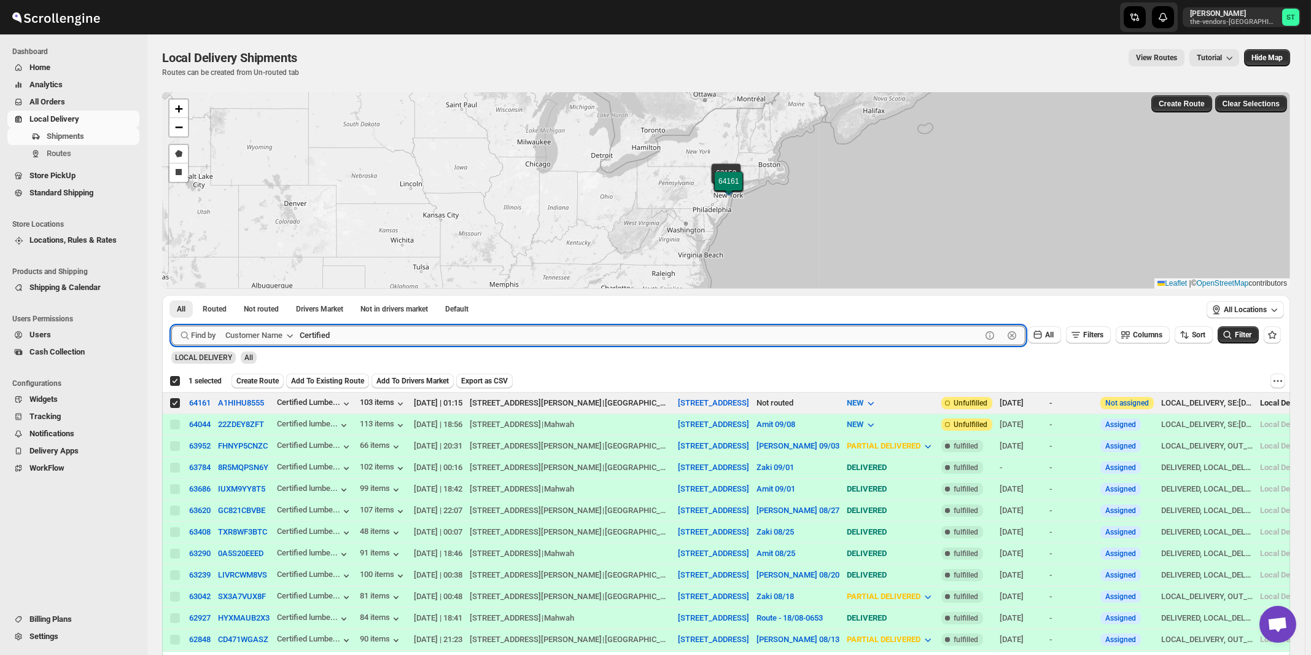
click at [431, 334] on input "Certified" at bounding box center [641, 336] width 682 height 20
paste input "Rabsky Group (Upstairs)"
type input "Rabsky Group"
click at [171, 295] on button "Submit" at bounding box center [188, 301] width 35 height 13
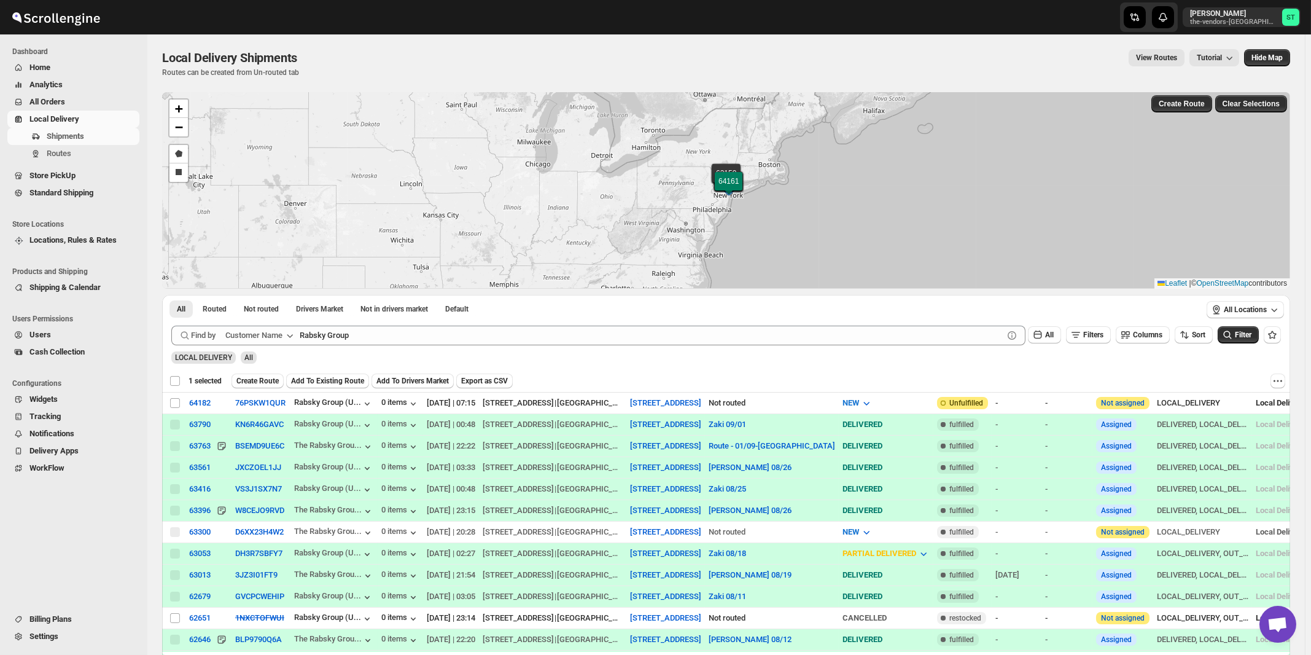
checkbox input "false"
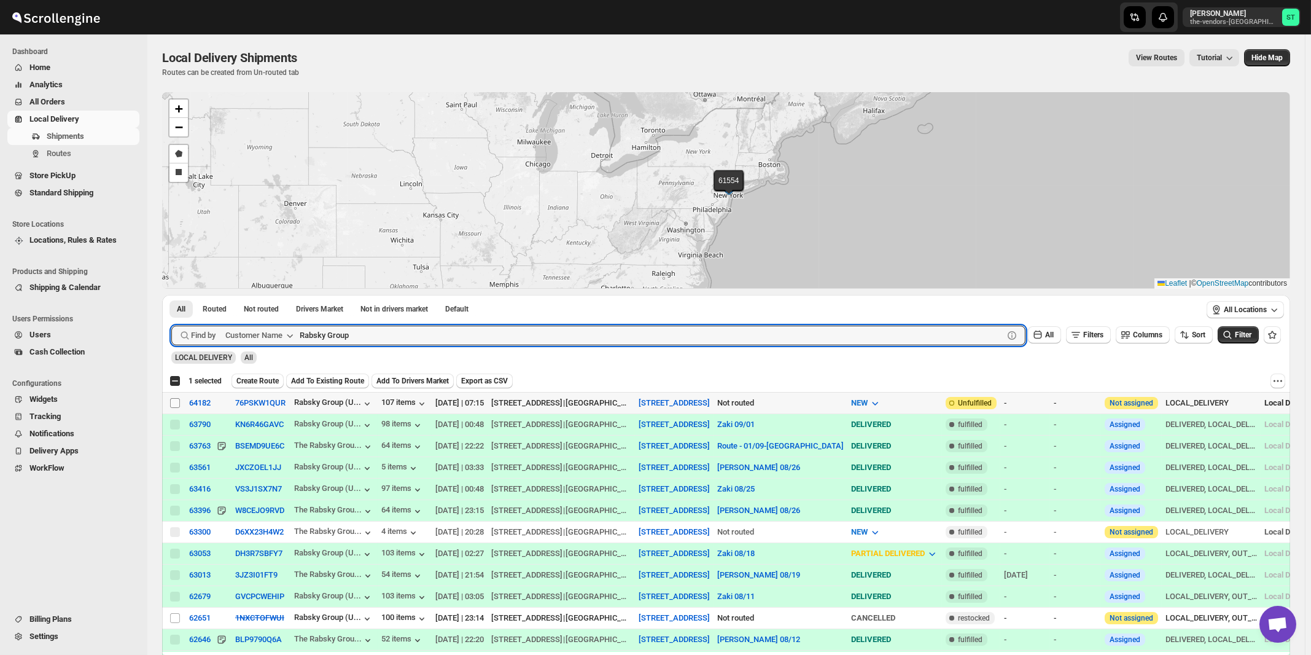
click at [174, 402] on input "Select shipment" at bounding box center [175, 403] width 10 height 10
checkbox input "true"
click at [476, 329] on input "Rabsky Group" at bounding box center [641, 336] width 682 height 20
paste input "ock Brokerage"
paste input "Brokerage"
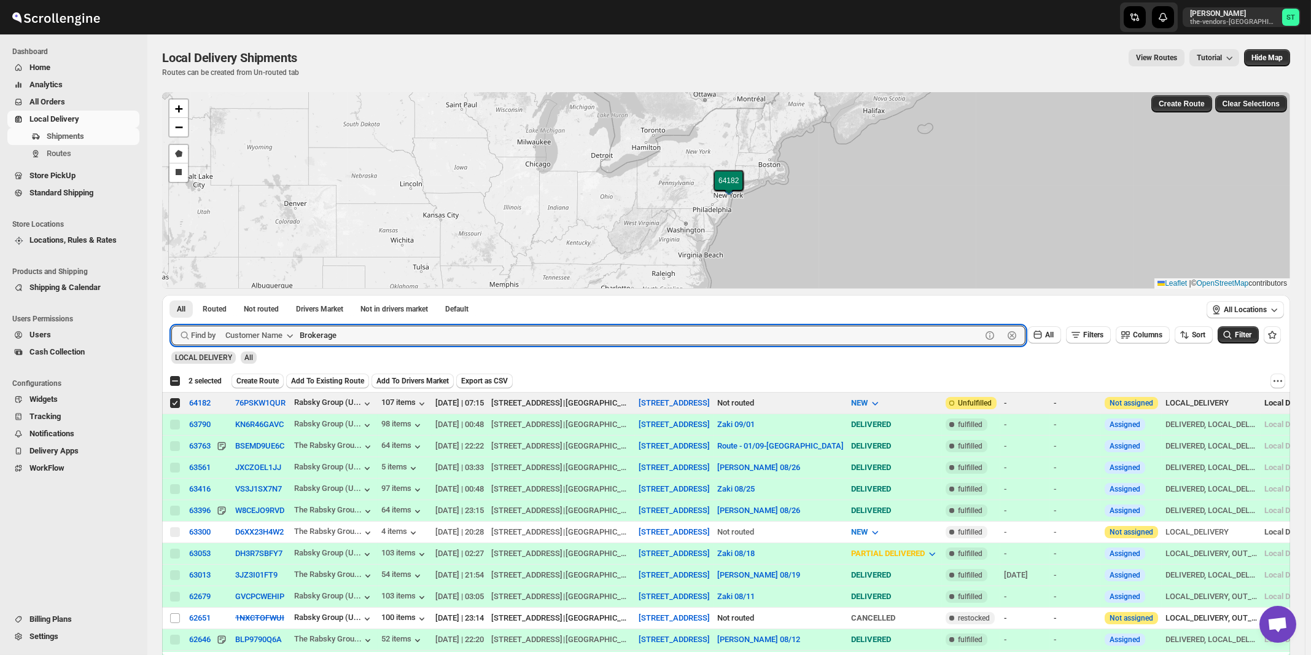
click at [171, 295] on button "Submit" at bounding box center [188, 301] width 35 height 13
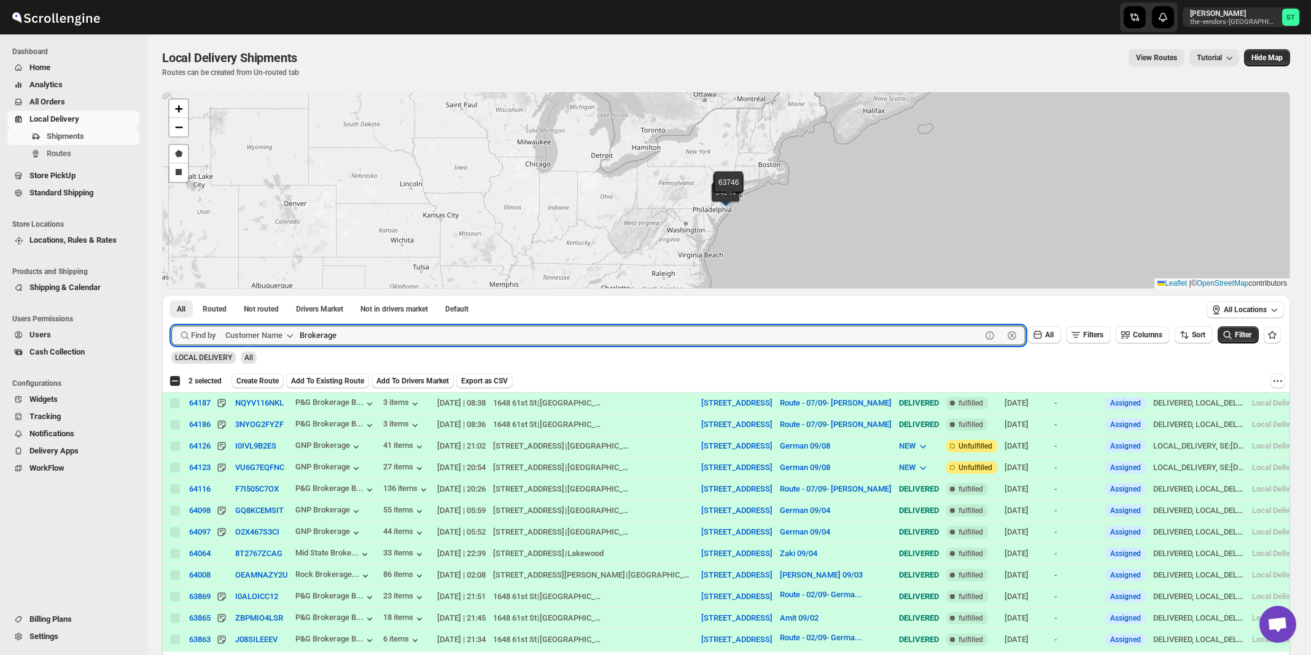
paste input "The Vendors - [PERSON_NAME]"
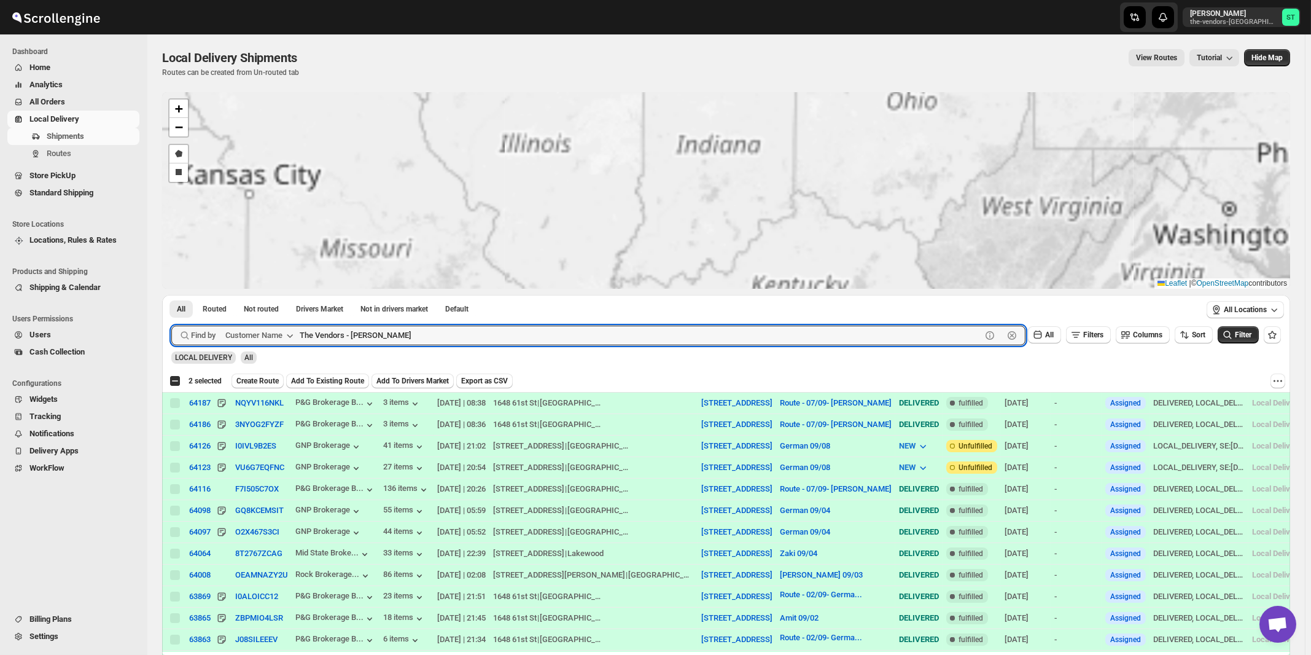
type input "The Vendors - [PERSON_NAME]"
click at [171, 295] on button "Submit" at bounding box center [188, 301] width 35 height 13
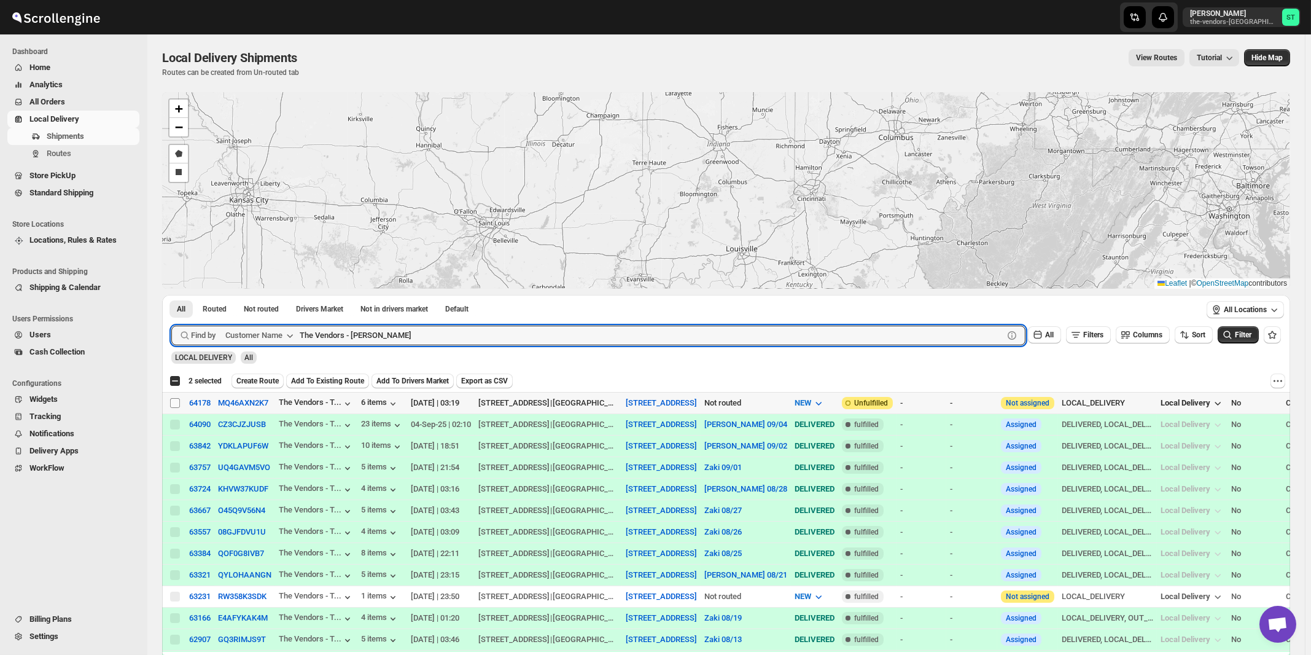
click at [174, 404] on input "Select shipment" at bounding box center [175, 403] width 10 height 10
checkbox input "true"
click at [453, 333] on input "The Vendors - [PERSON_NAME]" at bounding box center [641, 336] width 682 height 20
paste input "[PERSON_NAME] Suite 205"
type input "[PERSON_NAME]"
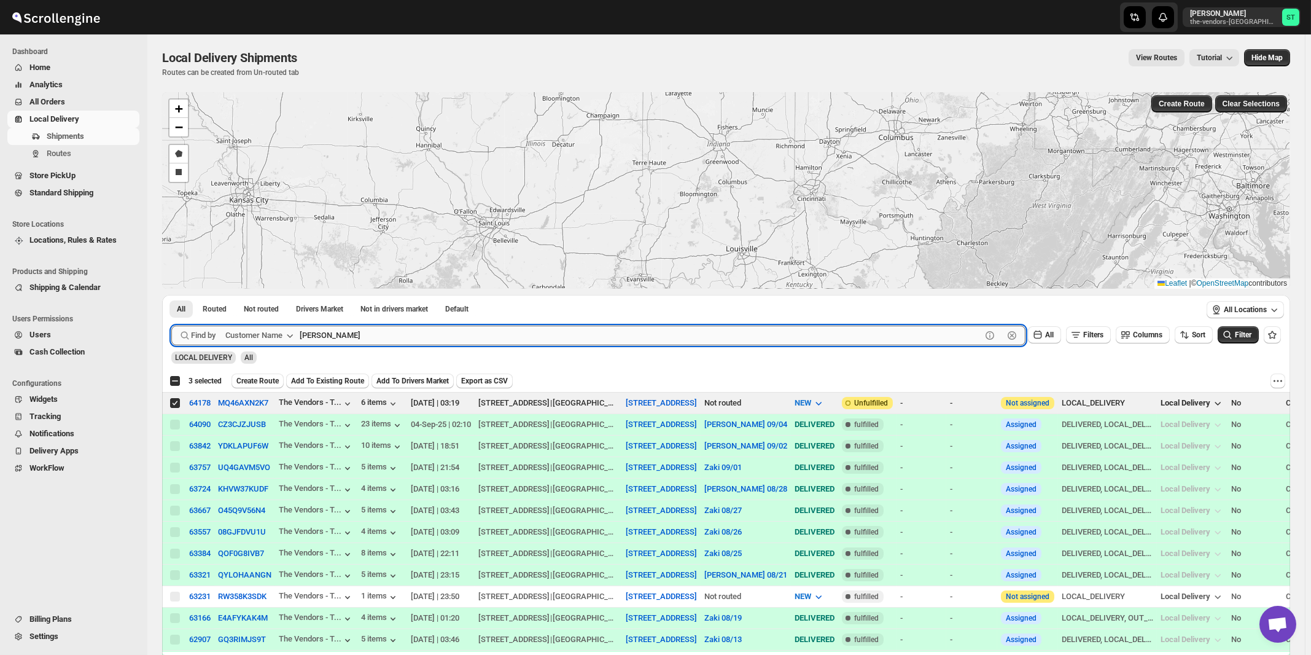
click at [171, 295] on button "Submit" at bounding box center [188, 301] width 35 height 13
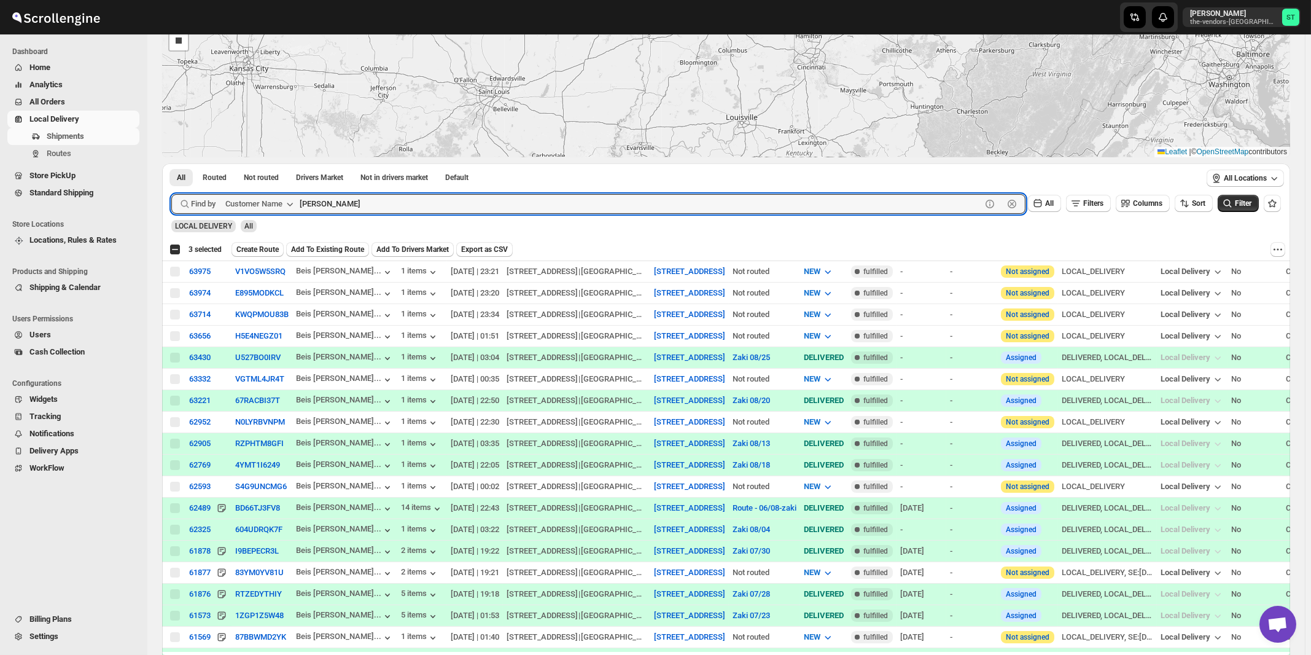
scroll to position [263, 0]
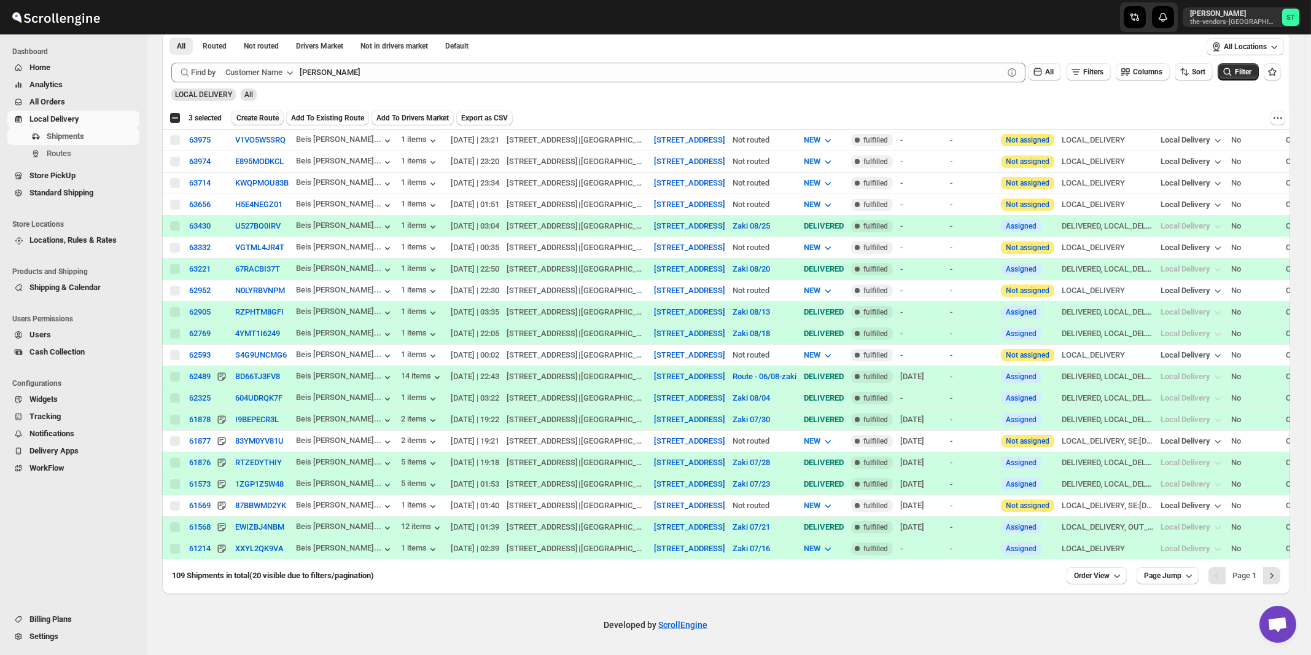
click at [268, 115] on span "Create Route" at bounding box center [257, 118] width 42 height 10
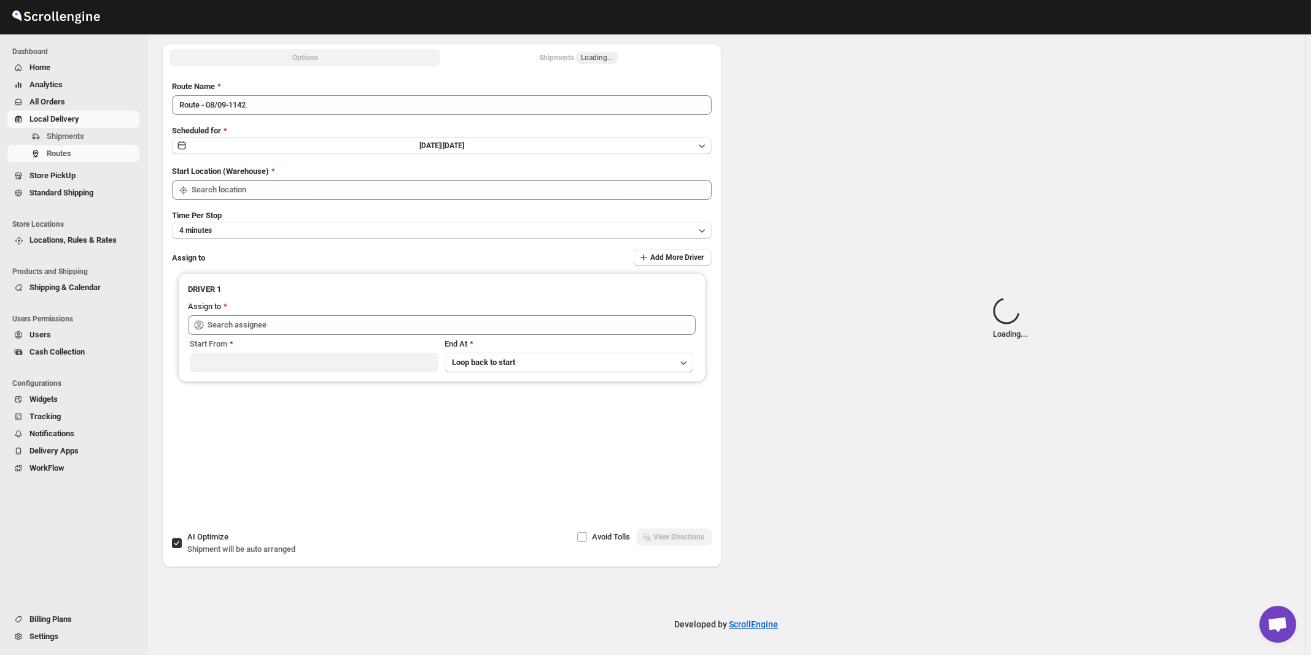
type input "[STREET_ADDRESS]"
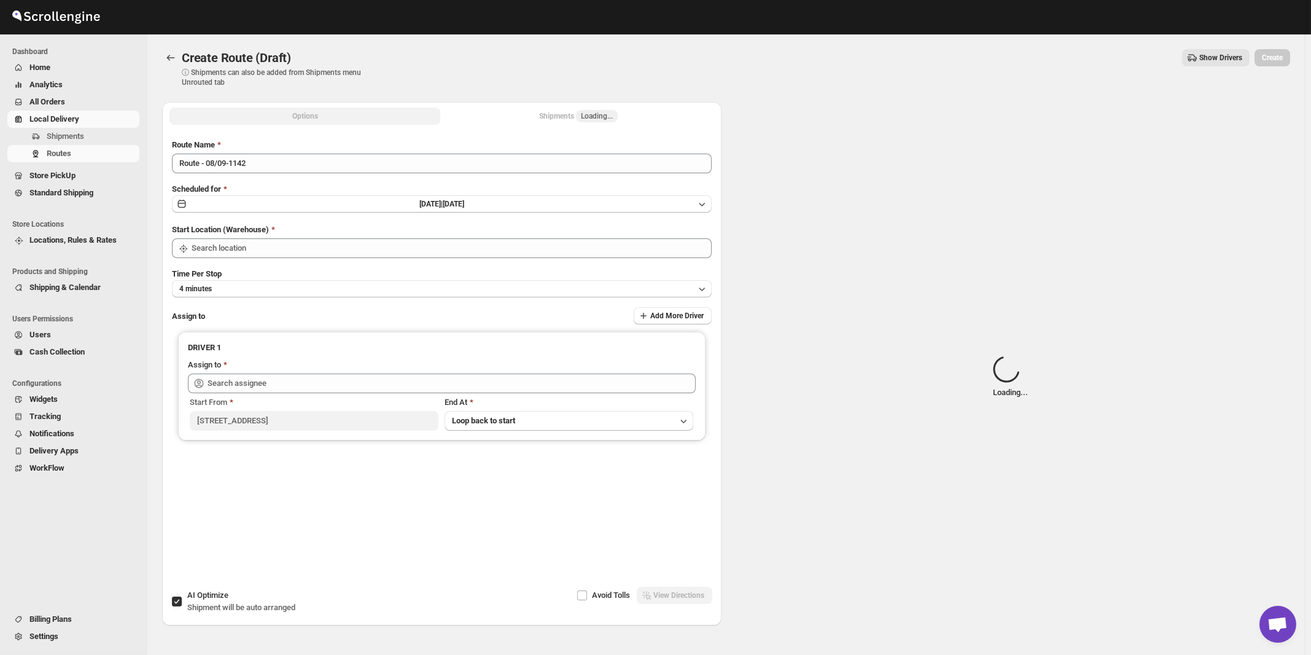
type input "[STREET_ADDRESS]"
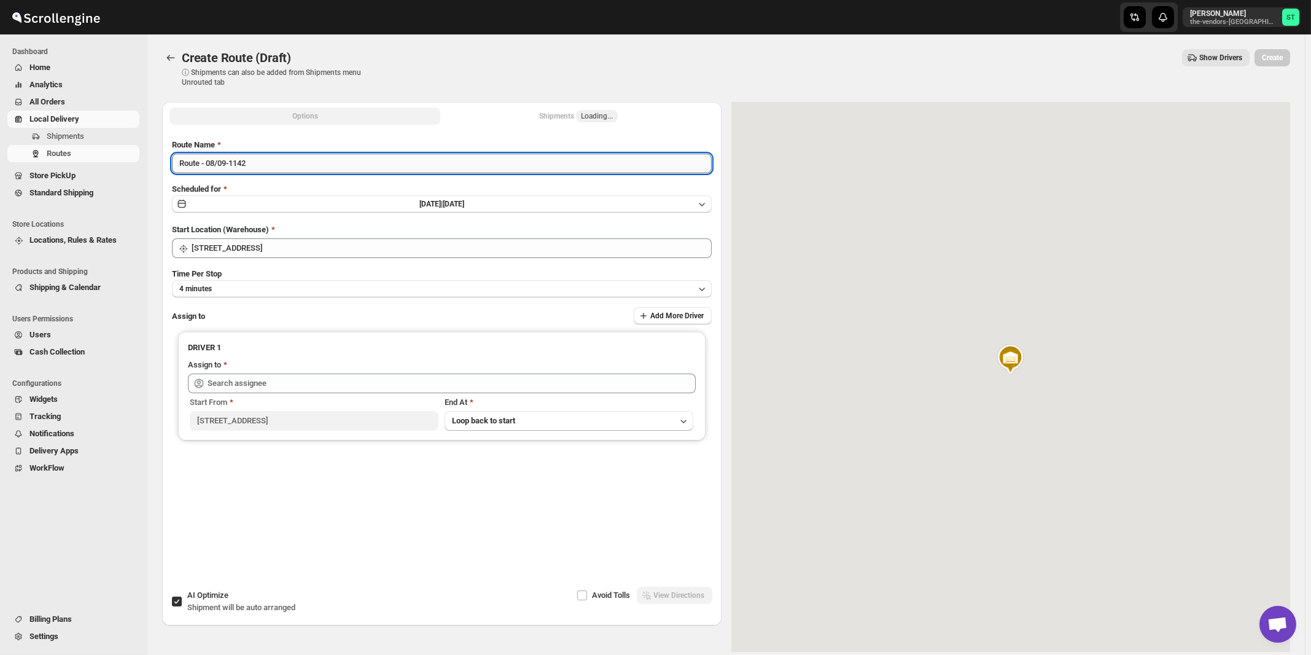
click at [296, 165] on input "Route - 08/09-1142" at bounding box center [442, 164] width 540 height 20
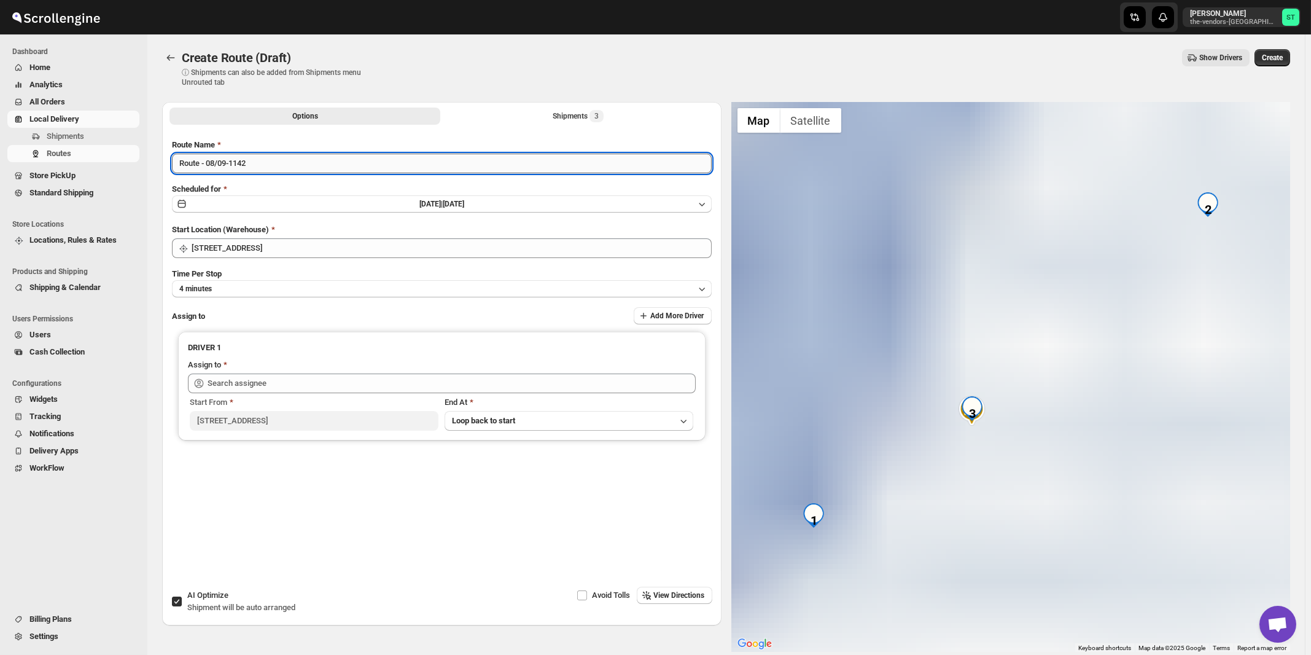
paste input "[PERSON_NAME]"
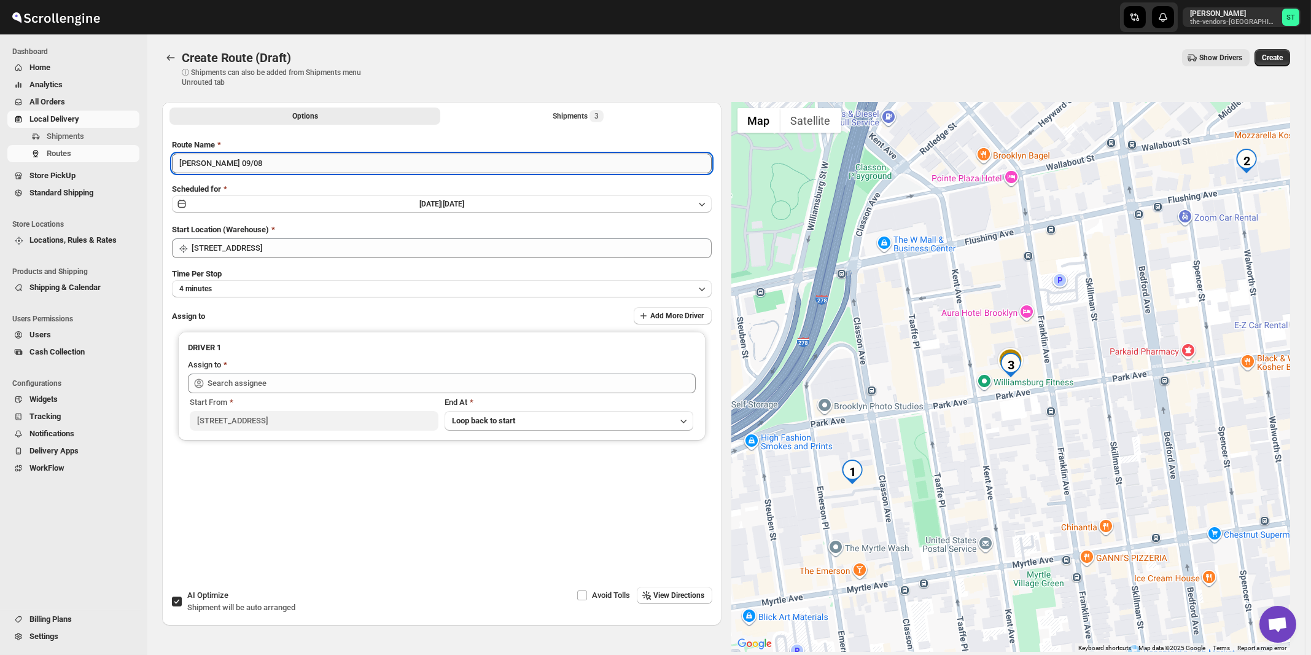
type input "[PERSON_NAME] 09/08"
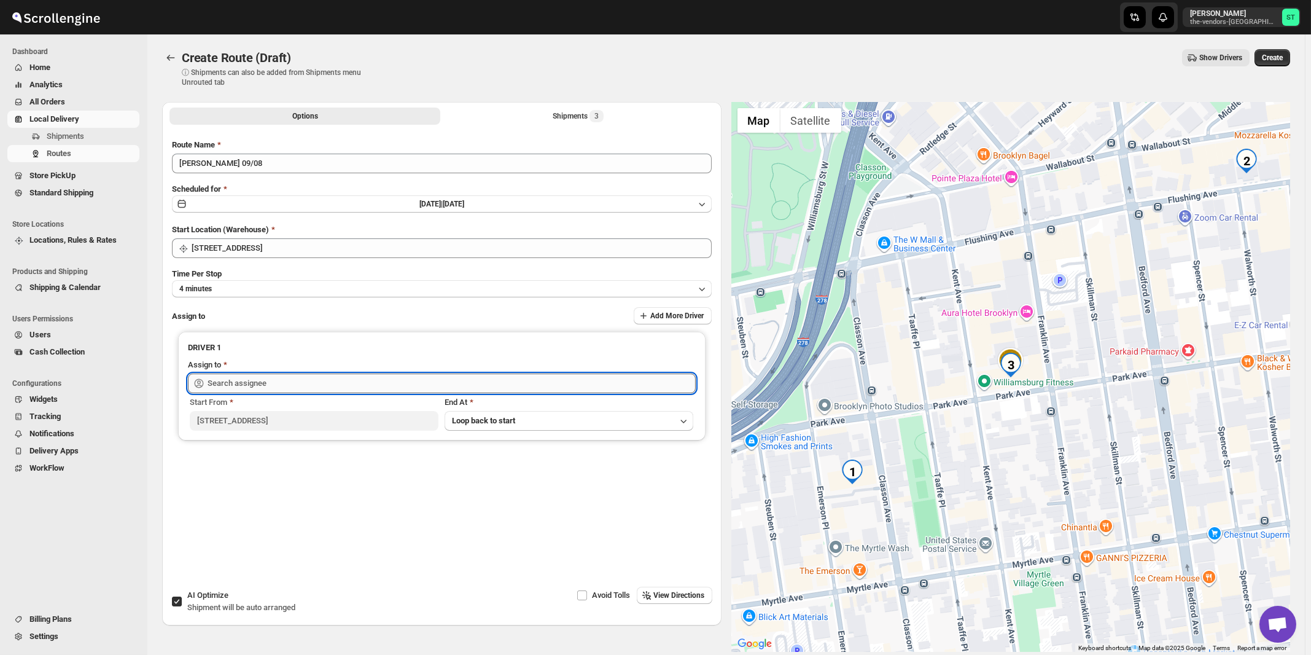
click at [236, 382] on input "text" at bounding box center [452, 383] width 488 height 20
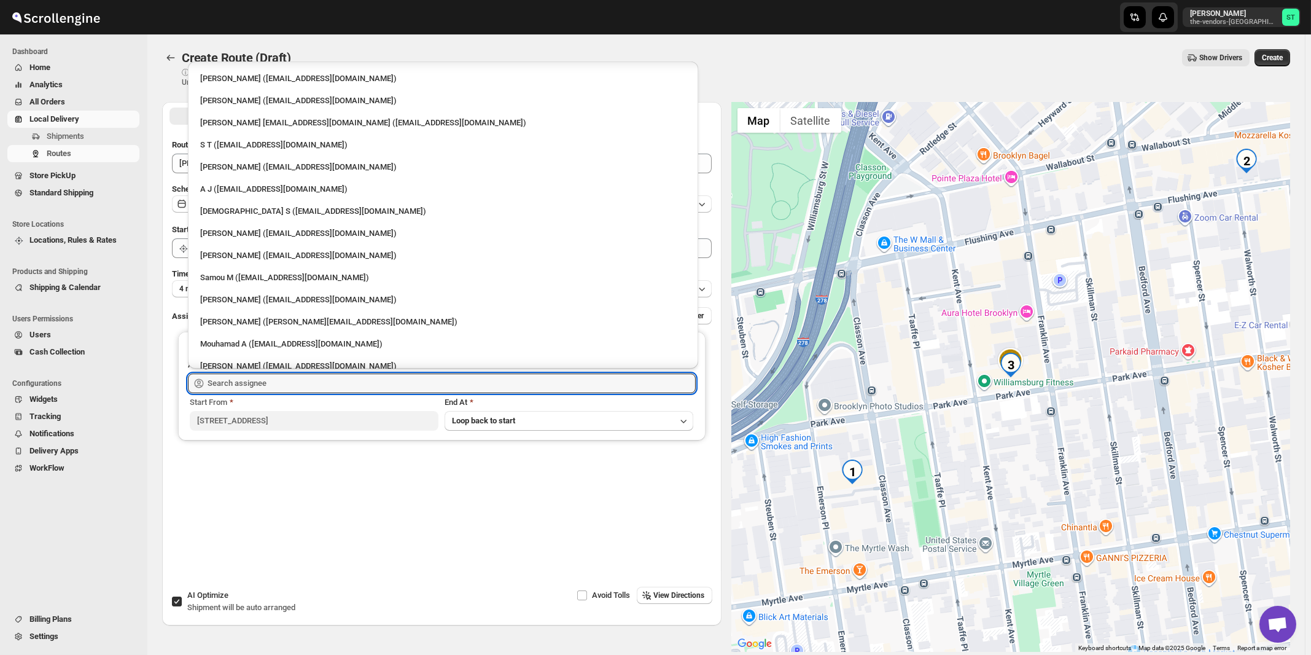
scroll to position [76, 0]
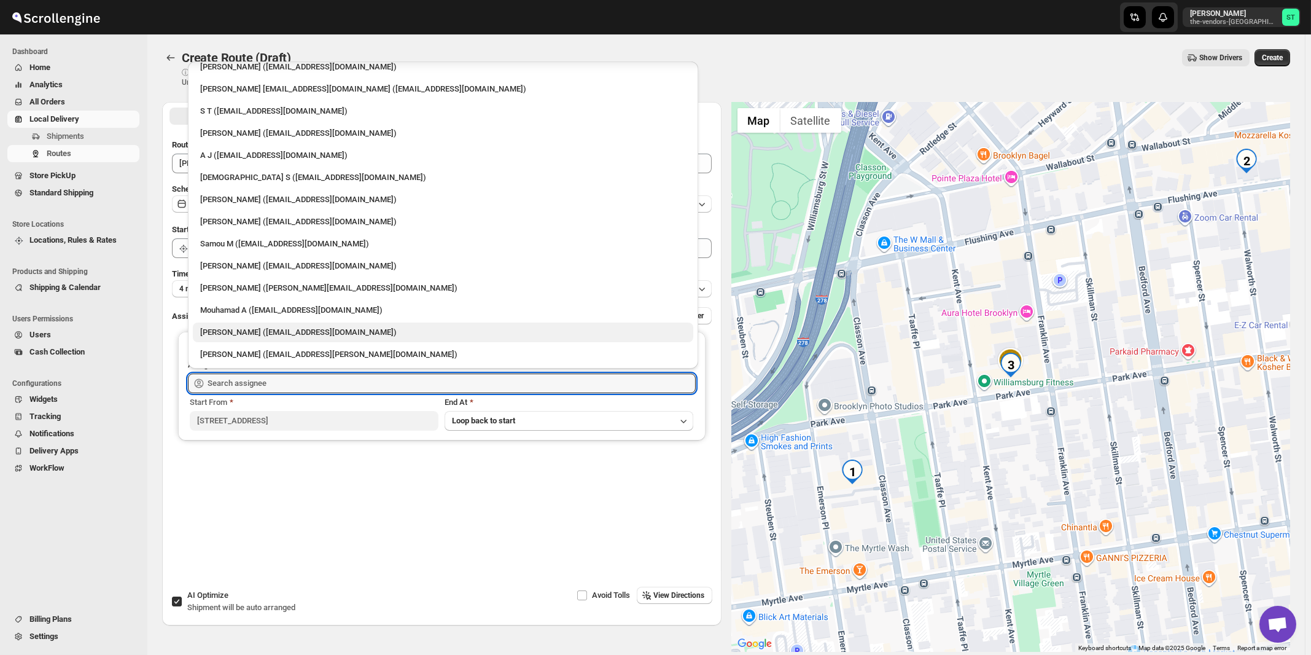
click at [234, 333] on div "[PERSON_NAME] ([EMAIL_ADDRESS][DOMAIN_NAME])" at bounding box center [443, 332] width 486 height 12
type input "[PERSON_NAME] ([EMAIL_ADDRESS][DOMAIN_NAME])"
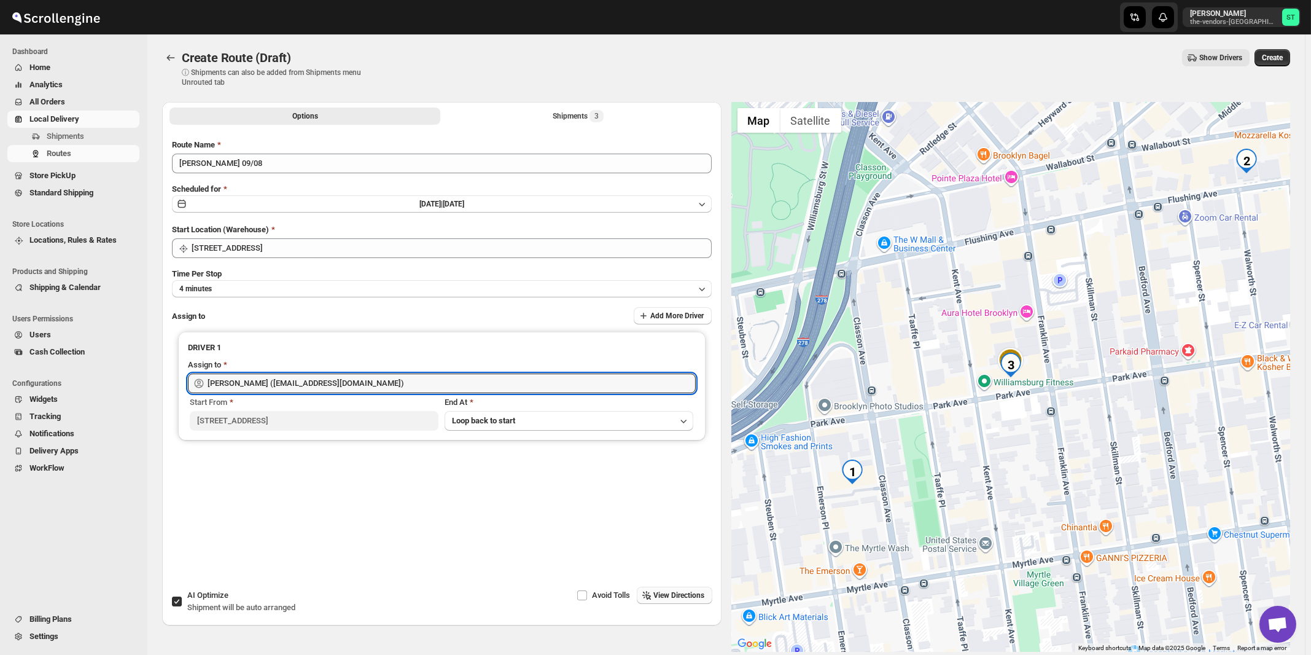
click at [671, 598] on span "View Directions" at bounding box center [679, 595] width 51 height 10
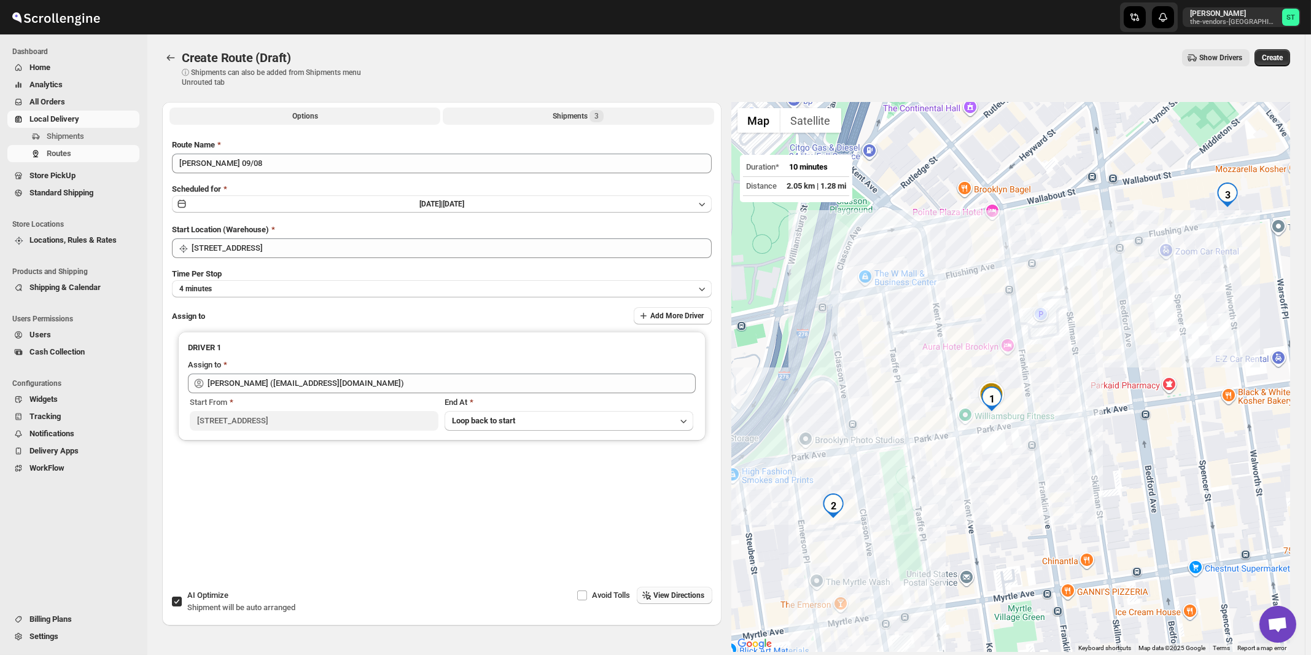
click at [569, 123] on button "Shipments 3" at bounding box center [578, 115] width 271 height 17
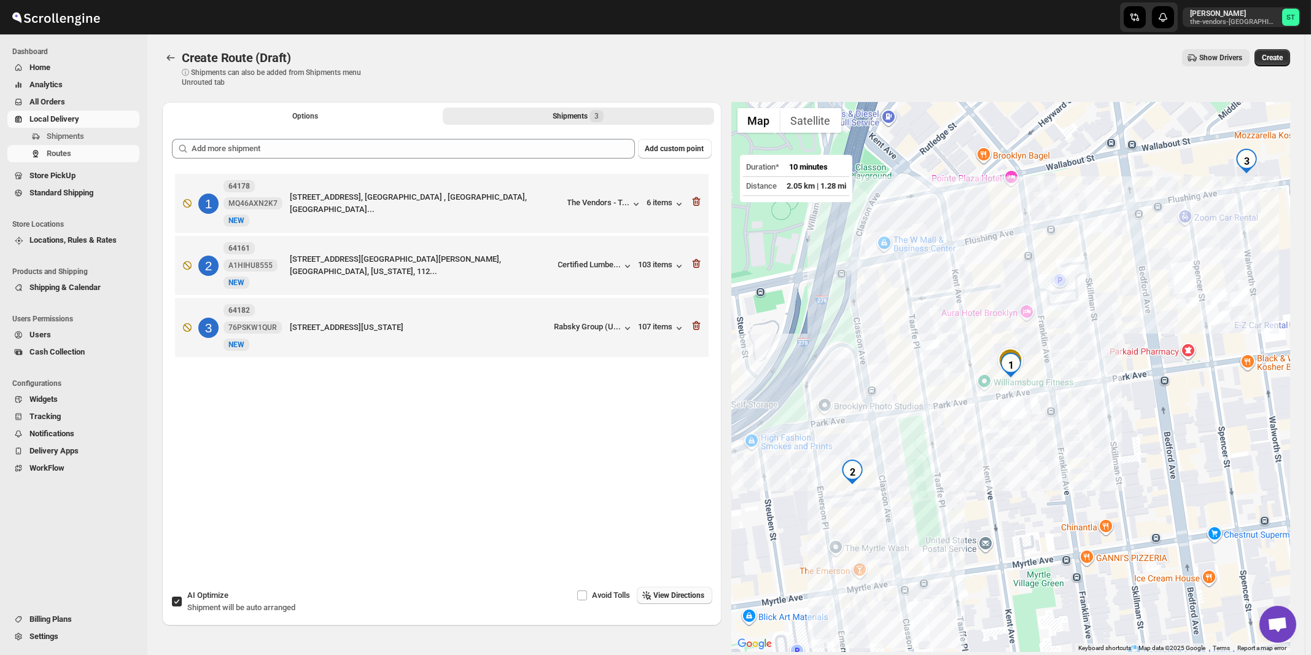
click at [230, 601] on div "AI Optimize Shipment will be auto arranged" at bounding box center [241, 601] width 108 height 25
click at [182, 601] on input "AI Optimize Shipment will be auto arranged" at bounding box center [177, 601] width 10 height 10
checkbox input "false"
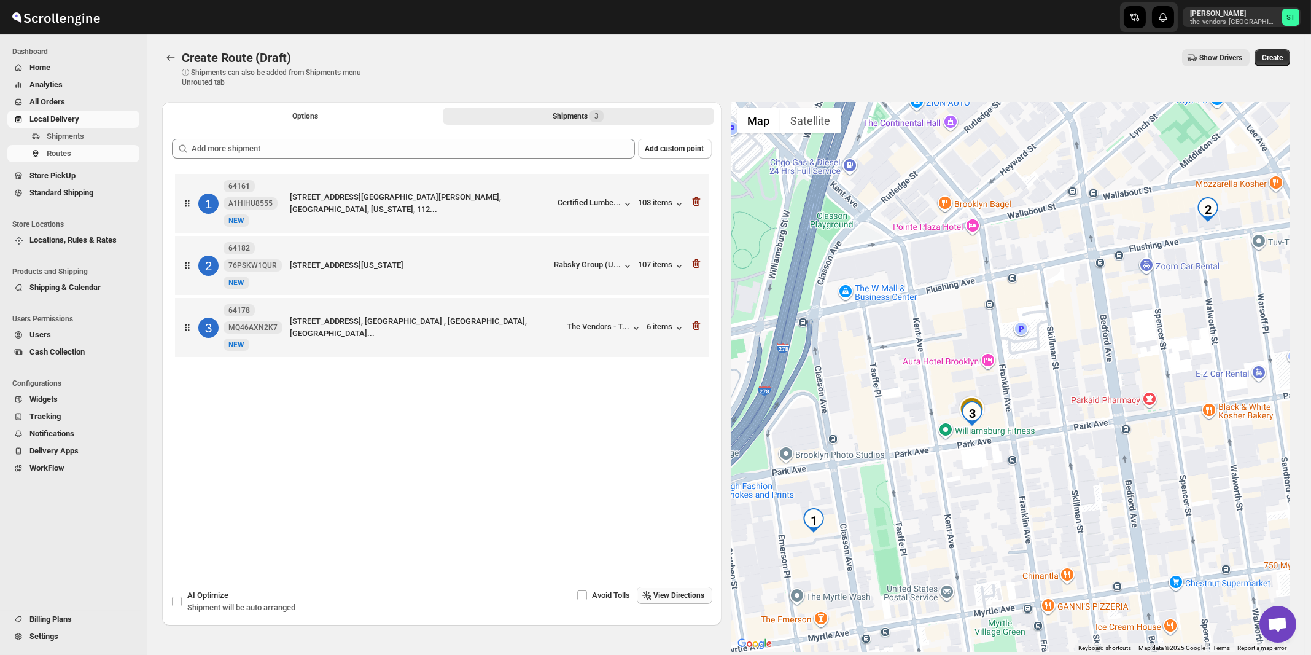
click at [675, 592] on span "View Directions" at bounding box center [679, 595] width 51 height 10
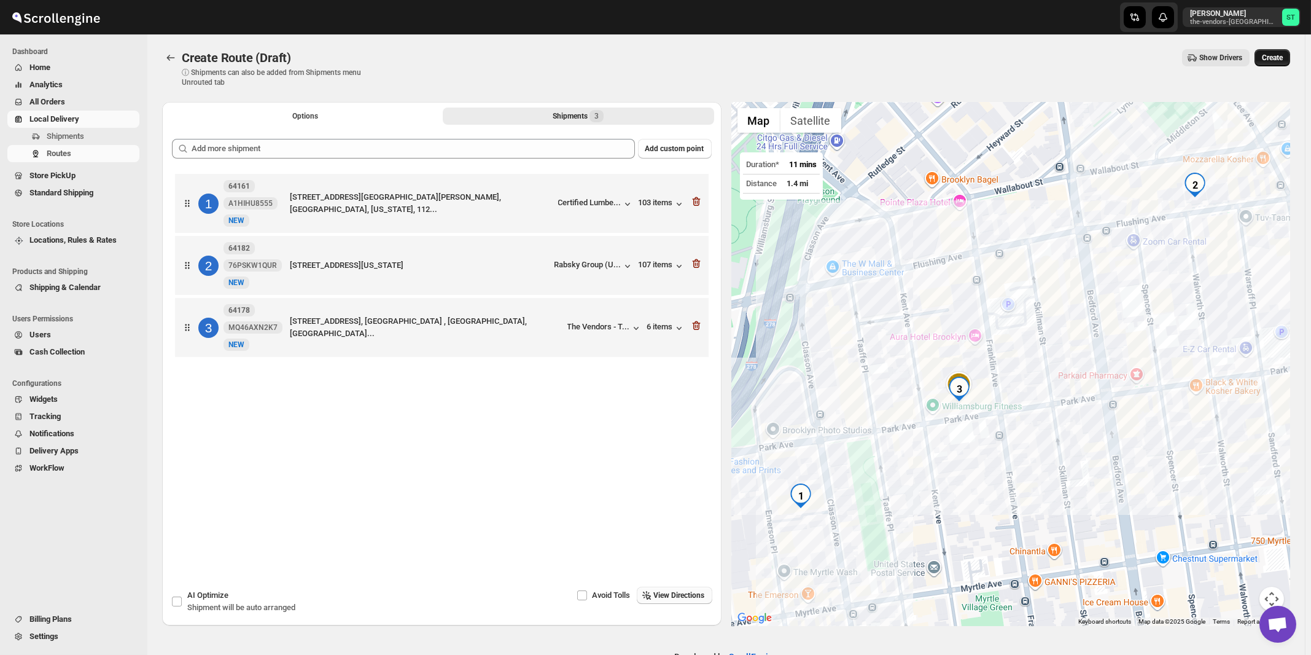
click at [1283, 59] on span "Create" at bounding box center [1272, 58] width 21 height 10
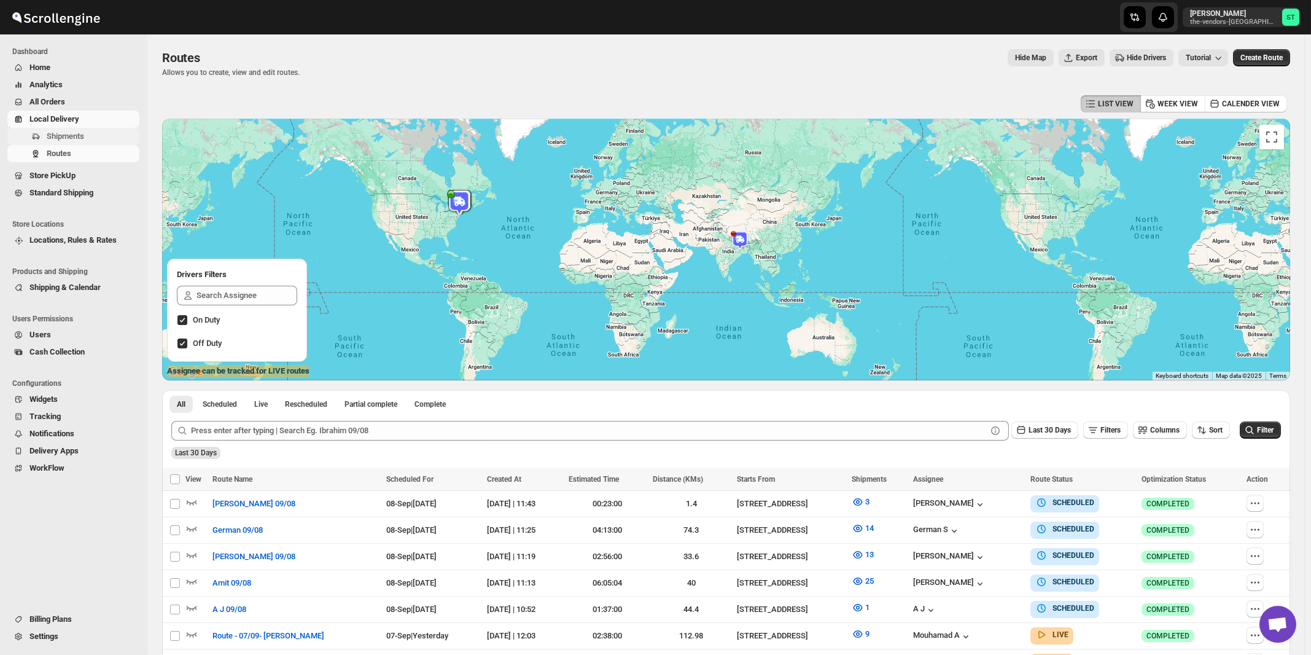
click at [61, 137] on span "Shipments" at bounding box center [65, 135] width 37 height 9
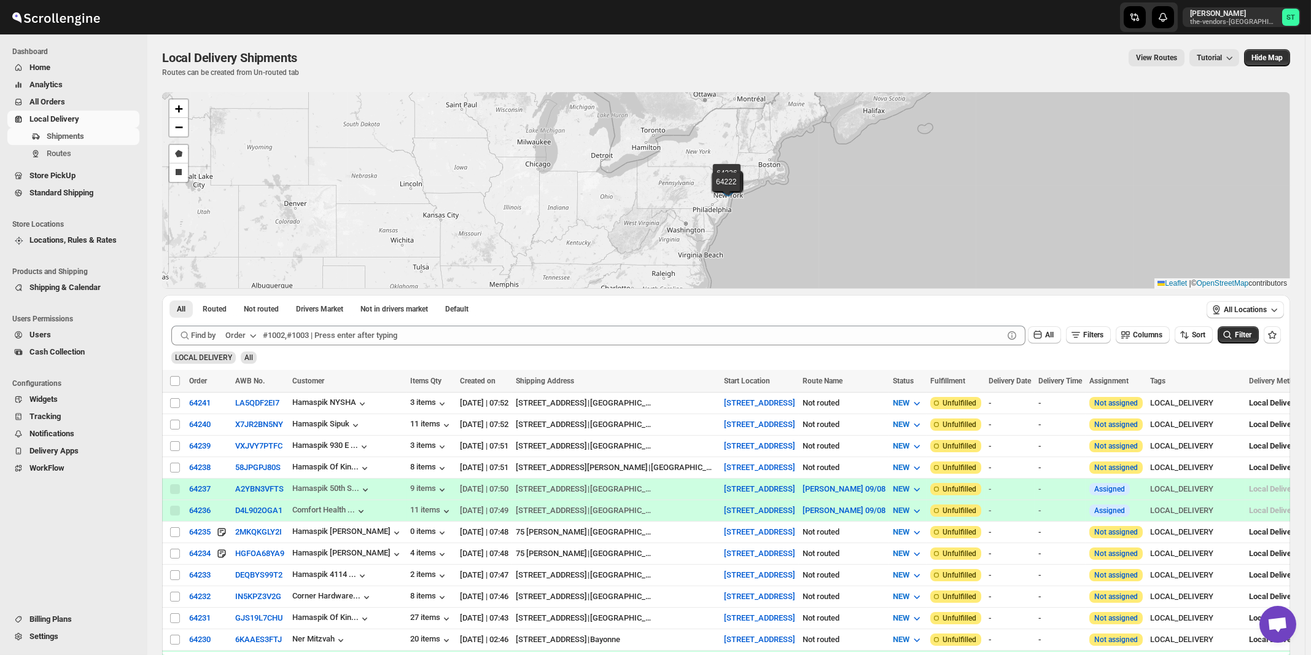
click at [248, 338] on button "Order" at bounding box center [242, 336] width 49 height 20
click at [243, 423] on div "Customer Name" at bounding box center [243, 427] width 57 height 12
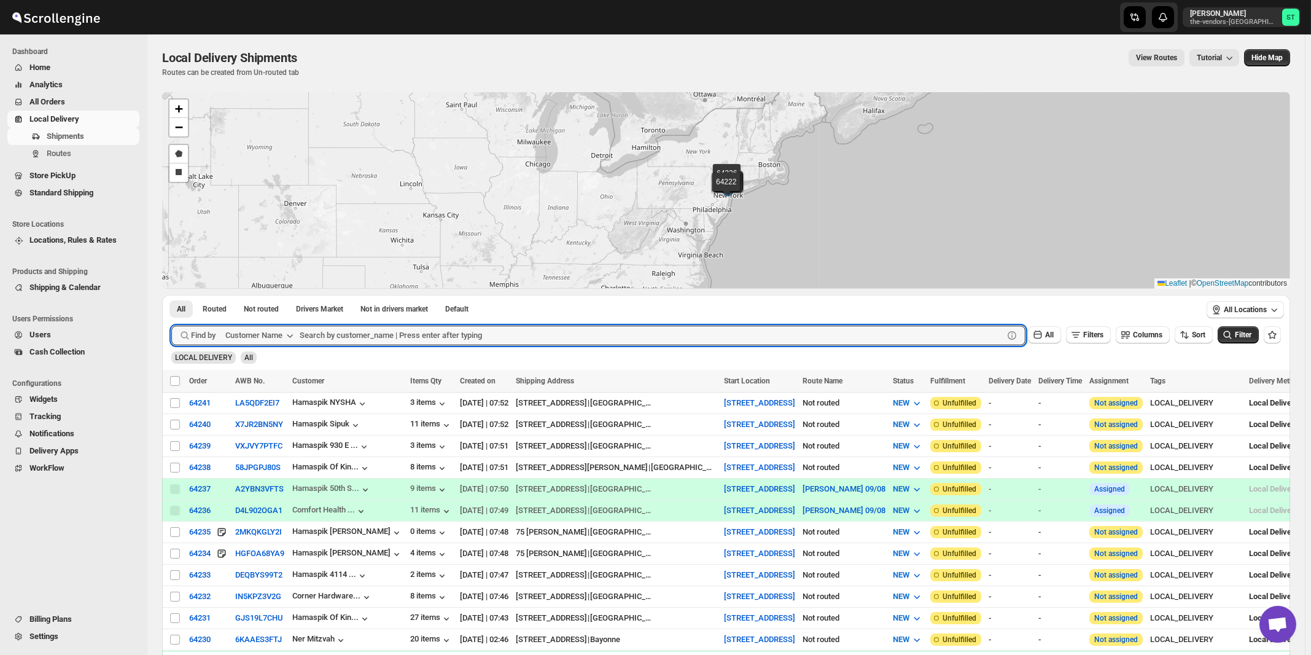
paste input "Corner Hardware & Print Ctr."
type input "Corner Hardware & Print Ctr."
click at [171, 295] on button "Submit" at bounding box center [188, 301] width 35 height 13
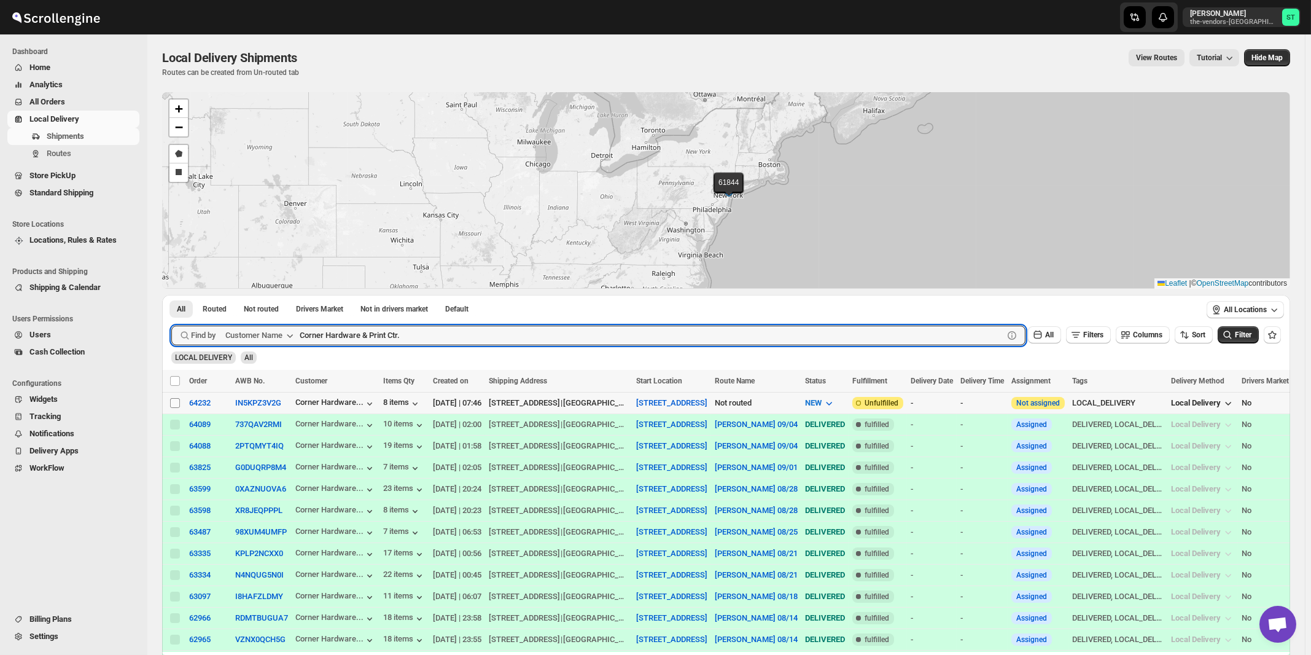
click at [172, 405] on input "Select shipment" at bounding box center [175, 403] width 10 height 10
checkbox input "true"
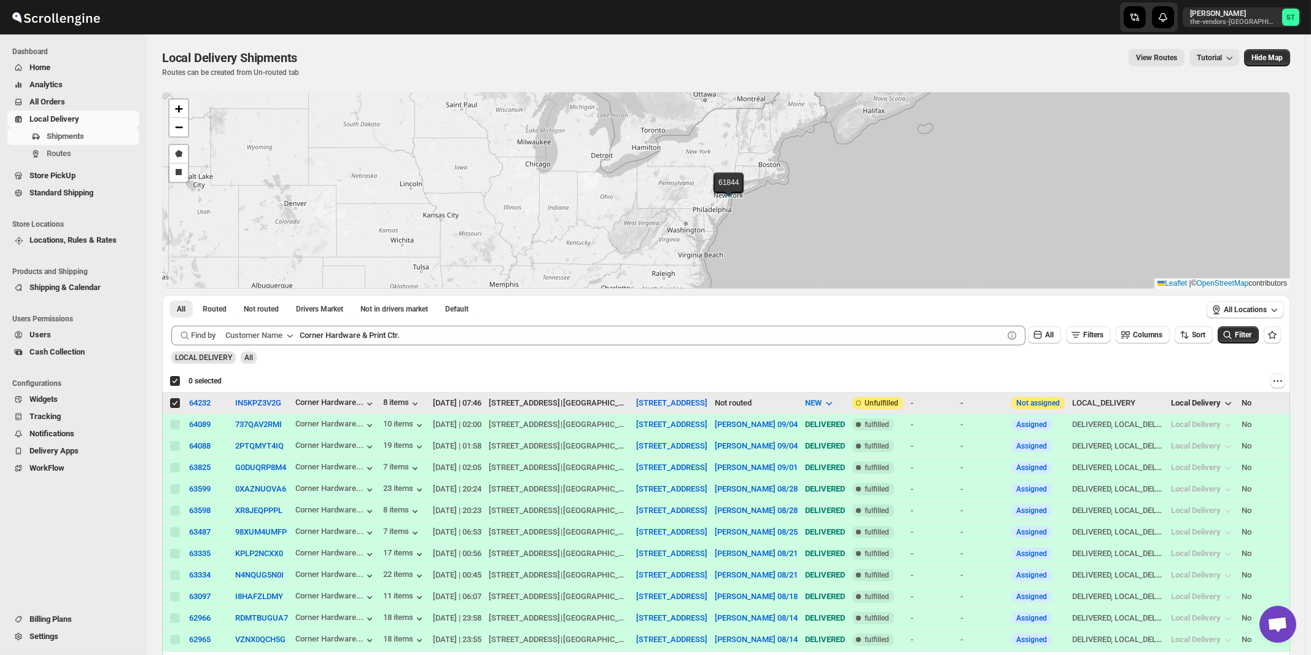
checkbox input "true"
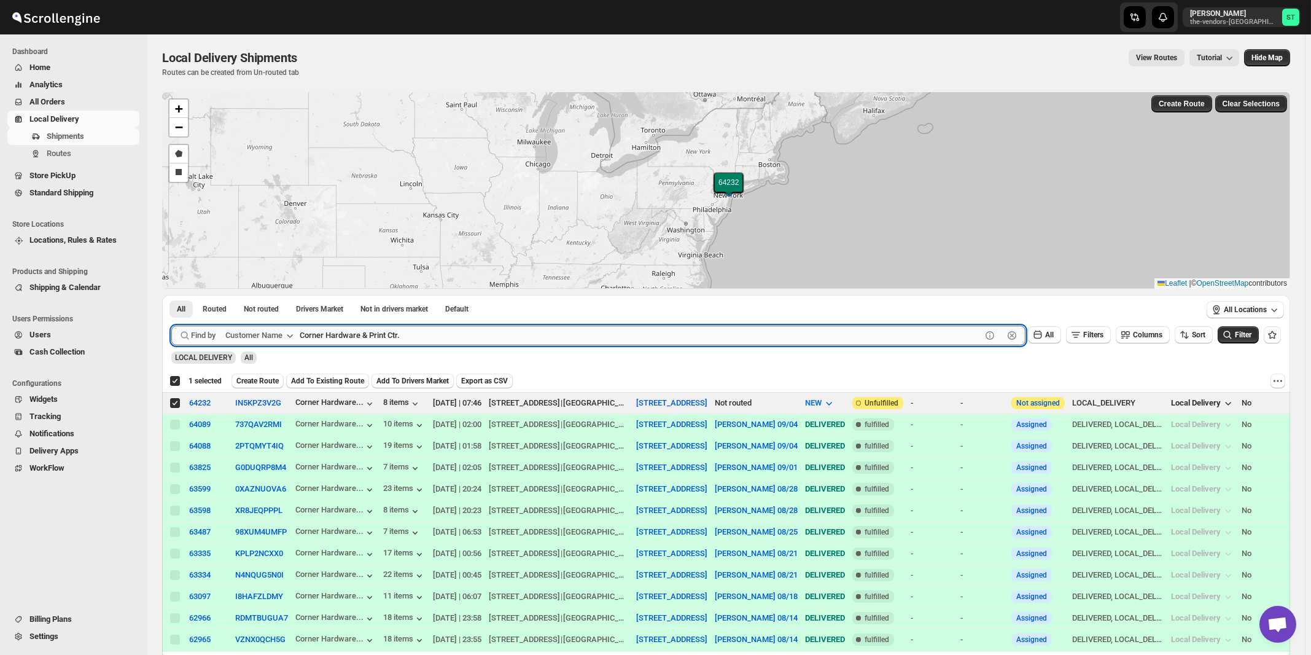
click at [443, 330] on input "Corner Hardware & Print Ctr." at bounding box center [641, 336] width 682 height 20
paste input "Preffered Builders"
type input "Pref"
click at [171, 295] on button "Submit" at bounding box center [188, 301] width 35 height 13
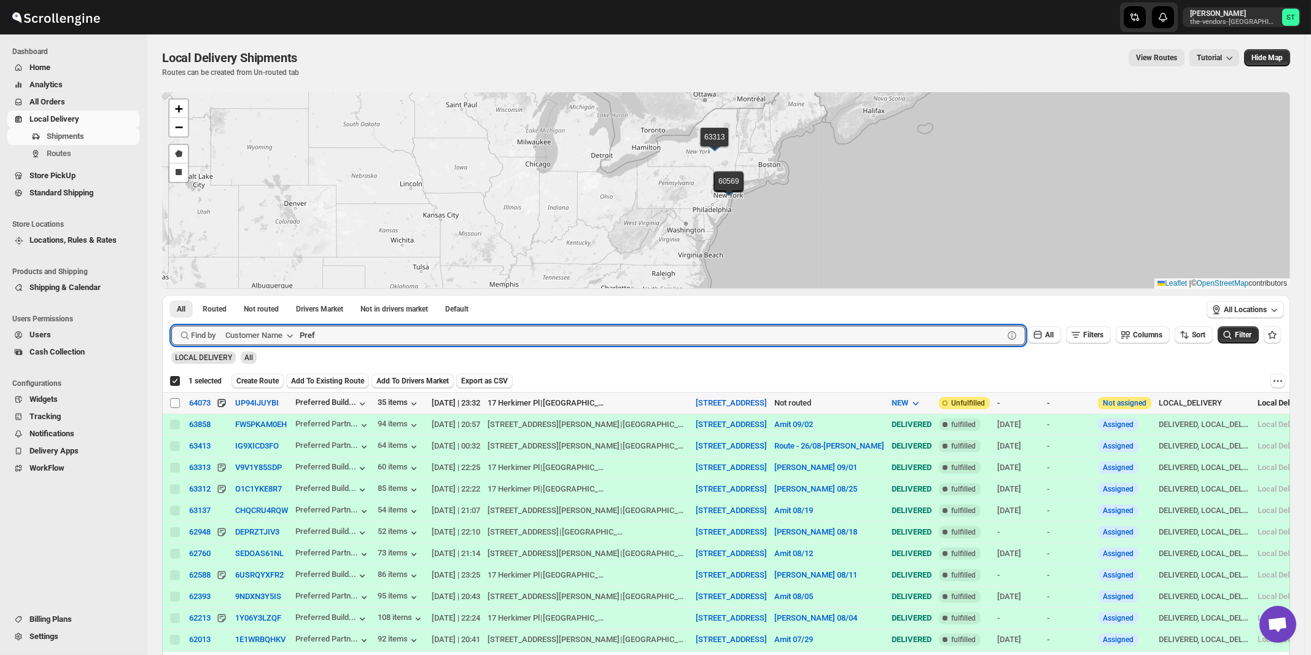
click at [177, 404] on input "Select shipment" at bounding box center [175, 403] width 10 height 10
checkbox input "true"
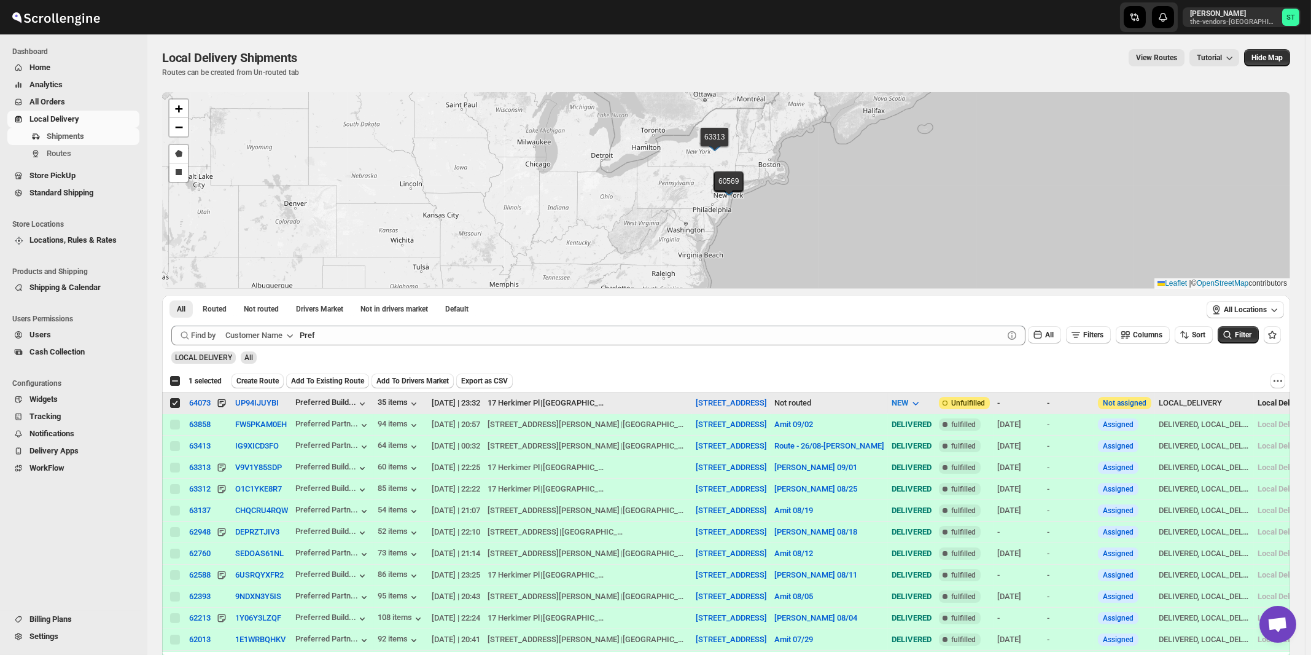
checkbox input "false"
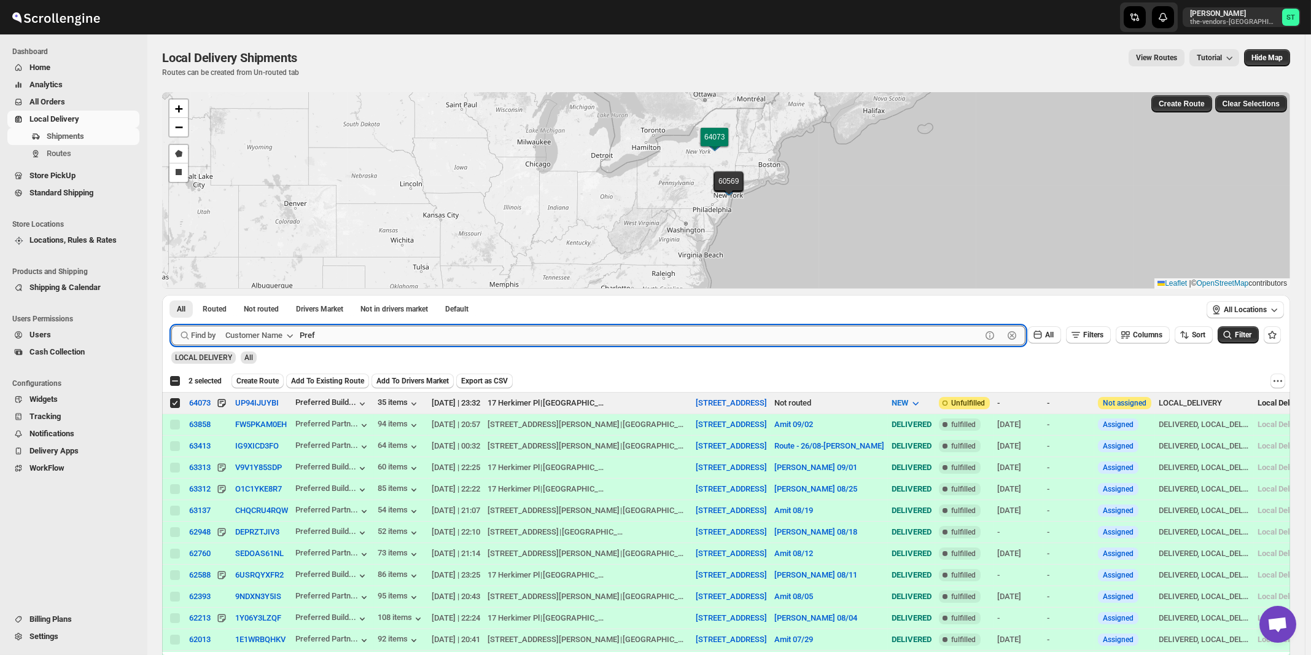
click at [404, 343] on input "Pref" at bounding box center [641, 336] width 682 height 20
paste input "Royal Imports"
type input "Royal Imports"
click at [171, 295] on button "Submit" at bounding box center [188, 301] width 35 height 13
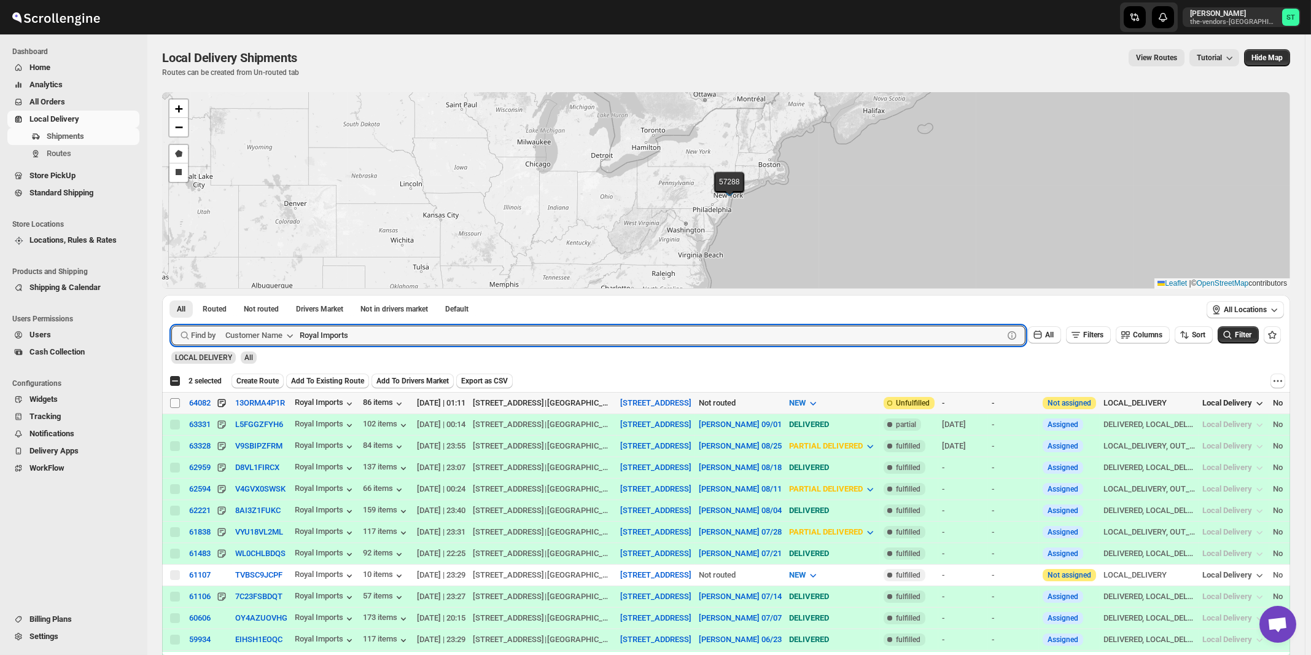
click at [171, 402] on input "Select shipment" at bounding box center [175, 403] width 10 height 10
checkbox input "true"
click at [480, 339] on input "Royal Imports" at bounding box center [641, 336] width 682 height 20
paste input "Target Piping"
click at [171, 295] on button "Submit" at bounding box center [188, 301] width 35 height 13
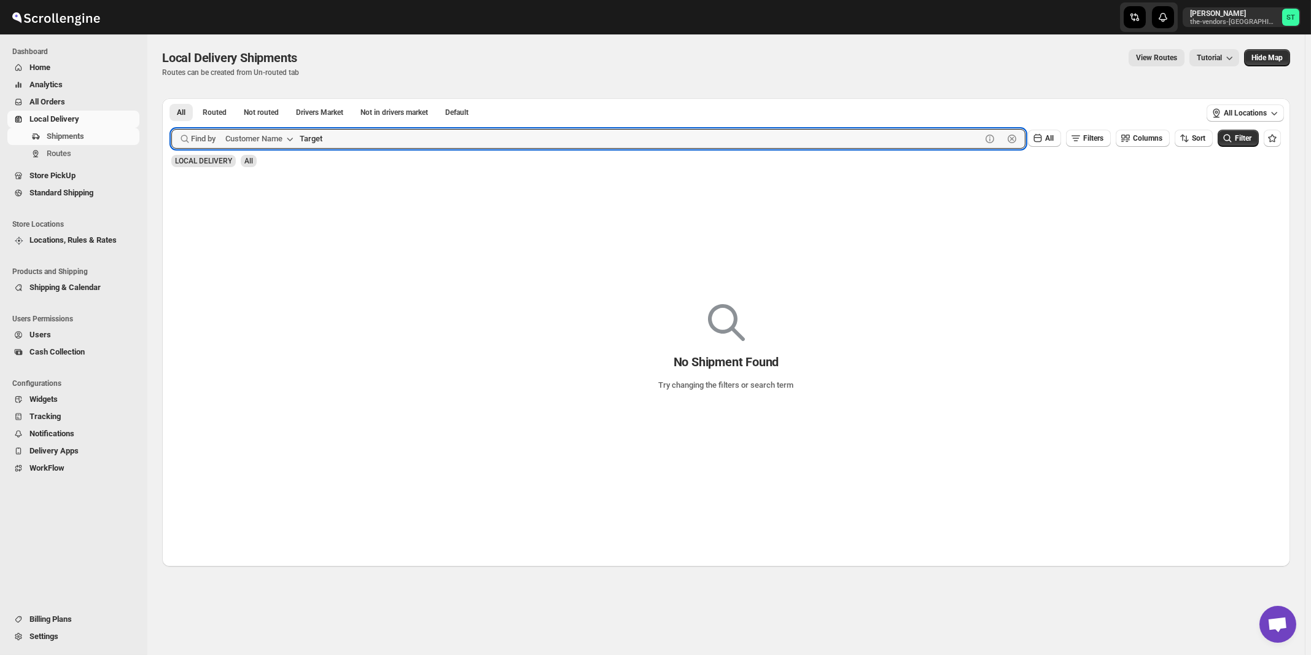
type input "Target"
click at [171, 98] on button "Submit" at bounding box center [188, 104] width 35 height 13
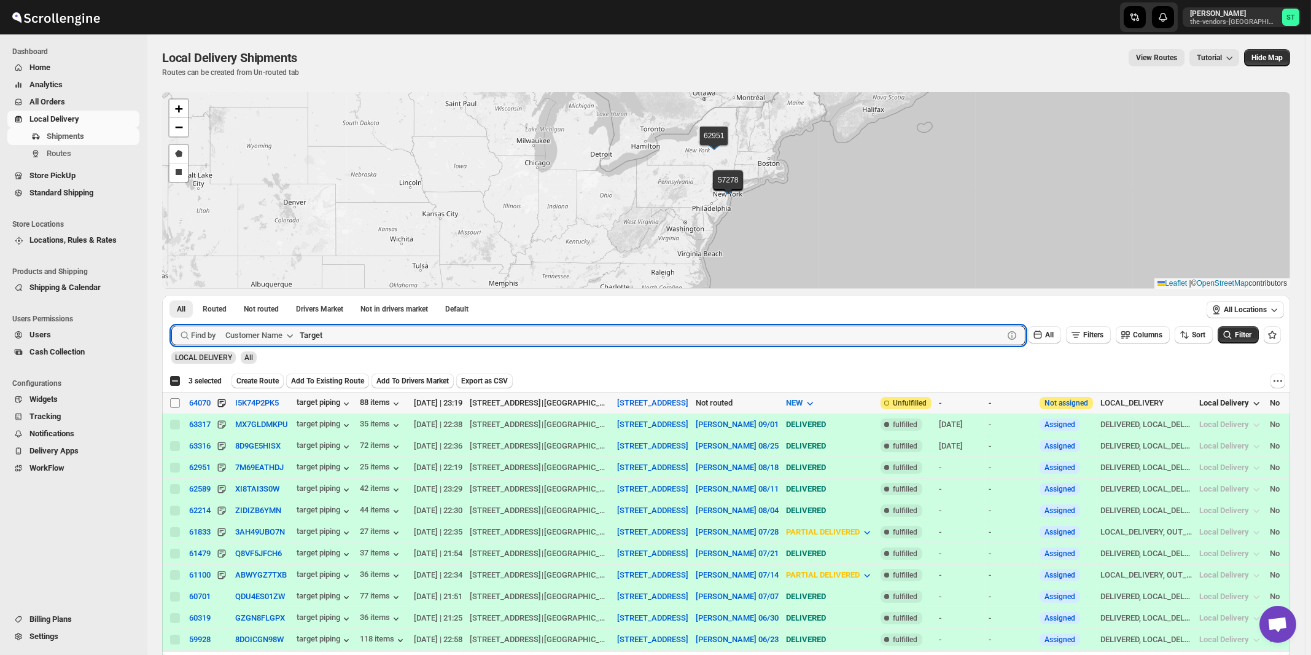
click at [175, 401] on input "Select shipment" at bounding box center [175, 403] width 10 height 10
checkbox input "true"
click at [383, 331] on input "Target" at bounding box center [641, 336] width 682 height 20
paste input "Wasa Properties"
type input "Wasa Properties"
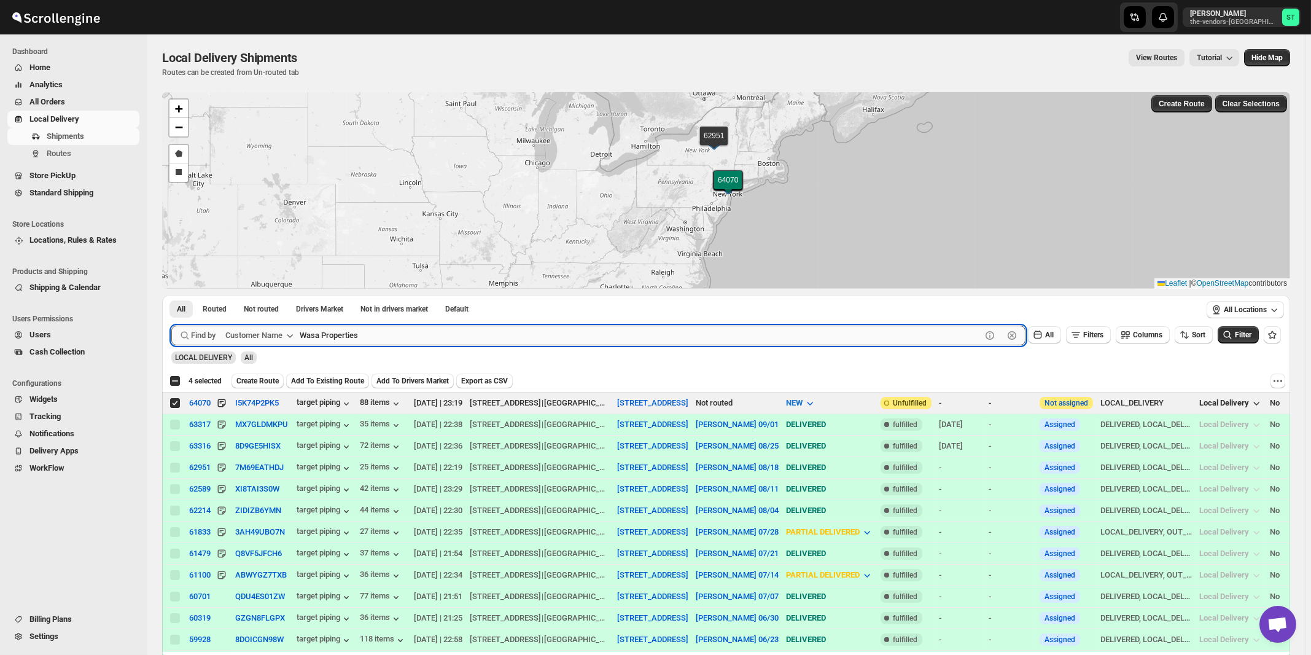
click at [171, 295] on button "Submit" at bounding box center [188, 301] width 35 height 13
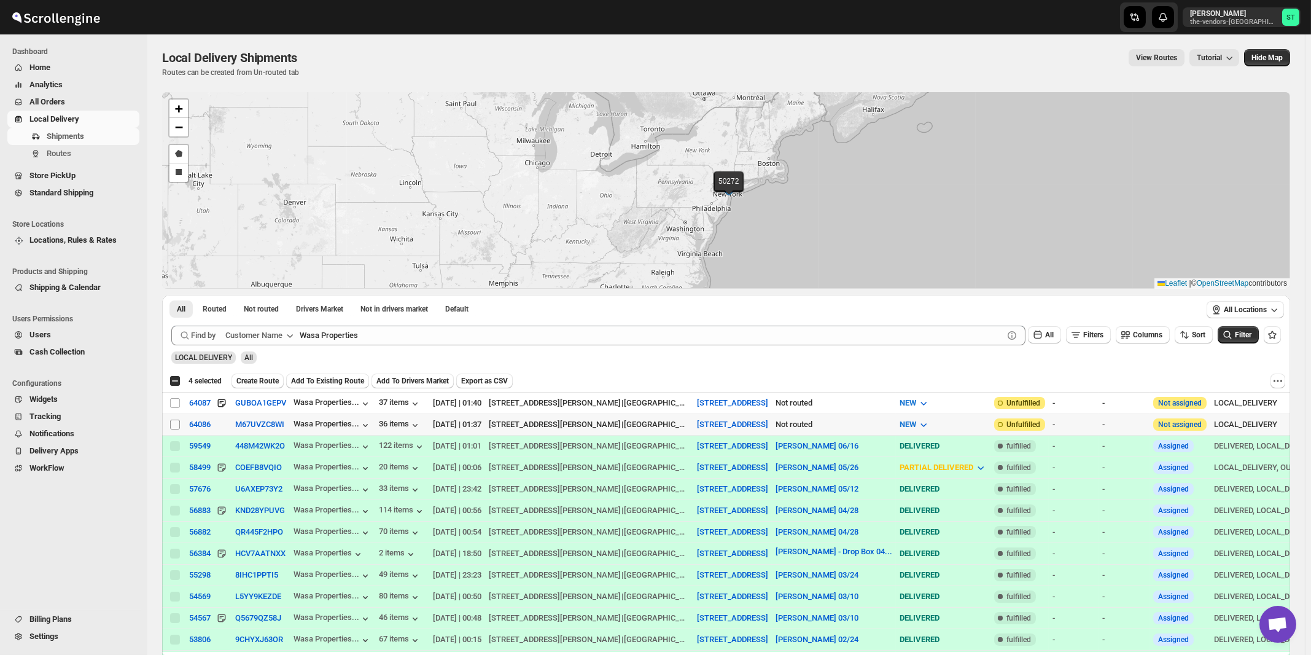
click at [174, 426] on input "Select shipment" at bounding box center [175, 425] width 10 height 10
checkbox input "true"
click at [174, 404] on input "Select shipment" at bounding box center [175, 403] width 10 height 10
checkbox input "true"
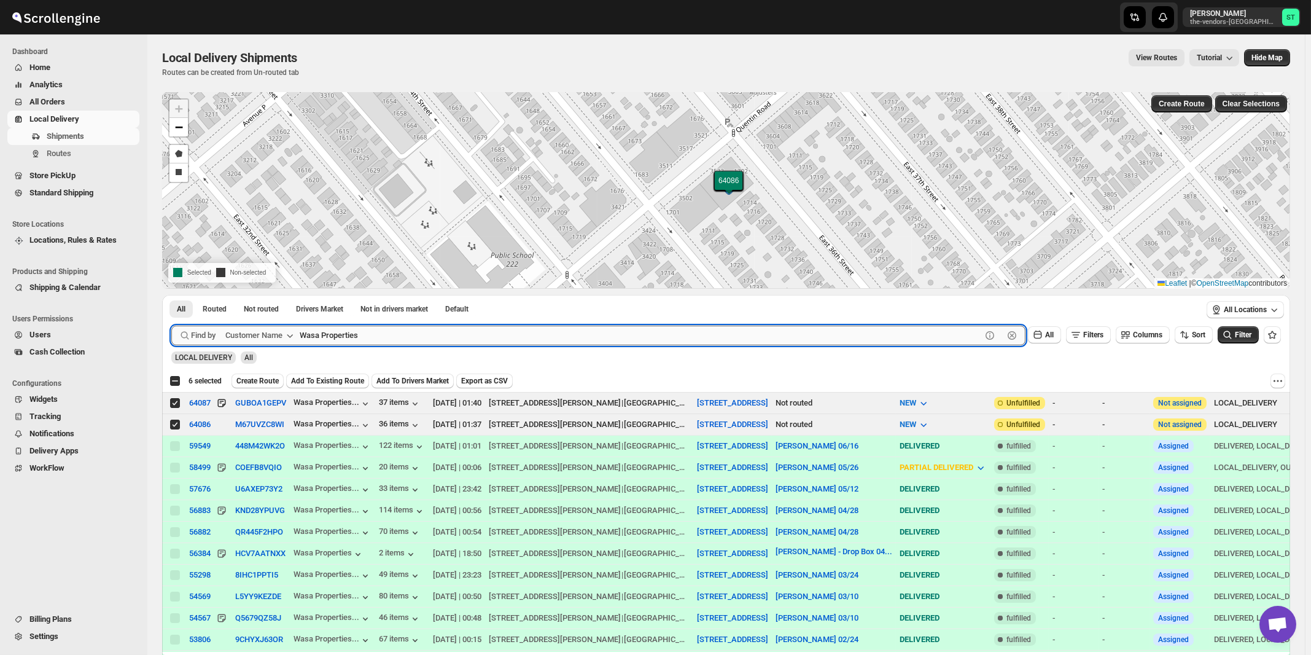
click at [431, 329] on input "Wasa Properties" at bounding box center [641, 336] width 682 height 20
paste input "Anchor Health Homecare Services Inc."
click at [171, 295] on button "Submit" at bounding box center [188, 301] width 35 height 13
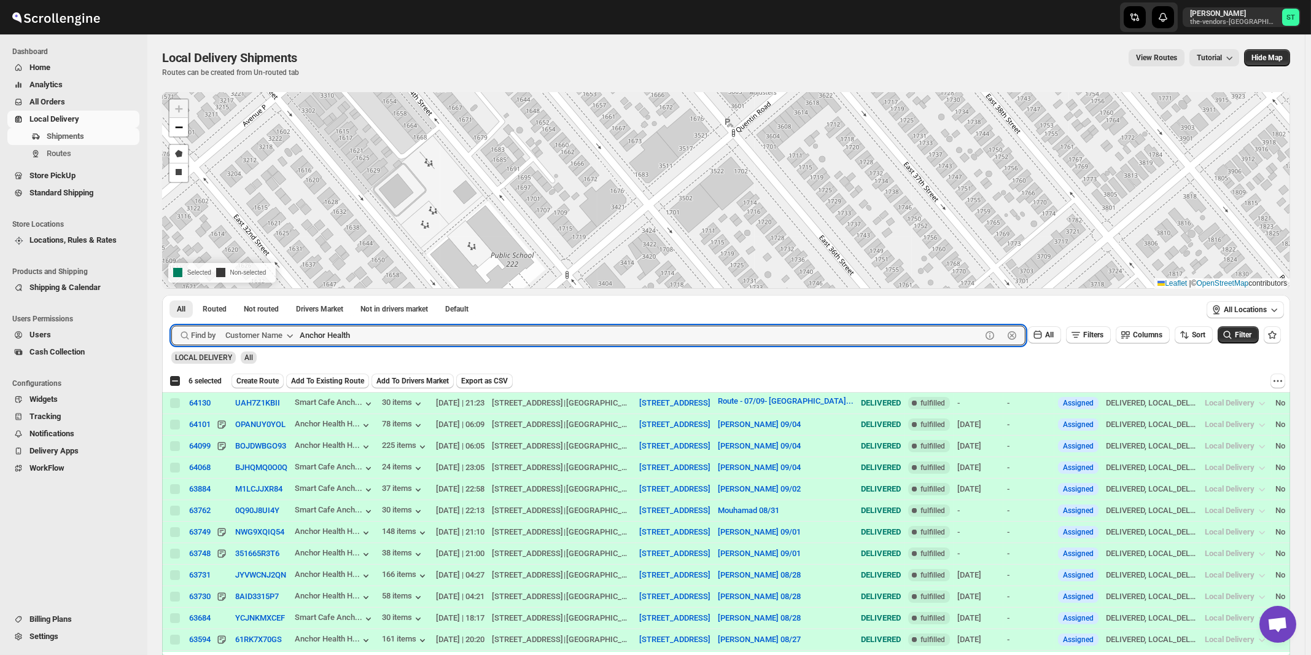
type input "Anchor Health"
click at [171, 295] on button "Submit" at bounding box center [188, 301] width 35 height 13
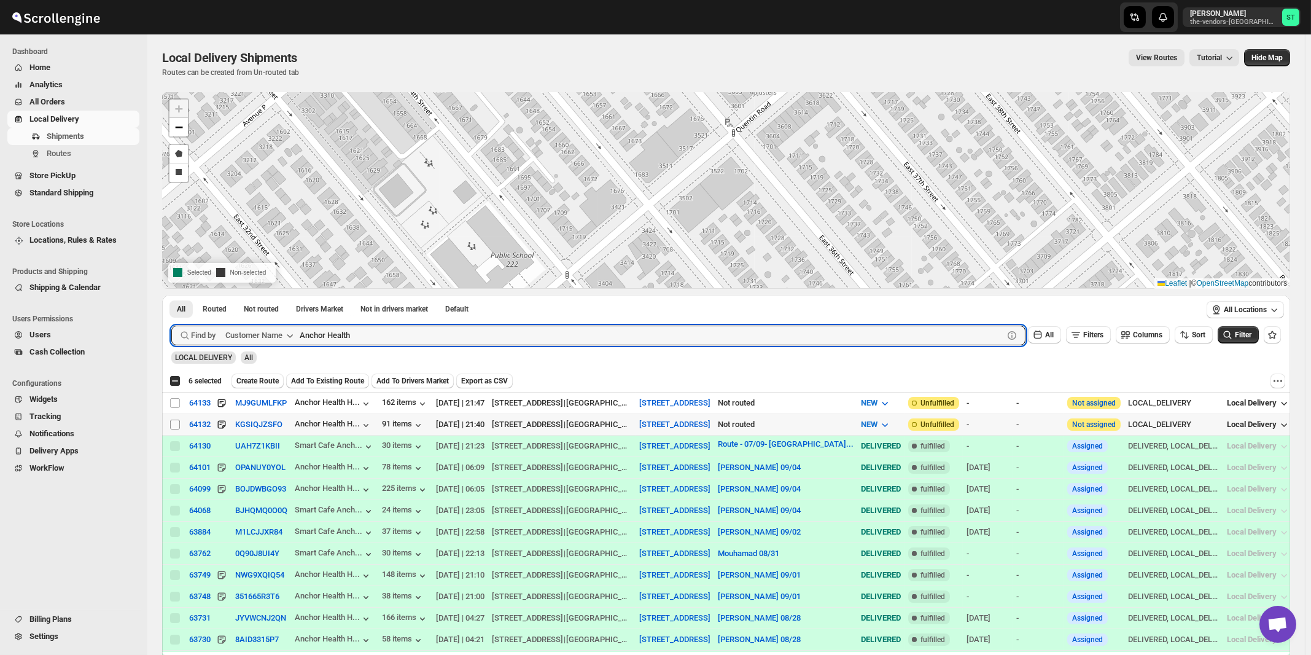
click at [174, 423] on input "Select shipment" at bounding box center [175, 425] width 10 height 10
checkbox input "true"
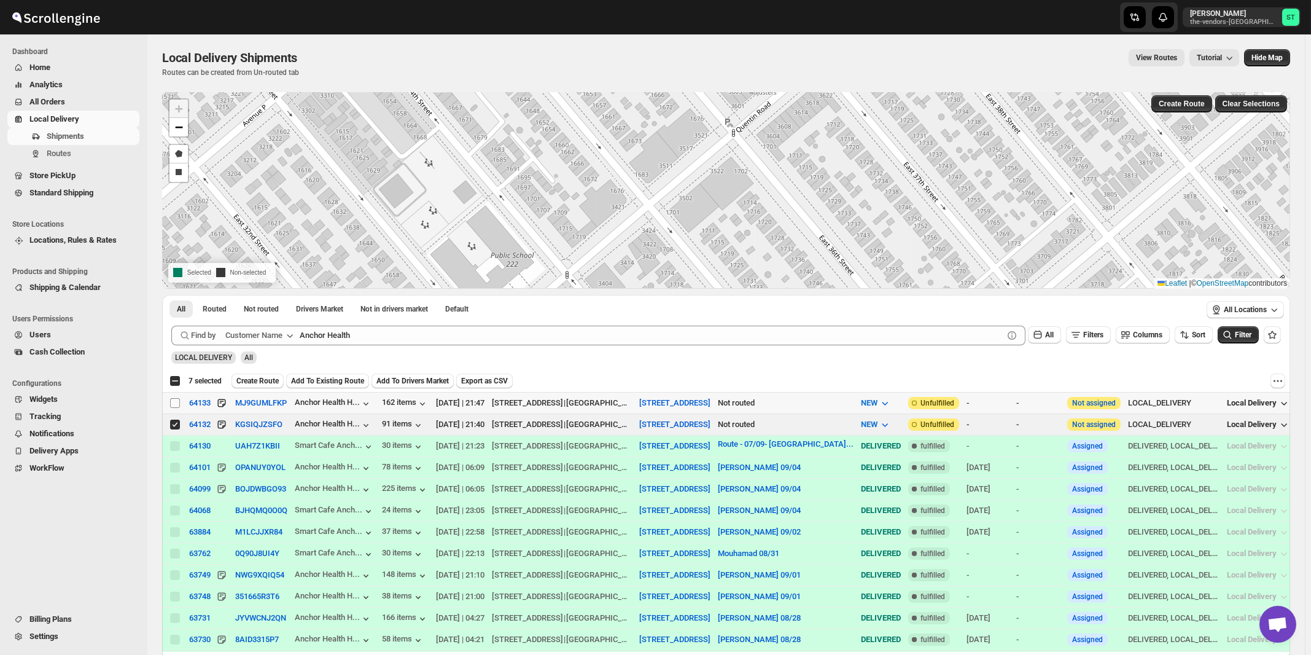
click at [177, 402] on input "Select shipment" at bounding box center [175, 403] width 10 height 10
checkbox input "true"
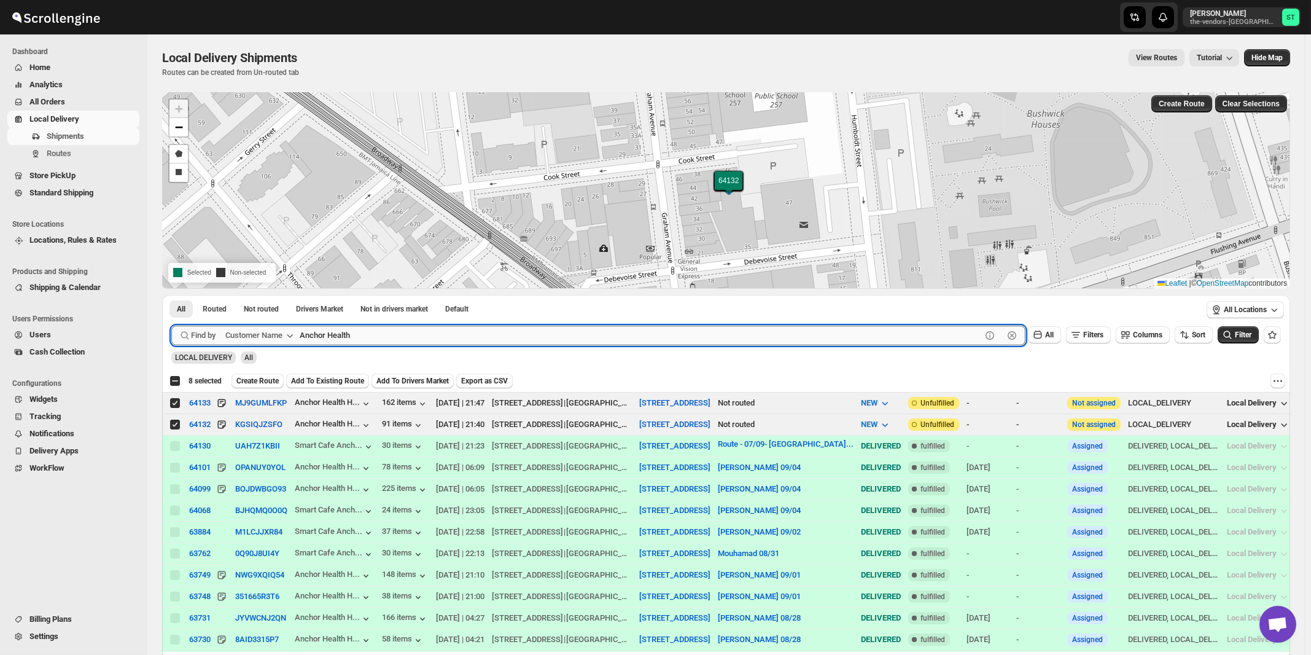
click at [412, 335] on input "Anchor Health" at bounding box center [641, 336] width 682 height 20
paste input "Hamaspik [STREET_ADDRESS]"
type input "Hamaspik 930"
click at [171, 295] on button "Submit" at bounding box center [188, 301] width 35 height 13
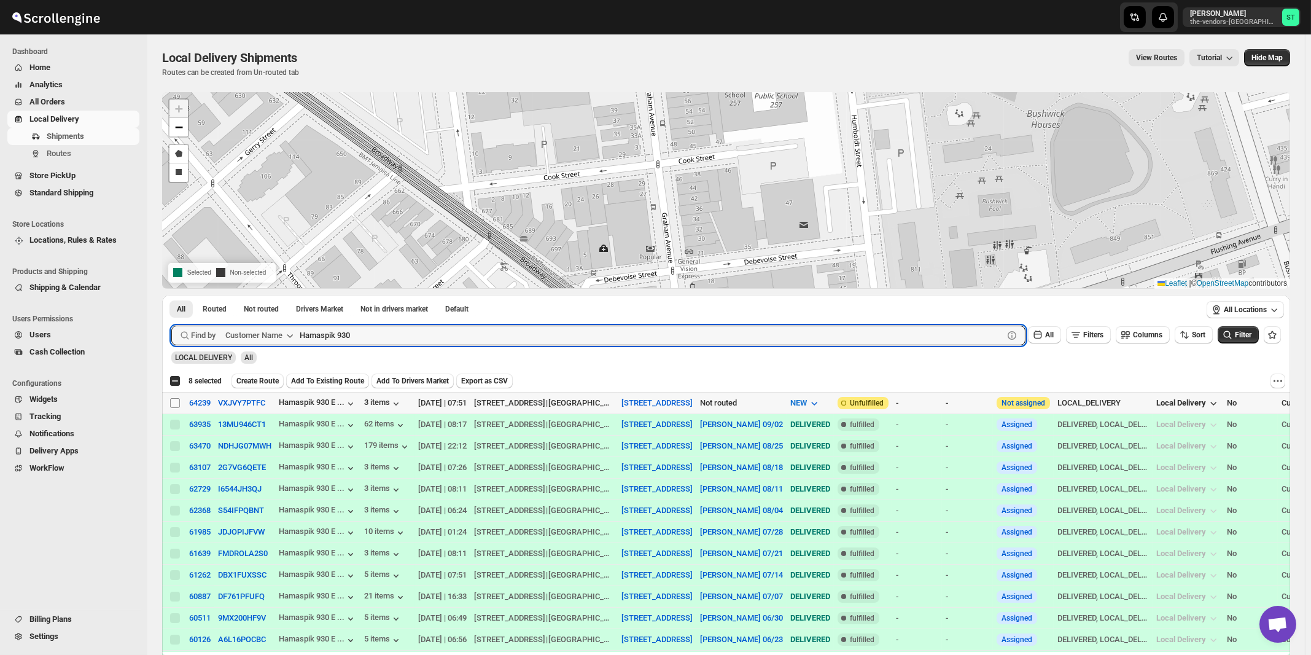
click at [174, 404] on input "Select shipment" at bounding box center [175, 403] width 10 height 10
checkbox input "true"
click at [434, 340] on input "Hamaspik 930" at bounding box center [641, 336] width 682 height 20
paste input "Prestige Lighting"
type input "Prestige Lighting"
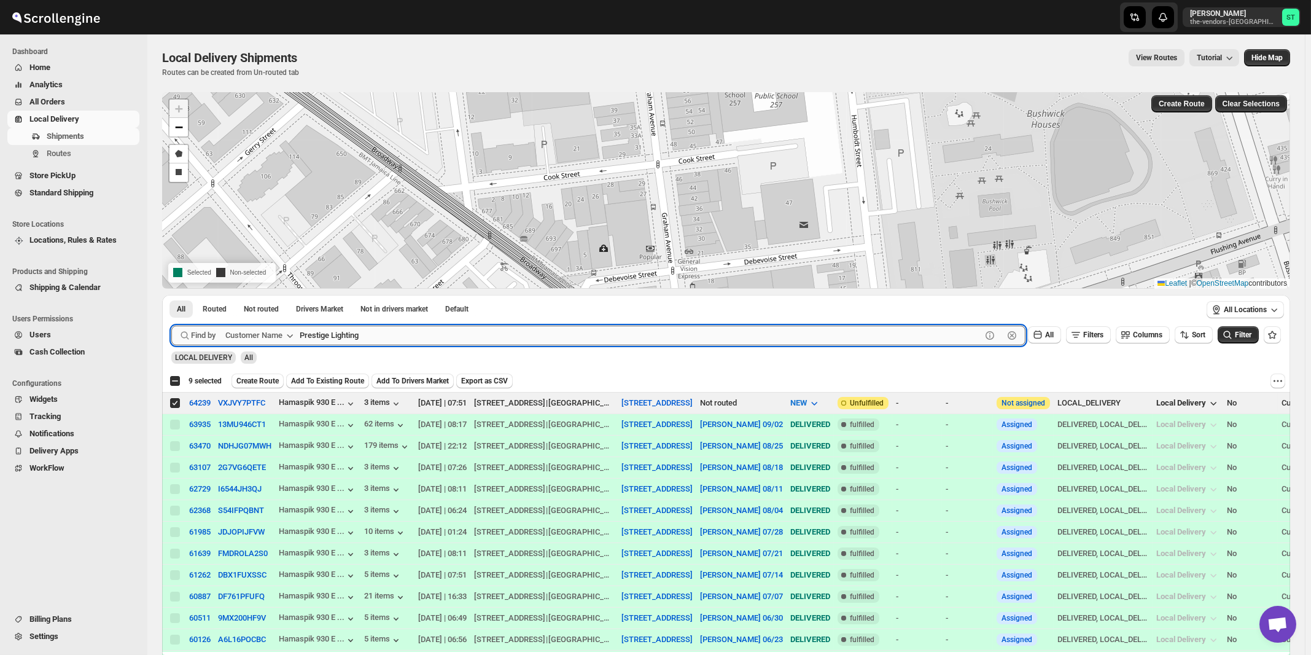
click at [171, 295] on button "Submit" at bounding box center [188, 301] width 35 height 13
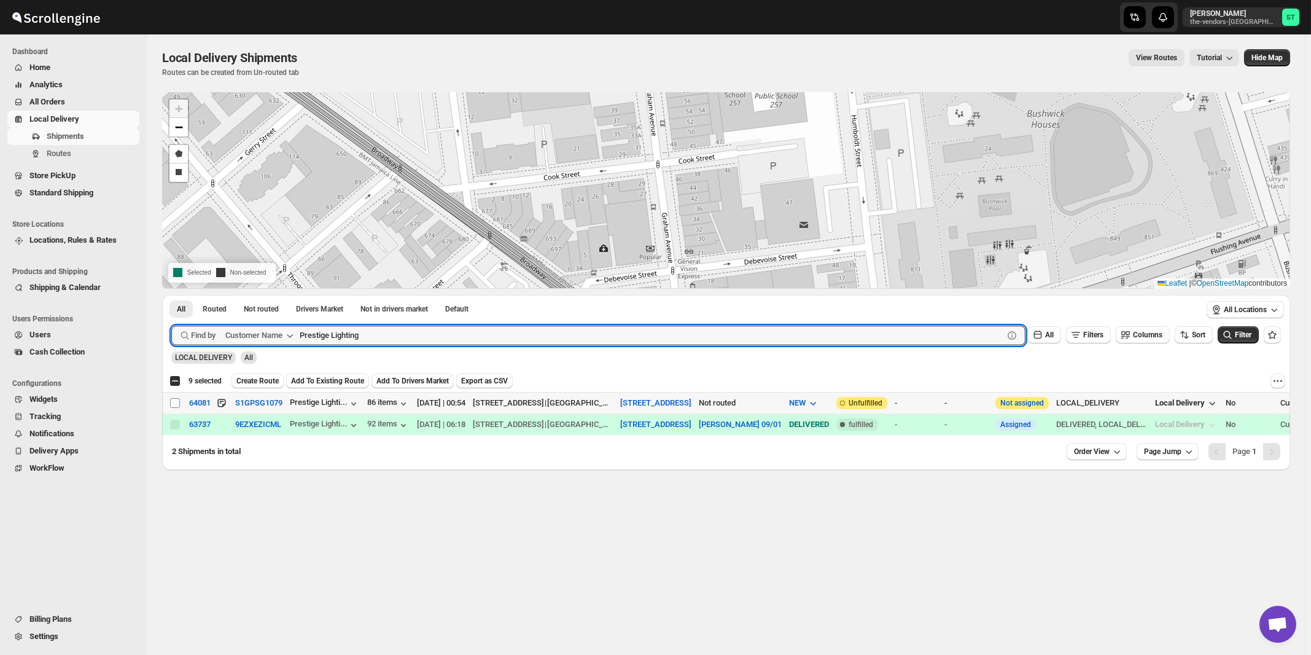
click at [176, 402] on input "Select shipment" at bounding box center [175, 403] width 10 height 10
checkbox input "true"
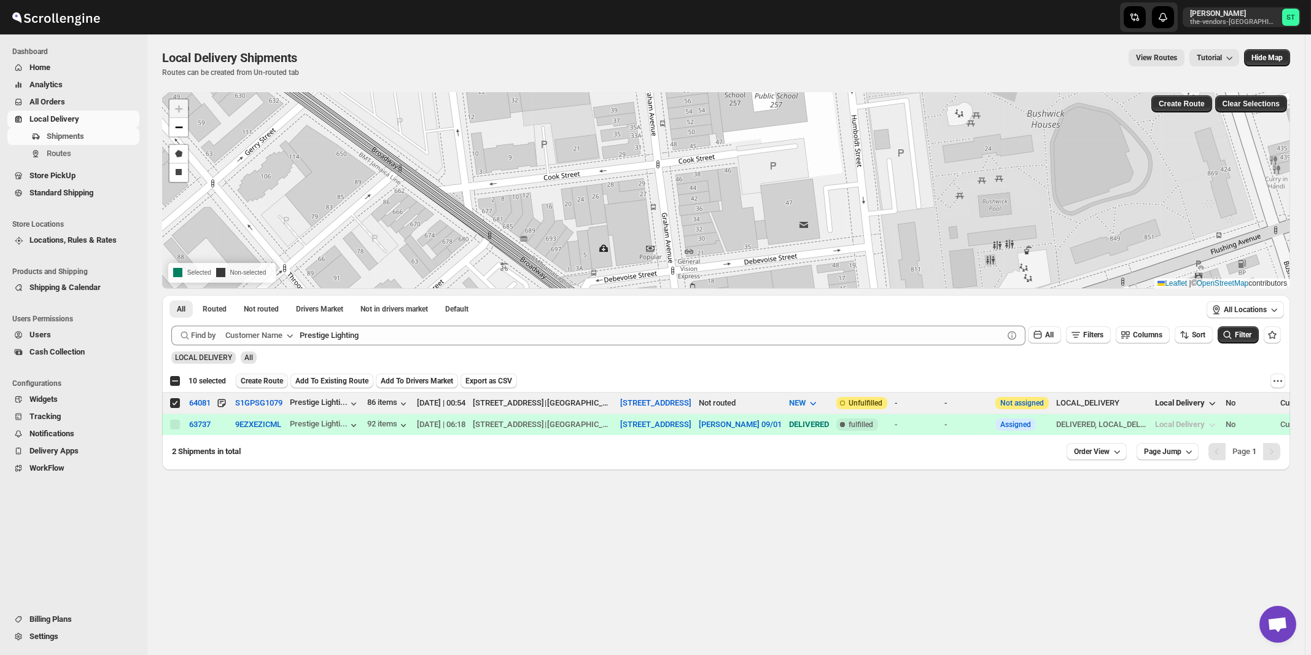
click at [260, 380] on span "Create Route" at bounding box center [262, 381] width 42 height 10
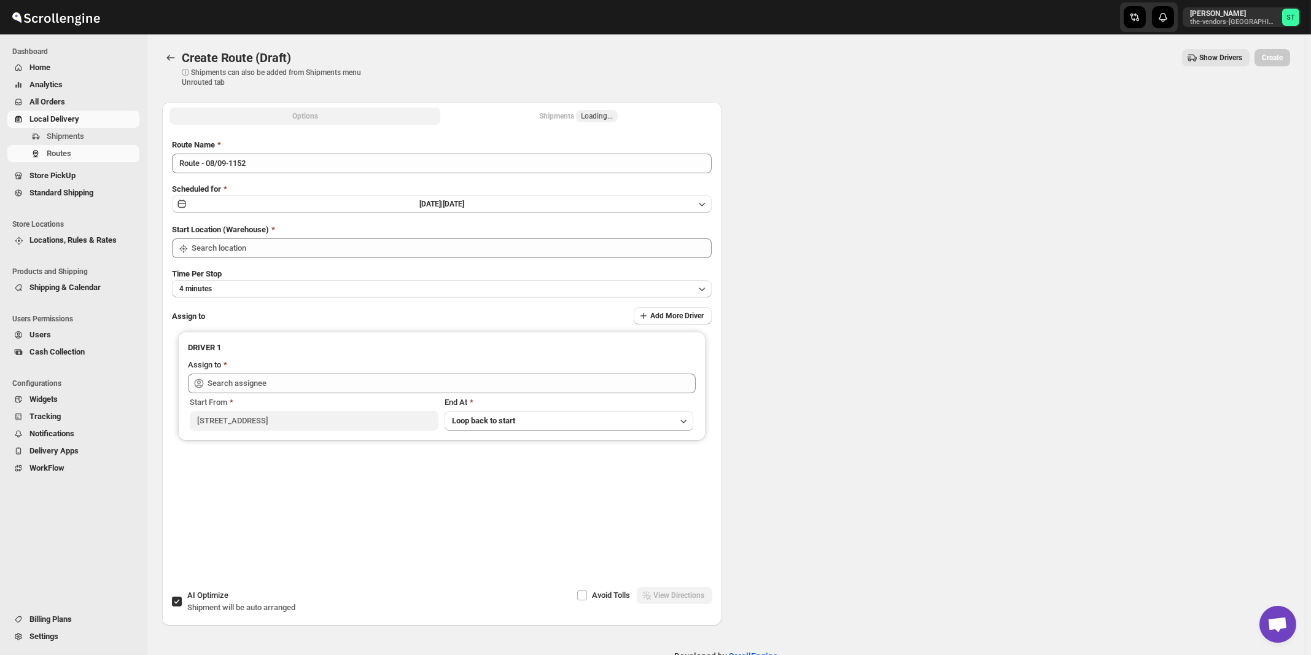
type input "[STREET_ADDRESS]"
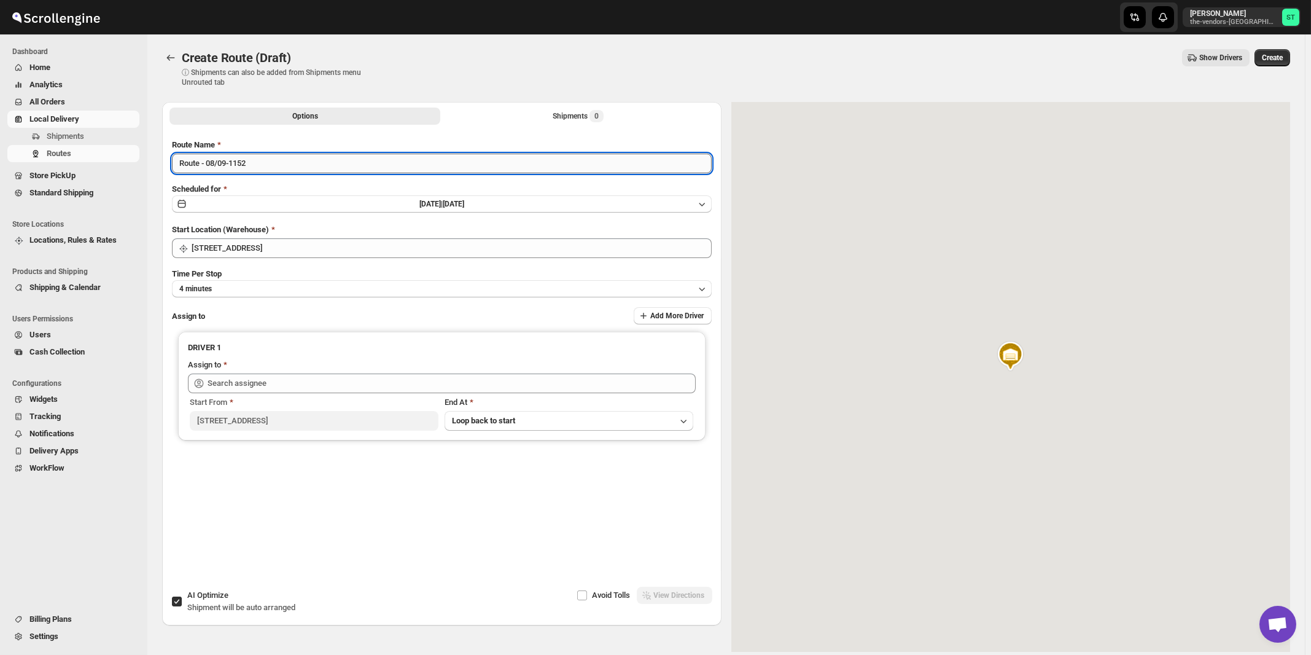
click at [327, 164] on input "Route - 08/09-1152" at bounding box center [442, 164] width 540 height 20
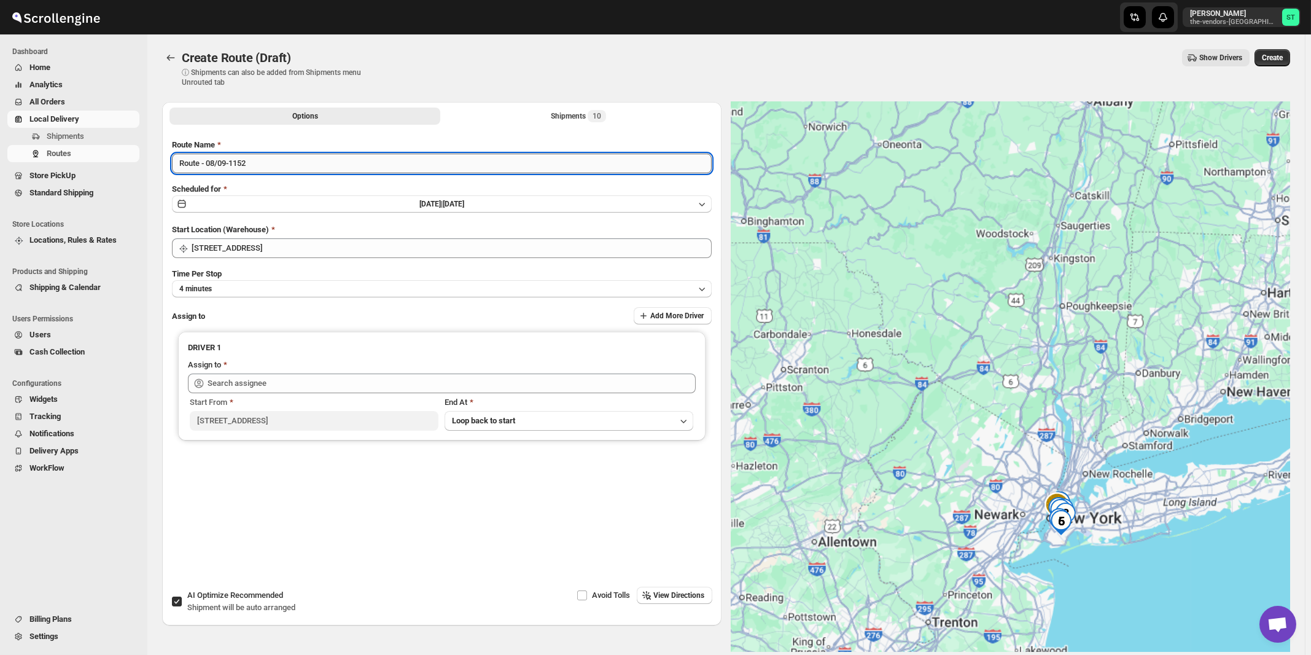
paste input "[PERSON_NAME]"
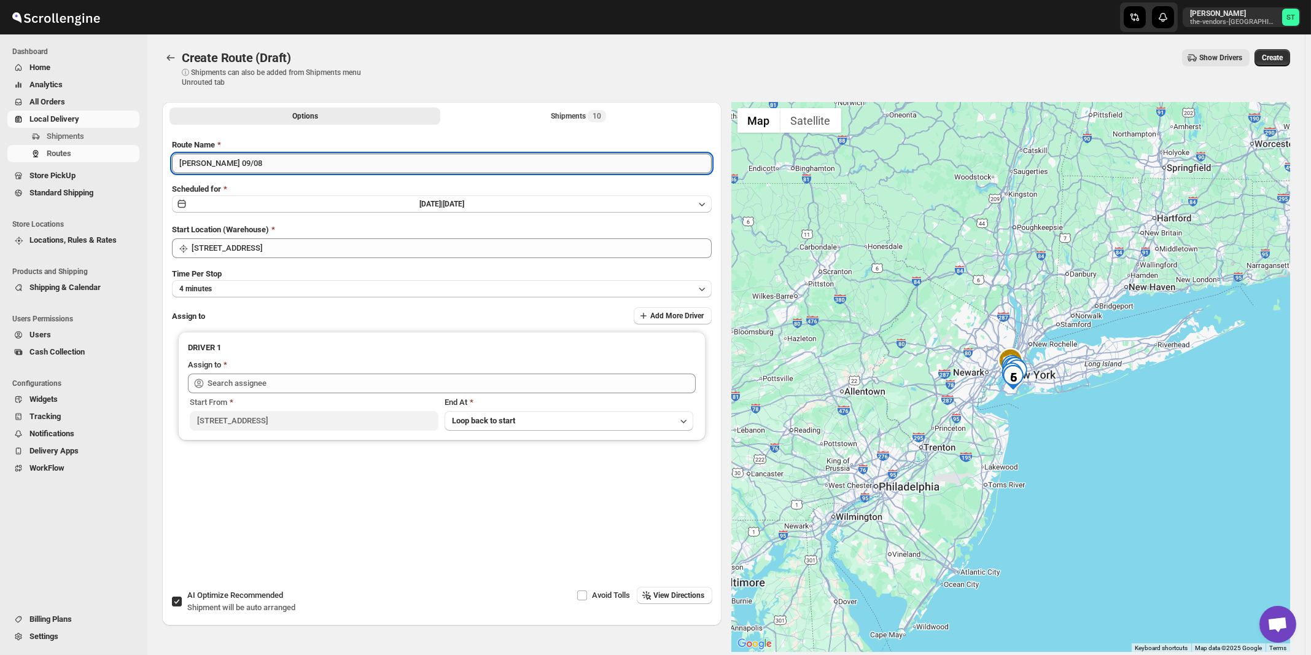
type input "[PERSON_NAME] 09/08"
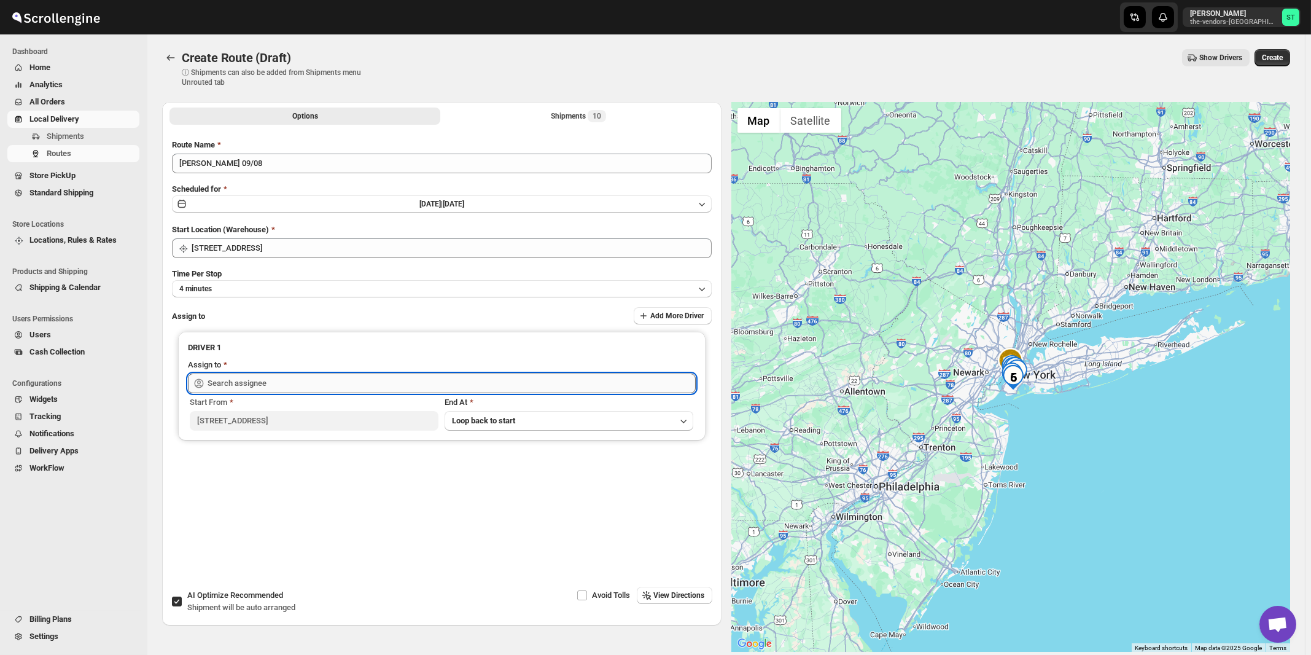
click at [333, 383] on input "text" at bounding box center [452, 383] width 488 height 20
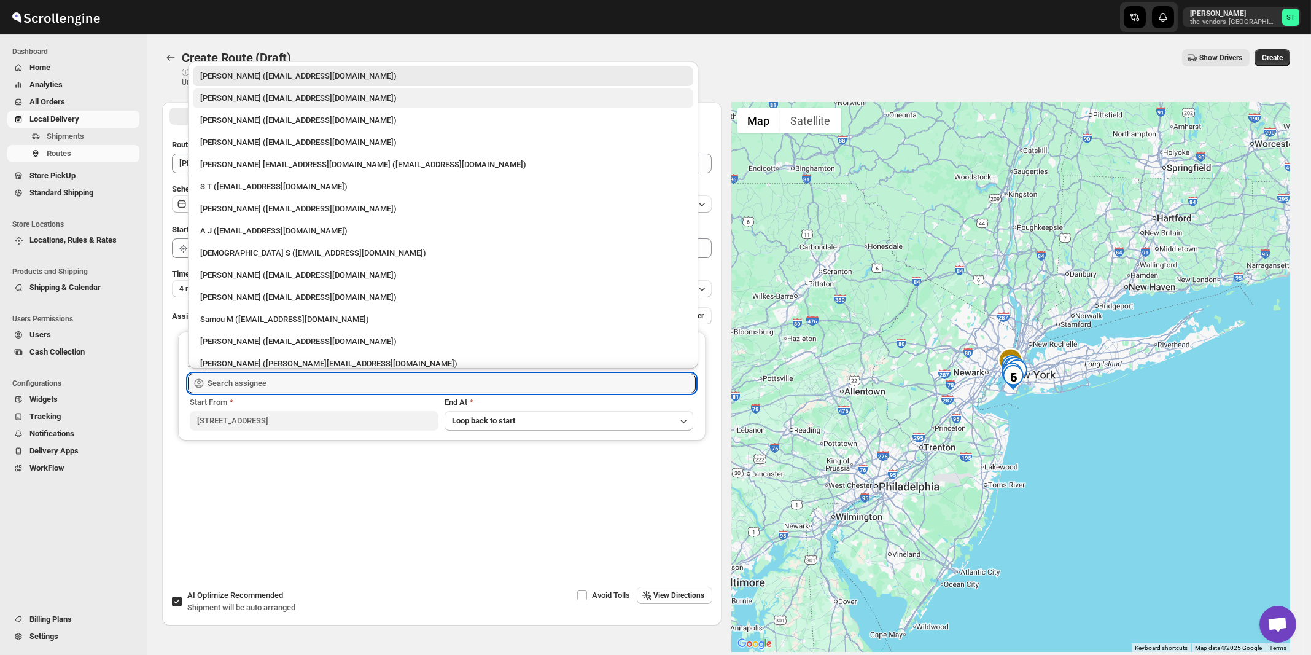
click at [225, 101] on div "[PERSON_NAME] ([EMAIL_ADDRESS][DOMAIN_NAME])" at bounding box center [443, 98] width 486 height 12
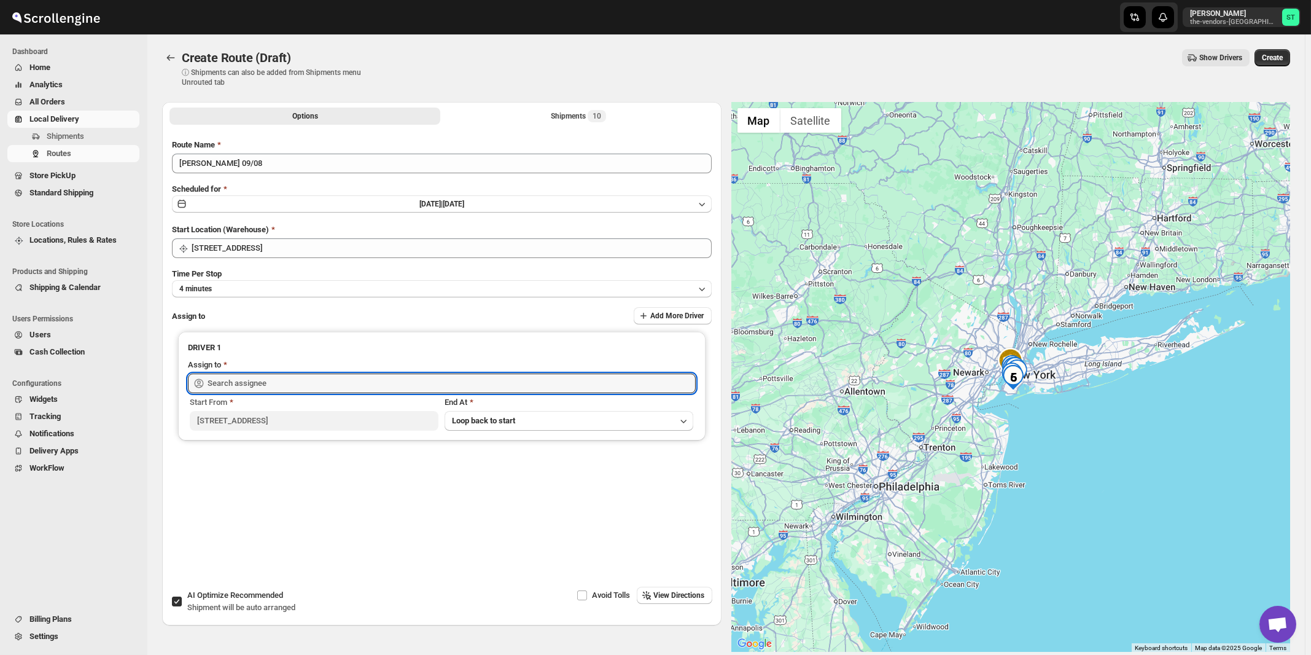
type input "[PERSON_NAME] ([EMAIL_ADDRESS][DOMAIN_NAME])"
click at [676, 591] on span "View Directions" at bounding box center [679, 595] width 51 height 10
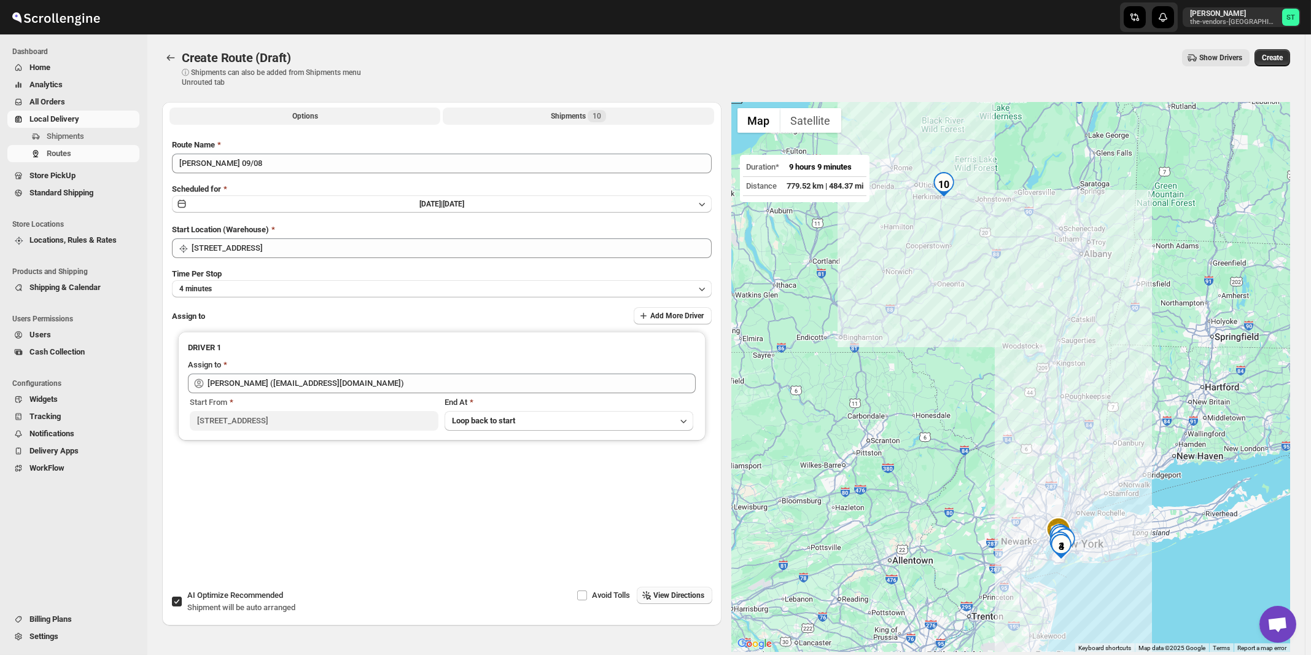
click at [581, 112] on div "Shipments 10" at bounding box center [578, 116] width 55 height 12
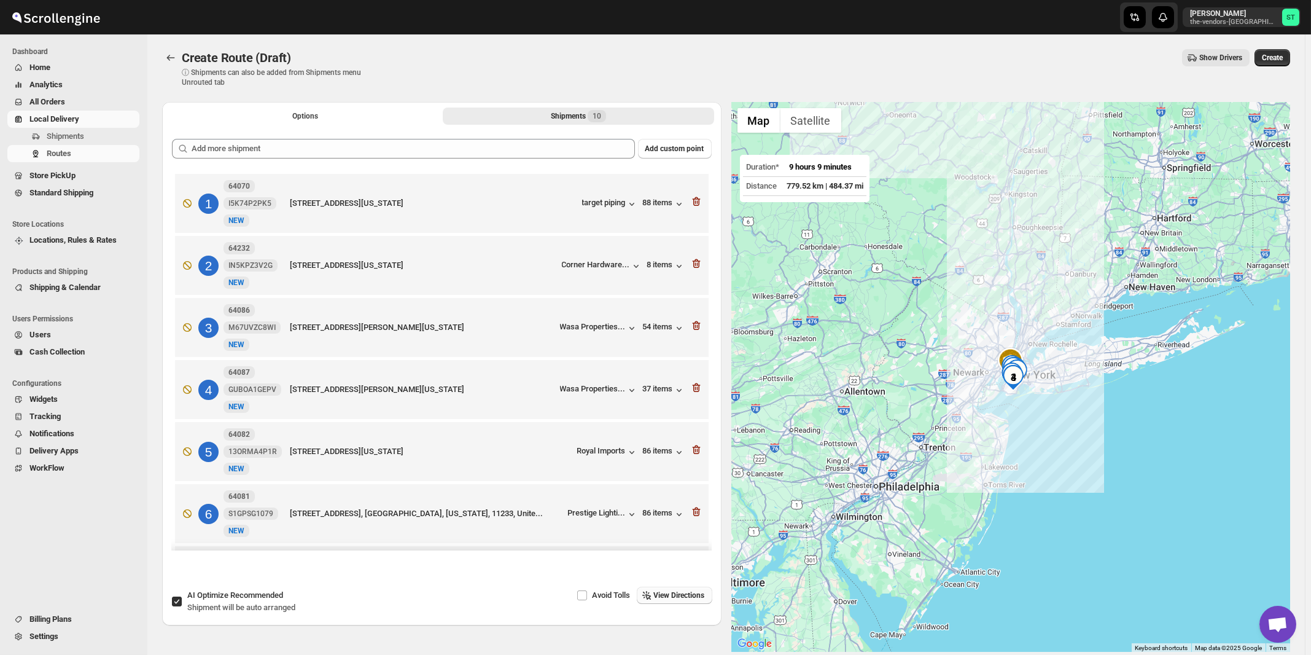
click at [216, 595] on span "AI Optimize Recommended" at bounding box center [235, 594] width 96 height 9
click at [182, 596] on input "AI Optimize Recommended Shipment will be auto arranged" at bounding box center [177, 601] width 10 height 10
checkbox input "false"
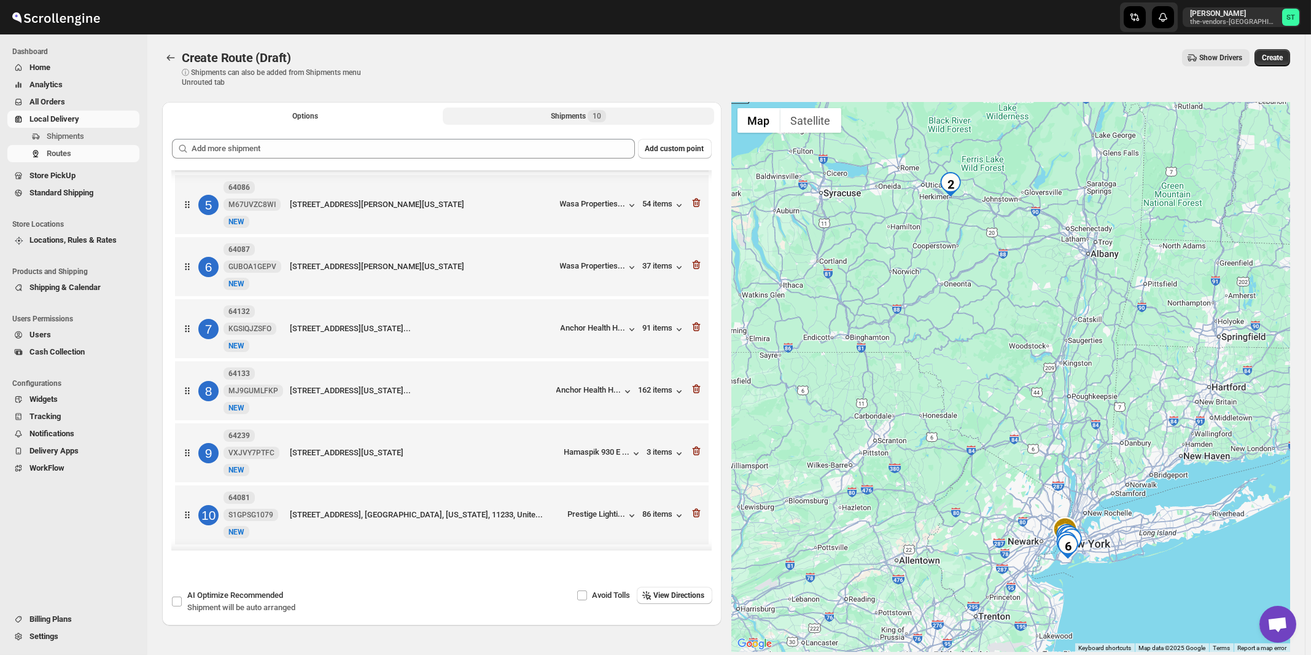
scroll to position [256, 0]
click at [704, 598] on span "View Directions" at bounding box center [679, 595] width 51 height 10
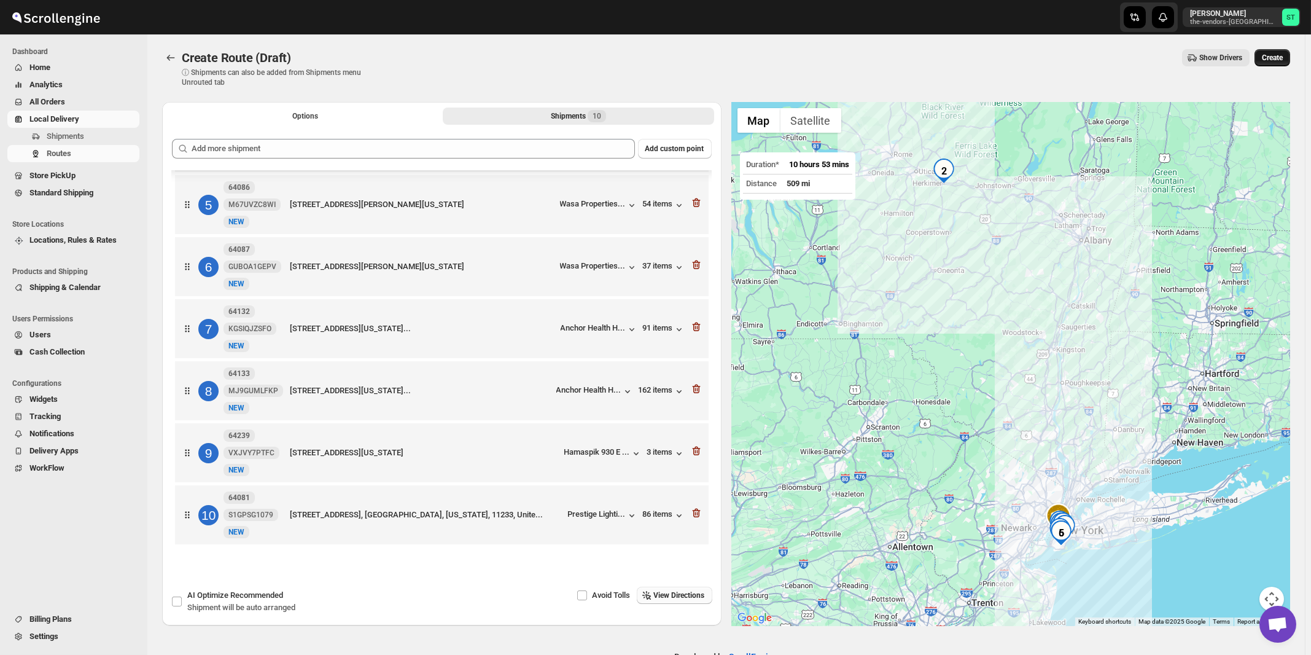
click at [1281, 58] on span "Create" at bounding box center [1272, 58] width 21 height 10
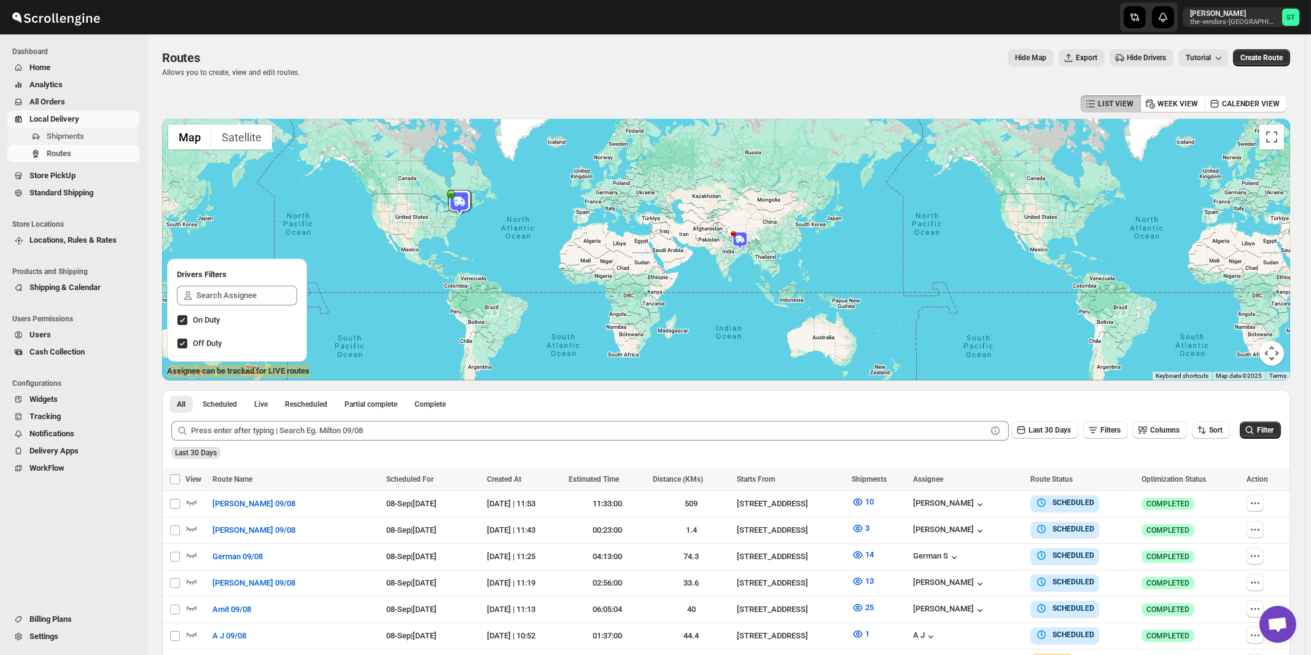
click at [76, 137] on span "Shipments" at bounding box center [65, 135] width 37 height 9
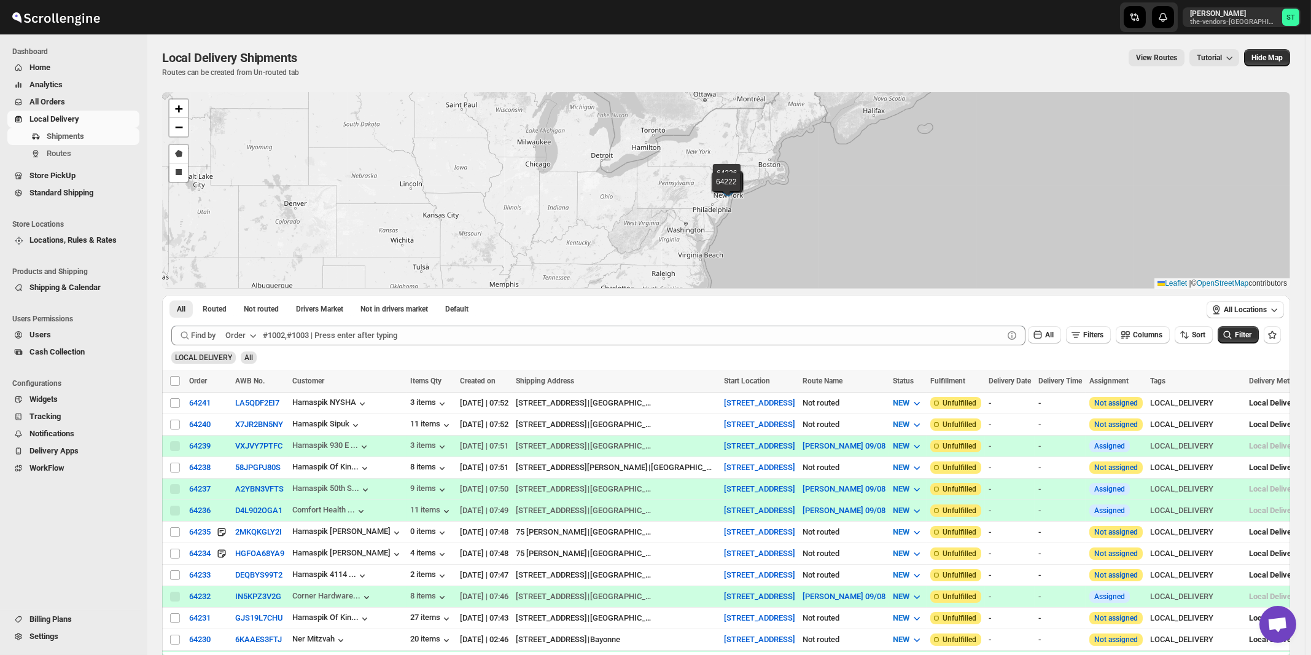
click at [242, 331] on div "Order" at bounding box center [235, 335] width 20 height 12
click at [258, 431] on div "Customer Name" at bounding box center [243, 427] width 57 height 12
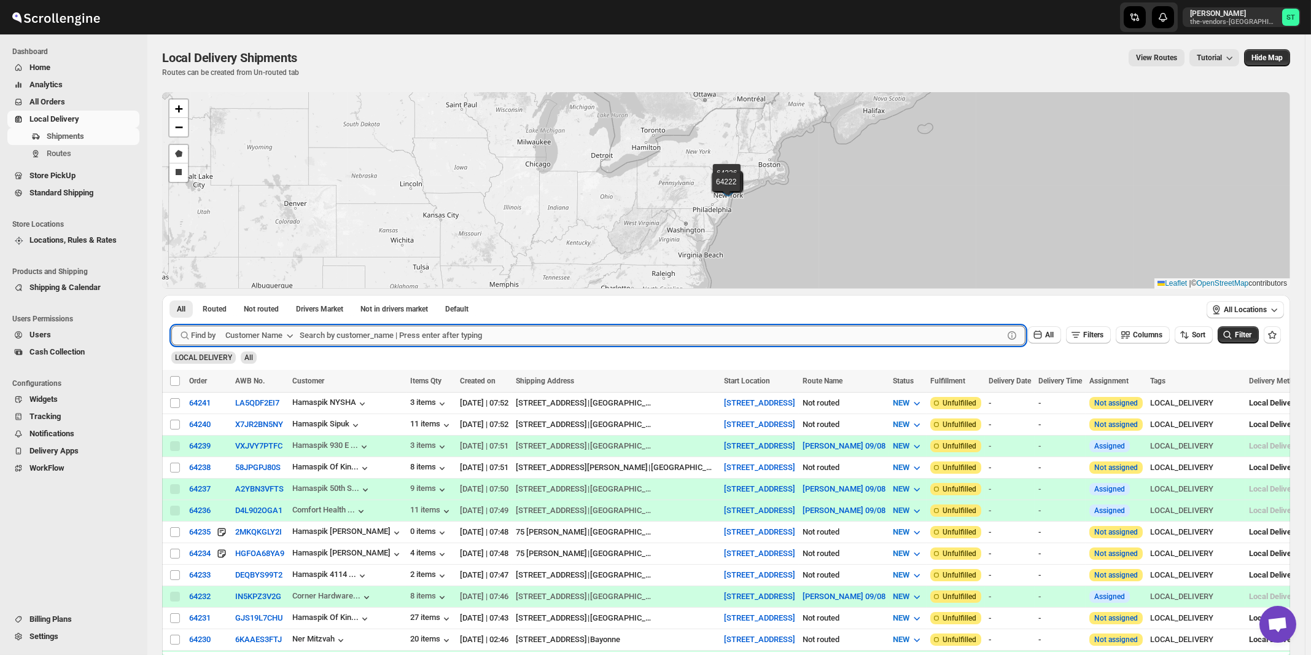
paste input "Five star Corrugated & Display"
click at [171, 295] on button "Submit" at bounding box center [188, 301] width 35 height 13
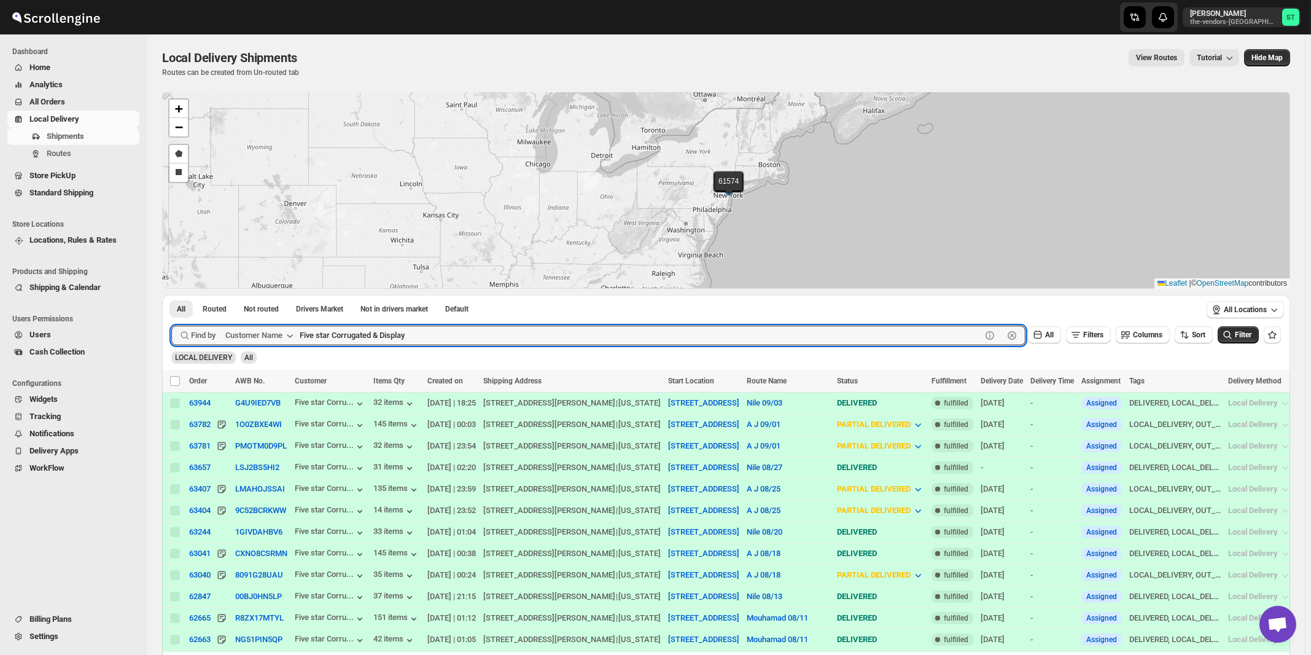
paste input "Broadview Funding"
click at [171, 295] on button "Submit" at bounding box center [188, 301] width 35 height 13
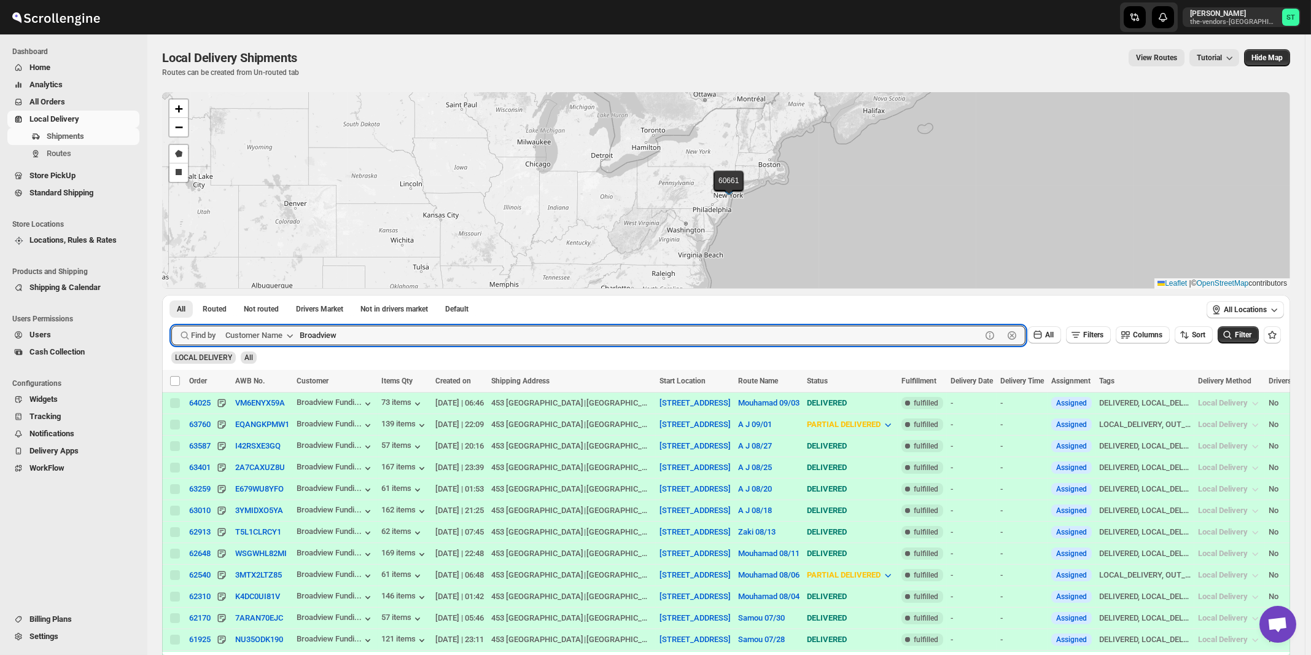
type input "Broadview"
click at [171, 295] on button "Submit" at bounding box center [188, 301] width 35 height 13
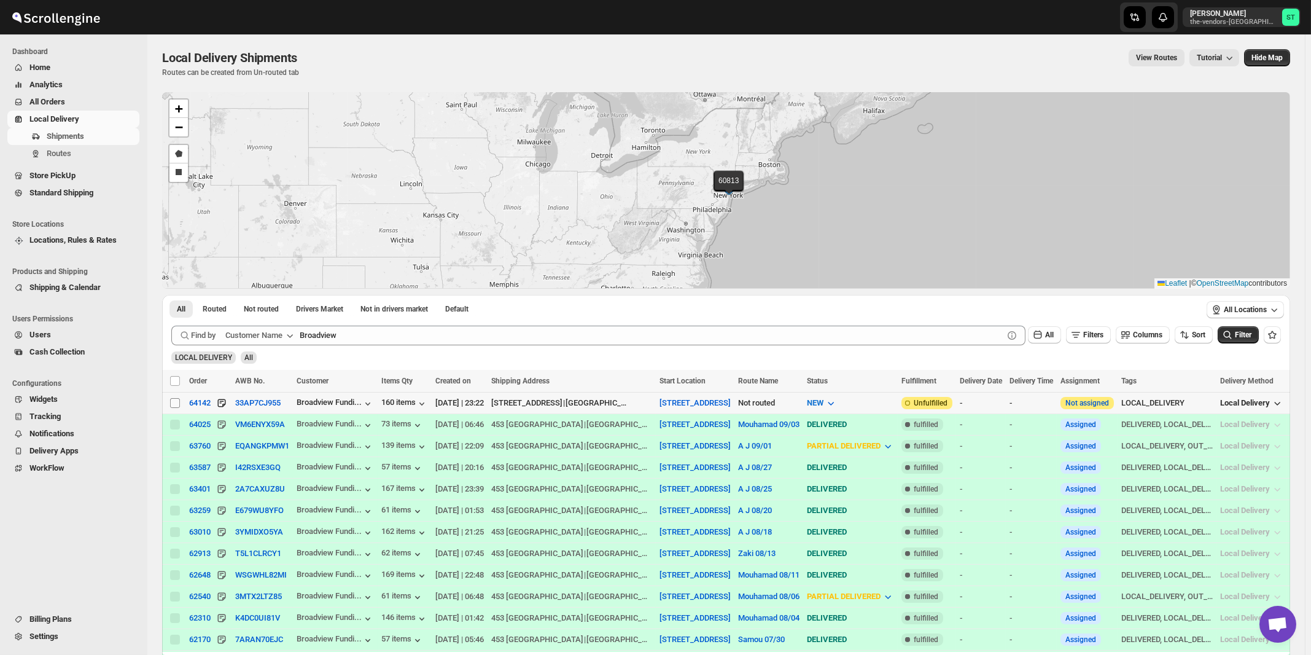
click at [173, 404] on input "Select shipment" at bounding box center [175, 403] width 10 height 10
checkbox input "true"
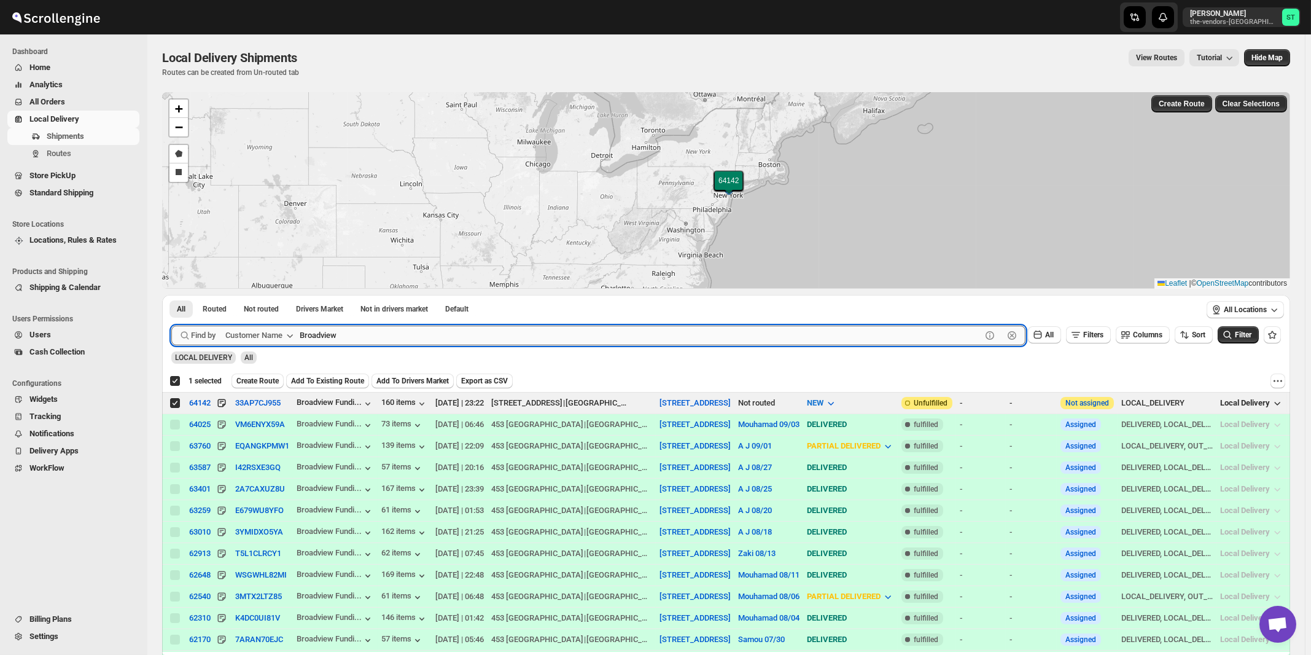
click at [501, 334] on input "Broadview" at bounding box center [641, 336] width 682 height 20
paste input "MW Plumbing Supplies"
type input "BMW Plumbing Supplies"
click at [171, 295] on button "Submit" at bounding box center [188, 301] width 35 height 13
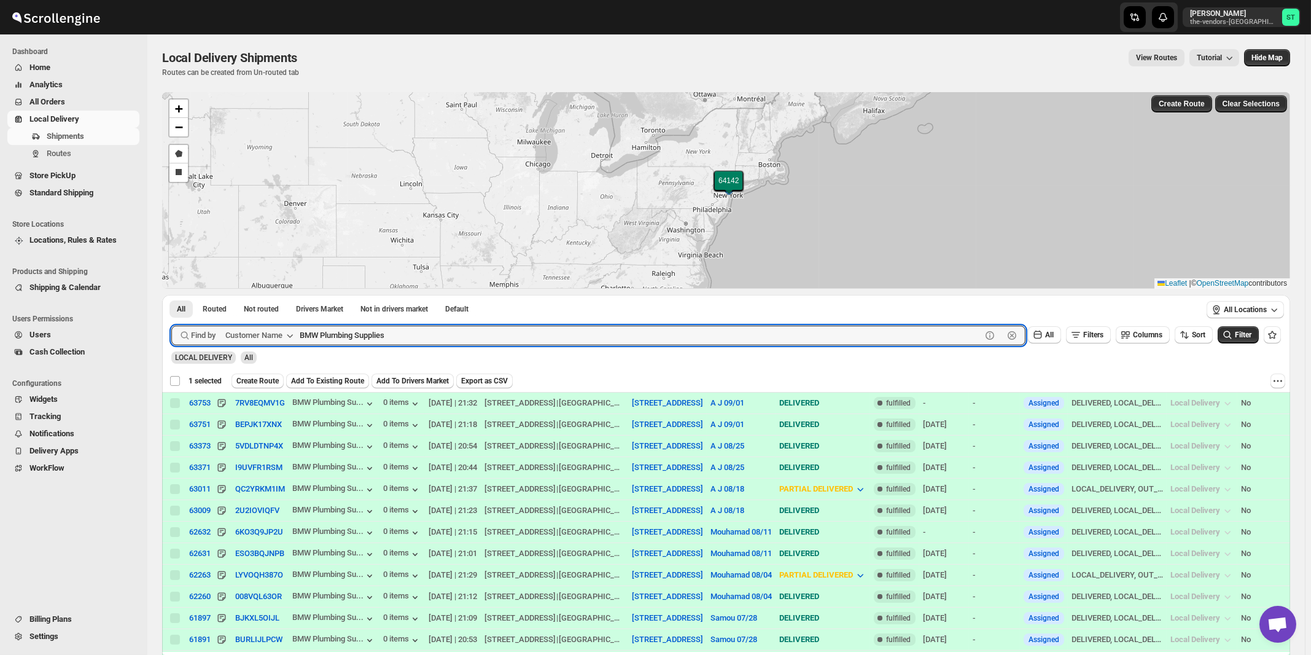
checkbox input "false"
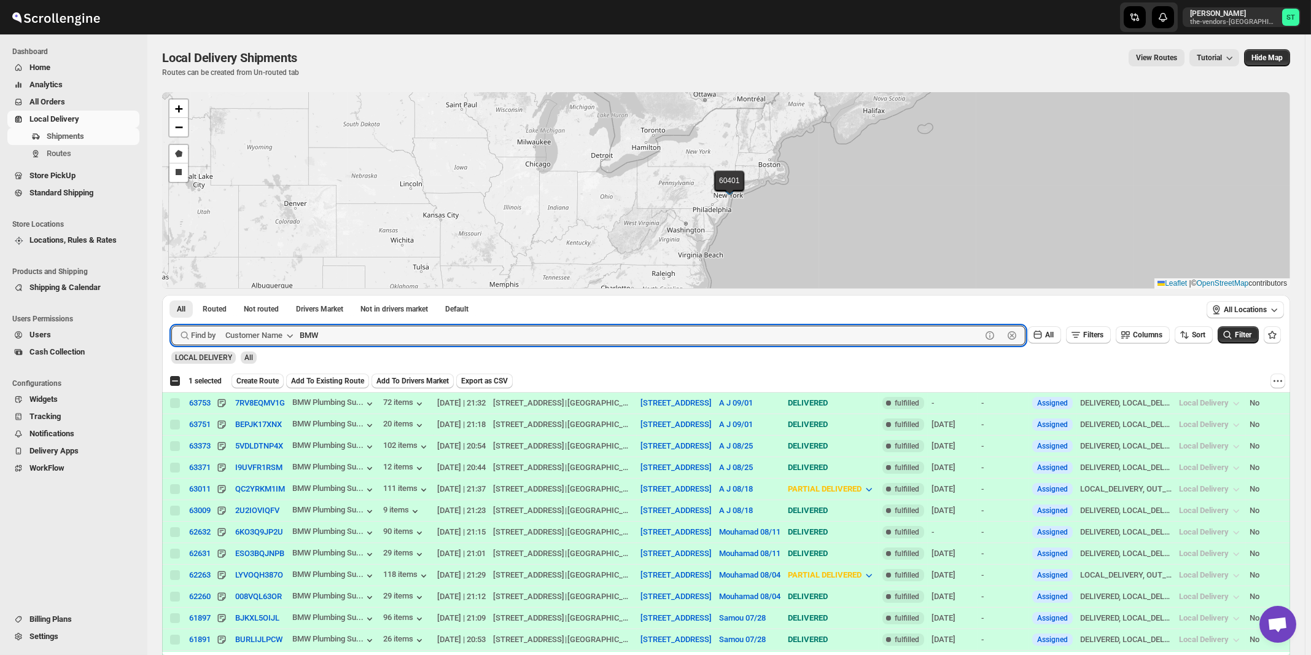
type input "BMW"
click at [171, 295] on button "Submit" at bounding box center [188, 301] width 35 height 13
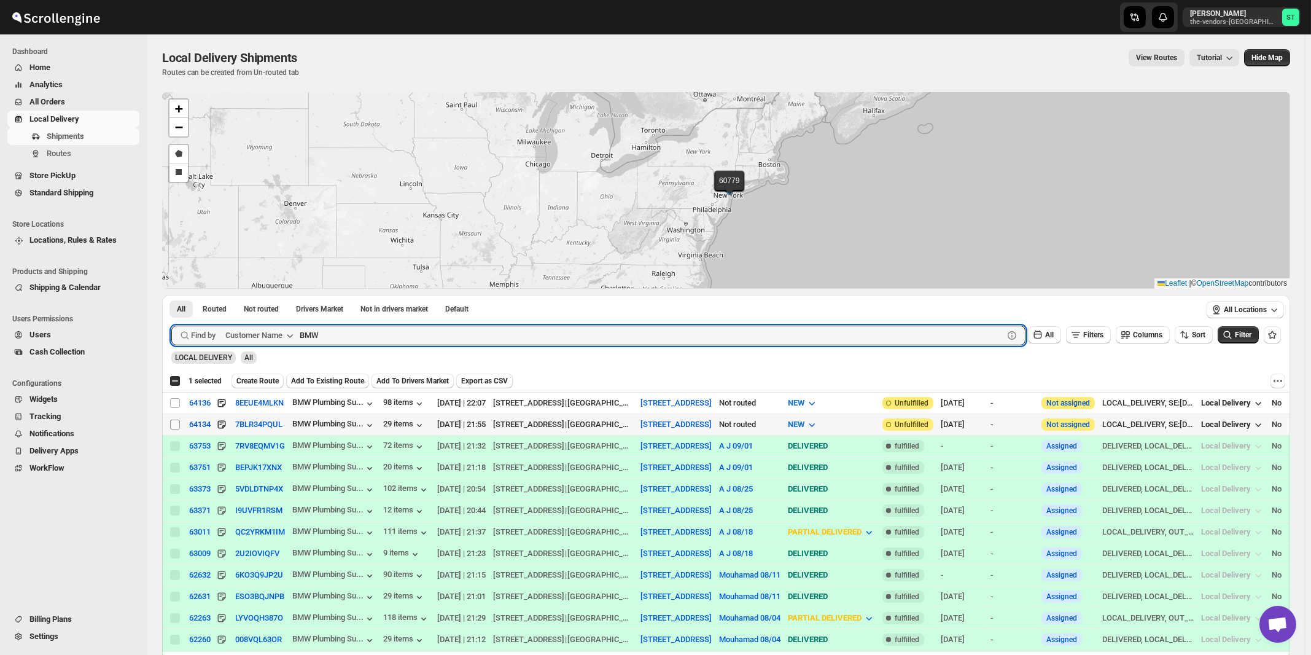
drag, startPoint x: 175, startPoint y: 424, endPoint x: 171, endPoint y: 400, distance: 23.6
click at [174, 424] on input "Select shipment" at bounding box center [175, 425] width 10 height 10
checkbox input "true"
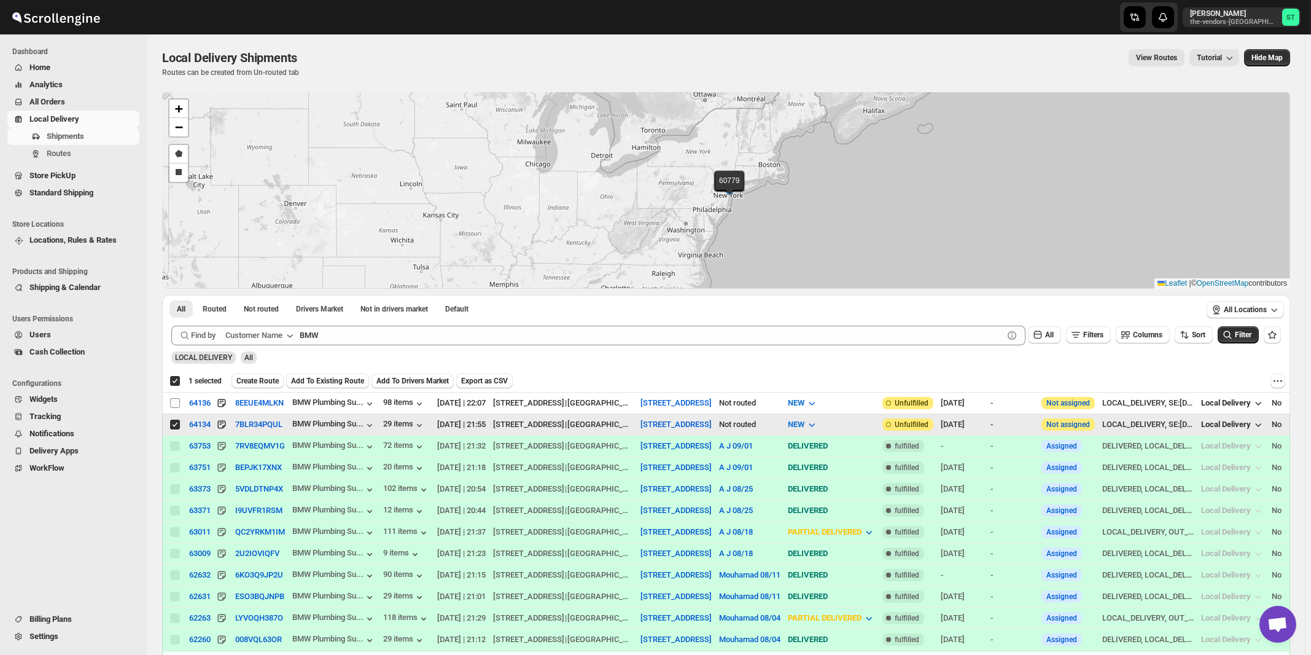
checkbox input "true"
click at [171, 400] on input "Select shipment" at bounding box center [175, 403] width 10 height 10
checkbox input "true"
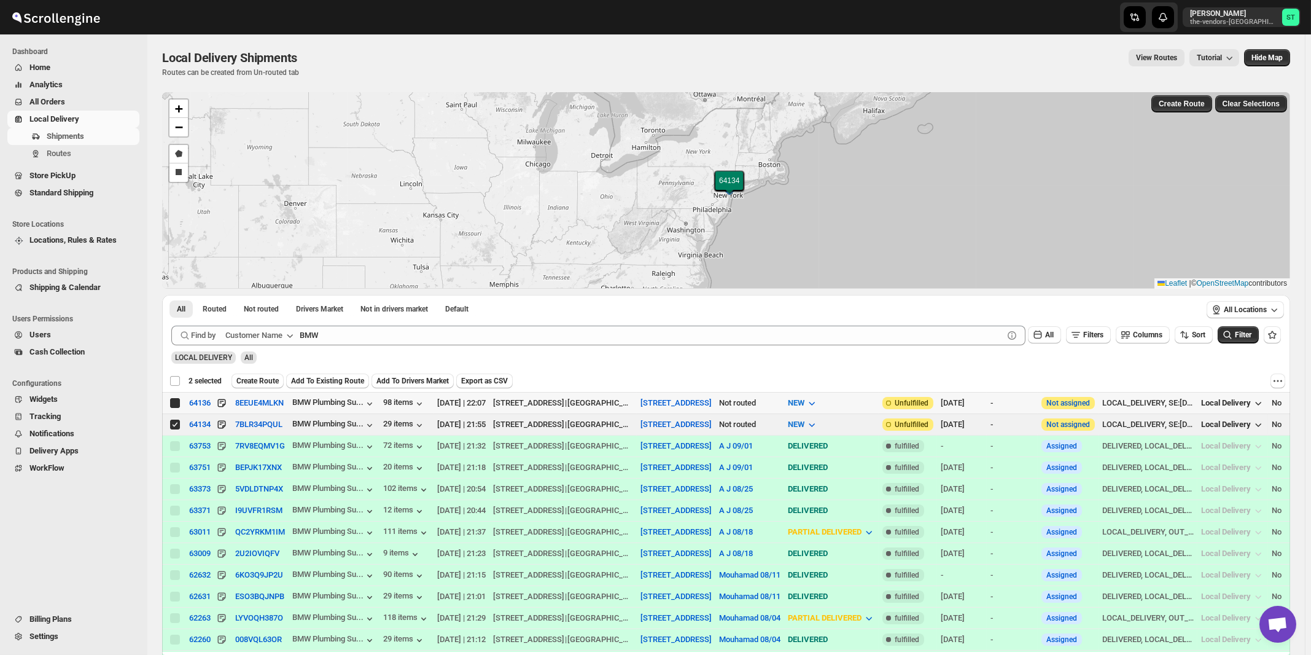
checkbox input "false"
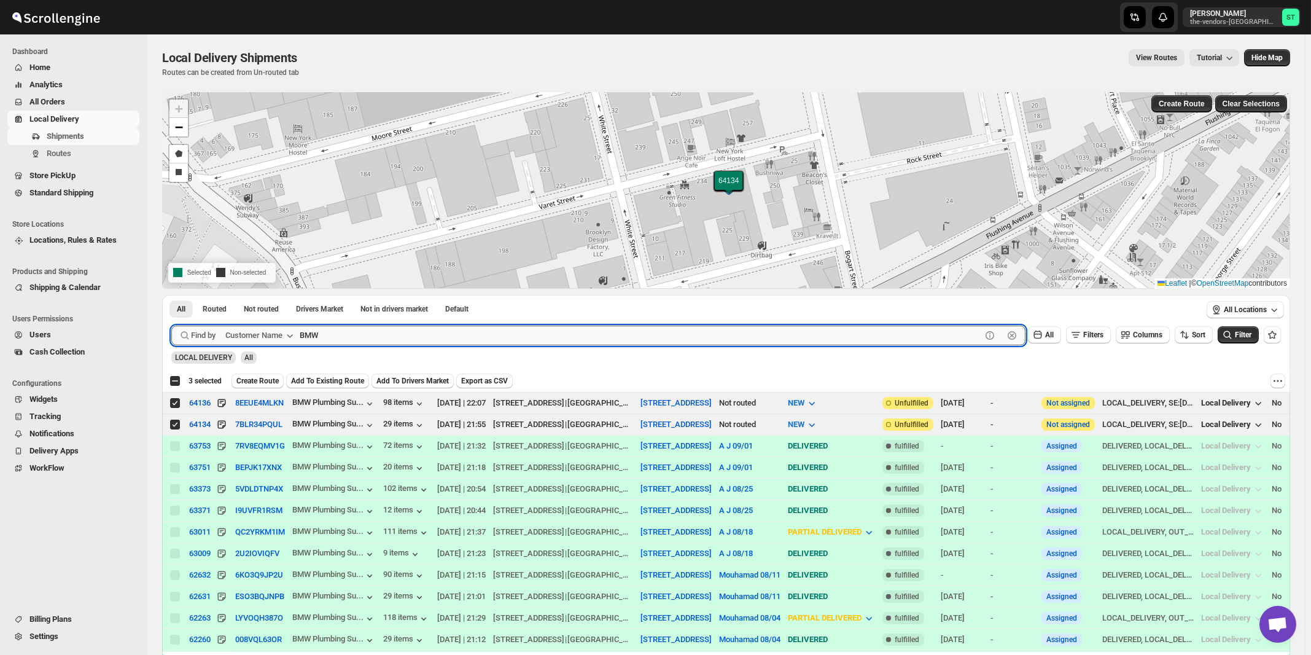
click at [394, 340] on input "BMW" at bounding box center [641, 336] width 682 height 20
paste input "Artek Insurance"
type input "Artek Insurance"
click at [171, 295] on button "Submit" at bounding box center [188, 301] width 35 height 13
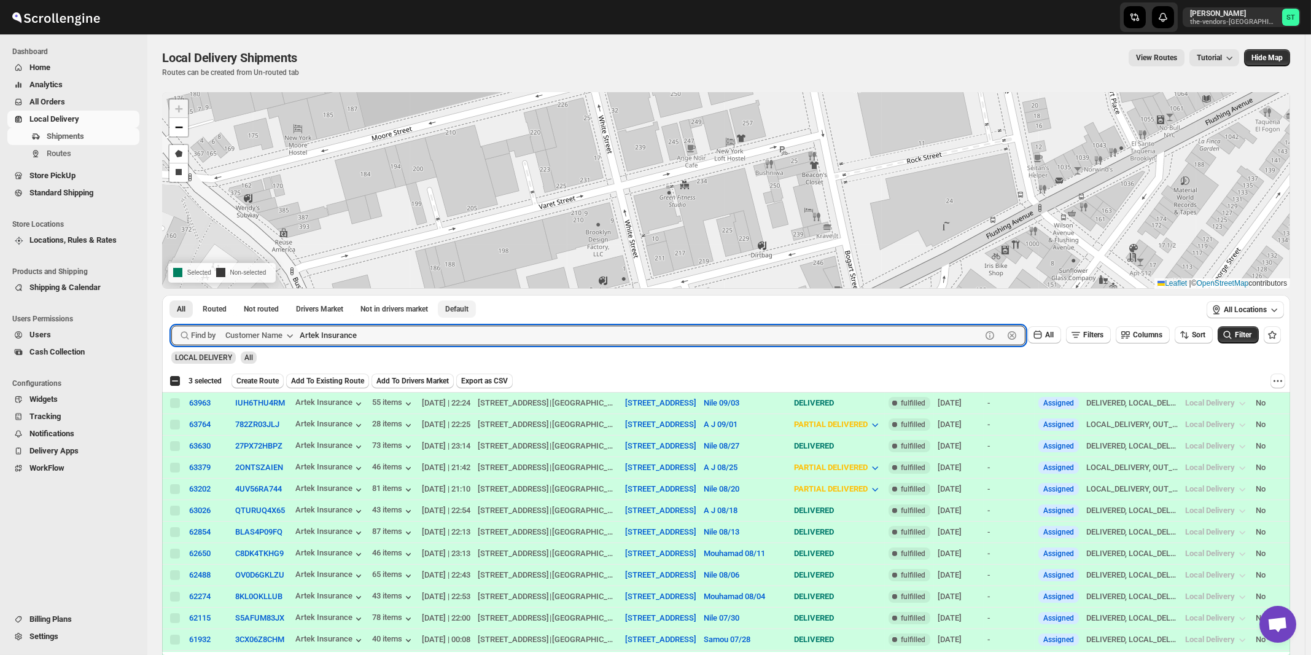
click at [171, 295] on button "Submit" at bounding box center [188, 301] width 35 height 13
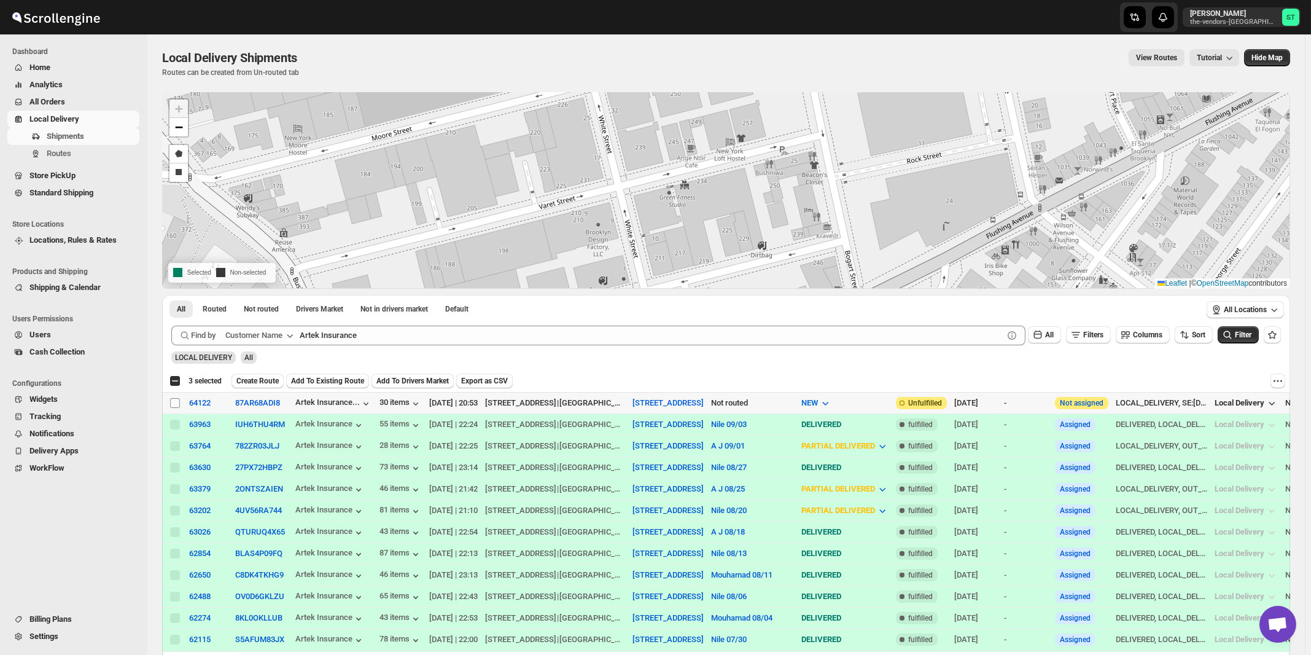
click at [177, 402] on input "Select shipment" at bounding box center [175, 403] width 10 height 10
checkbox input "true"
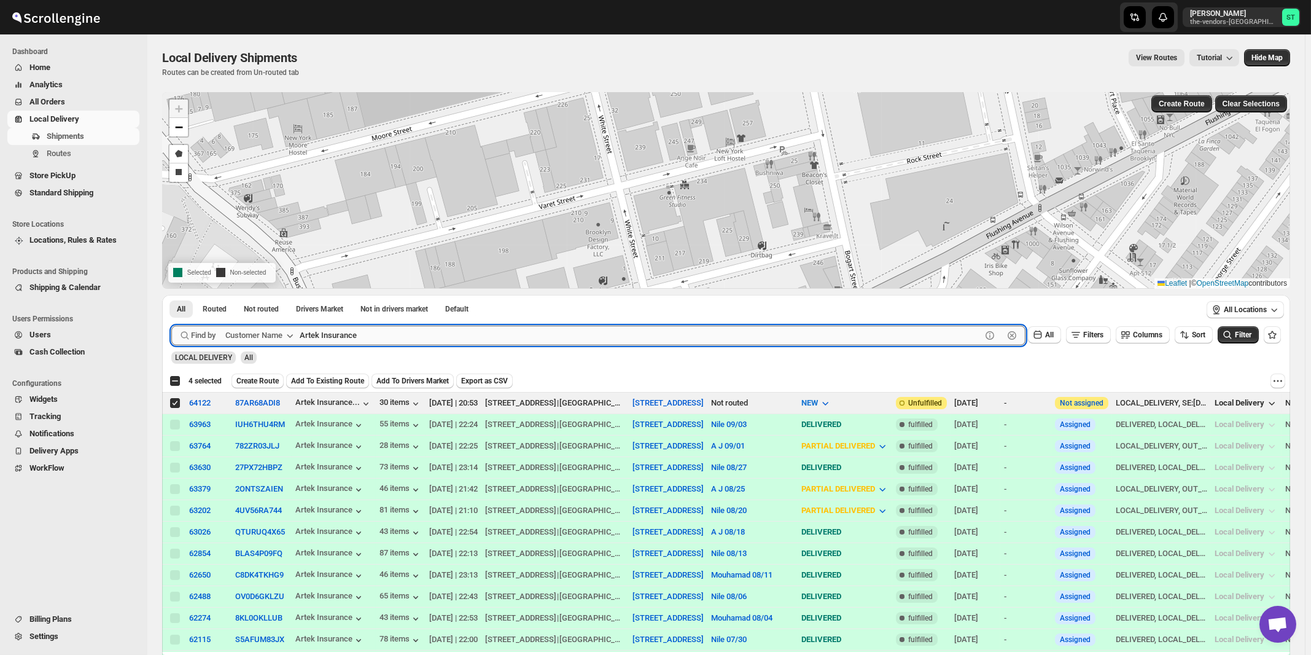
click at [389, 332] on input "Artek Insurance" at bounding box center [641, 336] width 682 height 20
paste input "Republic Valuations"
click at [171, 295] on button "Submit" at bounding box center [188, 301] width 35 height 13
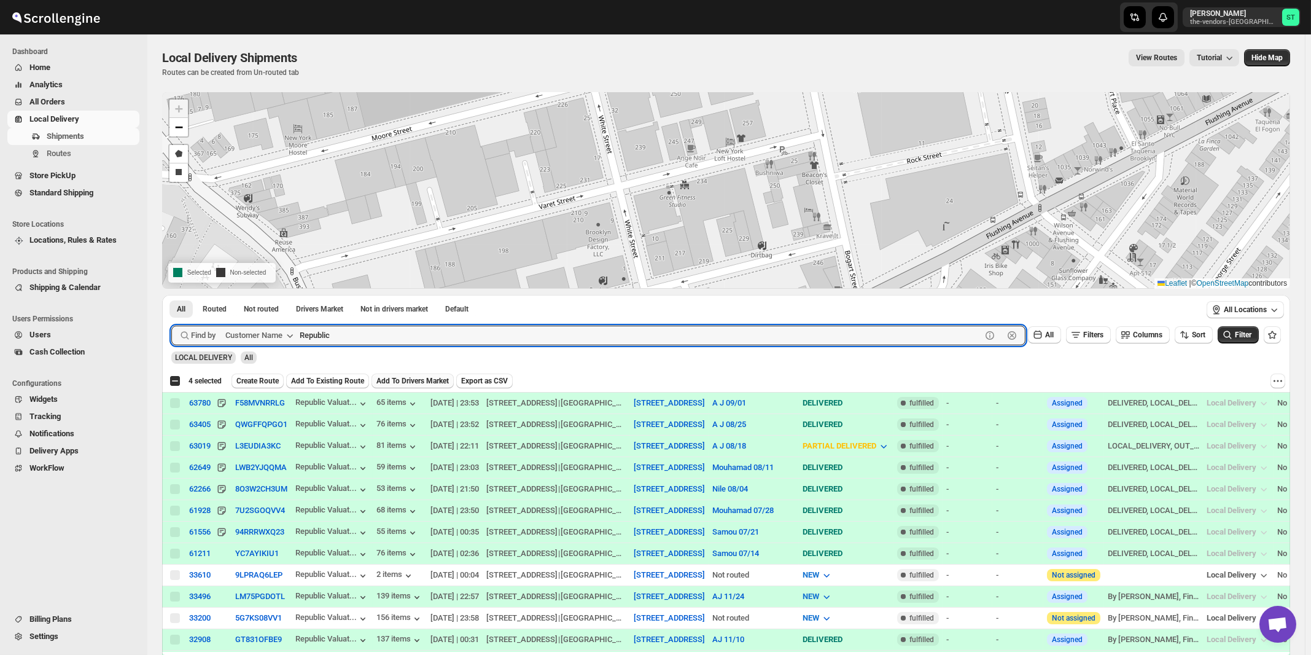
type input "Republic"
click at [171, 295] on button "Submit" at bounding box center [188, 301] width 35 height 13
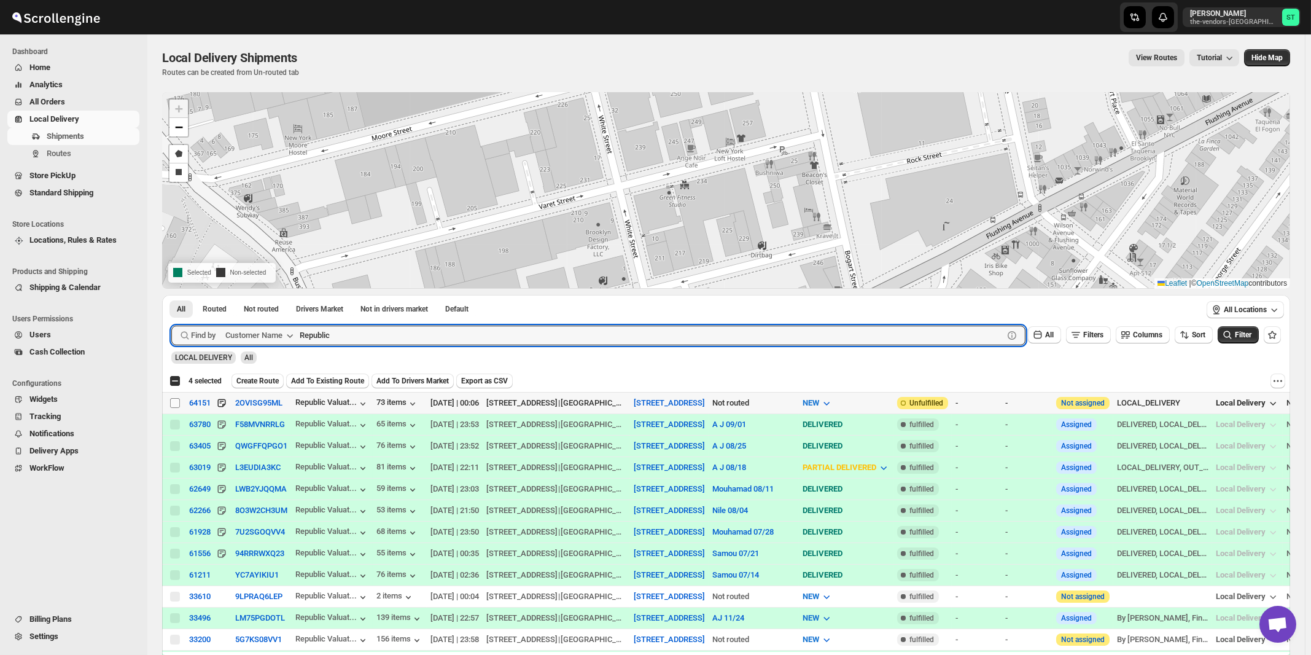
click at [174, 400] on input "Select shipment" at bounding box center [175, 403] width 10 height 10
checkbox input "true"
click at [463, 338] on input "Republic" at bounding box center [641, 336] width 682 height 20
paste input "P&G Williamsburg"
type input "P&G Williamsburg"
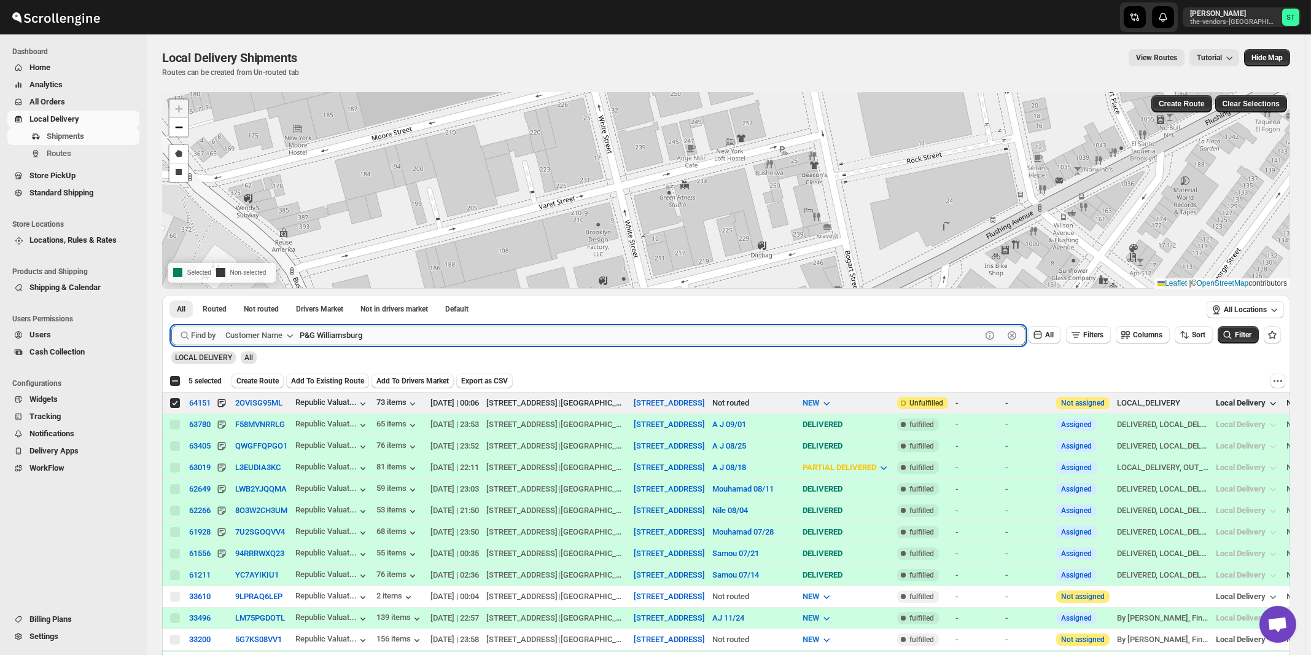
click at [171, 295] on button "Submit" at bounding box center [188, 301] width 35 height 13
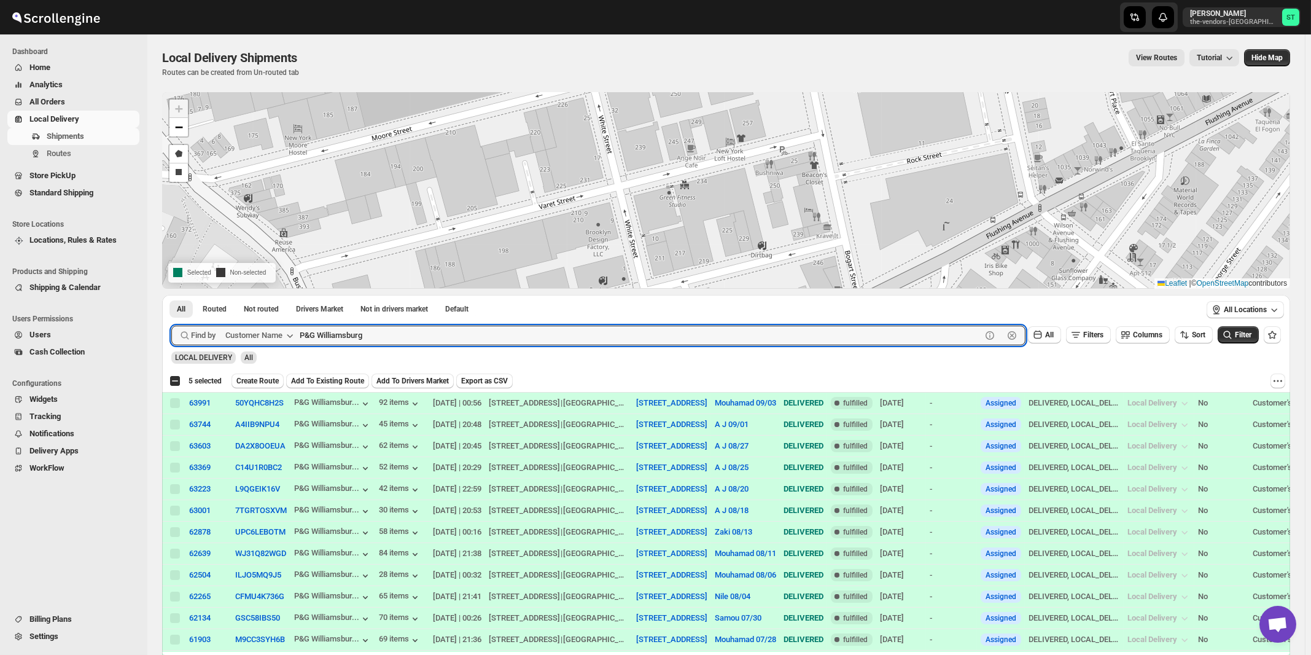
click at [171, 295] on button "Submit" at bounding box center [188, 301] width 35 height 13
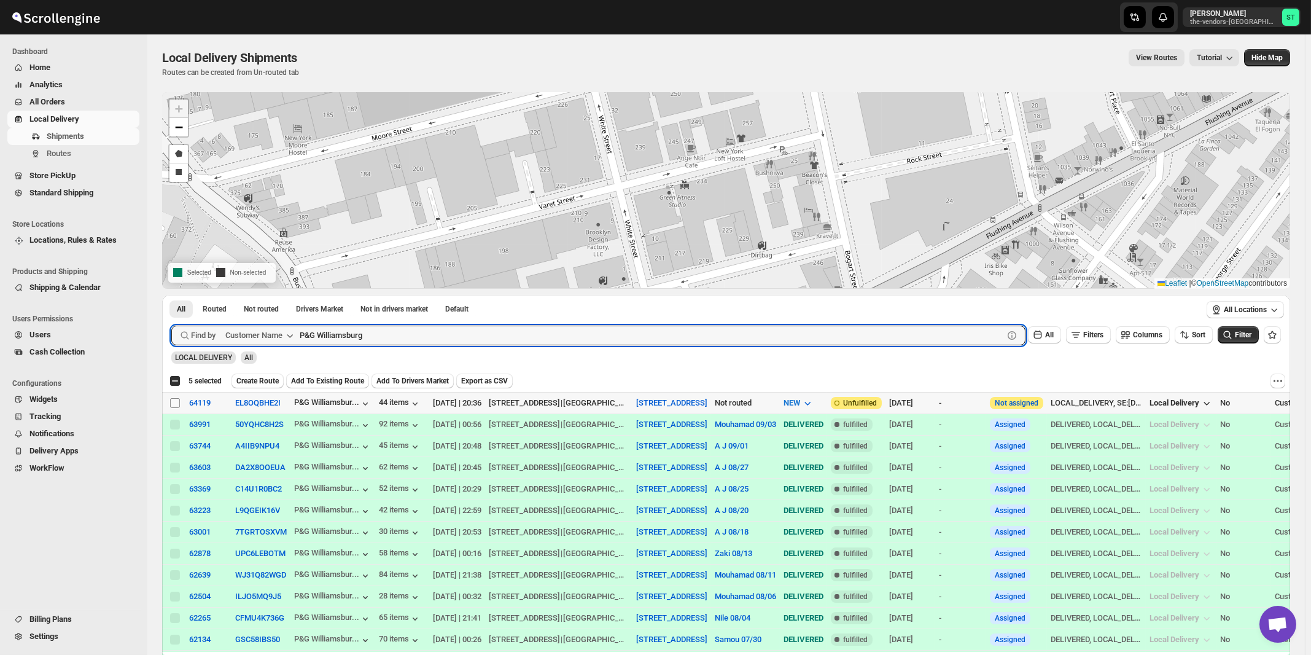
click at [176, 404] on input "Select shipment" at bounding box center [175, 403] width 10 height 10
checkbox input "true"
click at [428, 335] on input "P&G Williamsburg" at bounding box center [641, 336] width 682 height 20
paste input "CW Realty"
type input "CW Realty"
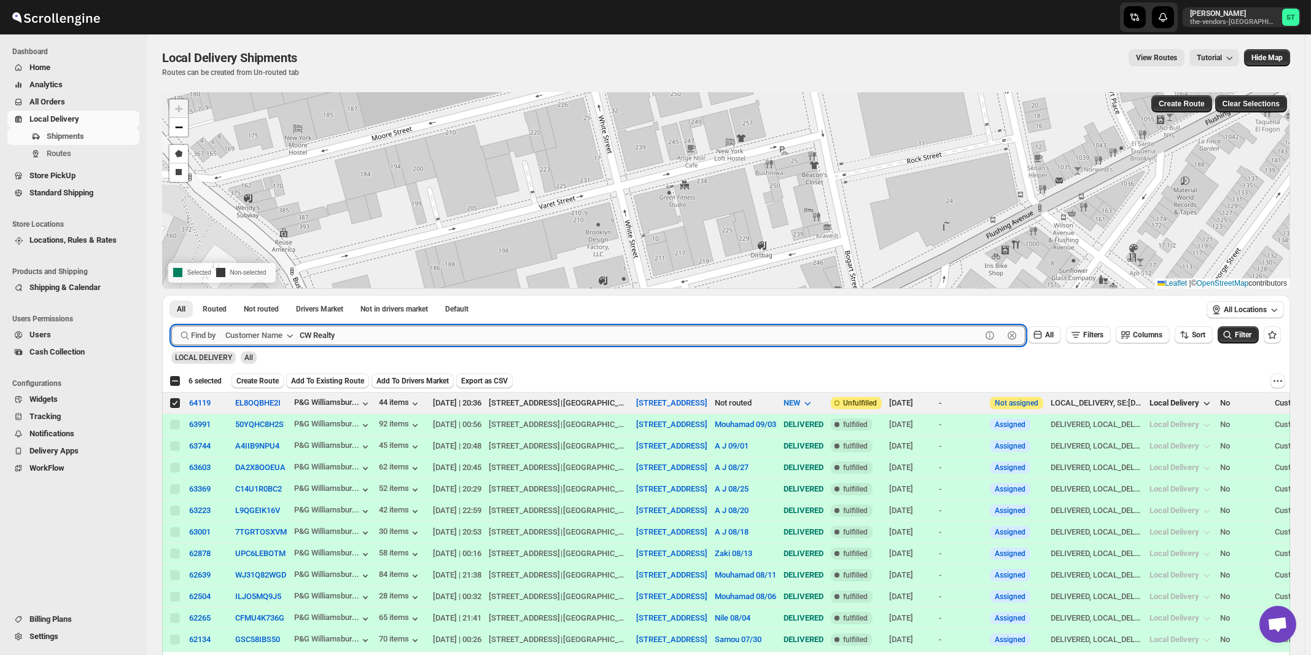
click at [171, 295] on button "Submit" at bounding box center [188, 301] width 35 height 13
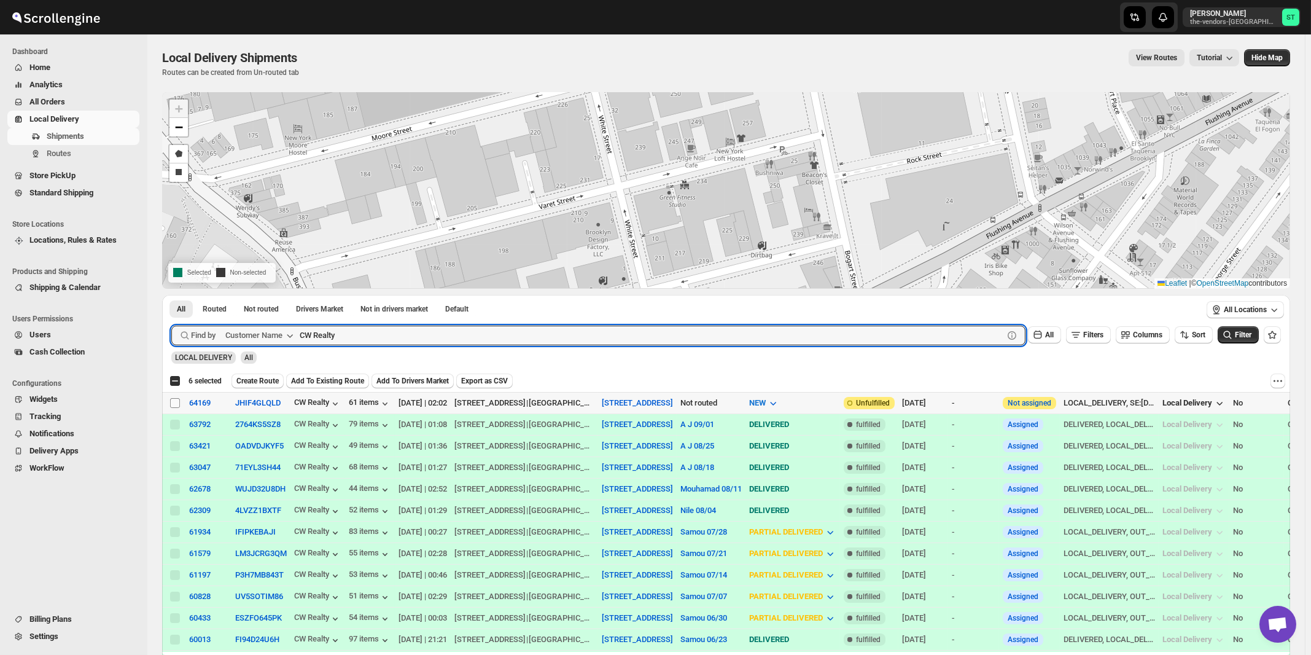
click at [173, 401] on input "Select shipment" at bounding box center [175, 403] width 10 height 10
checkbox input "true"
click at [409, 332] on input "CW Realty" at bounding box center [641, 336] width 682 height 20
paste input "Twin Group"
type input "Twin Group"
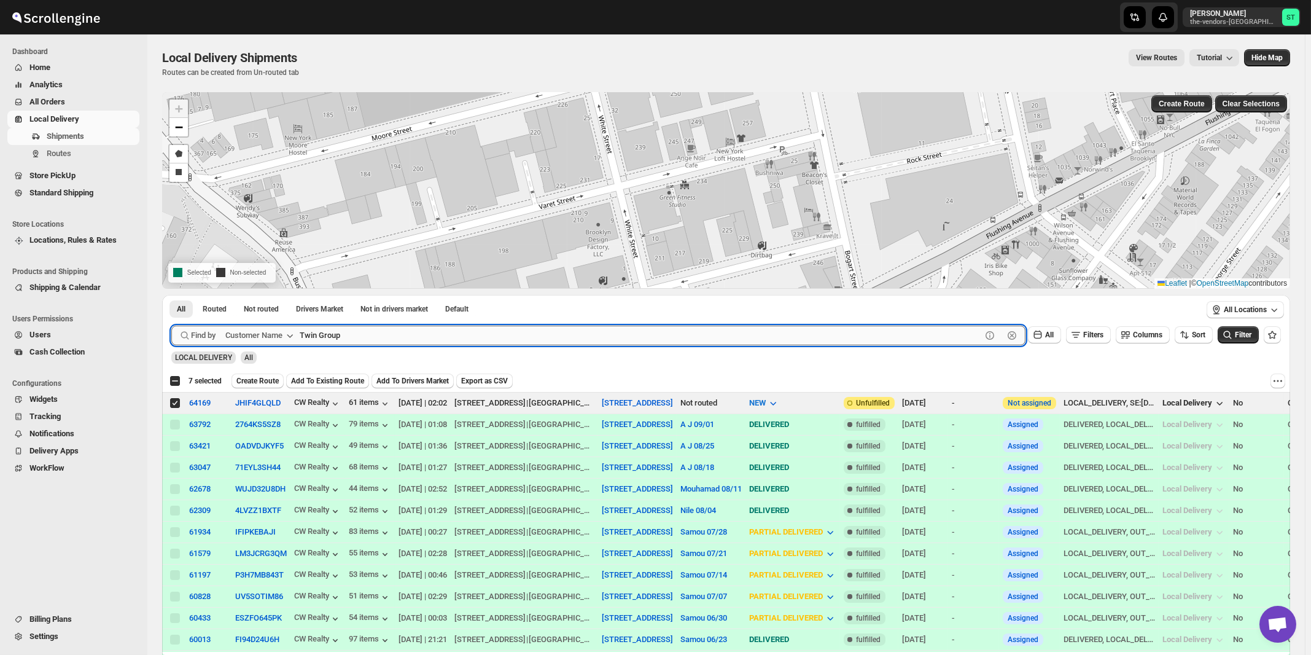
click at [171, 295] on button "Submit" at bounding box center [188, 301] width 35 height 13
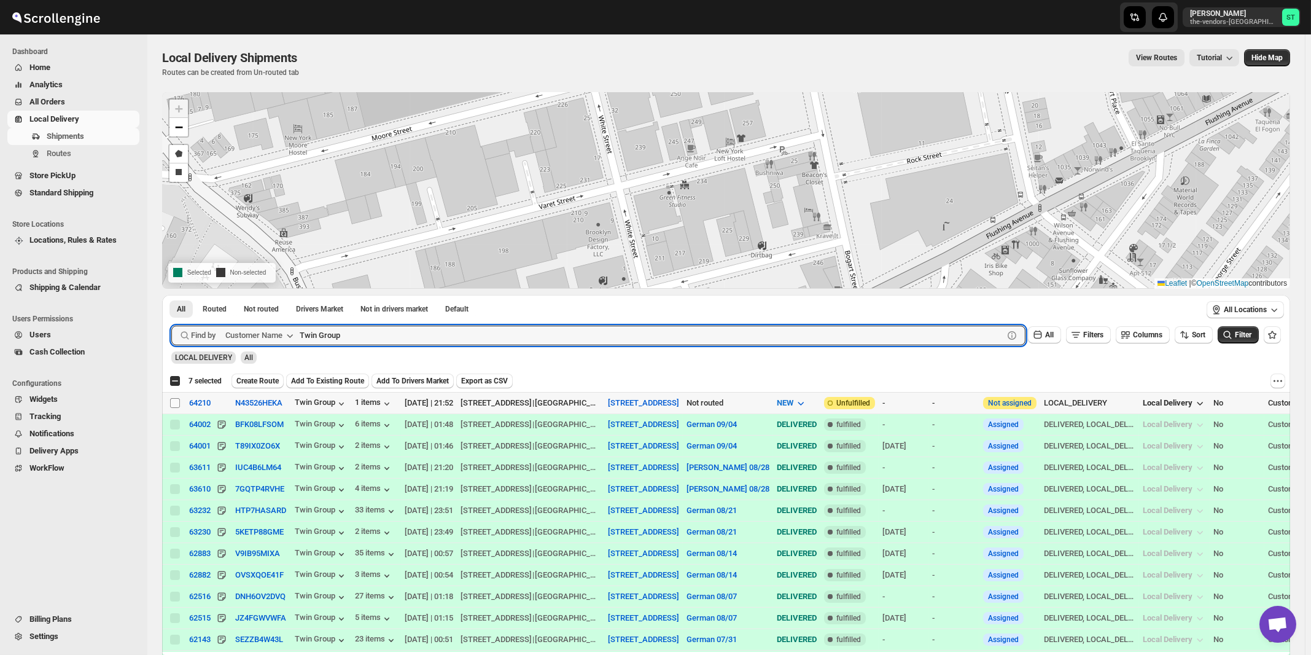
click at [177, 402] on input "Select shipment" at bounding box center [175, 403] width 10 height 10
checkbox input "true"
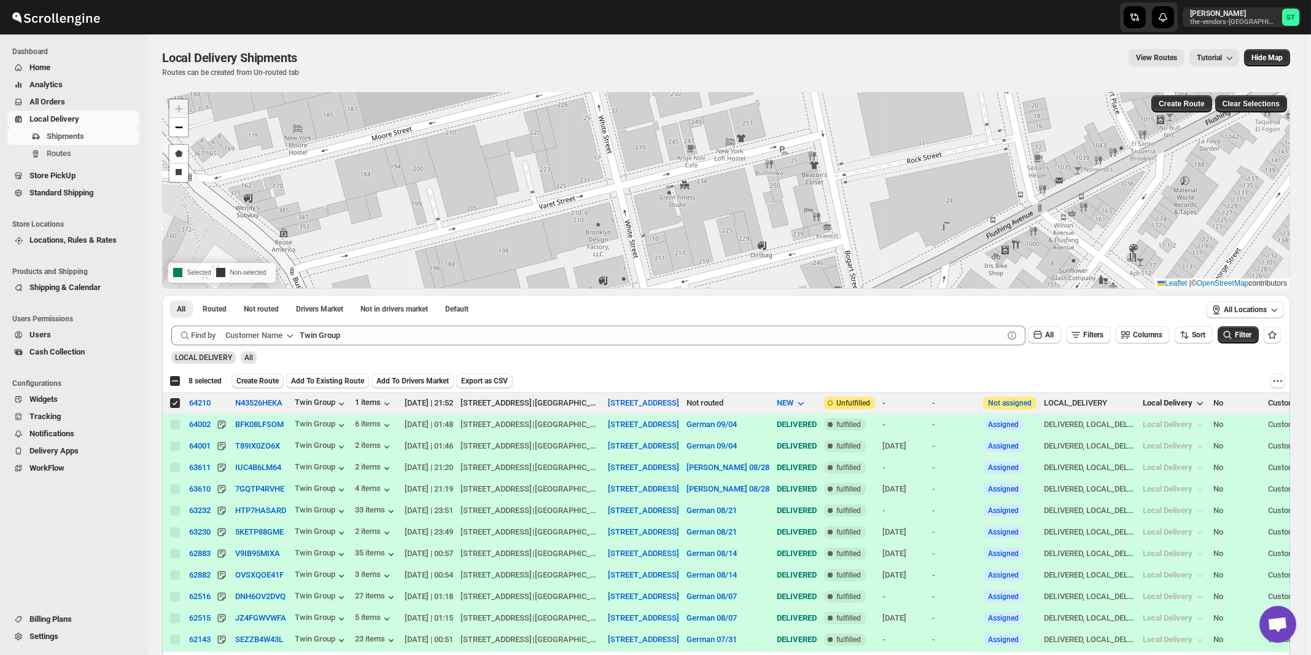
click at [259, 381] on span "Create Route" at bounding box center [257, 381] width 42 height 10
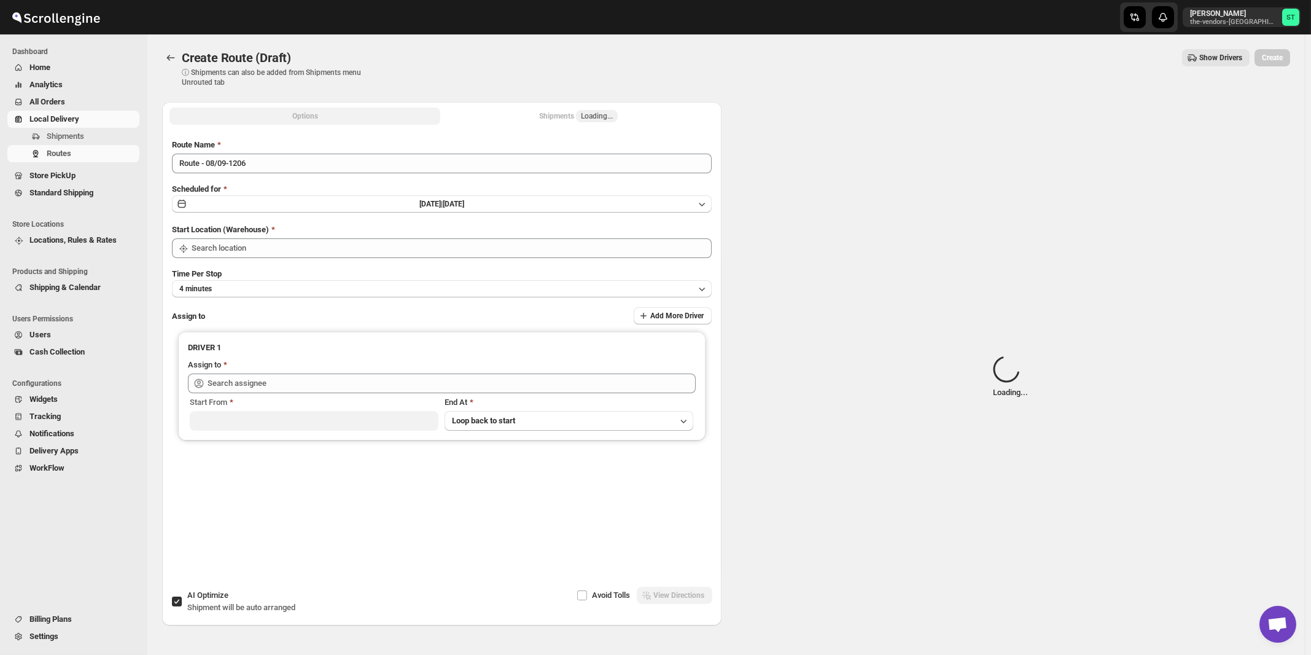
type input "[STREET_ADDRESS]"
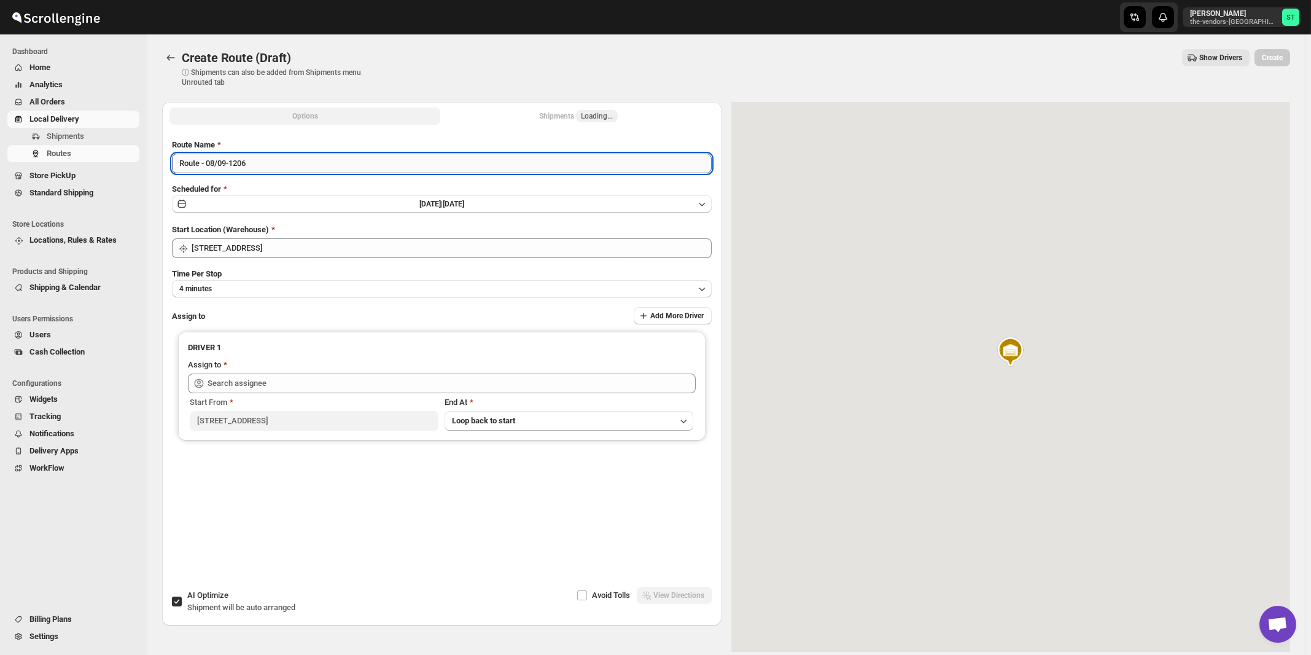
click at [368, 166] on input "Route - 08/09-1206" at bounding box center [442, 164] width 540 height 20
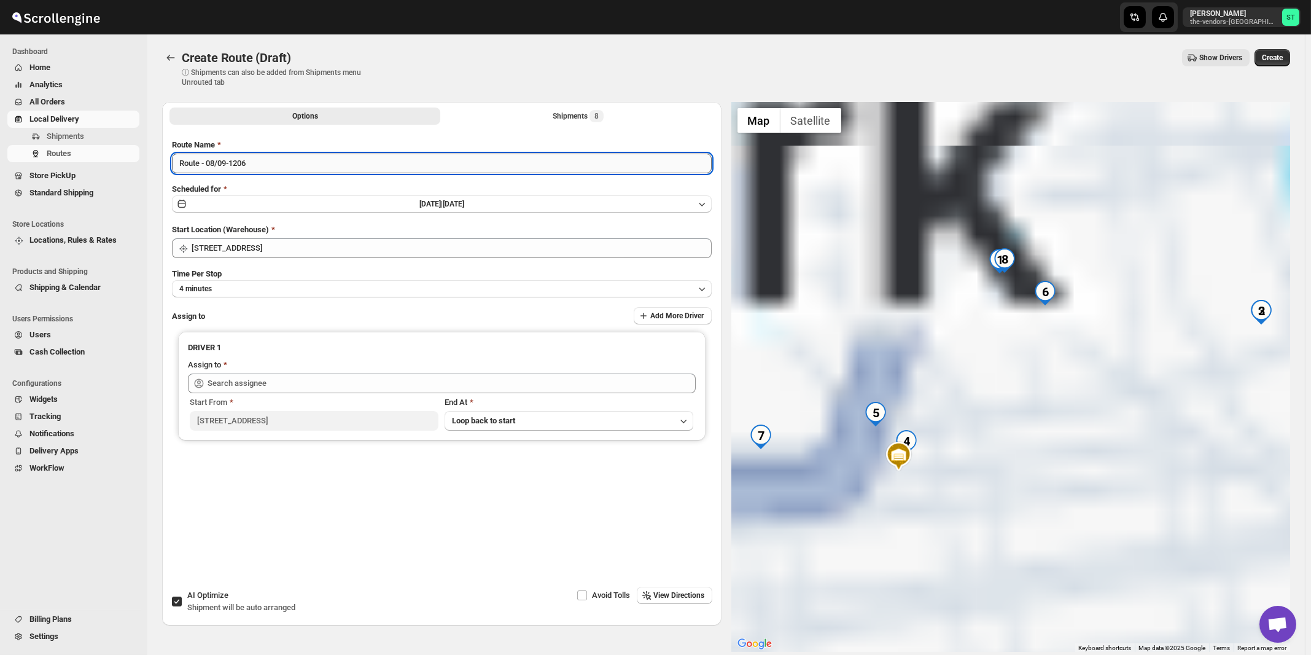
paste input "Mouhamad"
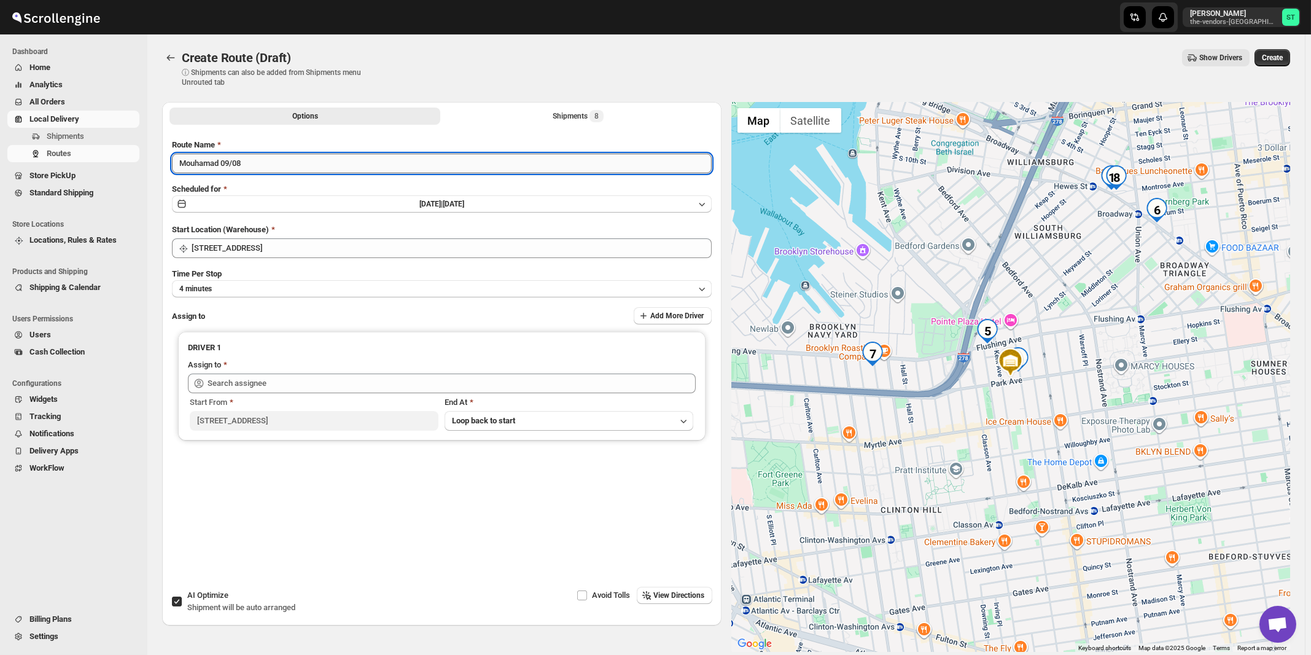
type input "Mouhamad 09/08"
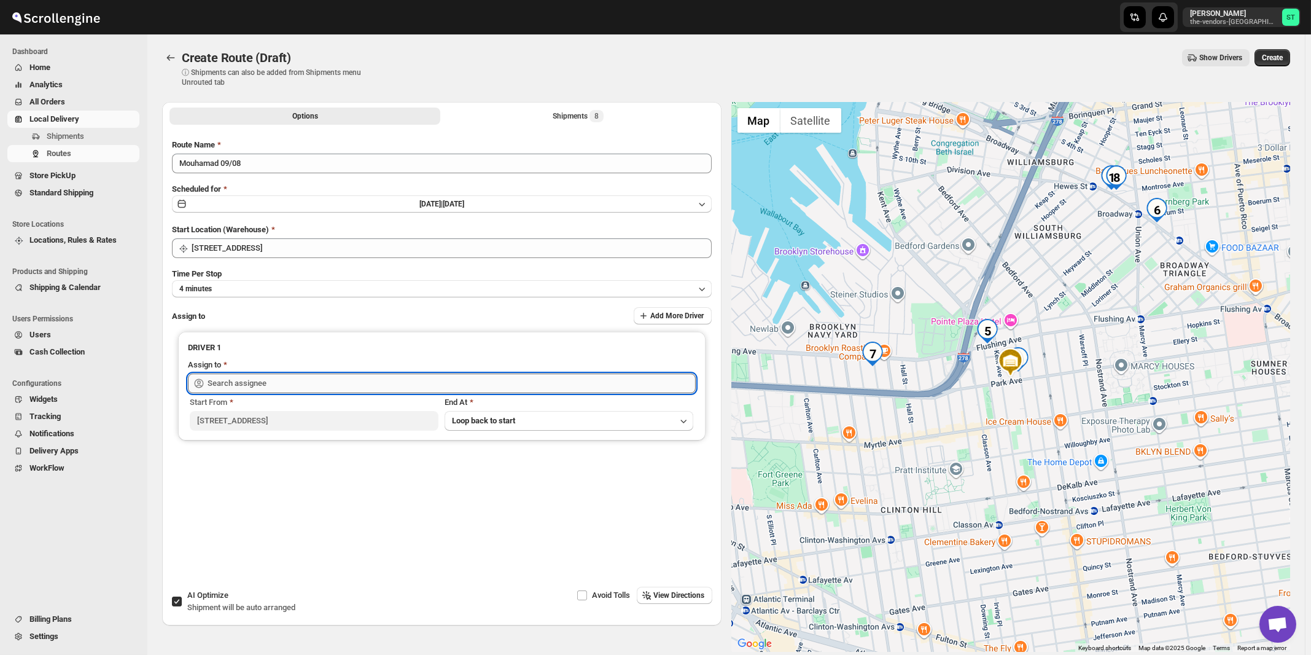
click at [322, 377] on input "text" at bounding box center [452, 383] width 488 height 20
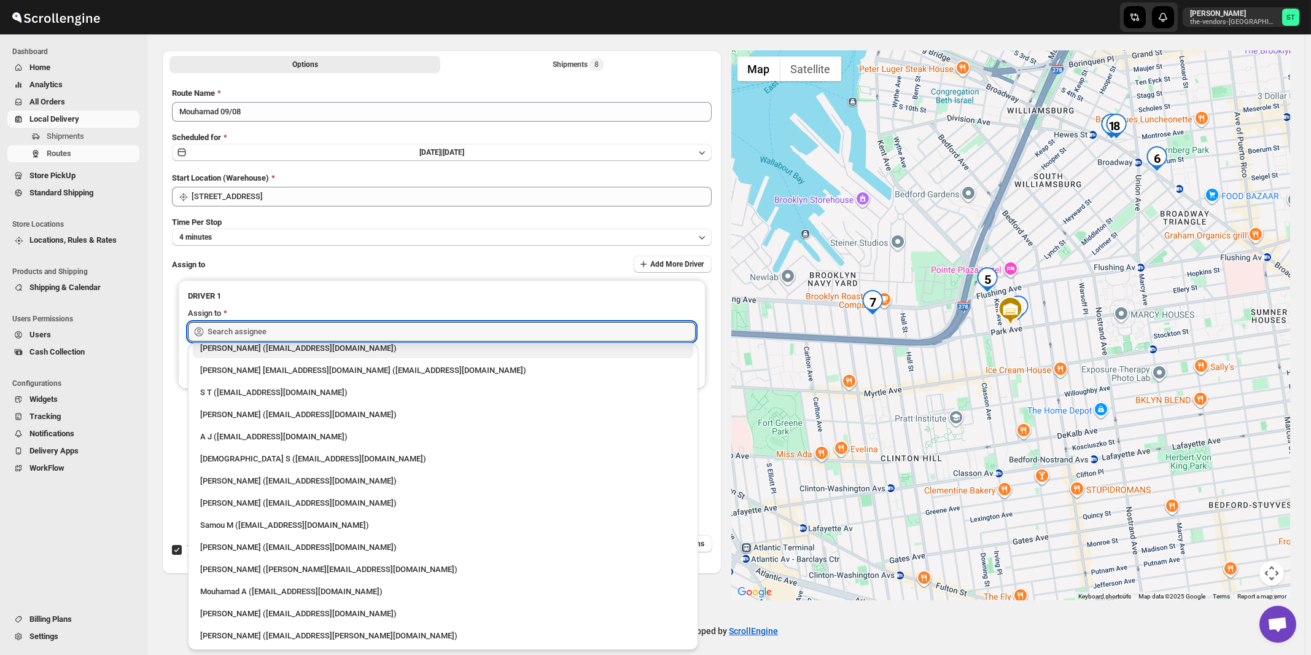
scroll to position [58, 0]
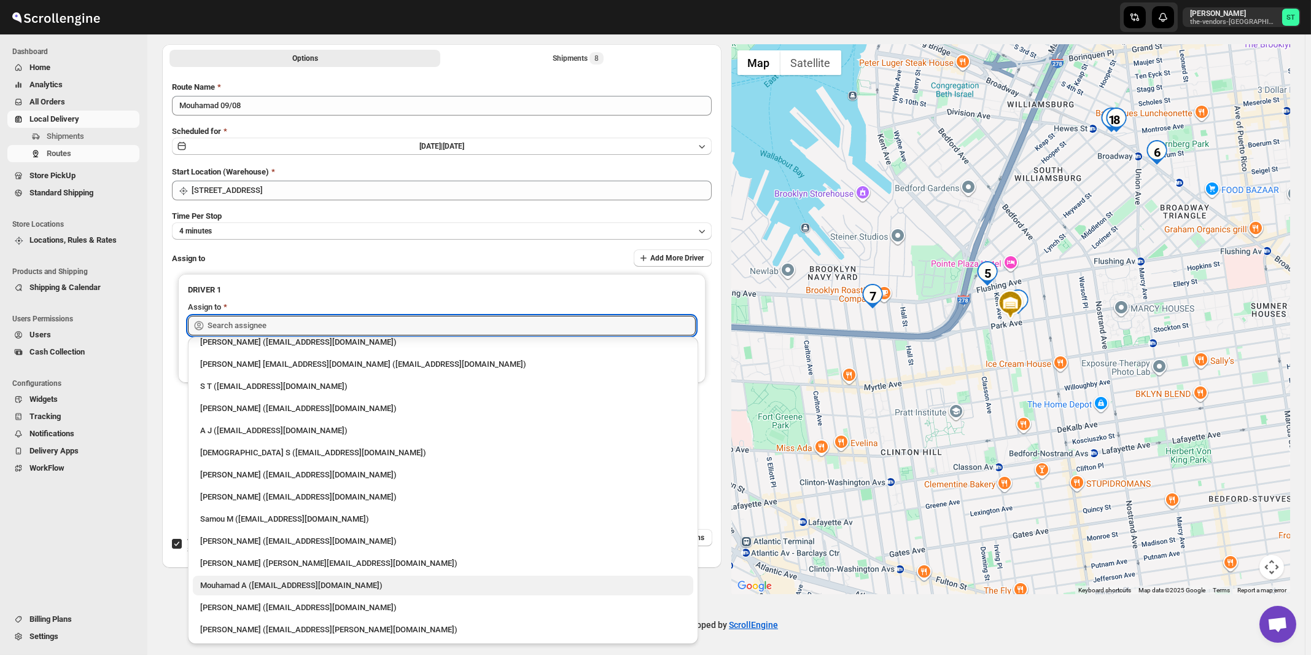
click at [264, 584] on div "Mouhamad A ([EMAIL_ADDRESS][DOMAIN_NAME])" at bounding box center [443, 585] width 486 height 12
type input "Mouhamad A ([EMAIL_ADDRESS][DOMAIN_NAME])"
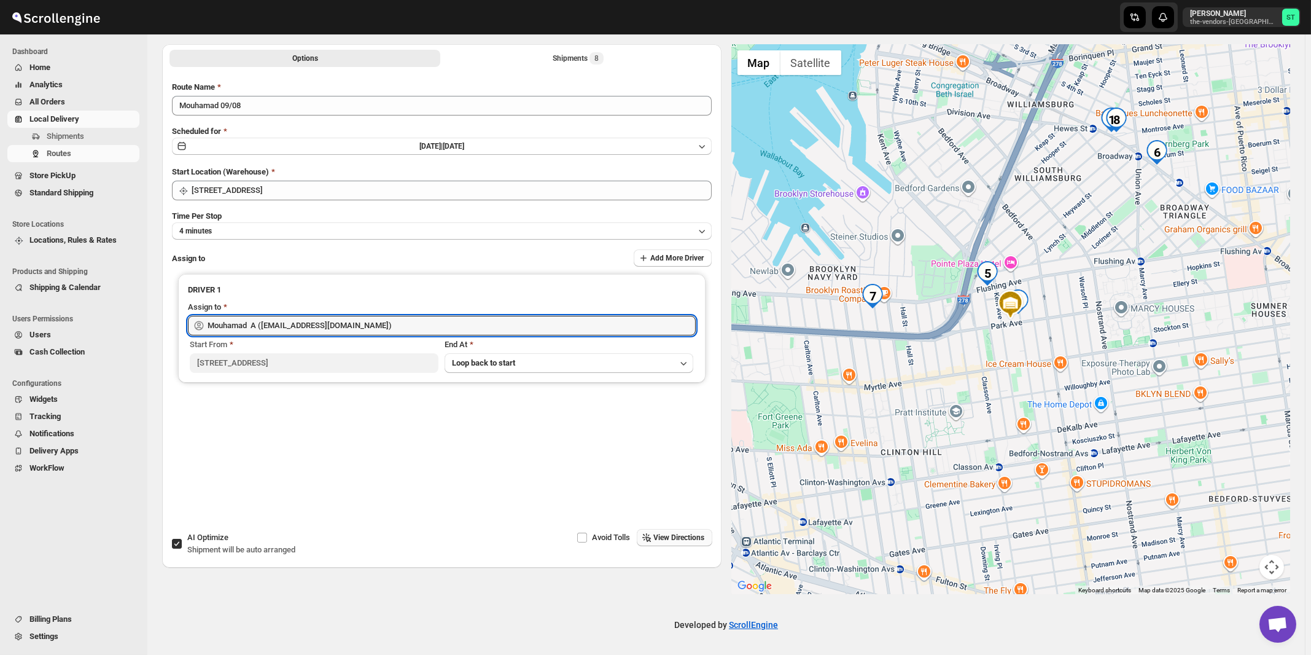
click at [677, 541] on span "View Directions" at bounding box center [679, 538] width 51 height 10
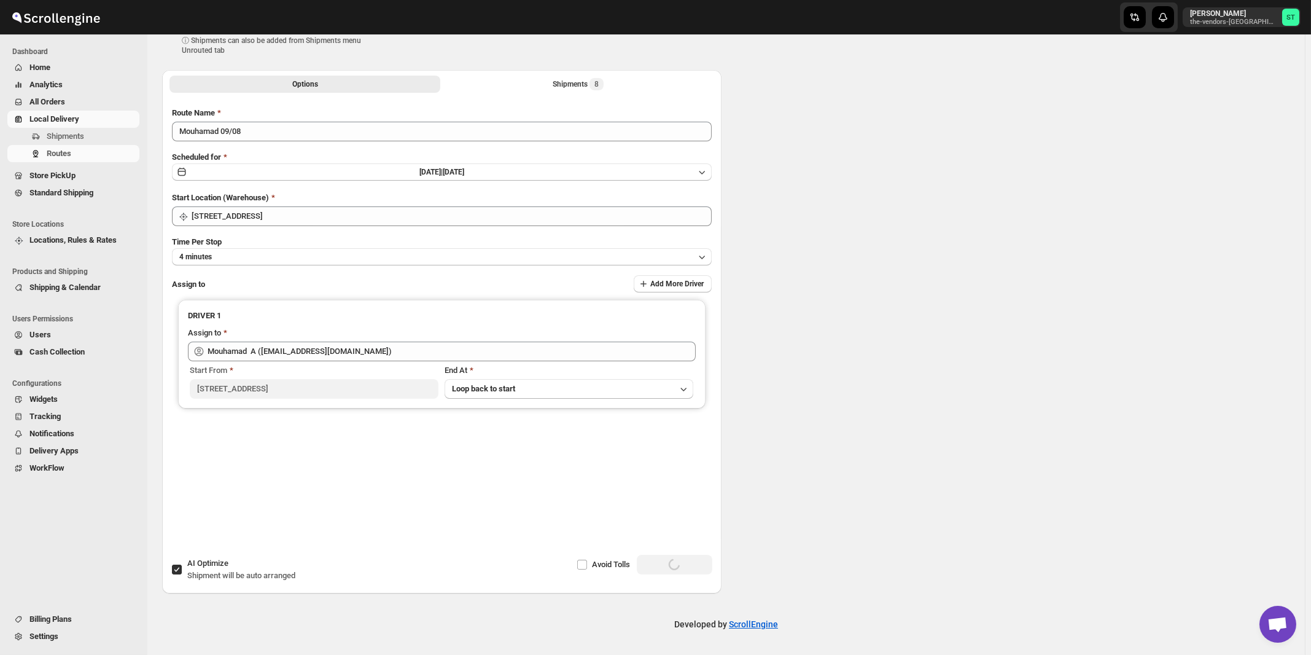
scroll to position [31, 0]
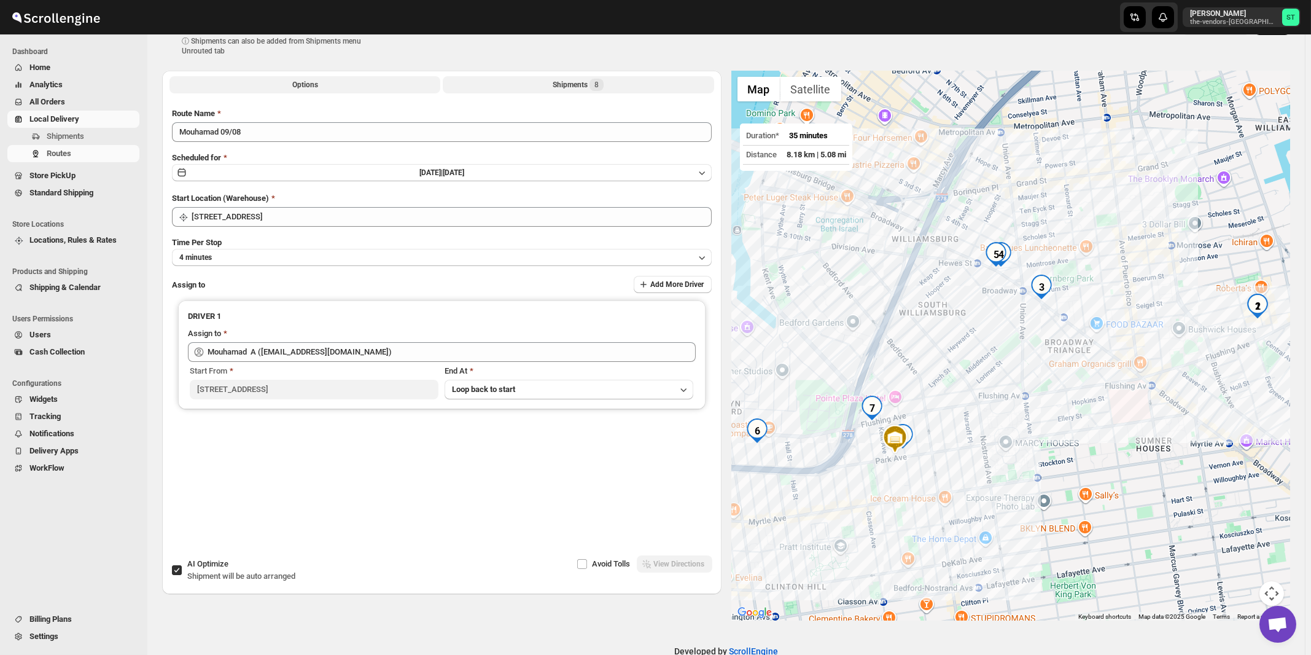
click at [580, 90] on div "Shipments 8" at bounding box center [578, 85] width 51 height 12
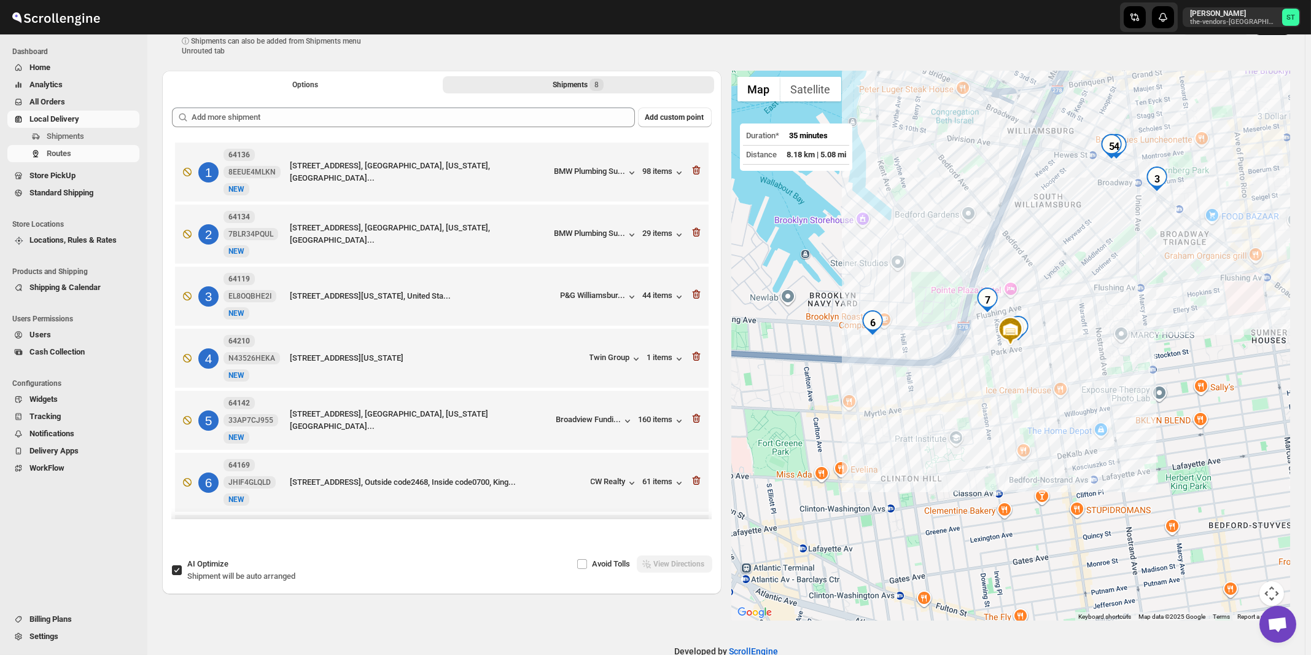
click at [231, 583] on label "AI Optimize Shipment will be auto arranged" at bounding box center [233, 569] width 124 height 29
click at [182, 575] on input "AI Optimize Shipment will be auto arranged" at bounding box center [177, 570] width 10 height 10
checkbox input "false"
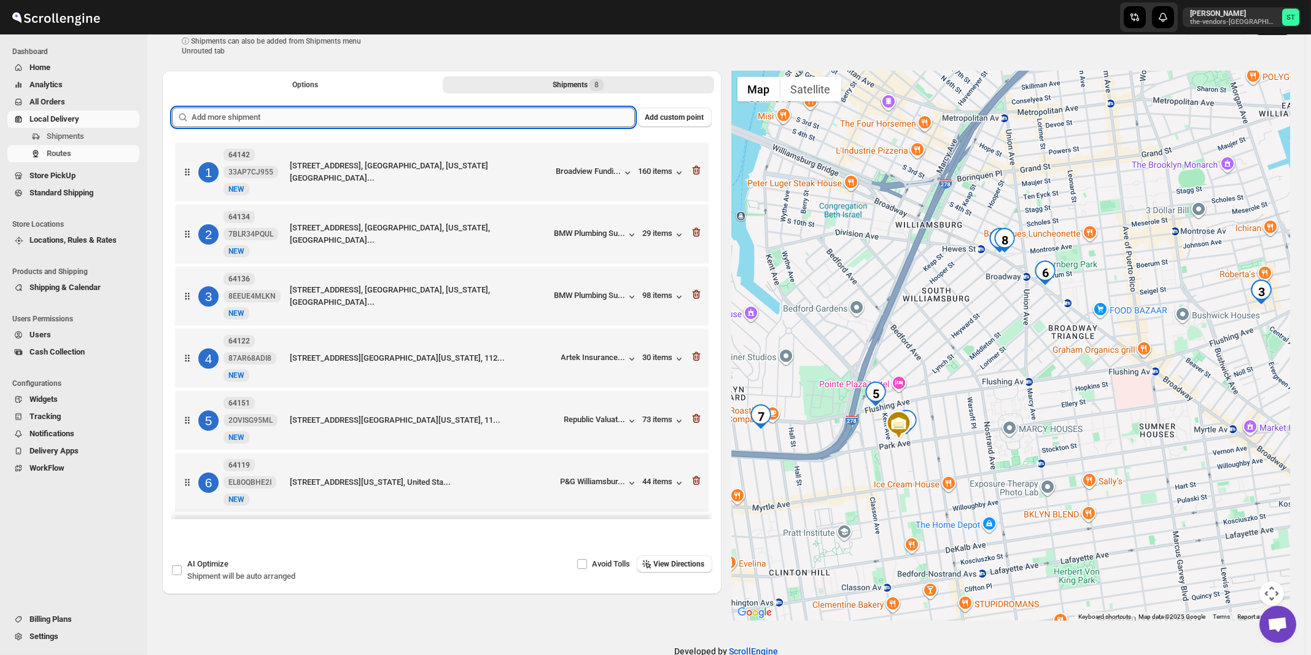
click at [453, 117] on input "text" at bounding box center [413, 117] width 443 height 20
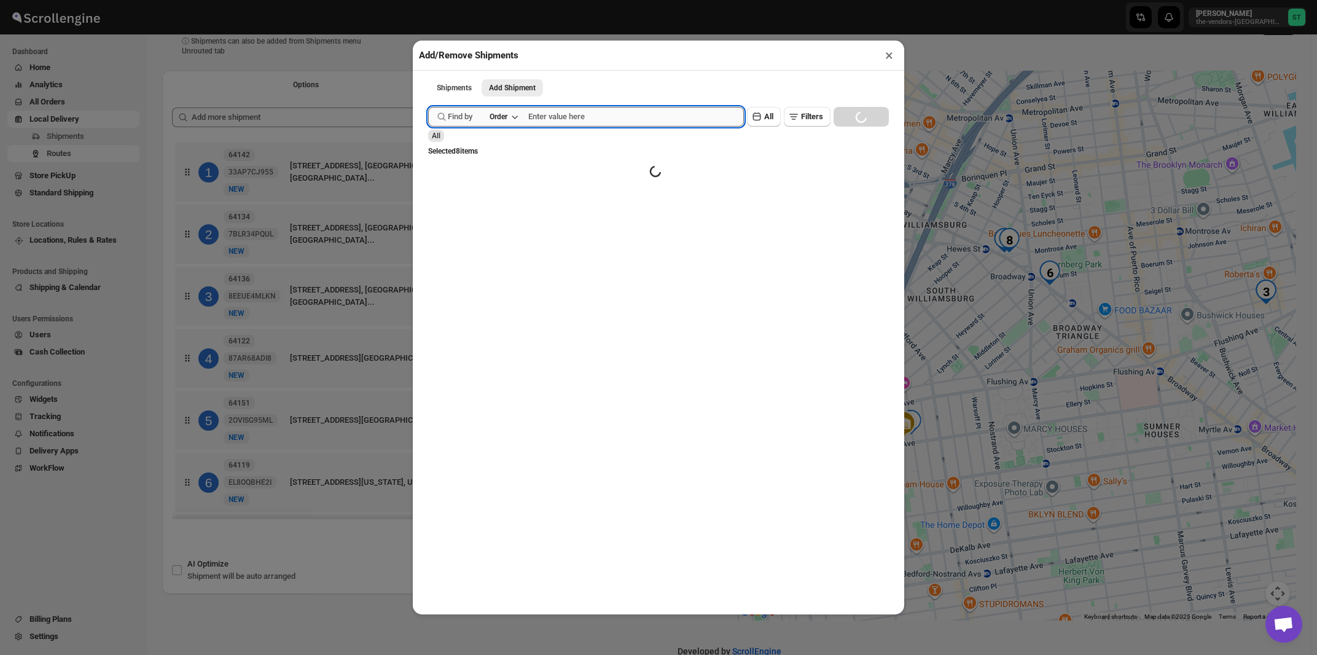
click at [568, 114] on input "text" at bounding box center [636, 117] width 216 height 20
paste input "64158"
type input "64158"
click at [428, 0] on button "Submit" at bounding box center [445, 6] width 35 height 13
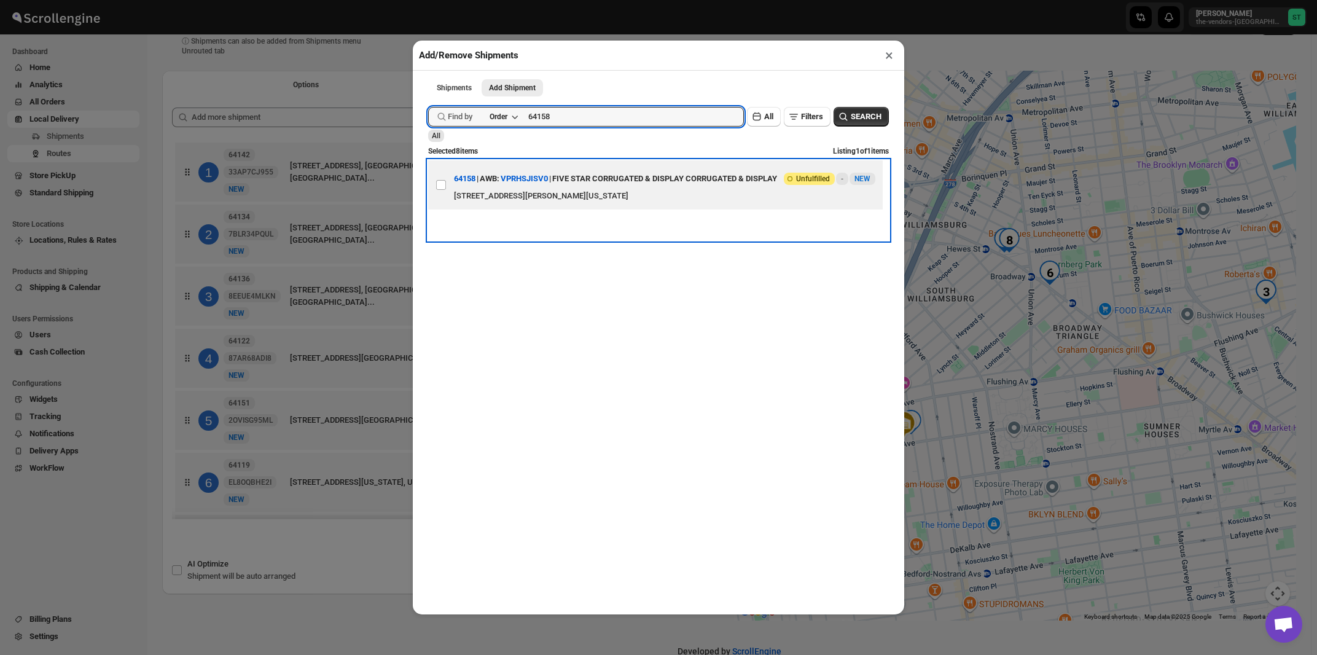
click at [628, 190] on div "FIVE STAR CORRUGATED & DISPLAY CORRUGATED & DISPLAY" at bounding box center [664, 179] width 225 height 22
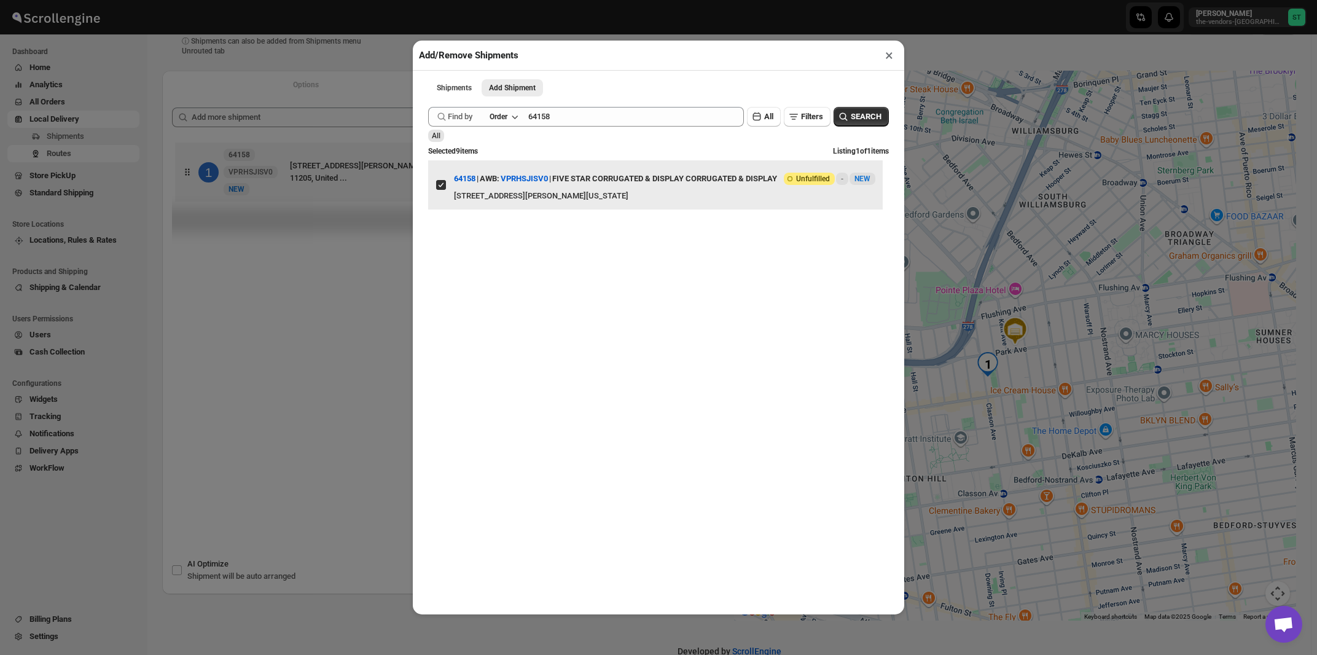
checkbox input "true"
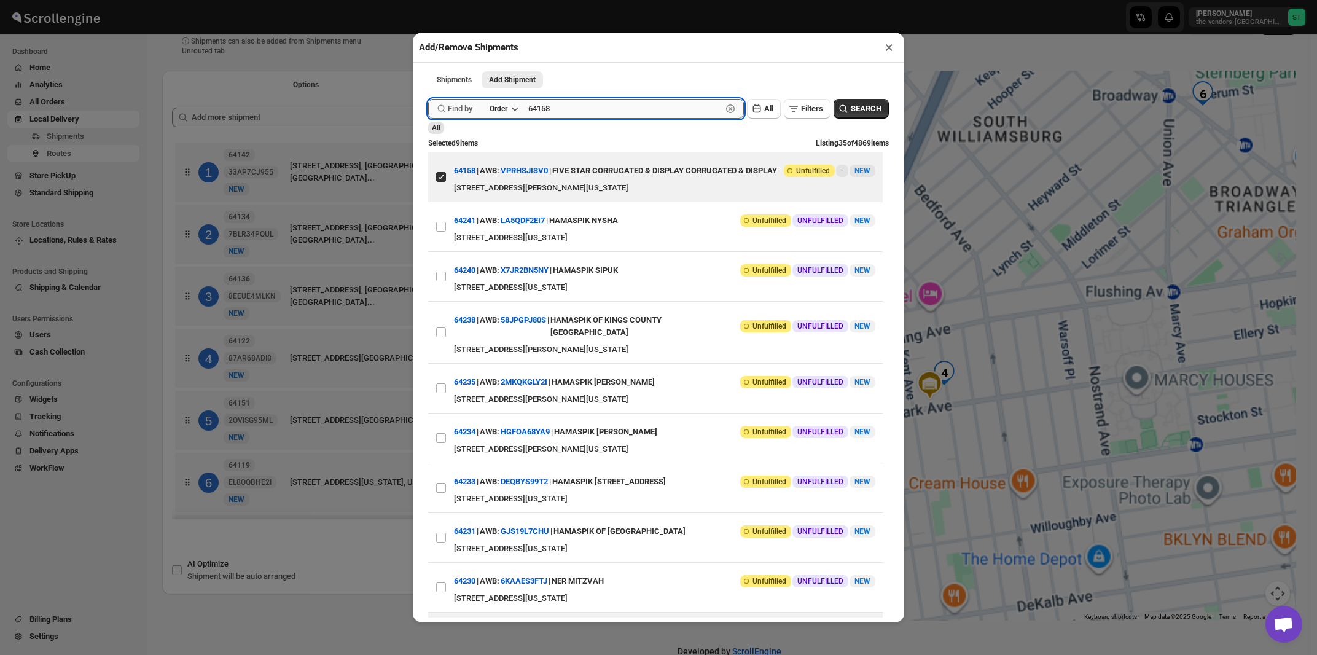
click at [619, 115] on input "64158" at bounding box center [624, 109] width 193 height 20
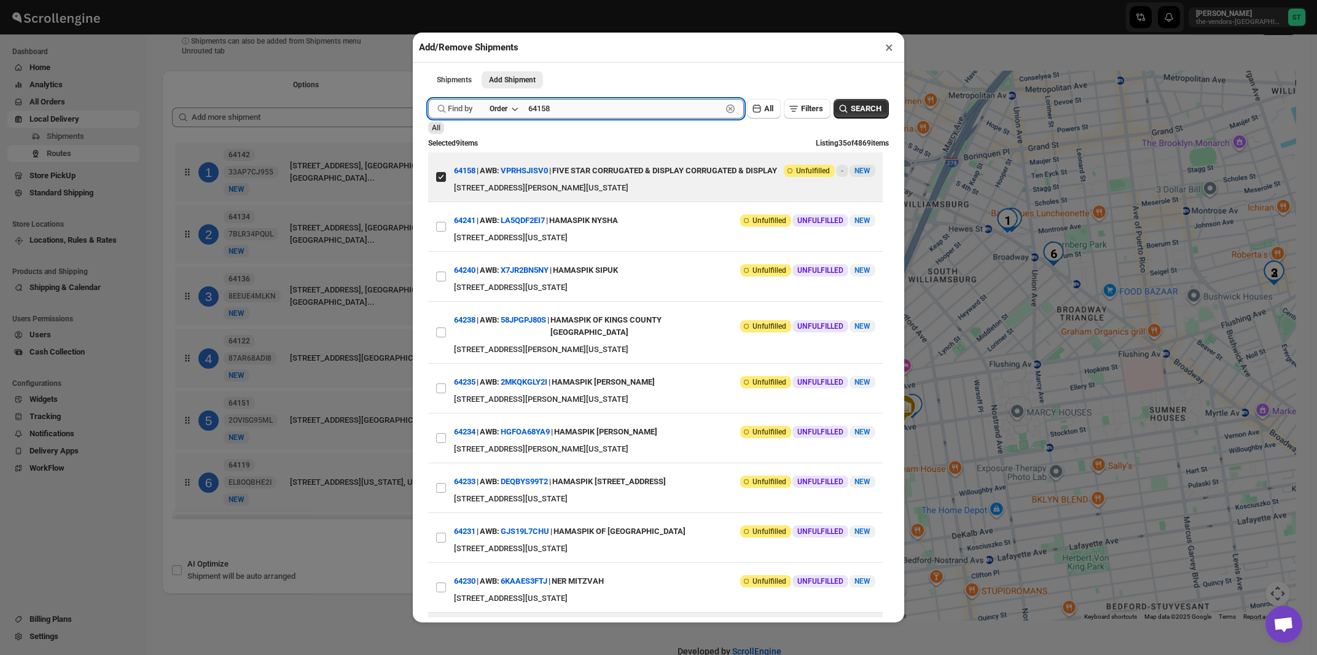
paste input "60"
type input "64160"
click at [428, 0] on button "Submit" at bounding box center [445, 6] width 35 height 13
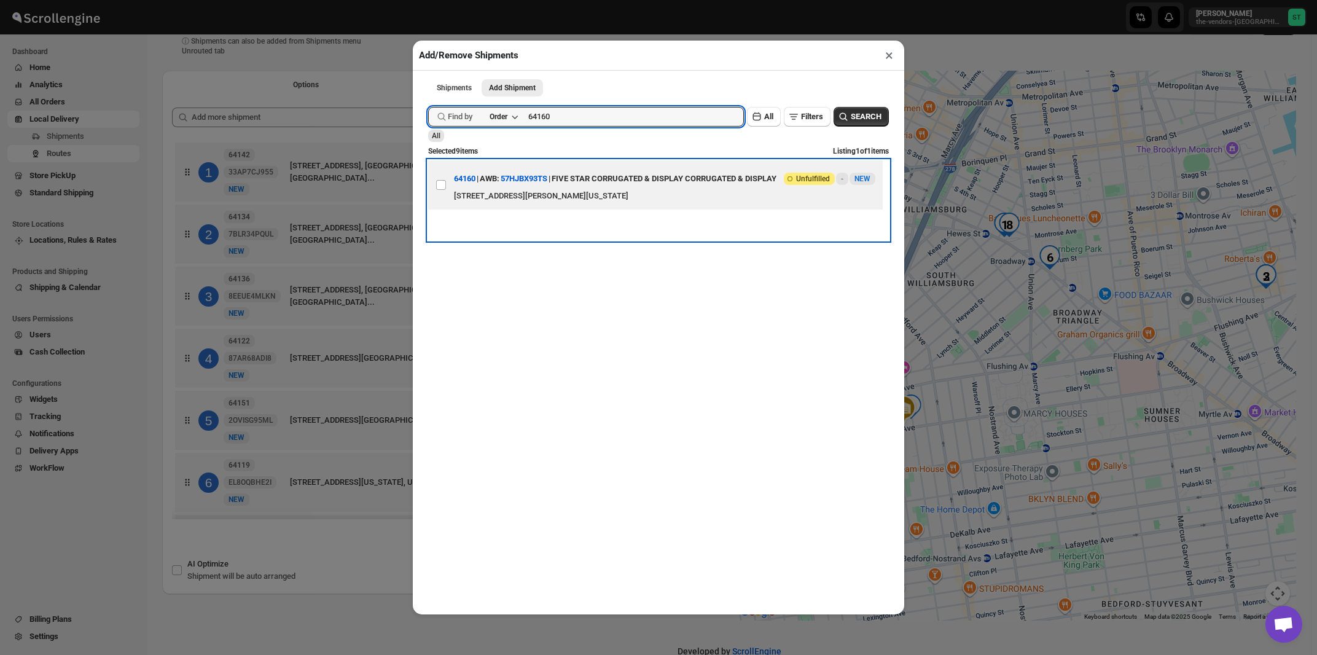
click at [638, 202] on div "[STREET_ADDRESS][PERSON_NAME][US_STATE]" at bounding box center [664, 196] width 421 height 12
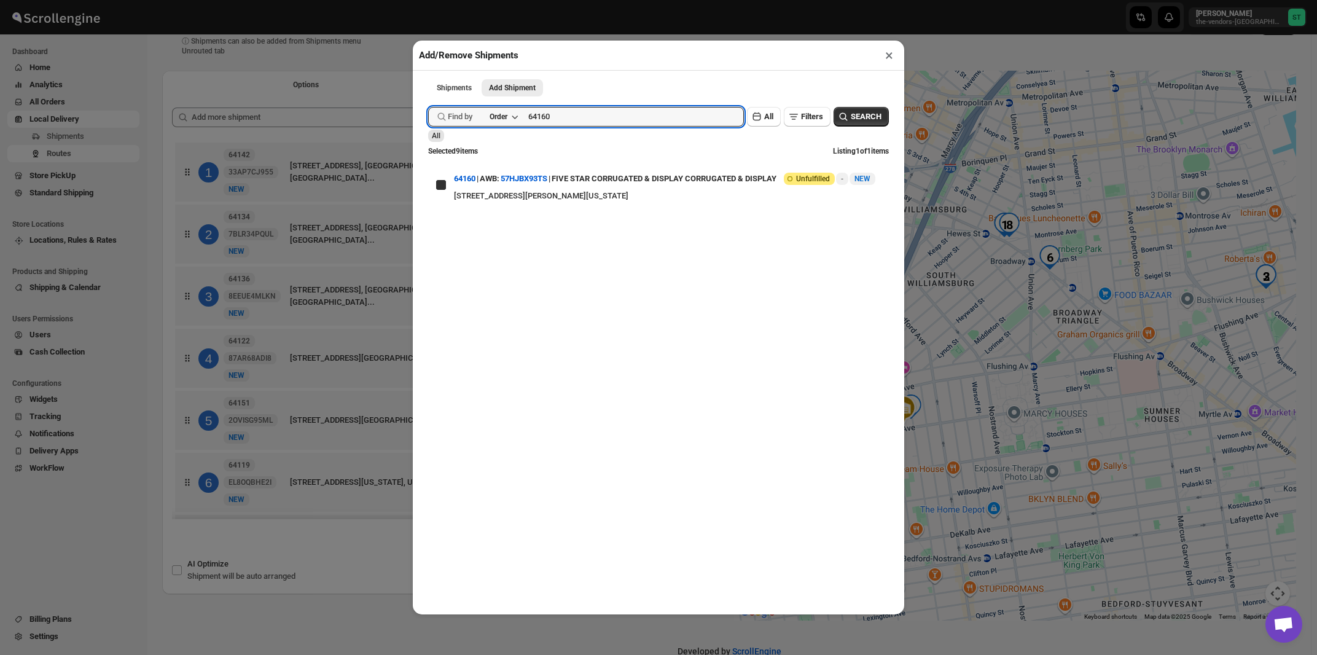
checkbox input "true"
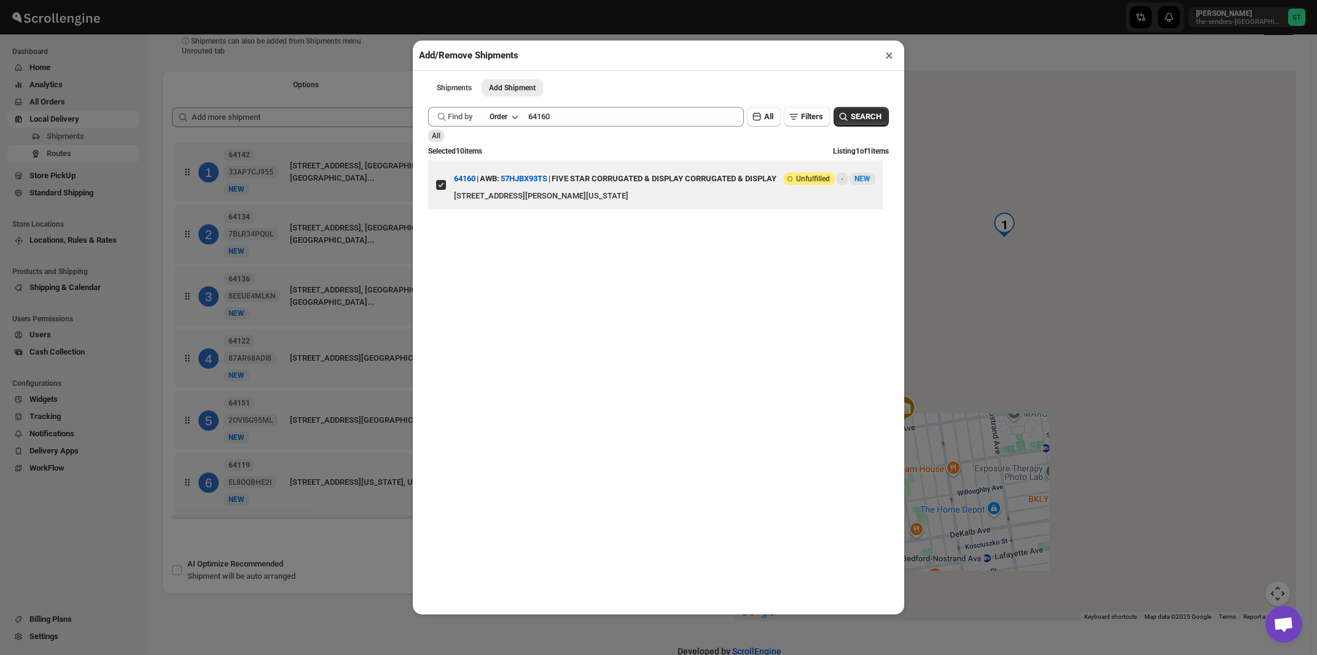
click at [888, 58] on button "×" at bounding box center [889, 55] width 18 height 17
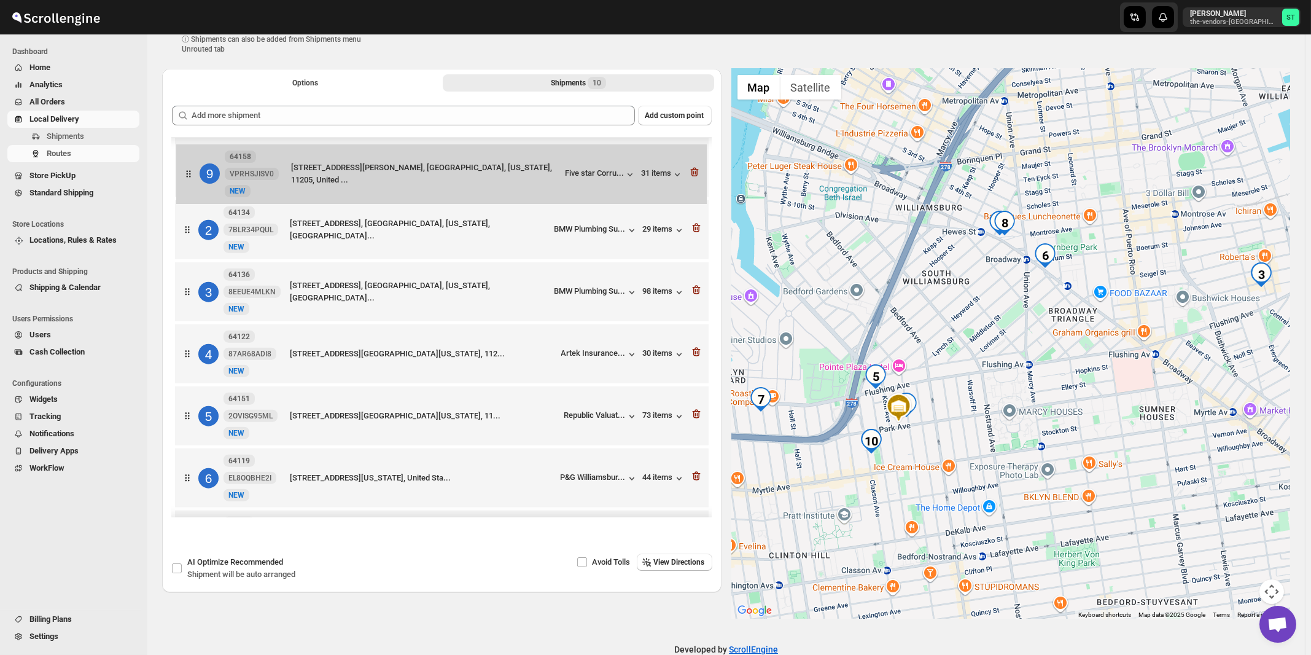
scroll to position [0, 0]
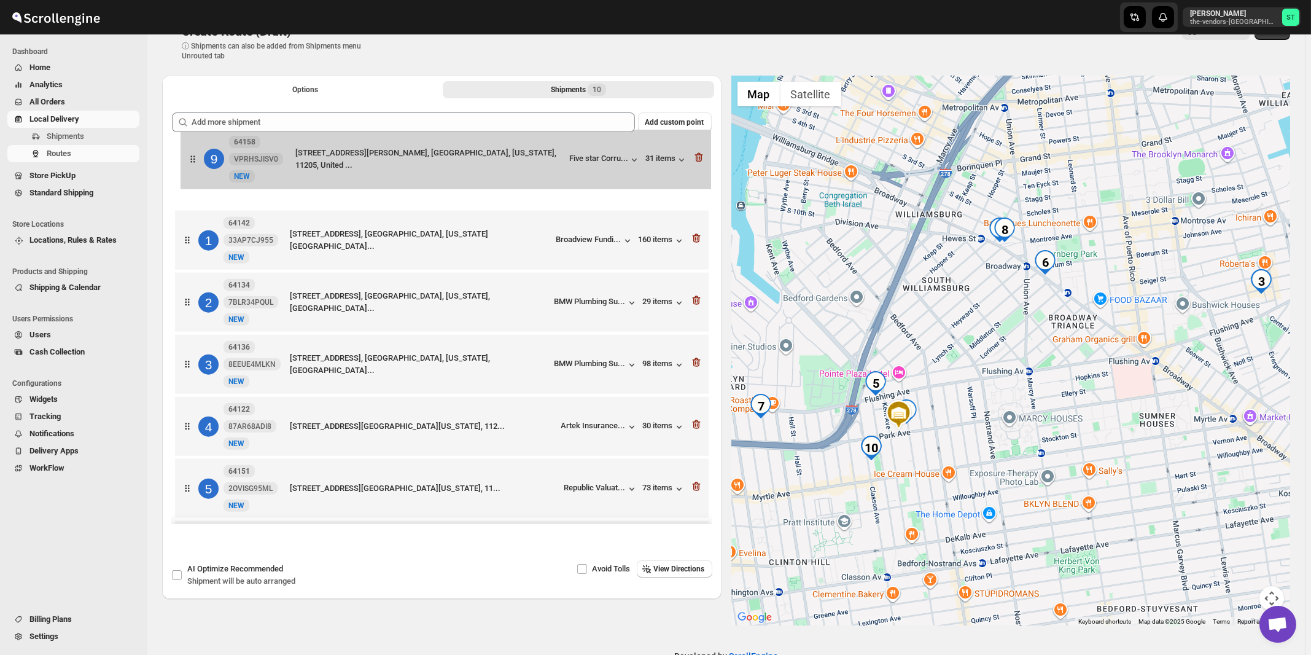
drag, startPoint x: 537, startPoint y: 400, endPoint x: 544, endPoint y: 162, distance: 237.8
click at [544, 162] on div "1 64142 33AP7CJ955 [GEOGRAPHIC_DATA][STREET_ADDRESS], [GEOGRAPHIC_DATA][US_STAT…" at bounding box center [442, 458] width 540 height 628
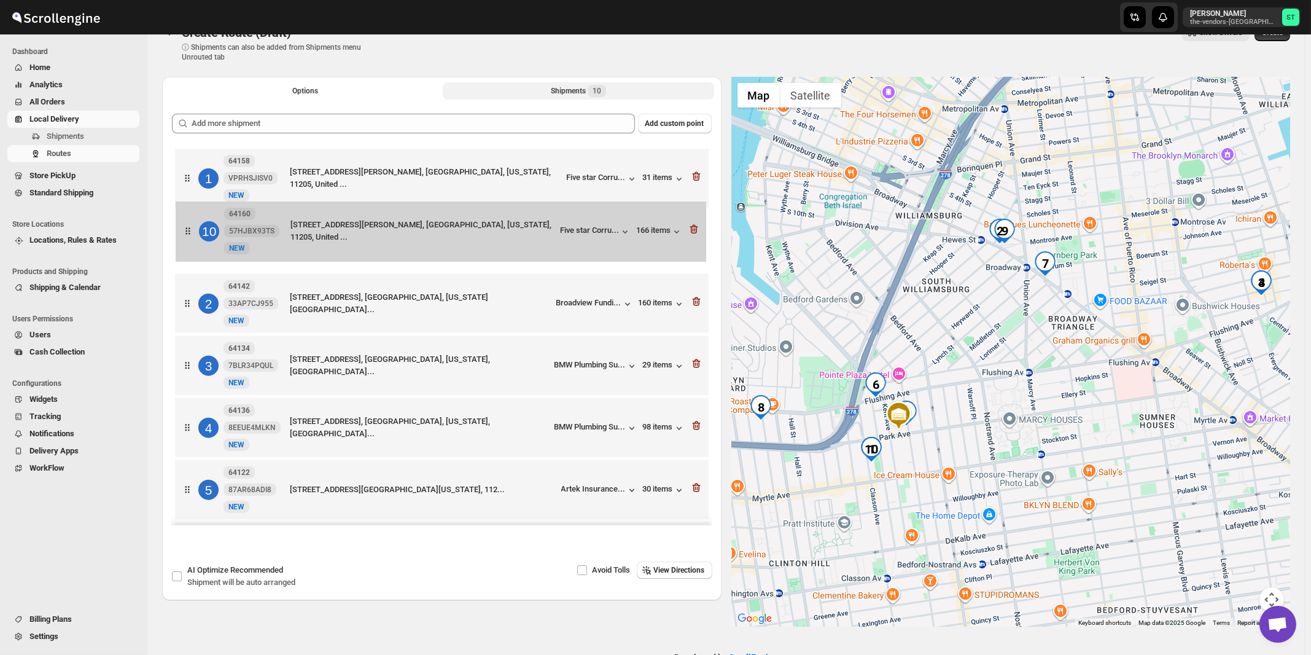
drag, startPoint x: 540, startPoint y: 494, endPoint x: 541, endPoint y: 229, distance: 264.7
click at [541, 229] on div "1 64158 VPRHSJISV0 New [GEOGRAPHIC_DATA][STREET_ADDRESS][PERSON_NAME], [GEOGRAP…" at bounding box center [442, 460] width 540 height 628
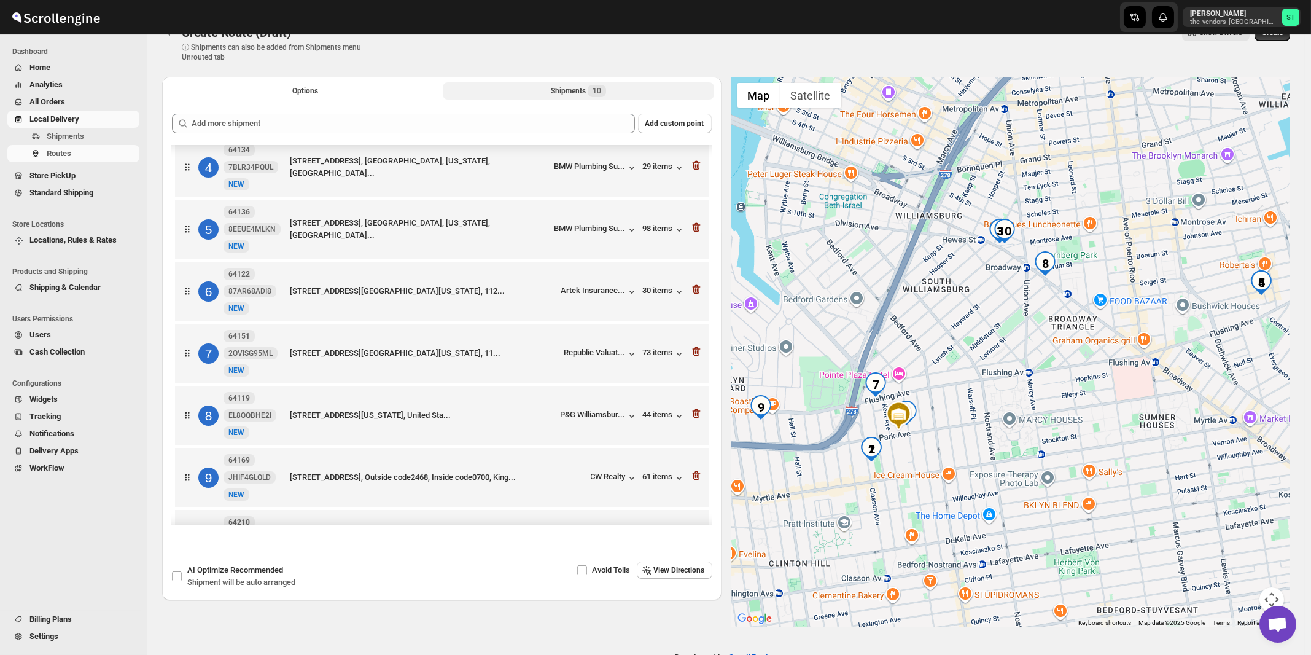
scroll to position [256, 0]
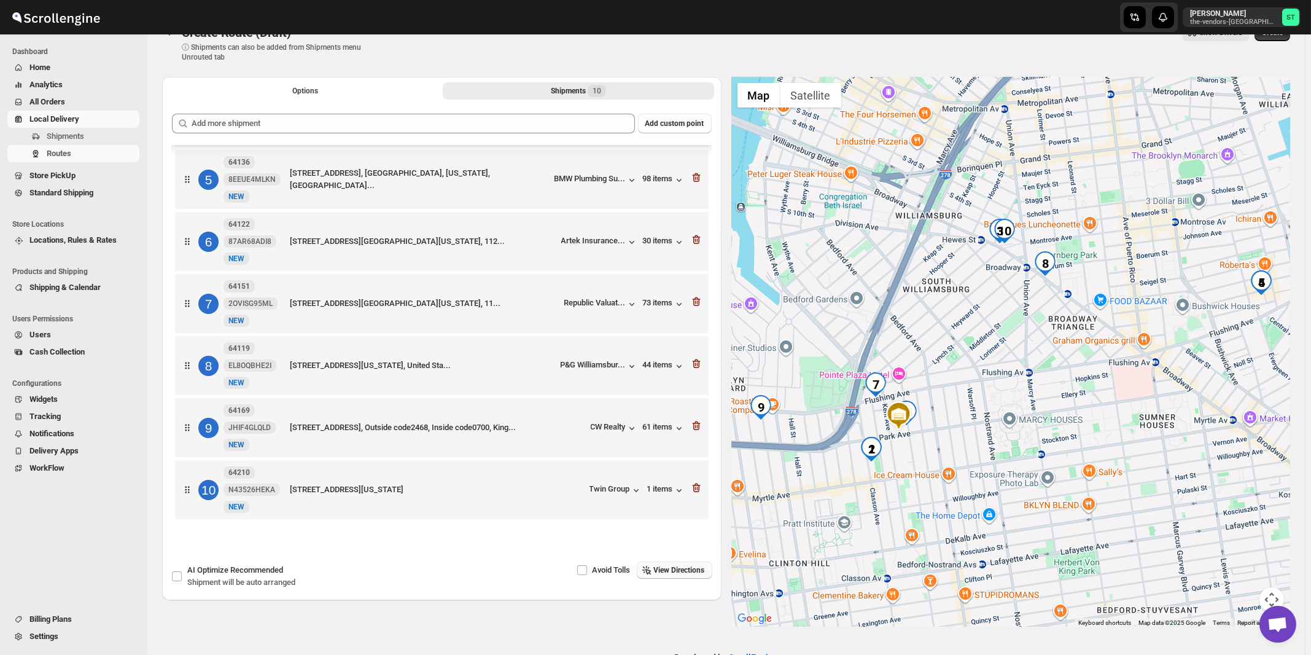
click at [688, 568] on span "View Directions" at bounding box center [679, 570] width 51 height 10
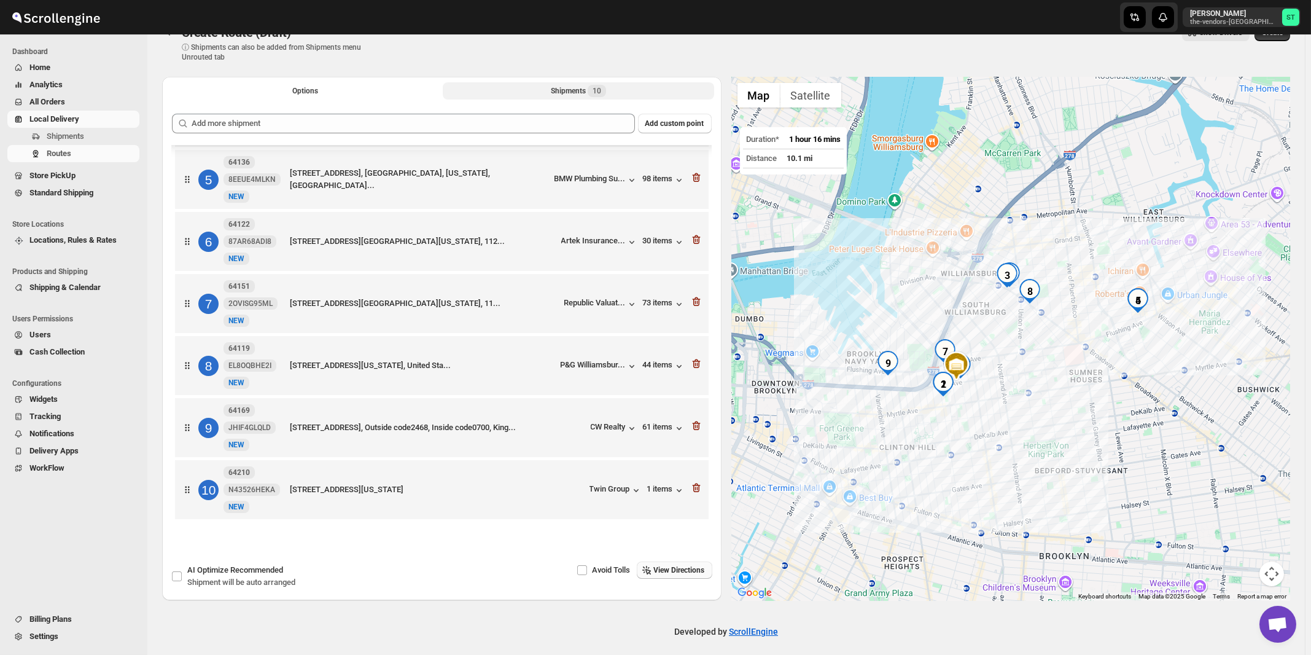
scroll to position [0, 0]
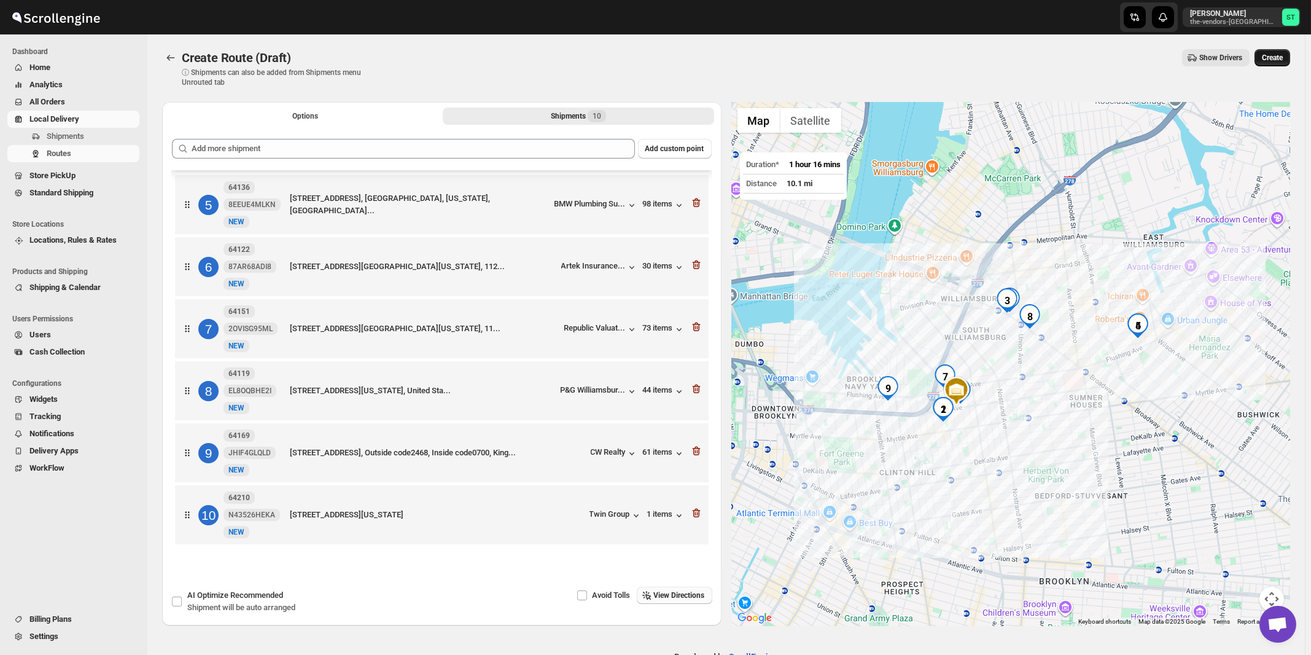
click at [1283, 58] on span "Create" at bounding box center [1272, 58] width 21 height 10
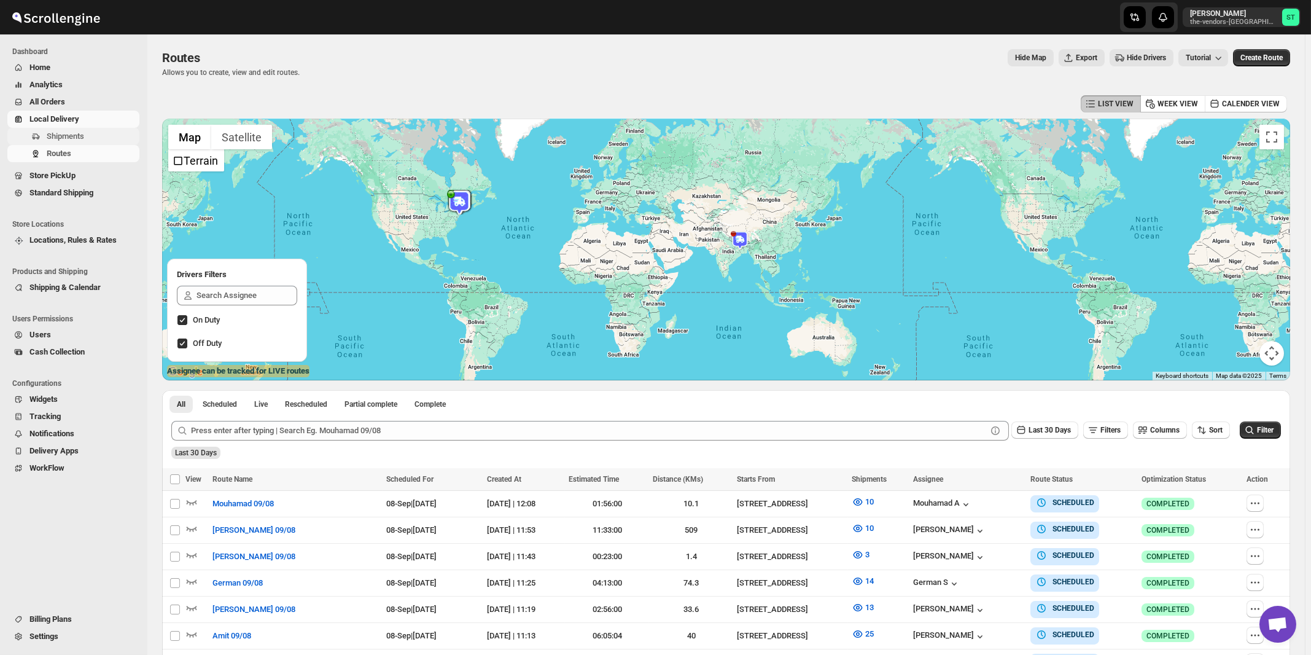
click at [72, 135] on span "Shipments" at bounding box center [65, 135] width 37 height 9
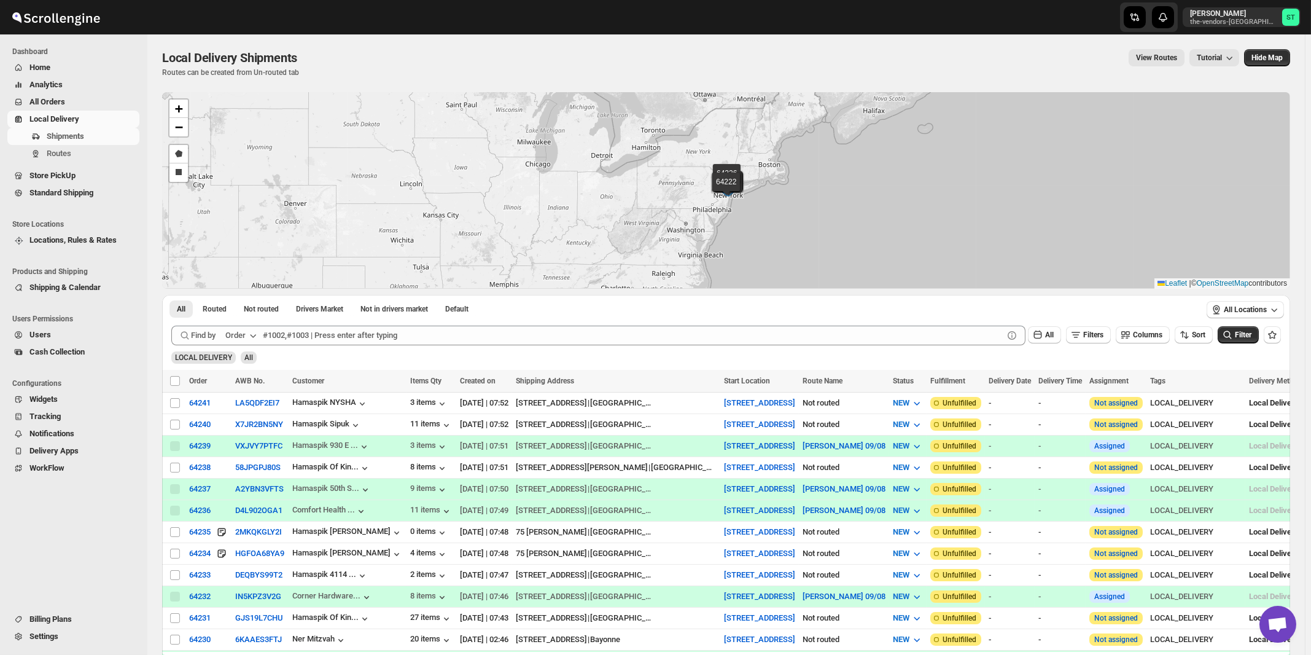
click at [246, 335] on div "Order" at bounding box center [235, 335] width 20 height 12
click at [246, 425] on div "Customer Name" at bounding box center [243, 427] width 57 height 12
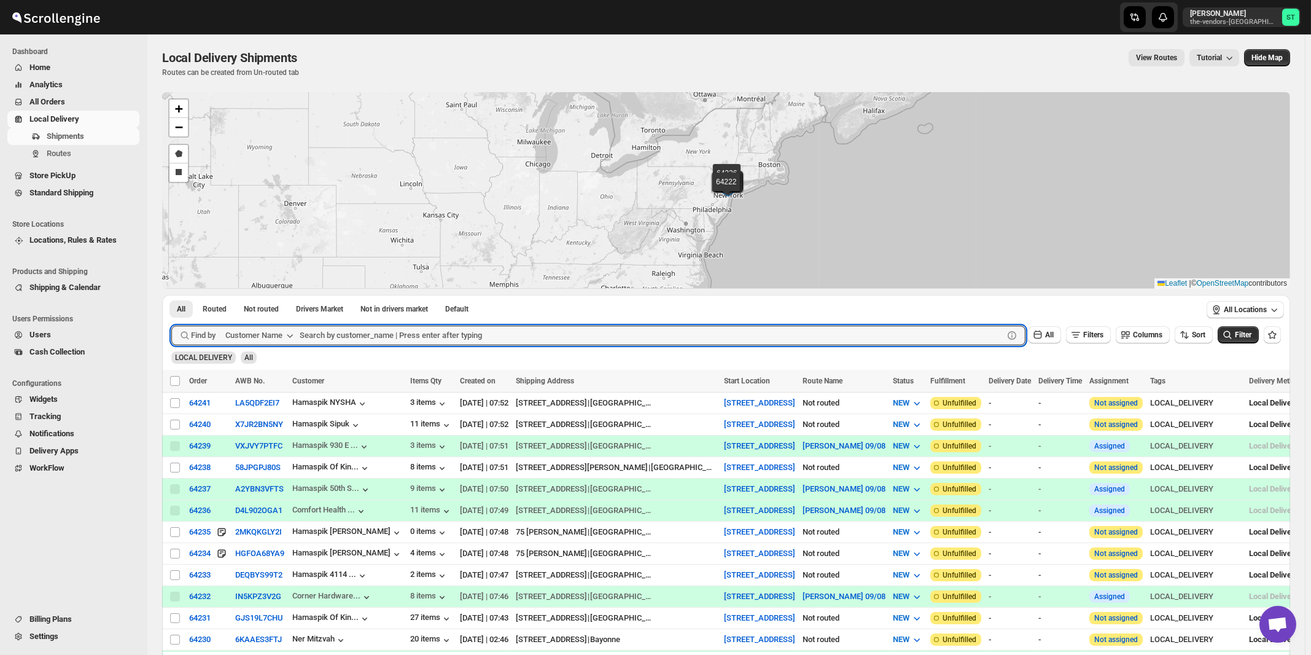
paste input "Spectrum Medical Management Ground Floor"
type input "Spectrum Medical Management Ground Floor"
click at [171, 295] on button "Submit" at bounding box center [188, 301] width 35 height 13
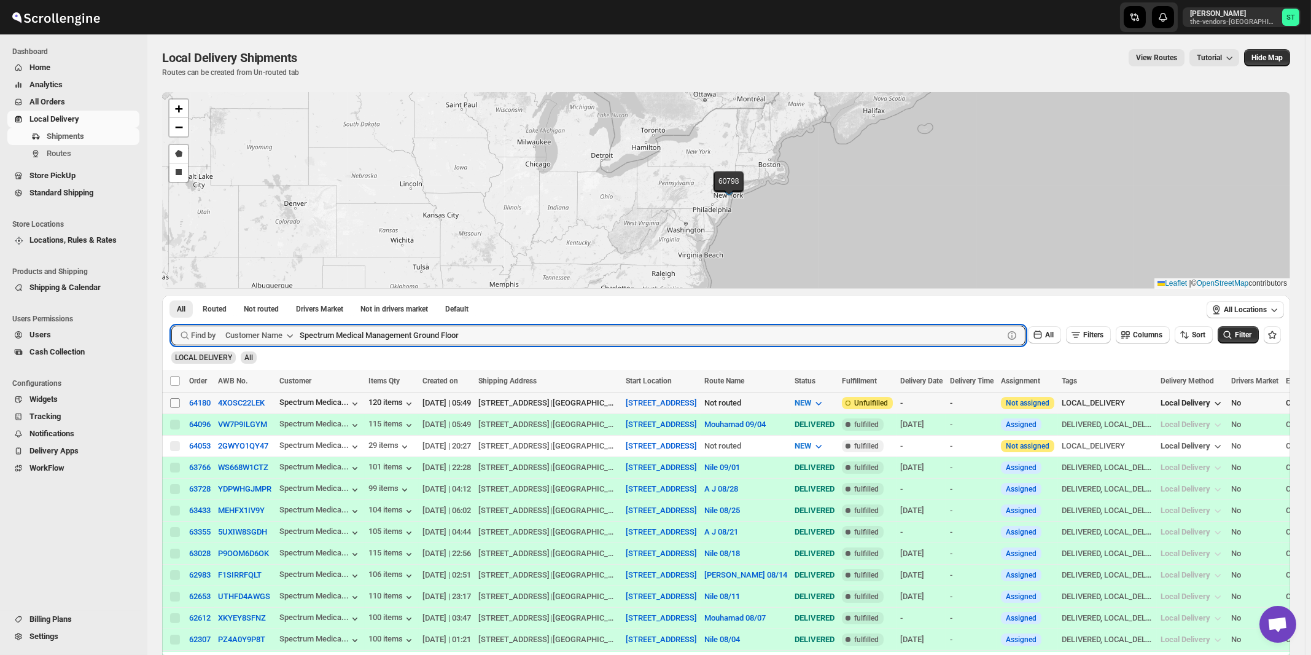
click at [175, 401] on input "Select shipment" at bounding box center [175, 403] width 10 height 10
checkbox input "true"
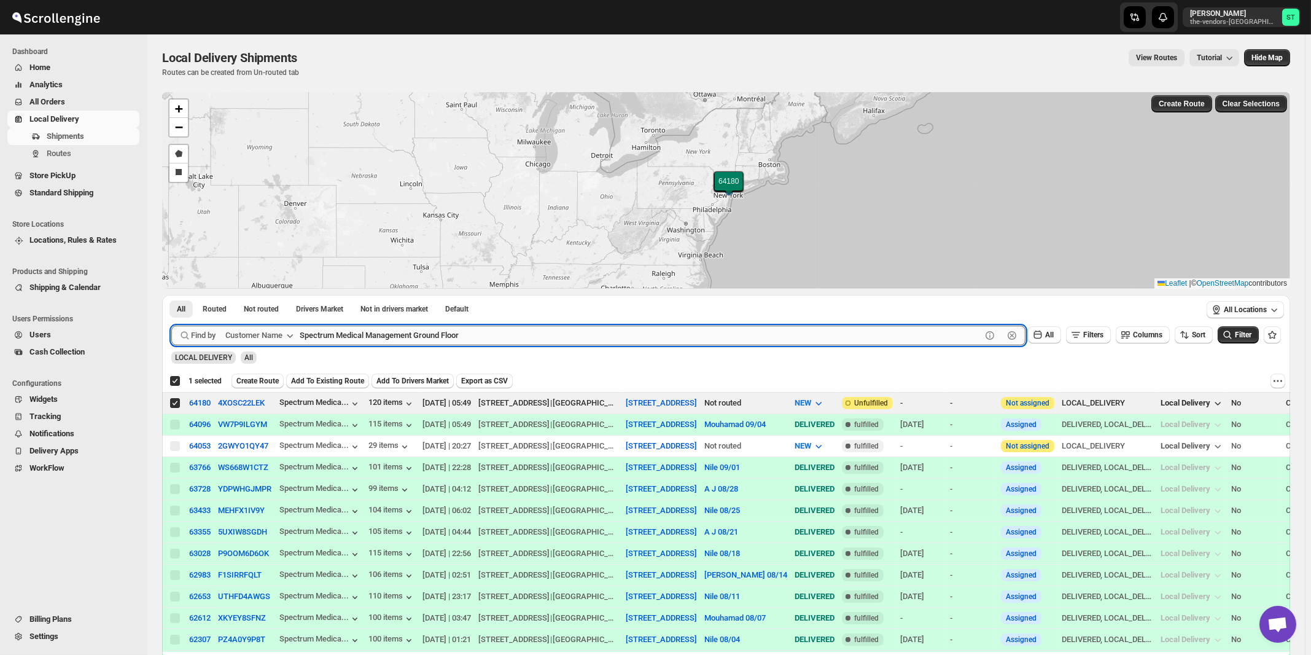
click at [449, 341] on input "Spectrum Medical Management Ground Floor" at bounding box center [641, 336] width 682 height 20
paste input "PowerShine Lighting"
type input "PowerShine Lighting"
click at [171, 295] on button "Submit" at bounding box center [188, 301] width 35 height 13
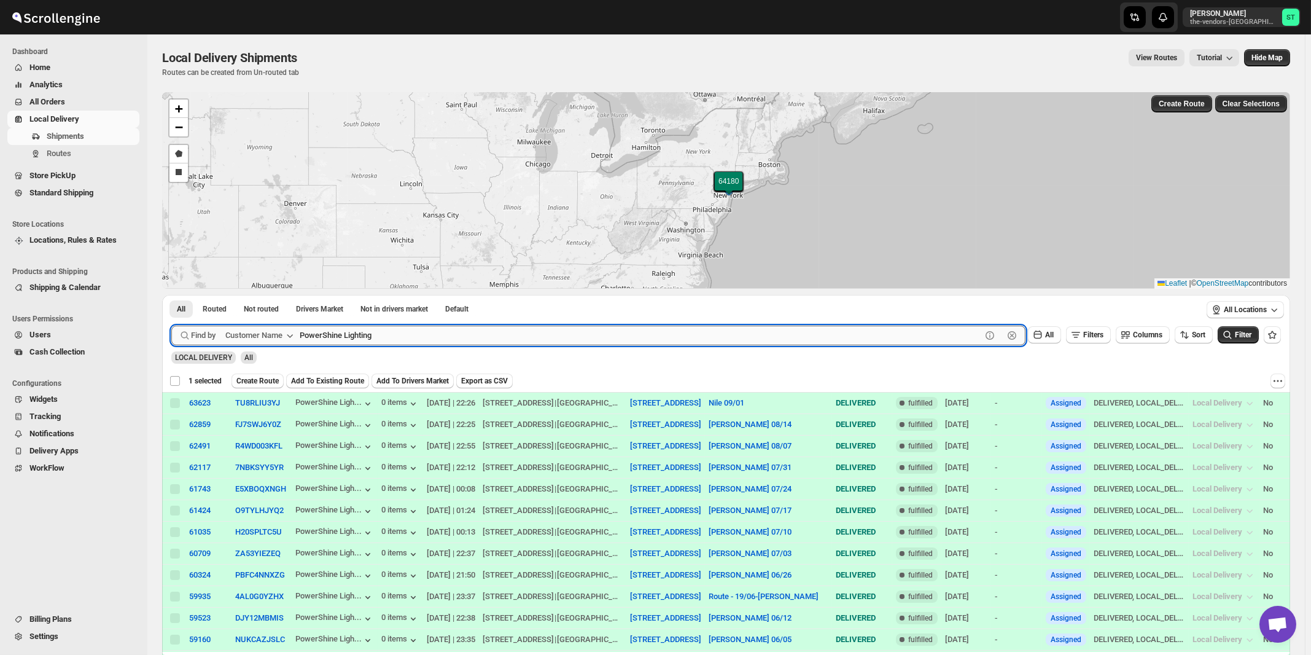
checkbox input "false"
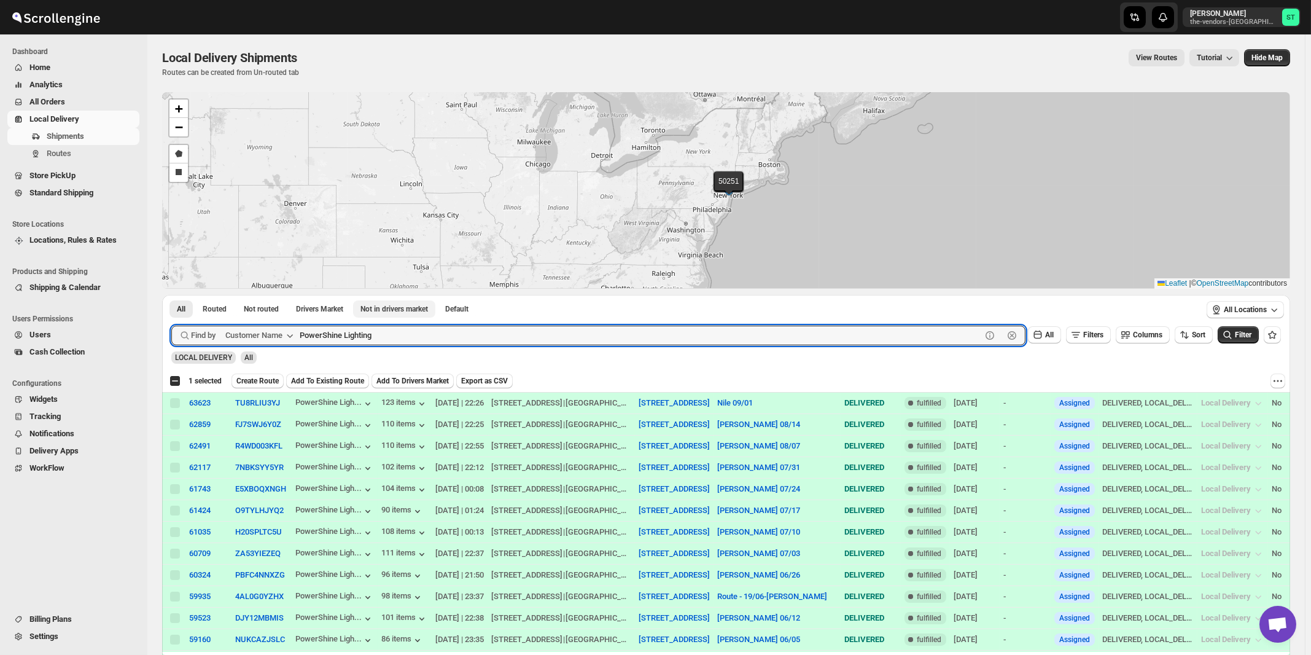
click at [171, 295] on button "Submit" at bounding box center [188, 301] width 35 height 13
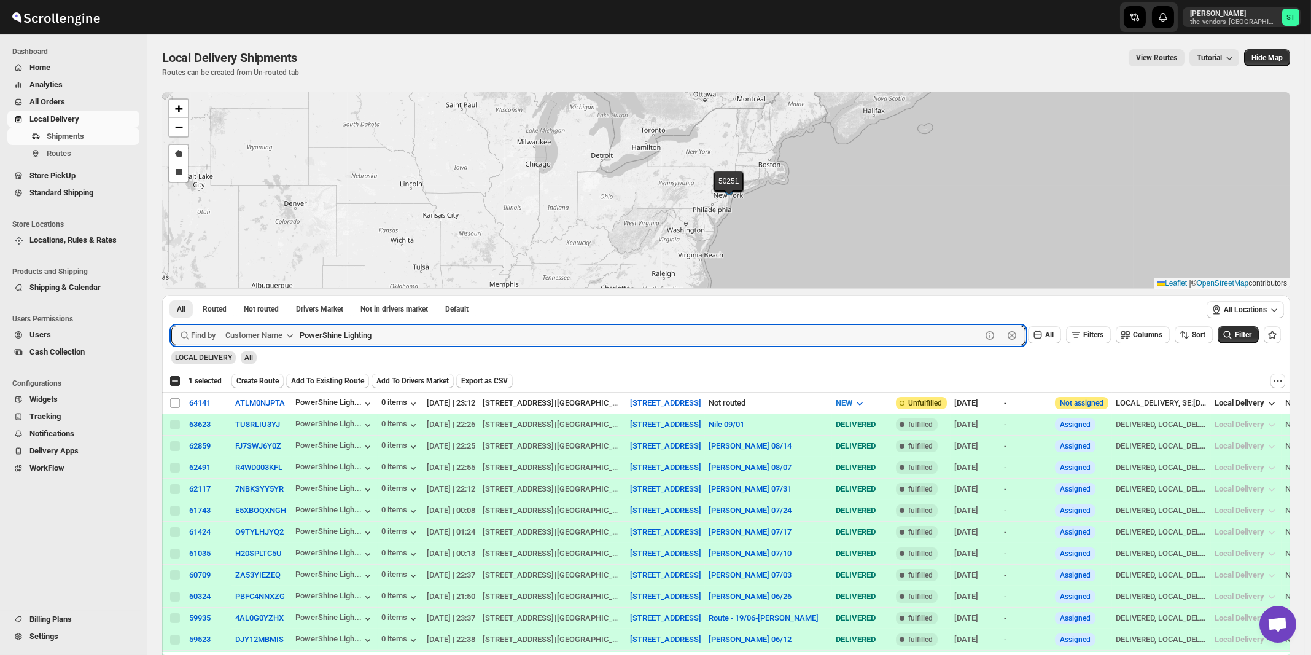
checkbox input "true"
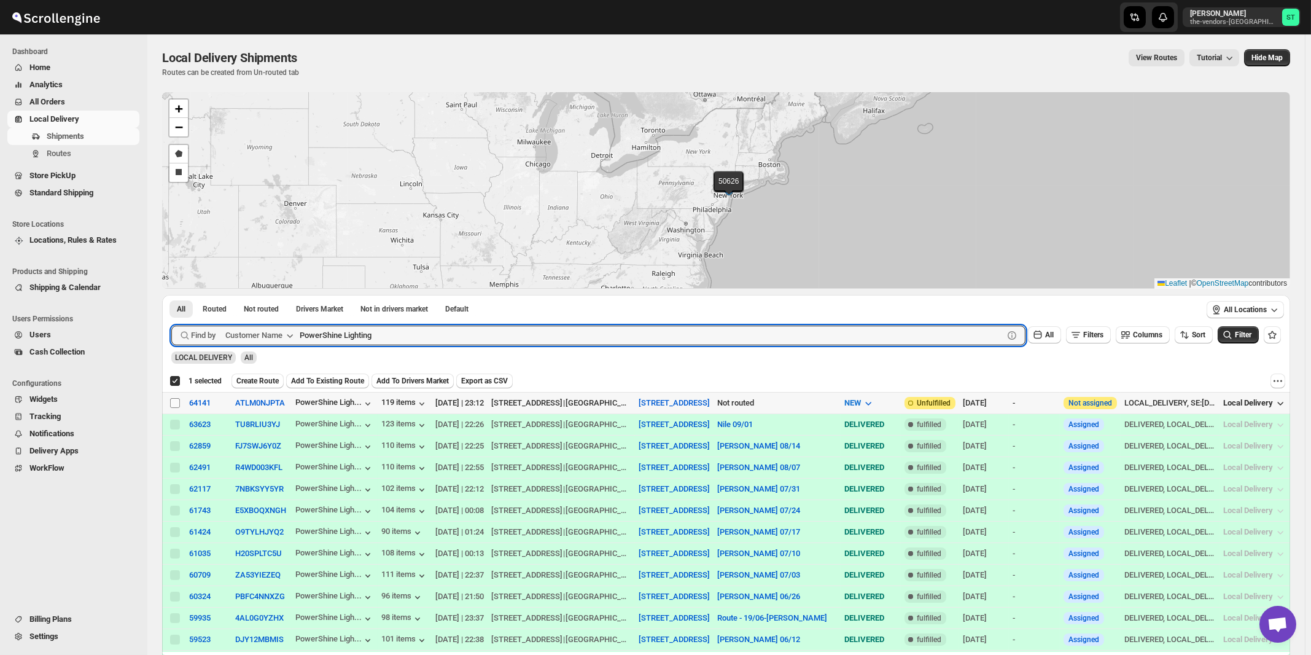
click at [174, 401] on input "Select shipment" at bounding box center [175, 403] width 10 height 10
checkbox input "true"
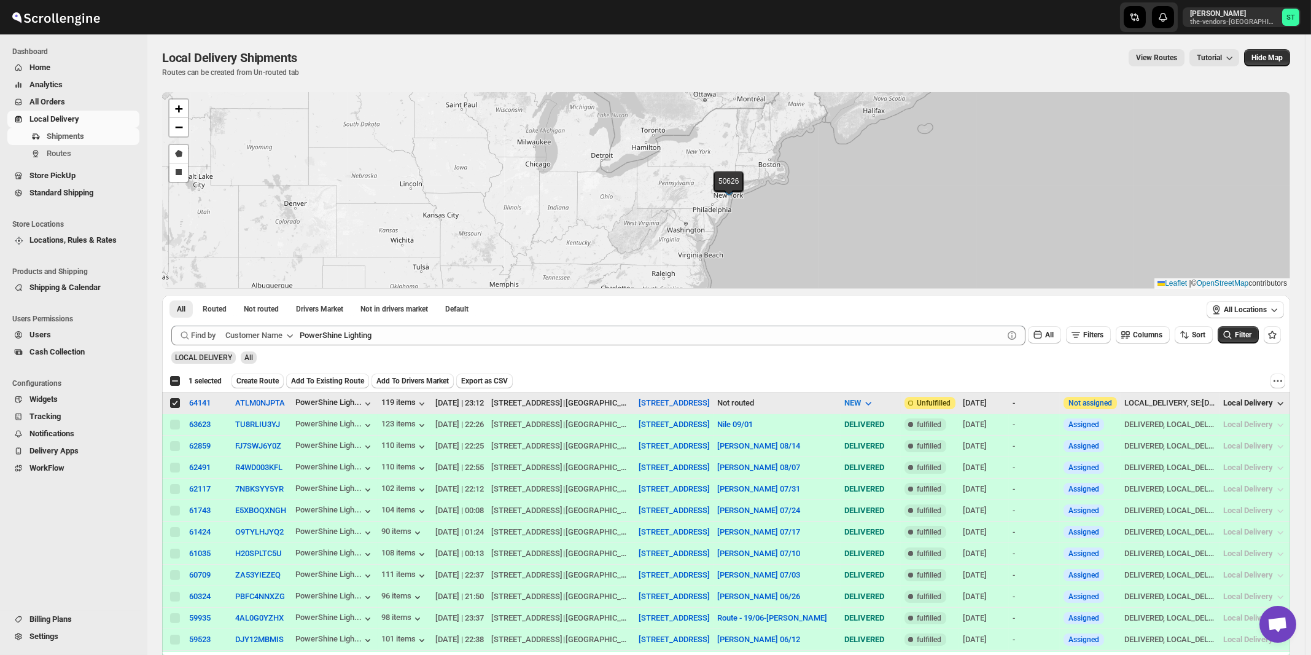
checkbox input "false"
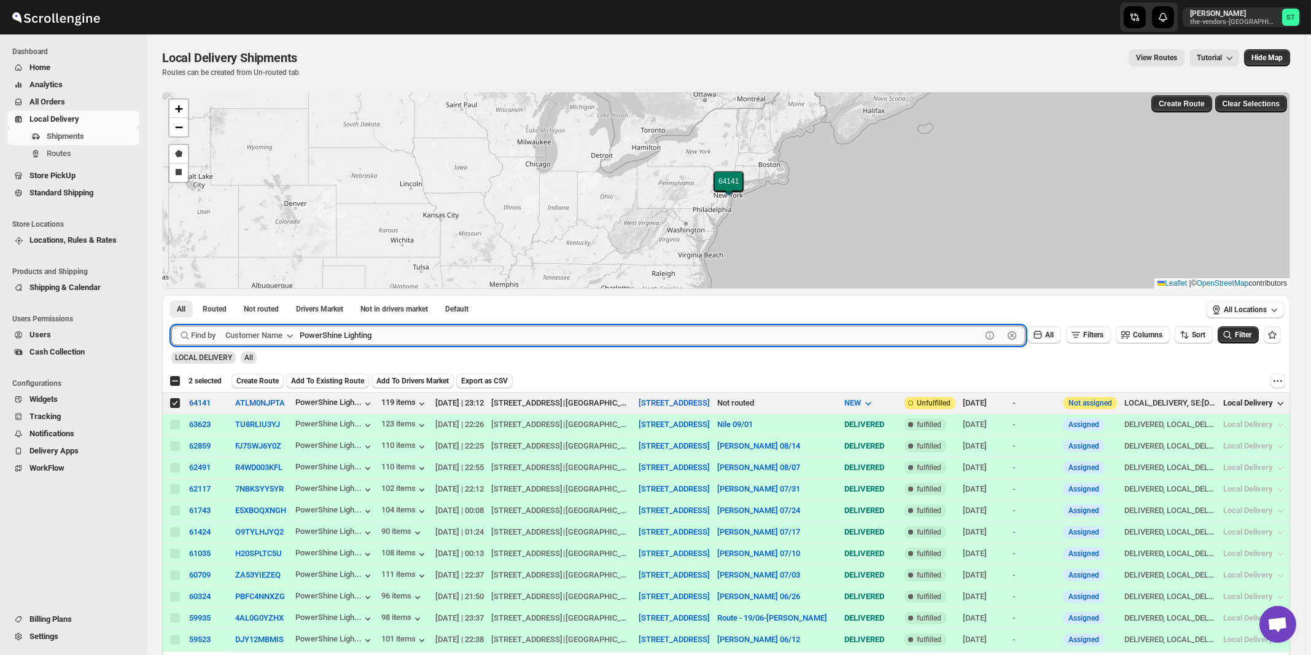
click at [394, 338] on input "PowerShine Lighting" at bounding box center [641, 336] width 682 height 20
paste input "Boldyn Networks Broadway"
type input "Boldyn Networks Broadway"
click at [171, 295] on button "Submit" at bounding box center [188, 301] width 35 height 13
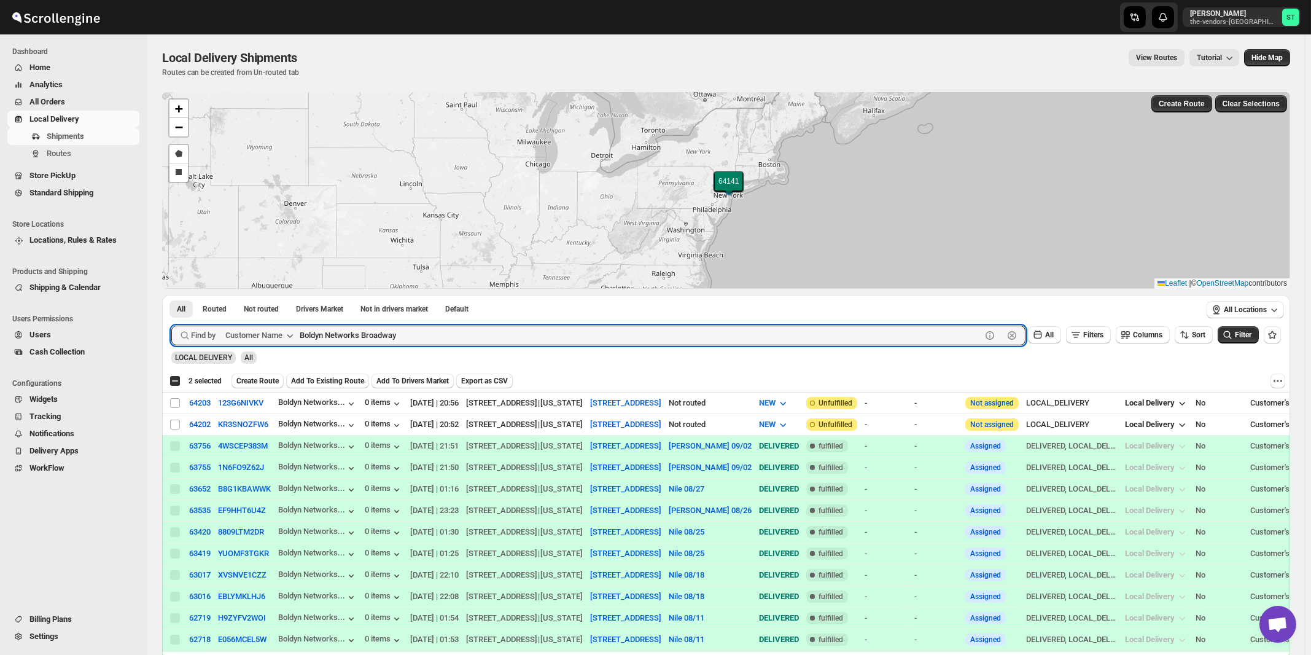
checkbox input "true"
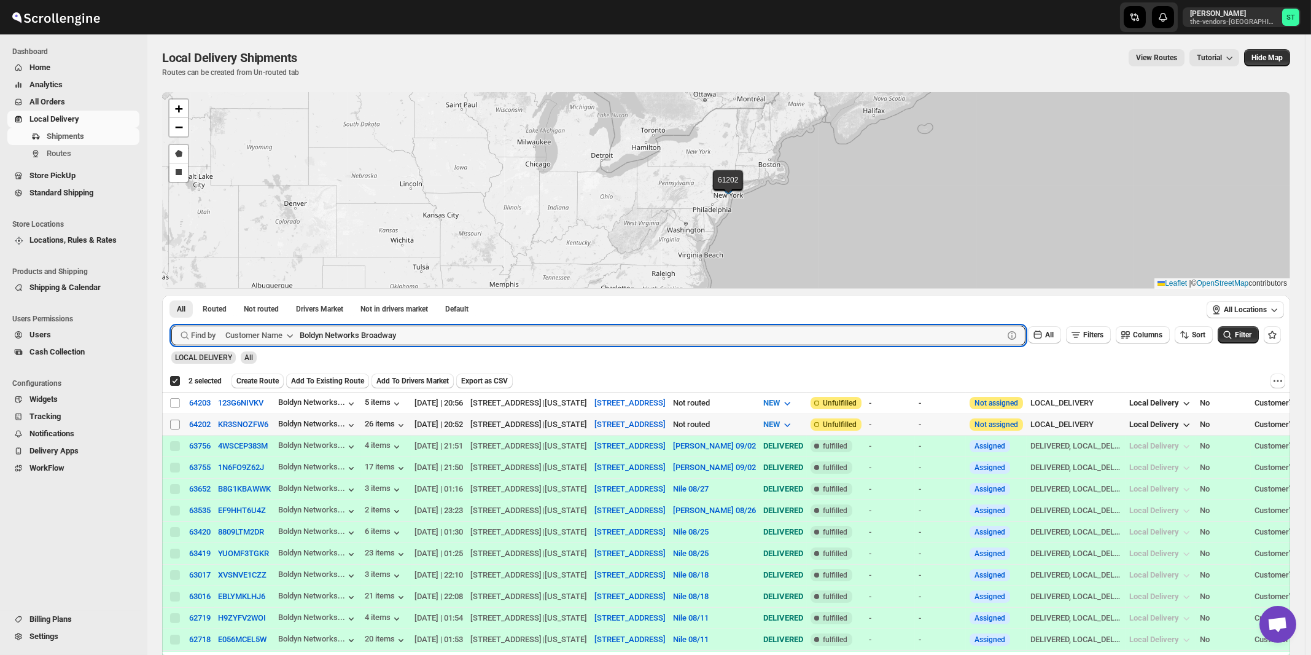
click at [173, 425] on input "Select shipment" at bounding box center [175, 425] width 10 height 10
checkbox input "true"
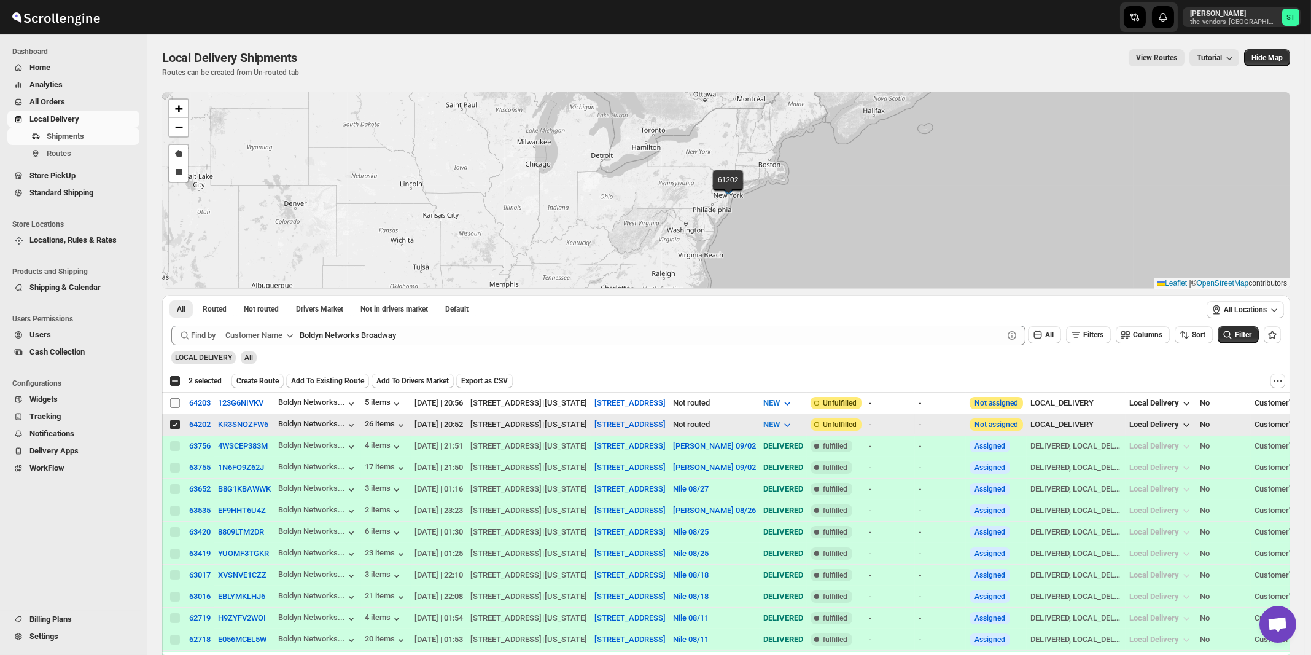
checkbox input "false"
click at [174, 402] on input "Select shipment" at bounding box center [175, 403] width 10 height 10
checkbox input "true"
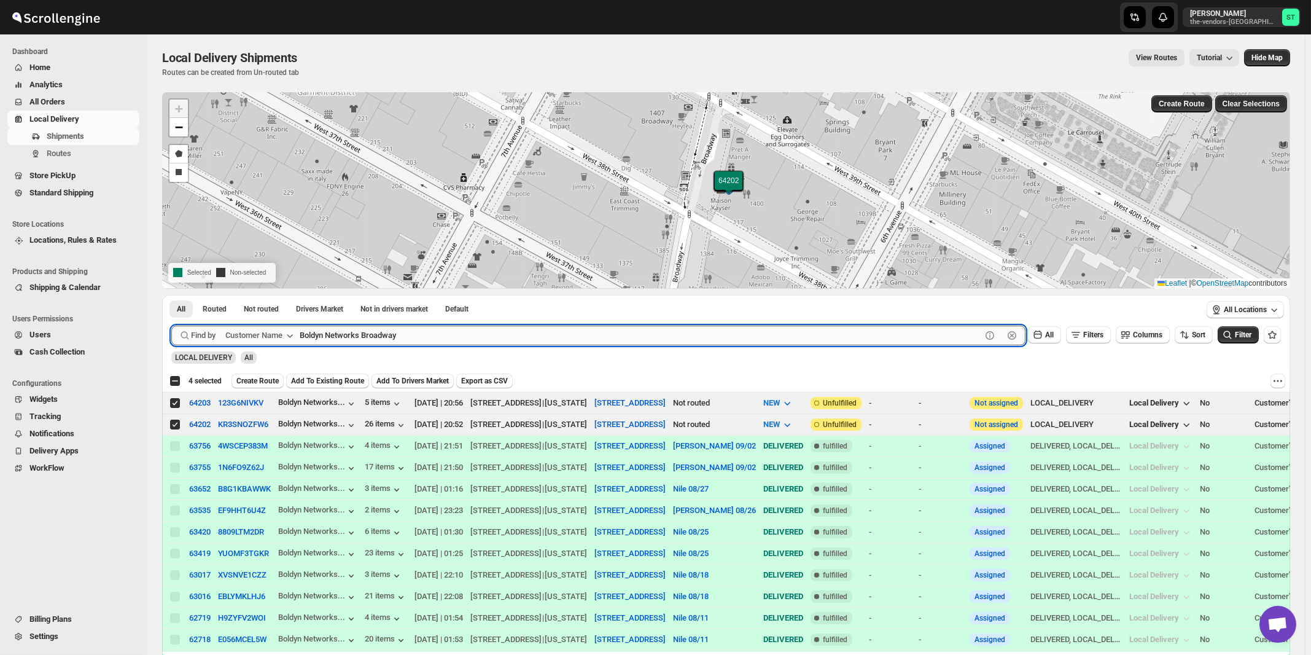
click at [374, 334] on input "Boldyn Networks Broadway" at bounding box center [641, 336] width 682 height 20
paste input "CTA Digital"
type input "CTA Digital"
click at [171, 295] on button "Submit" at bounding box center [188, 301] width 35 height 13
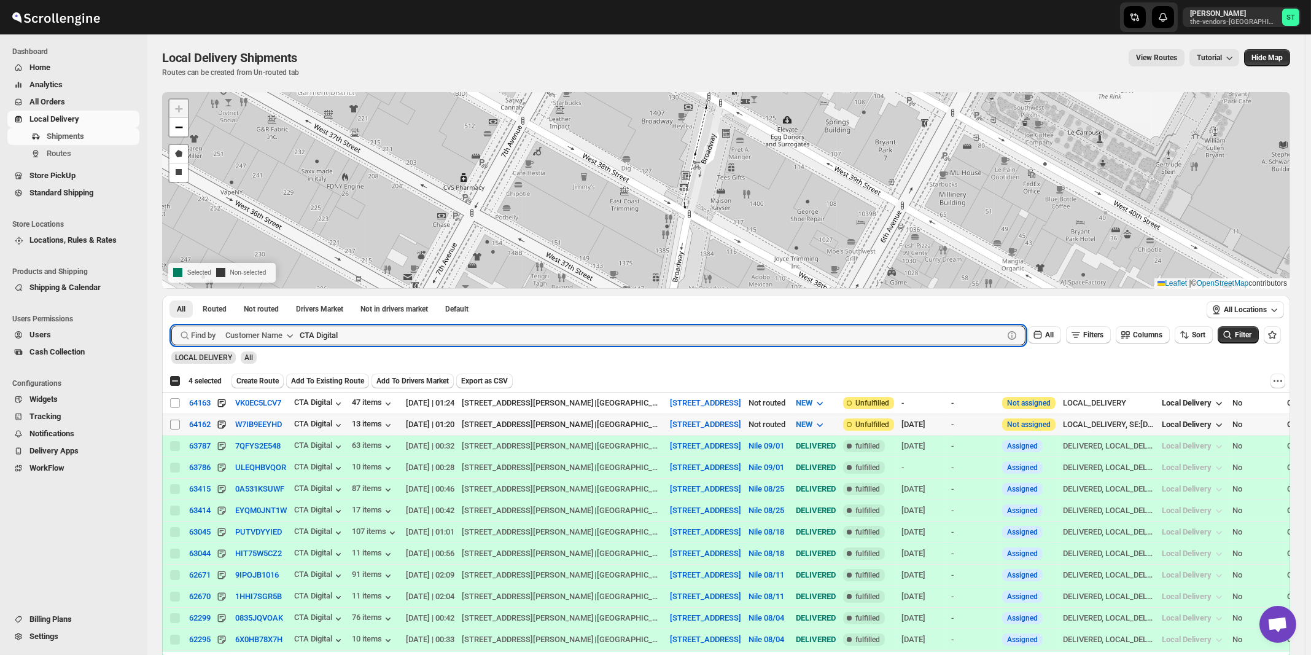
click at [174, 422] on input "Select shipment" at bounding box center [175, 425] width 10 height 10
checkbox input "true"
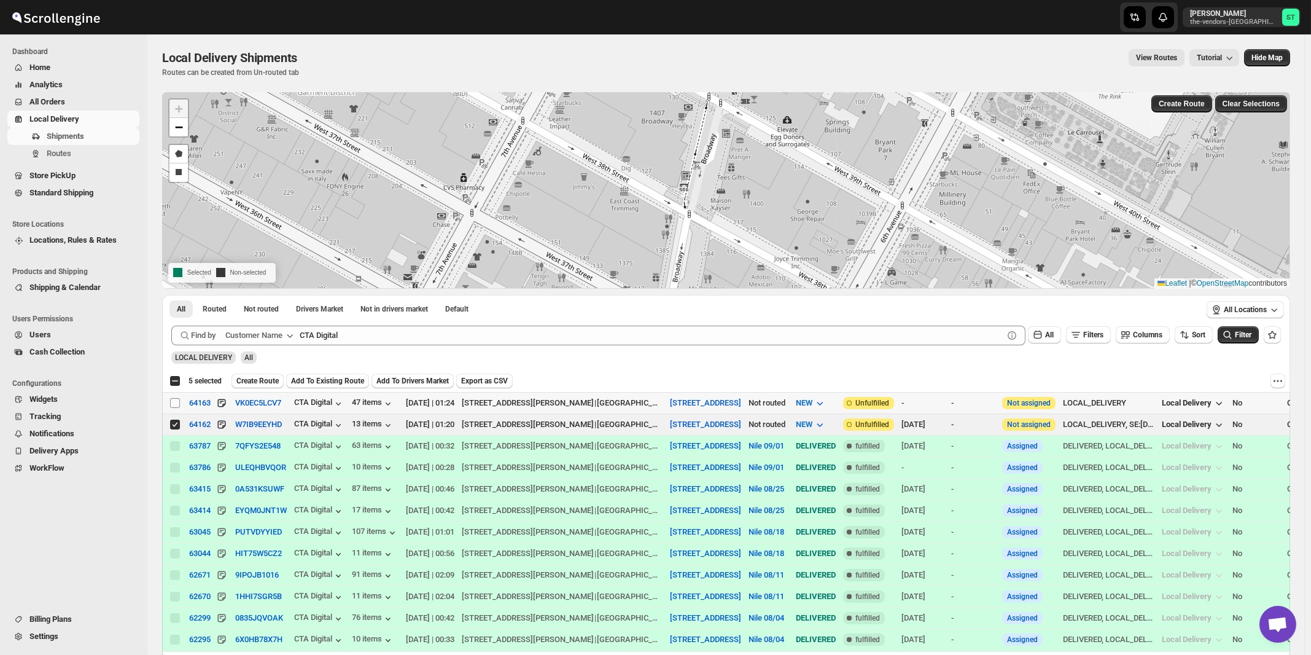
click at [174, 402] on input "Select shipment" at bounding box center [175, 403] width 10 height 10
checkbox input "true"
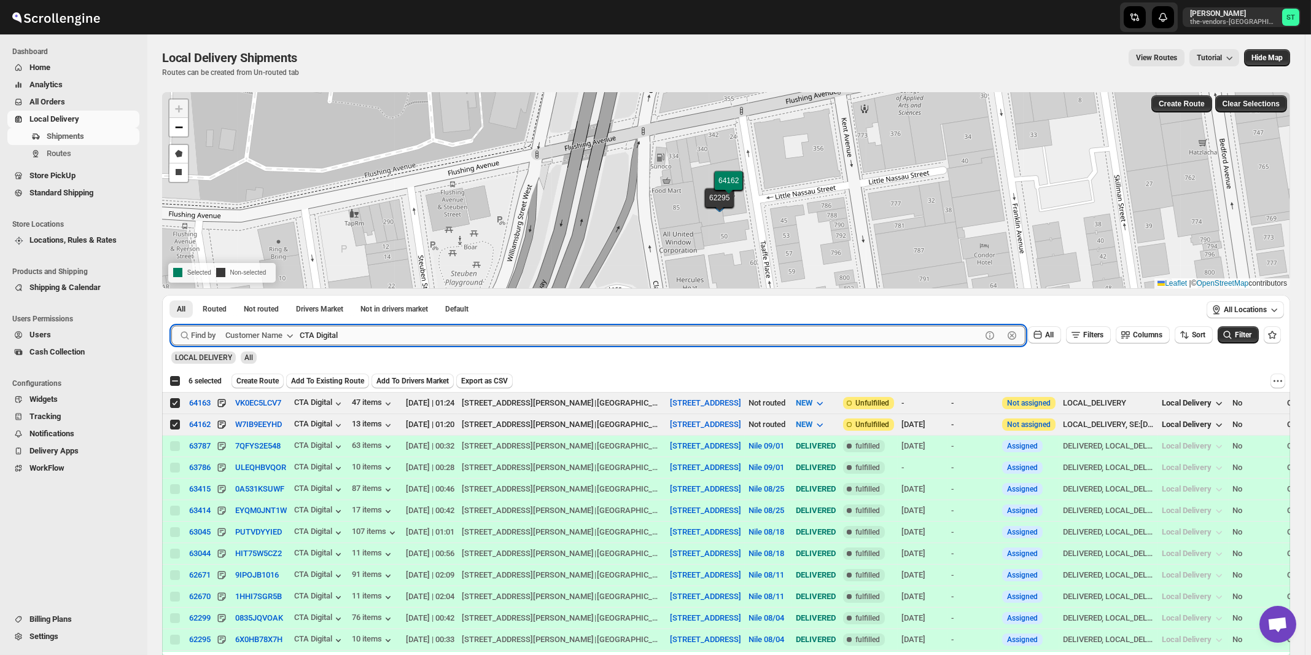
click at [401, 329] on input "CTA Digital" at bounding box center [641, 336] width 682 height 20
paste input "Oda Primary Health Care"
type input "Oda Primary Health Care"
click at [171, 295] on button "Submit" at bounding box center [188, 301] width 35 height 13
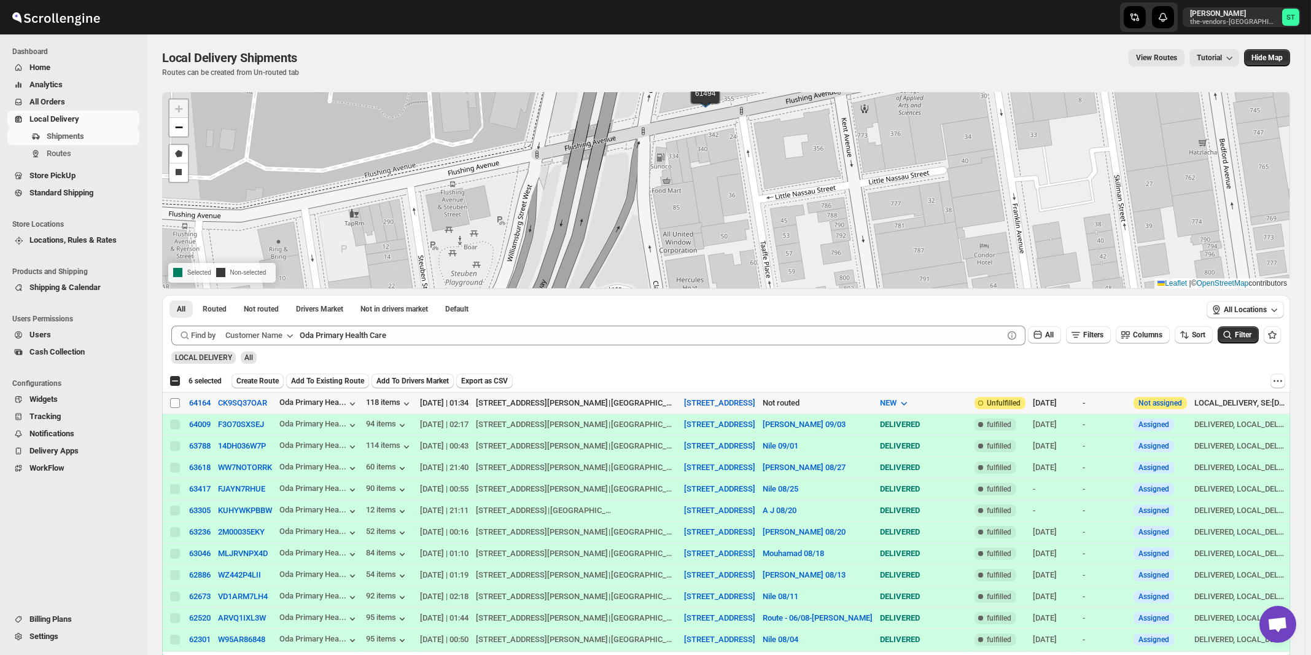
click at [172, 402] on input "Select shipment" at bounding box center [175, 403] width 10 height 10
checkbox input "true"
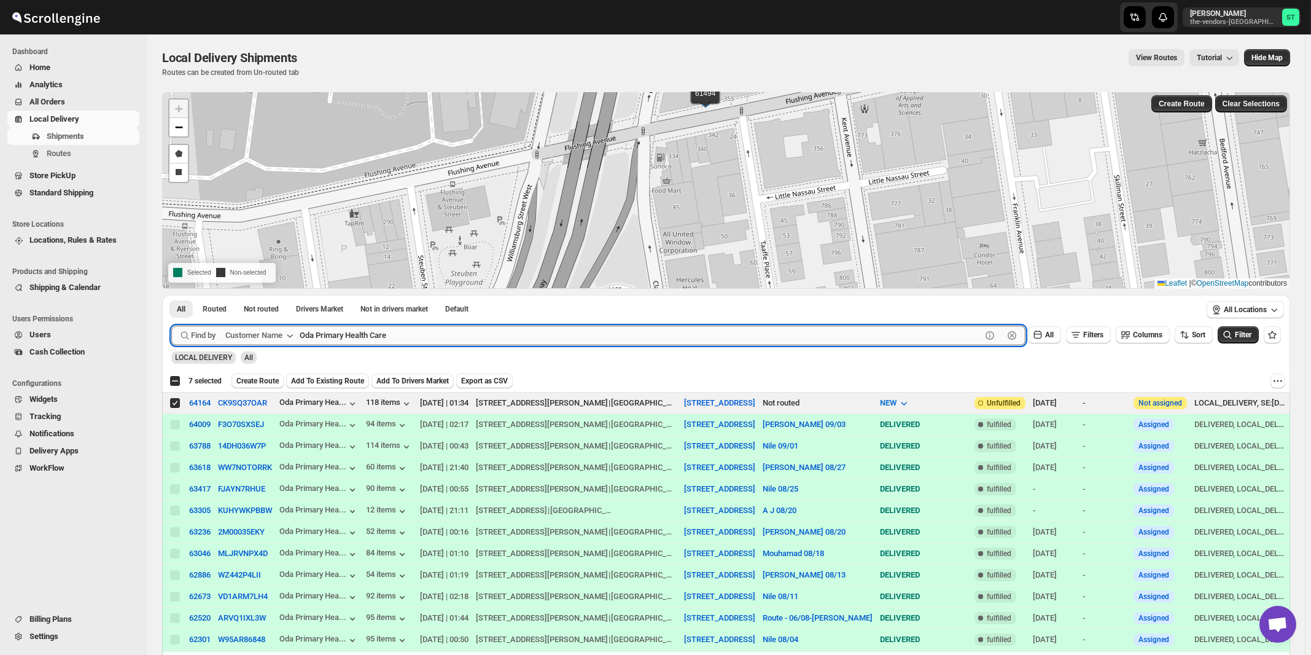
click at [353, 337] on input "Oda Primary Health Care" at bounding box center [641, 336] width 682 height 20
paste input "Perinta Operations"
type input "Perinta Operations"
click at [171, 295] on button "Submit" at bounding box center [188, 301] width 35 height 13
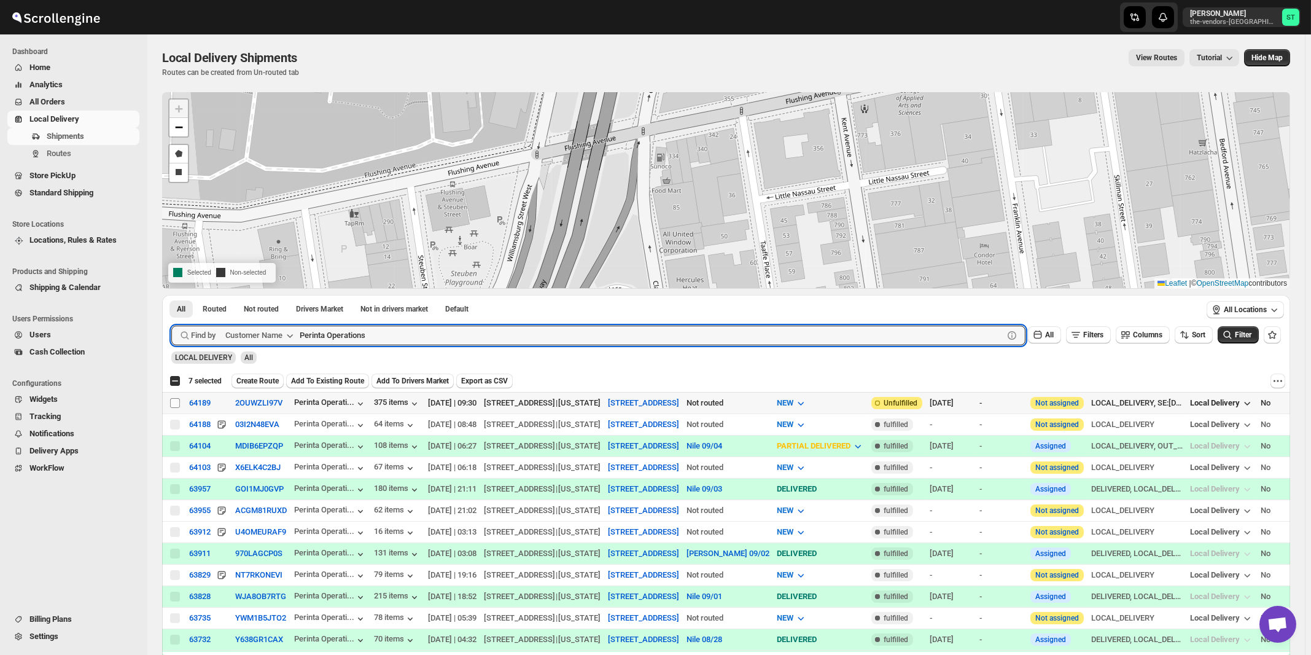
click at [176, 404] on input "Select shipment" at bounding box center [175, 403] width 10 height 10
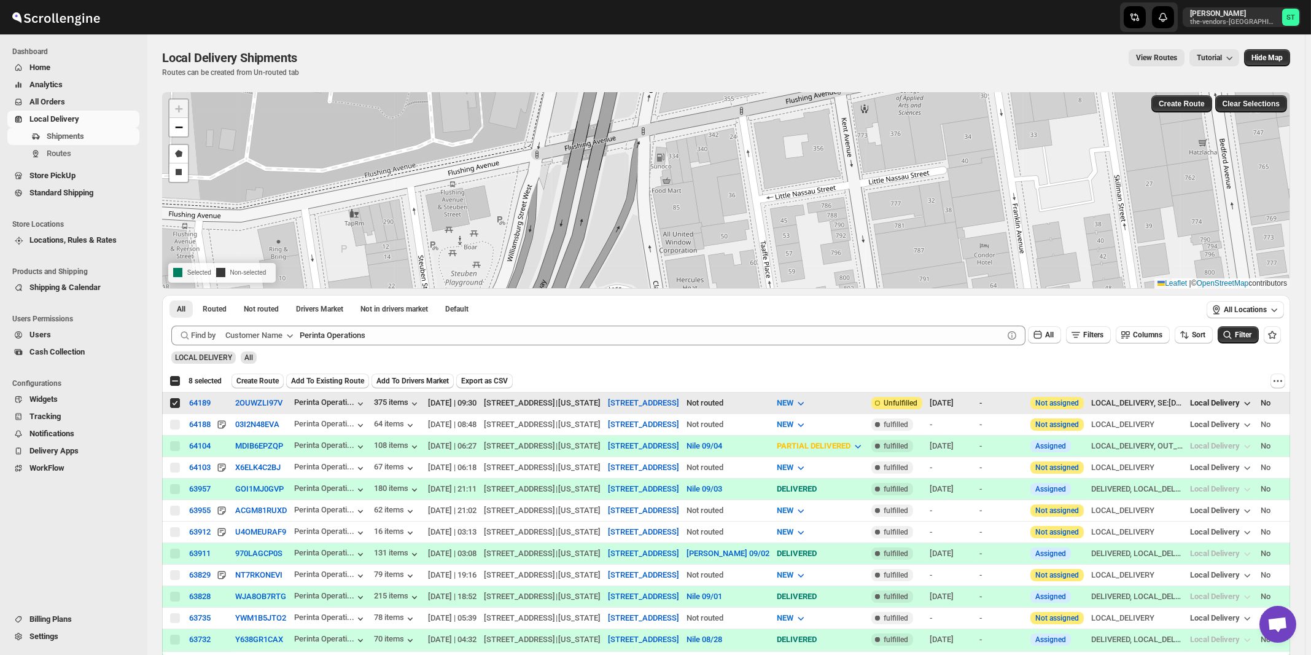
click at [176, 400] on input "Select shipment" at bounding box center [175, 403] width 10 height 10
checkbox input "false"
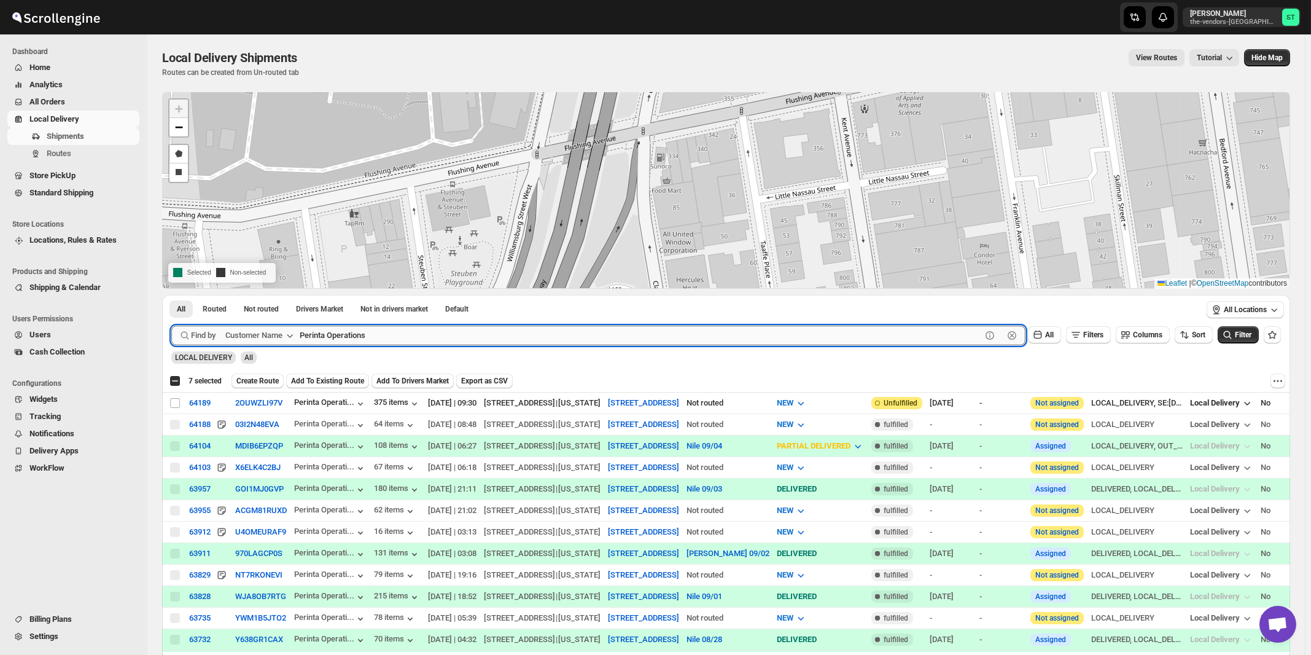
click at [389, 330] on input "Perinta Operations" at bounding box center [641, 336] width 682 height 20
paste input "Boldyn Network"
click at [171, 295] on button "Submit" at bounding box center [188, 301] width 35 height 13
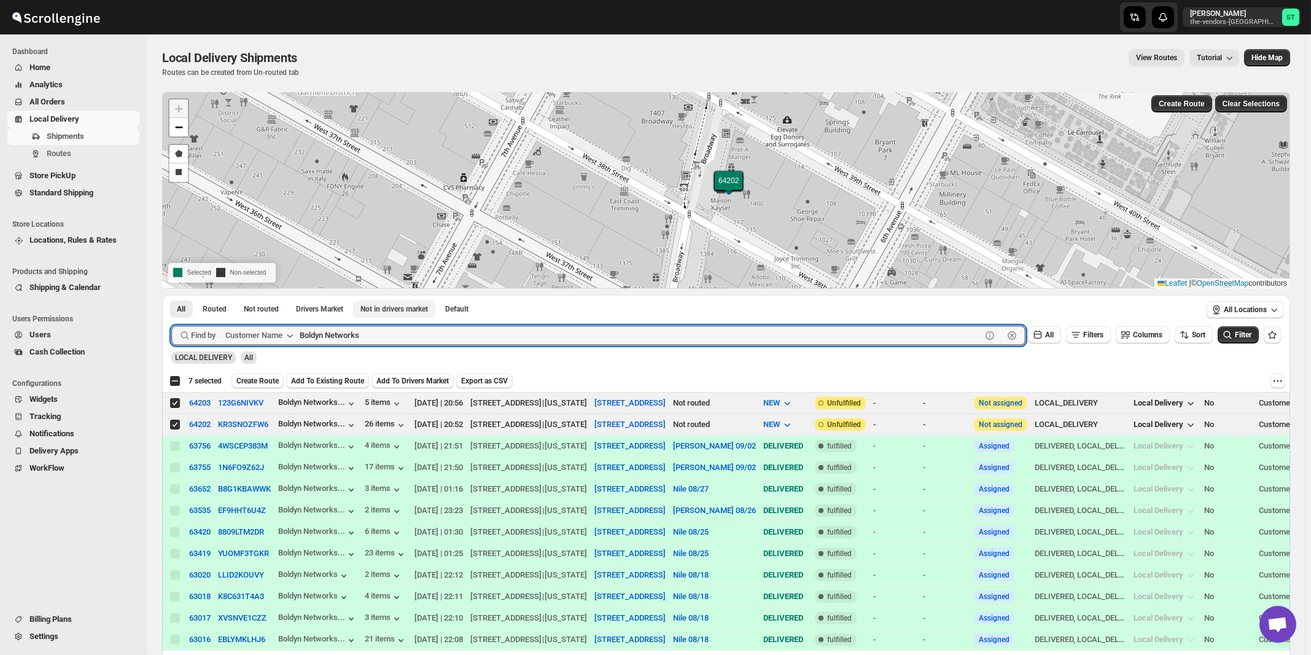
paste input "Excellent interior Inc"
type input "Excellent interior Inc"
click at [171, 295] on button "Submit" at bounding box center [188, 301] width 35 height 13
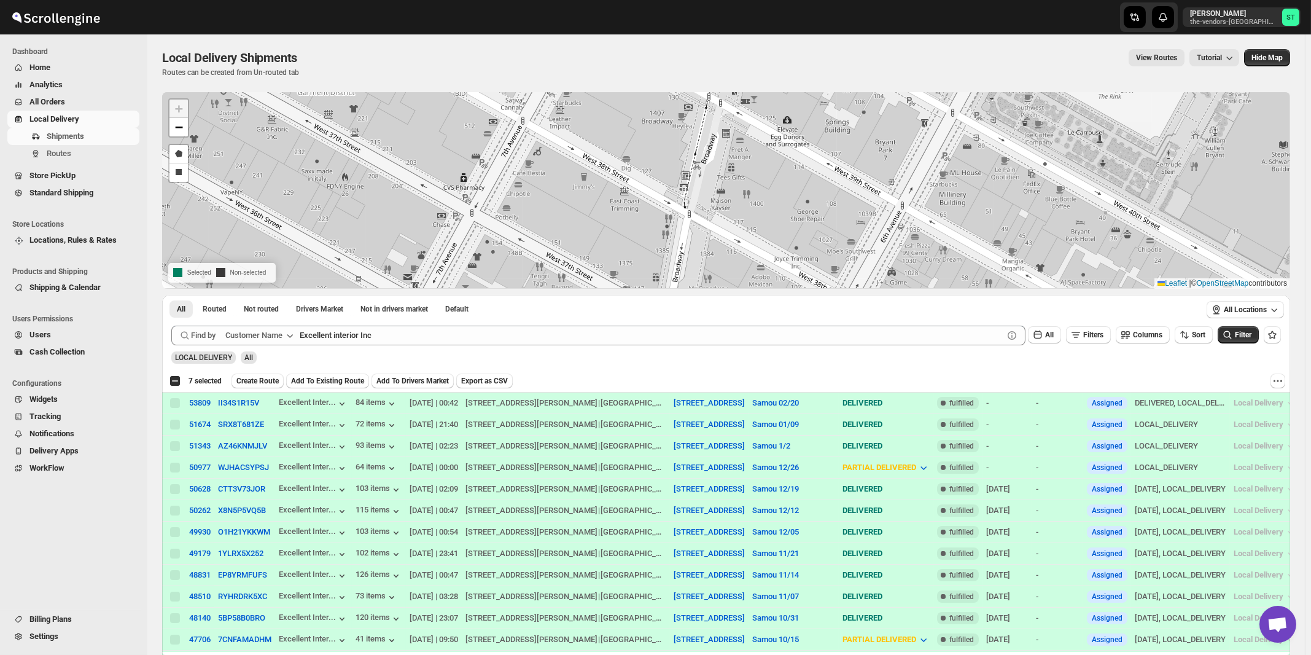
drag, startPoint x: 259, startPoint y: 371, endPoint x: 260, endPoint y: 380, distance: 8.7
click at [259, 372] on div "Select all 20 shipments 7 selected Create Route Add To Existing Route Add To Dr…" at bounding box center [726, 381] width 1128 height 22
click at [260, 380] on span "Create Route" at bounding box center [257, 381] width 42 height 10
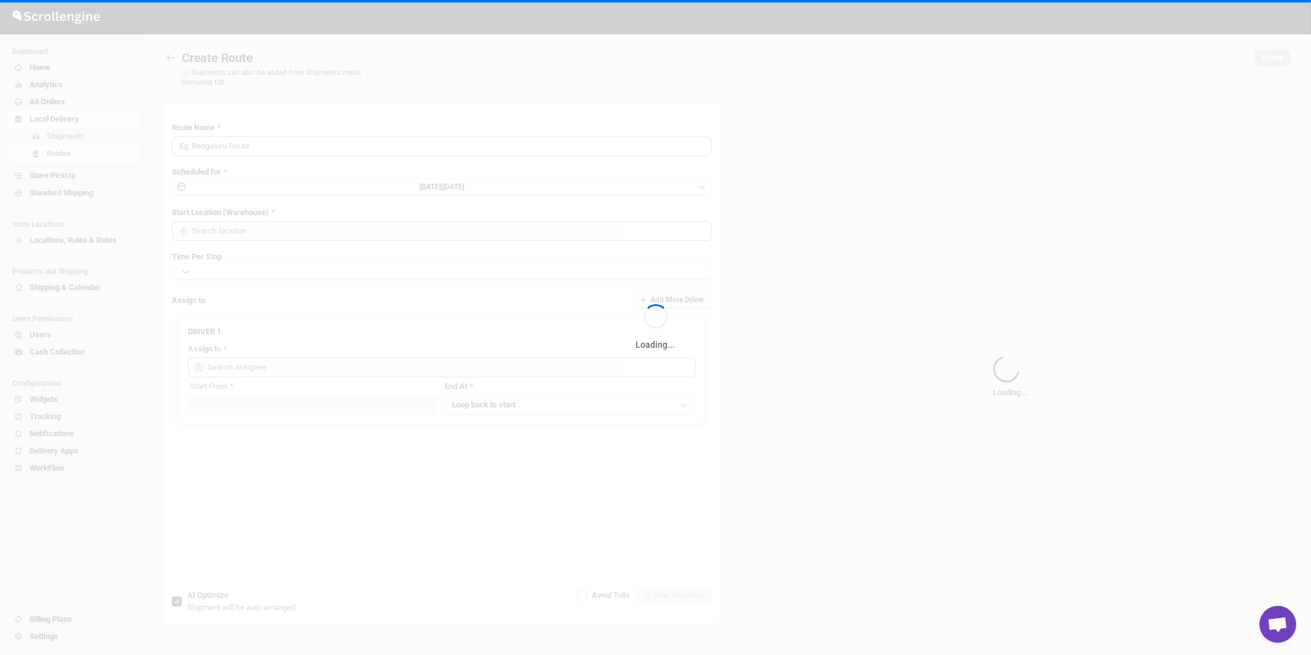
type input "Route - 08/09-1215"
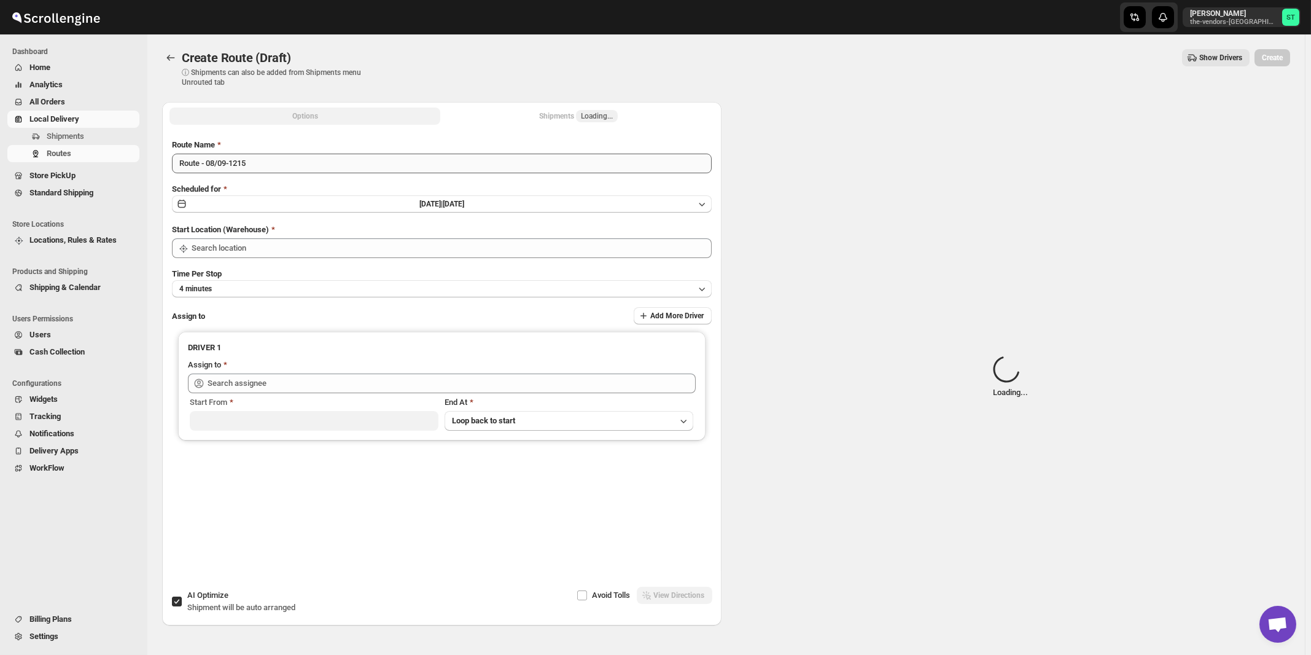
type input "[STREET_ADDRESS]"
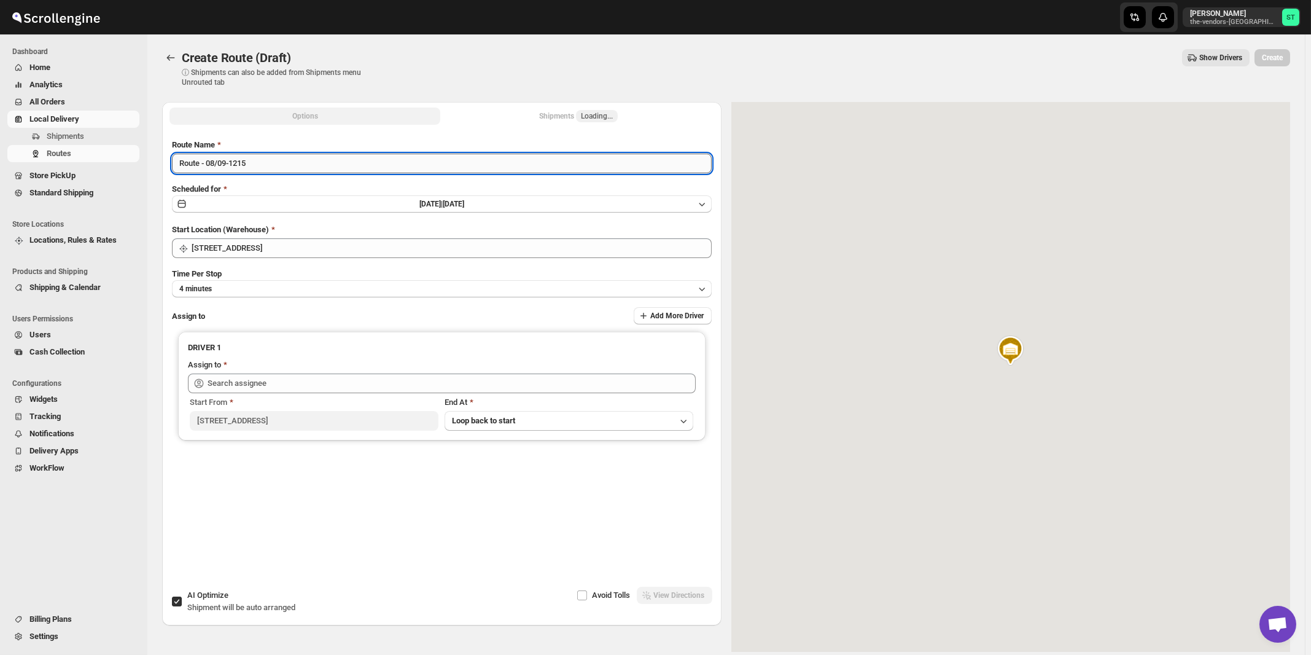
click at [372, 154] on input "Route - 08/09-1215" at bounding box center [442, 164] width 540 height 20
paste input "Nile"
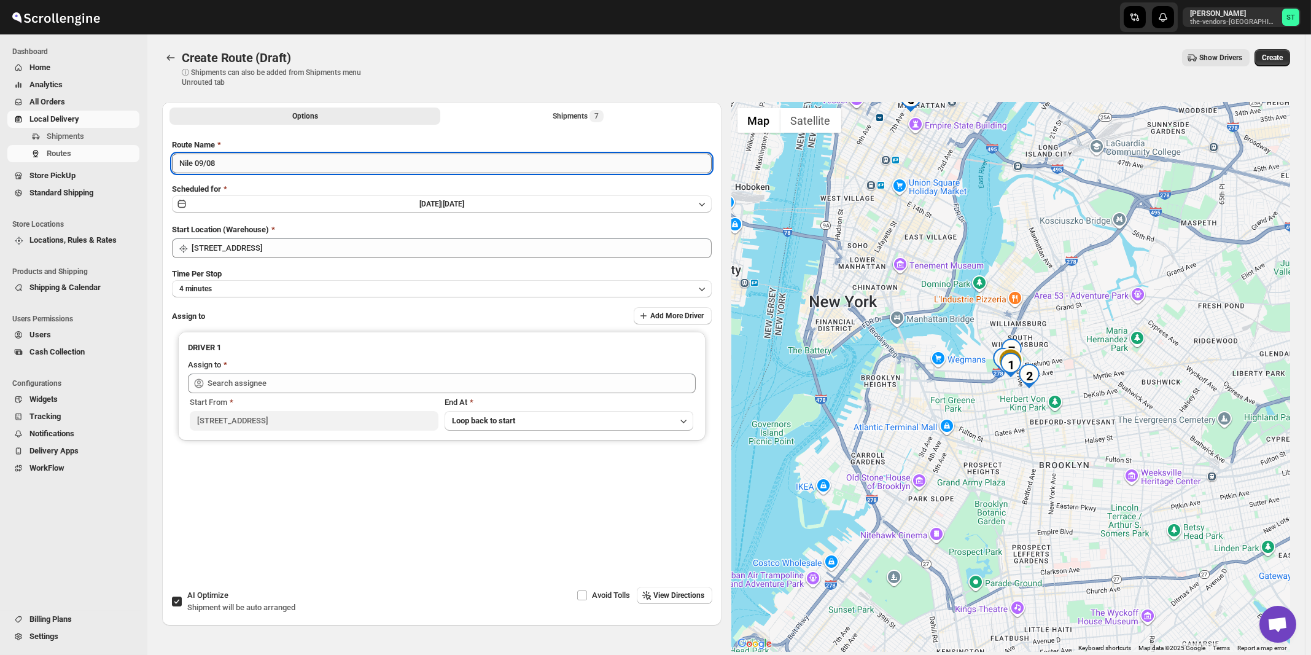
type input "Nile 09/08"
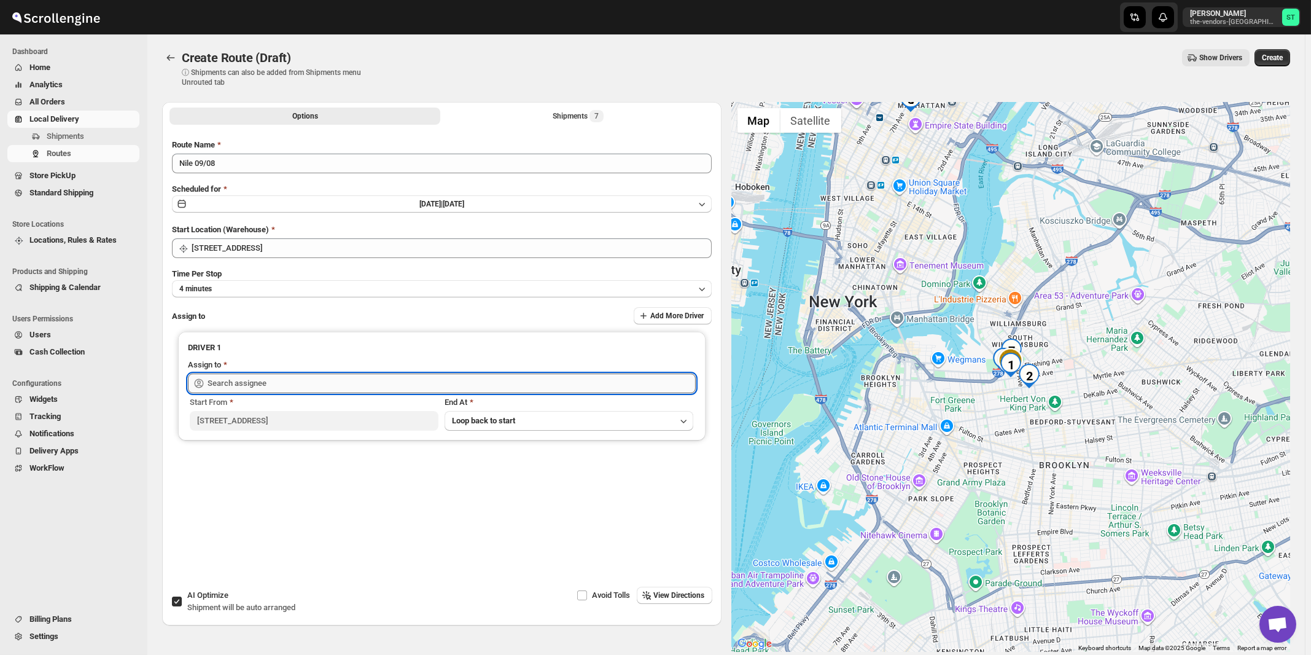
click at [305, 382] on input "text" at bounding box center [452, 383] width 488 height 20
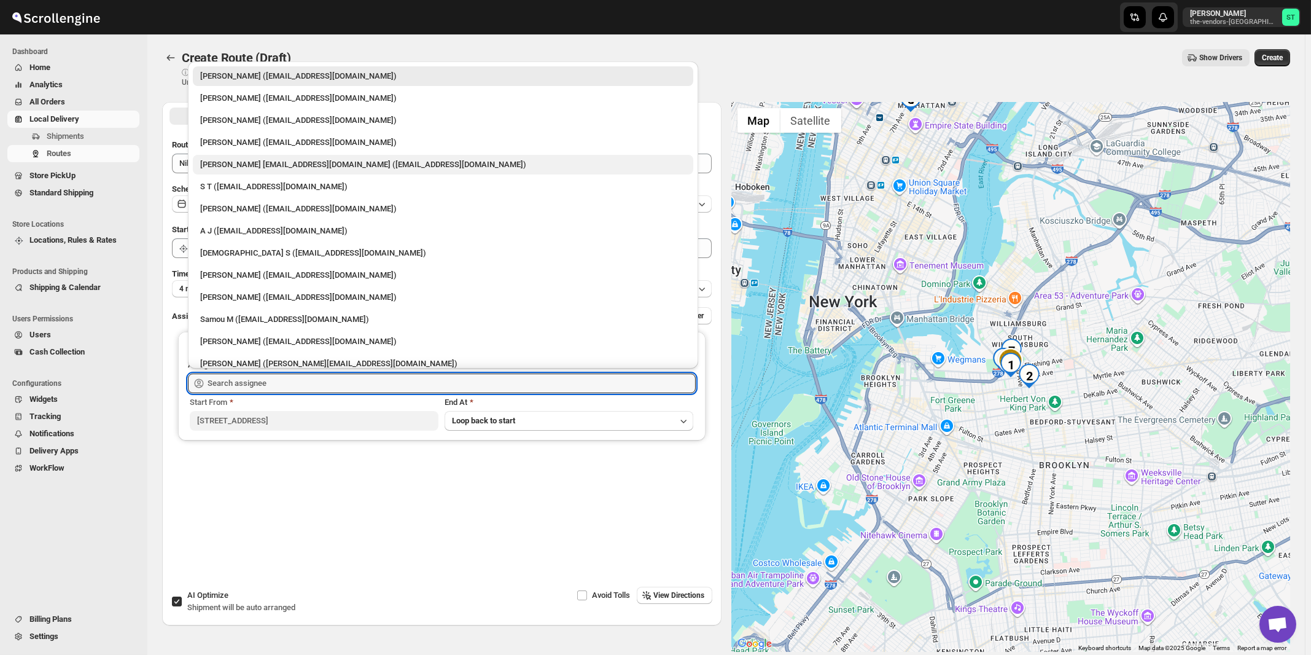
click at [260, 159] on div "[PERSON_NAME] [EMAIL_ADDRESS][DOMAIN_NAME] ([EMAIL_ADDRESS][DOMAIN_NAME])" at bounding box center [443, 164] width 486 height 12
type input "[PERSON_NAME] [EMAIL_ADDRESS][DOMAIN_NAME] ([EMAIL_ADDRESS][DOMAIN_NAME])"
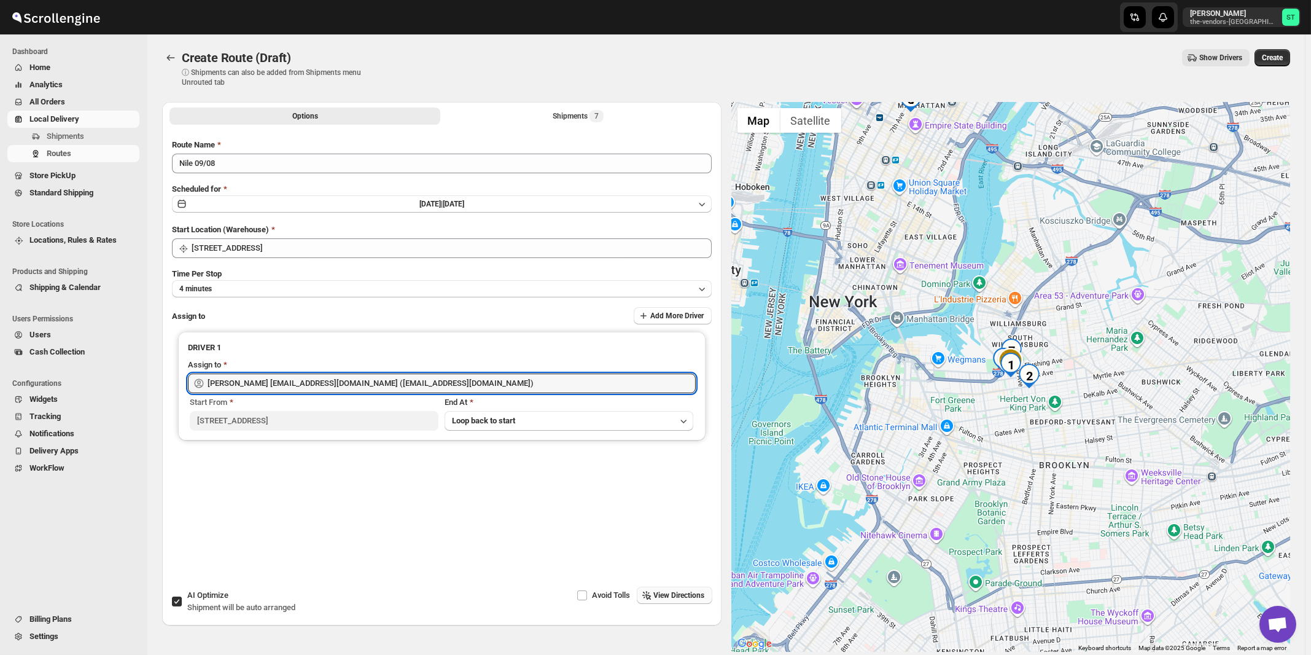
click at [686, 598] on span "View Directions" at bounding box center [679, 595] width 51 height 10
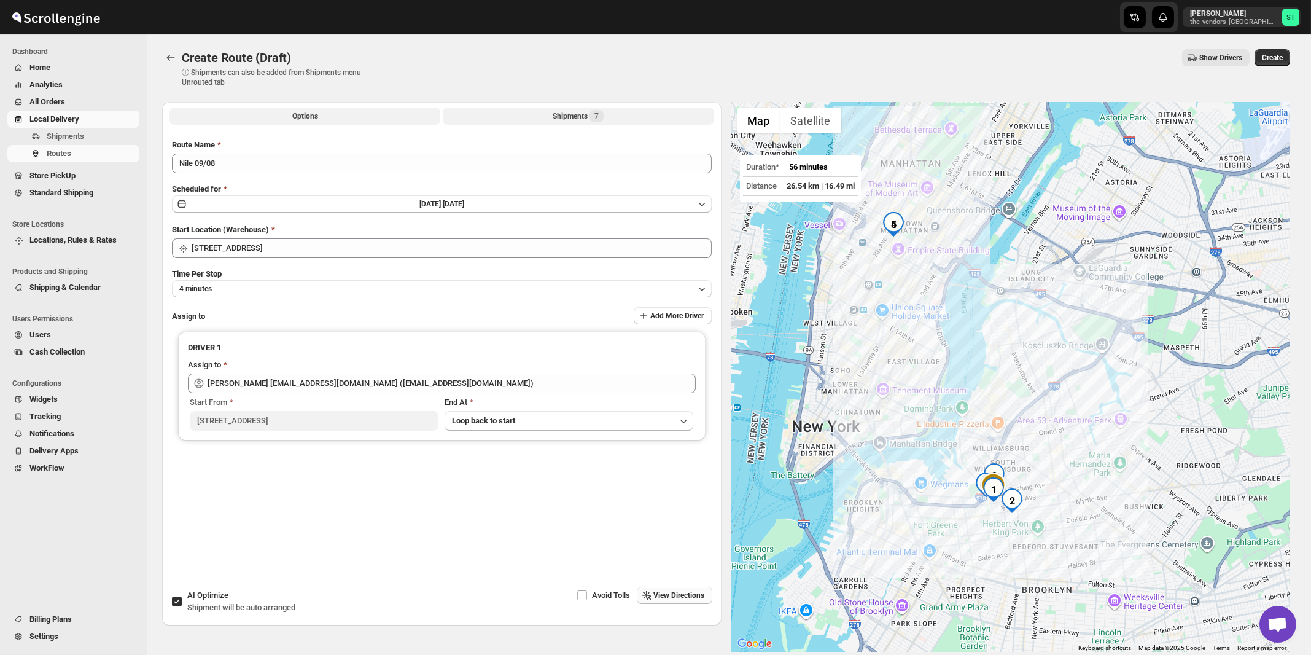
click at [584, 117] on div "Shipments 7" at bounding box center [578, 116] width 51 height 12
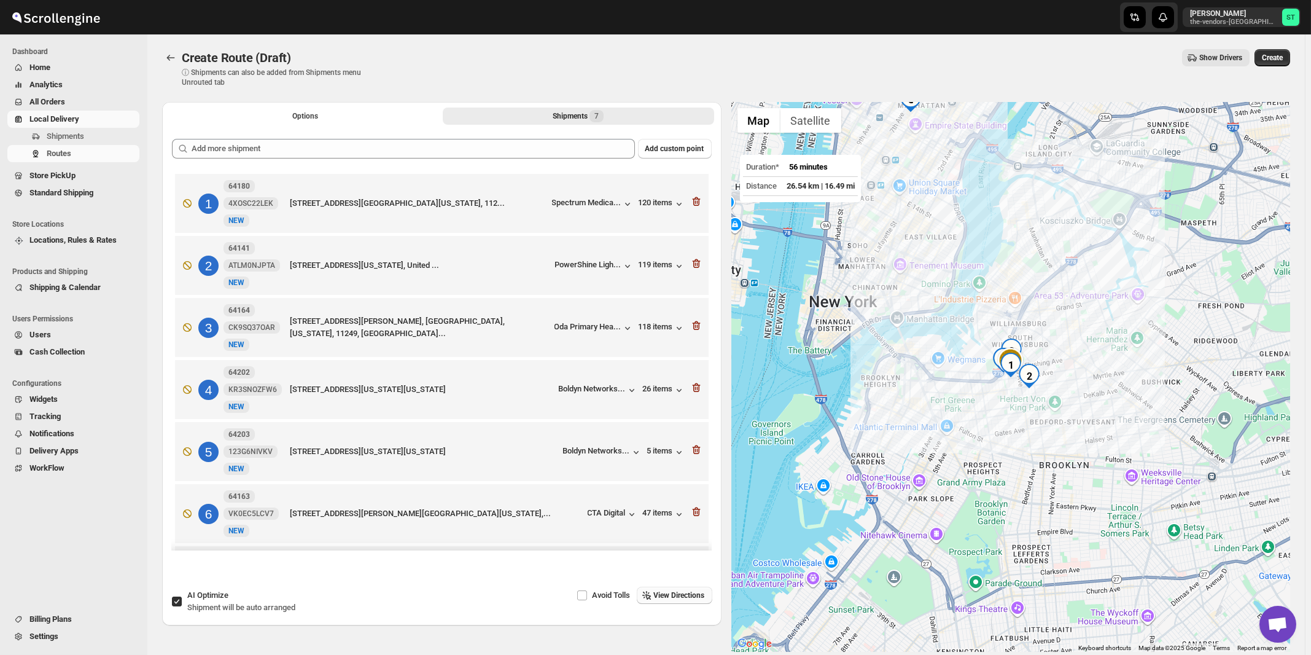
click at [222, 599] on span "AI Optimize" at bounding box center [207, 594] width 41 height 9
click at [182, 599] on input "AI Optimize Shipment will be auto arranged" at bounding box center [177, 601] width 10 height 10
checkbox input "false"
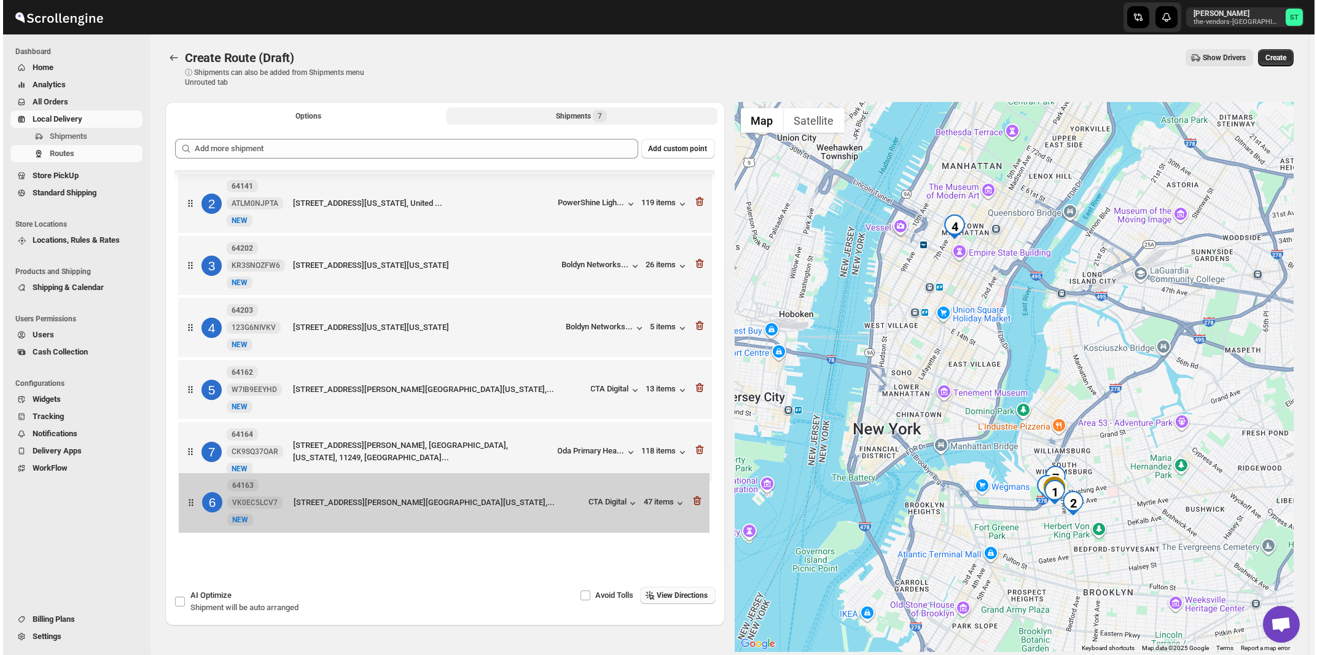
scroll to position [5, 0]
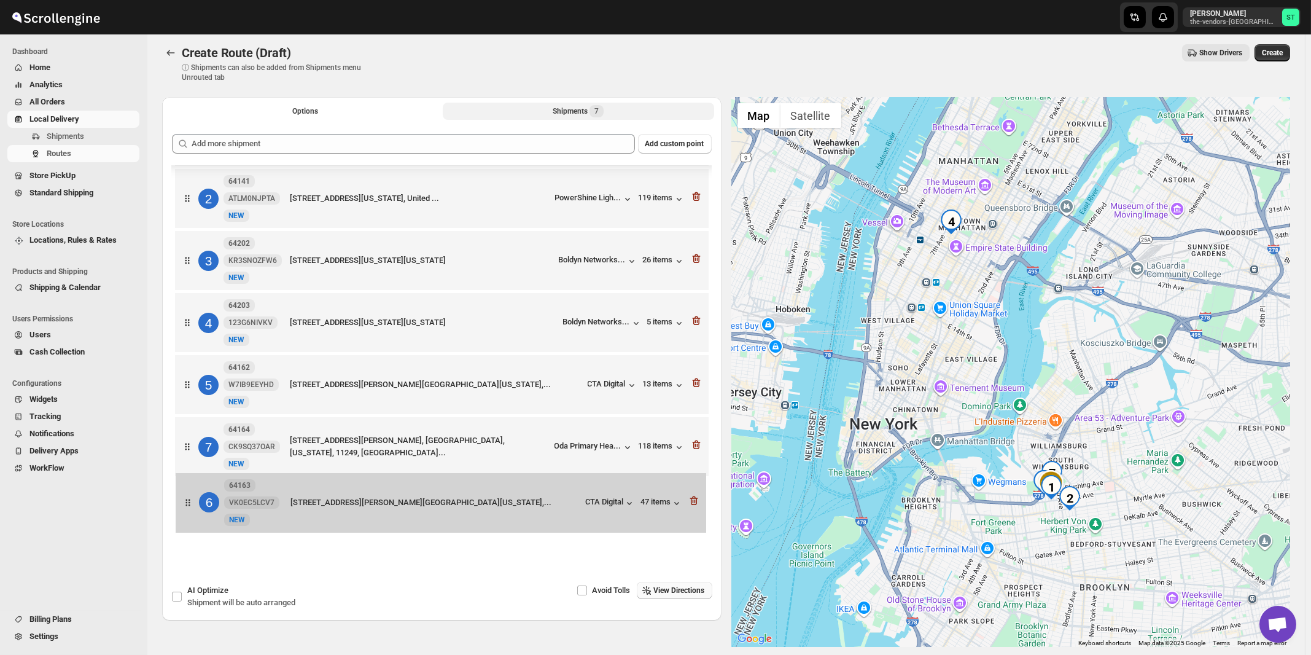
drag, startPoint x: 550, startPoint y: 442, endPoint x: 551, endPoint y: 496, distance: 54.1
click at [551, 496] on div "1 64180 4XOSC22LEK [GEOGRAPHIC_DATA][STREET_ADDRESS][US_STATE], 112... Spectrum…" at bounding box center [442, 325] width 540 height 442
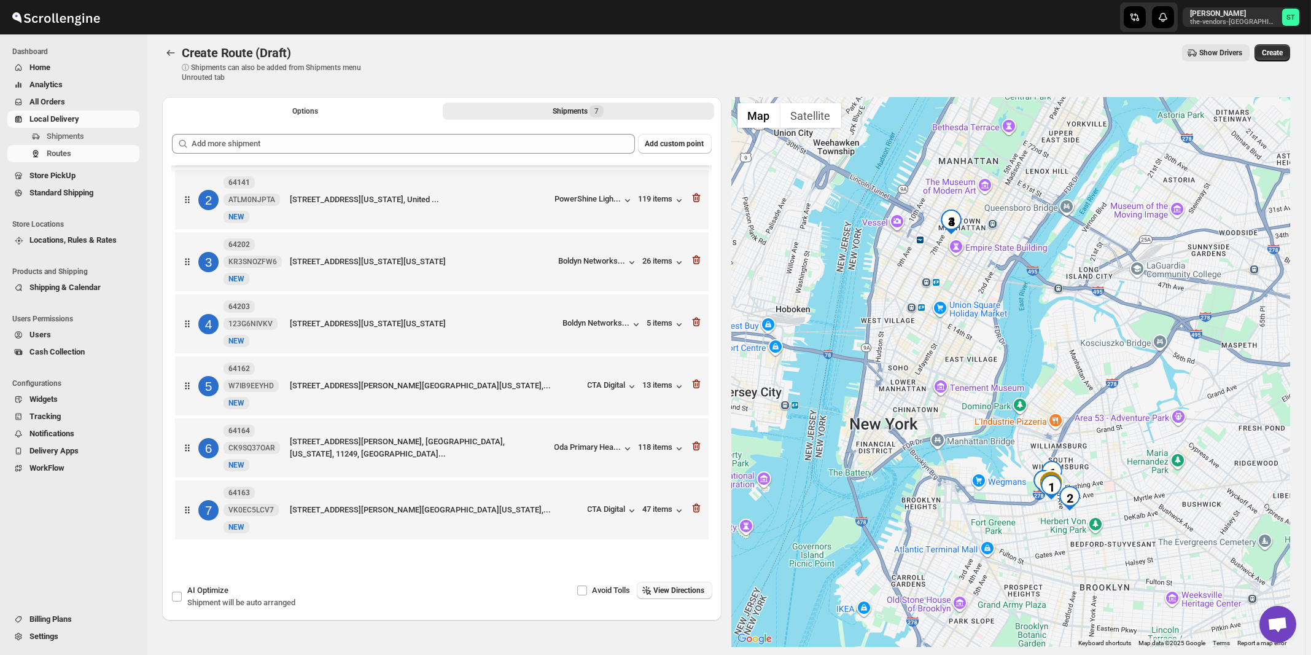
click at [698, 585] on button "View Directions" at bounding box center [675, 590] width 76 height 17
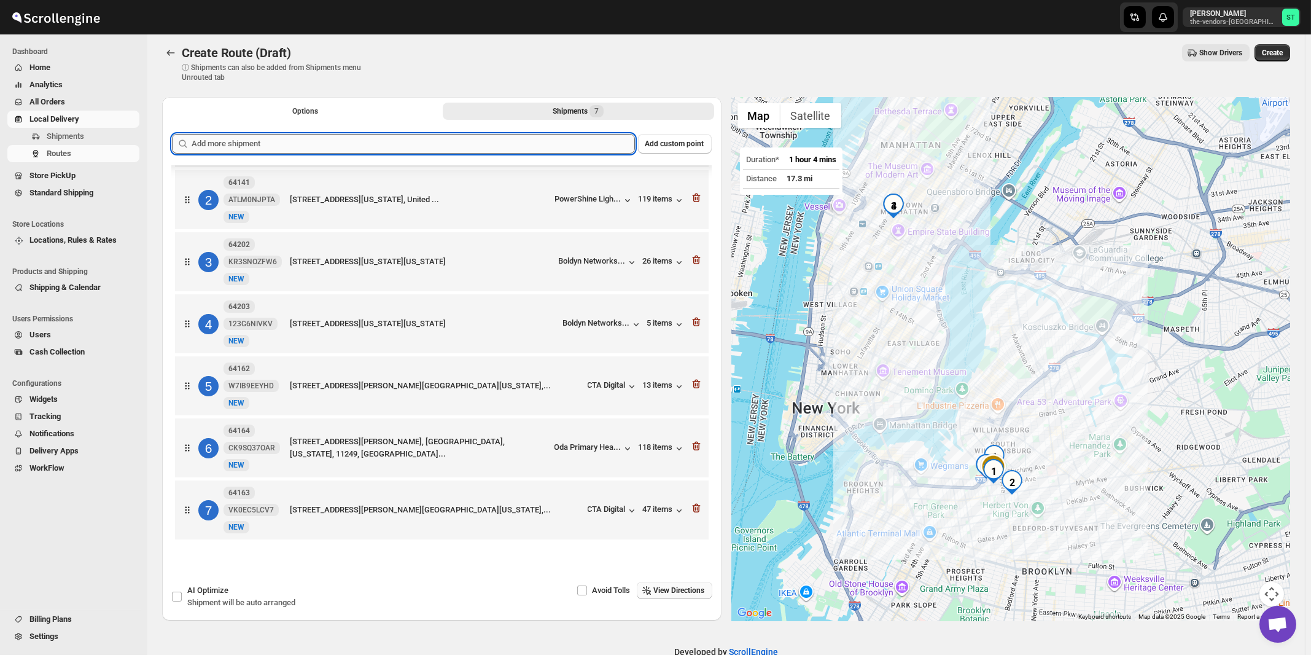
click at [458, 146] on input "text" at bounding box center [413, 144] width 443 height 20
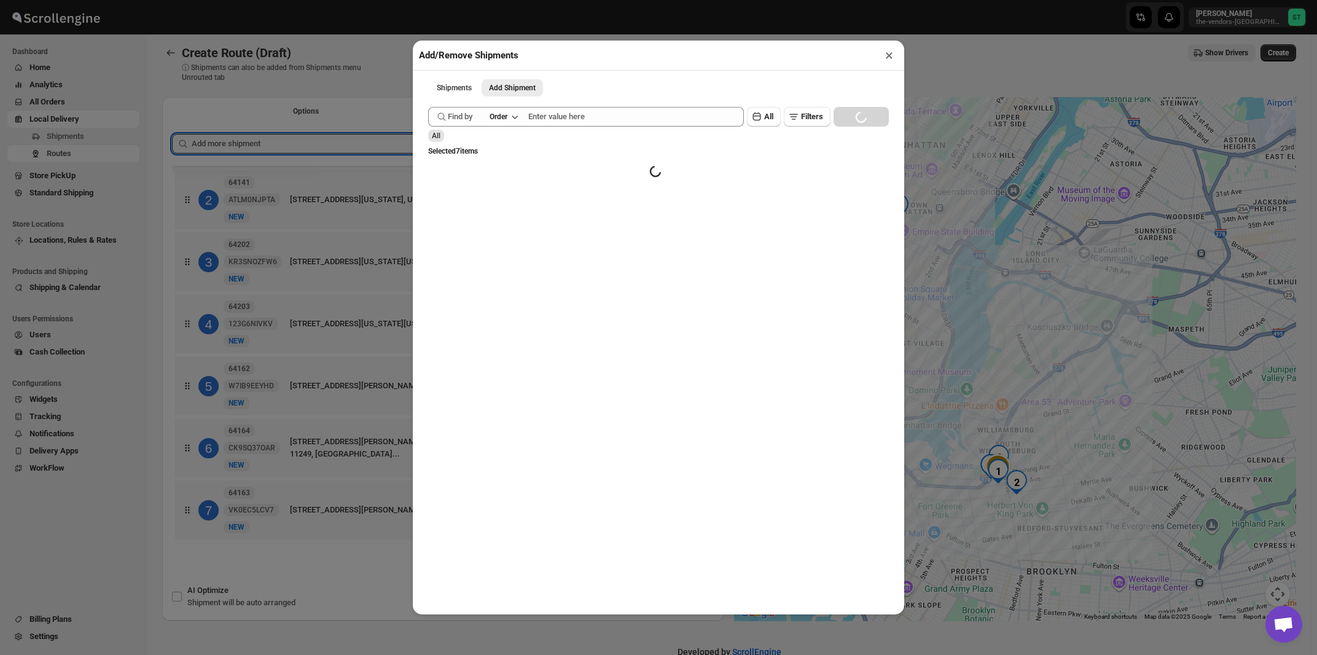
click at [580, 102] on div "Shipments Add Shipment More views Shipments Add Shipment More views Submit Find…" at bounding box center [658, 339] width 473 height 531
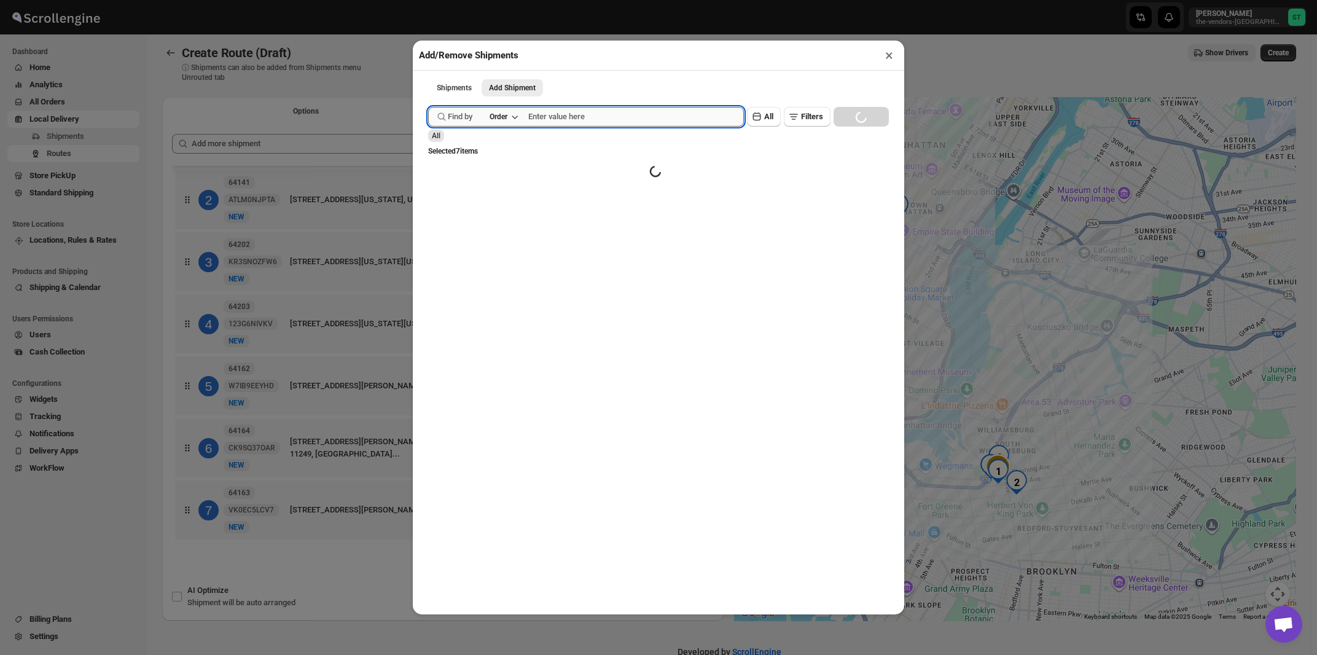
click at [582, 115] on input "text" at bounding box center [636, 117] width 216 height 20
paste input "63989"
type input "63989"
click at [428, 0] on button "Submit" at bounding box center [445, 6] width 35 height 13
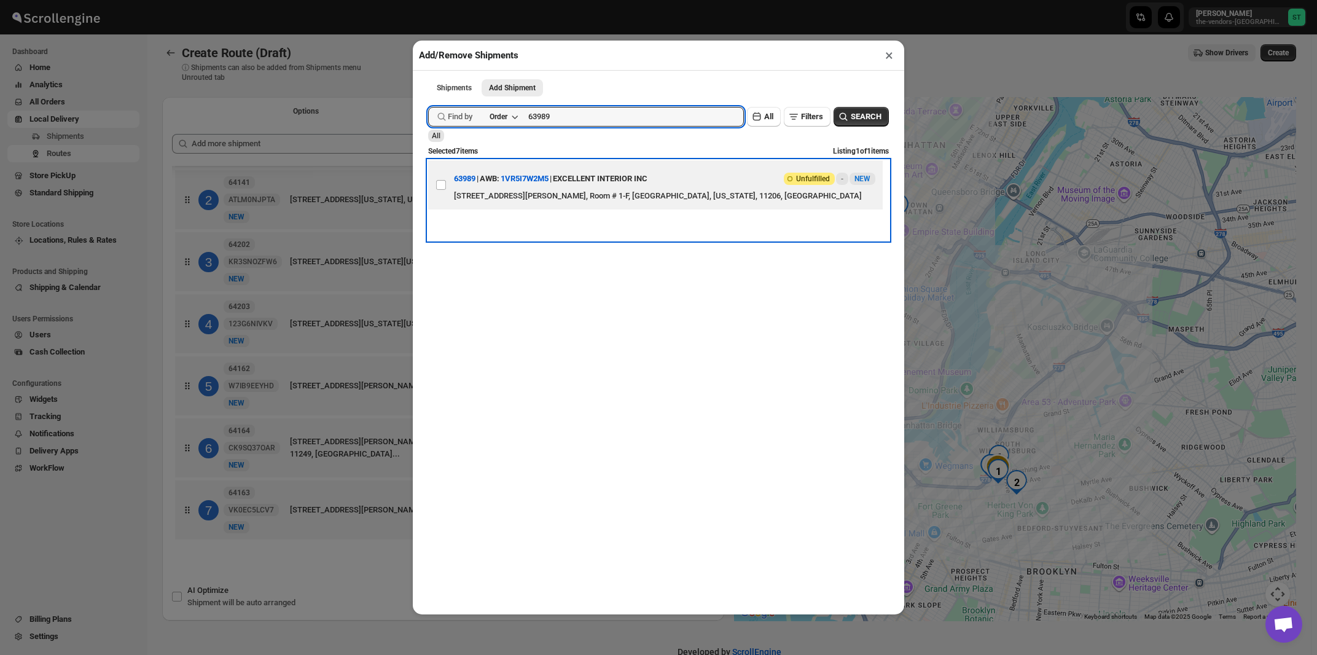
click at [608, 180] on div "EXCELLENT INTERIOR INC" at bounding box center [600, 179] width 95 height 22
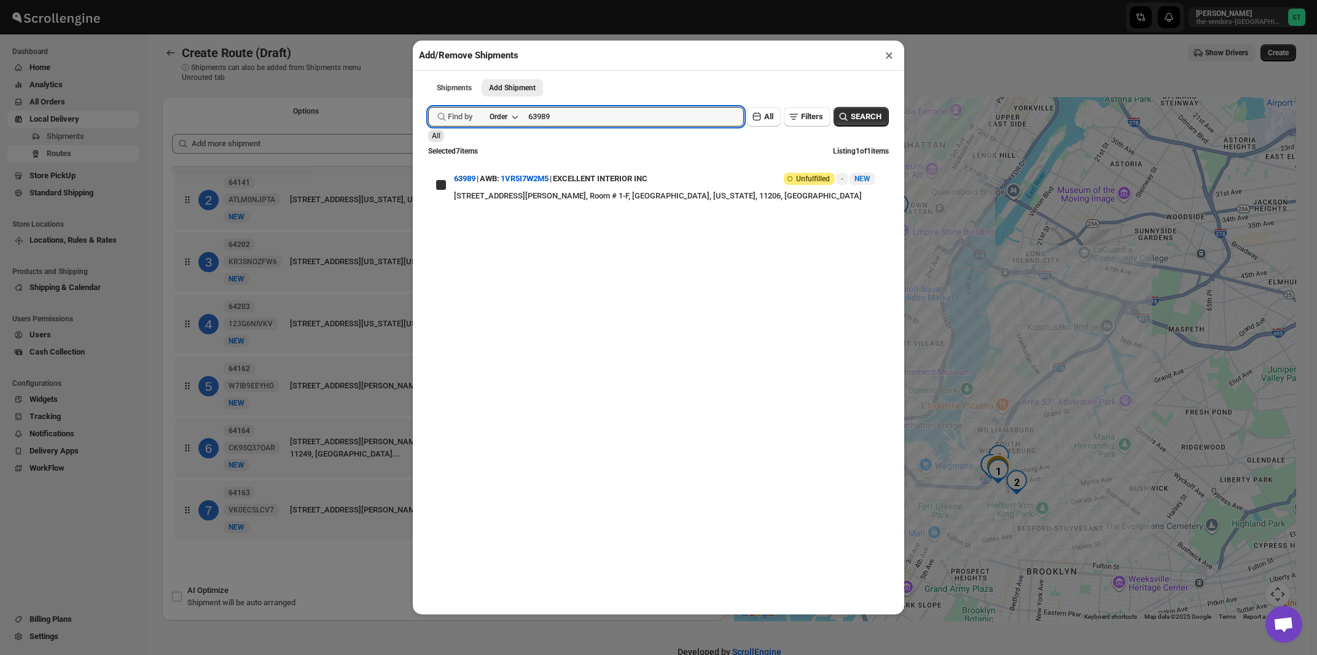
checkbox input "true"
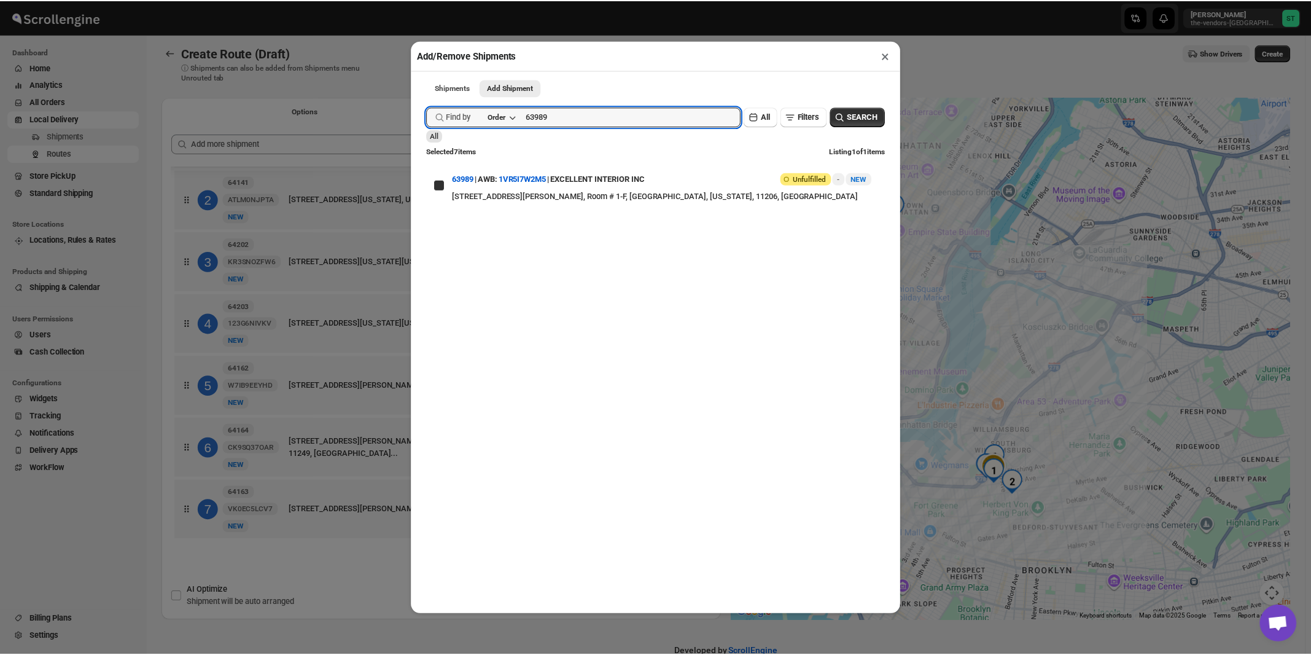
scroll to position [0, 0]
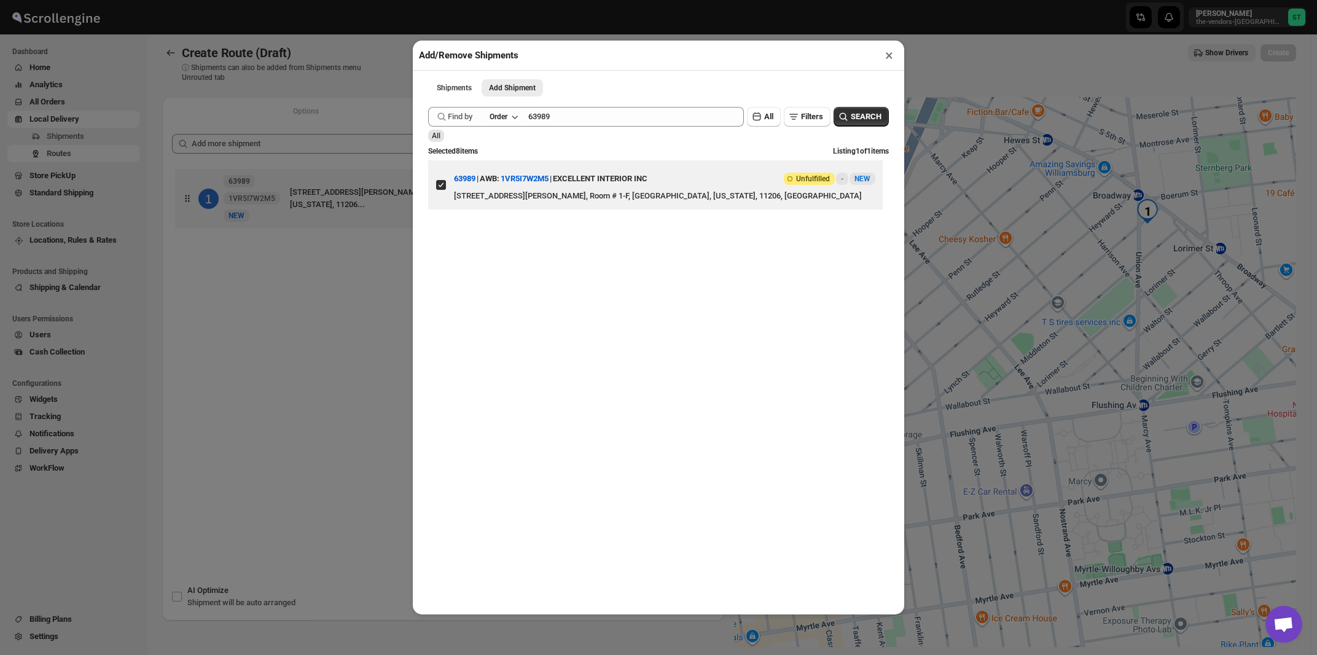
click at [887, 57] on button "×" at bounding box center [889, 55] width 18 height 17
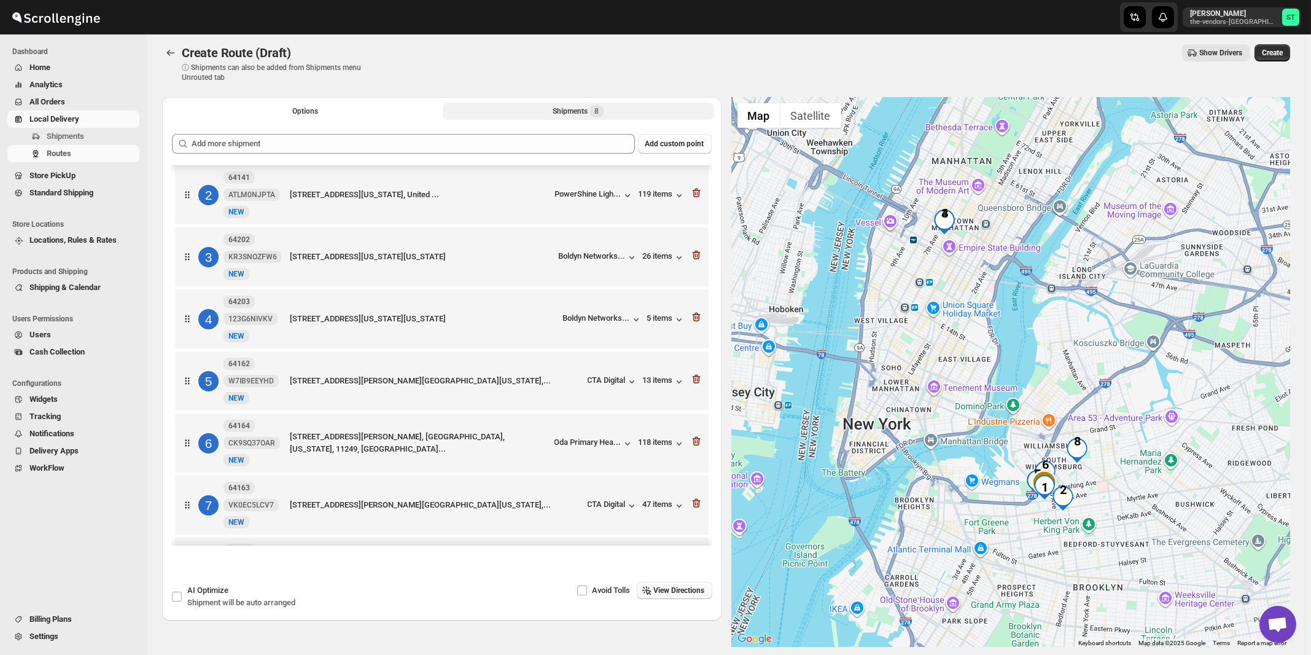
scroll to position [131, 0]
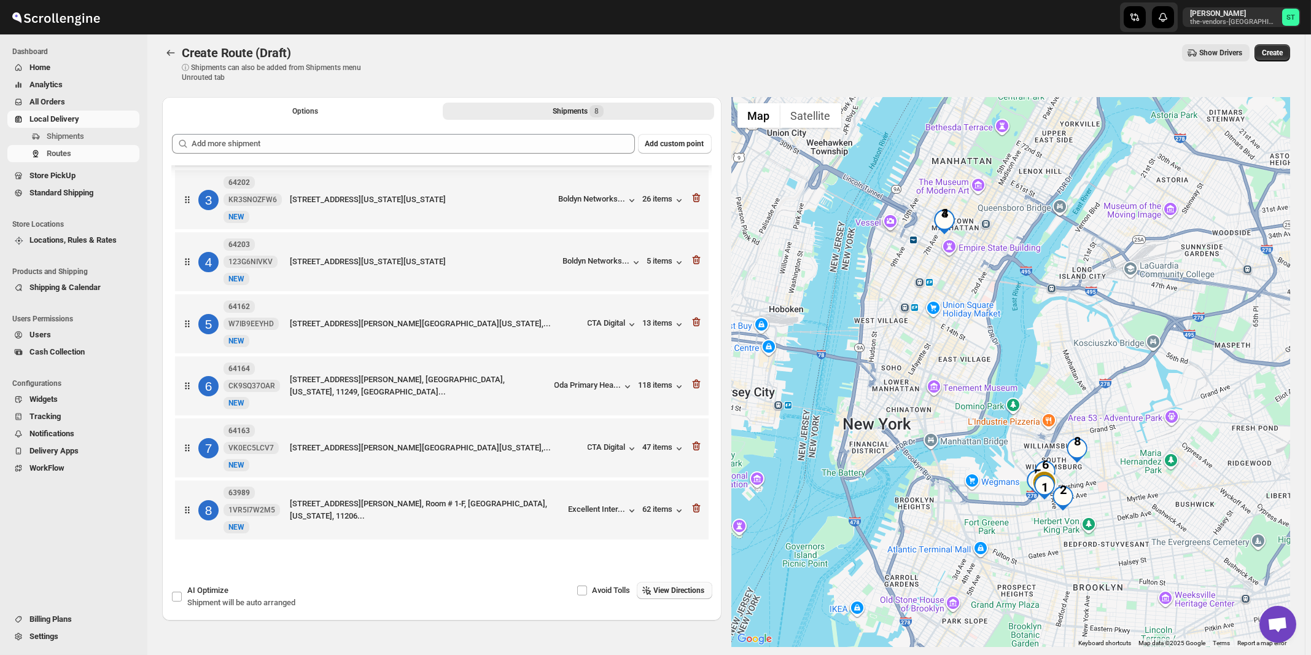
click at [684, 591] on span "View Directions" at bounding box center [679, 590] width 51 height 10
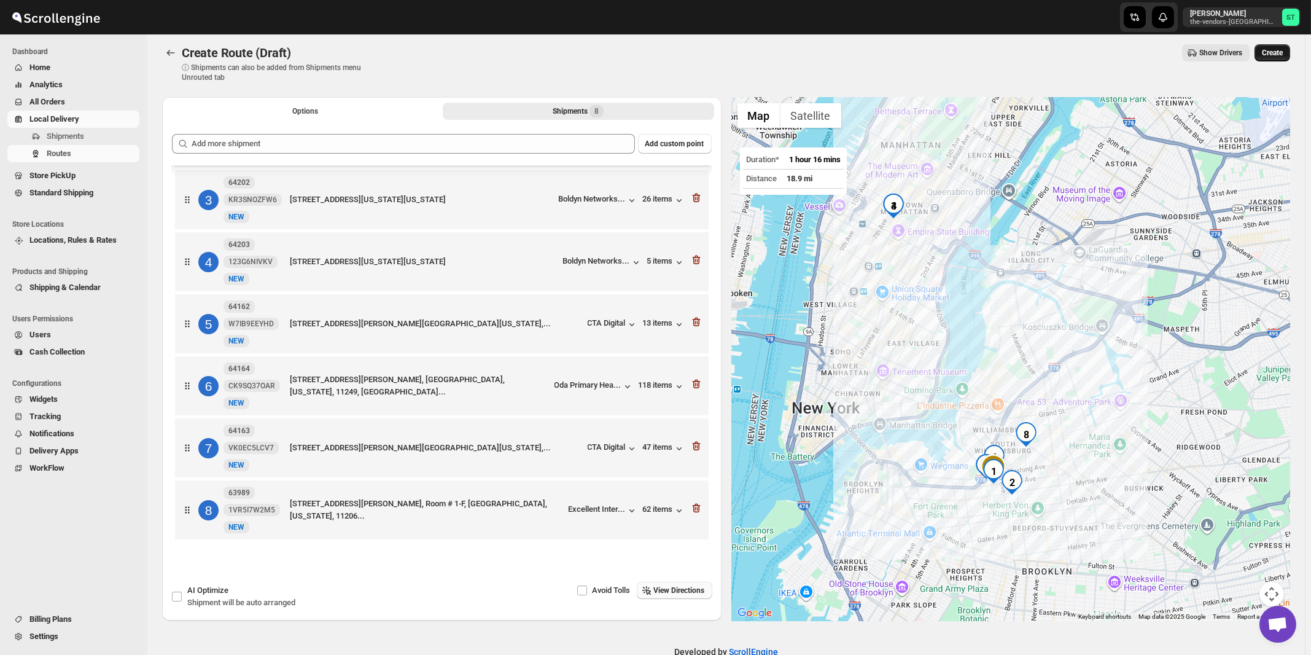
click at [1283, 58] on span "Create" at bounding box center [1272, 53] width 21 height 10
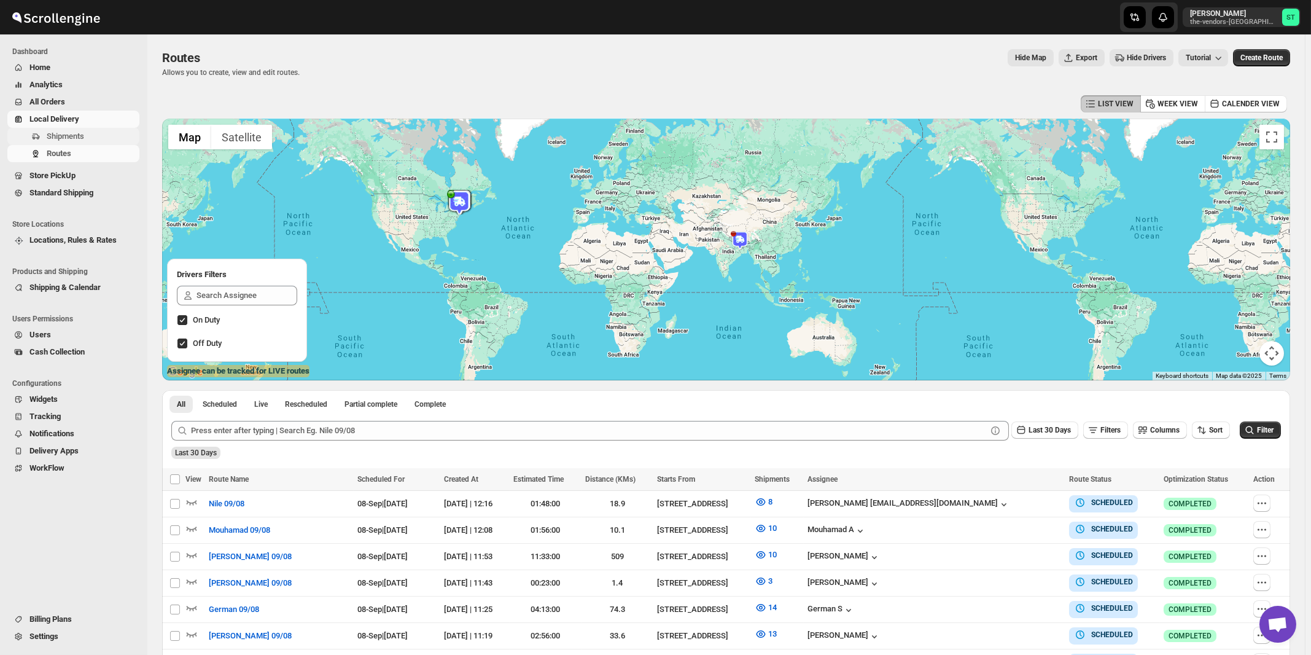
click at [77, 139] on span "Shipments" at bounding box center [65, 135] width 37 height 9
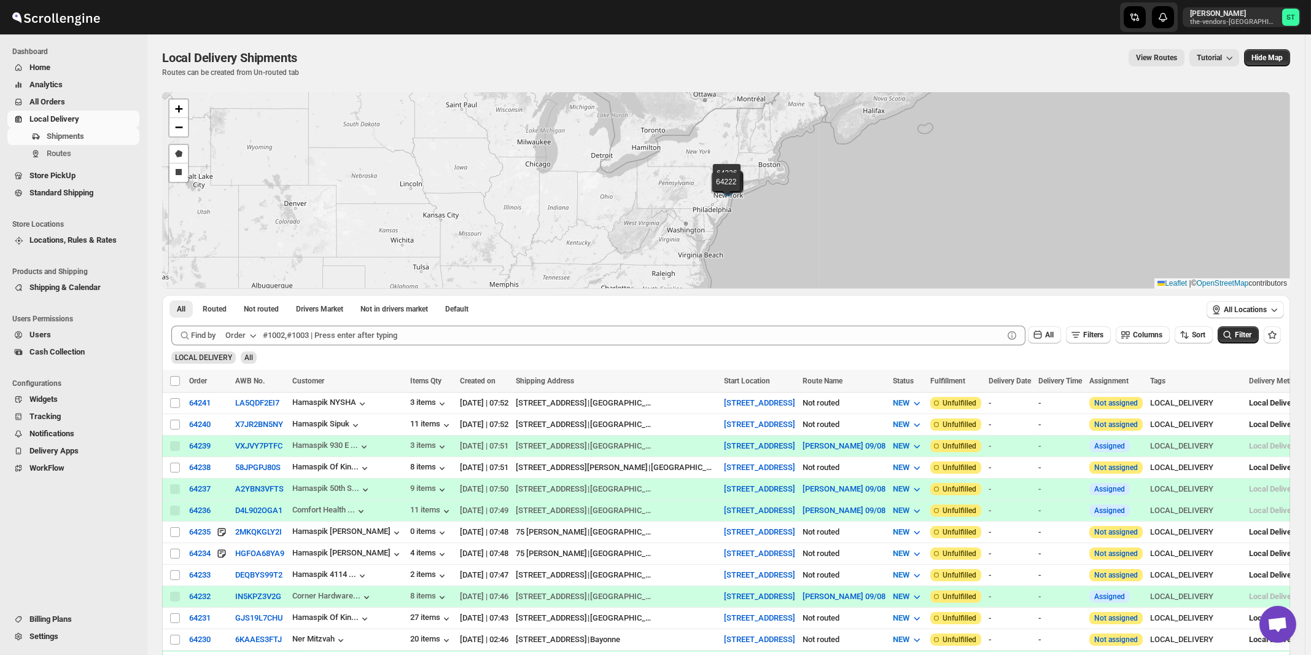
click at [241, 336] on div "Order" at bounding box center [235, 335] width 20 height 12
click at [241, 427] on div "Customer Name" at bounding box center [243, 427] width 57 height 12
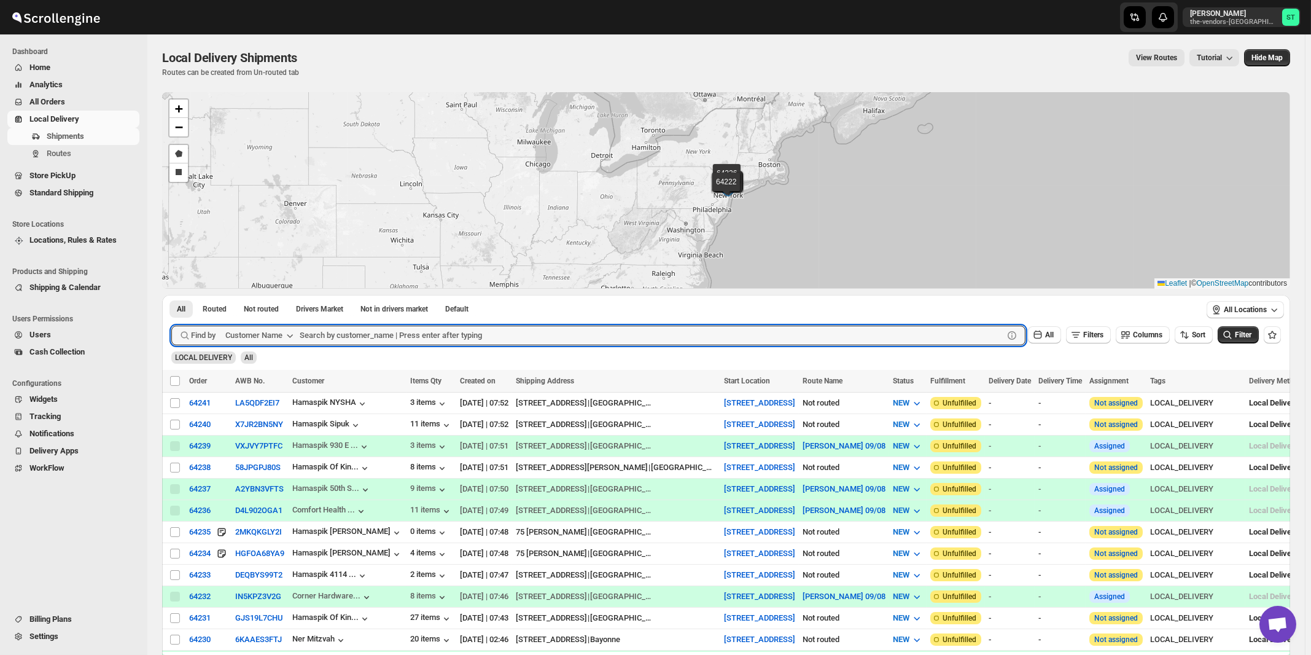
paste input "Hamaspik Of [GEOGRAPHIC_DATA]"
type input "Hamaspik Of [GEOGRAPHIC_DATA]"
click at [171, 295] on button "Submit" at bounding box center [188, 301] width 35 height 13
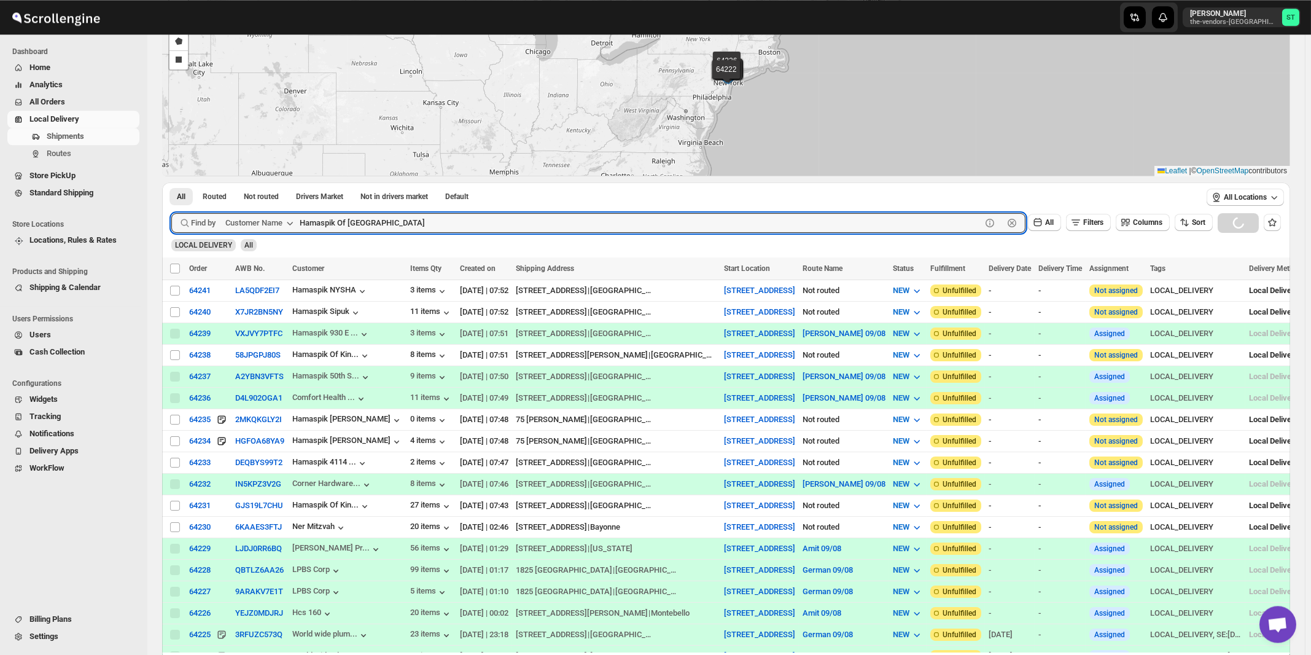
scroll to position [131, 0]
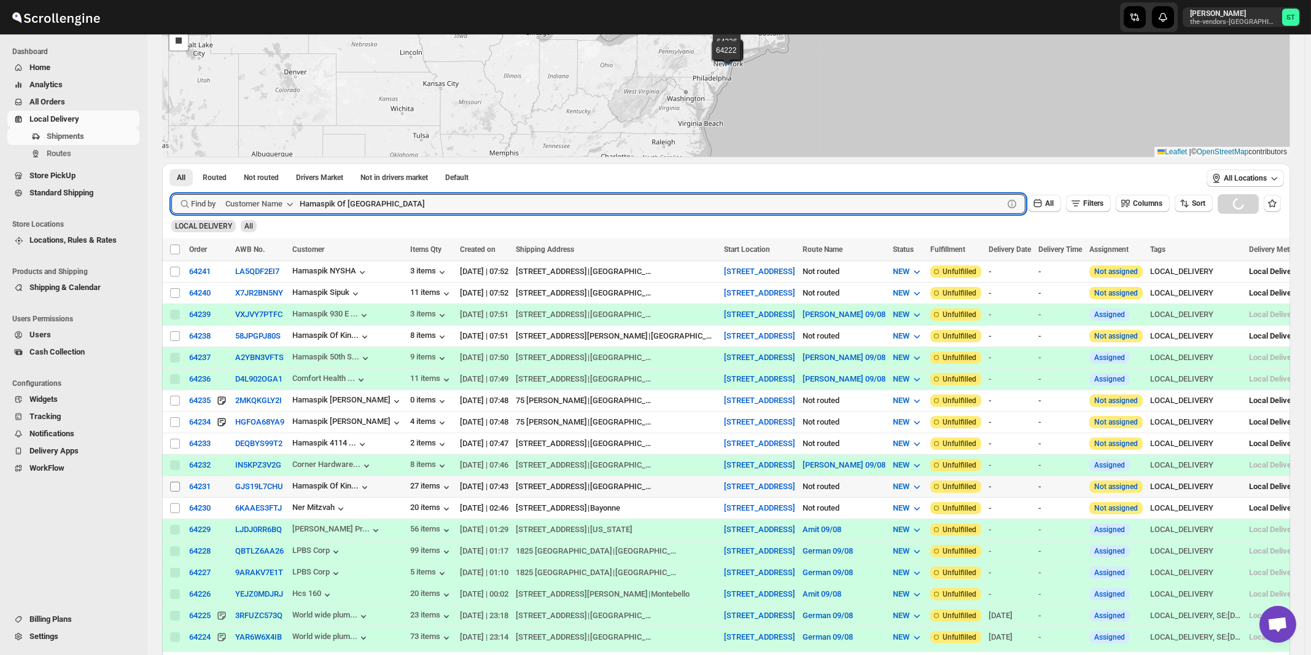
click at [176, 482] on input "Select shipment" at bounding box center [175, 487] width 10 height 10
checkbox input "true"
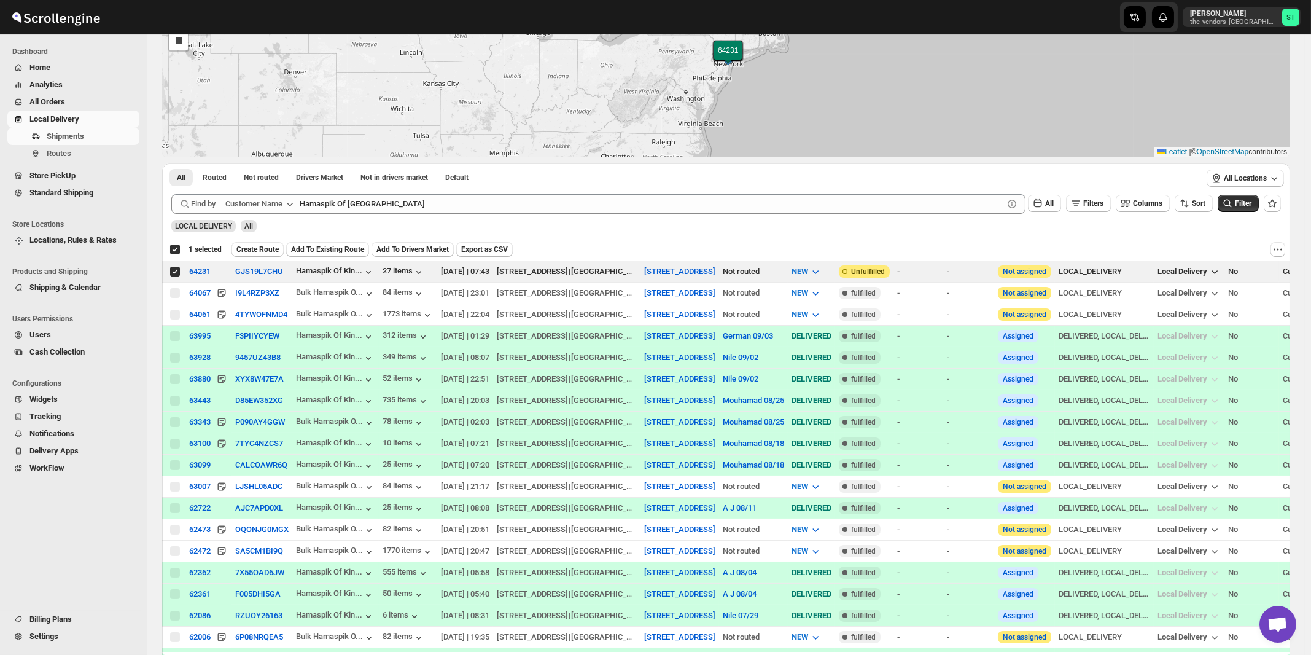
checkbox input "true"
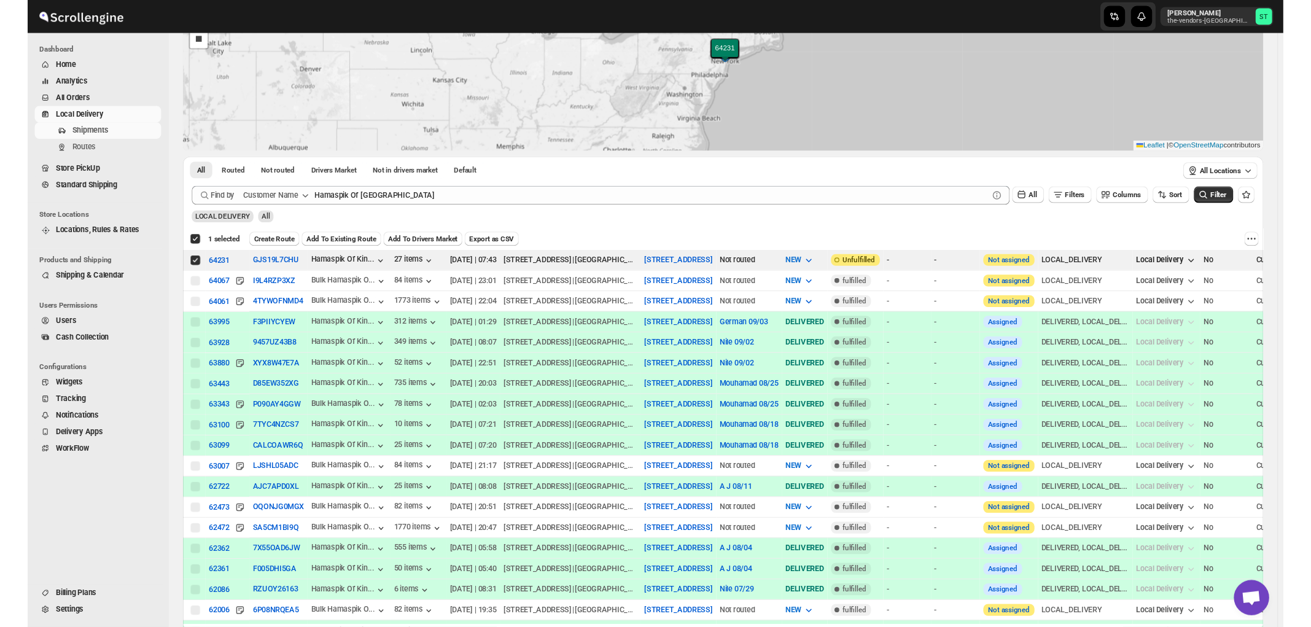
scroll to position [0, 0]
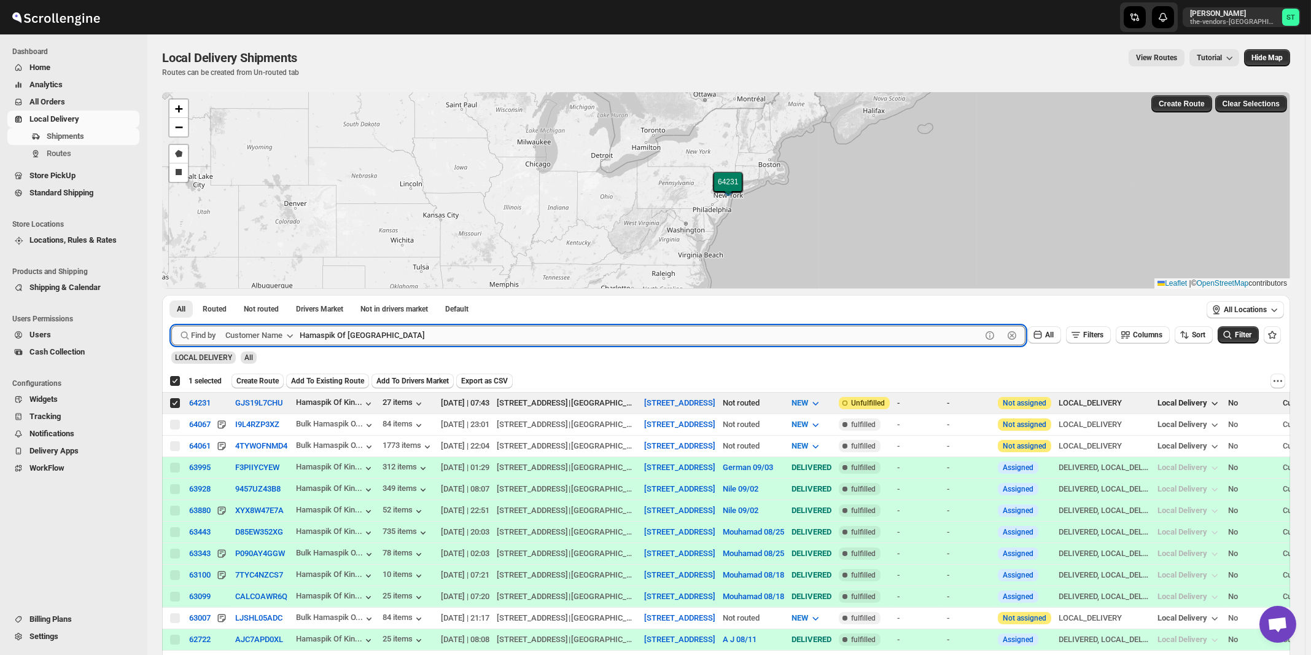
click at [442, 341] on input "Hamaspik Of [GEOGRAPHIC_DATA]" at bounding box center [641, 336] width 682 height 20
paste input "Revive Wound Car"
type input "Revive Wound Care"
click at [171, 295] on button "Submit" at bounding box center [188, 301] width 35 height 13
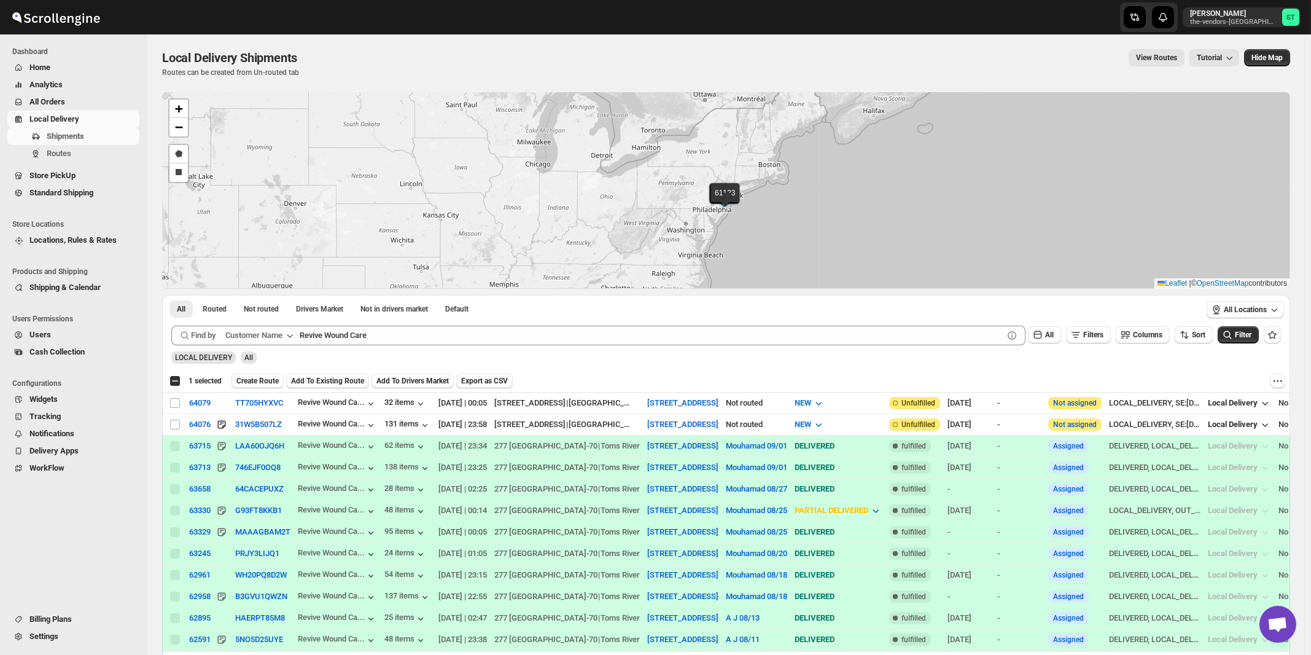
checkbox input "false"
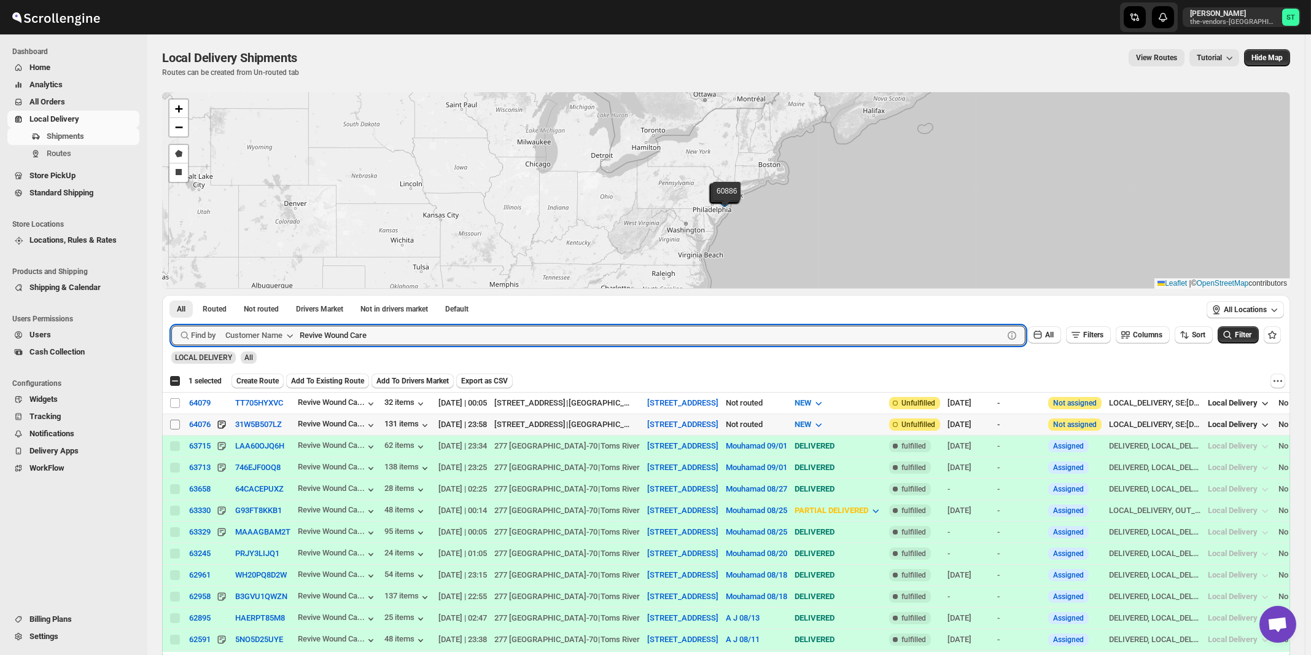
click at [181, 424] on span at bounding box center [175, 424] width 11 height 11
click at [180, 424] on input "Select shipment" at bounding box center [175, 425] width 10 height 10
checkbox input "false"
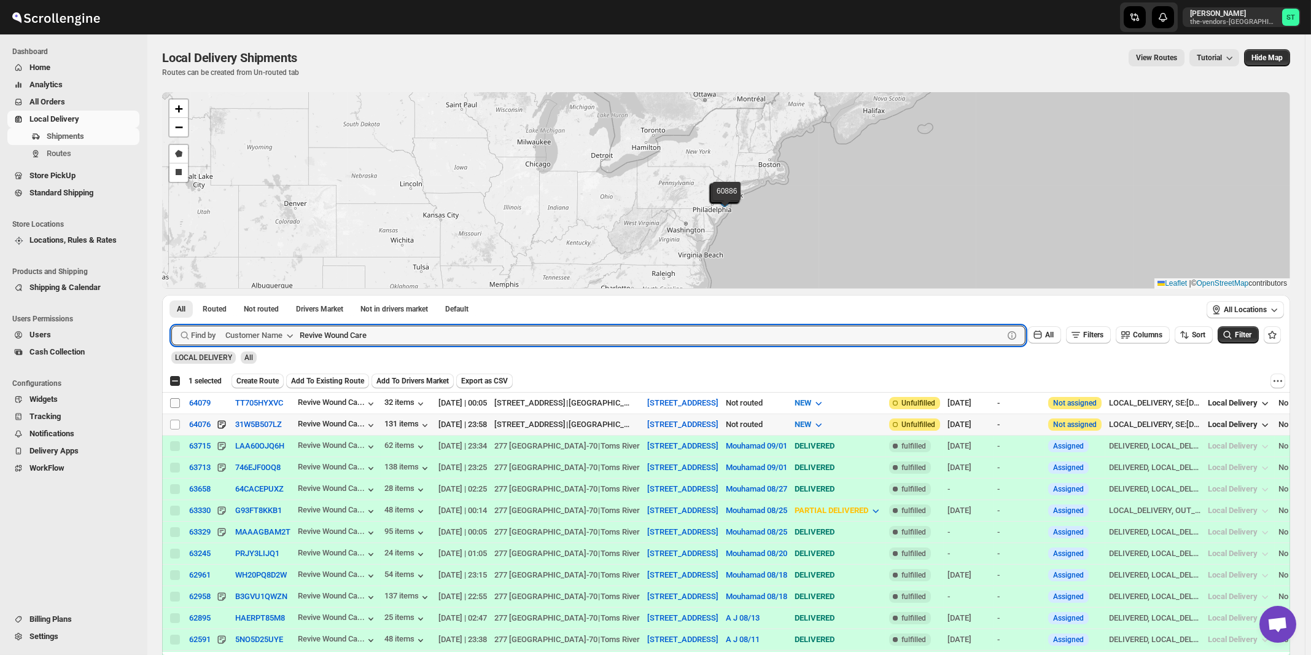
checkbox input "false"
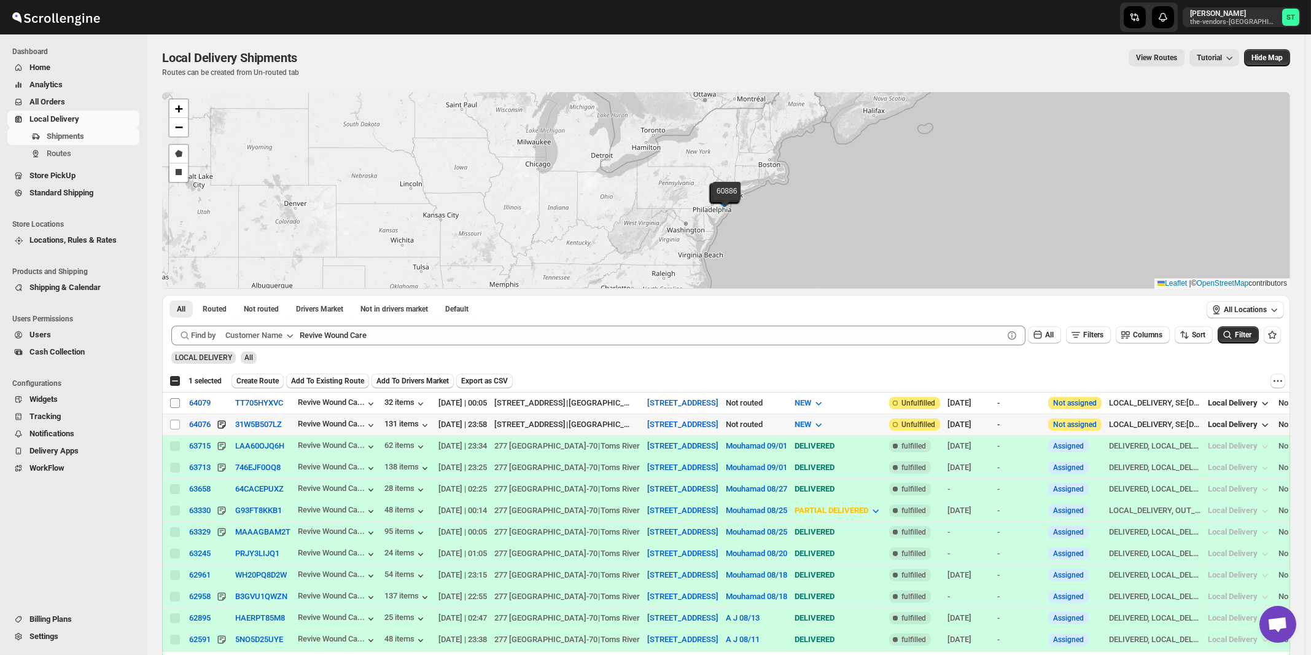
click at [177, 402] on input "Select shipment" at bounding box center [175, 403] width 10 height 10
checkbox input "true"
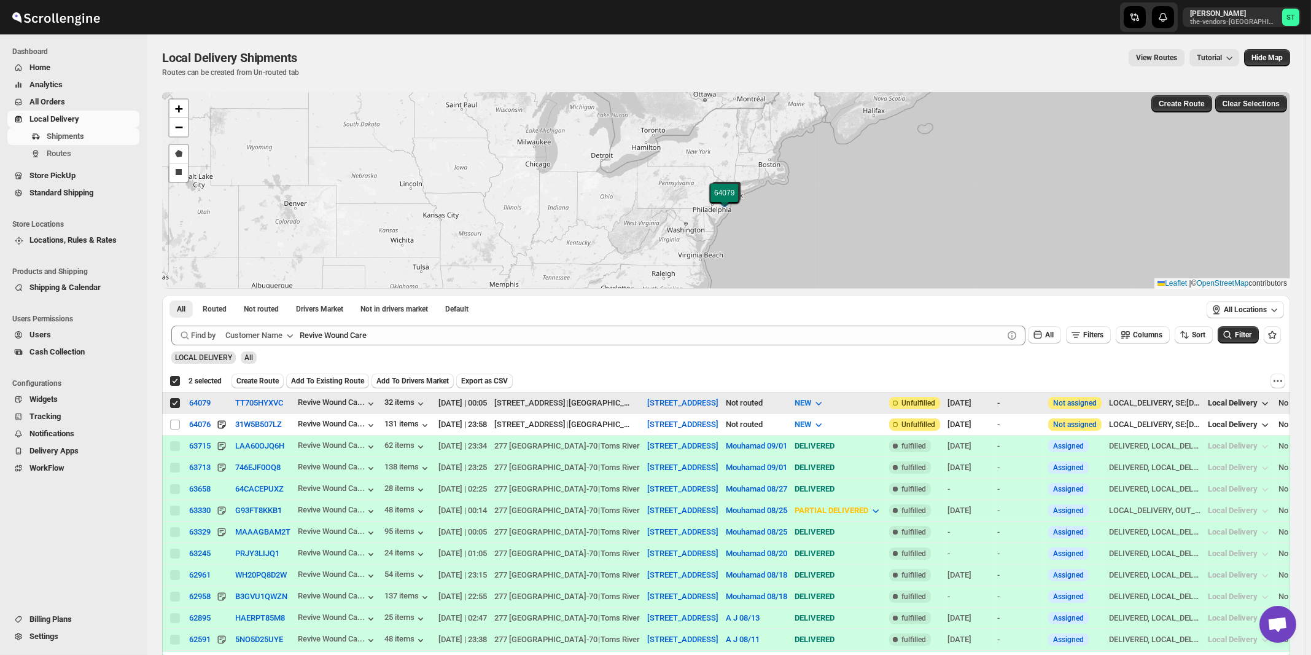
click at [177, 402] on input "Select shipment" at bounding box center [175, 403] width 10 height 10
checkbox input "false"
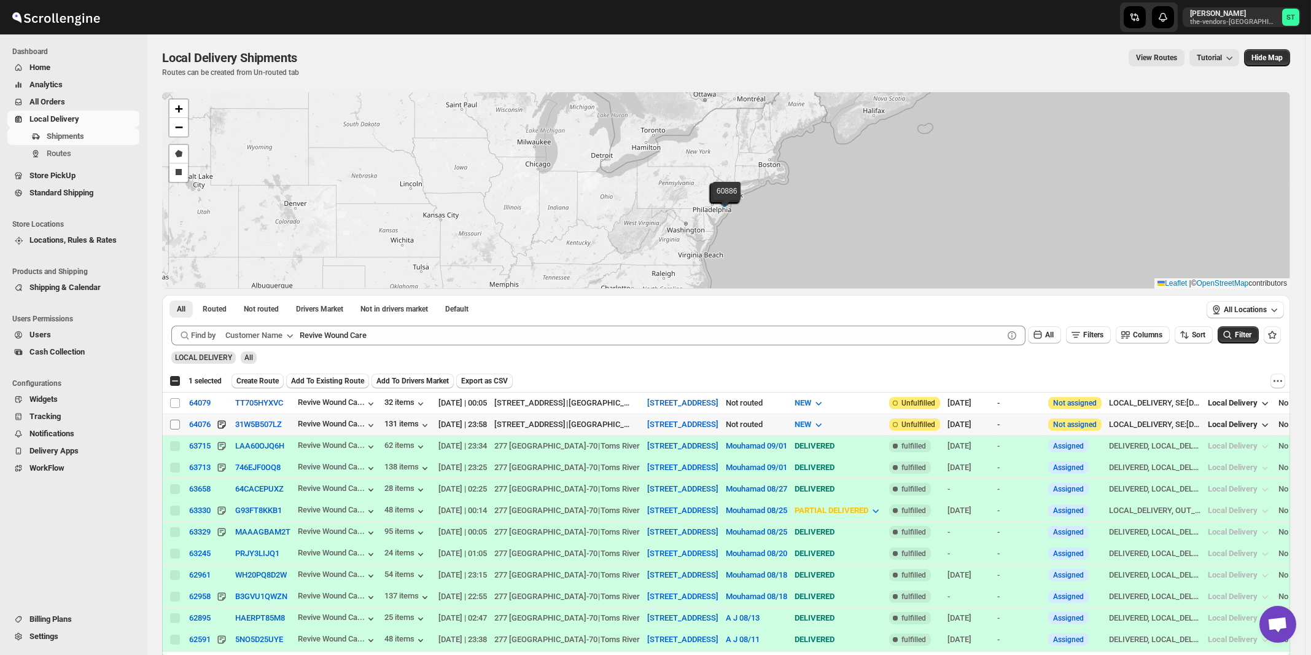
click at [174, 422] on input "Select shipment" at bounding box center [175, 425] width 10 height 10
checkbox input "true"
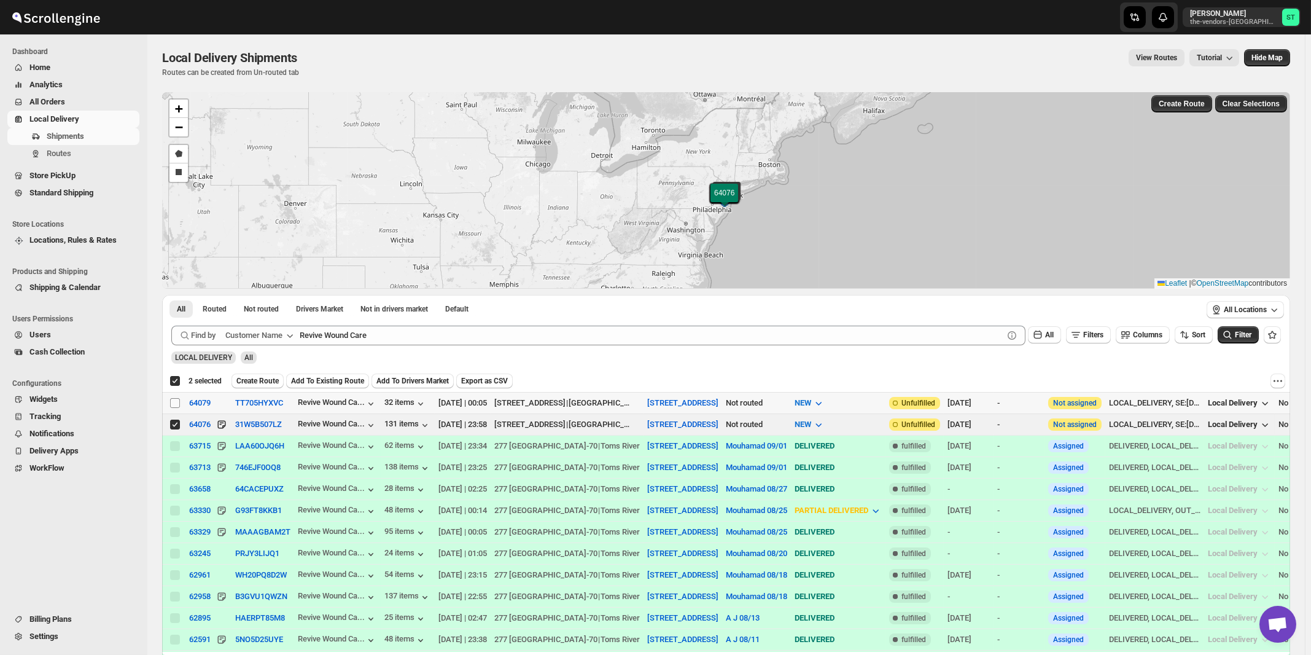
click at [174, 404] on input "Select shipment" at bounding box center [175, 403] width 10 height 10
checkbox input "true"
checkbox input "false"
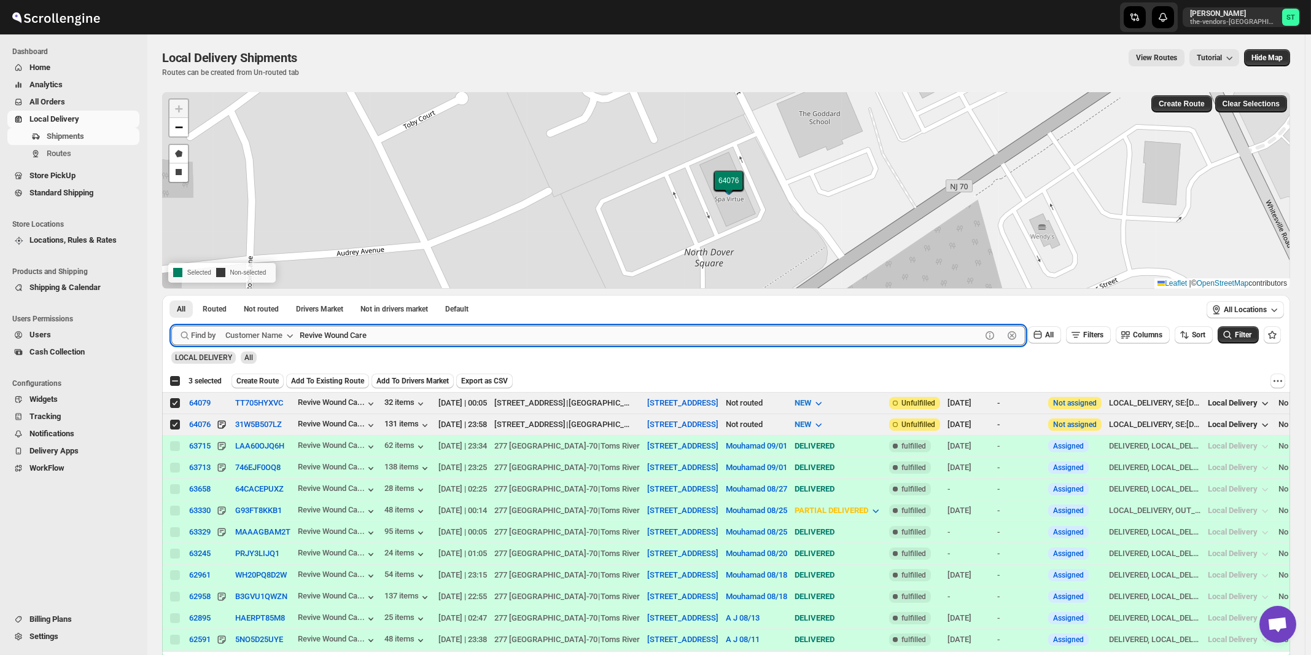
click at [405, 336] on input "Revive Wound Care" at bounding box center [641, 336] width 682 height 20
paste input "All ways Forwarding"
type input "All ways Forwarding"
click at [171, 295] on button "Submit" at bounding box center [188, 301] width 35 height 13
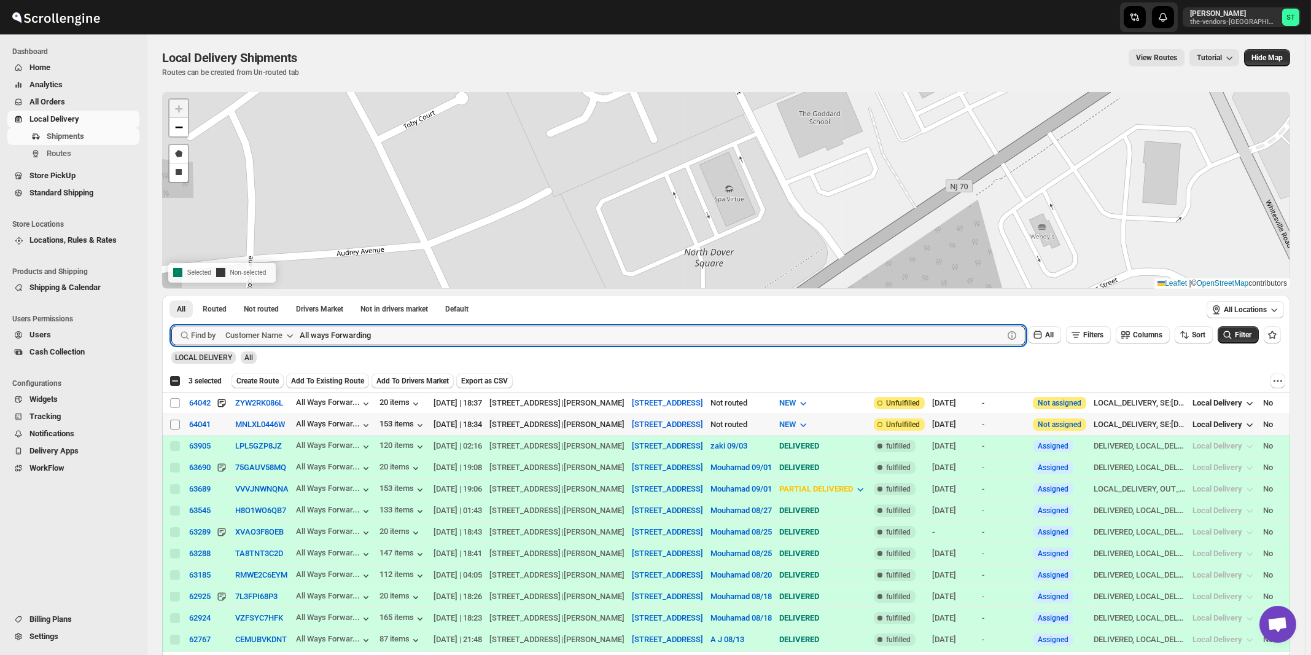
click at [177, 426] on input "Select shipment" at bounding box center [175, 425] width 10 height 10
checkbox input "true"
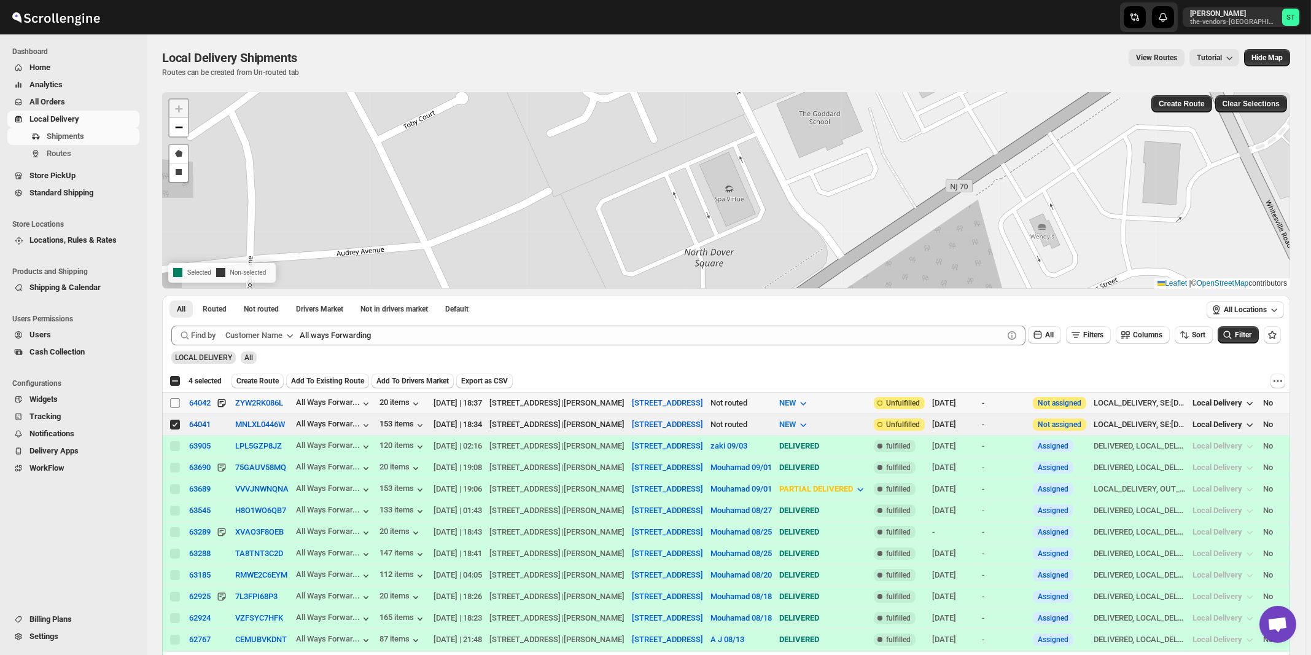
click at [176, 401] on input "Select shipment" at bounding box center [175, 403] width 10 height 10
checkbox input "true"
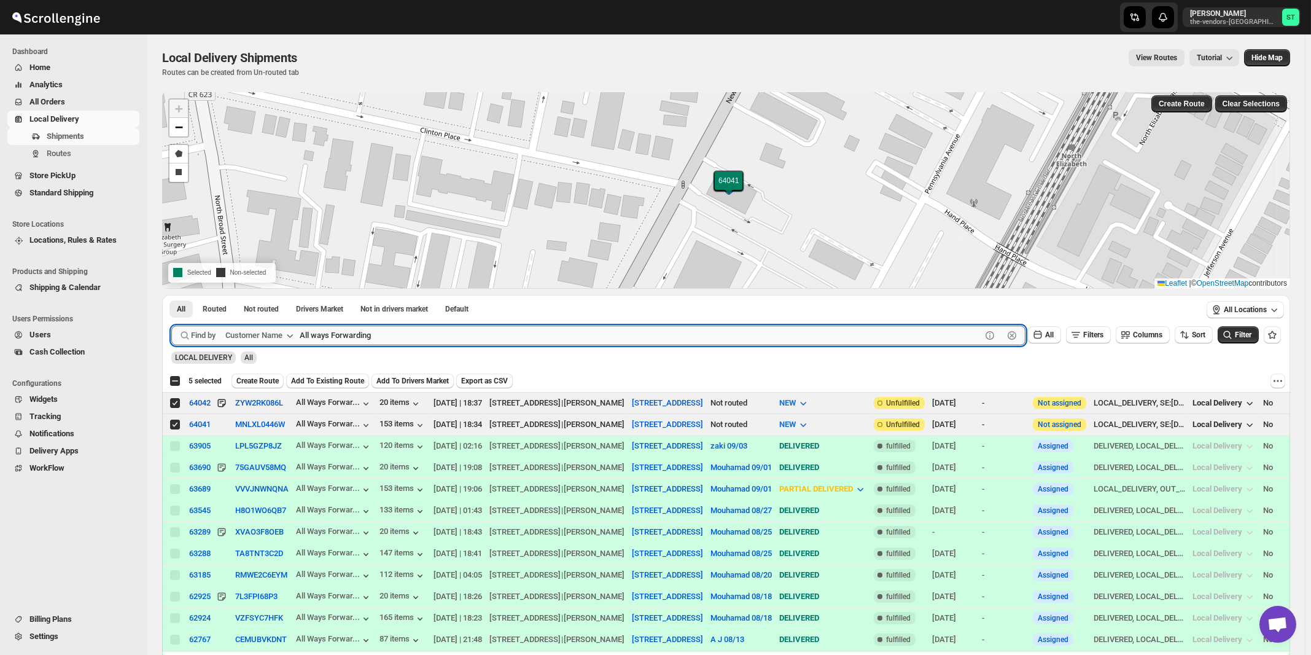
click at [340, 339] on input "All ways Forwarding" at bounding box center [641, 336] width 682 height 20
paste input "Medacure"
type input "Medacure"
click at [171, 295] on button "Submit" at bounding box center [188, 301] width 35 height 13
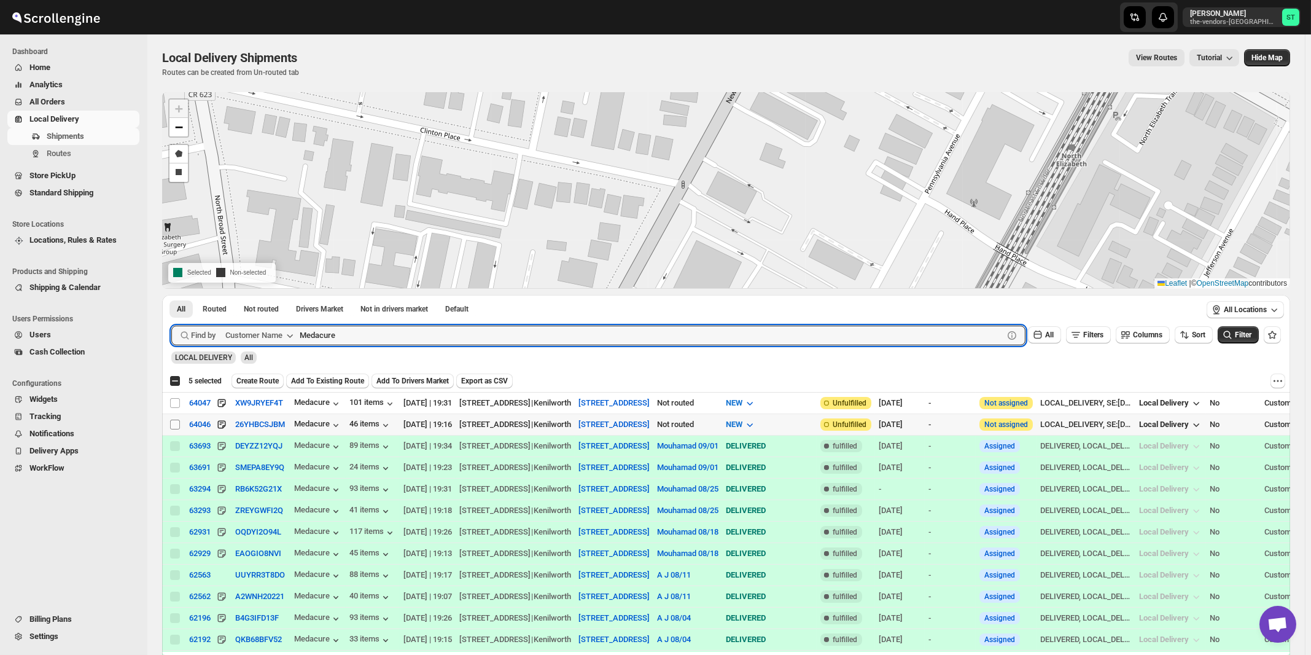
click at [173, 423] on input "Select shipment" at bounding box center [175, 425] width 10 height 10
checkbox input "true"
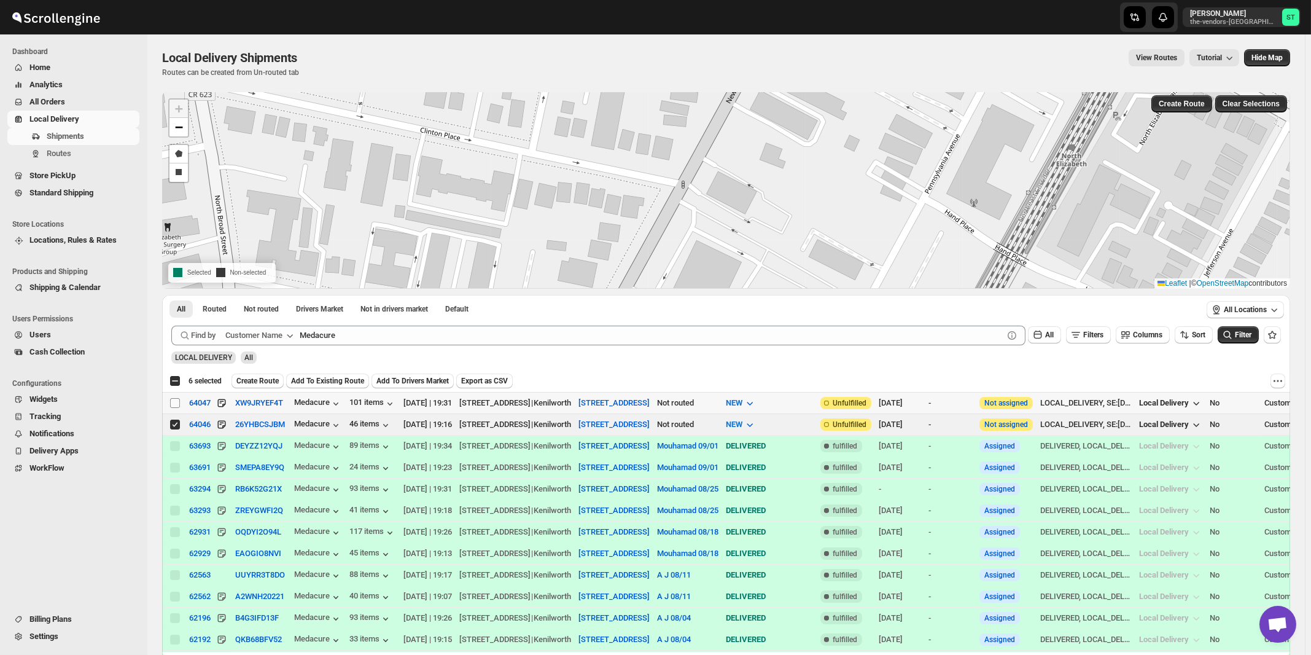
click at [176, 402] on input "Select shipment" at bounding box center [175, 403] width 10 height 10
checkbox input "true"
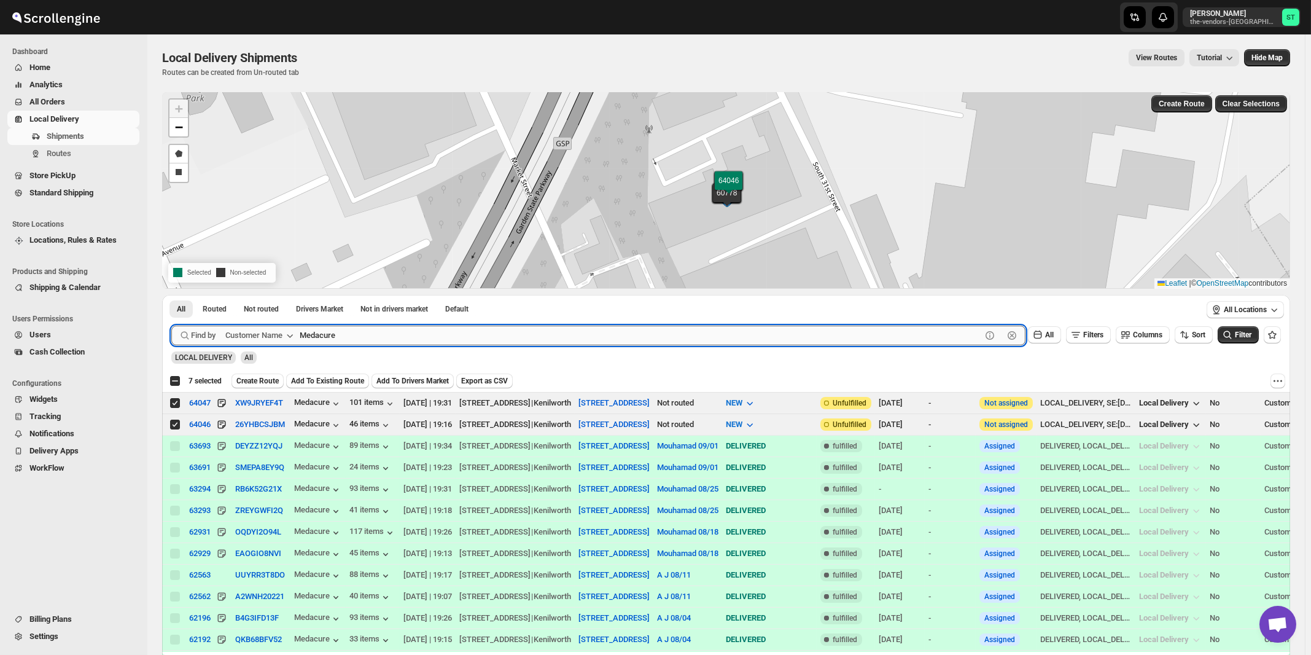
click at [349, 337] on input "Medacure" at bounding box center [641, 336] width 682 height 20
paste input "United Academy"
click at [171, 295] on button "Submit" at bounding box center [188, 301] width 35 height 13
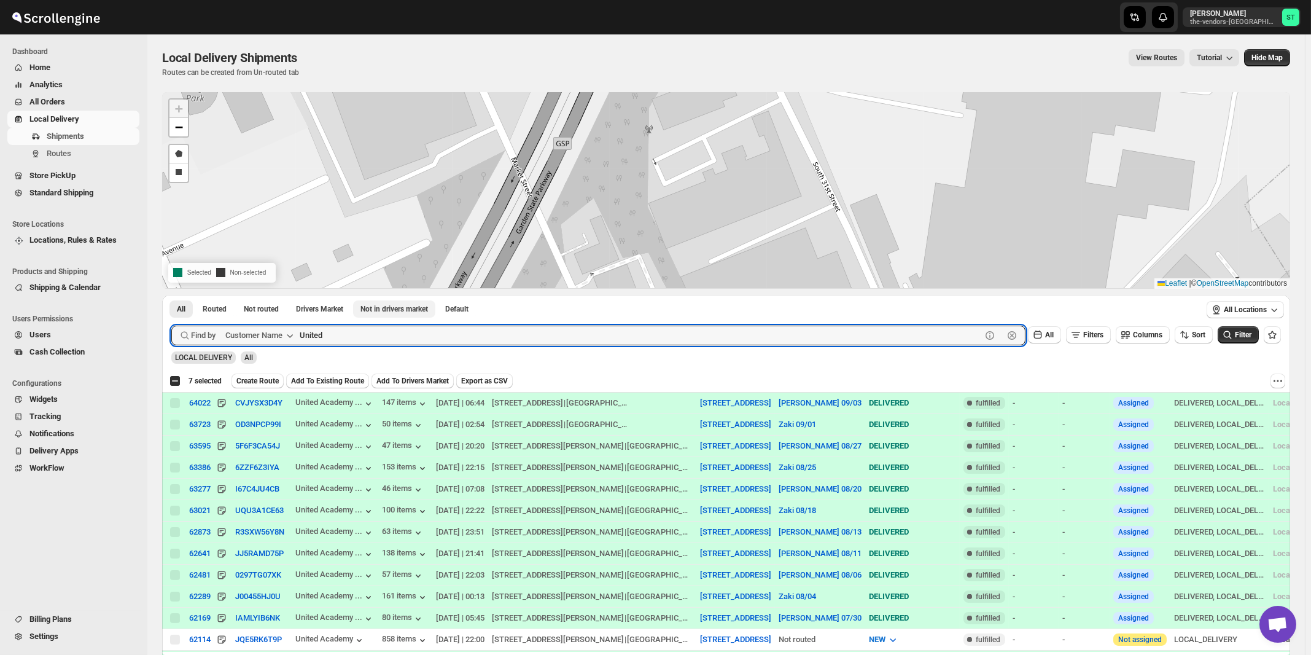
type input "United"
click at [171, 295] on button "Submit" at bounding box center [188, 301] width 35 height 13
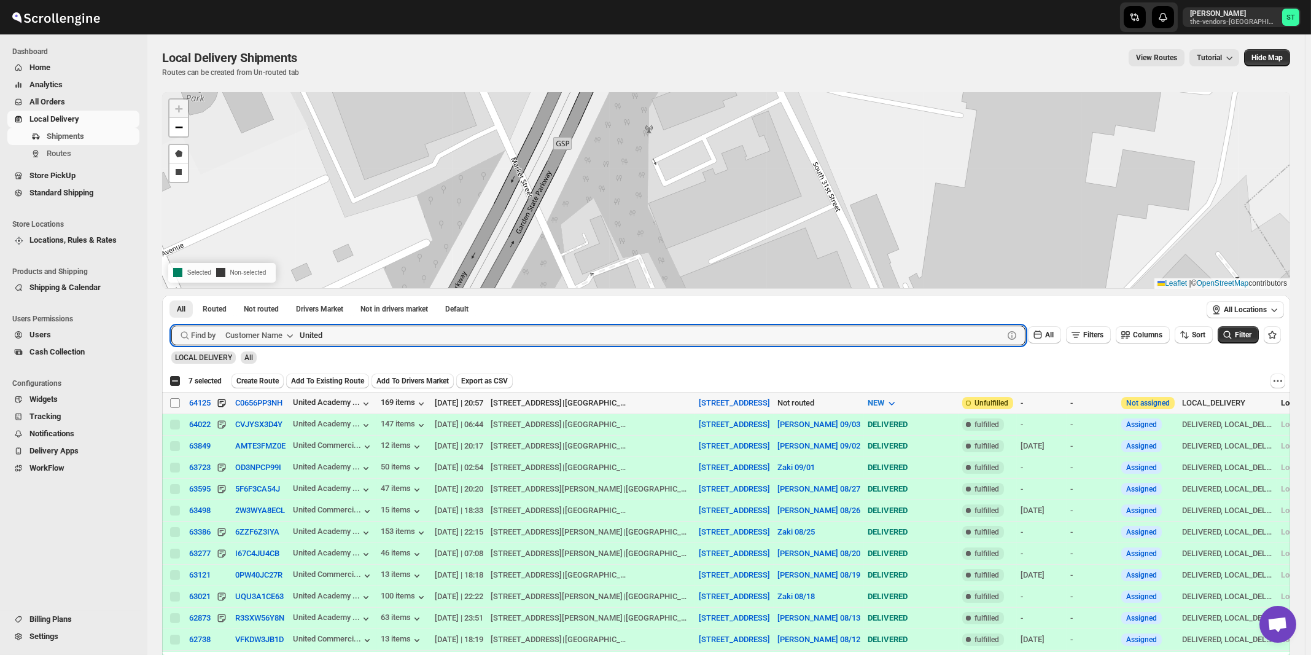
click at [175, 402] on input "Select shipment" at bounding box center [175, 403] width 10 height 10
checkbox input "true"
click at [380, 328] on input "United" at bounding box center [641, 336] width 682 height 20
paste input "Whisper Laser LLC 202 ( [GEOGRAPHIC_DATA])"
click at [171, 295] on button "Submit" at bounding box center [188, 301] width 35 height 13
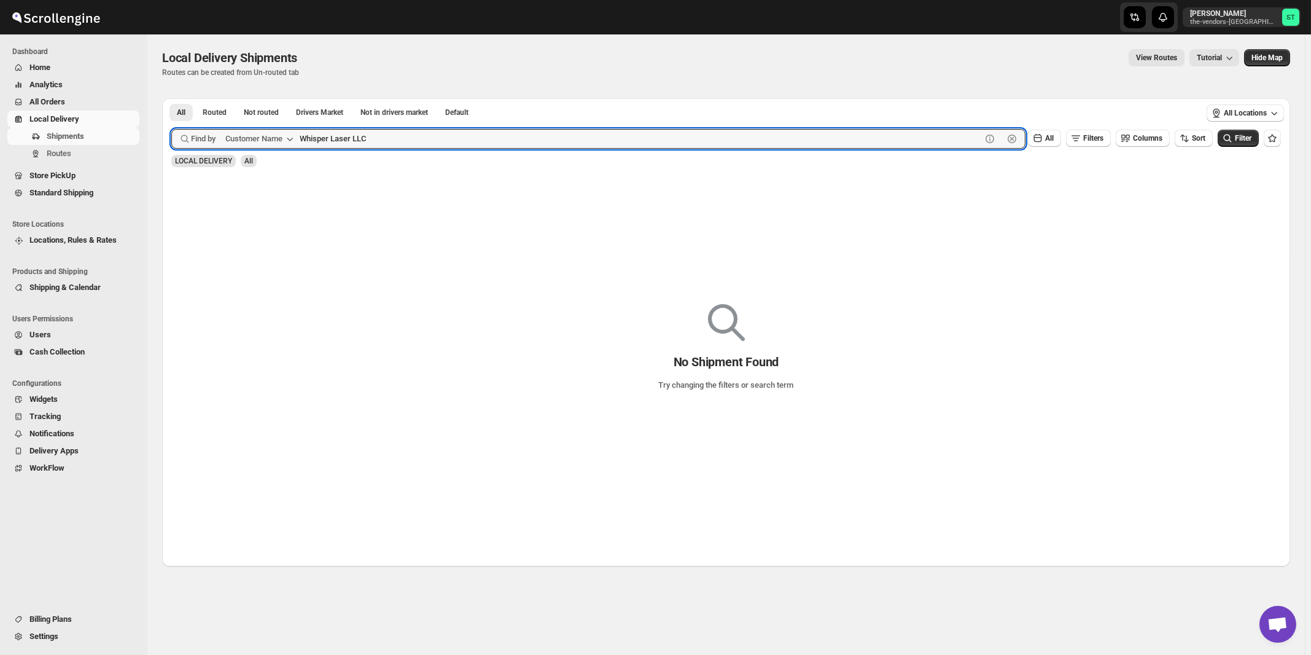
type input "Whisper Laser LLC"
click at [171, 98] on button "Submit" at bounding box center [188, 104] width 35 height 13
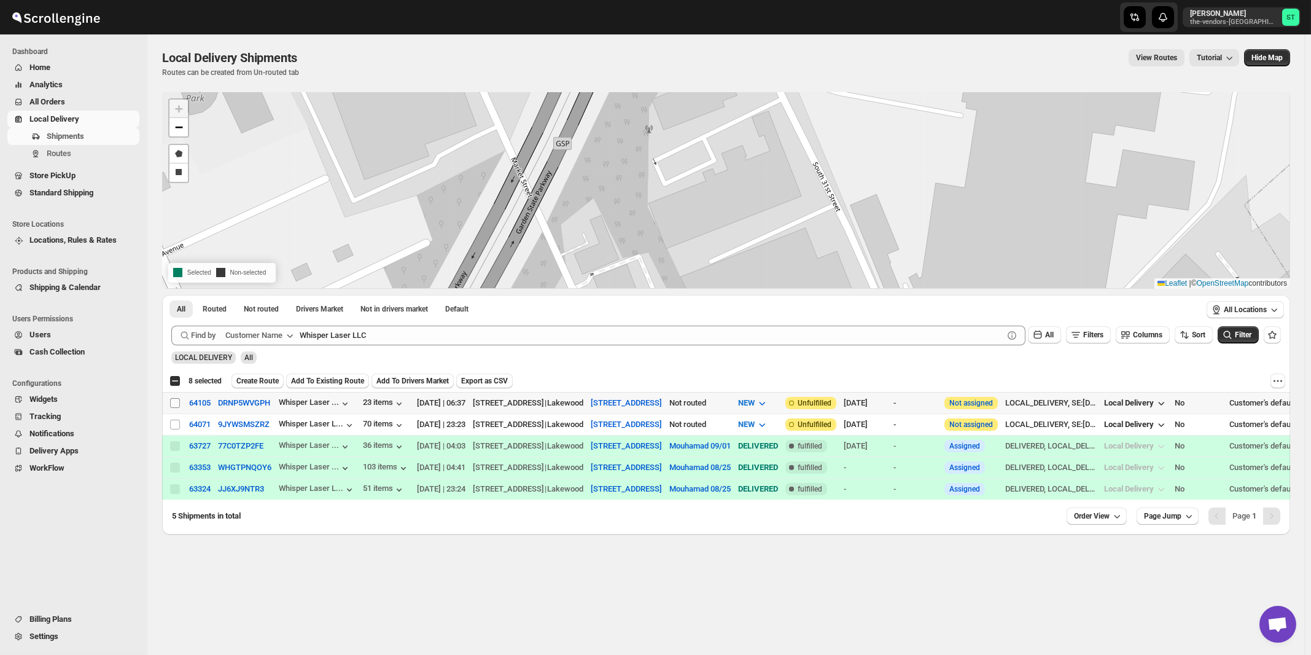
click at [176, 404] on input "Select shipment" at bounding box center [175, 403] width 10 height 10
checkbox input "true"
click at [172, 423] on input "Select shipment" at bounding box center [175, 425] width 10 height 10
checkbox input "true"
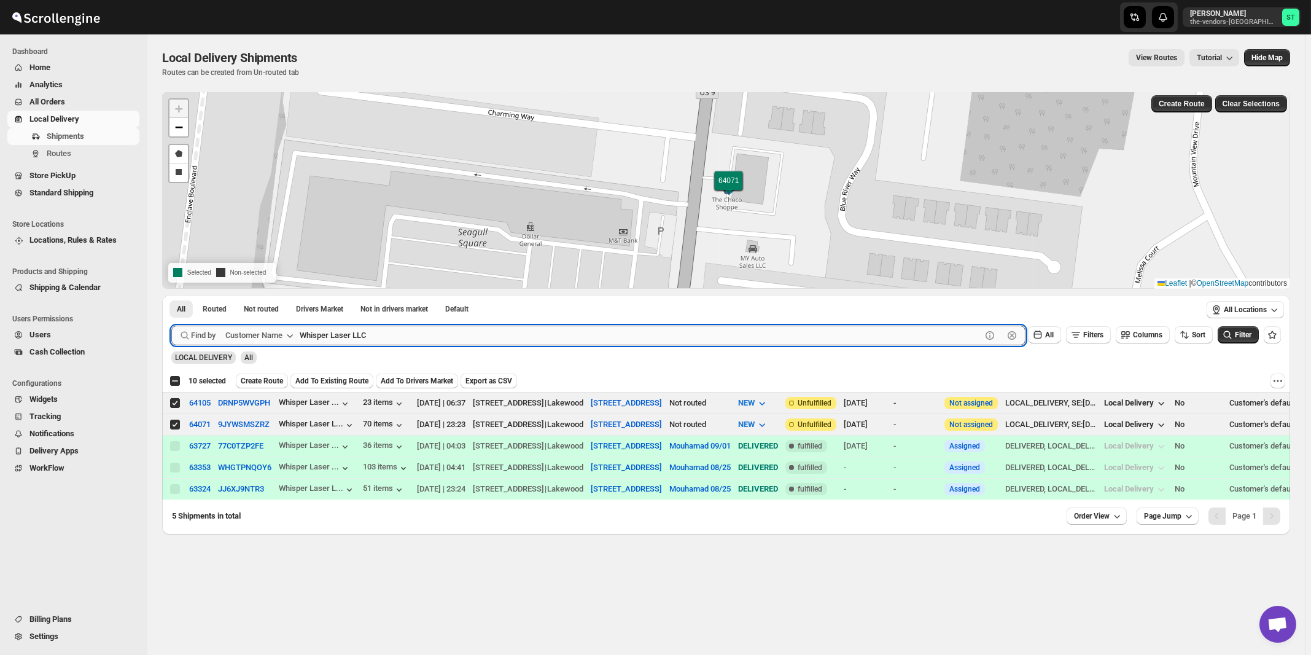
click at [405, 335] on input "Whisper Laser LLC" at bounding box center [641, 336] width 682 height 20
paste input "Janico IN"
type input "Janico INC"
click at [171, 295] on button "Submit" at bounding box center [188, 301] width 35 height 13
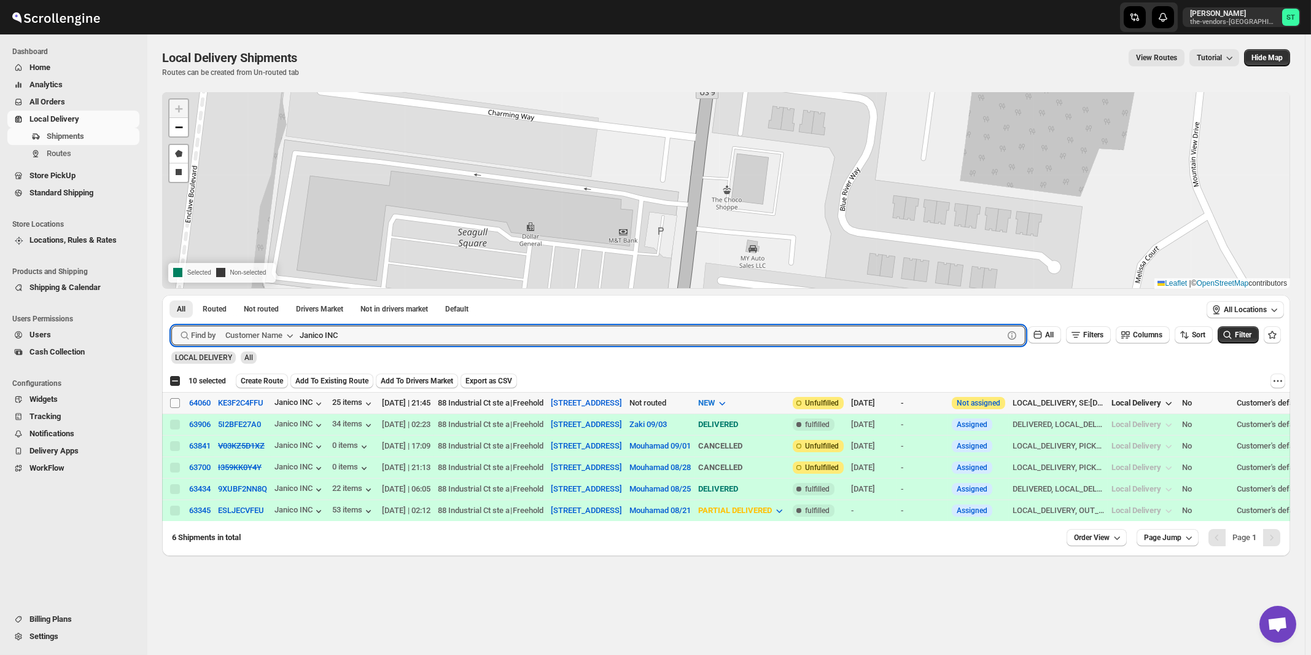
click at [174, 405] on input "Select shipment" at bounding box center [175, 403] width 10 height 10
checkbox input "true"
click at [397, 332] on input "Janico INC" at bounding box center [641, 336] width 682 height 20
paste input "Flow"
type input "Flow"
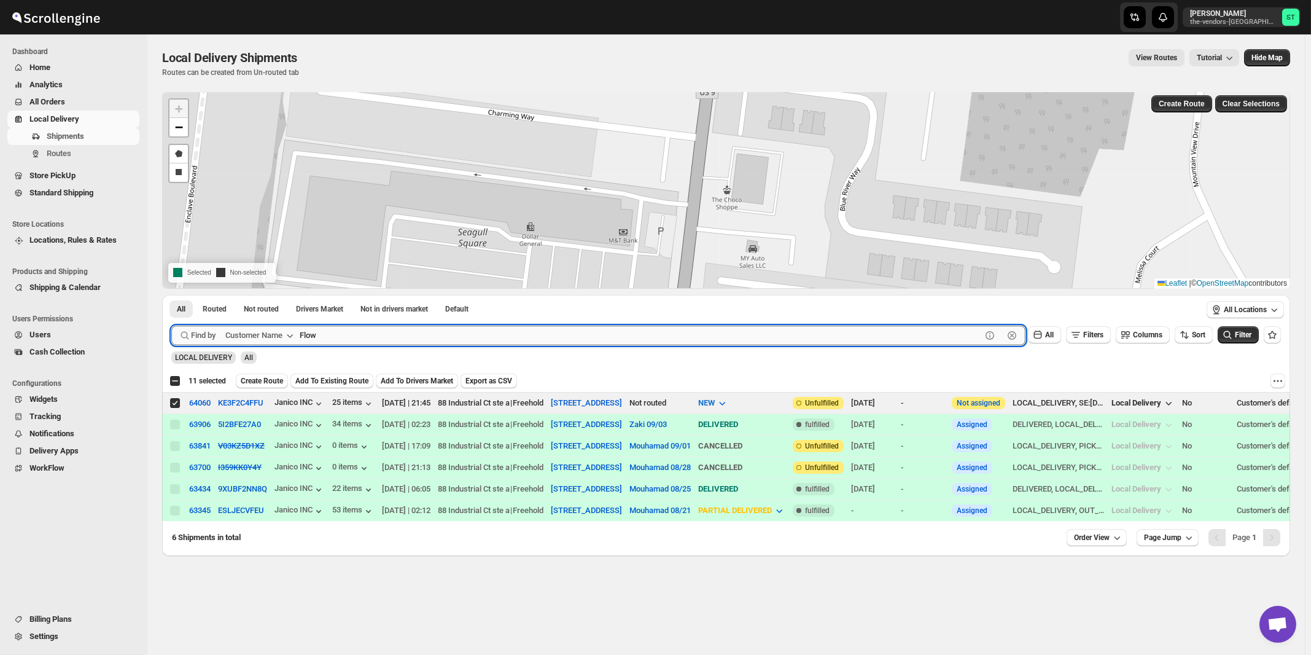
click at [171, 295] on button "Submit" at bounding box center [188, 301] width 35 height 13
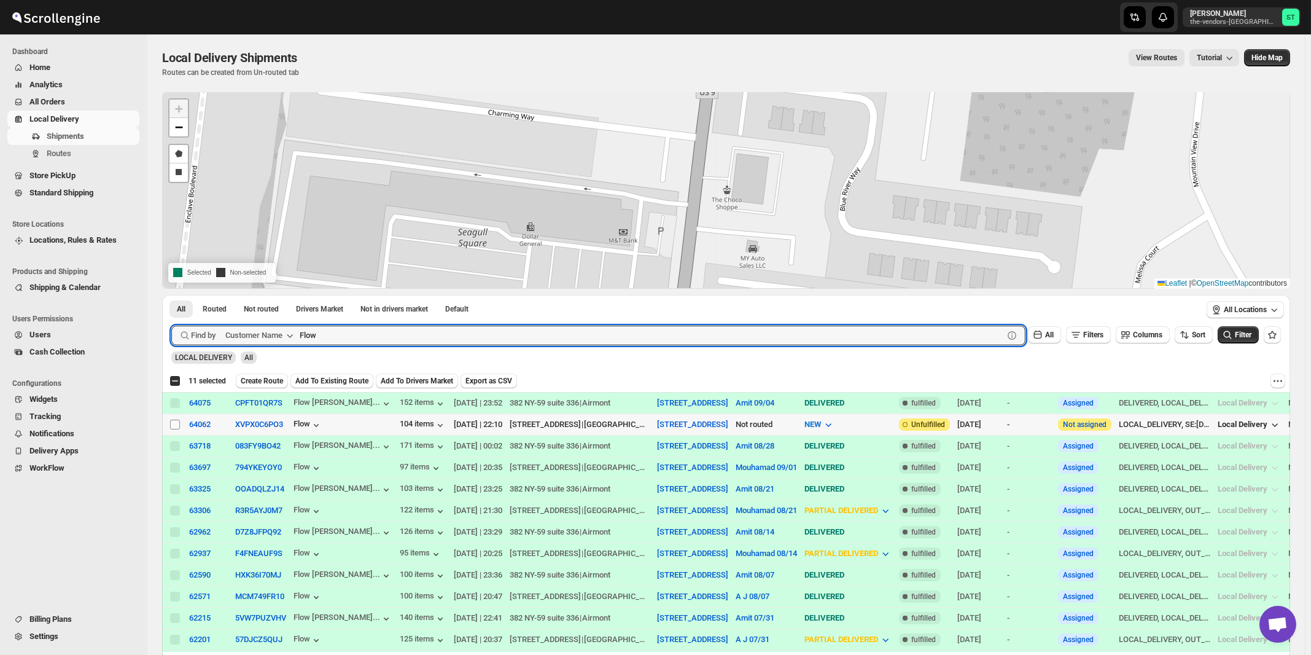
click at [175, 424] on input "Select shipment" at bounding box center [175, 425] width 10 height 10
checkbox input "true"
click at [463, 340] on input "Flow" at bounding box center [641, 336] width 682 height 20
paste input "Summation Financial Services"
type input "Summation Financial Services"
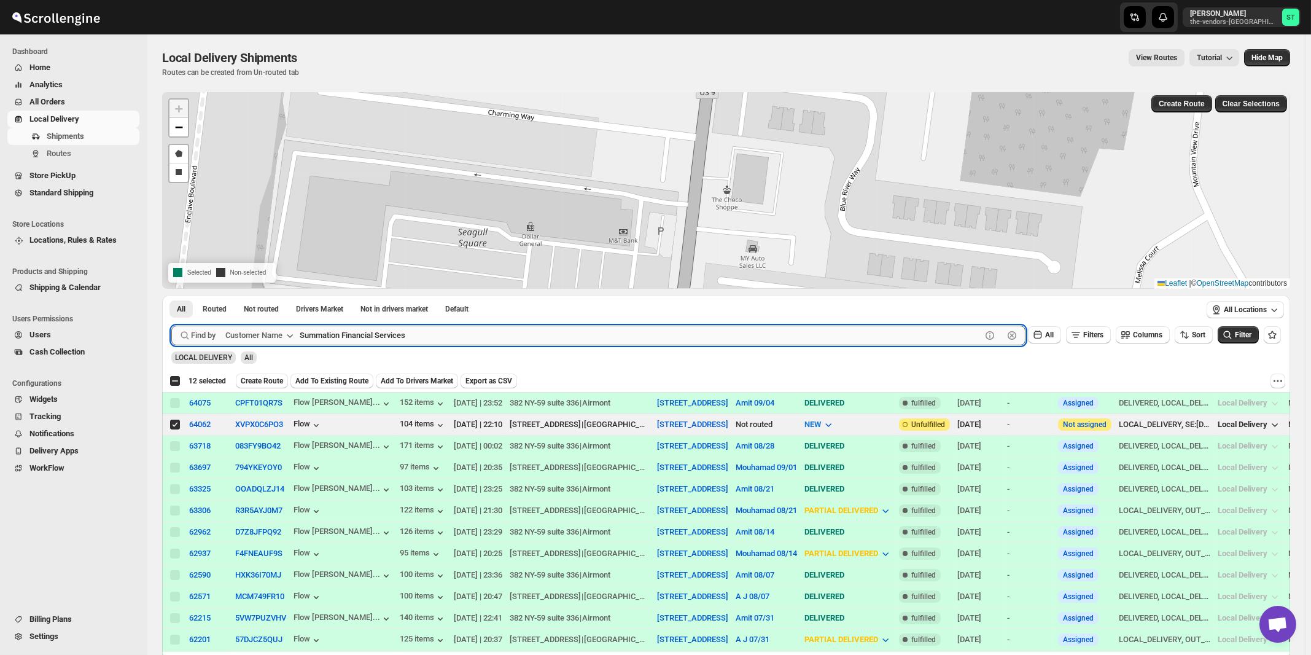
click at [171, 295] on button "Submit" at bounding box center [188, 301] width 35 height 13
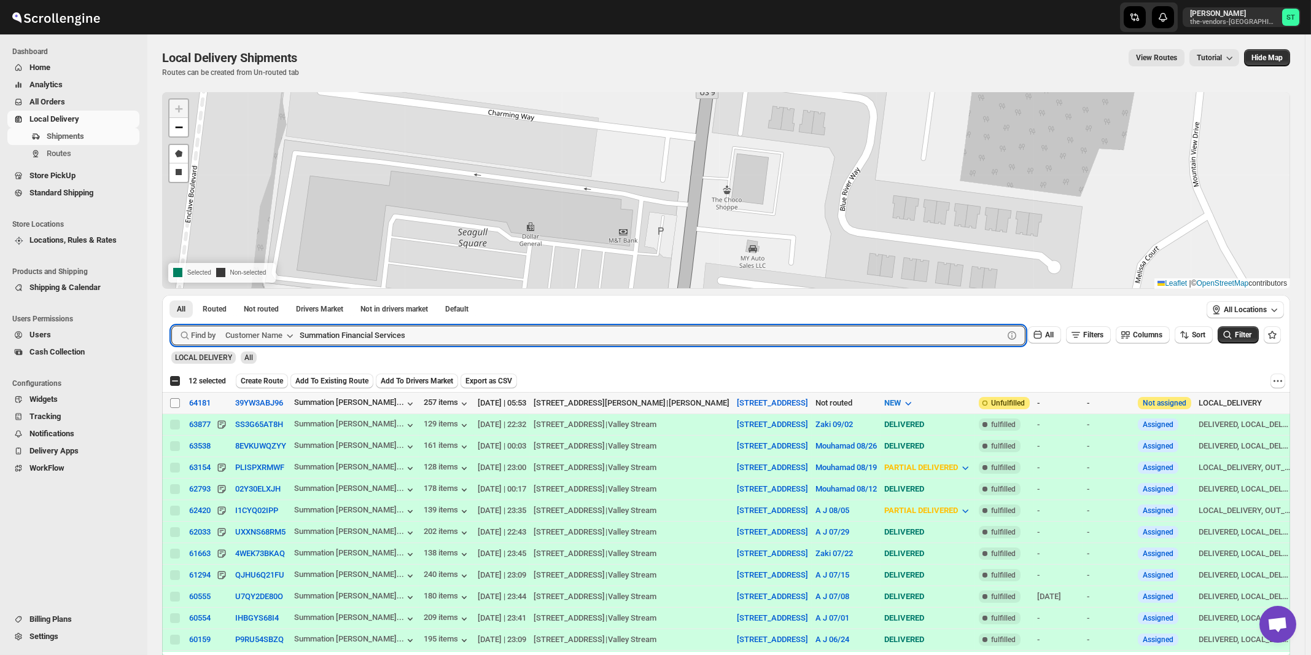
click at [176, 402] on input "Select shipment" at bounding box center [175, 403] width 10 height 10
checkbox input "true"
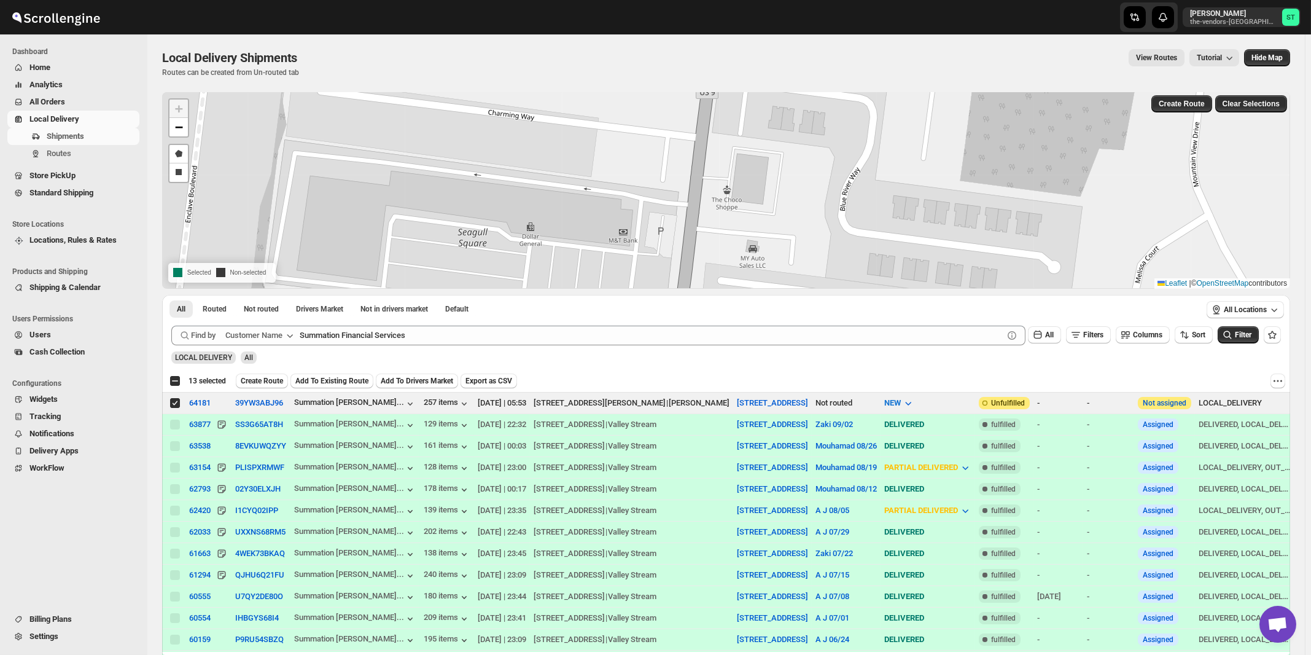
click at [434, 324] on div "All Routed Not routed Drivers Market Not in drivers market Default More Filters…" at bounding box center [681, 310] width 1039 height 31
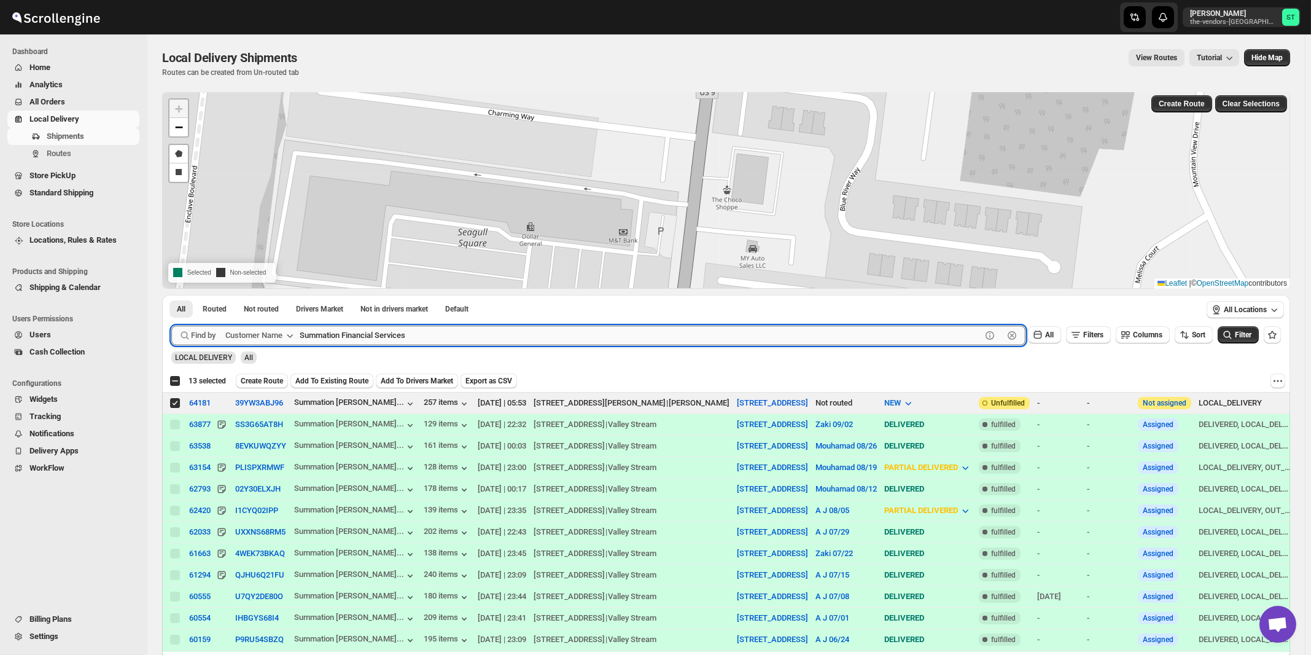
click at [430, 334] on input "Summation Financial Services" at bounding box center [641, 336] width 682 height 20
paste input "RetroCare"
click at [171, 295] on button "Submit" at bounding box center [188, 301] width 35 height 13
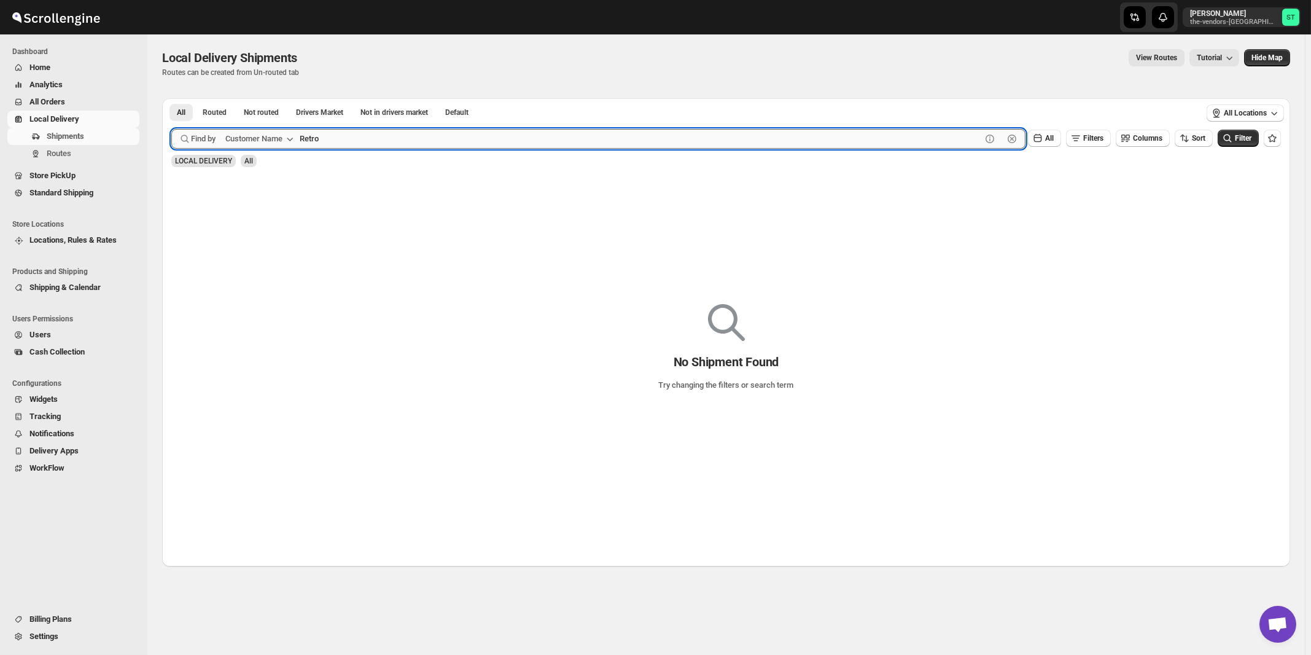
type input "Retro"
click at [171, 98] on button "Submit" at bounding box center [188, 104] width 35 height 13
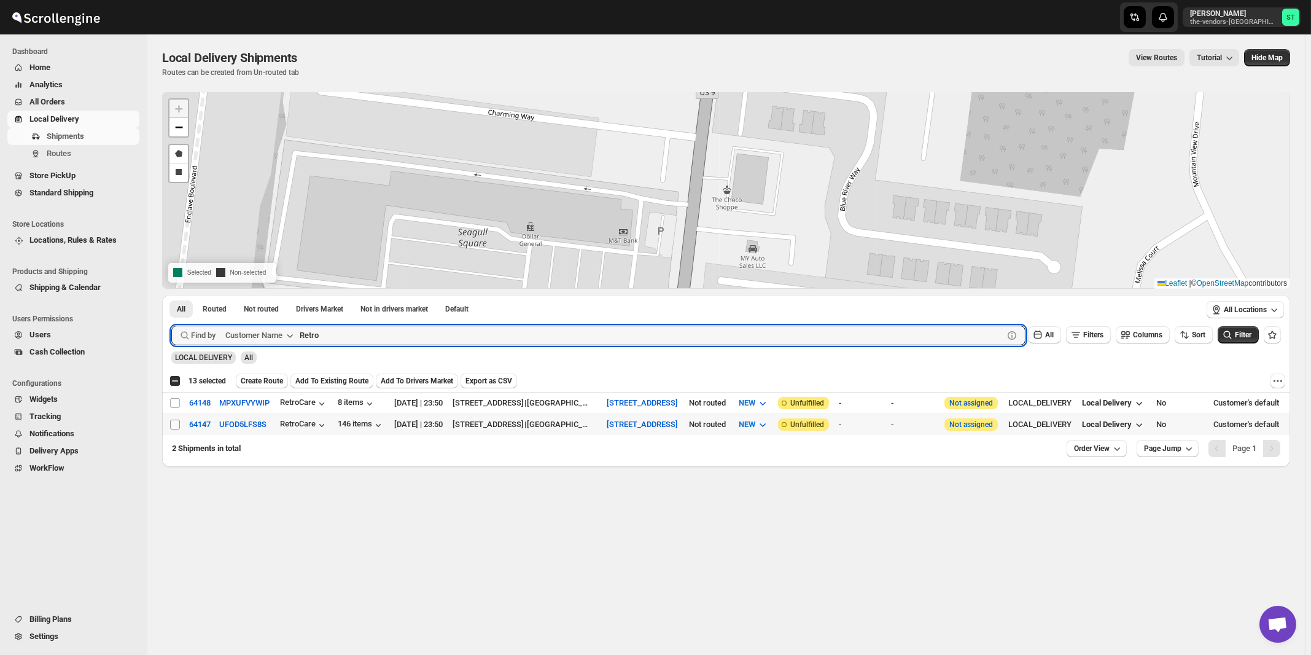
click at [177, 422] on input "Select shipment" at bounding box center [175, 425] width 10 height 10
checkbox input "true"
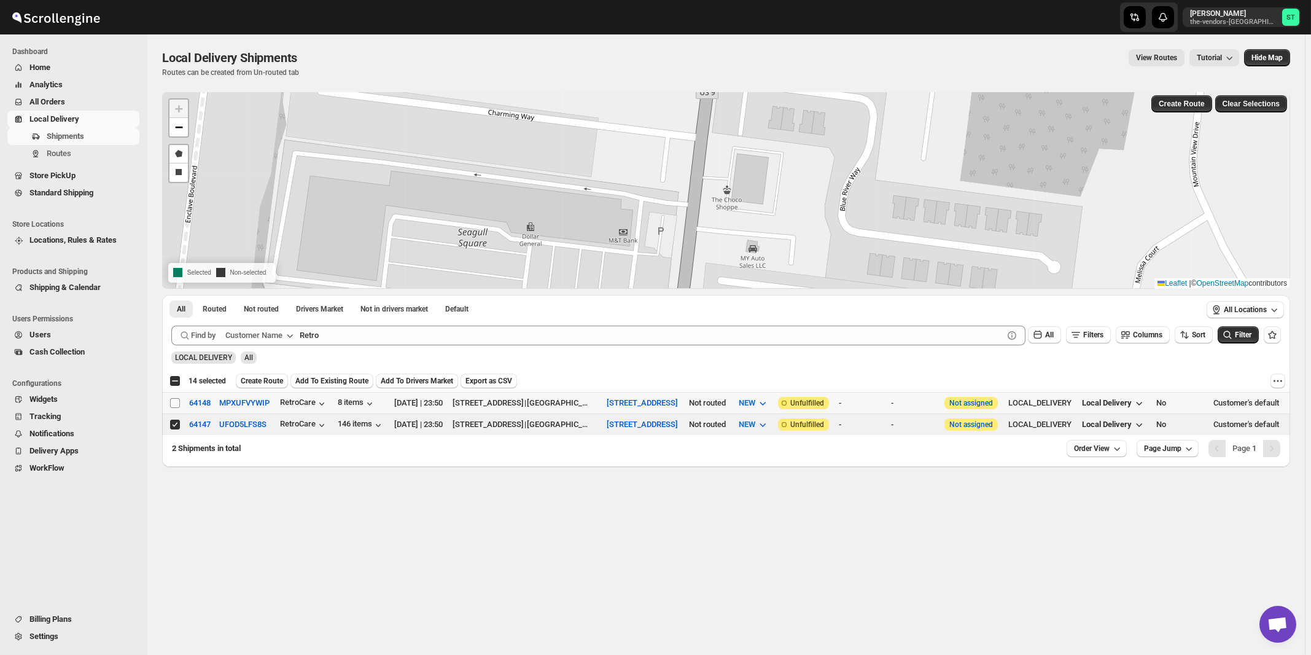
click at [173, 402] on input "Select shipment" at bounding box center [175, 403] width 10 height 10
checkbox input "true"
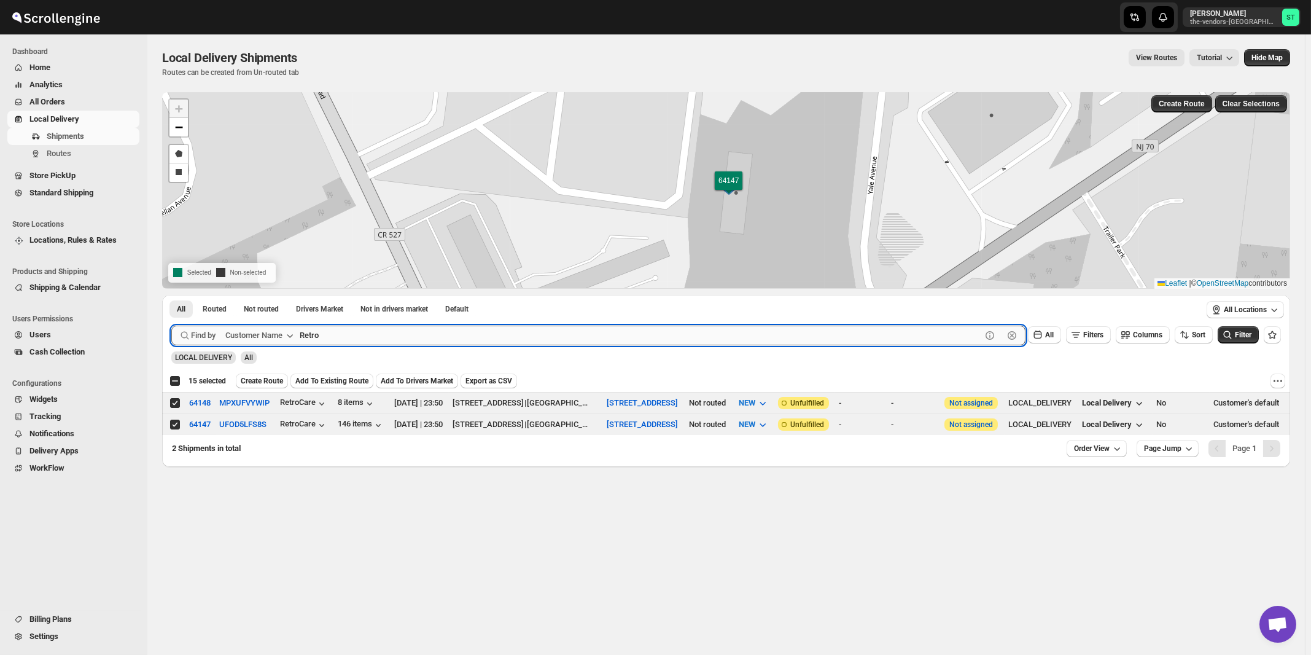
click at [506, 342] on input "Retro" at bounding box center [641, 336] width 682 height 20
paste input "Champion Care"
click at [171, 295] on button "Submit" at bounding box center [188, 301] width 35 height 13
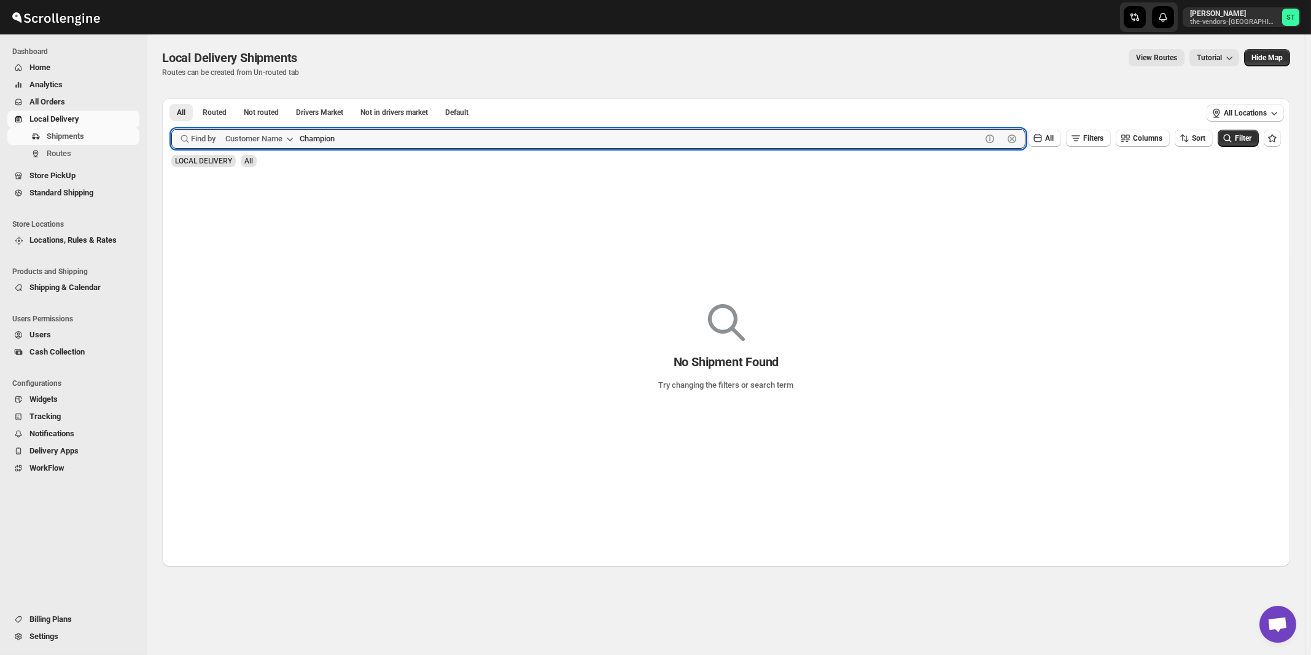
type input "Champion"
click at [171, 98] on button "Submit" at bounding box center [188, 104] width 35 height 13
type input "Care"
click at [171, 98] on button "Submit" at bounding box center [188, 104] width 35 height 13
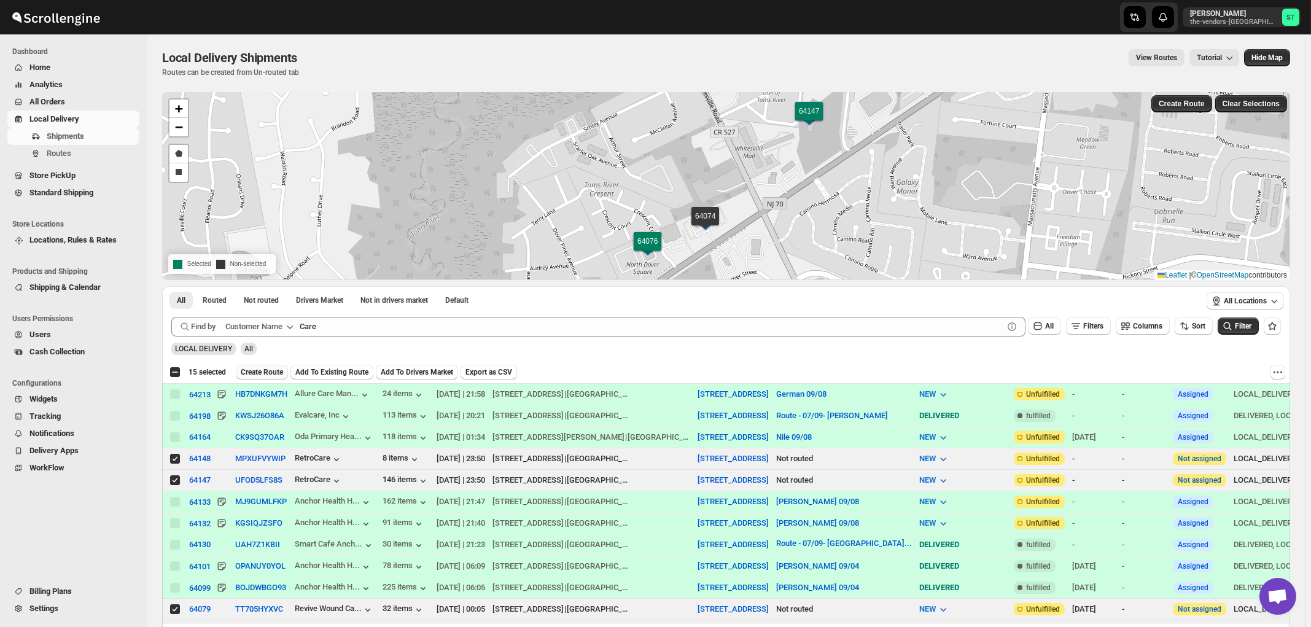
click at [252, 372] on span "Create Route" at bounding box center [262, 372] width 42 height 10
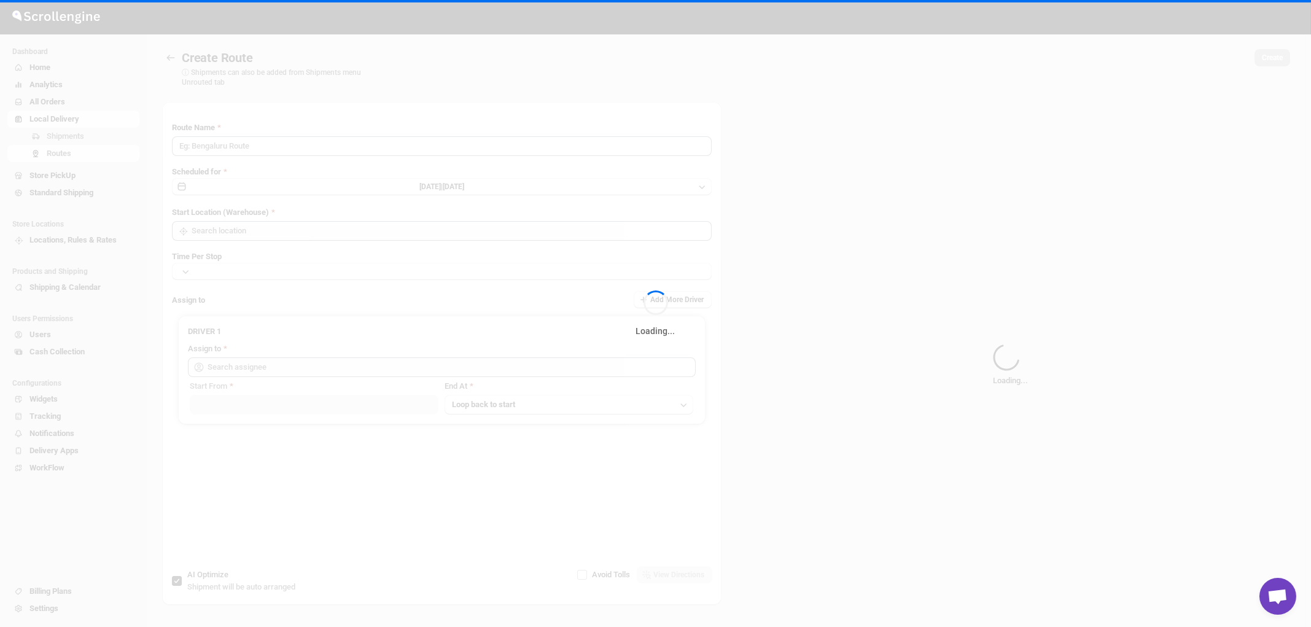
type input "Route - 08/09-1224"
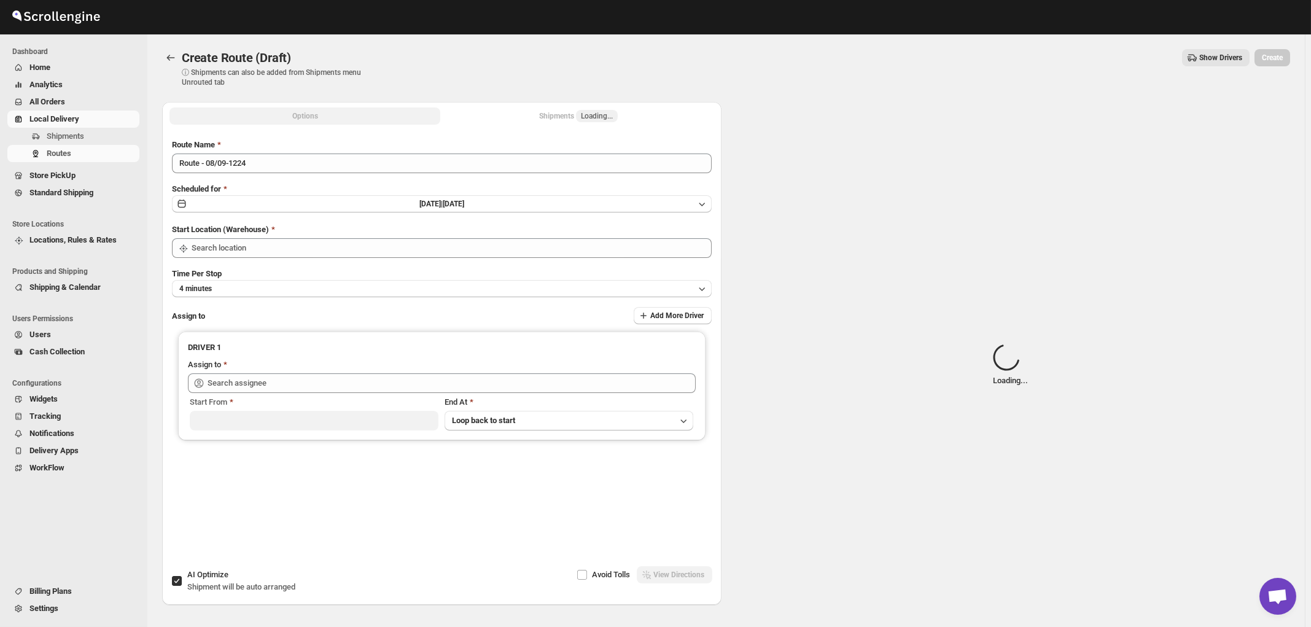
type input "[STREET_ADDRESS]"
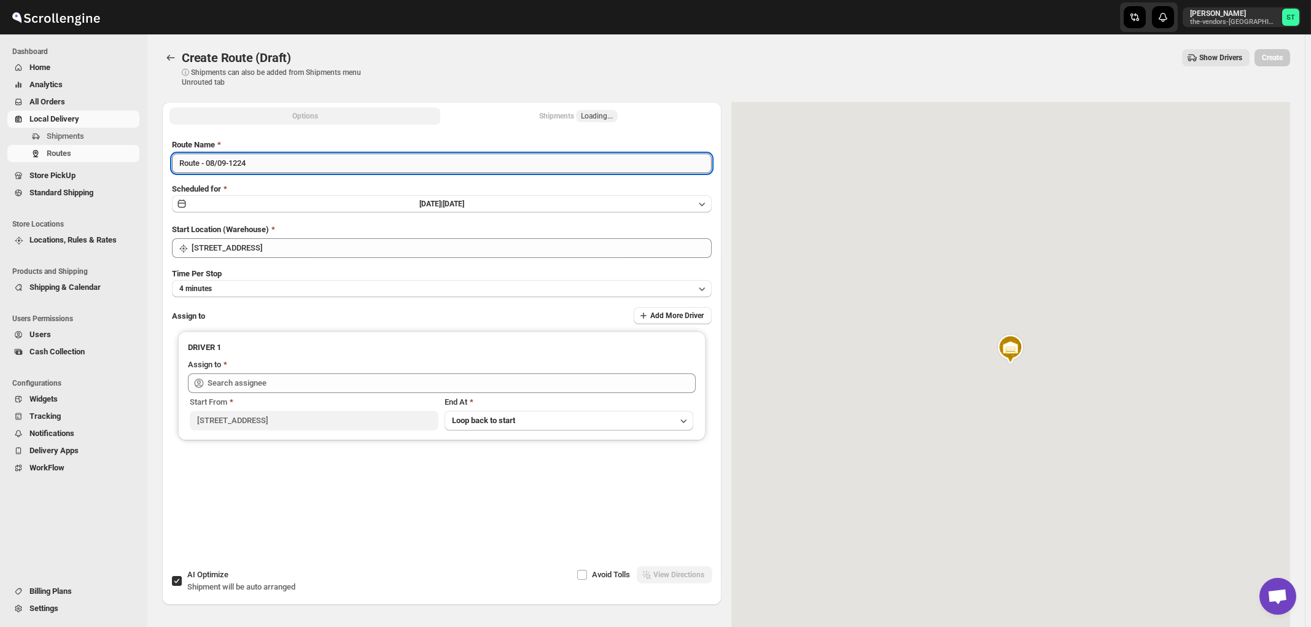
click at [390, 162] on input "Route - 08/09-1224" at bounding box center [442, 164] width 540 height 20
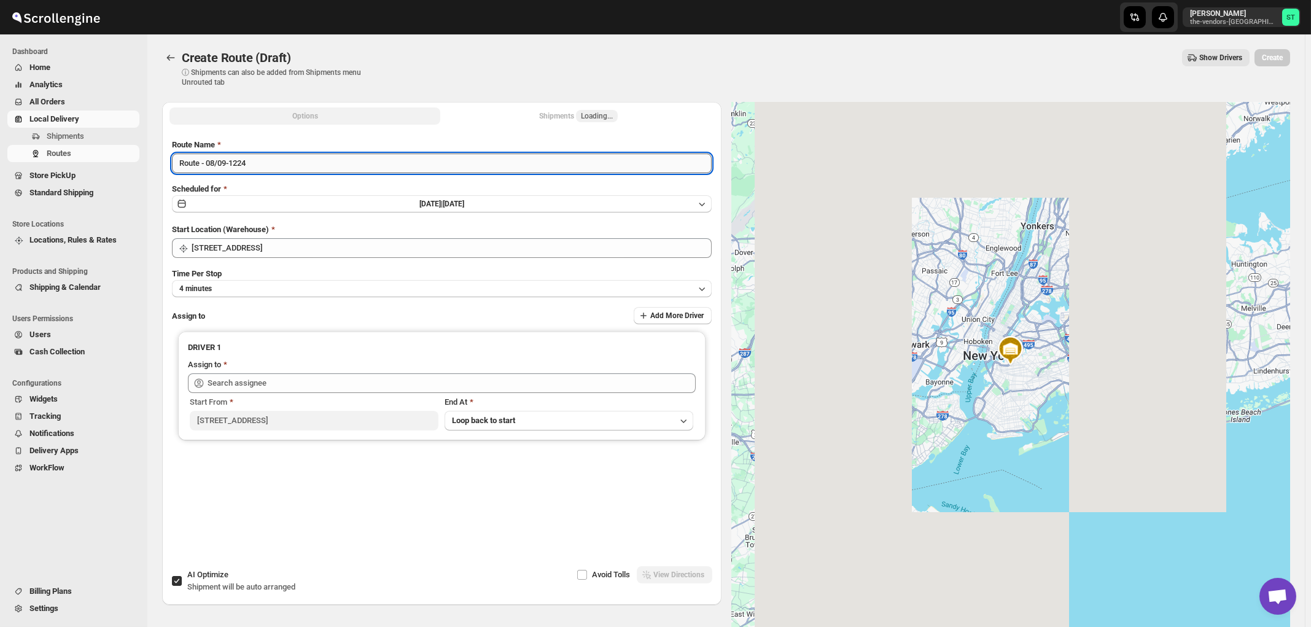
paste input "Zaki"
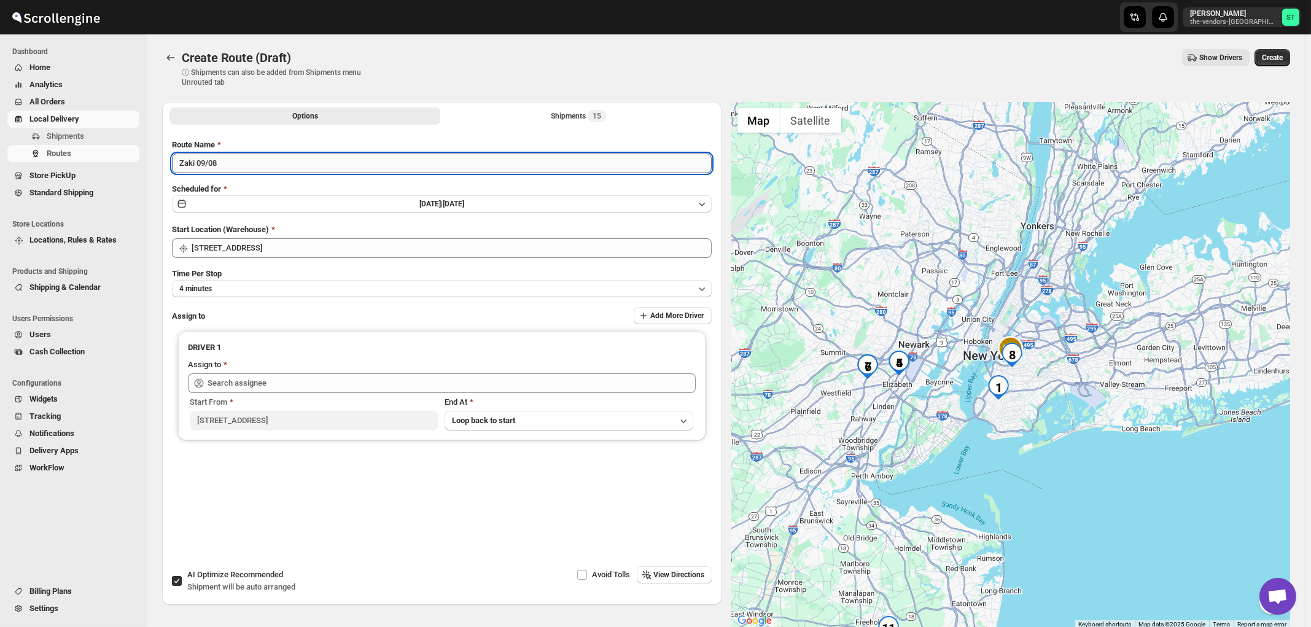
type input "Zaki 09/08"
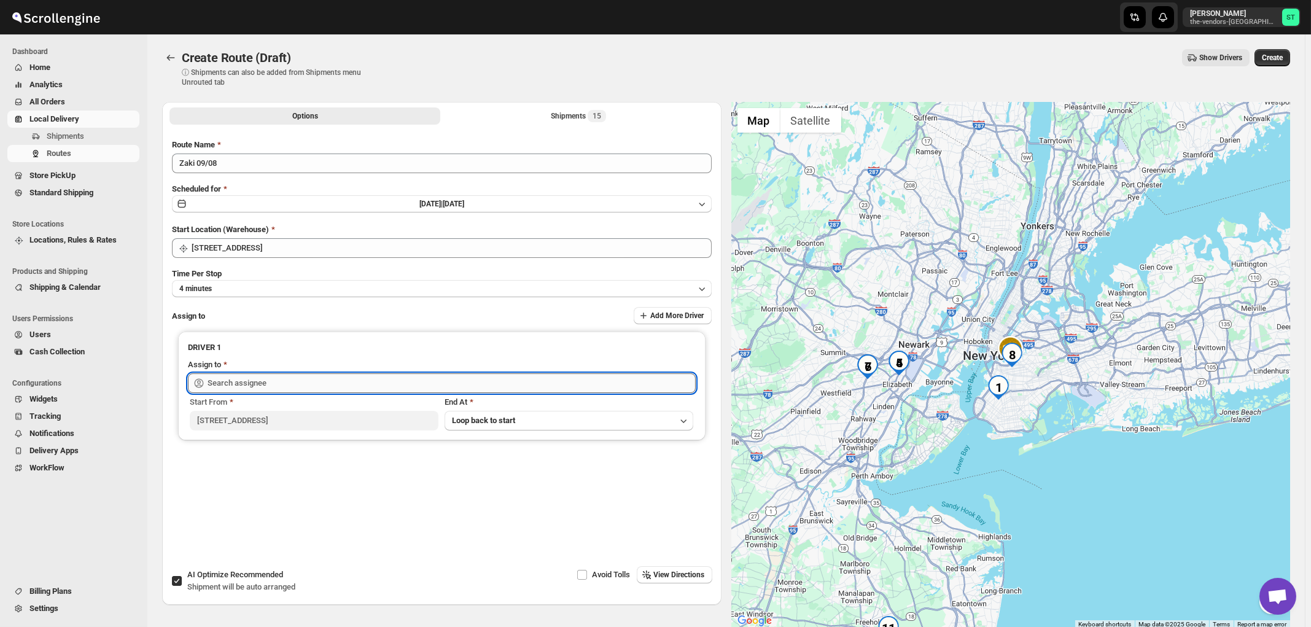
click at [336, 374] on input "text" at bounding box center [452, 383] width 488 height 20
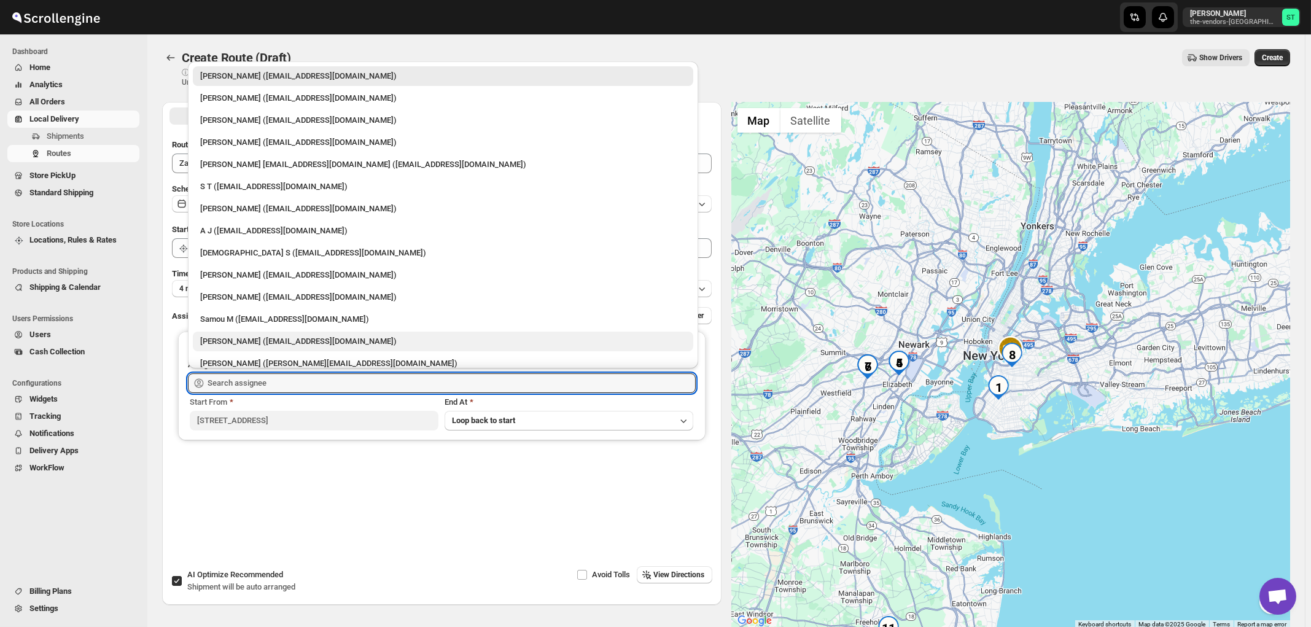
click at [243, 337] on div "[PERSON_NAME] ([EMAIL_ADDRESS][DOMAIN_NAME])" at bounding box center [443, 341] width 486 height 12
type input "[PERSON_NAME] ([EMAIL_ADDRESS][DOMAIN_NAME])"
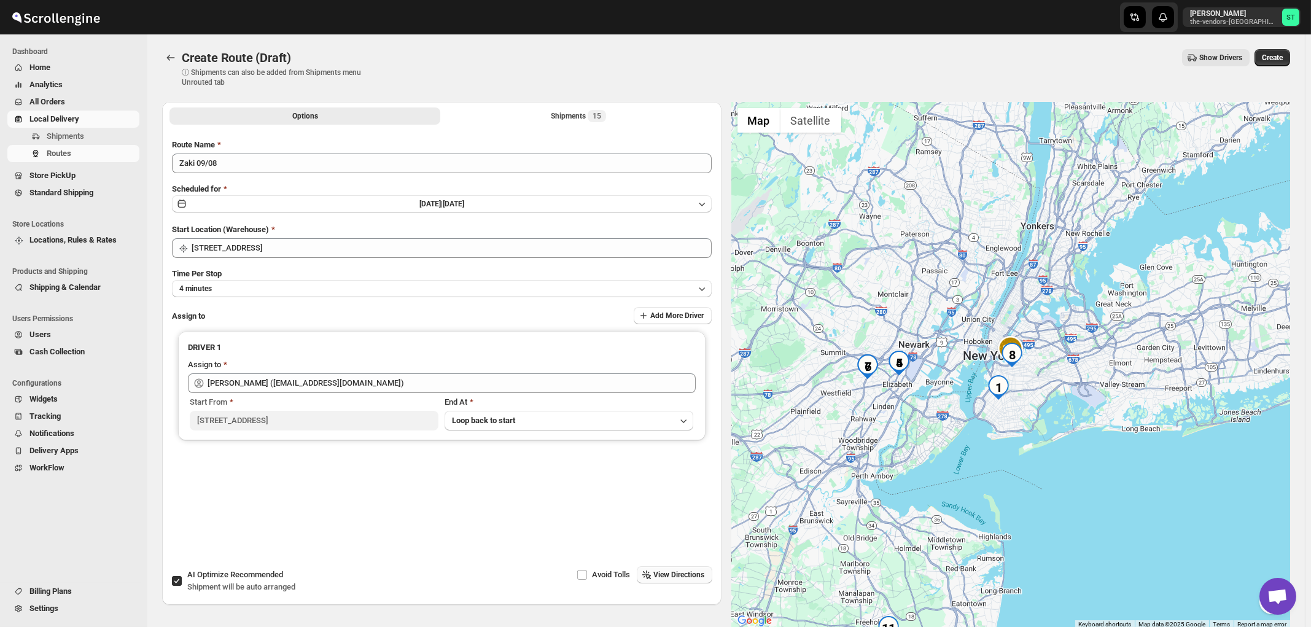
click at [663, 570] on span "View Directions" at bounding box center [679, 575] width 51 height 10
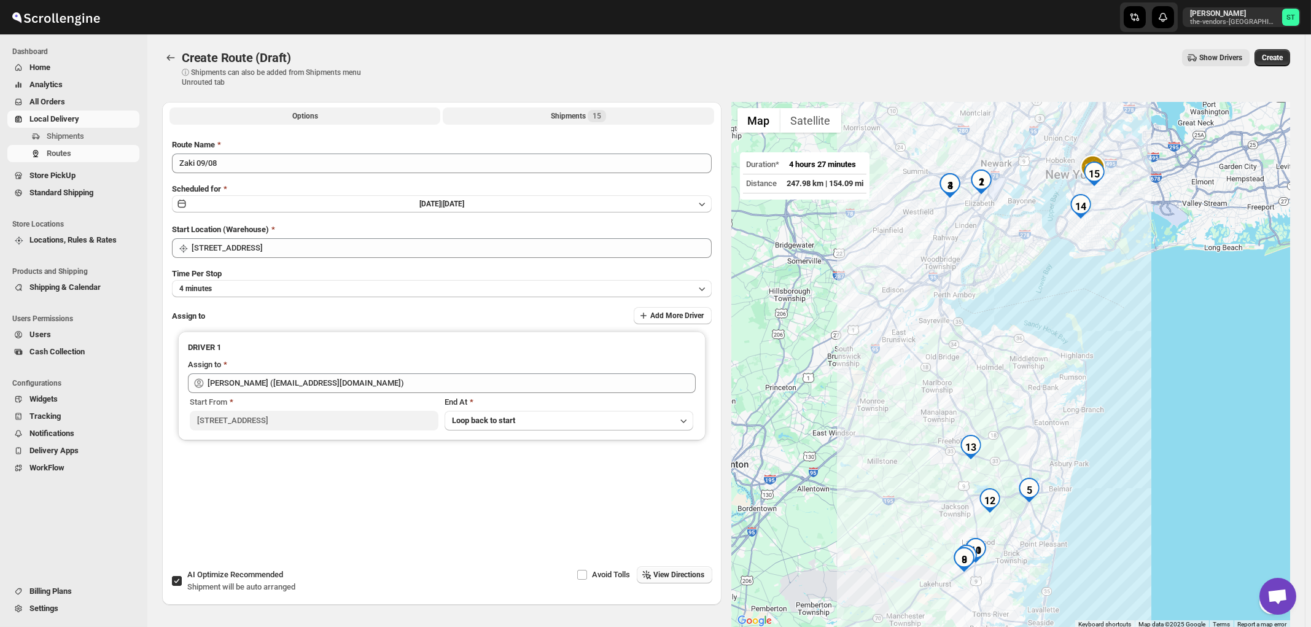
click at [582, 113] on div "Shipments 15" at bounding box center [578, 116] width 55 height 12
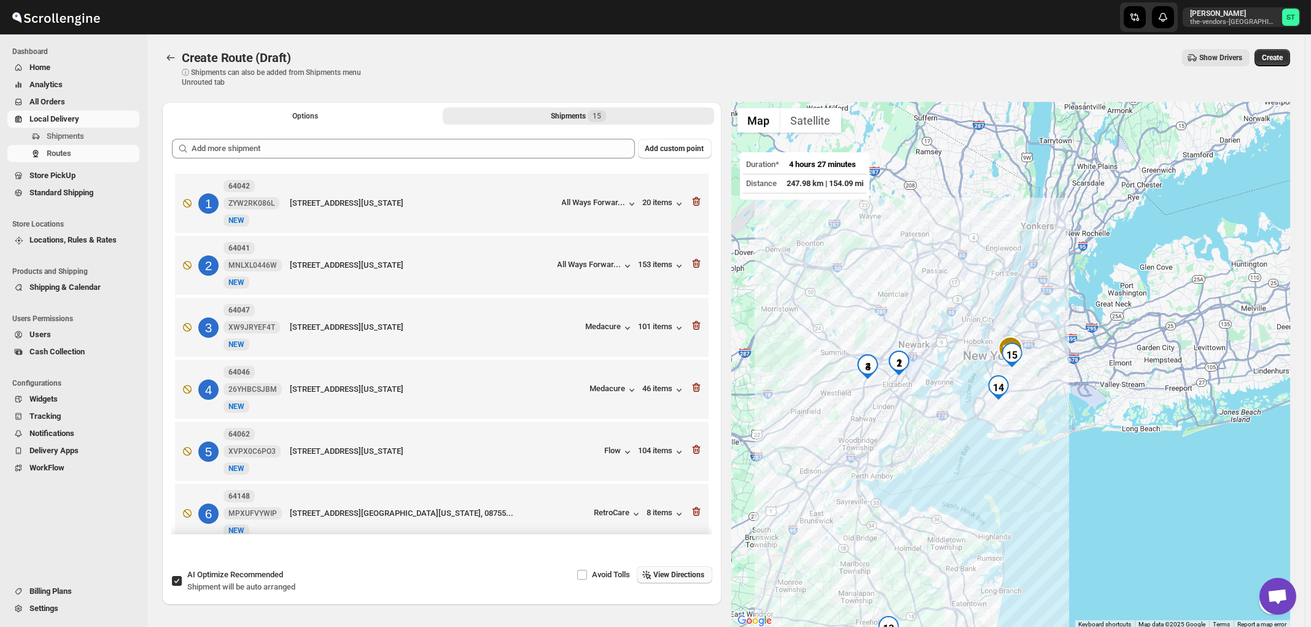
click at [239, 582] on span "Shipment will be auto arranged" at bounding box center [241, 586] width 108 height 9
click at [182, 582] on input "AI Optimize Recommended Shipment will be auto arranged" at bounding box center [177, 581] width 10 height 10
checkbox input "false"
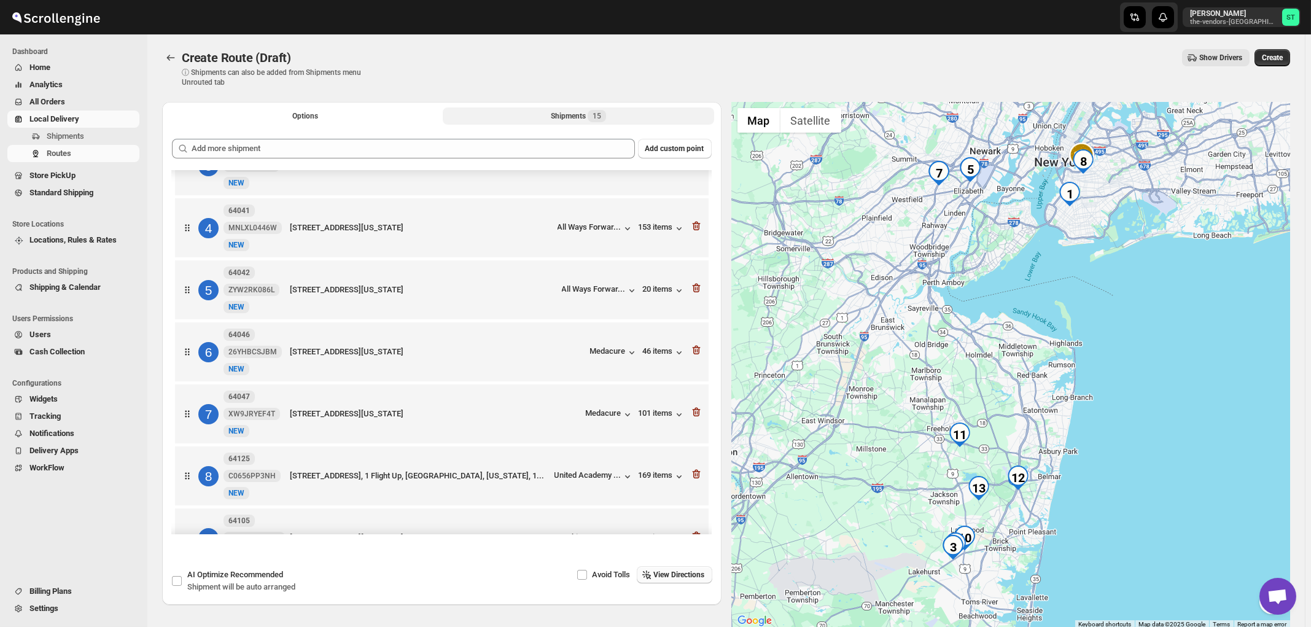
scroll to position [197, 0]
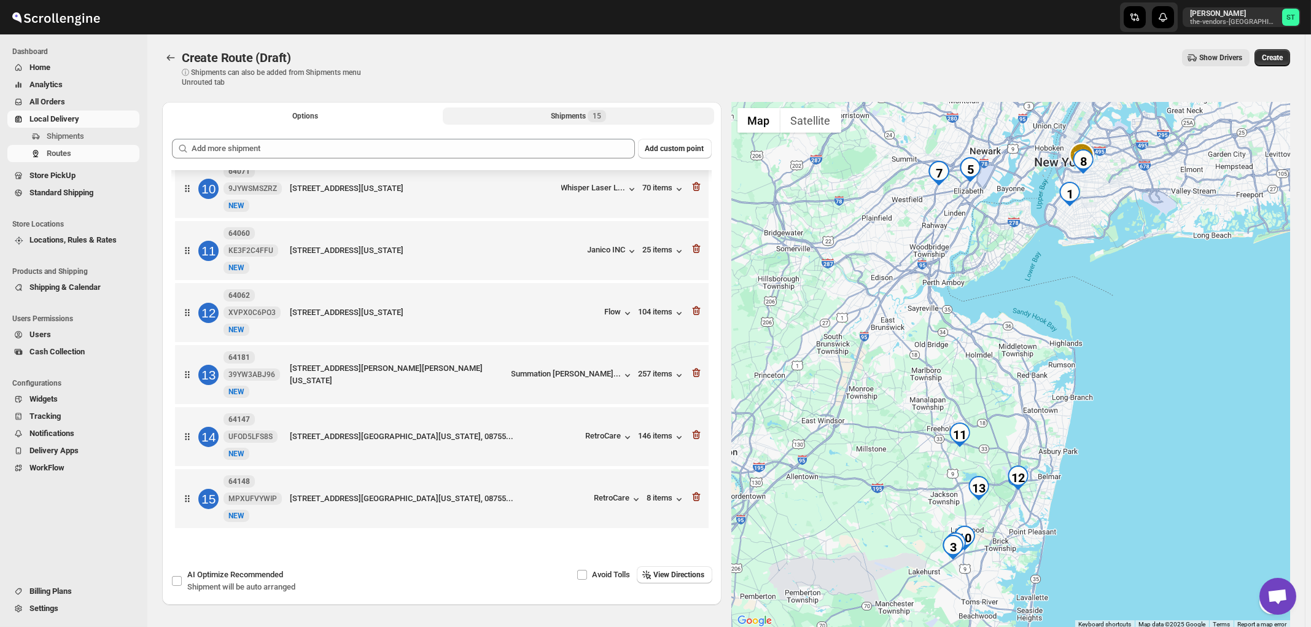
scroll to position [63, 0]
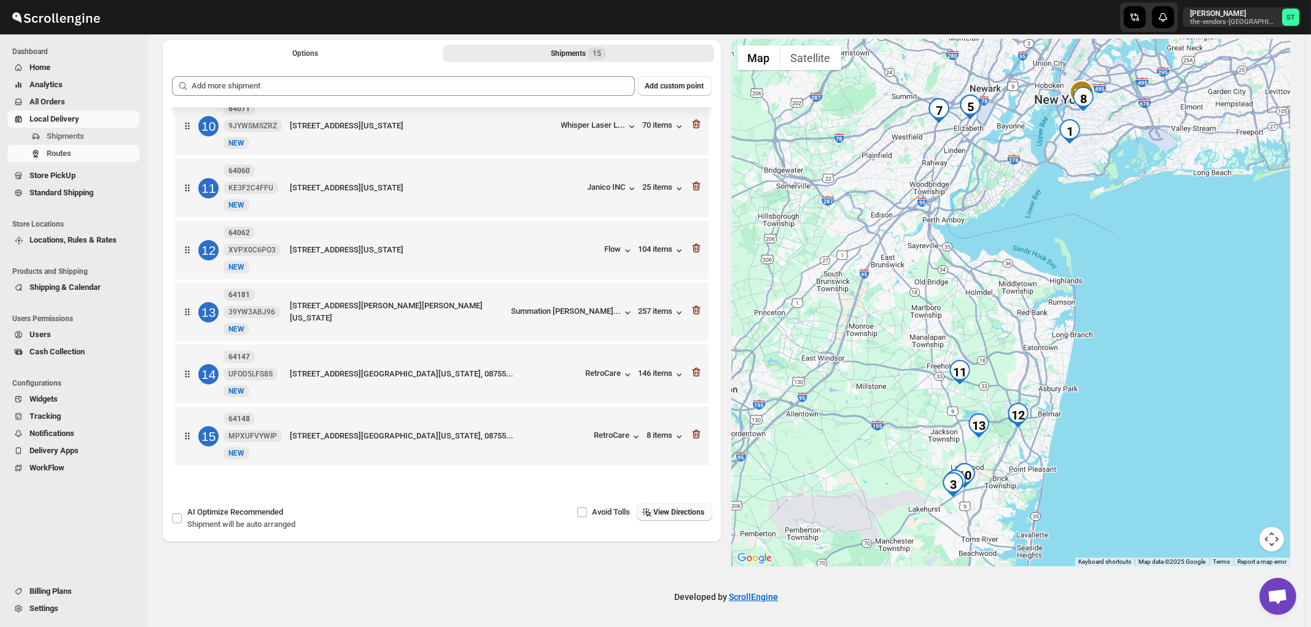
click at [697, 513] on span "View Directions" at bounding box center [679, 512] width 51 height 10
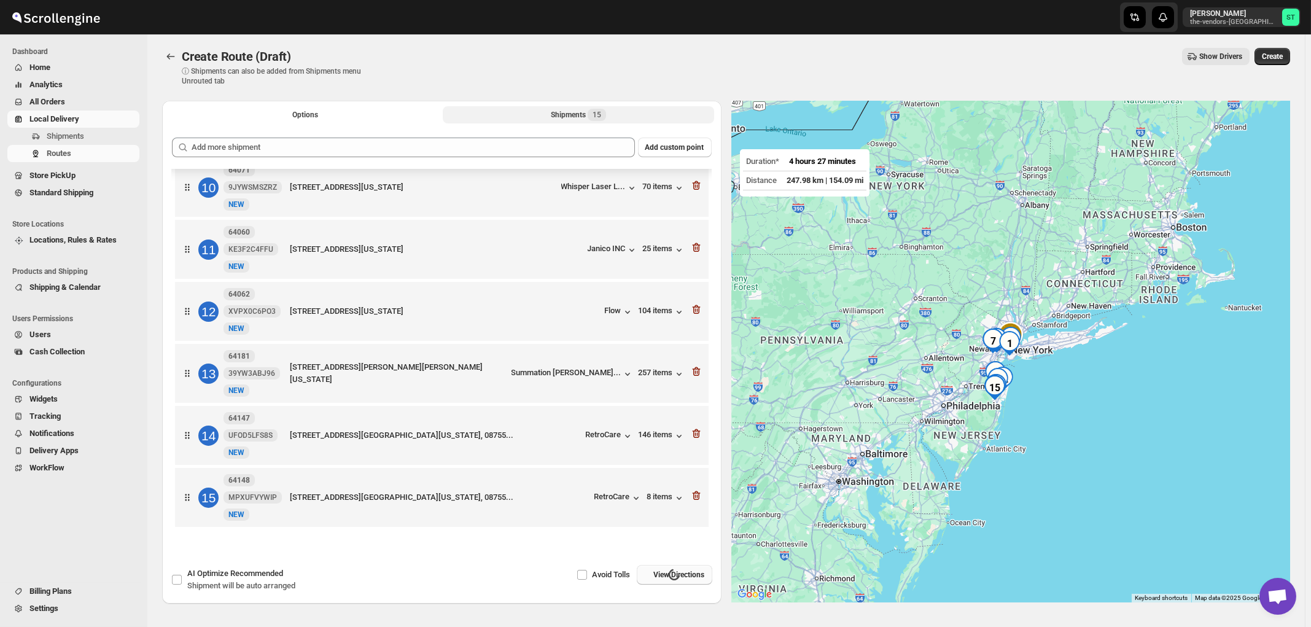
scroll to position [0, 0]
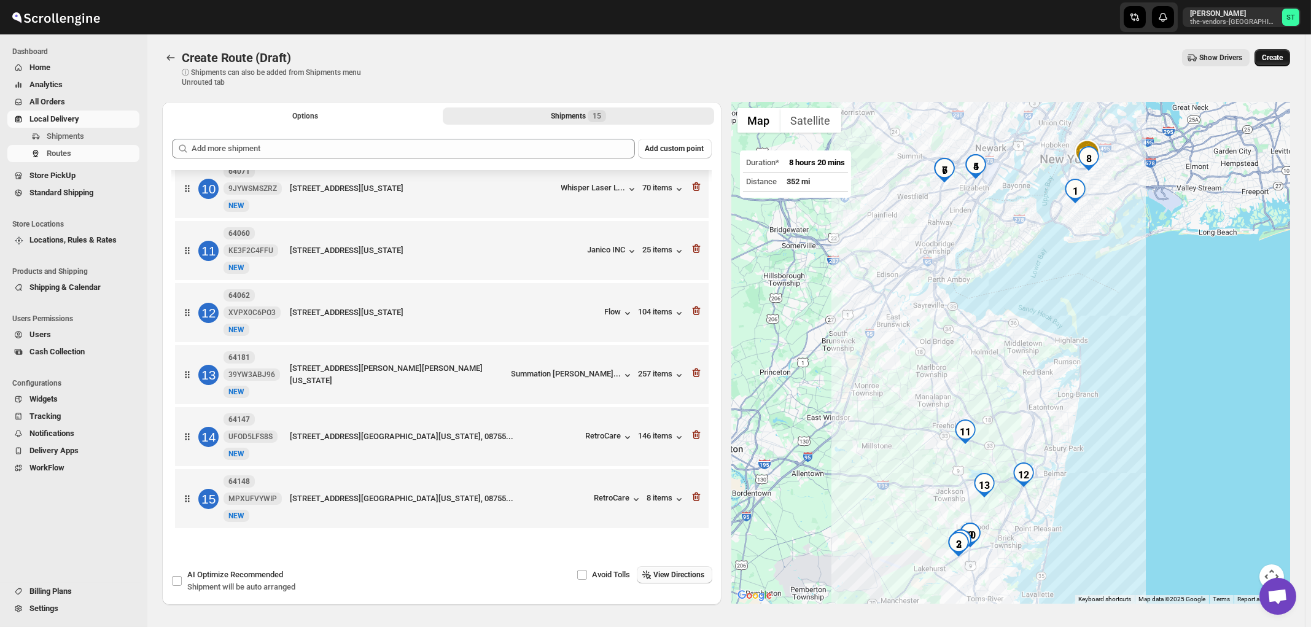
click at [1280, 64] on button "Create" at bounding box center [1273, 57] width 36 height 17
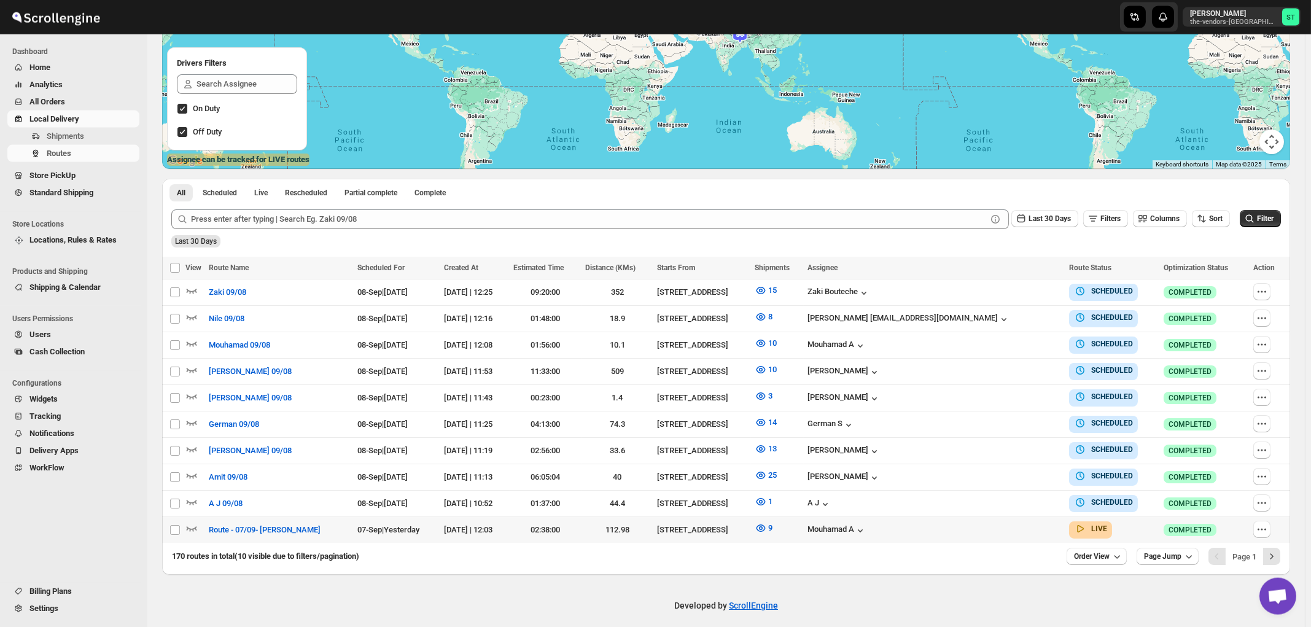
scroll to position [201, 0]
